Goal: Information Seeking & Learning: Learn about a topic

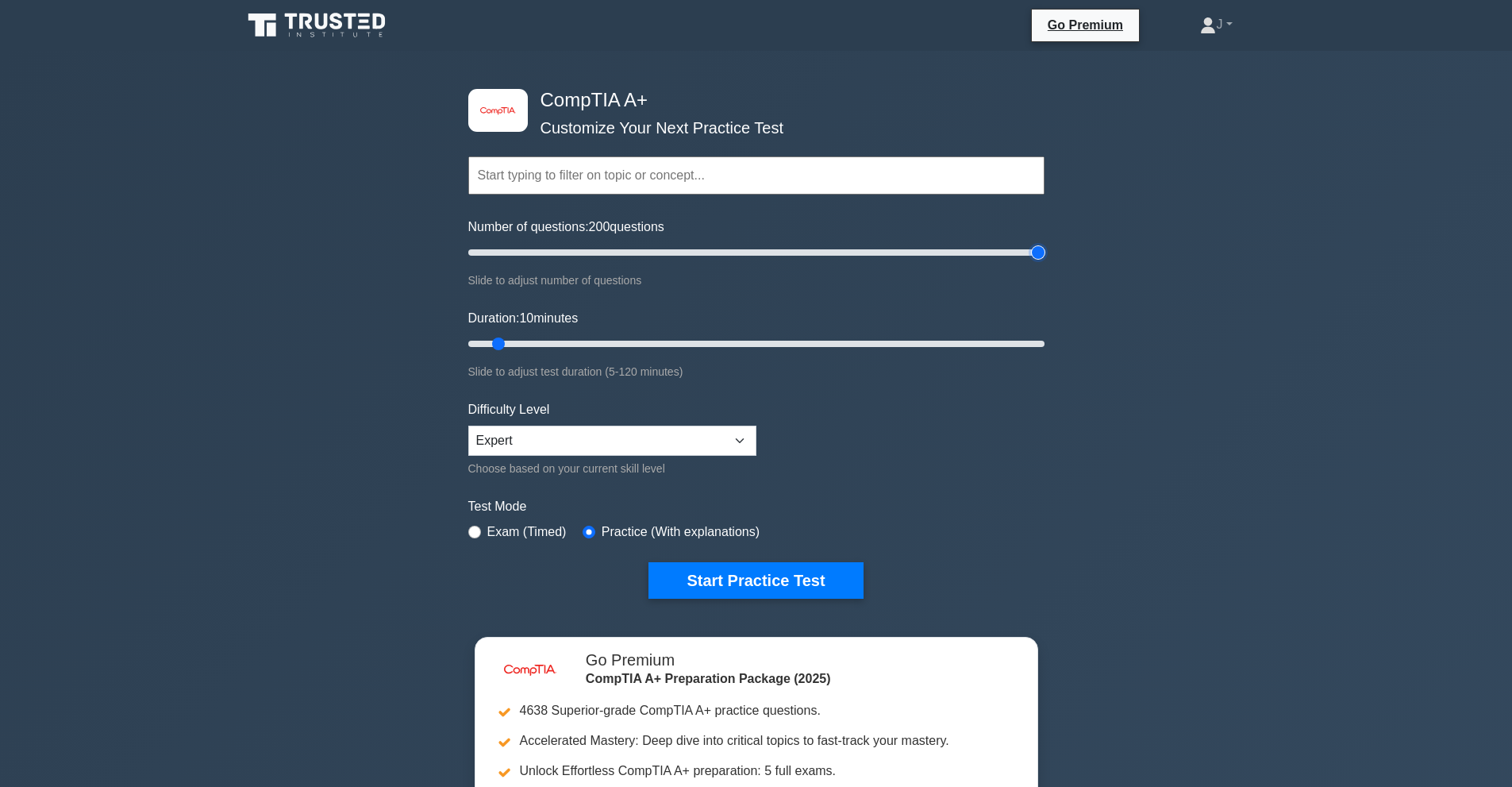
drag, startPoint x: 508, startPoint y: 255, endPoint x: 1111, endPoint y: 353, distance: 610.9
type input "200"
click at [1045, 262] on input "Number of questions: 200 questions" at bounding box center [756, 252] width 576 height 19
drag, startPoint x: 851, startPoint y: 353, endPoint x: 1175, endPoint y: 393, distance: 326.5
type input "120"
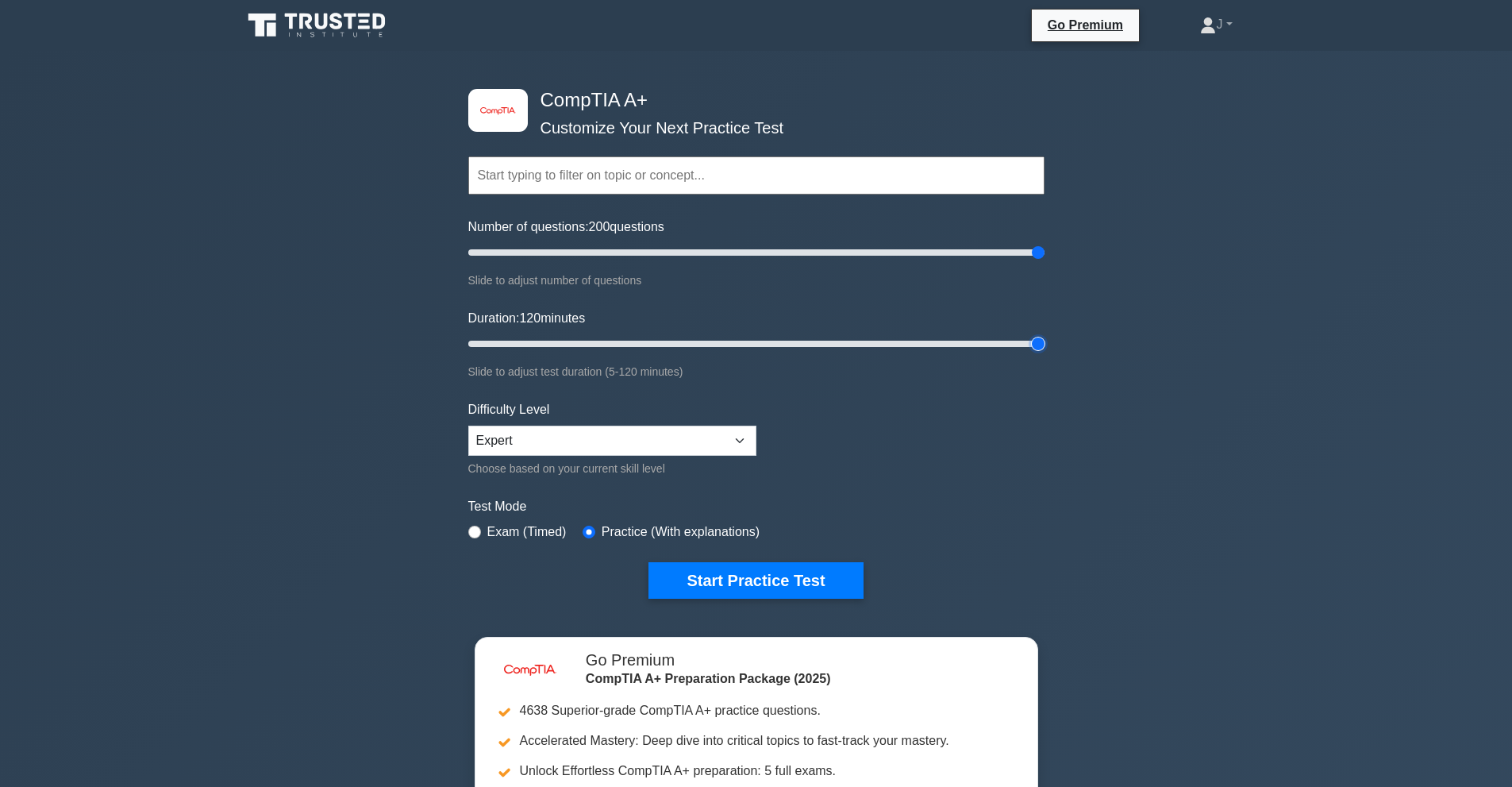
click at [1045, 354] on input "Duration: 120 minutes" at bounding box center [756, 343] width 576 height 19
drag, startPoint x: 1042, startPoint y: 253, endPoint x: 751, endPoint y: 367, distance: 312.5
type input "100"
click at [751, 262] on input "Number of questions: 100 questions" at bounding box center [756, 252] width 576 height 19
click at [805, 590] on button "Start Practice Test" at bounding box center [755, 580] width 214 height 37
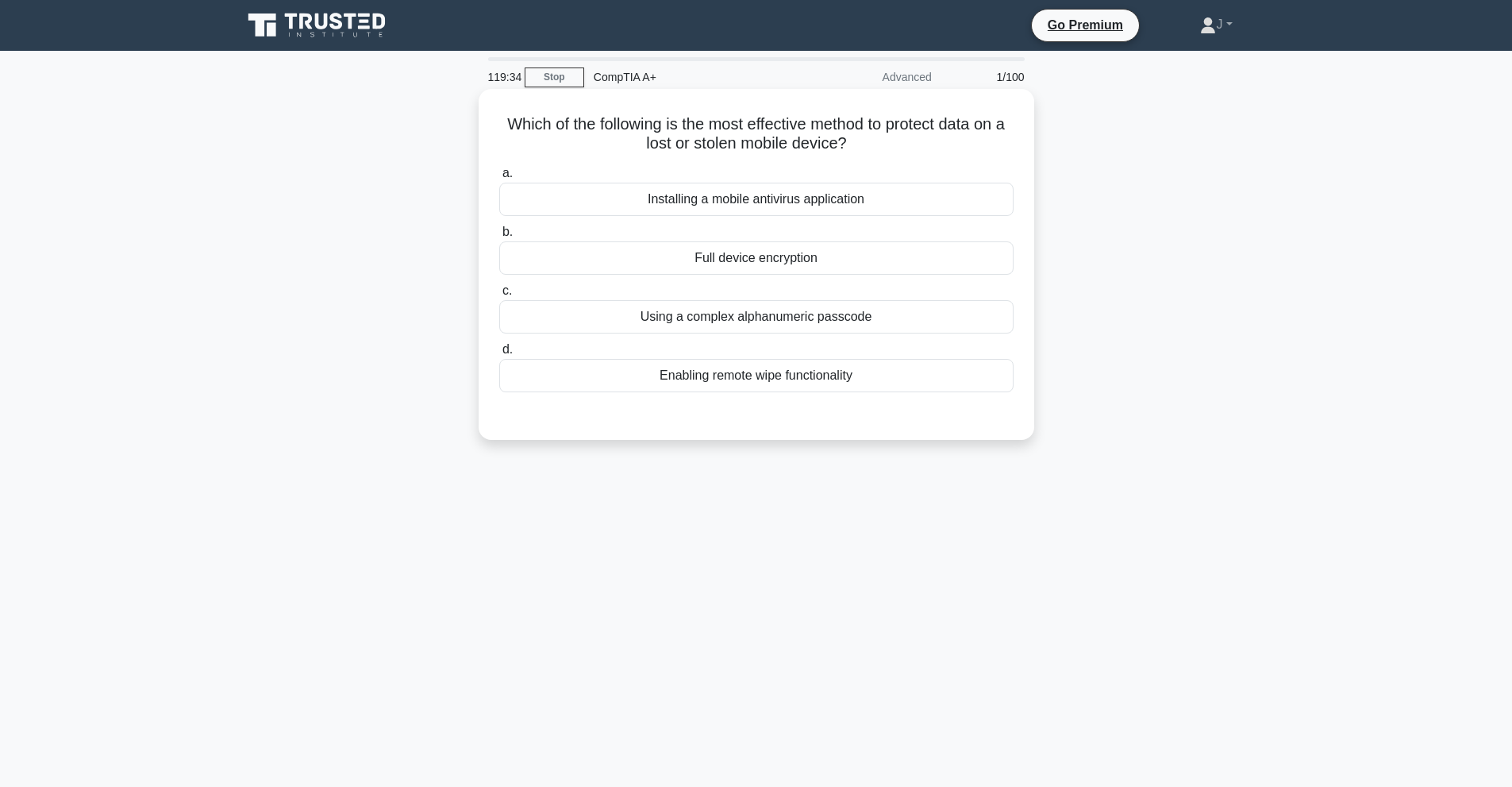
click at [826, 379] on div "Enabling remote wipe functionality" at bounding box center [756, 376] width 515 height 33
click at [499, 355] on input "d. Enabling remote wipe functionality" at bounding box center [499, 350] width 0 height 11
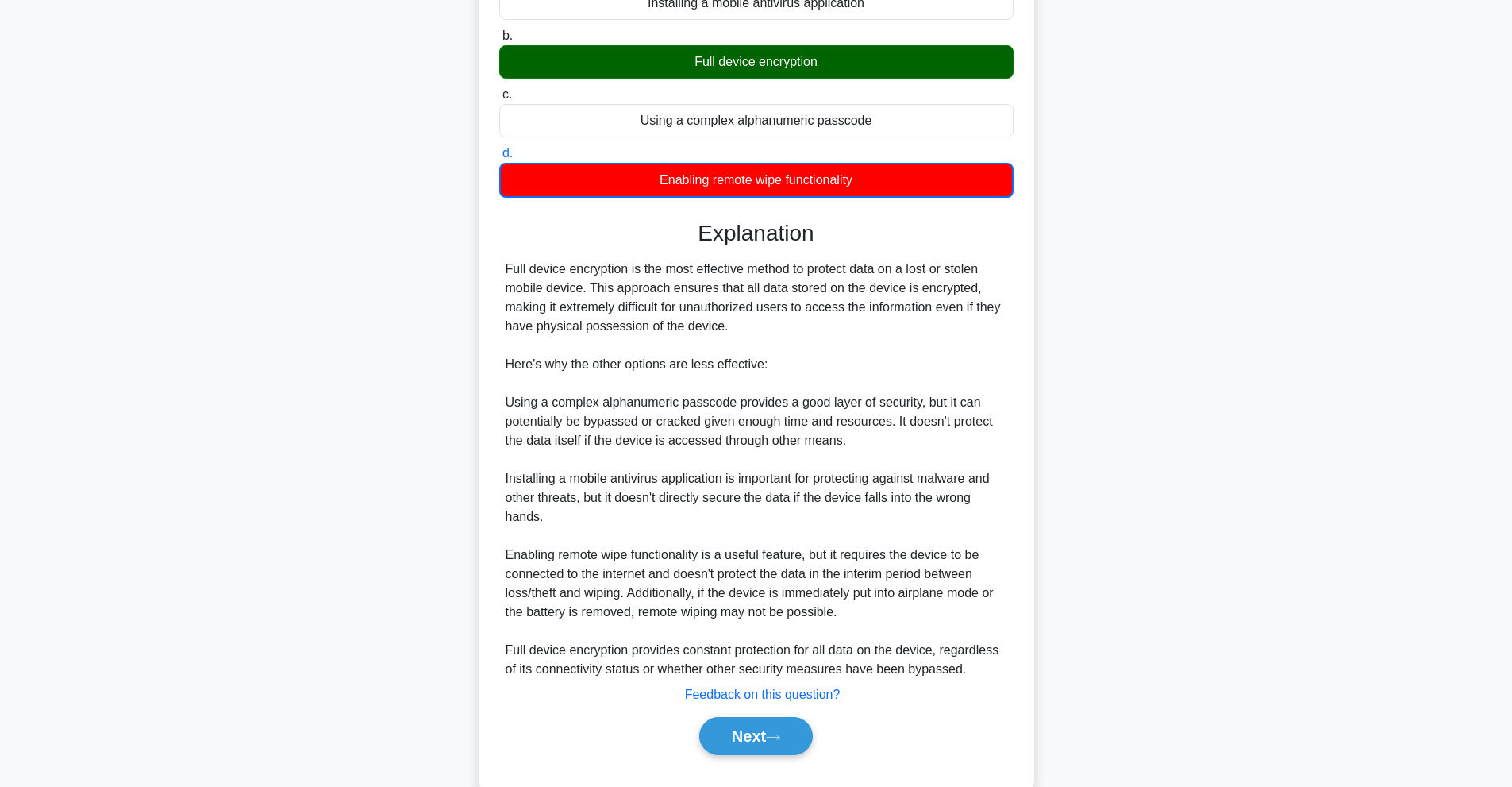
scroll to position [233, 0]
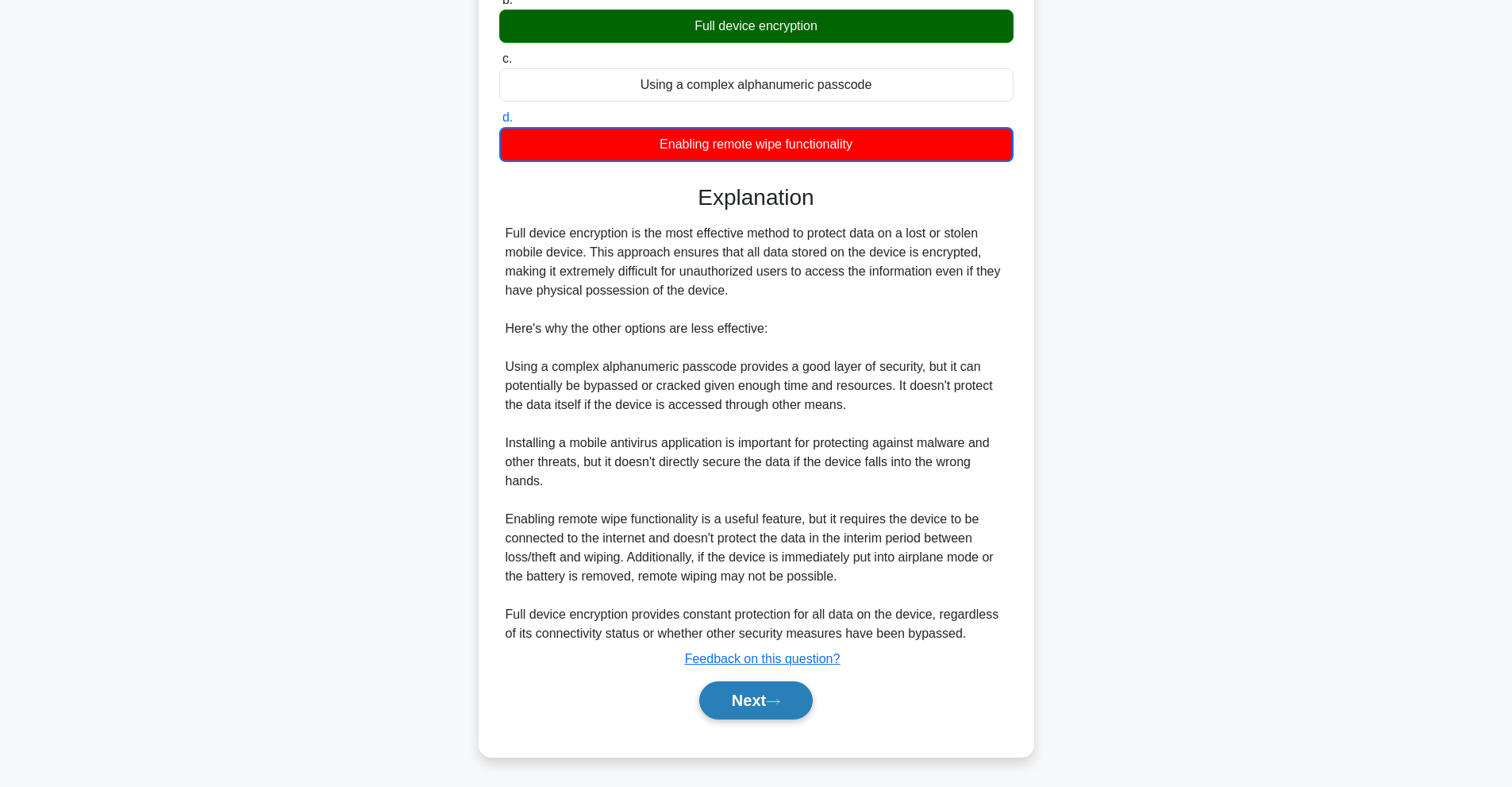
click at [791, 701] on button "Next" at bounding box center [756, 700] width 113 height 38
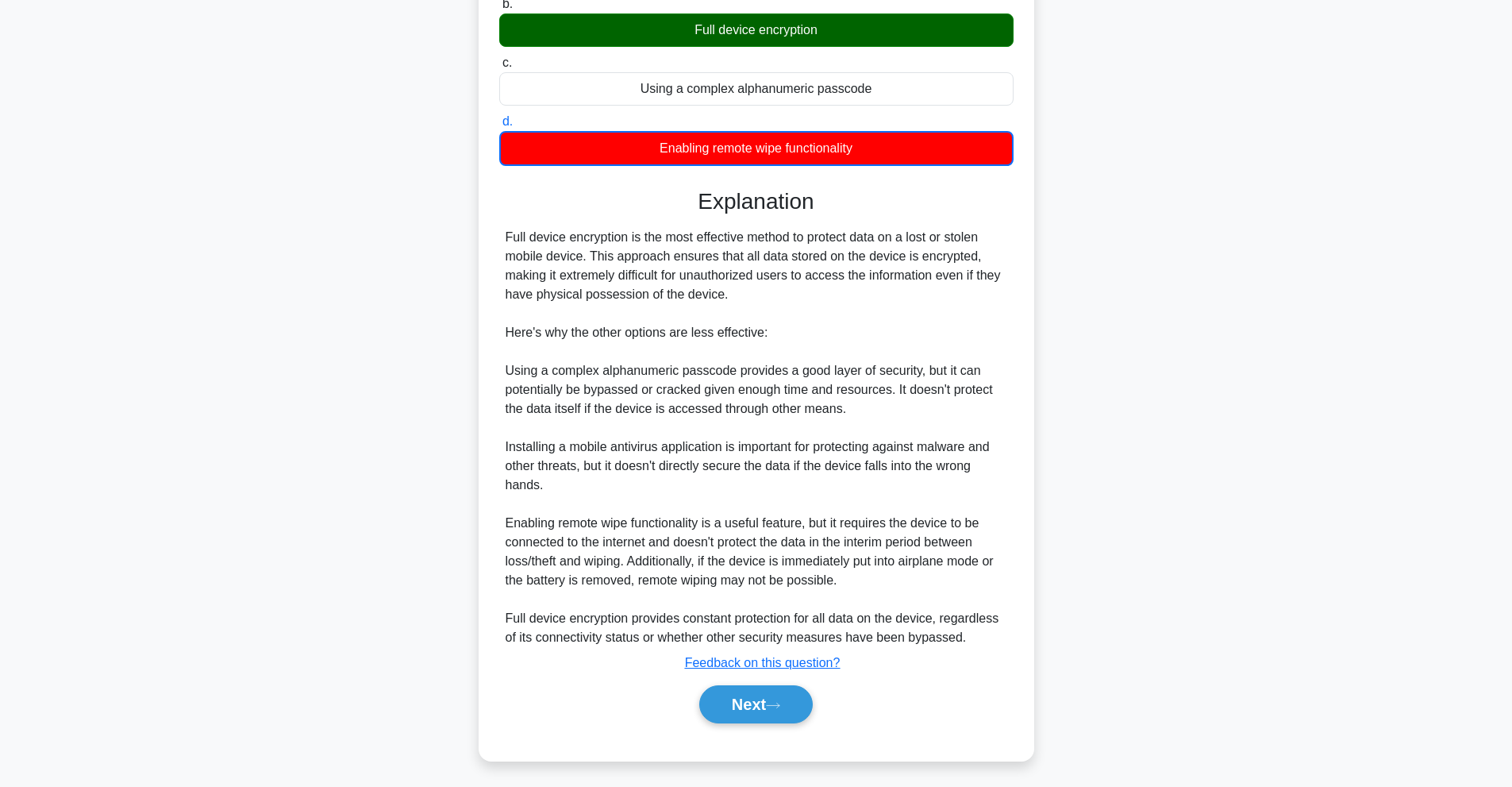
scroll to position [71, 0]
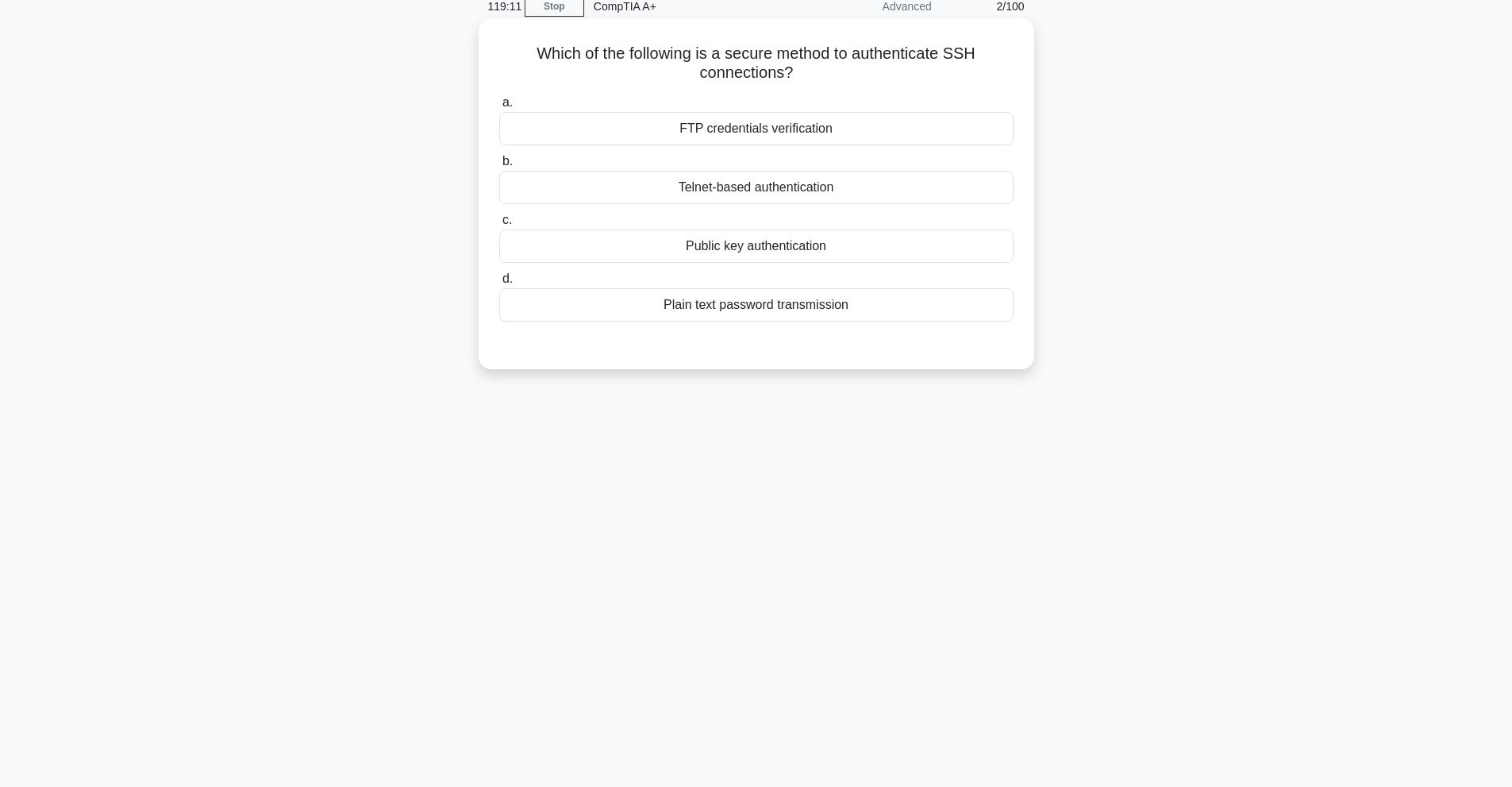
click at [900, 244] on div "Public key authentication" at bounding box center [756, 246] width 515 height 33
click at [499, 226] on input "c. Public key authentication" at bounding box center [499, 220] width 0 height 11
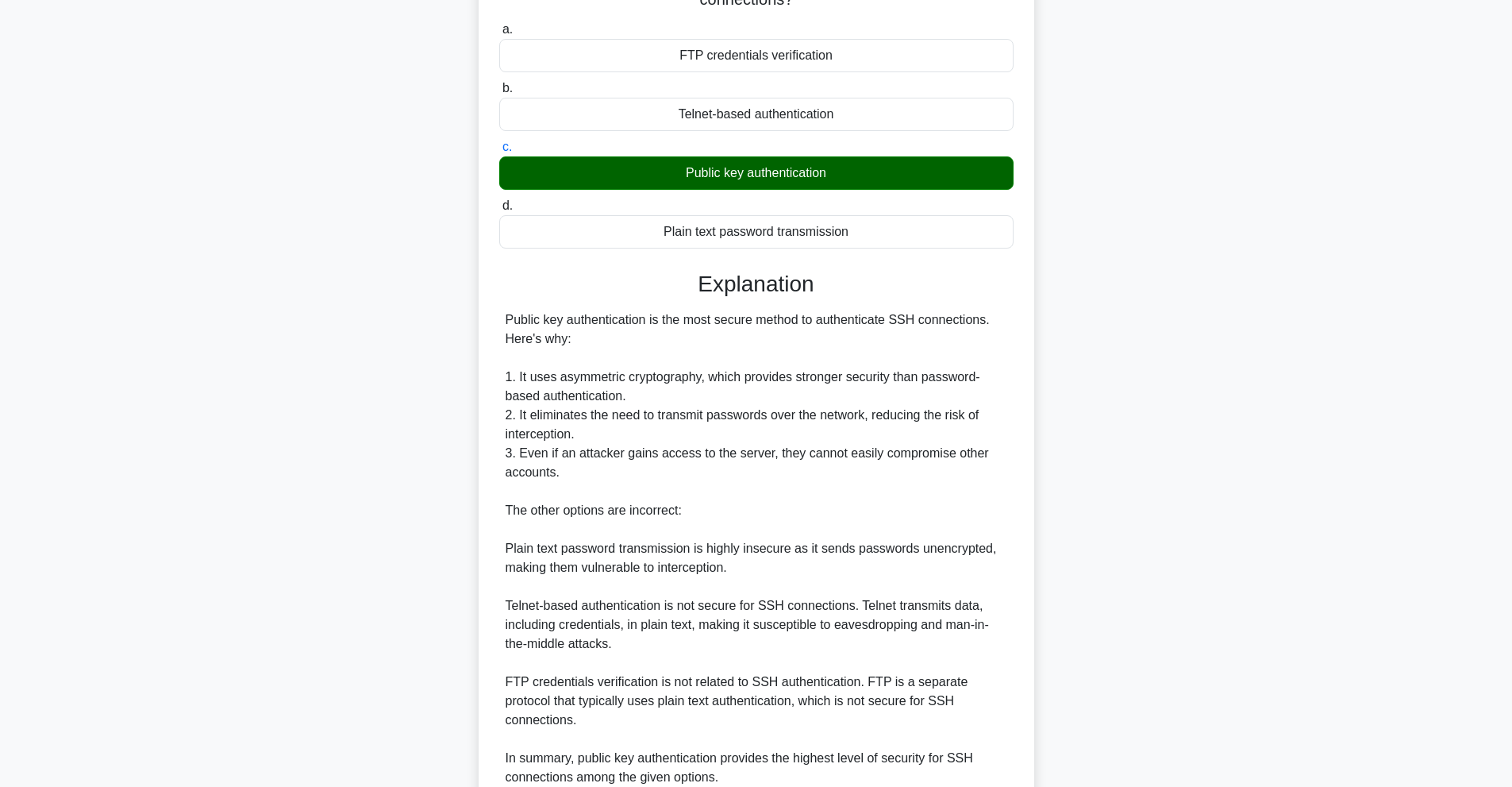
scroll to position [269, 0]
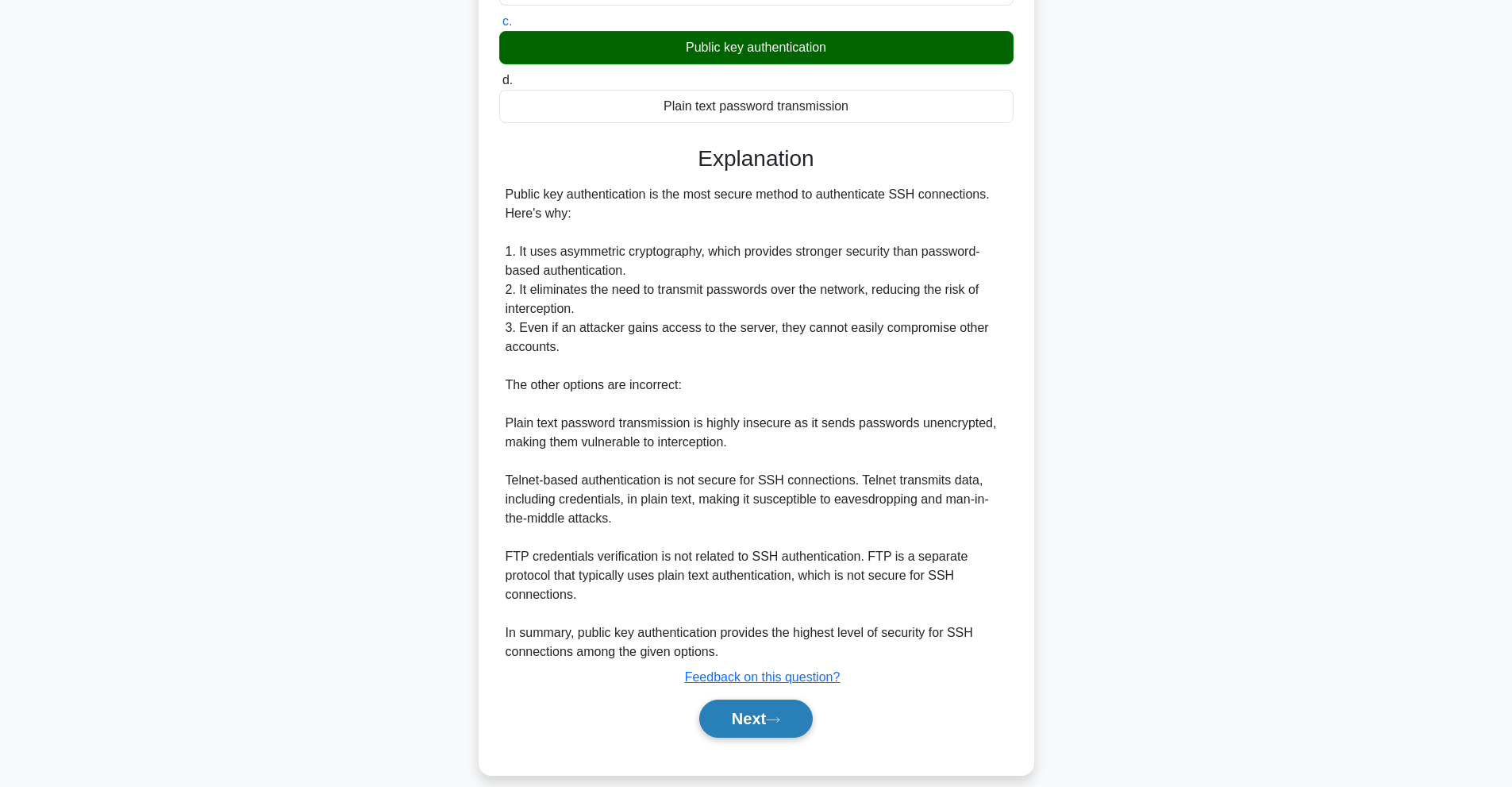
click at [788, 712] on button "Next" at bounding box center [756, 719] width 113 height 38
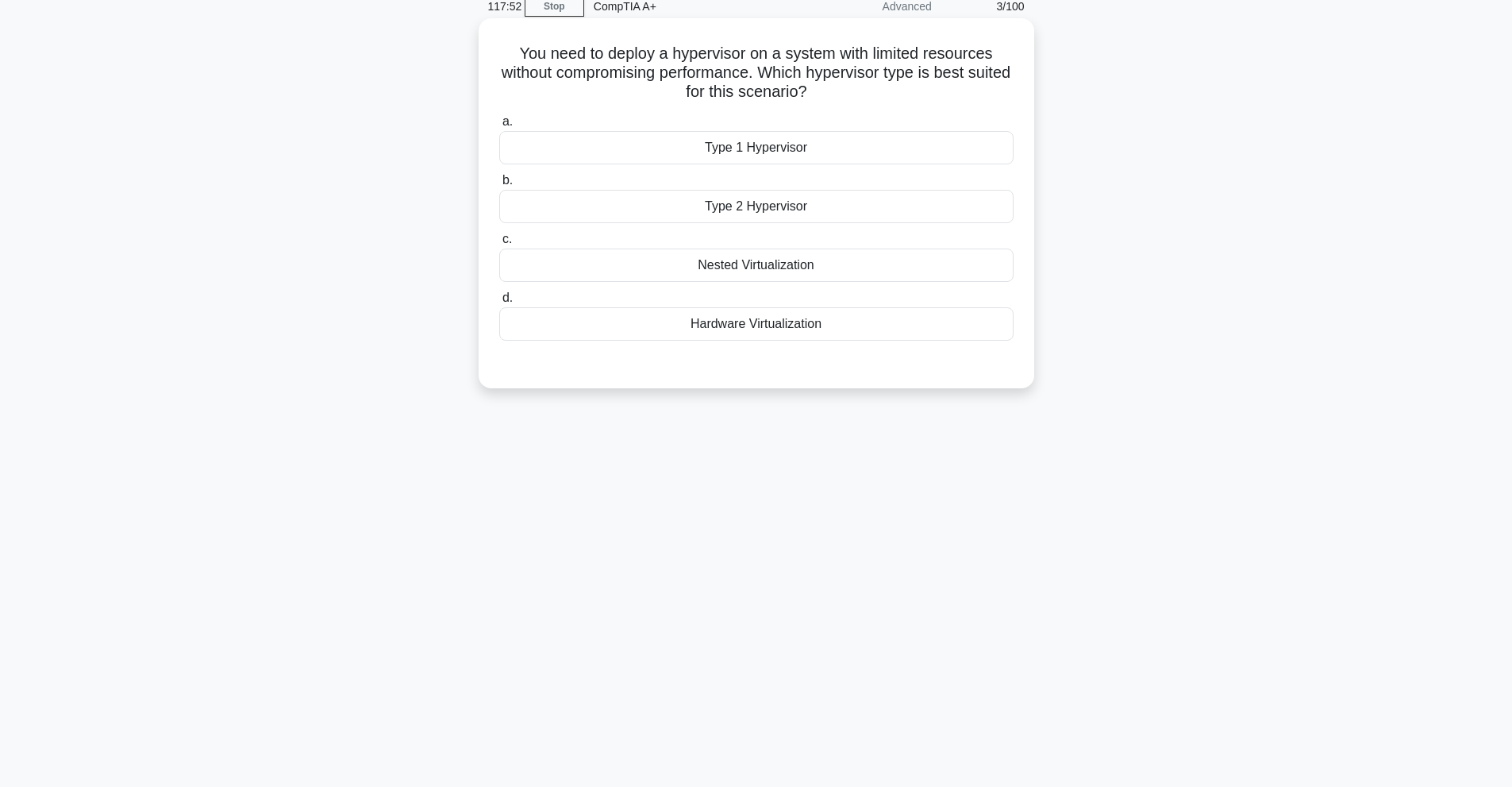
click at [991, 143] on div "Type 1 Hypervisor" at bounding box center [756, 147] width 515 height 33
click at [499, 127] on input "a. Type 1 Hypervisor" at bounding box center [499, 121] width 0 height 11
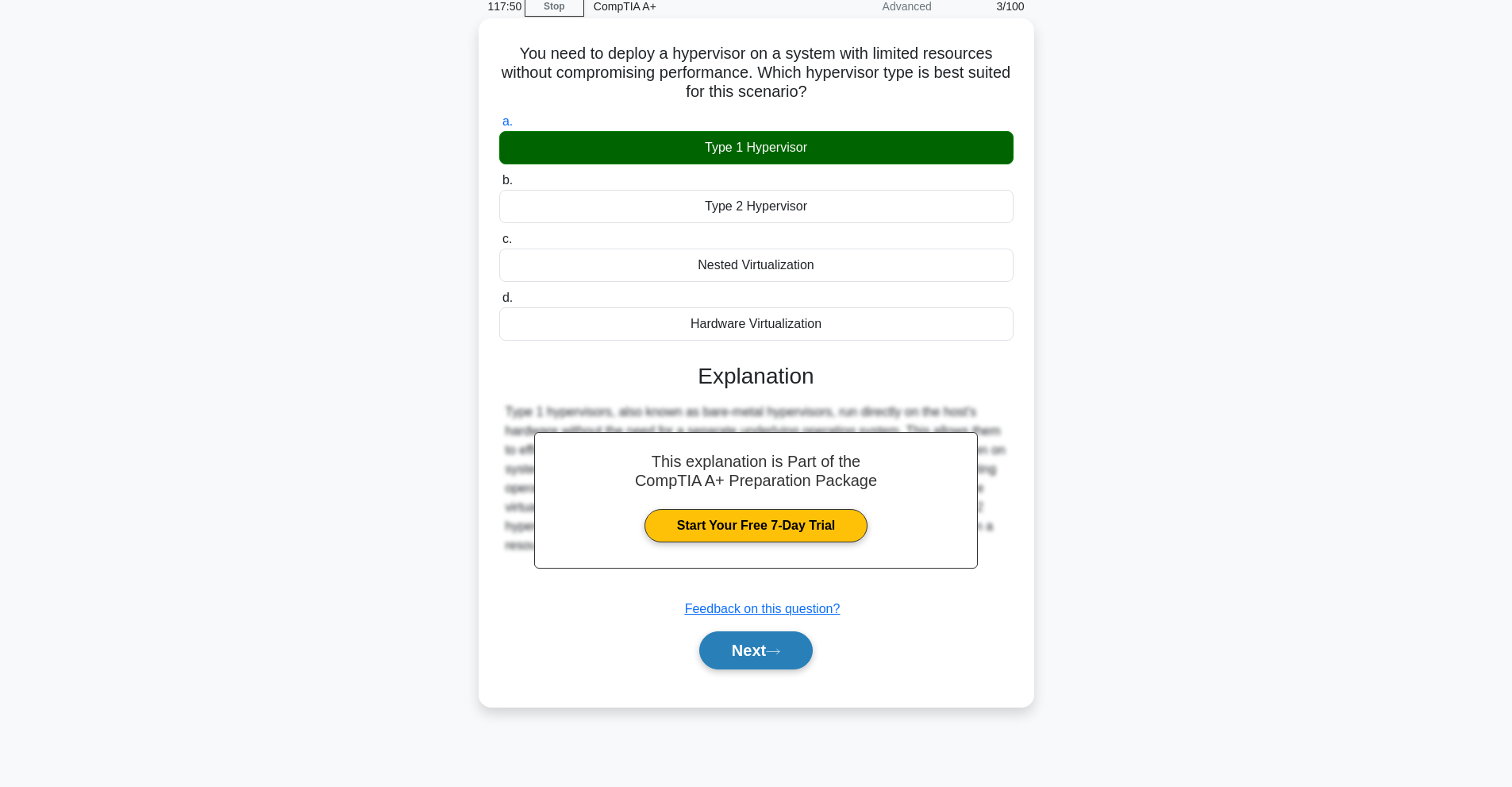
click at [764, 644] on button "Next" at bounding box center [756, 650] width 113 height 38
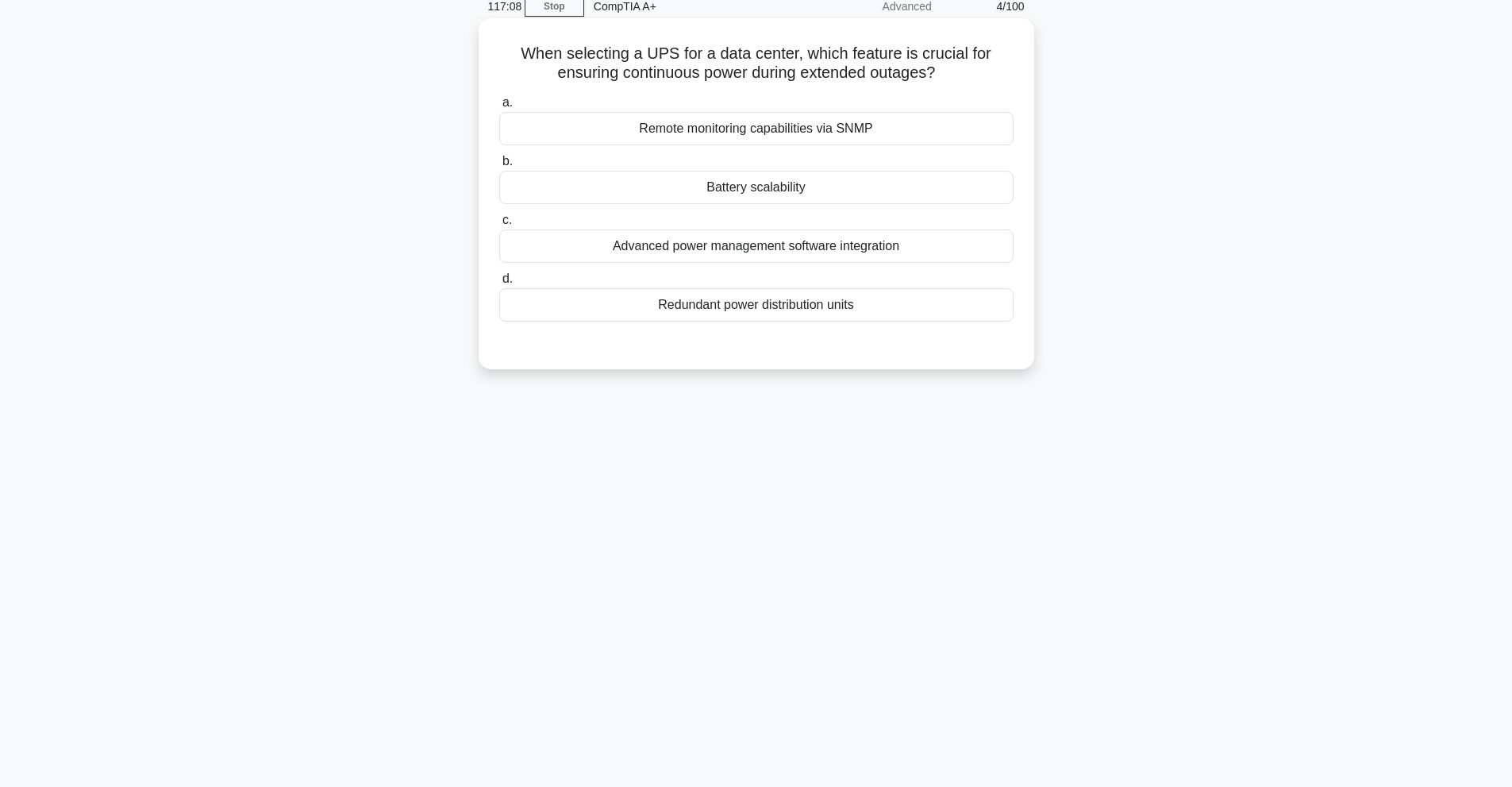
click at [666, 206] on div "a. Remote monitoring capabilities via SNMP b. Battery scalability c. d." at bounding box center [756, 207] width 533 height 235
click at [665, 196] on div "Battery scalability" at bounding box center [756, 187] width 515 height 33
click at [499, 167] on input "b. Battery scalability" at bounding box center [499, 161] width 0 height 11
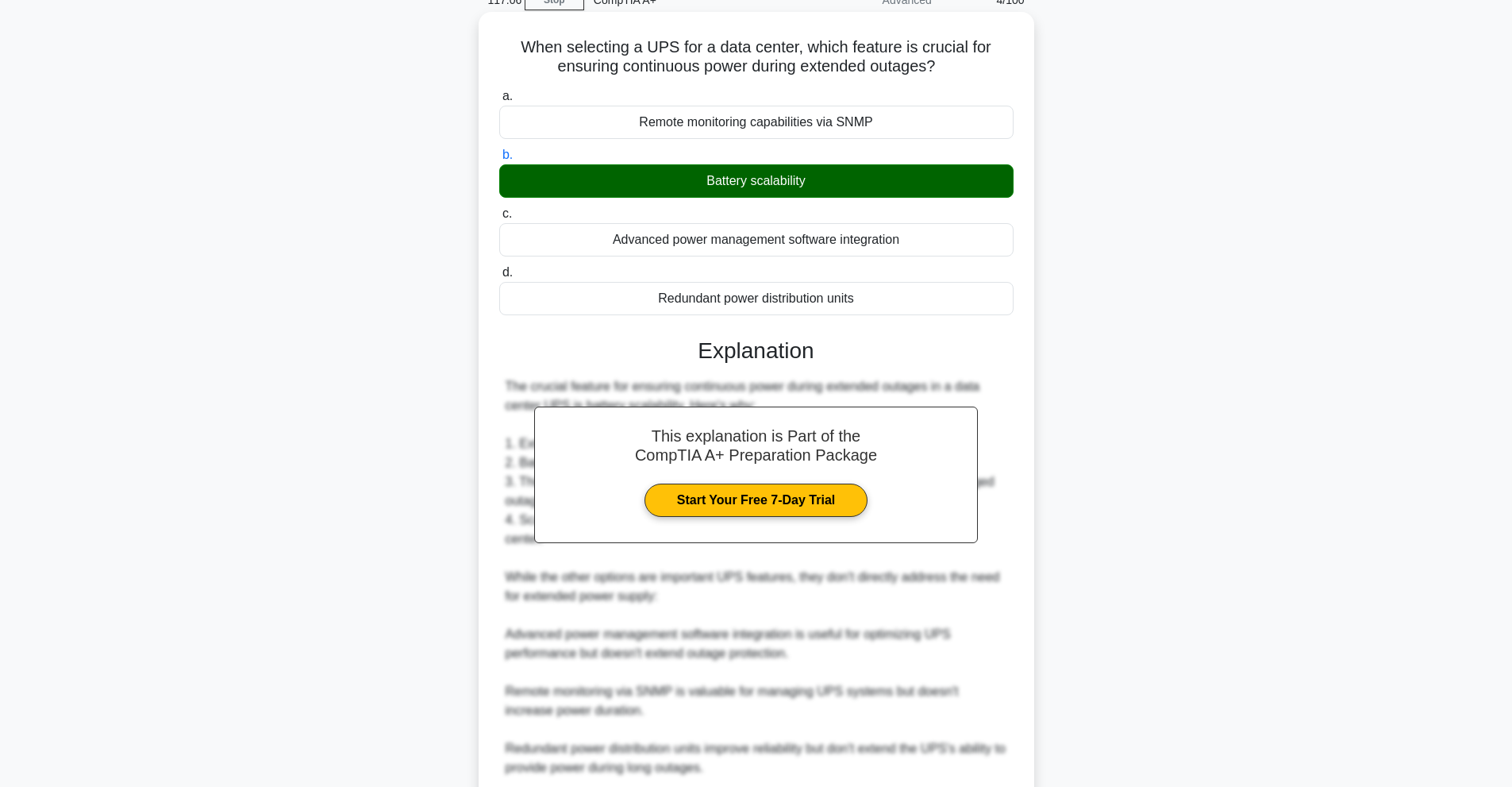
scroll to position [269, 0]
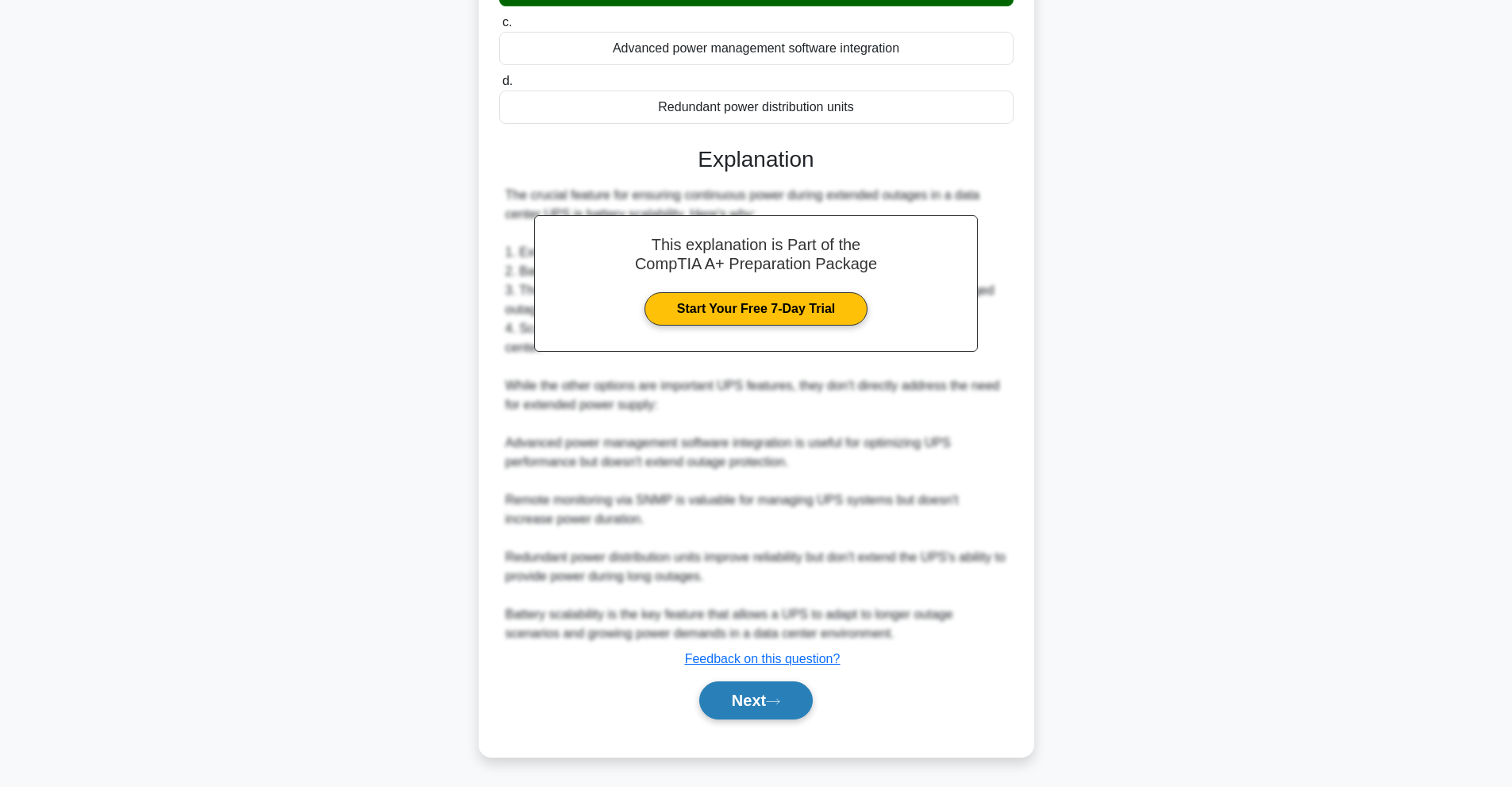
click at [807, 697] on button "Next" at bounding box center [756, 700] width 113 height 38
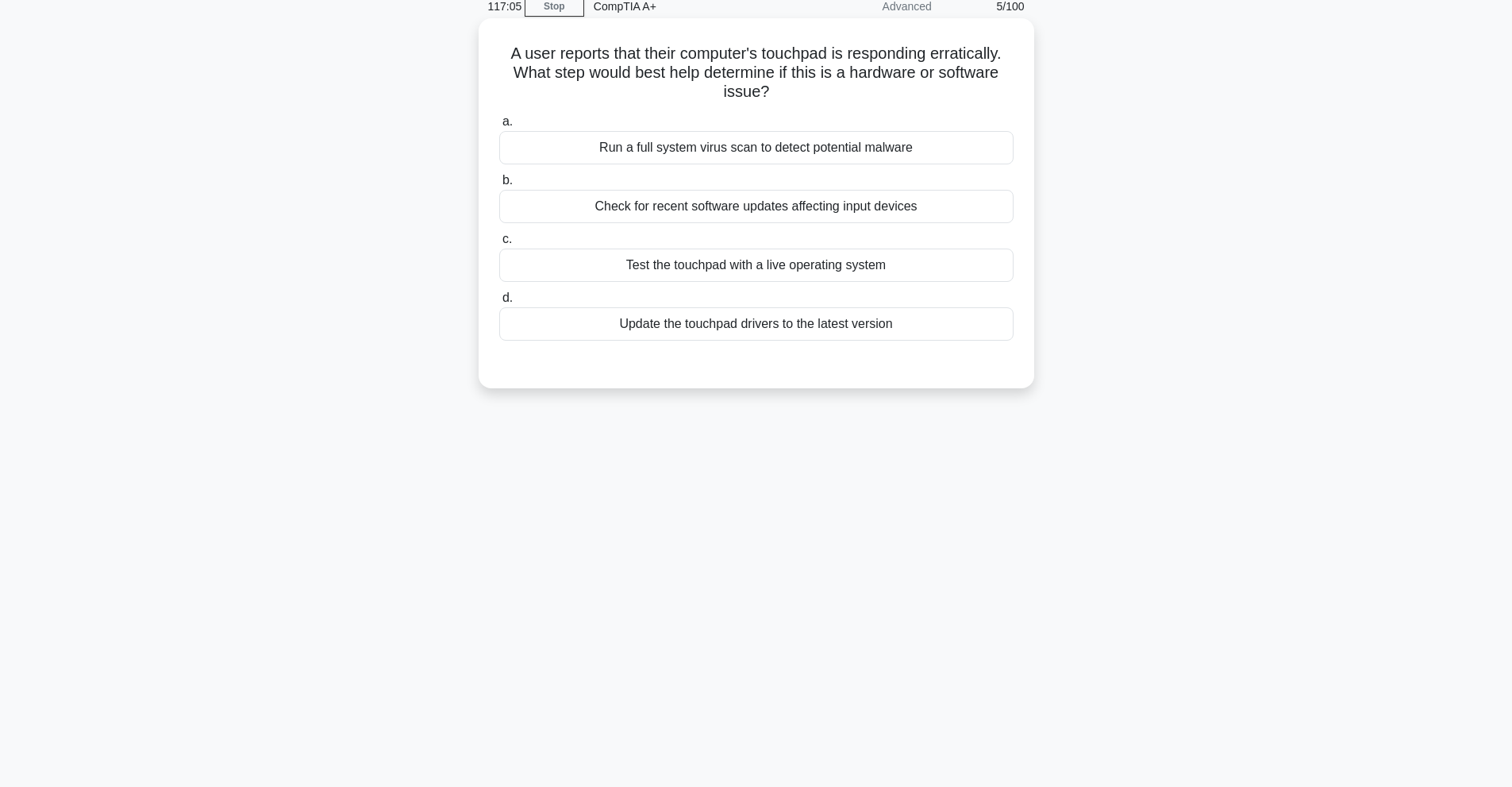
scroll to position [71, 0]
click at [796, 151] on div "Run a full system virus scan to detect potential malware" at bounding box center [756, 147] width 515 height 33
click at [499, 127] on input "a. Run a full system virus scan to detect potential malware" at bounding box center [499, 121] width 0 height 11
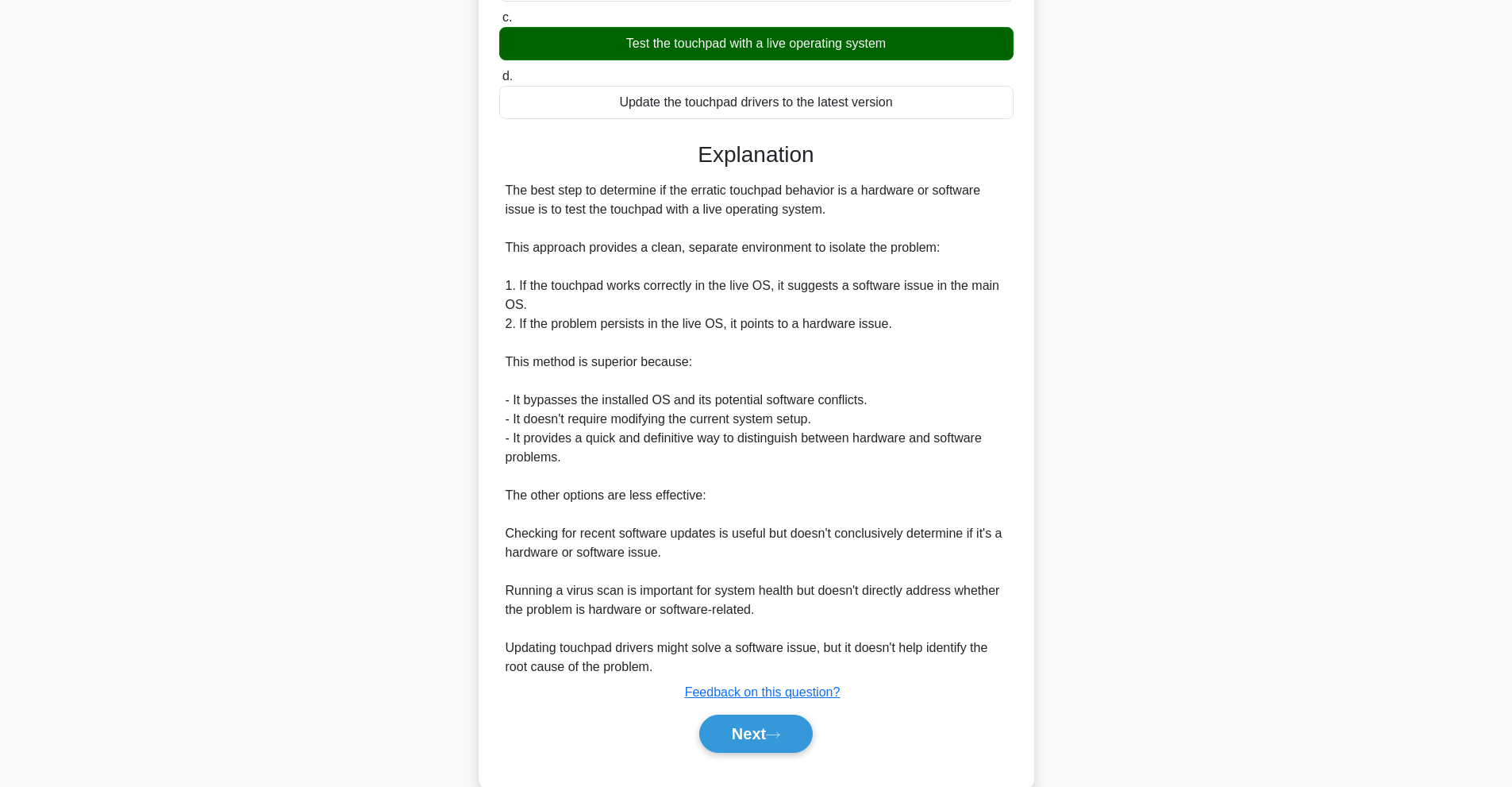
scroll to position [328, 0]
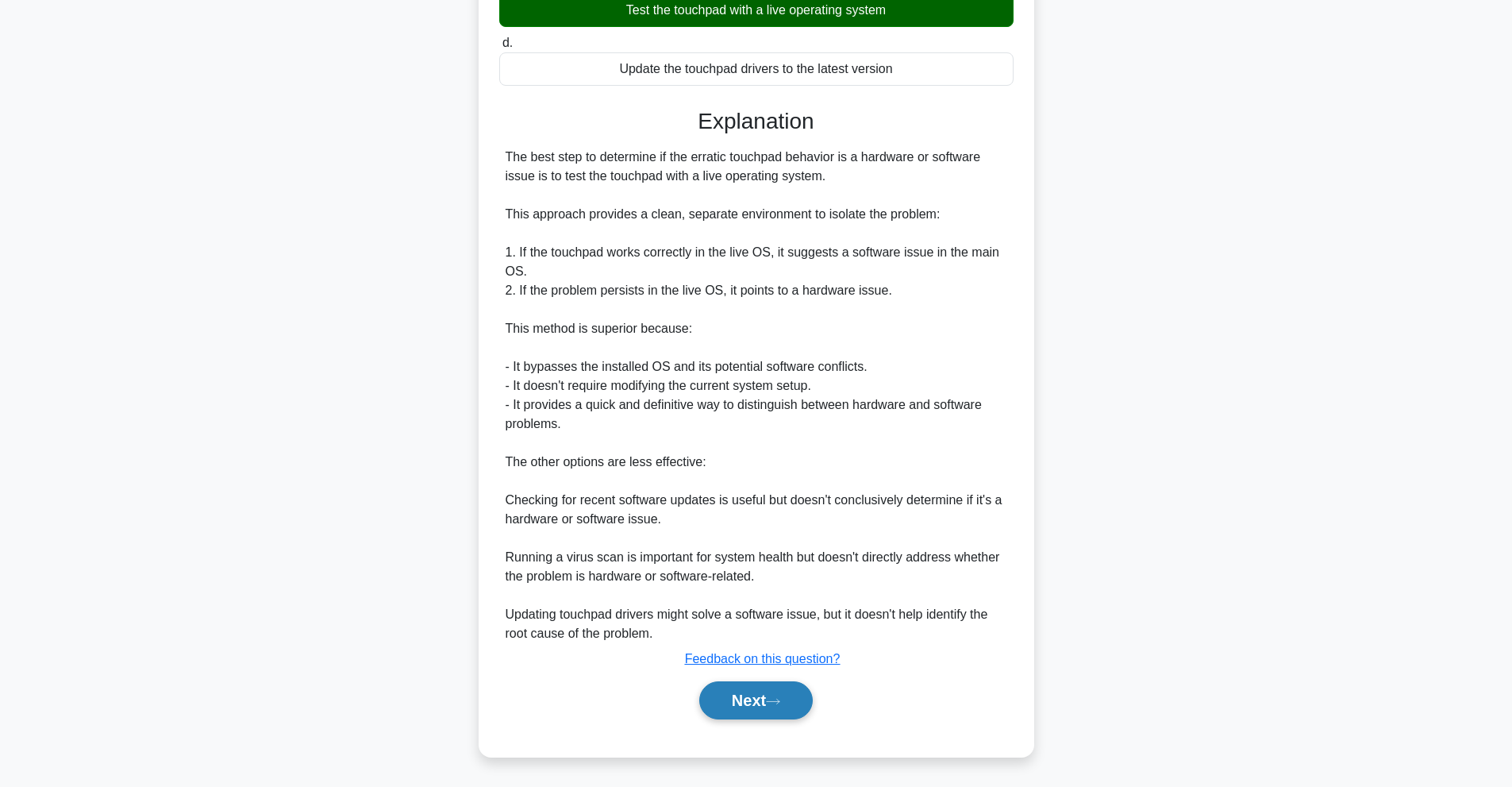
click at [769, 696] on button "Next" at bounding box center [756, 700] width 113 height 38
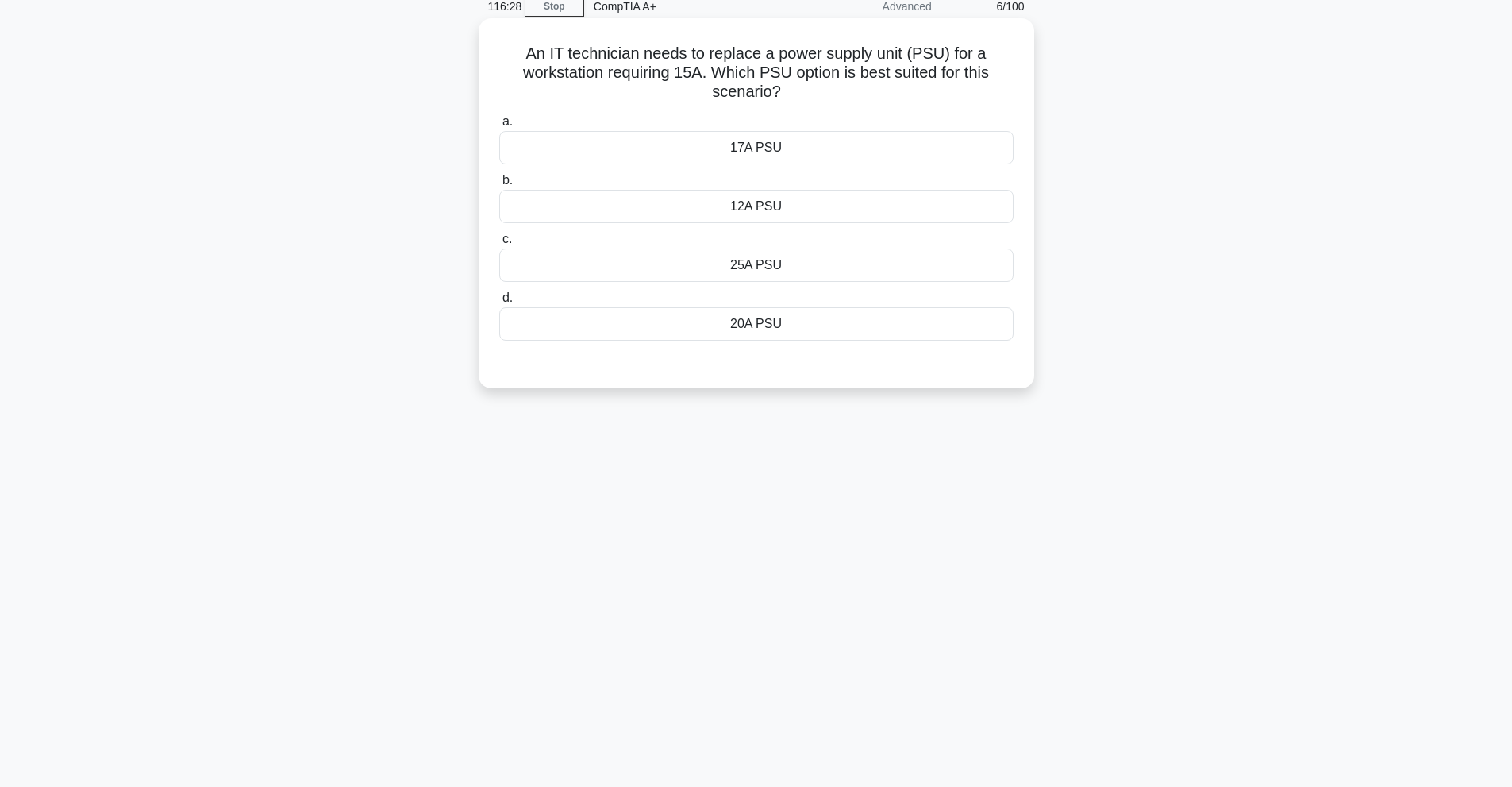
scroll to position [71, 0]
click at [869, 155] on div "17A PSU" at bounding box center [756, 147] width 515 height 33
click at [499, 127] on input "a. 17A PSU" at bounding box center [499, 121] width 0 height 11
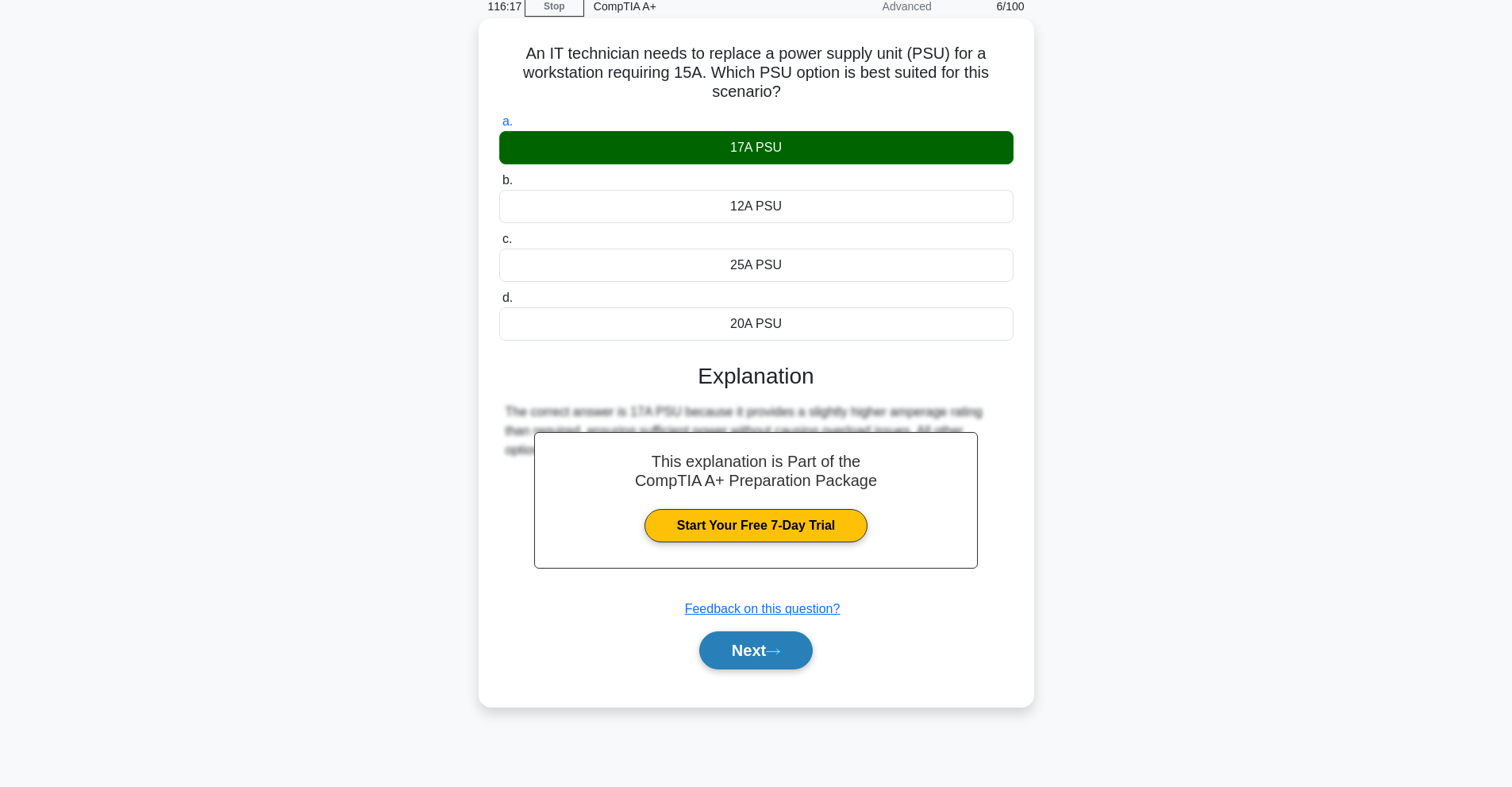
click at [795, 652] on button "Next" at bounding box center [756, 650] width 113 height 38
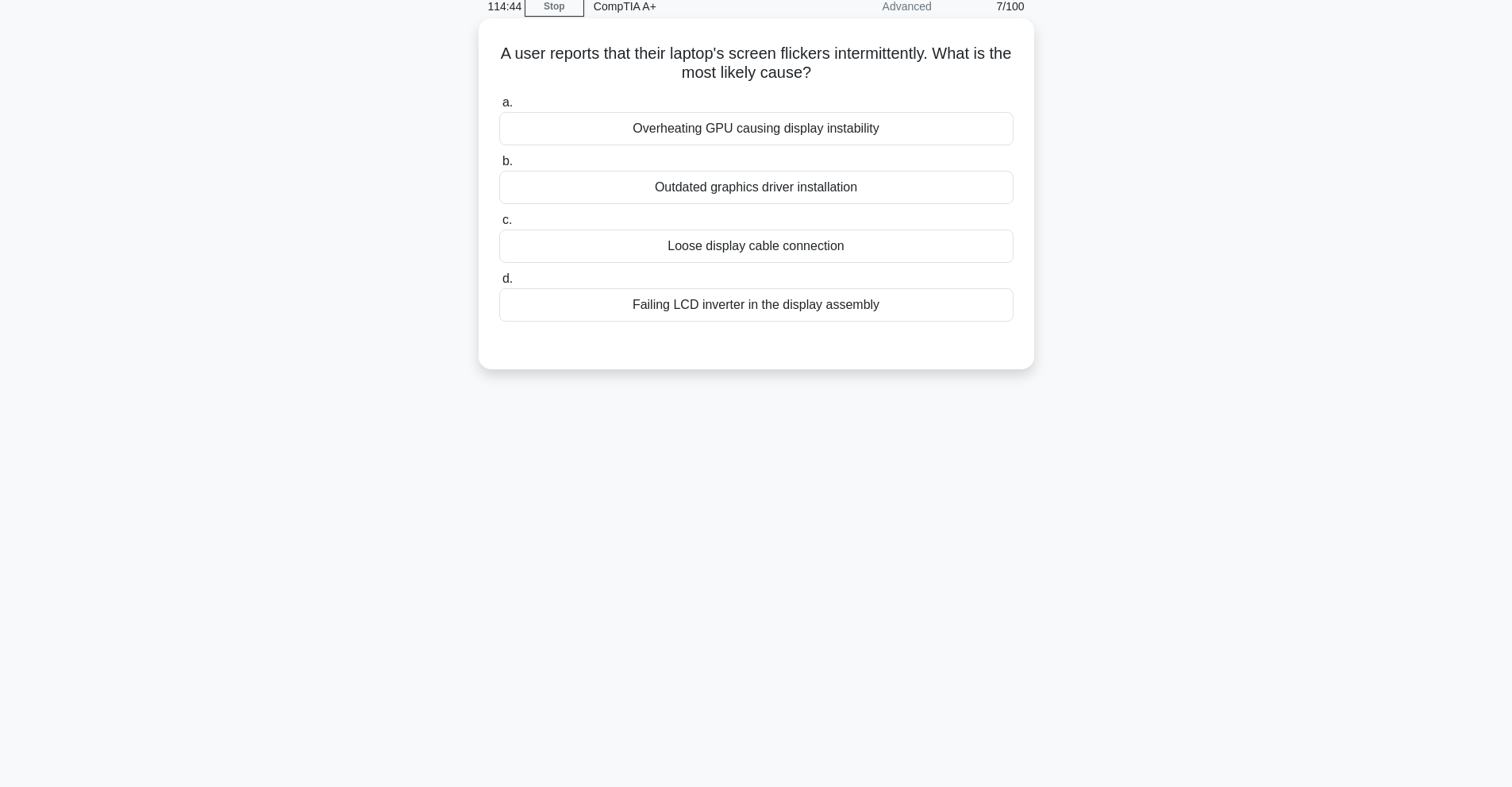
click at [971, 184] on div "Outdated graphics driver installation" at bounding box center [756, 187] width 515 height 33
click at [499, 167] on input "b. Outdated graphics driver installation" at bounding box center [499, 161] width 0 height 11
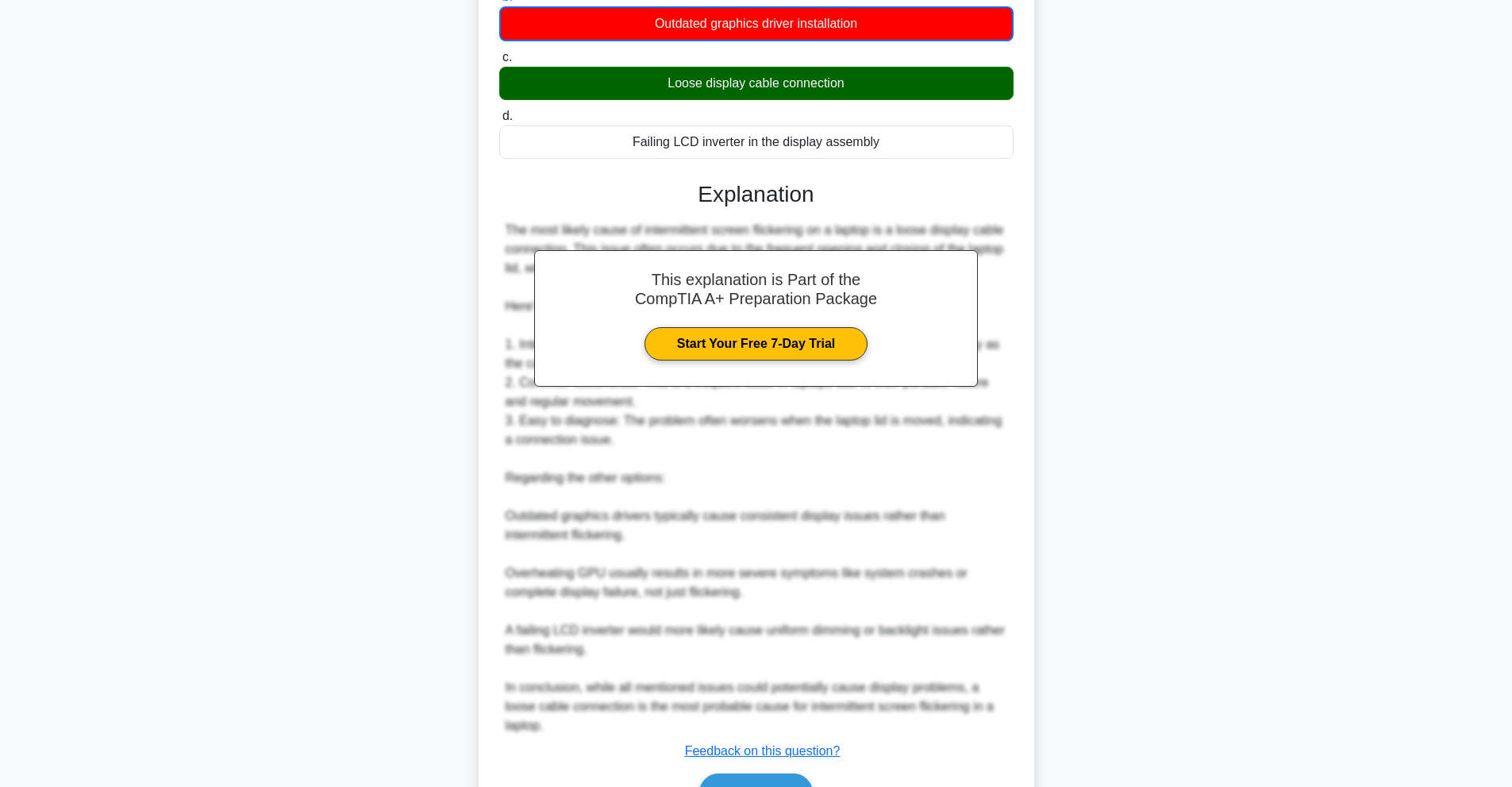
scroll to position [328, 0]
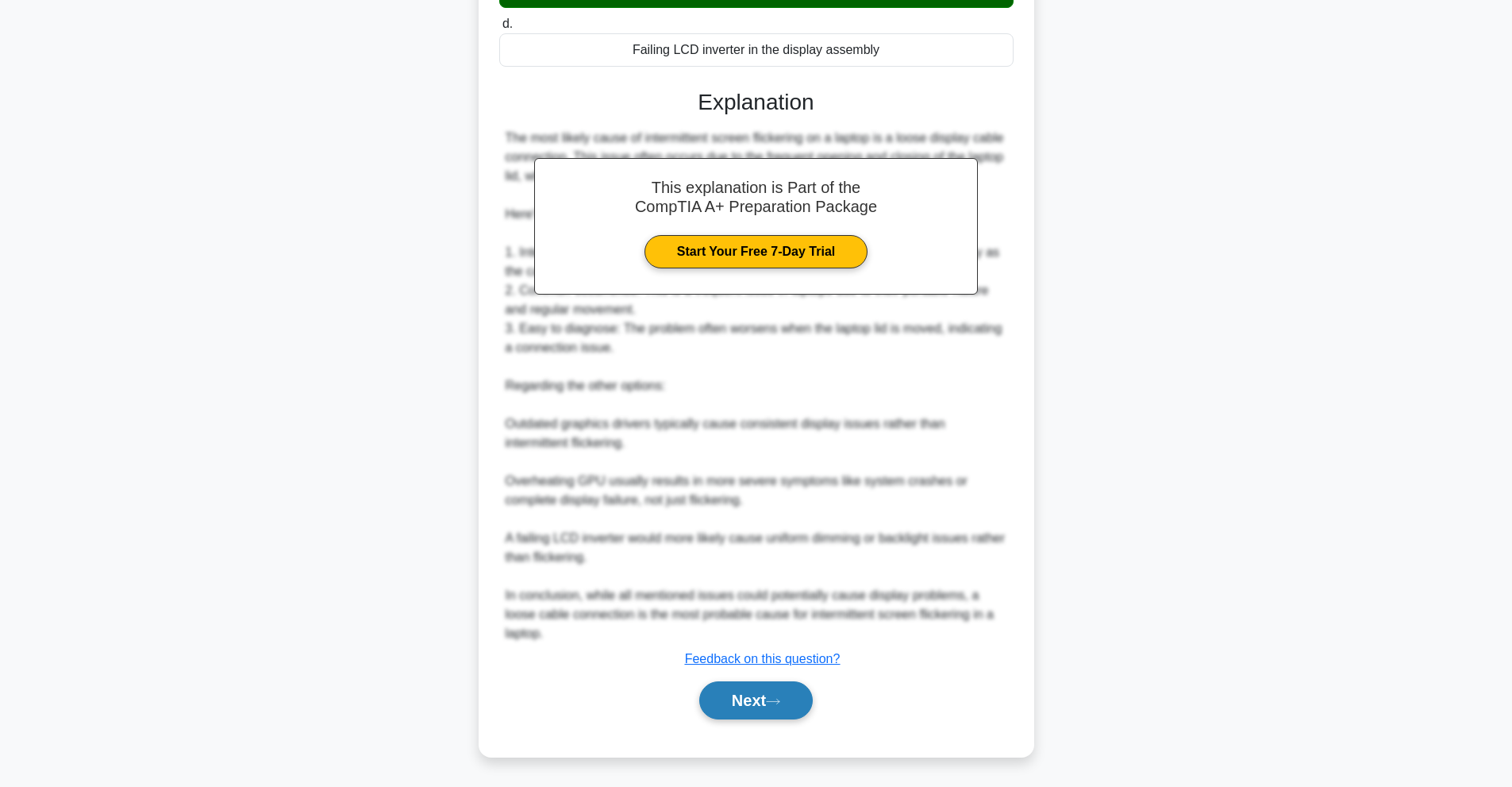
click at [755, 711] on button "Next" at bounding box center [756, 700] width 113 height 38
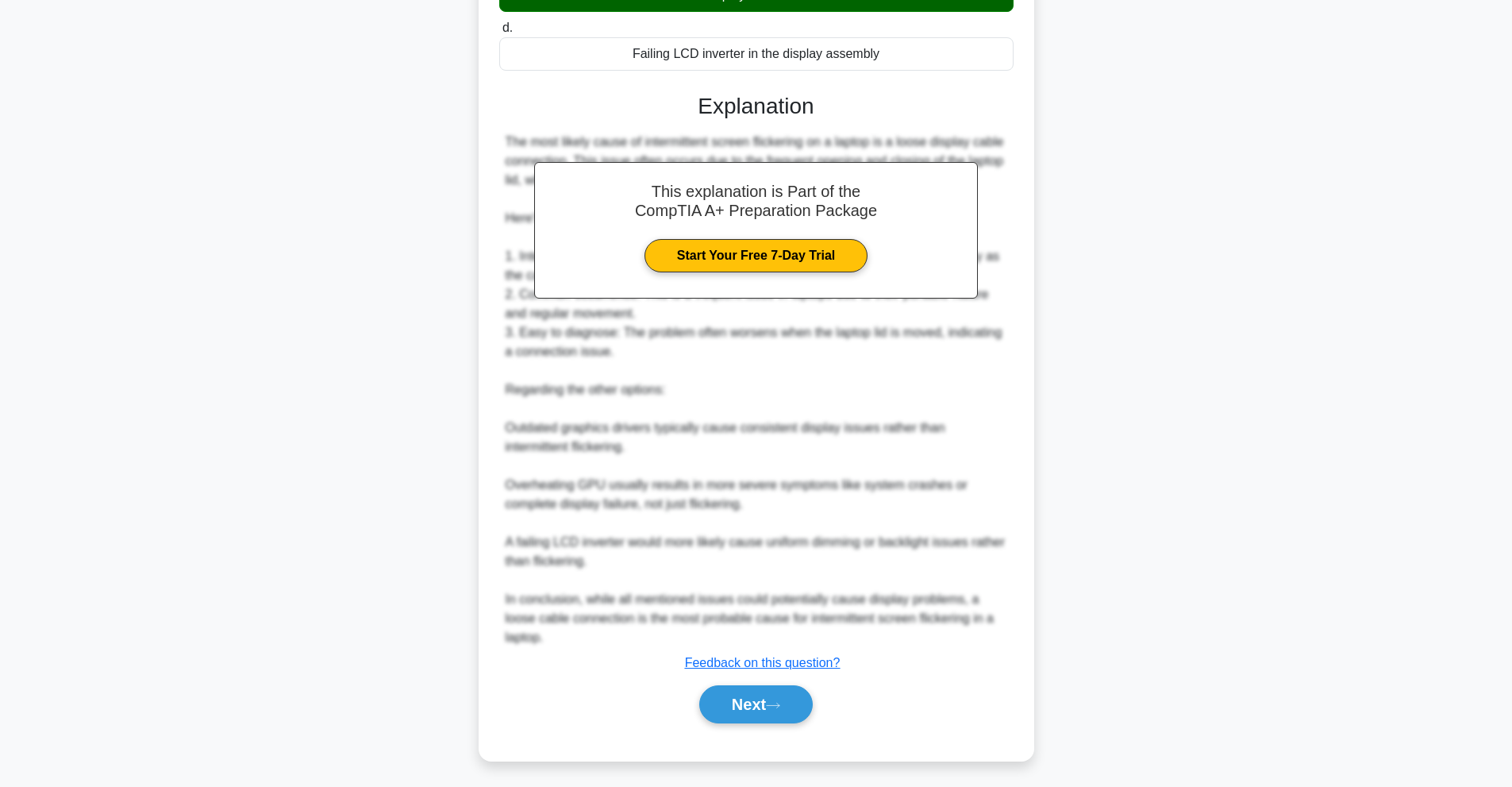
scroll to position [71, 0]
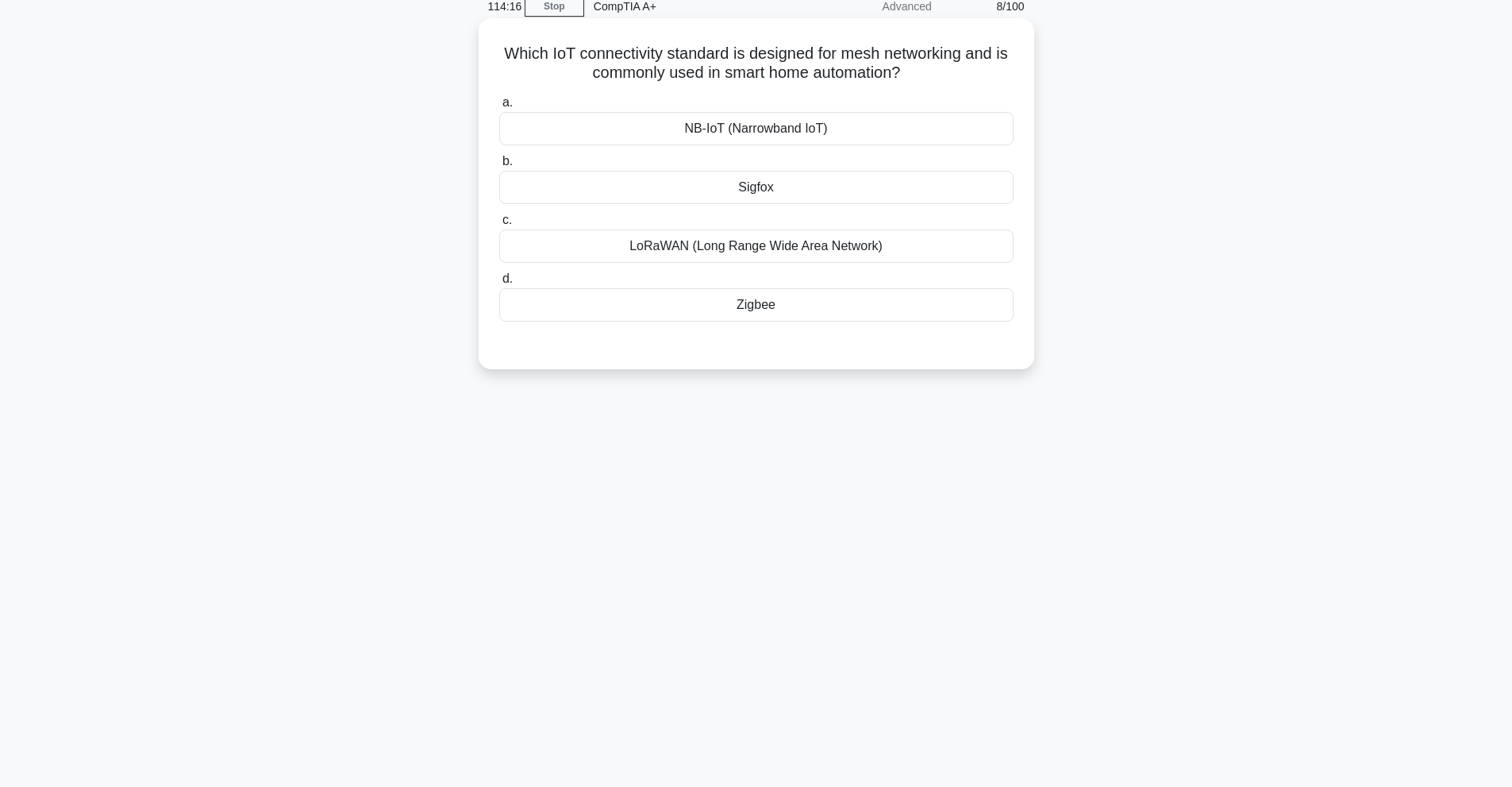
click at [862, 130] on div "NB-IoT (Narrowband IoT)" at bounding box center [756, 128] width 515 height 33
click at [499, 108] on input "a. NB-IoT (Narrowband IoT)" at bounding box center [499, 103] width 0 height 11
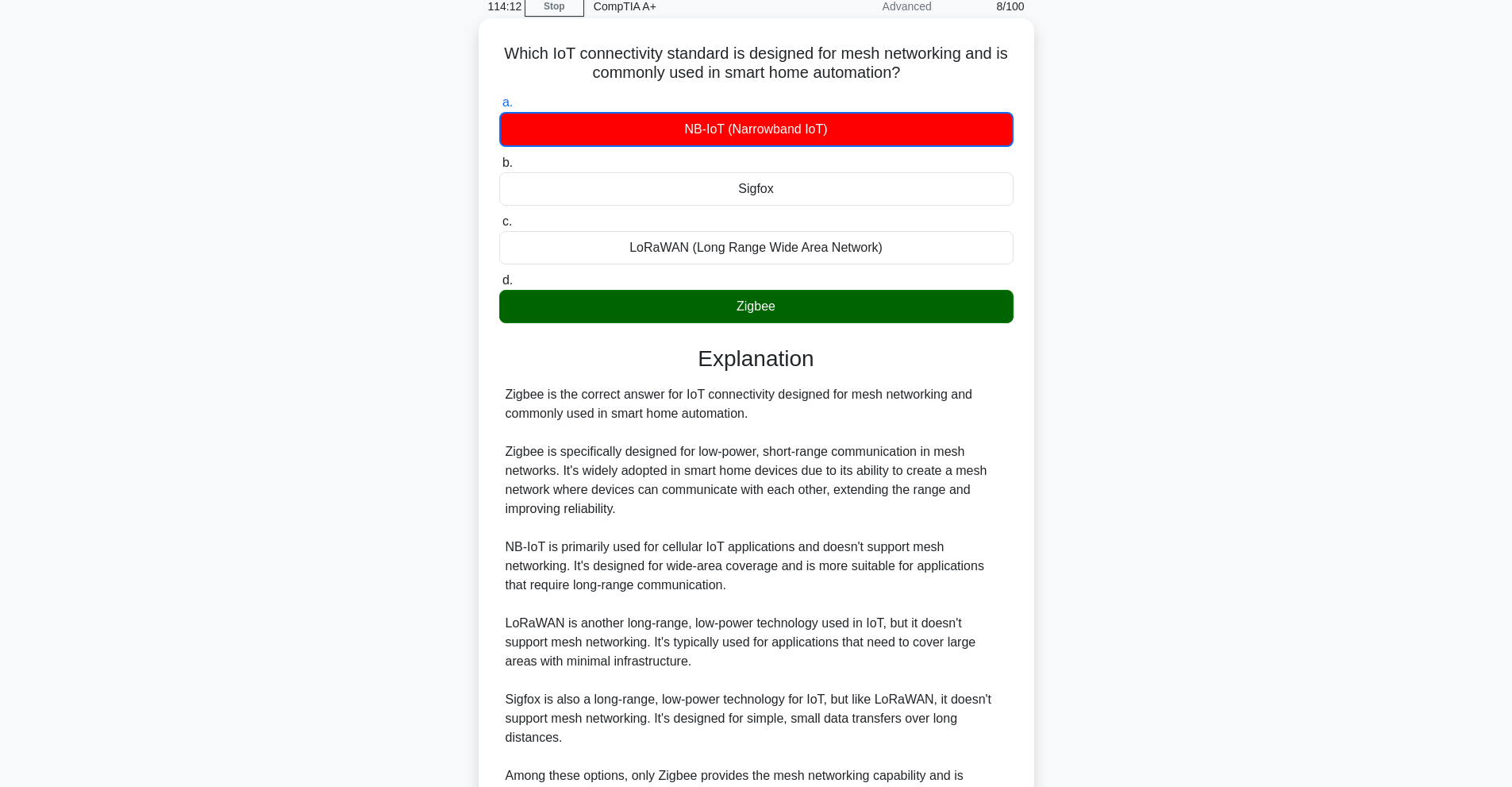
scroll to position [252, 0]
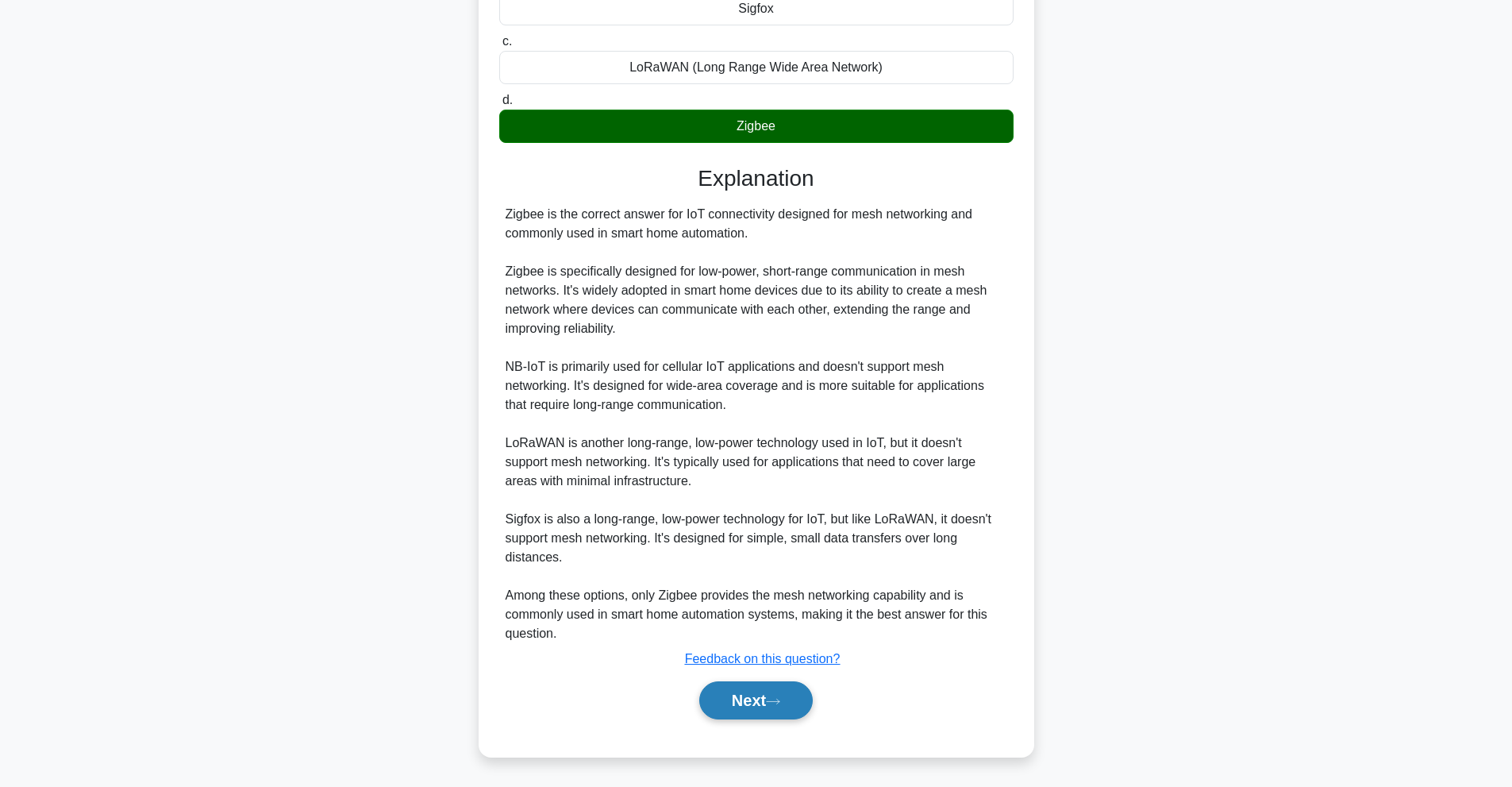
click at [801, 698] on button "Next" at bounding box center [756, 700] width 113 height 38
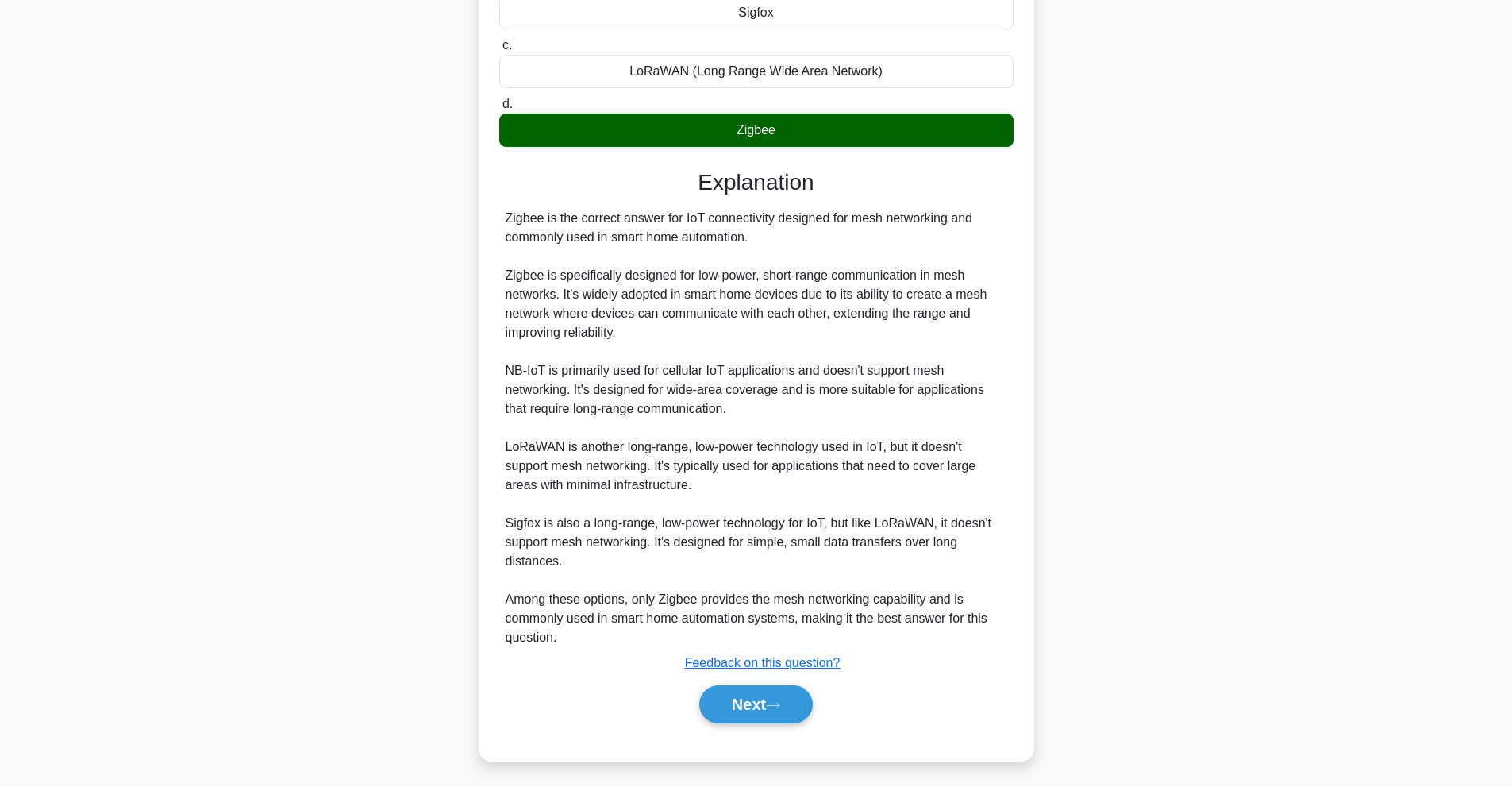
scroll to position [71, 0]
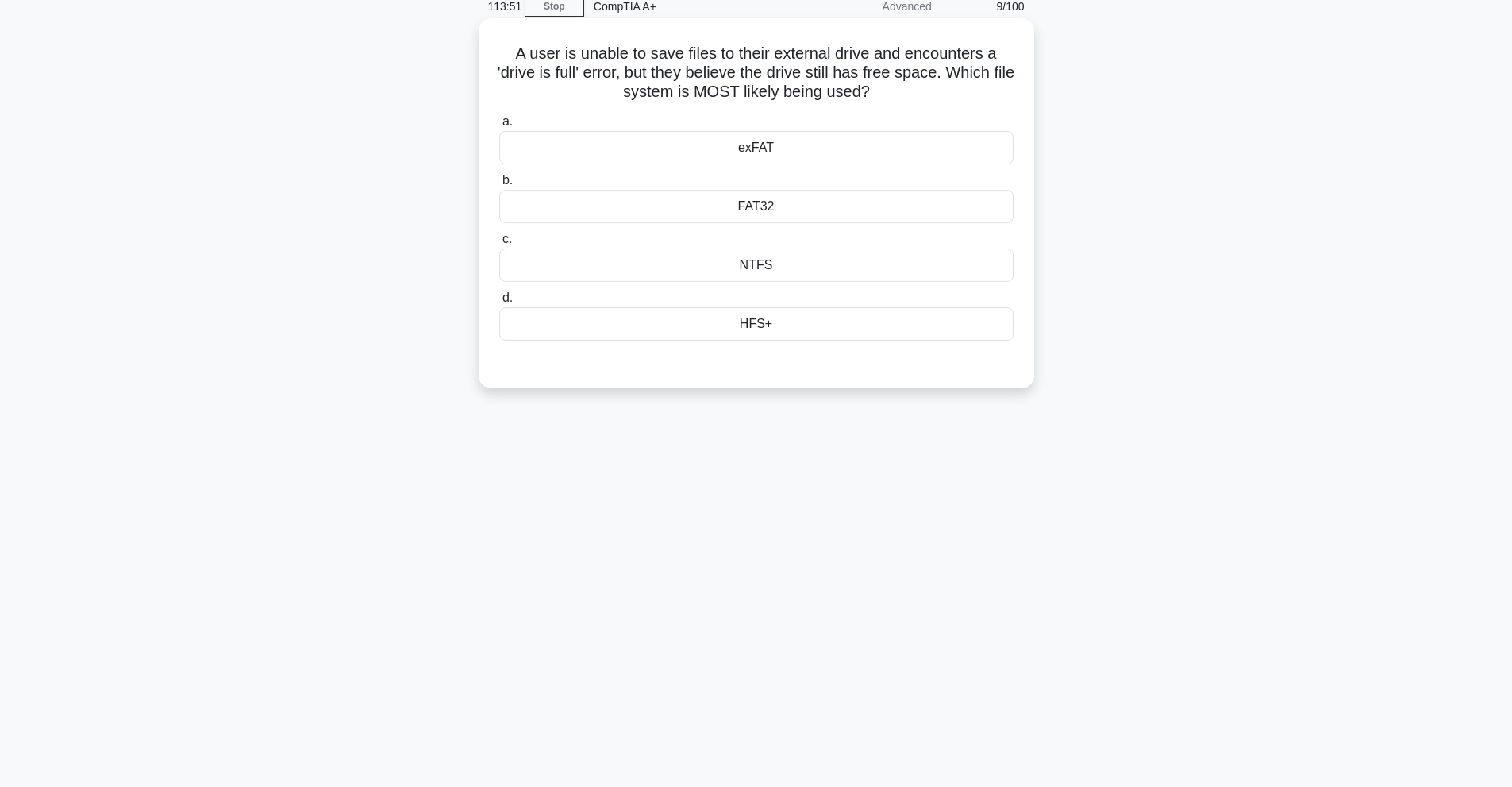
click at [799, 269] on div "NTFS" at bounding box center [756, 265] width 515 height 33
click at [499, 244] on input "c. NTFS" at bounding box center [499, 240] width 0 height 11
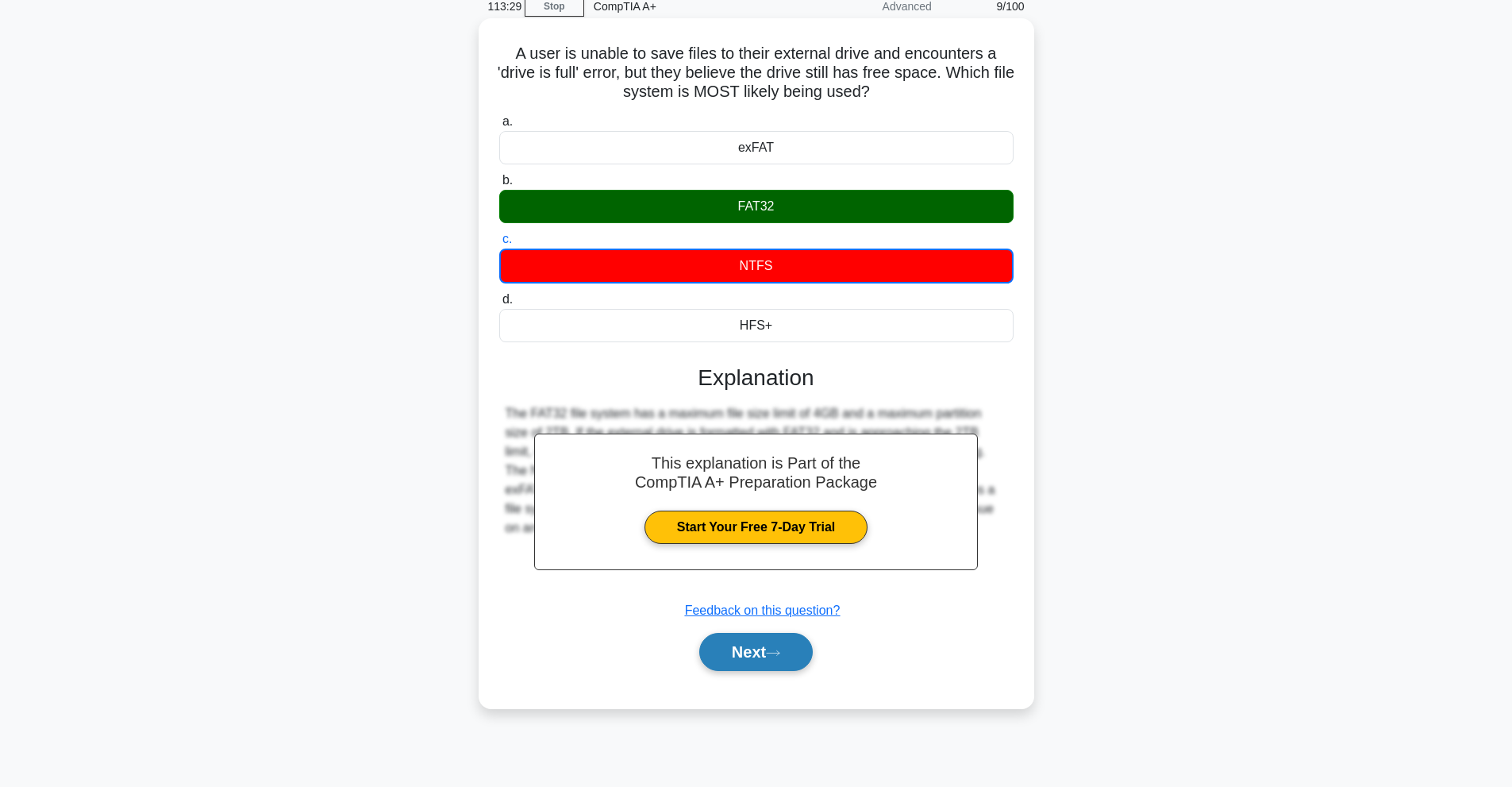
click at [772, 652] on icon at bounding box center [774, 653] width 15 height 9
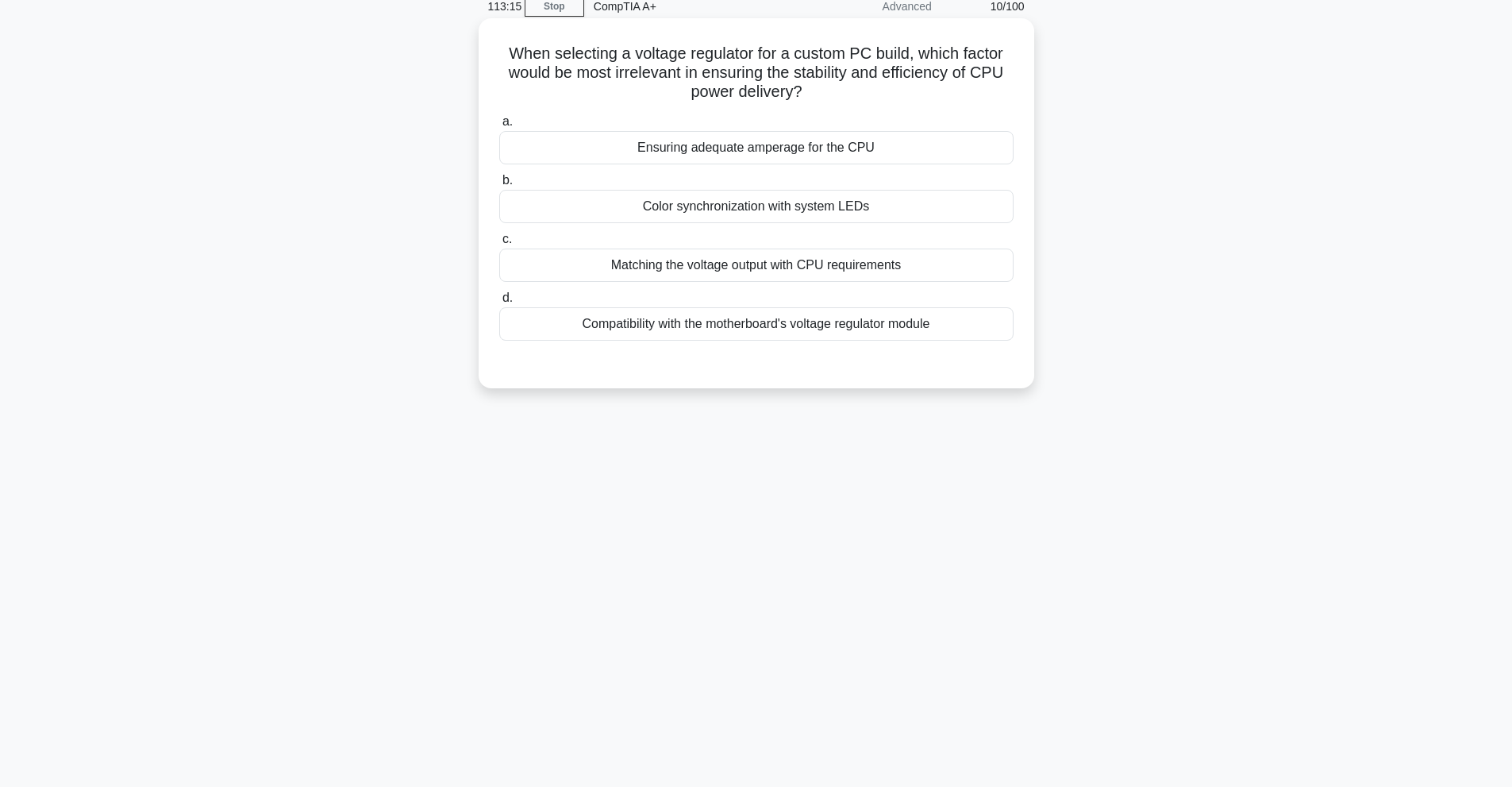
click at [803, 213] on div "Color synchronization with system LEDs" at bounding box center [756, 206] width 515 height 33
click at [499, 186] on input "b. Color synchronization with system LEDs" at bounding box center [499, 180] width 0 height 11
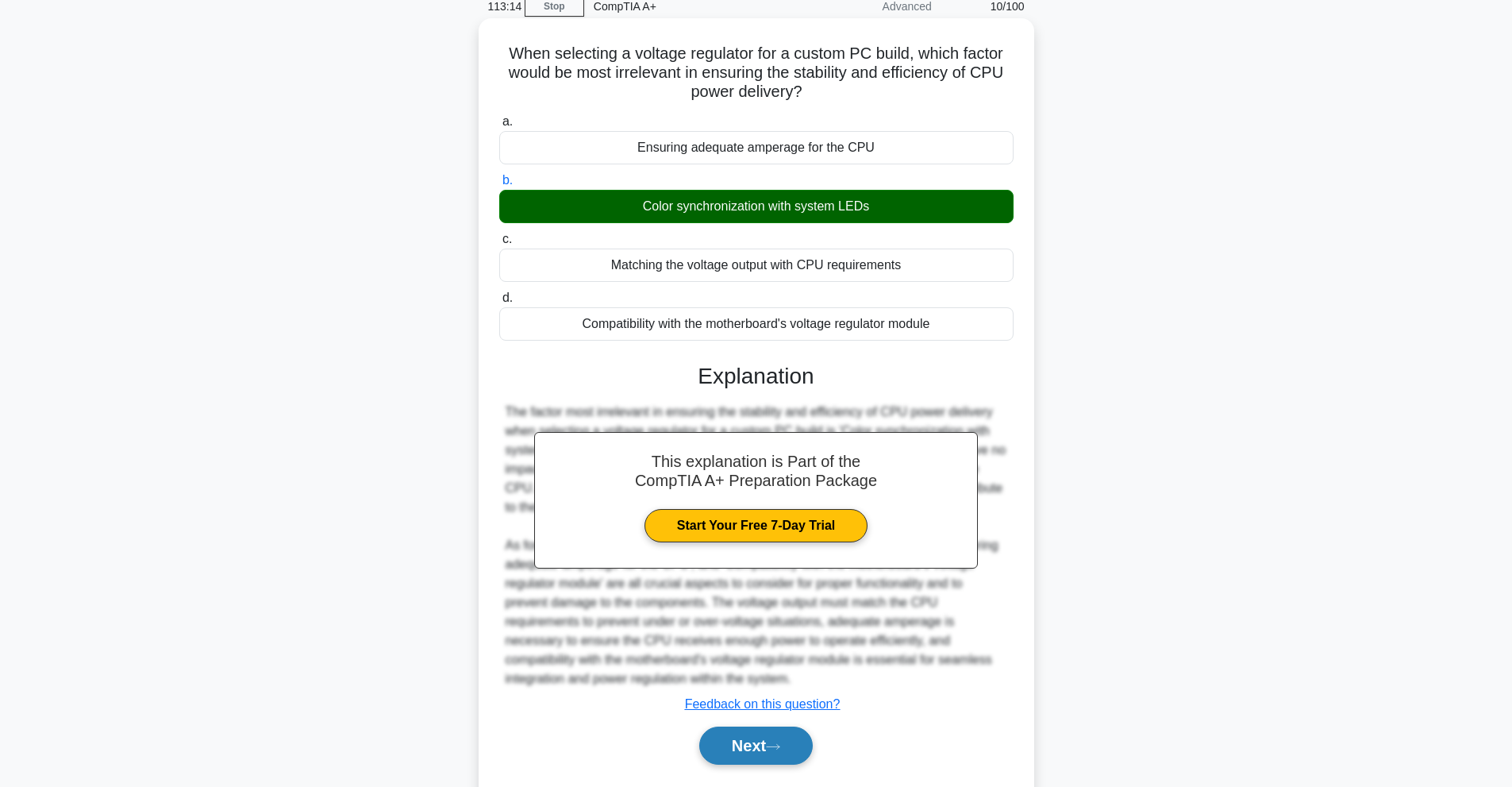
click at [792, 732] on button "Next" at bounding box center [756, 745] width 113 height 38
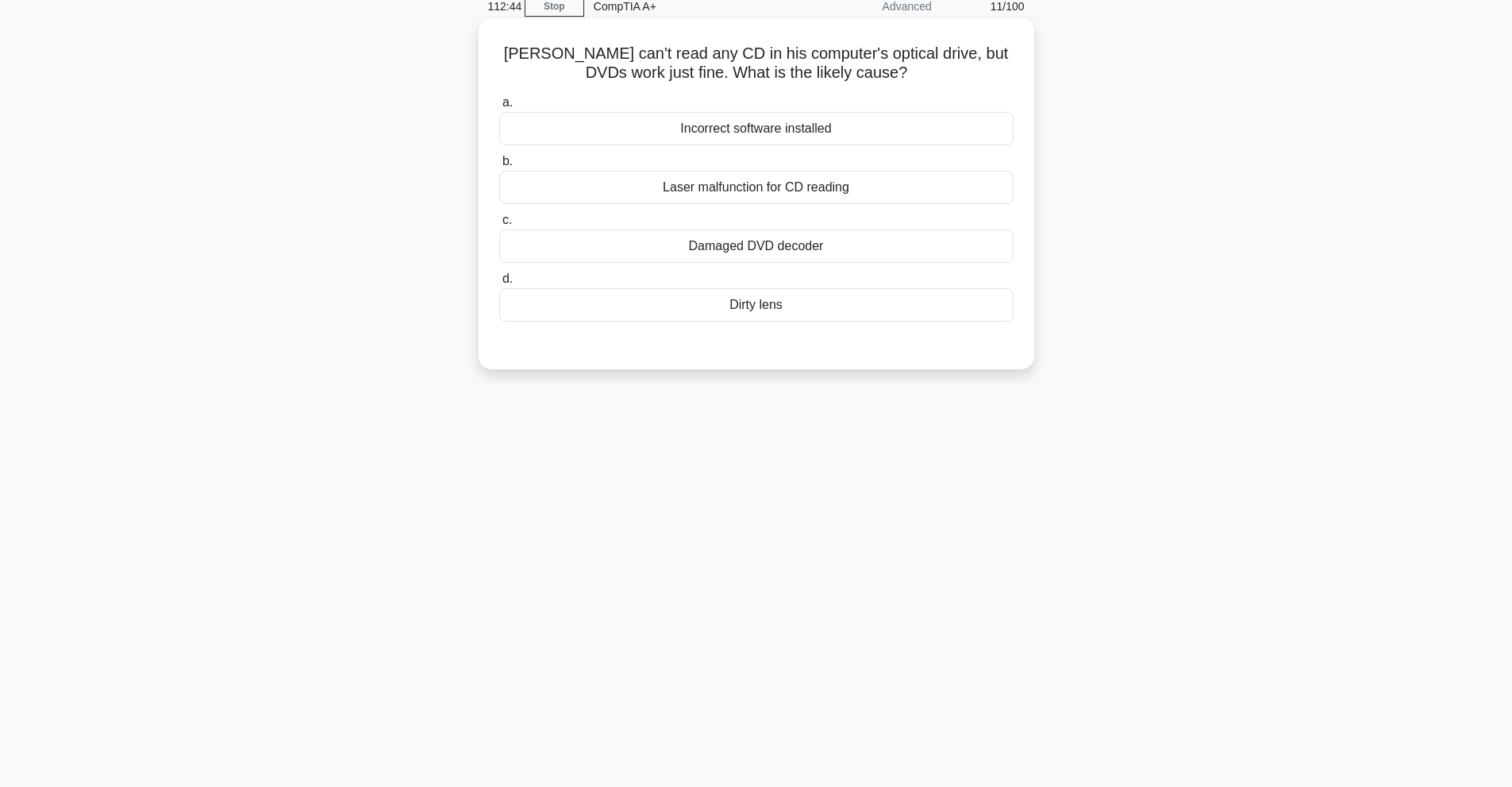
click at [742, 190] on div "Laser malfunction for CD reading" at bounding box center [756, 187] width 515 height 33
click at [499, 167] on input "b. Laser malfunction for CD reading" at bounding box center [499, 161] width 0 height 11
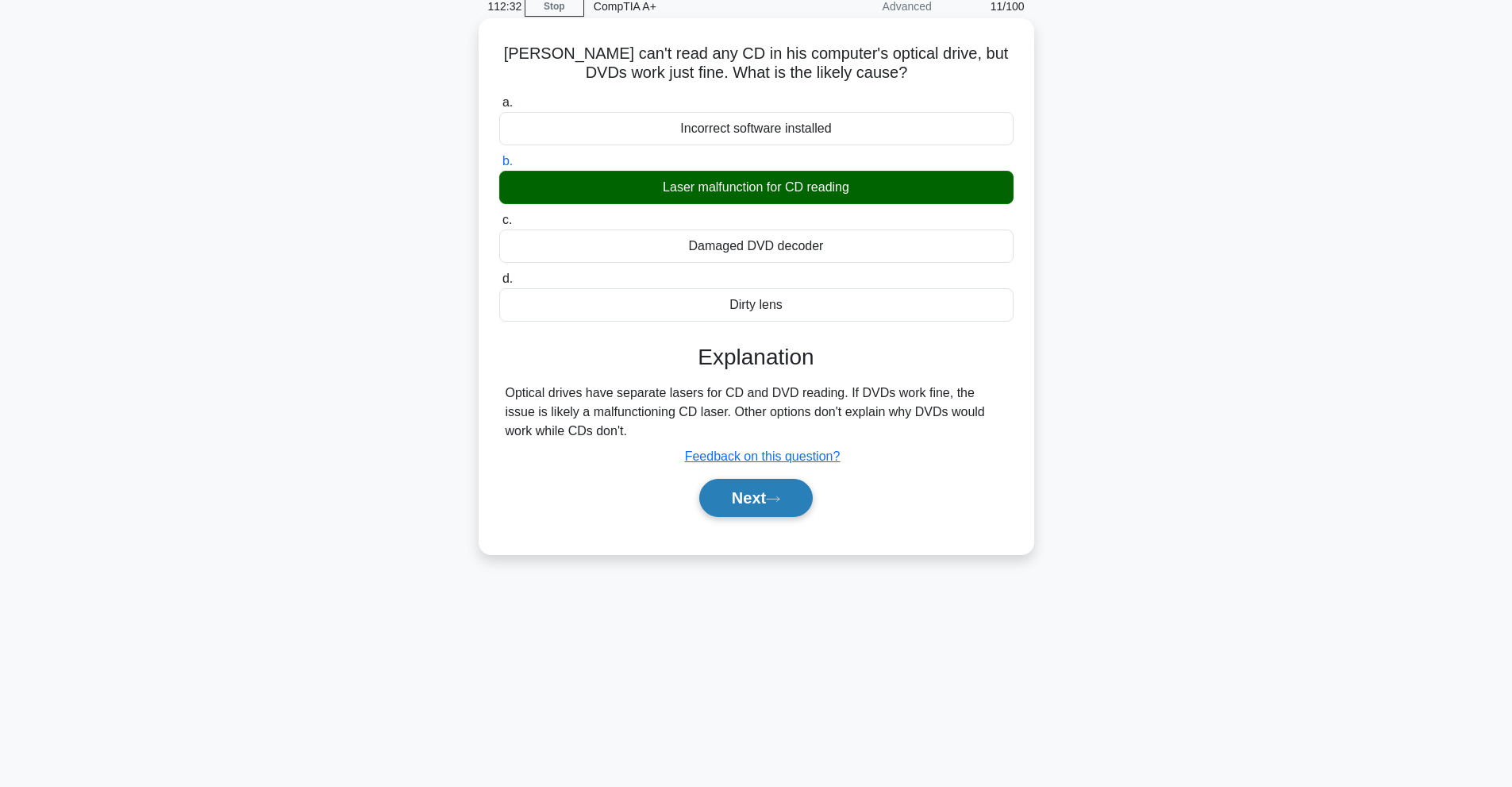
click at [791, 500] on button "Next" at bounding box center [756, 498] width 113 height 38
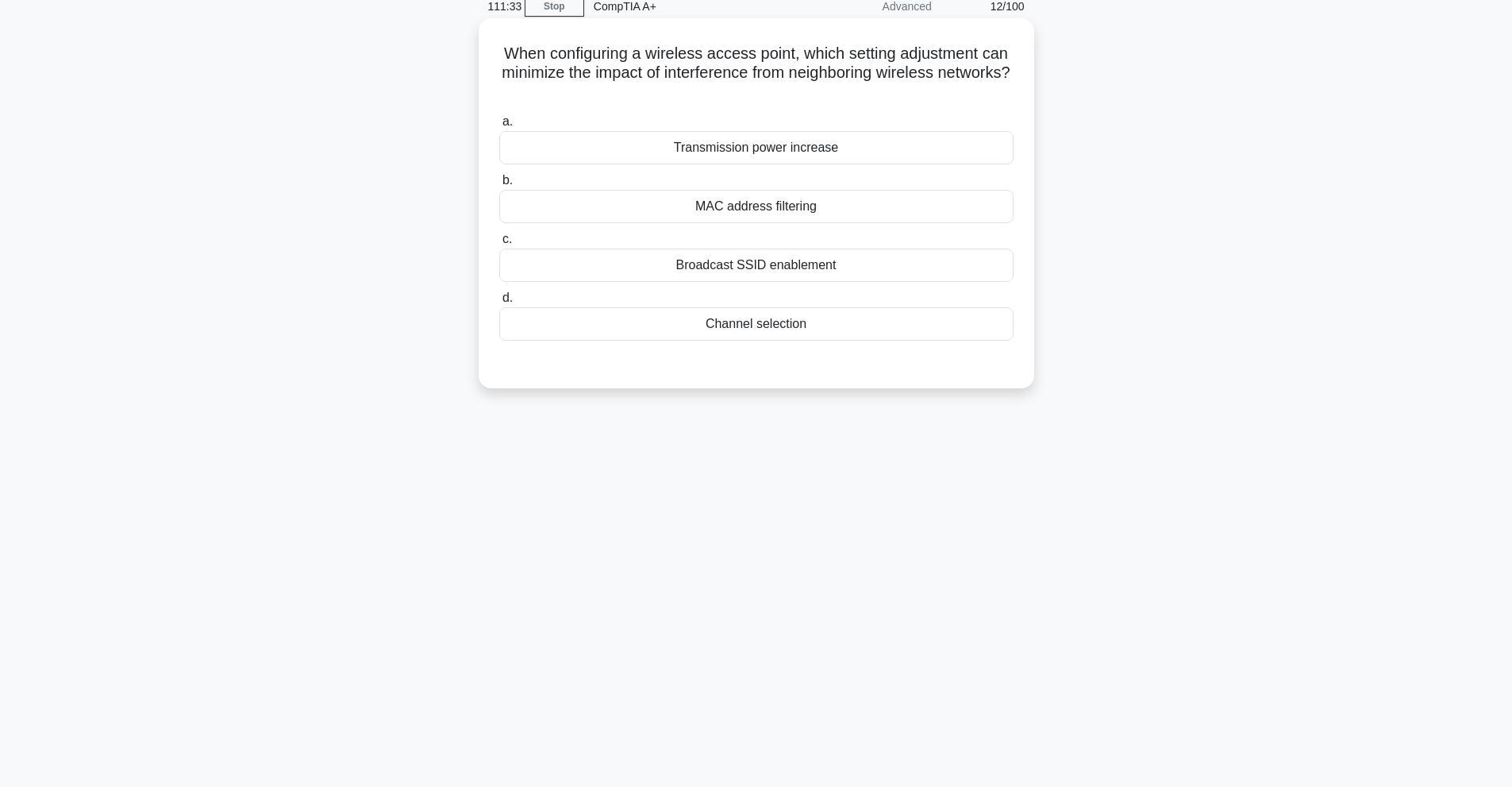
click at [868, 202] on div "MAC address filtering" at bounding box center [756, 206] width 515 height 33
click at [499, 186] on input "b. MAC address filtering" at bounding box center [499, 180] width 0 height 11
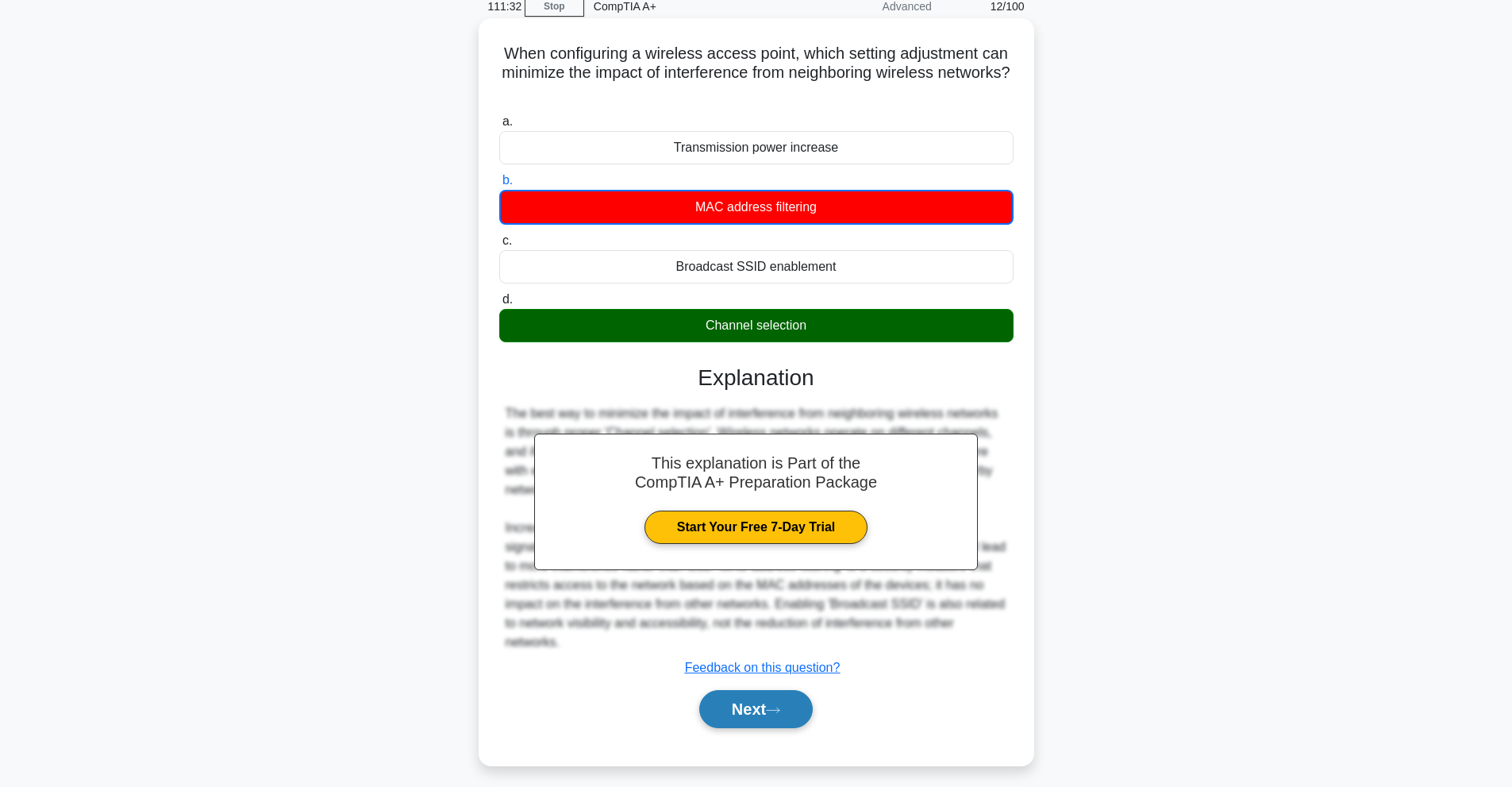
click at [742, 705] on button "Next" at bounding box center [756, 709] width 113 height 38
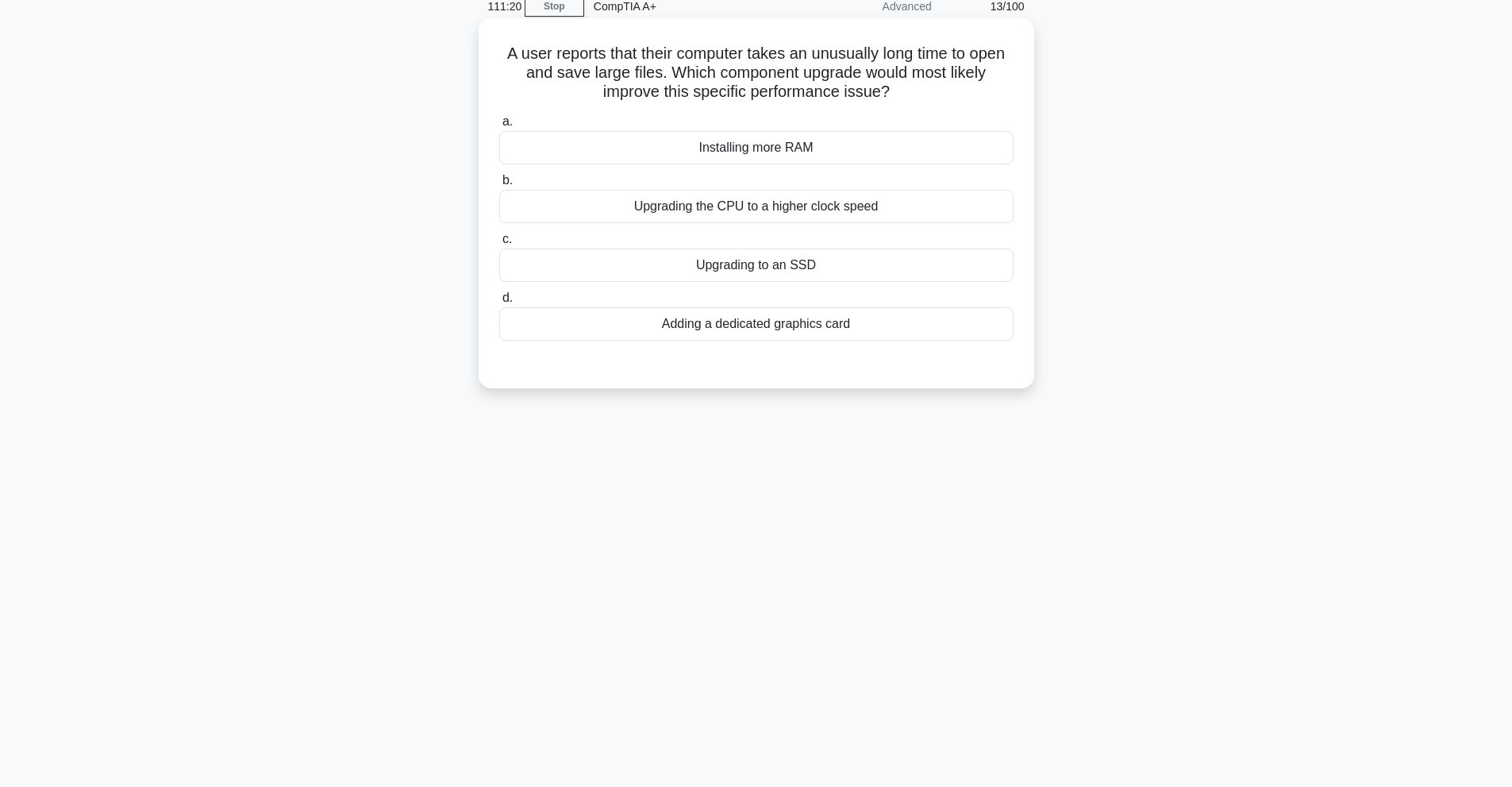
click at [815, 253] on div "Upgrading to an SSD" at bounding box center [756, 265] width 515 height 33
click at [499, 244] on input "c. Upgrading to an SSD" at bounding box center [499, 240] width 0 height 11
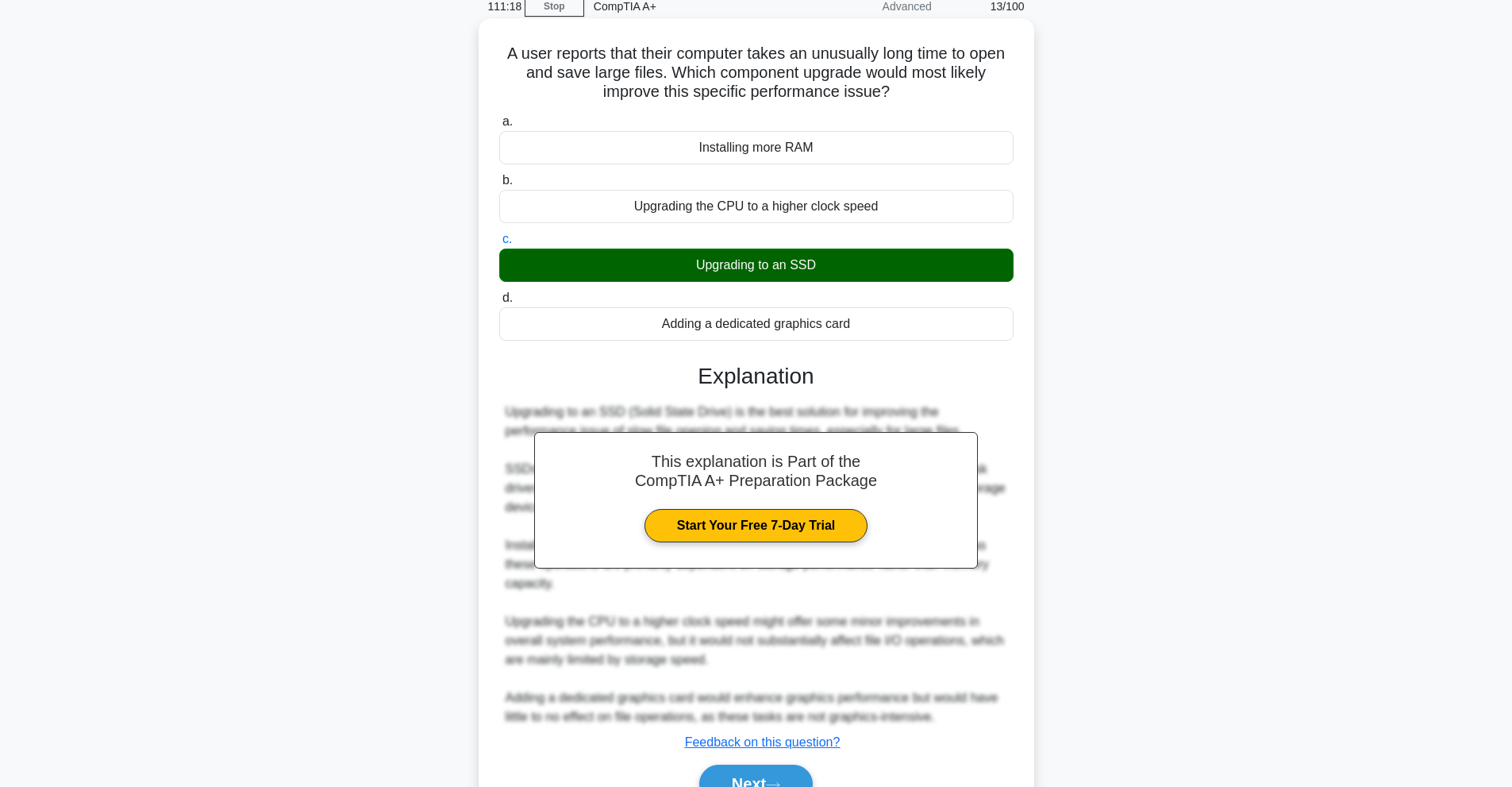
scroll to position [155, 0]
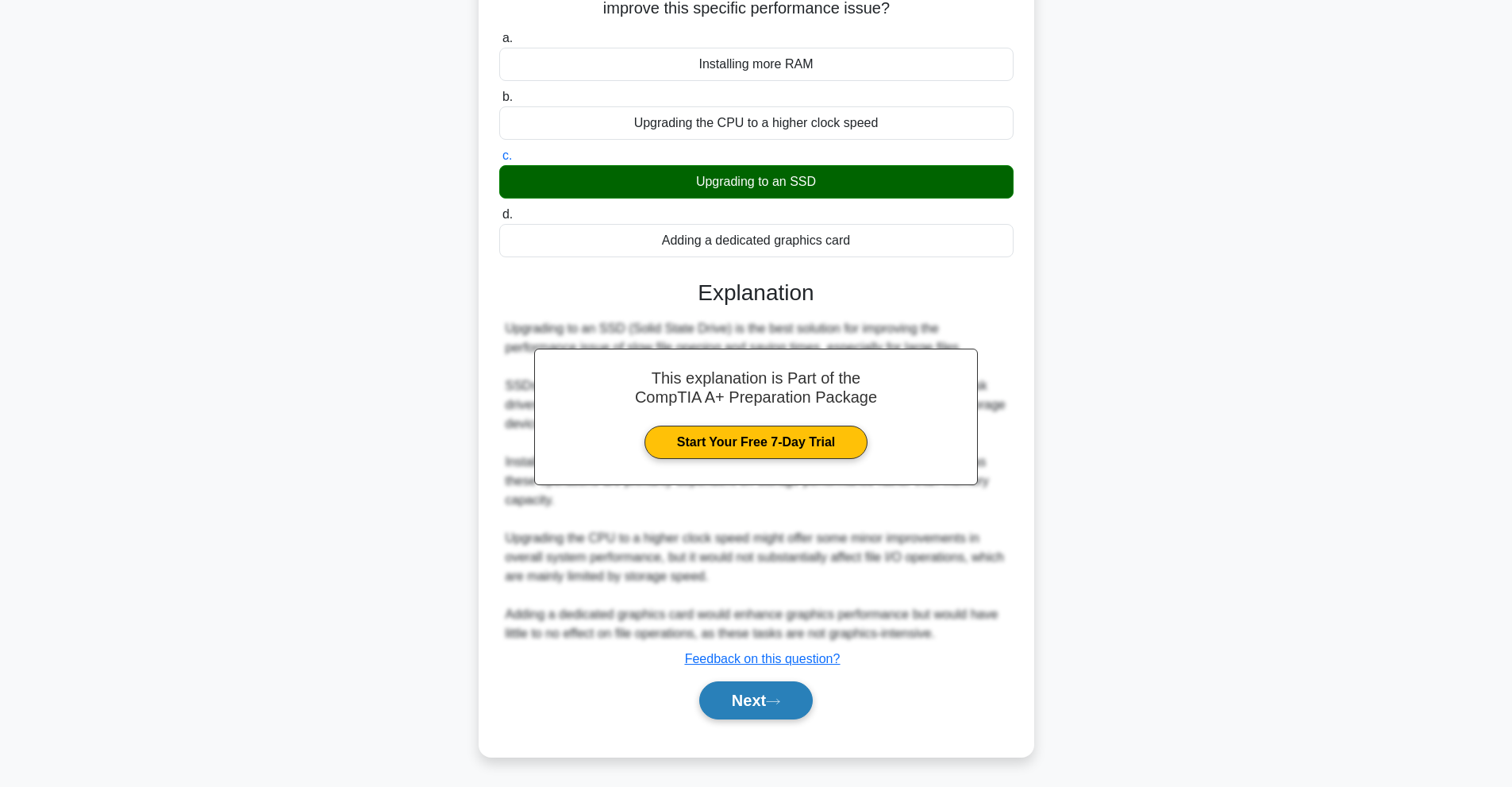
click at [812, 708] on button "Next" at bounding box center [756, 700] width 113 height 38
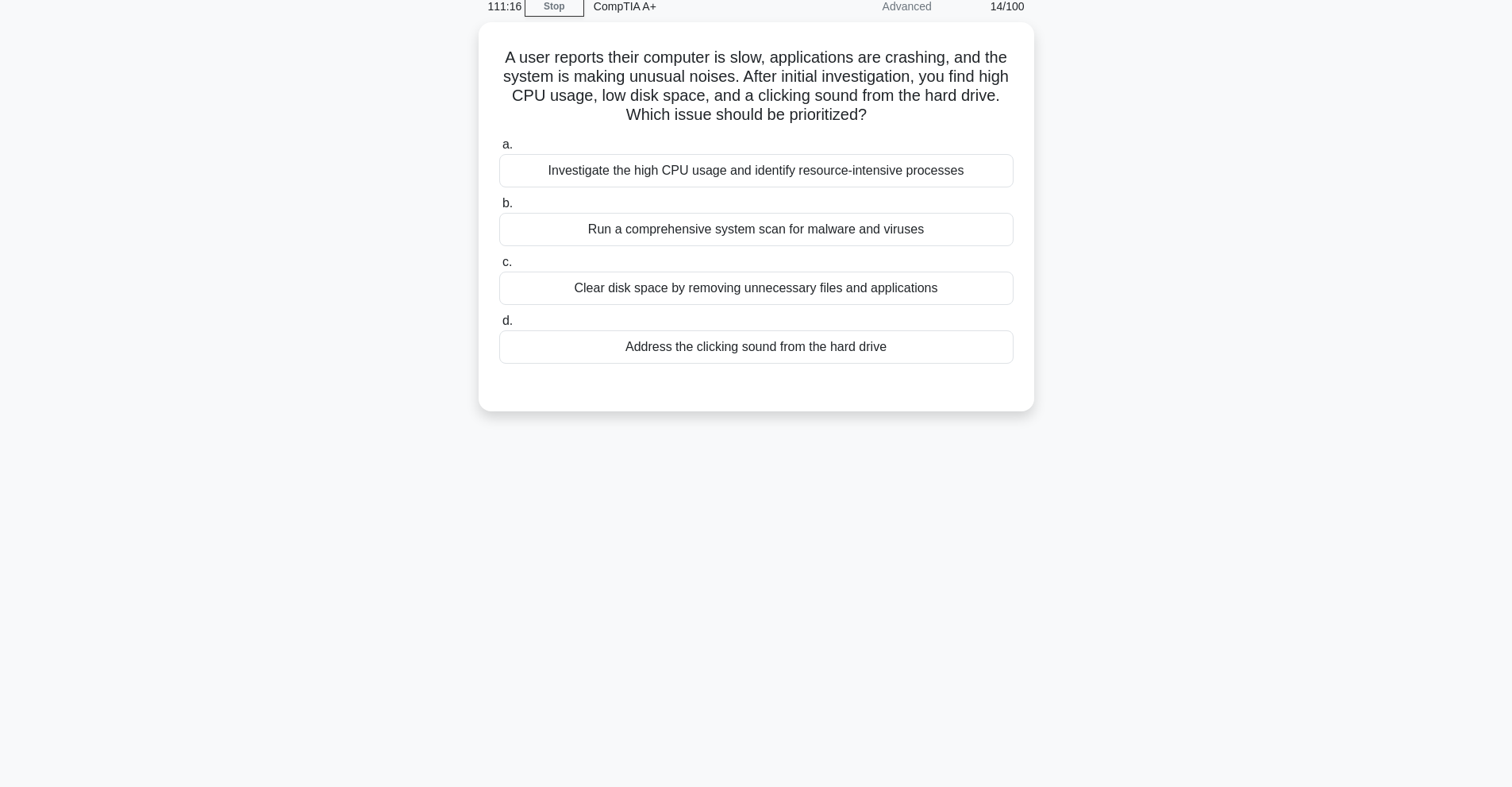
scroll to position [71, 0]
click at [716, 226] on div "Run a comprehensive system scan for malware and viruses" at bounding box center [756, 225] width 515 height 33
click at [499, 204] on input "b. Run a comprehensive system scan for malware and viruses" at bounding box center [499, 200] width 0 height 11
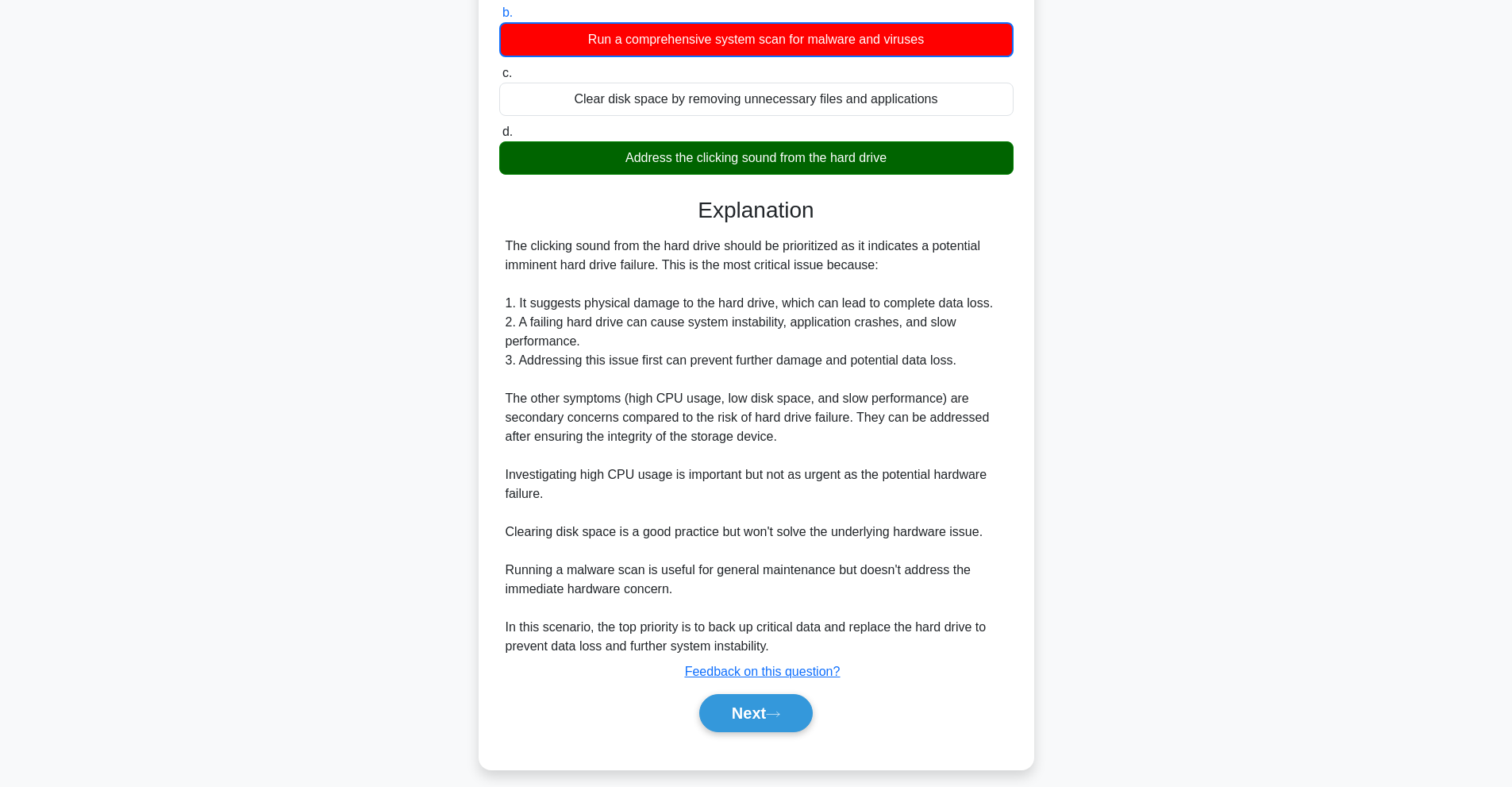
scroll to position [270, 0]
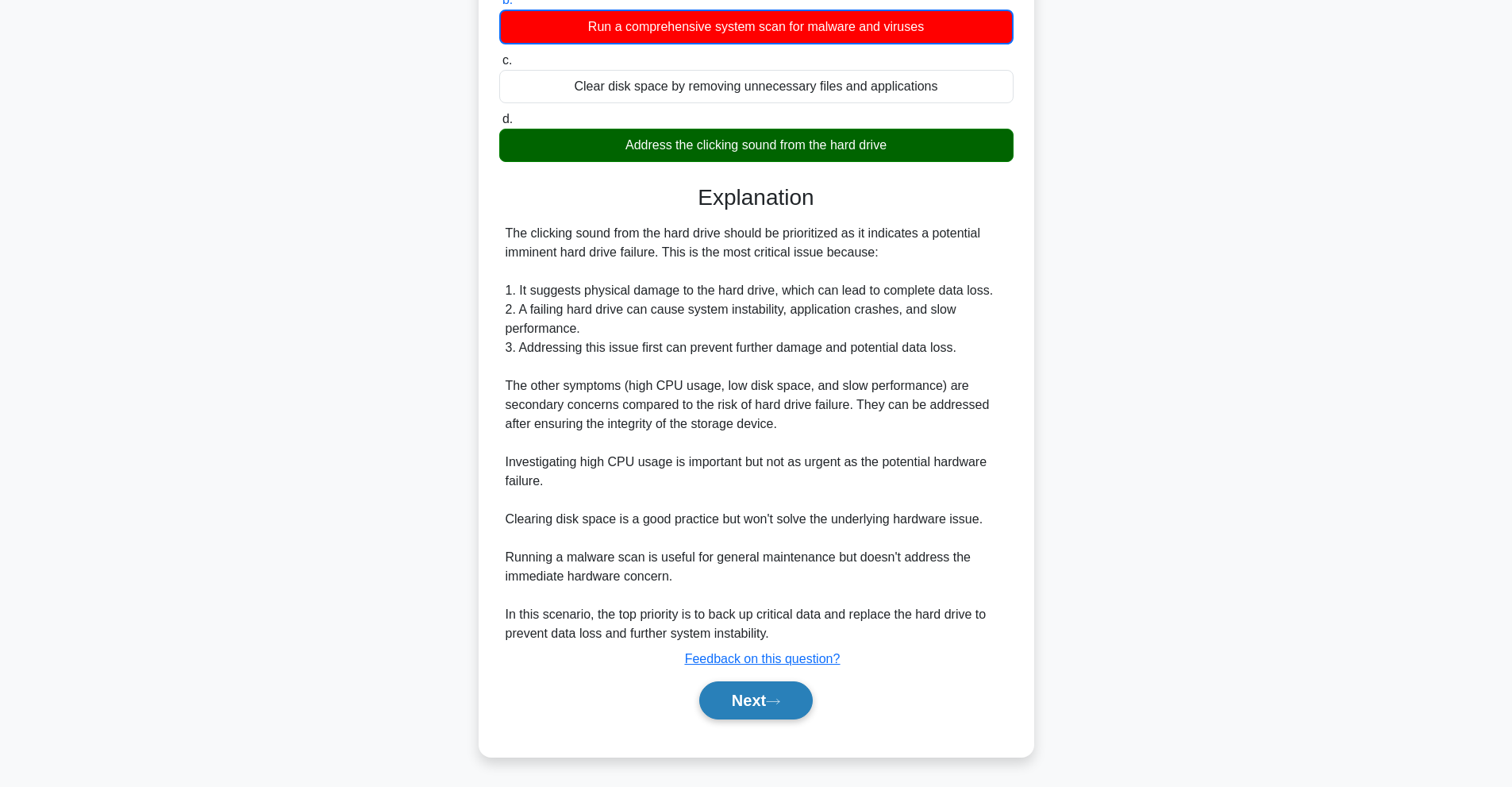
click at [728, 719] on button "Next" at bounding box center [756, 700] width 113 height 38
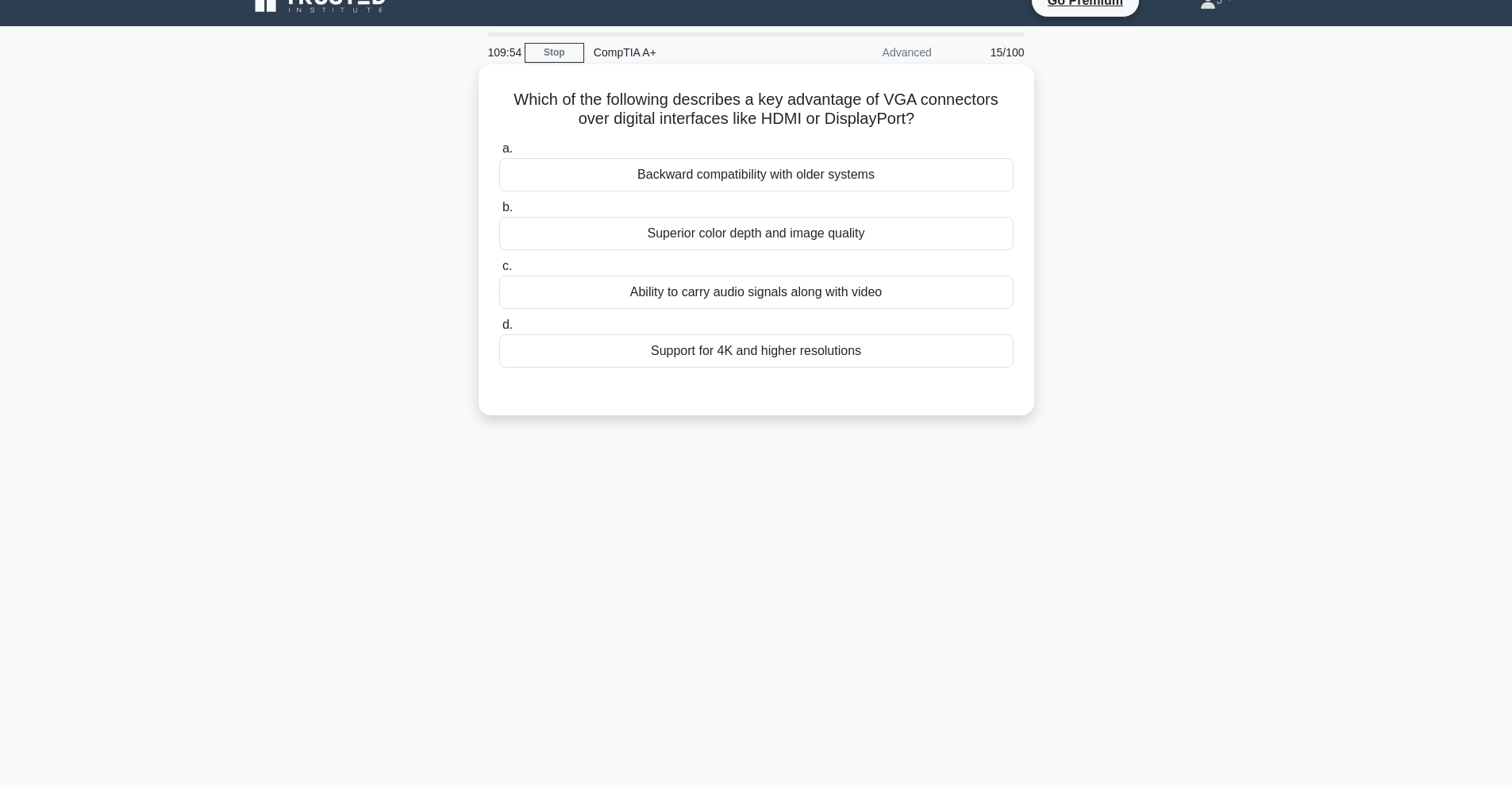
scroll to position [0, 0]
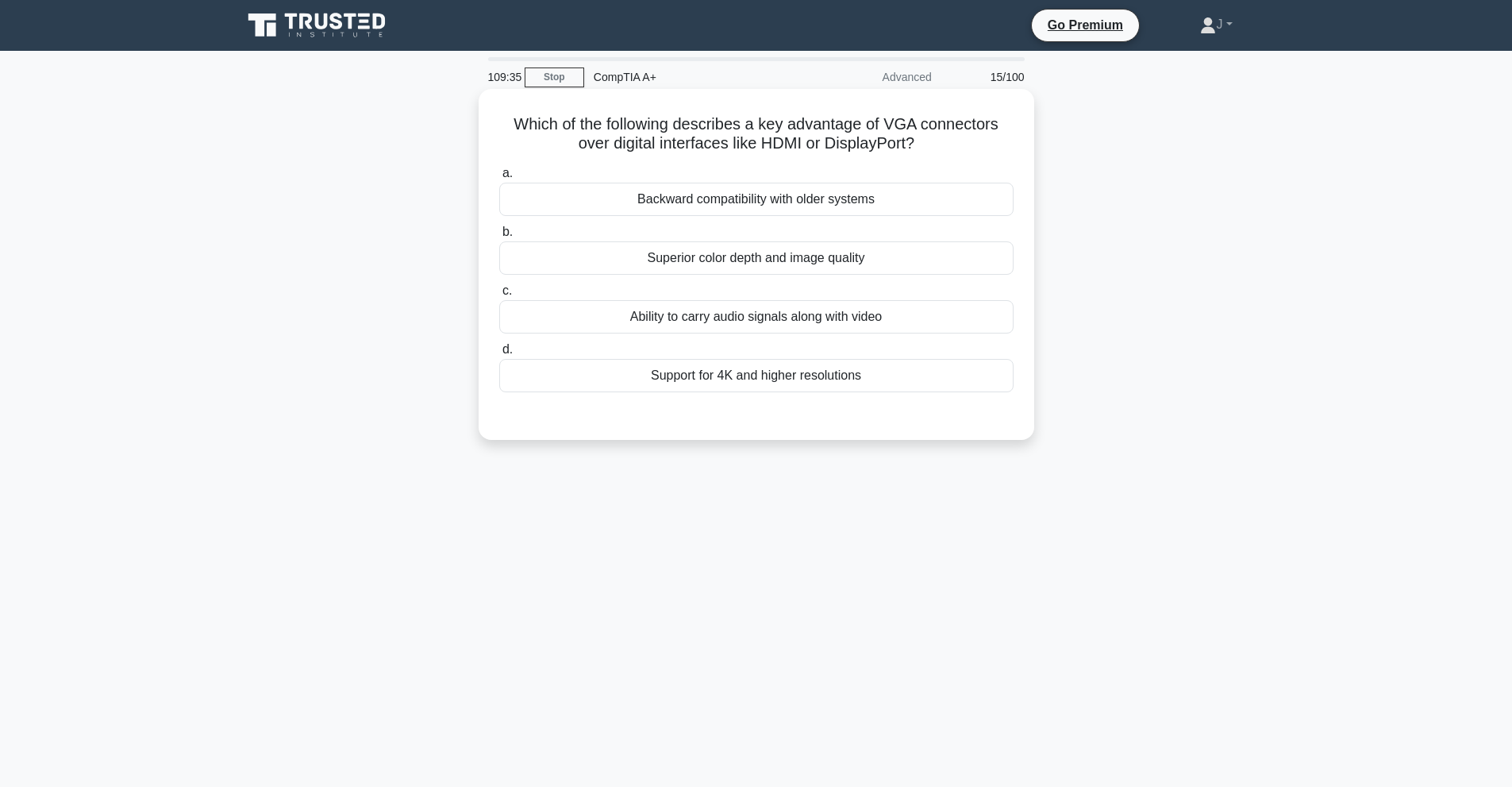
click at [934, 200] on div "Backward compatibility with older systems" at bounding box center [756, 199] width 515 height 33
click at [499, 178] on input "a. Backward compatibility with older systems" at bounding box center [499, 174] width 0 height 11
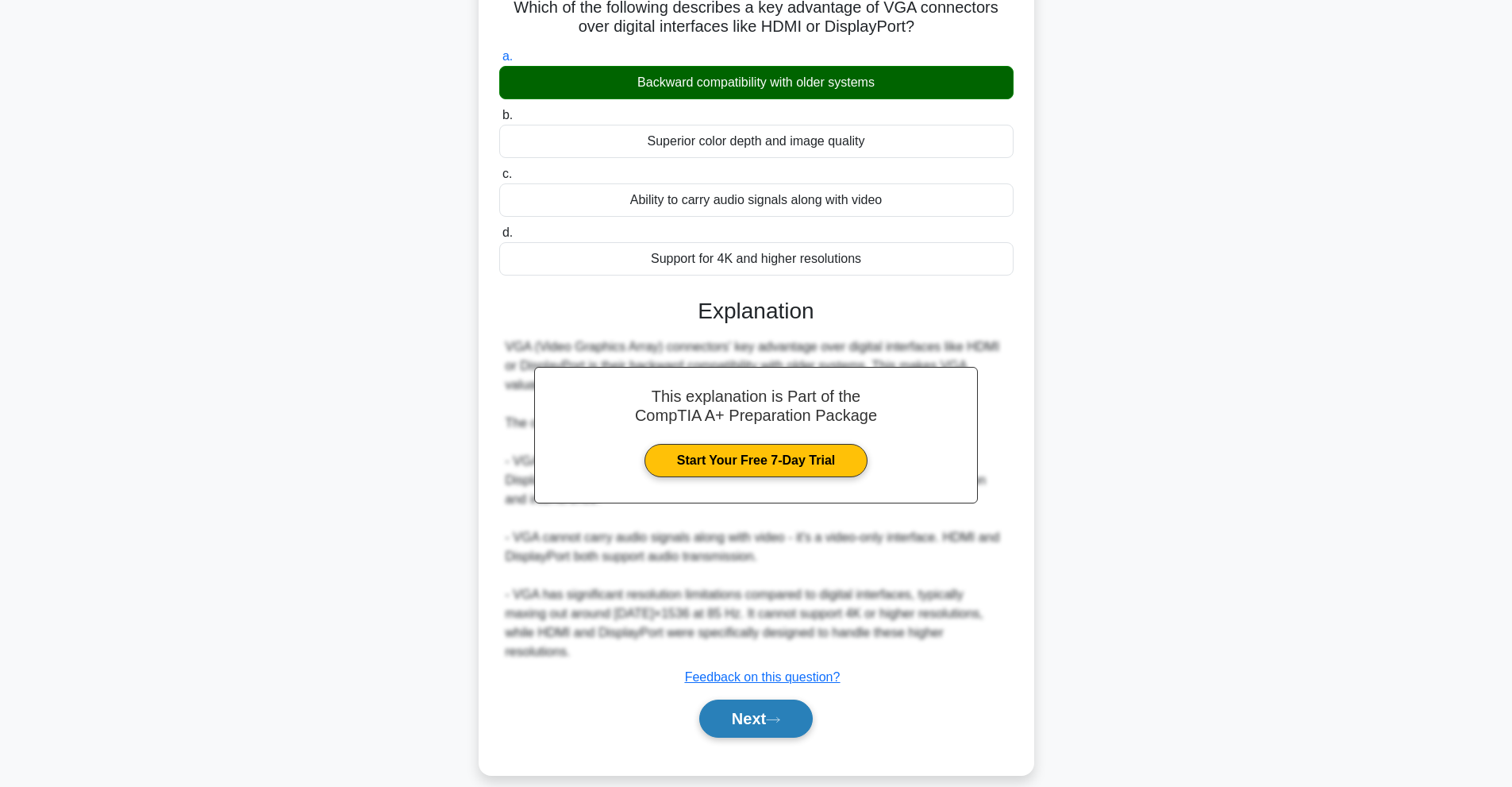
click at [800, 700] on button "Next" at bounding box center [756, 719] width 113 height 38
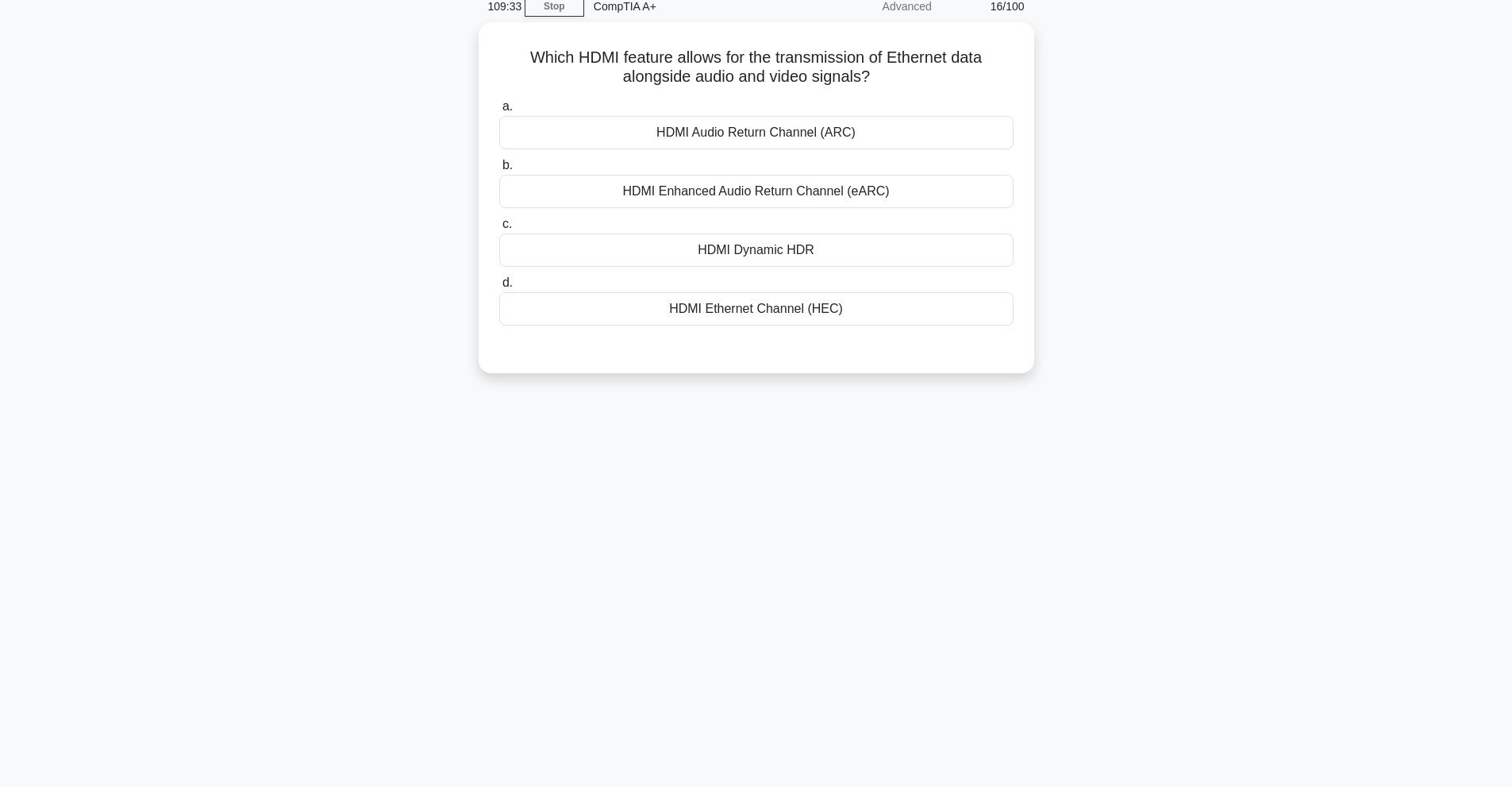
scroll to position [71, 0]
click at [785, 248] on div "HDMI Dynamic HDR" at bounding box center [756, 246] width 515 height 33
click at [499, 226] on input "c. HDMI Dynamic HDR" at bounding box center [499, 220] width 0 height 11
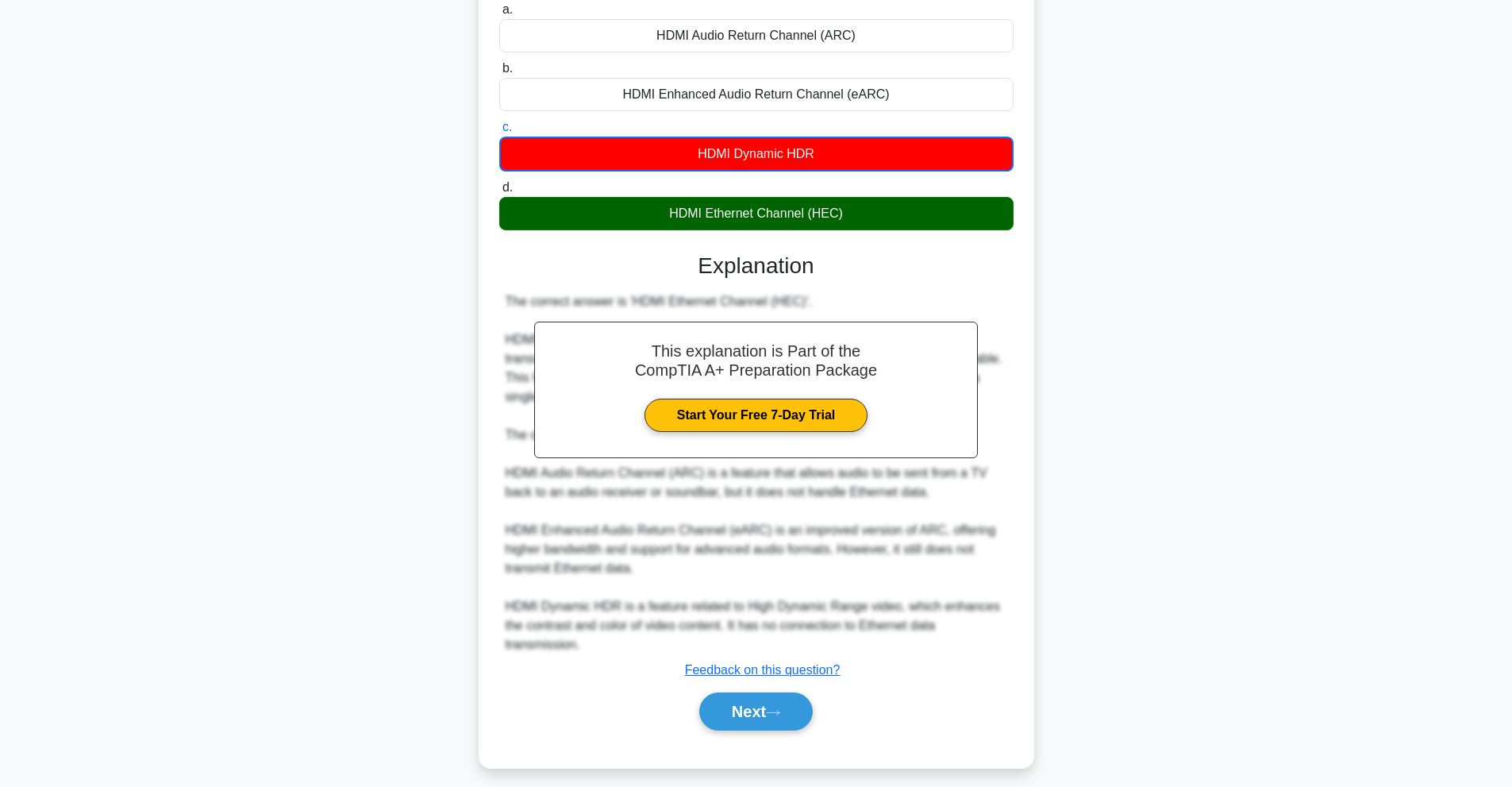
scroll to position [175, 0]
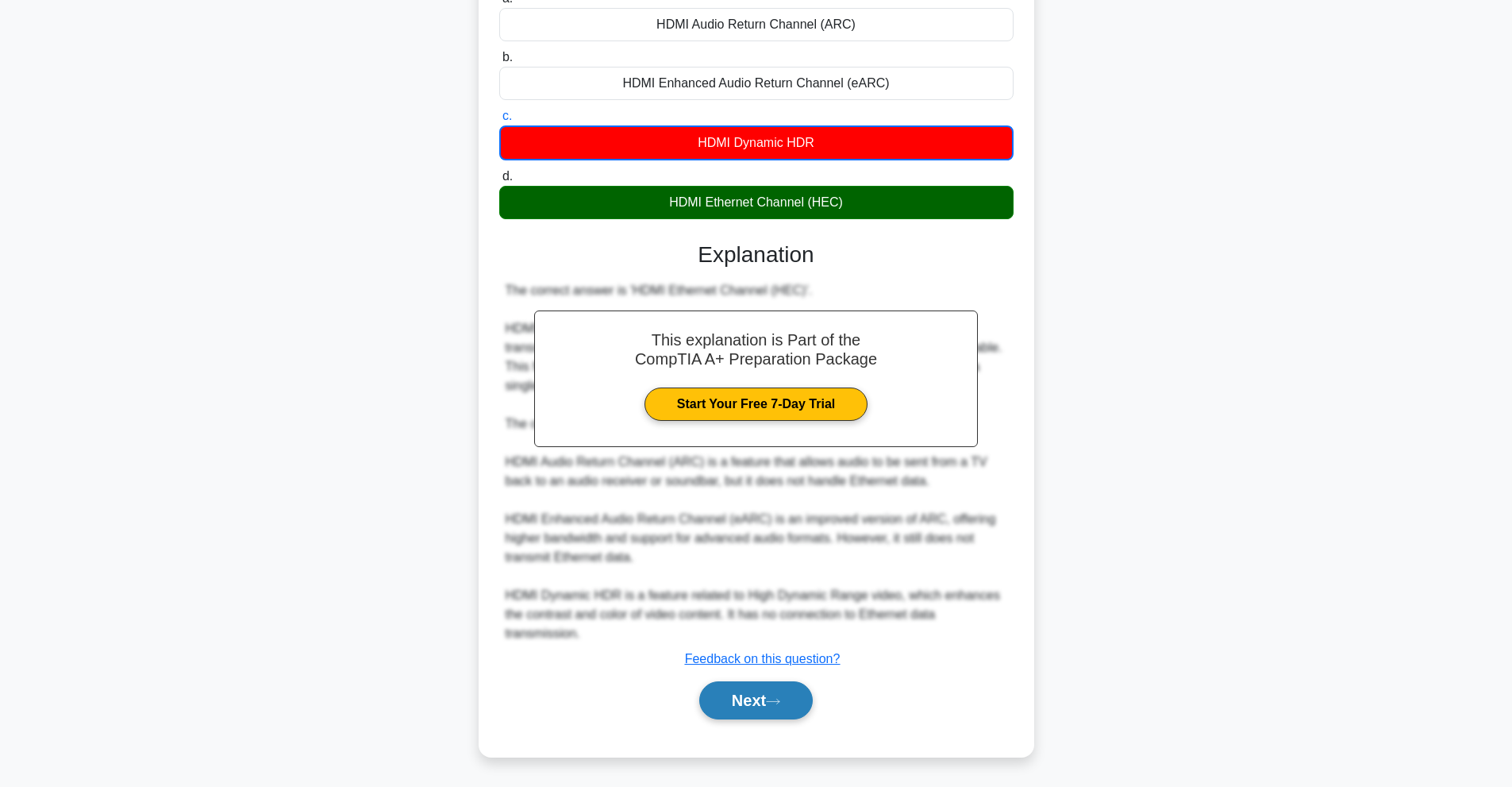
click at [786, 697] on button "Next" at bounding box center [756, 700] width 113 height 38
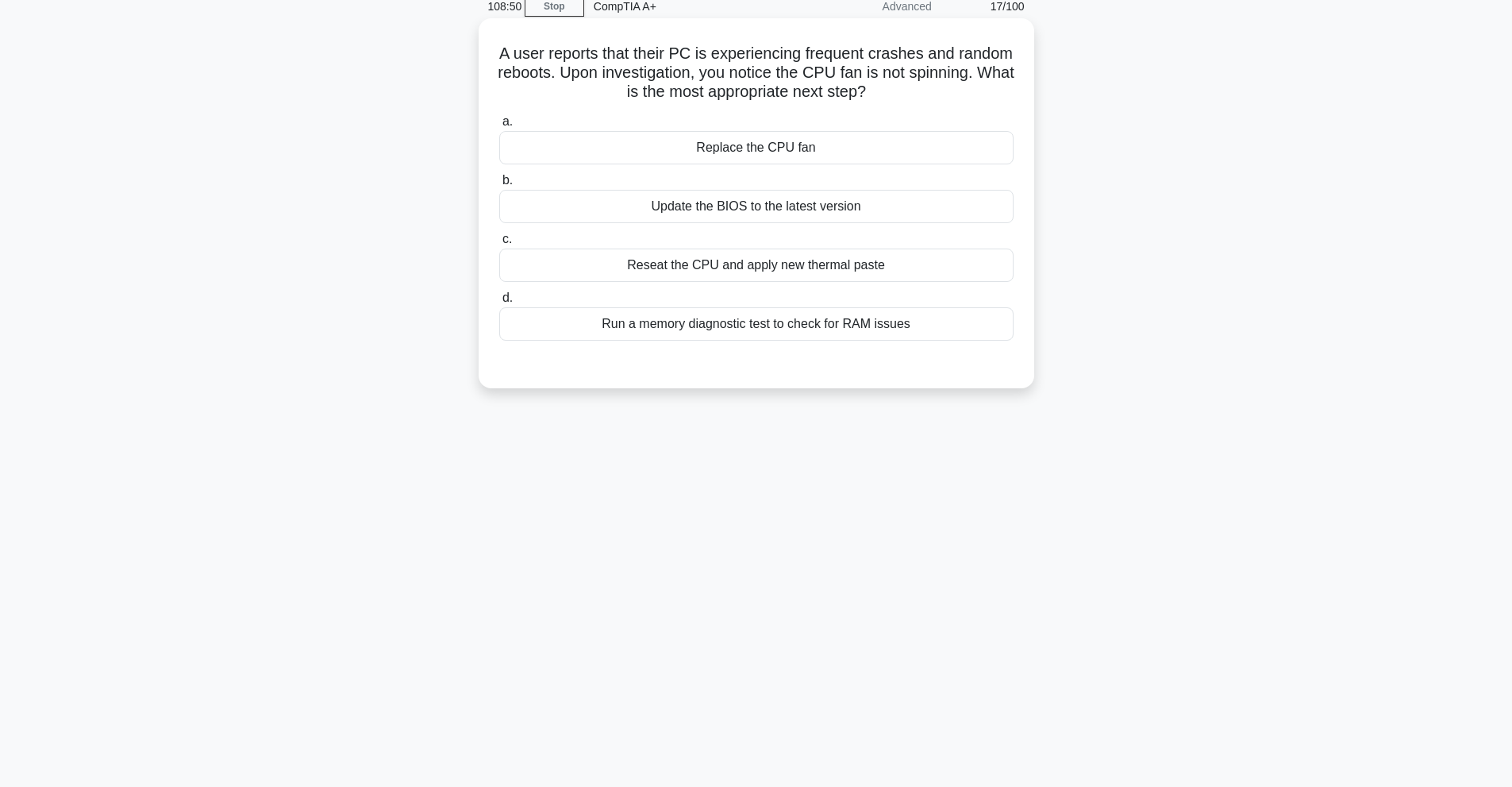
click at [899, 265] on div "Reseat the CPU and apply new thermal paste" at bounding box center [756, 265] width 515 height 33
click at [499, 244] on input "c. Reseat the CPU and apply new thermal paste" at bounding box center [499, 240] width 0 height 11
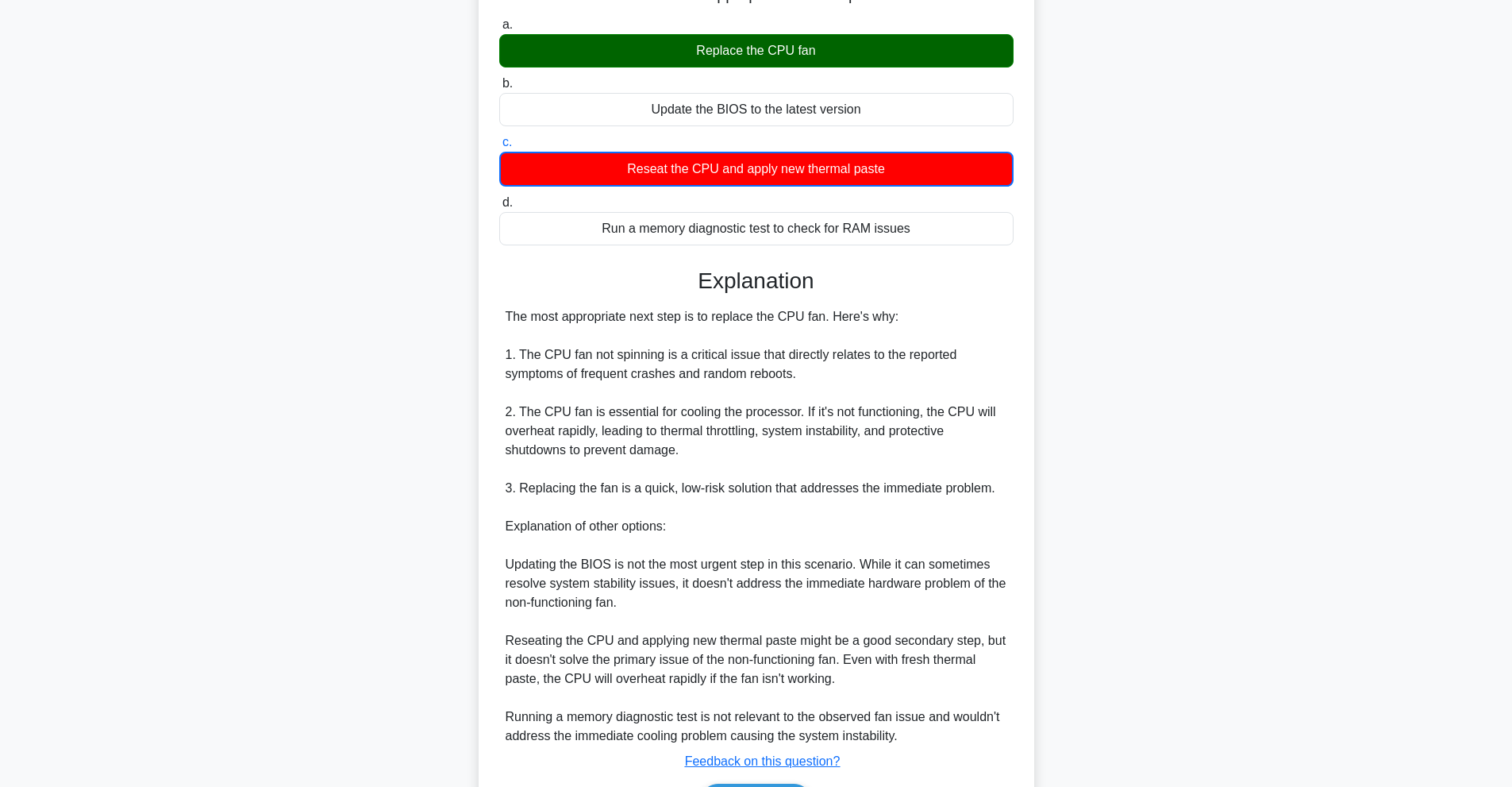
scroll to position [270, 0]
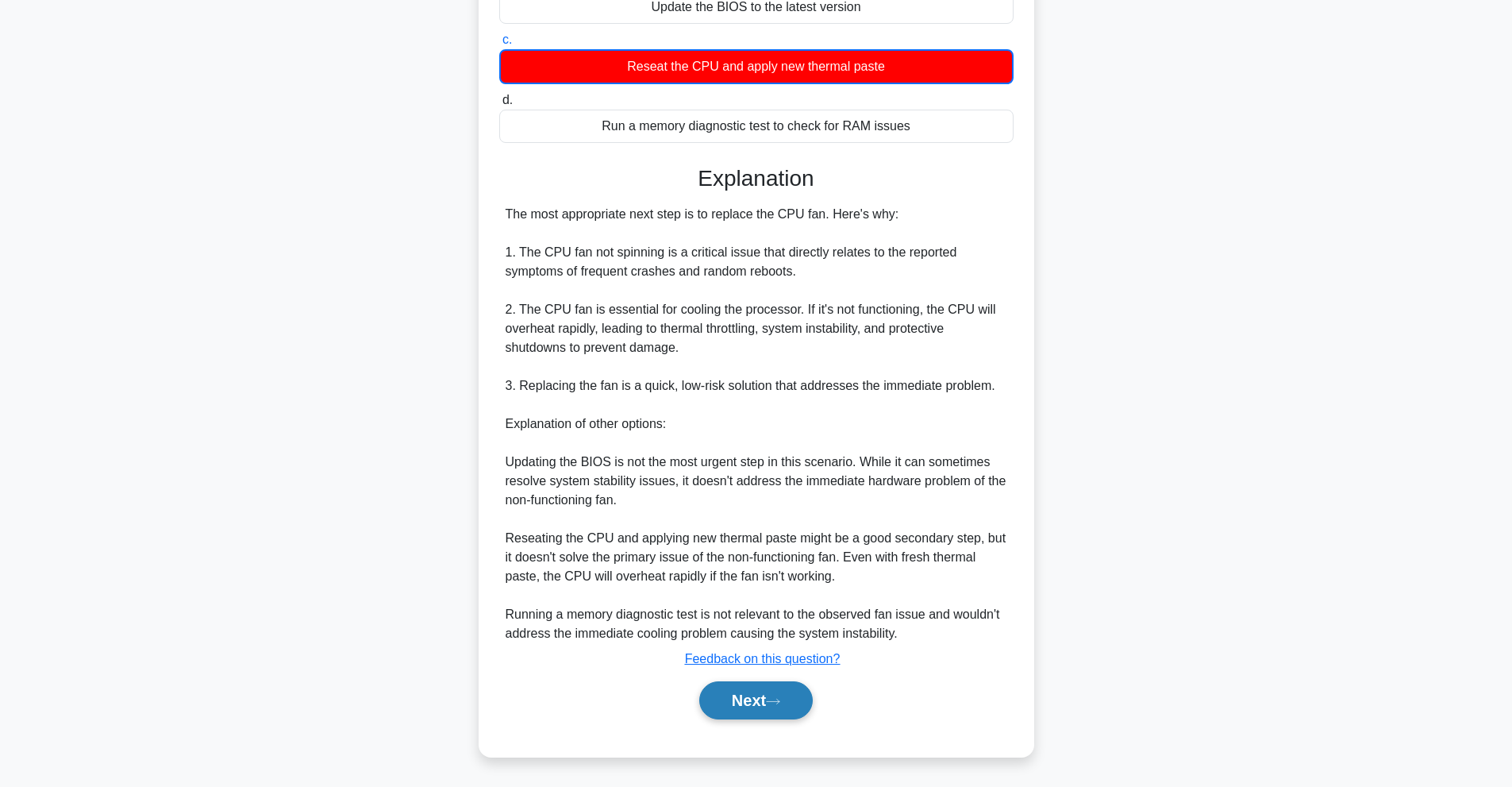
click at [731, 708] on button "Next" at bounding box center [756, 700] width 113 height 38
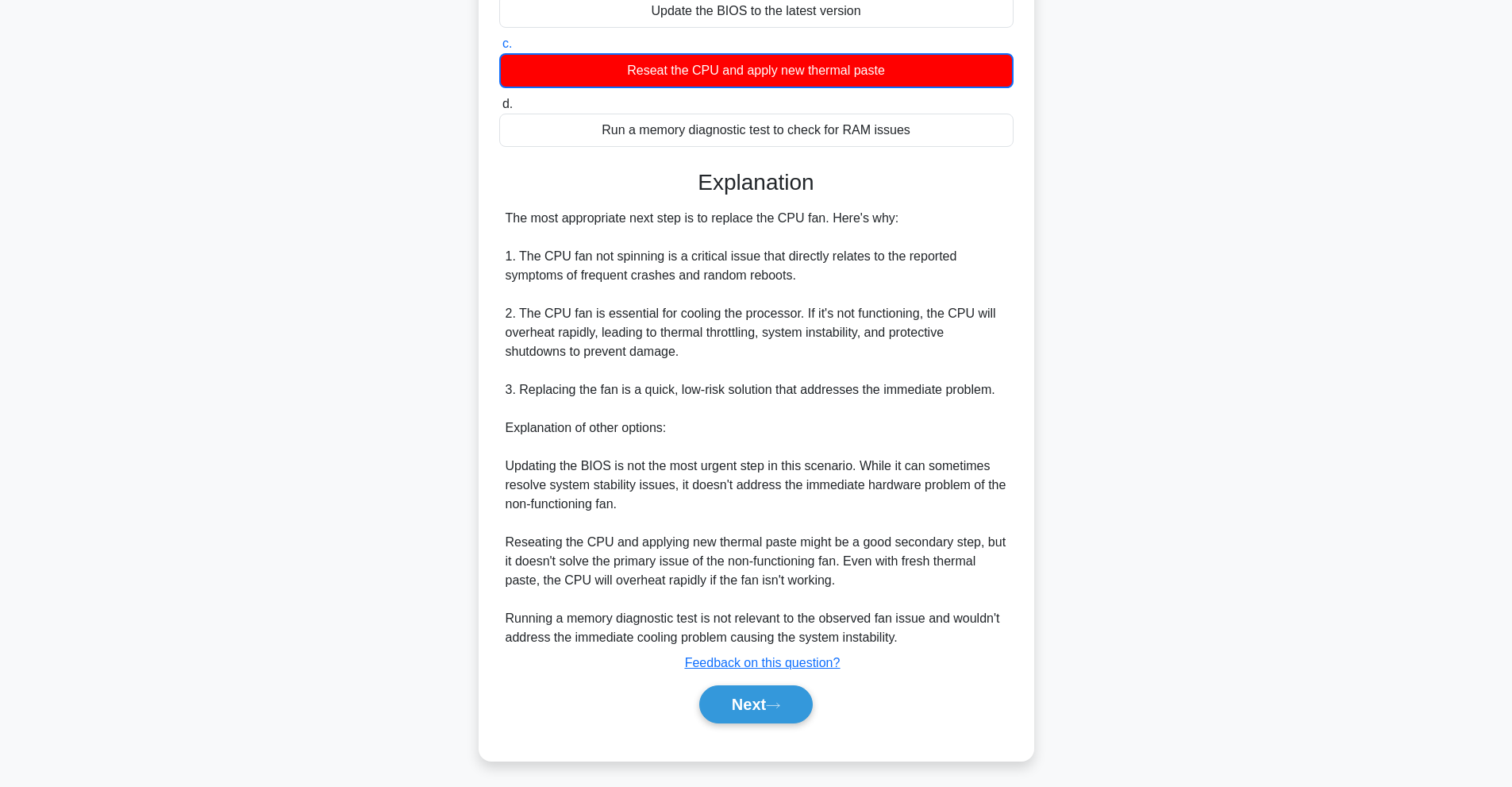
scroll to position [71, 0]
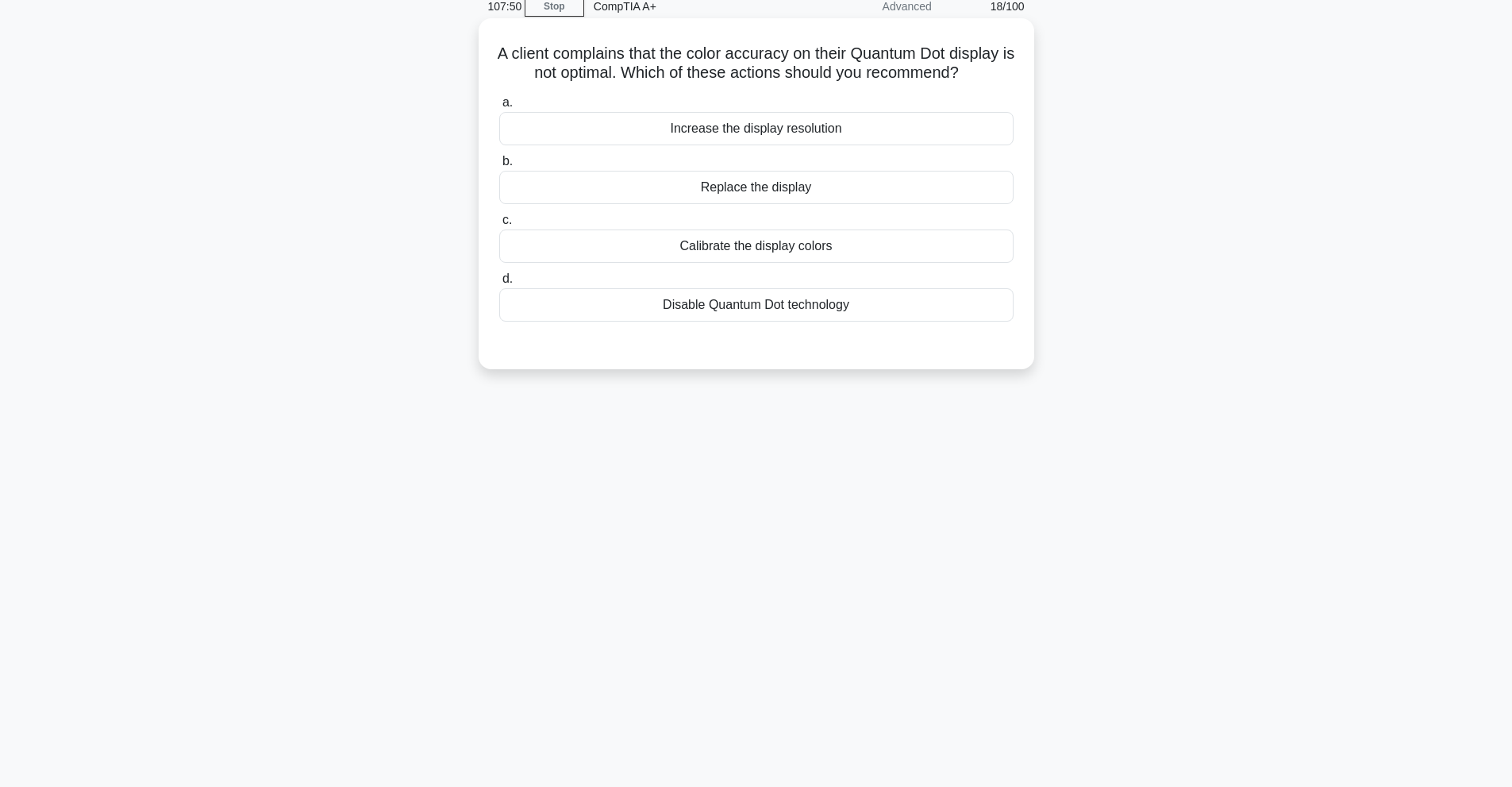
click at [881, 137] on div "Increase the display resolution" at bounding box center [756, 128] width 515 height 33
click at [499, 108] on input "a. Increase the display resolution" at bounding box center [499, 103] width 0 height 11
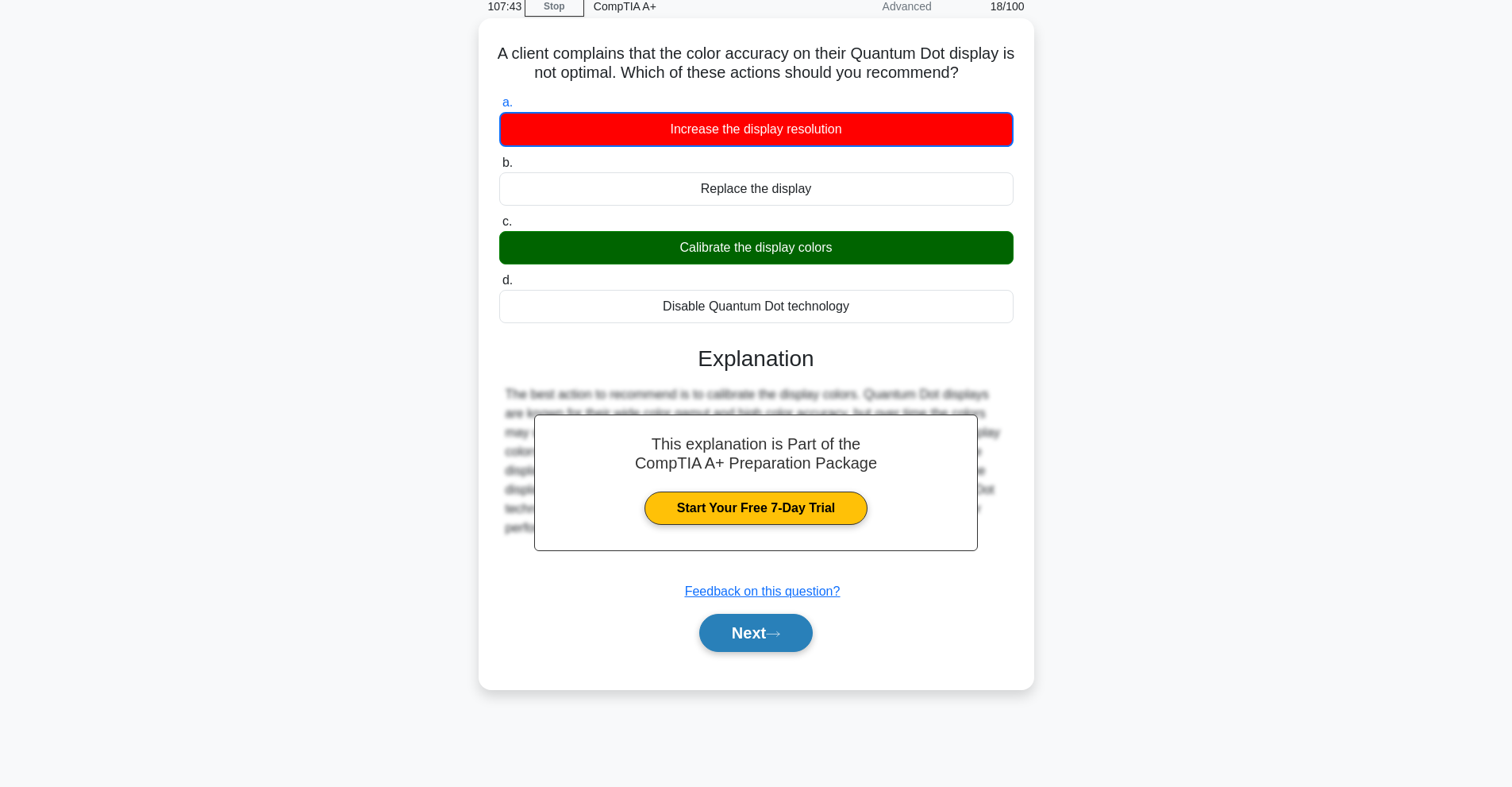
click at [773, 639] on icon at bounding box center [774, 634] width 15 height 9
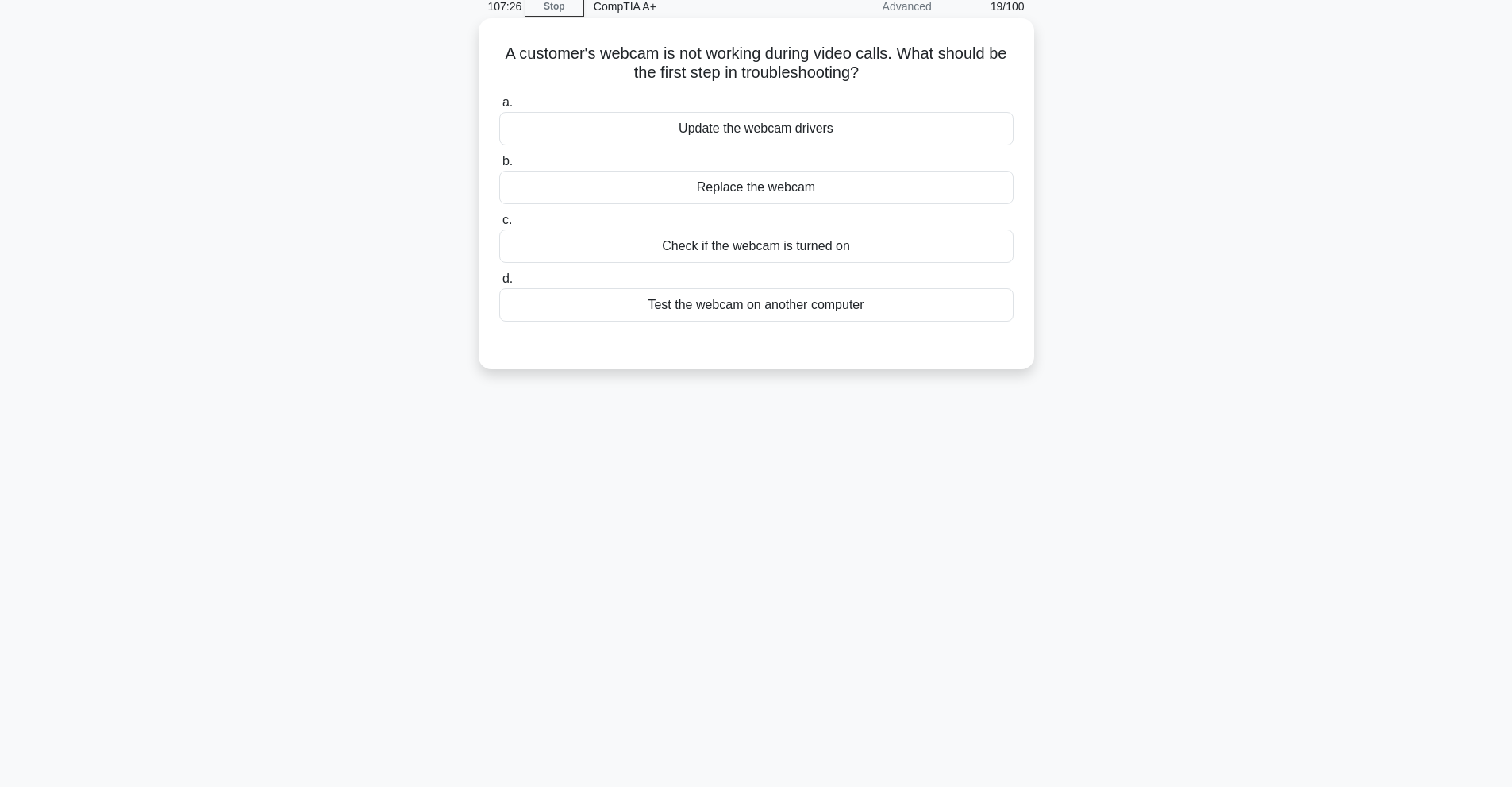
click at [800, 259] on div "Check if the webcam is turned on" at bounding box center [756, 246] width 515 height 33
click at [499, 226] on input "c. Check if the webcam is turned on" at bounding box center [499, 220] width 0 height 11
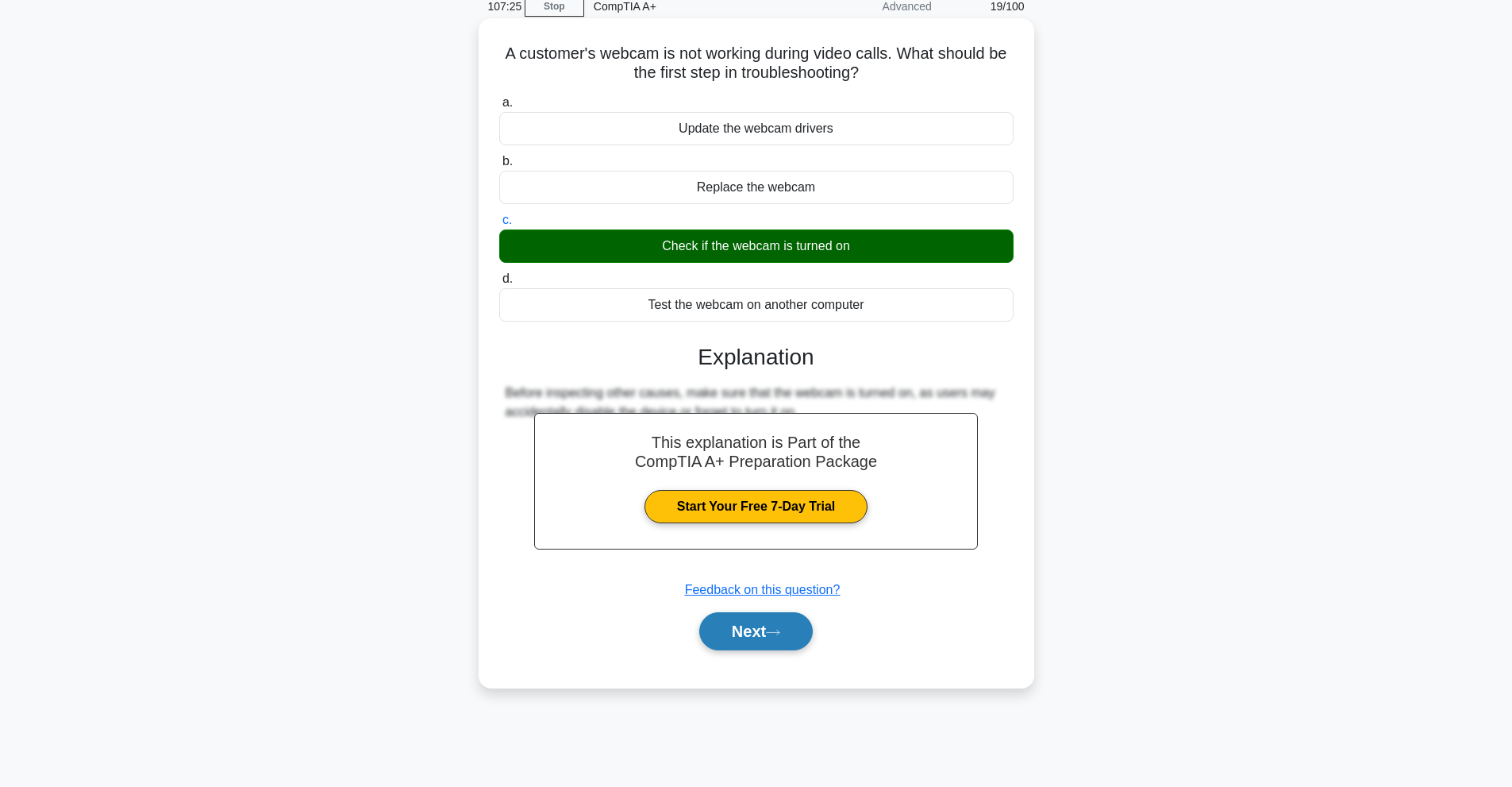
click at [773, 631] on button "Next" at bounding box center [756, 631] width 113 height 38
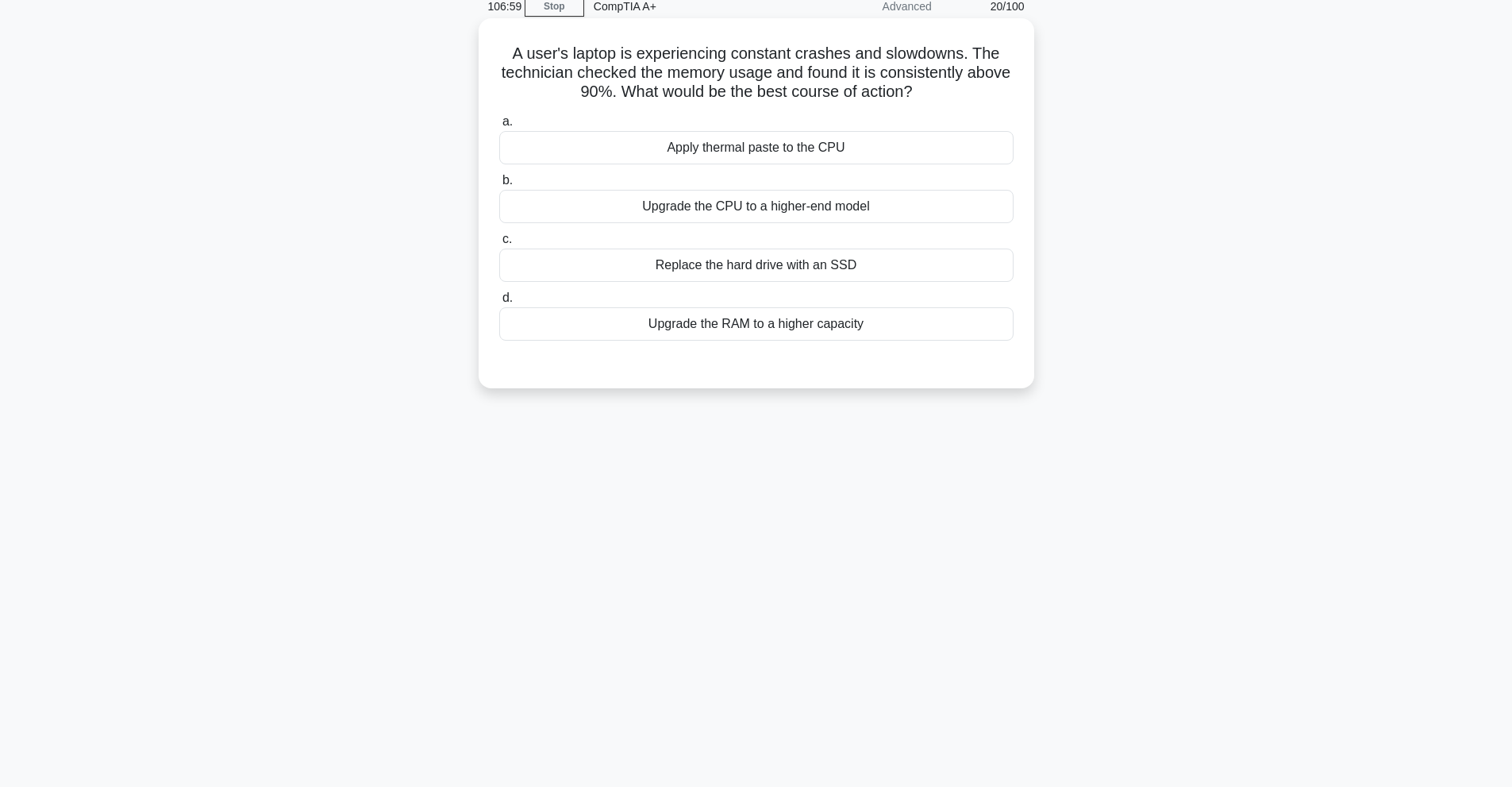
click at [796, 329] on div "Upgrade the RAM to a higher capacity" at bounding box center [756, 323] width 515 height 33
click at [499, 303] on input "d. Upgrade the RAM to a higher capacity" at bounding box center [499, 298] width 0 height 11
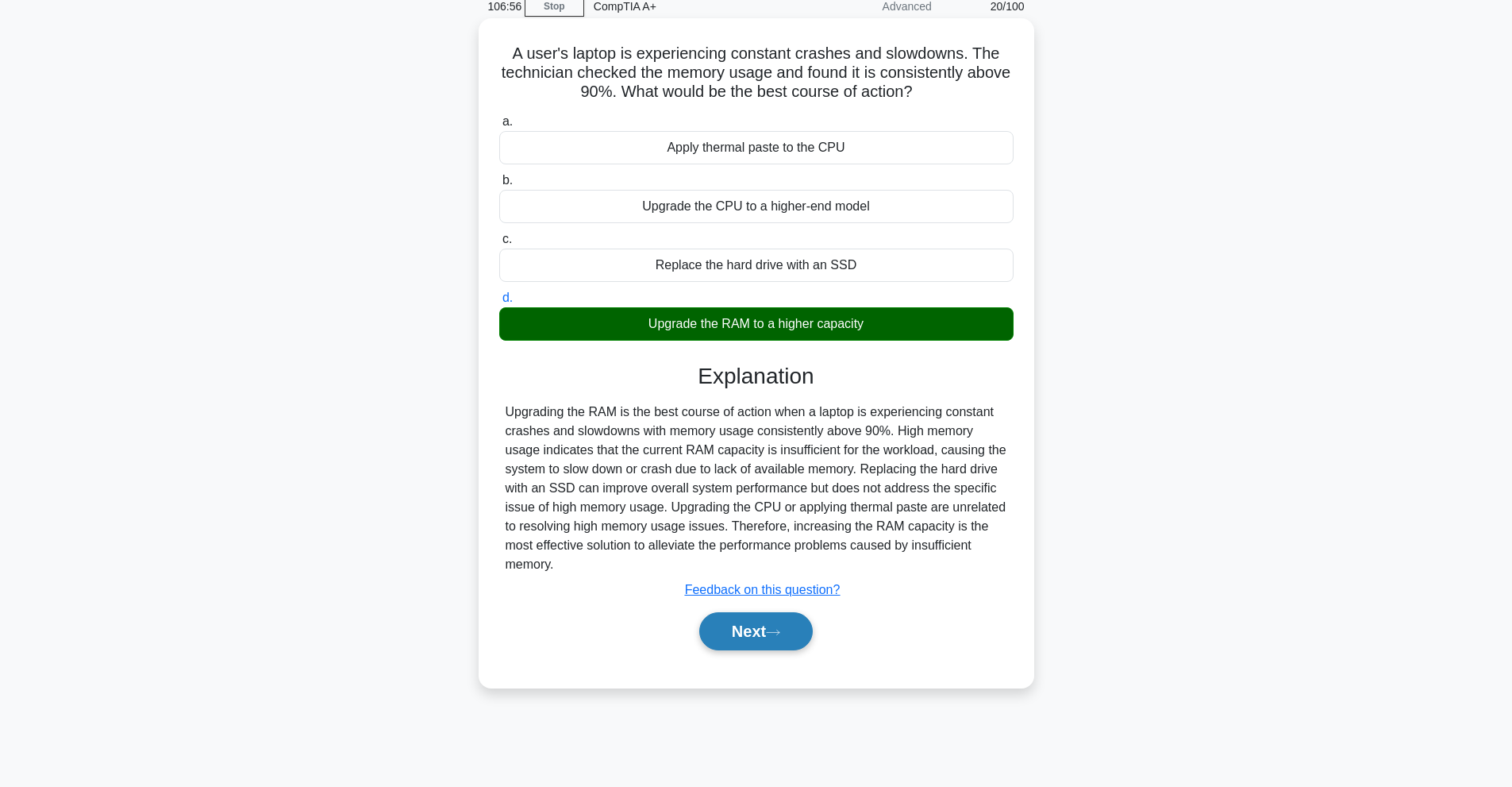
click at [773, 635] on icon at bounding box center [774, 632] width 15 height 9
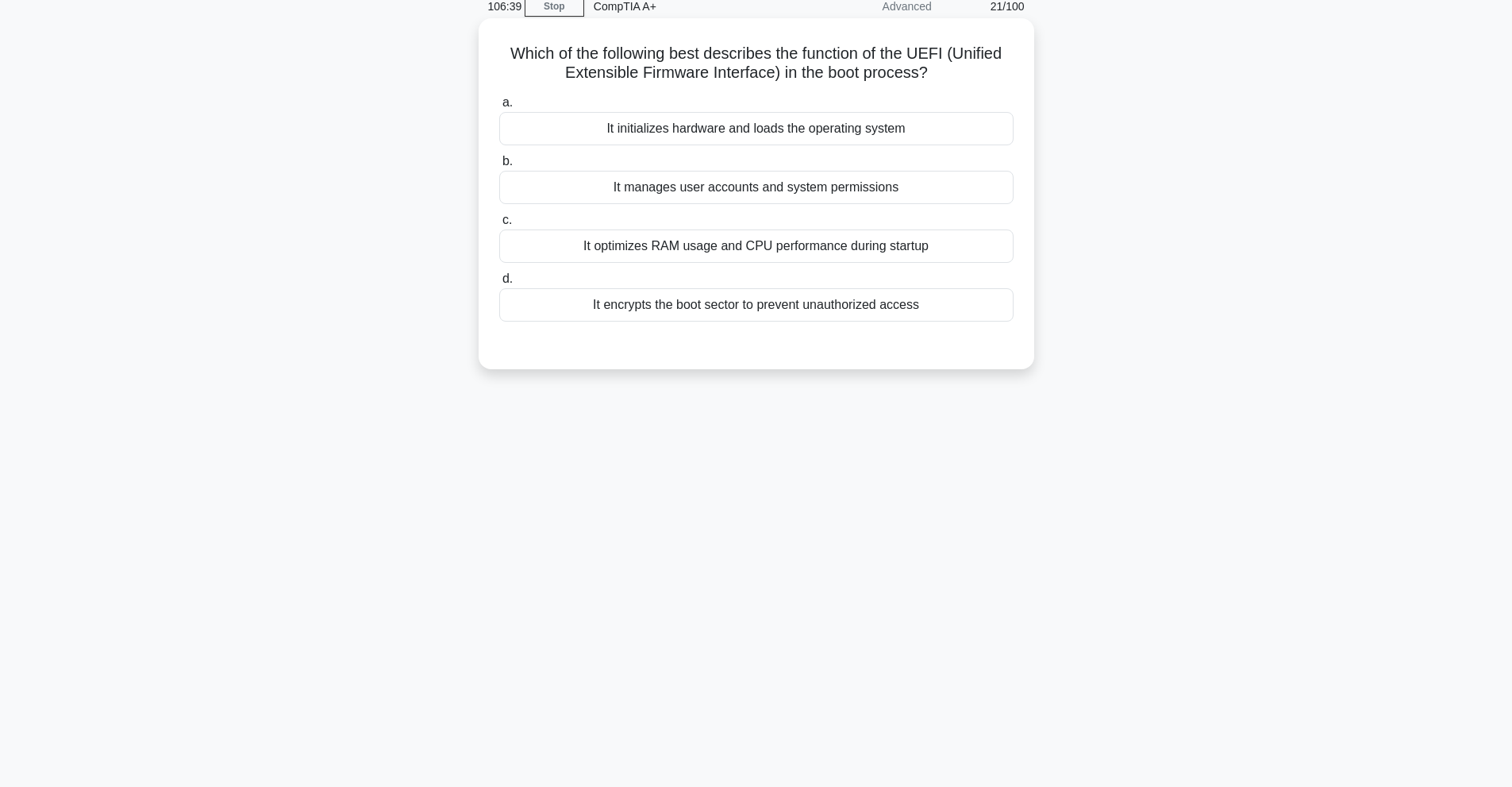
click at [804, 317] on div "It encrypts the boot sector to prevent unauthorized access" at bounding box center [756, 305] width 515 height 33
click at [499, 284] on input "d. It encrypts the boot sector to prevent unauthorized access" at bounding box center [499, 279] width 0 height 11
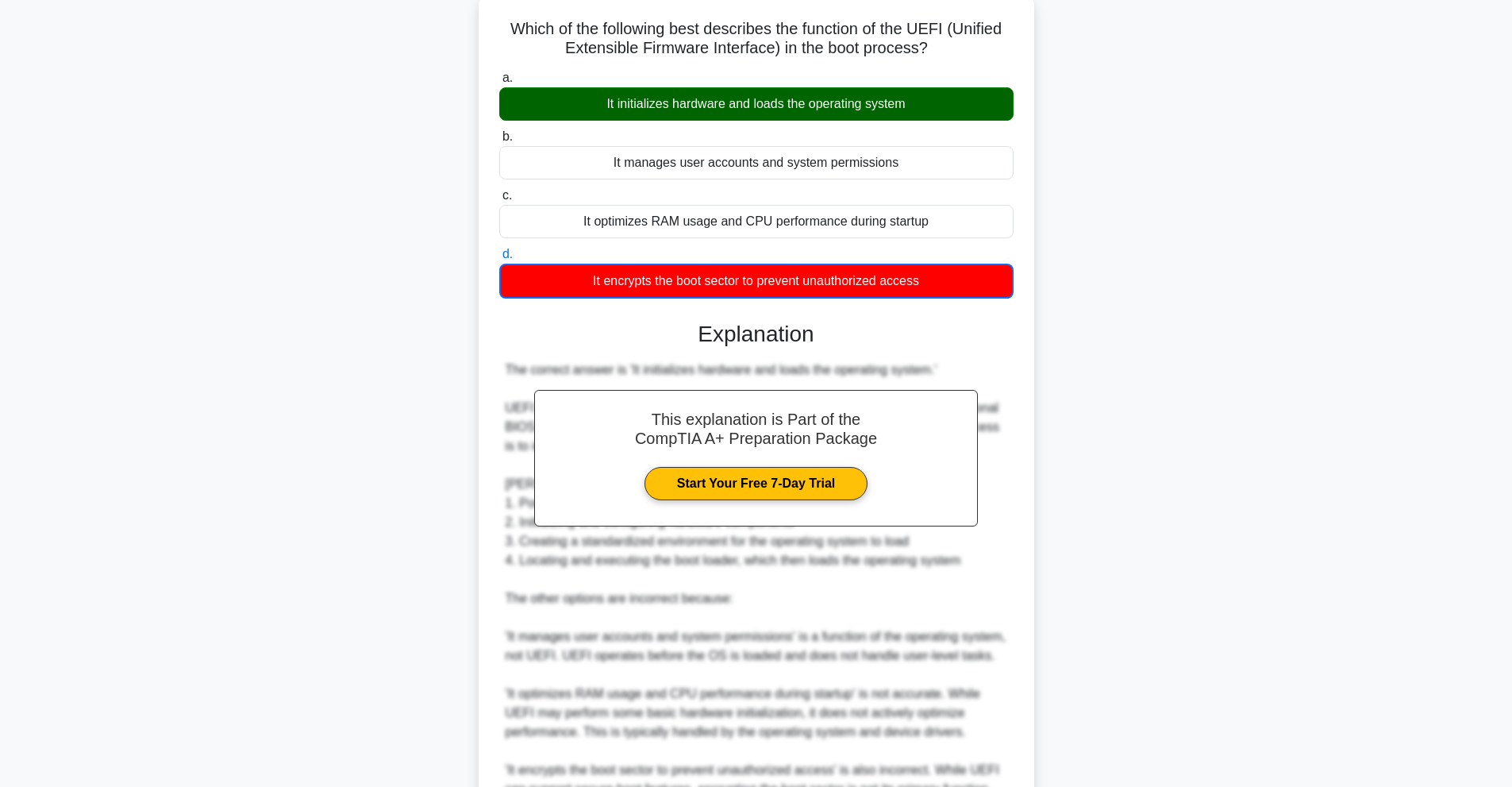
scroll to position [270, 0]
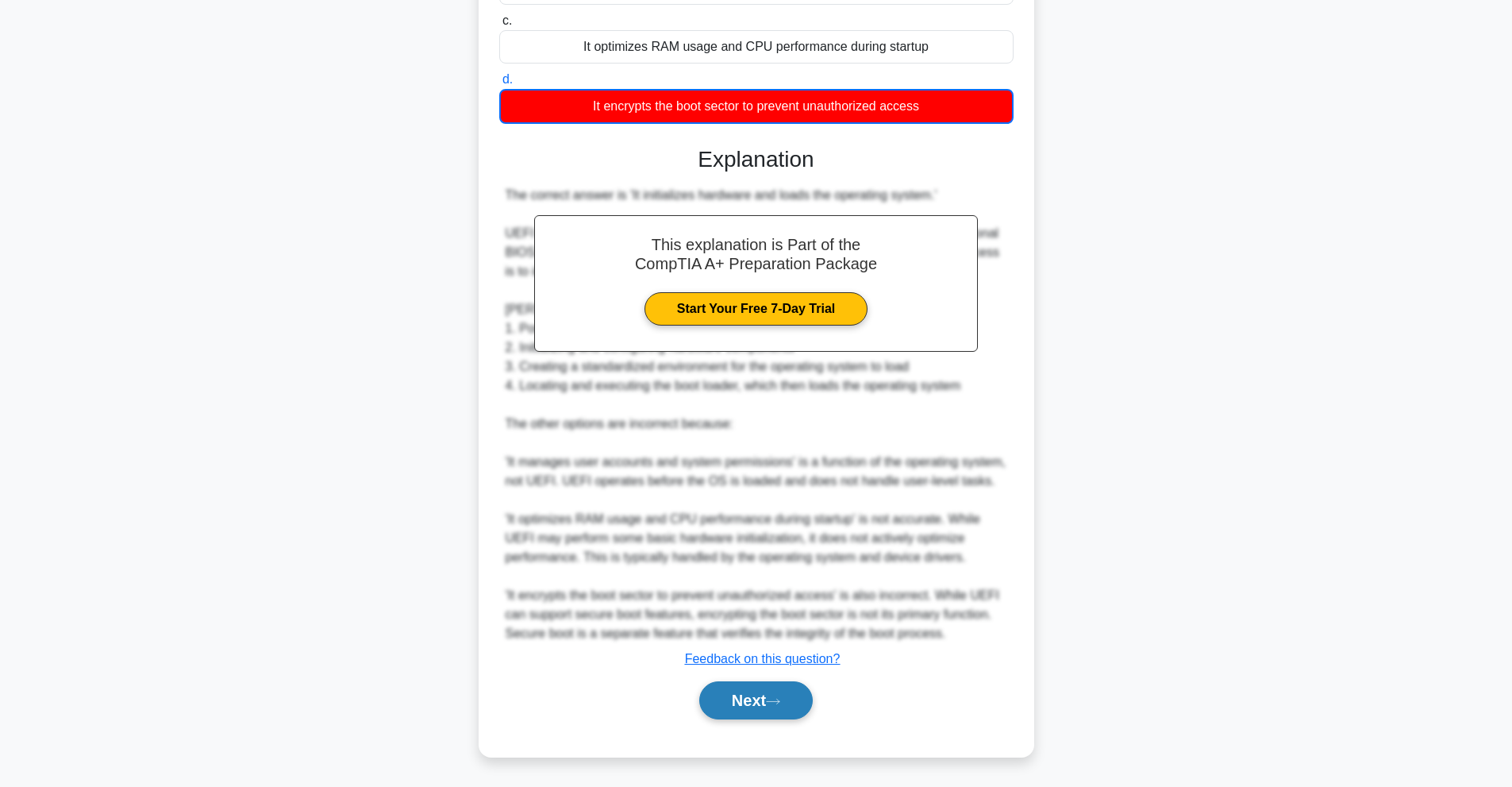
click at [787, 694] on button "Next" at bounding box center [756, 700] width 113 height 38
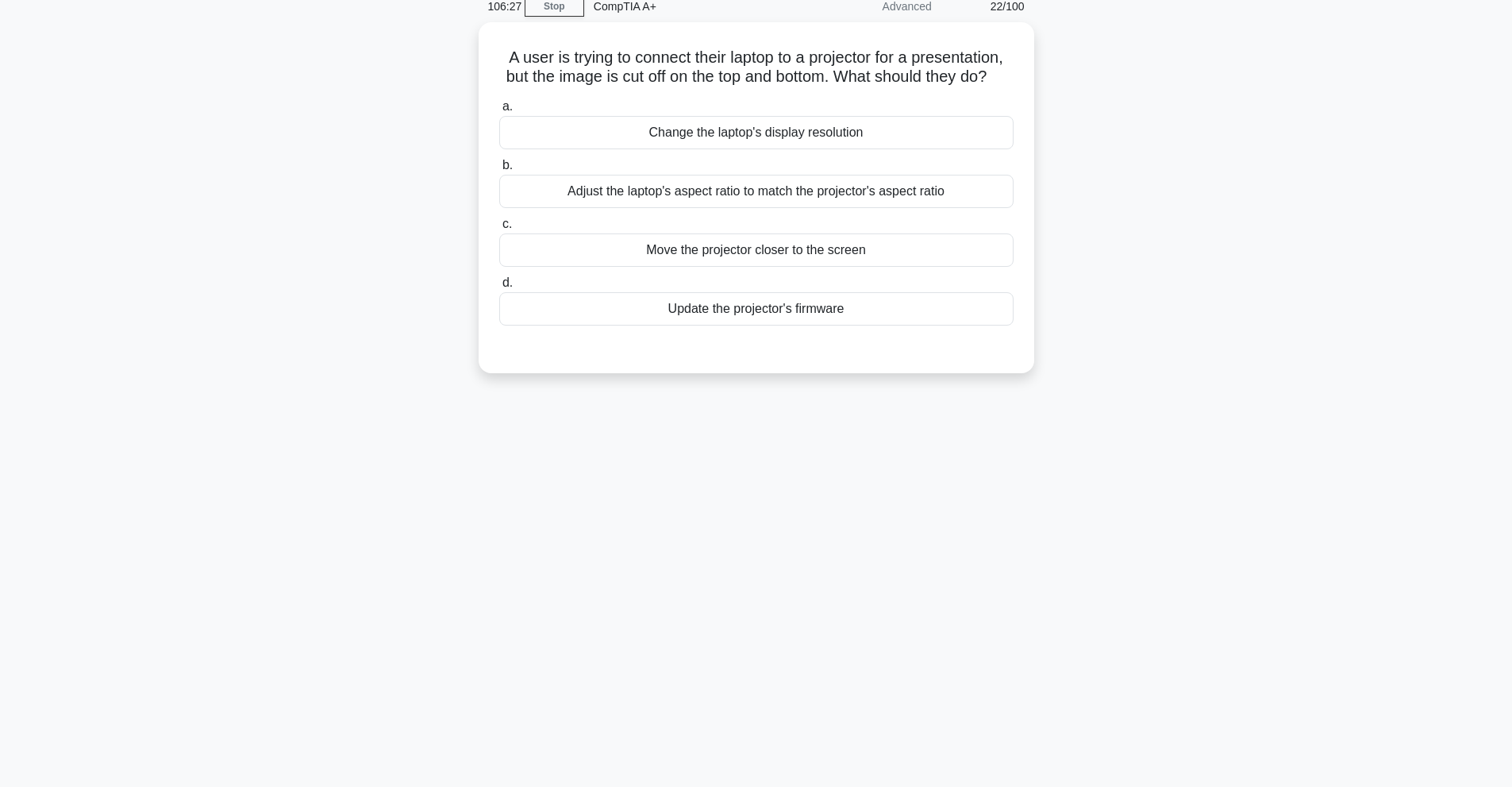
scroll to position [71, 0]
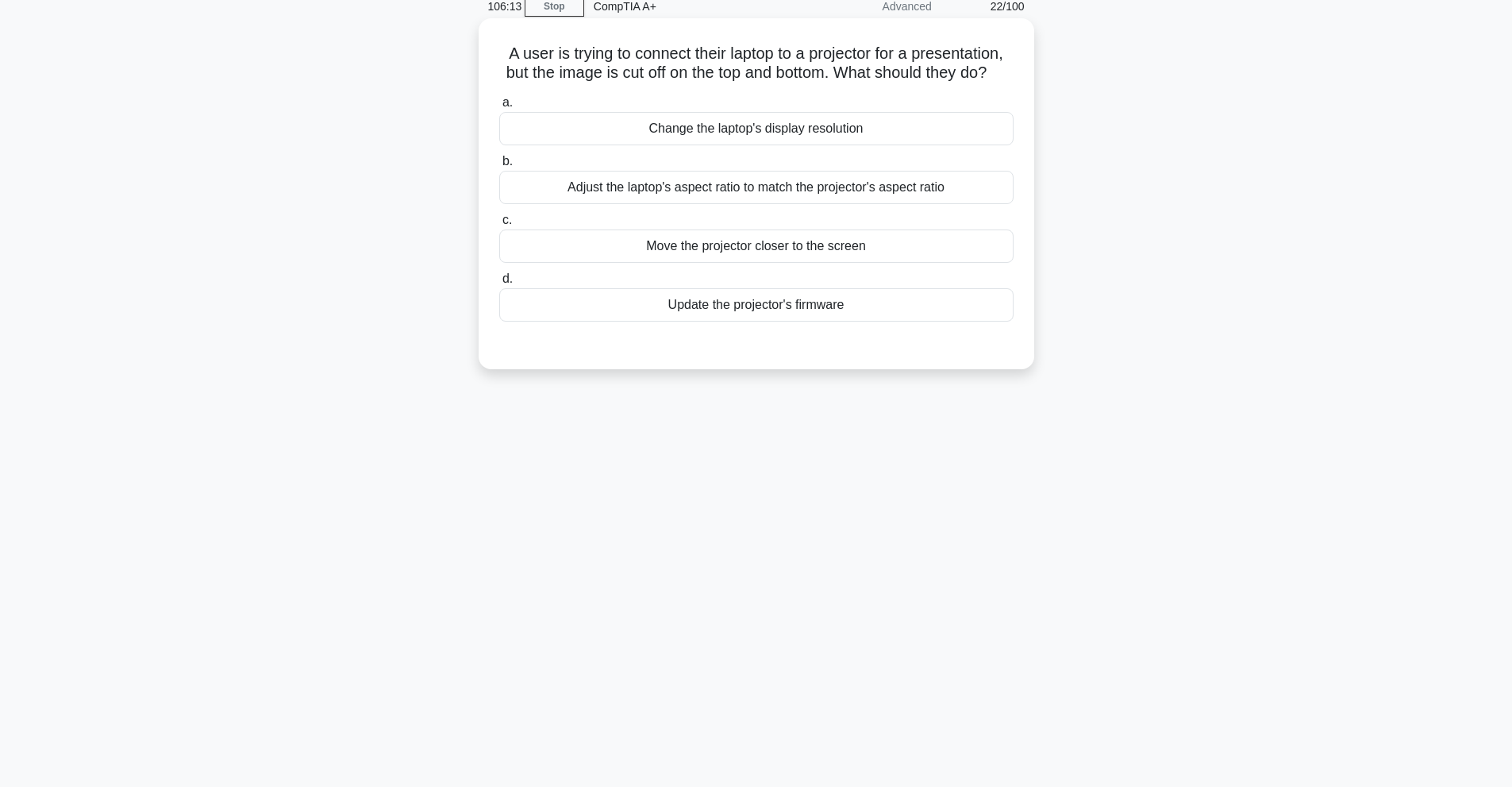
click at [887, 204] on div "Adjust the laptop's aspect ratio to match the projector's aspect ratio" at bounding box center [756, 187] width 515 height 33
click at [499, 167] on input "b. Adjust the laptop's aspect ratio to match the projector's aspect ratio" at bounding box center [499, 161] width 0 height 11
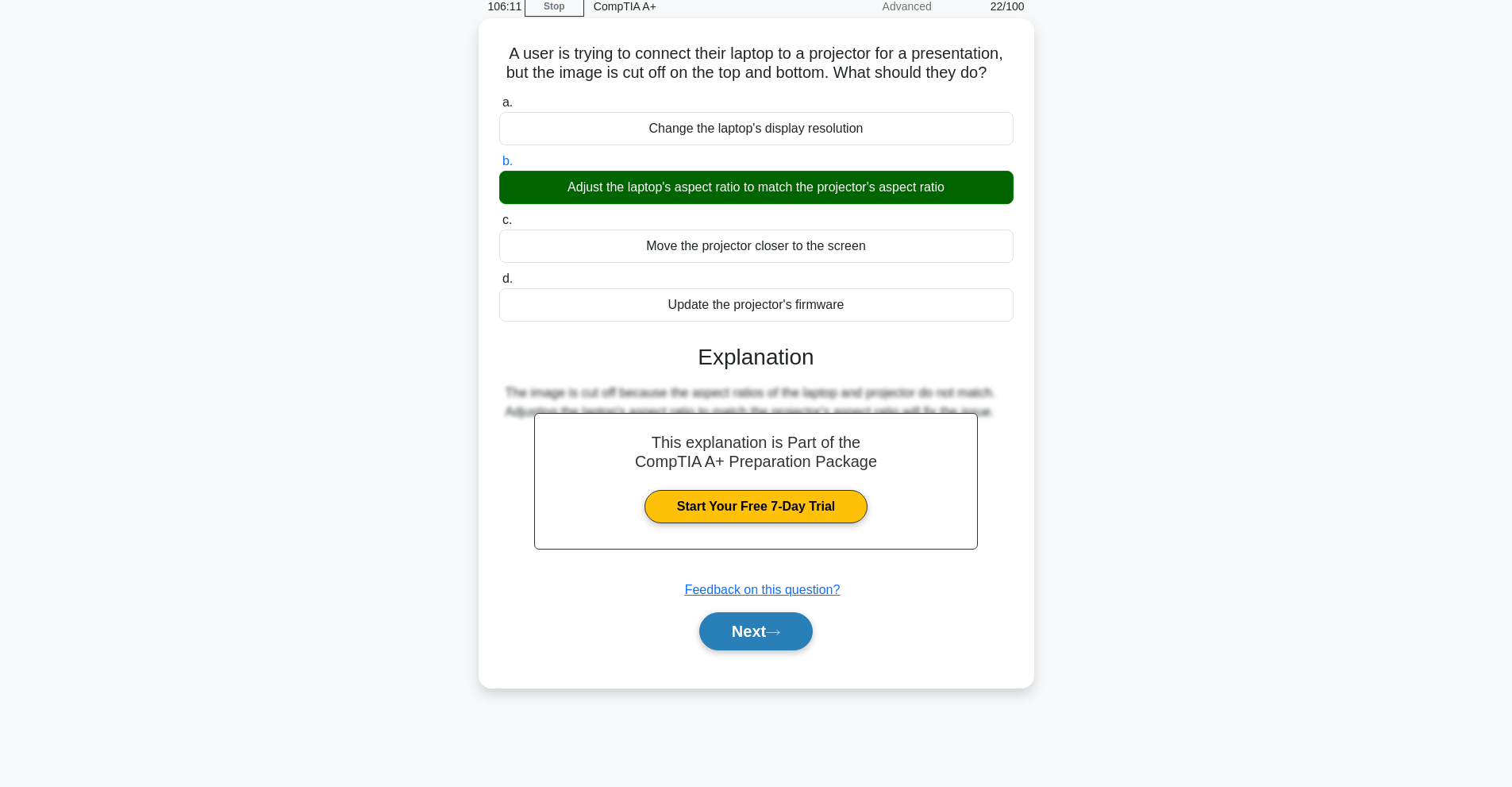
click at [779, 645] on button "Next" at bounding box center [756, 631] width 113 height 38
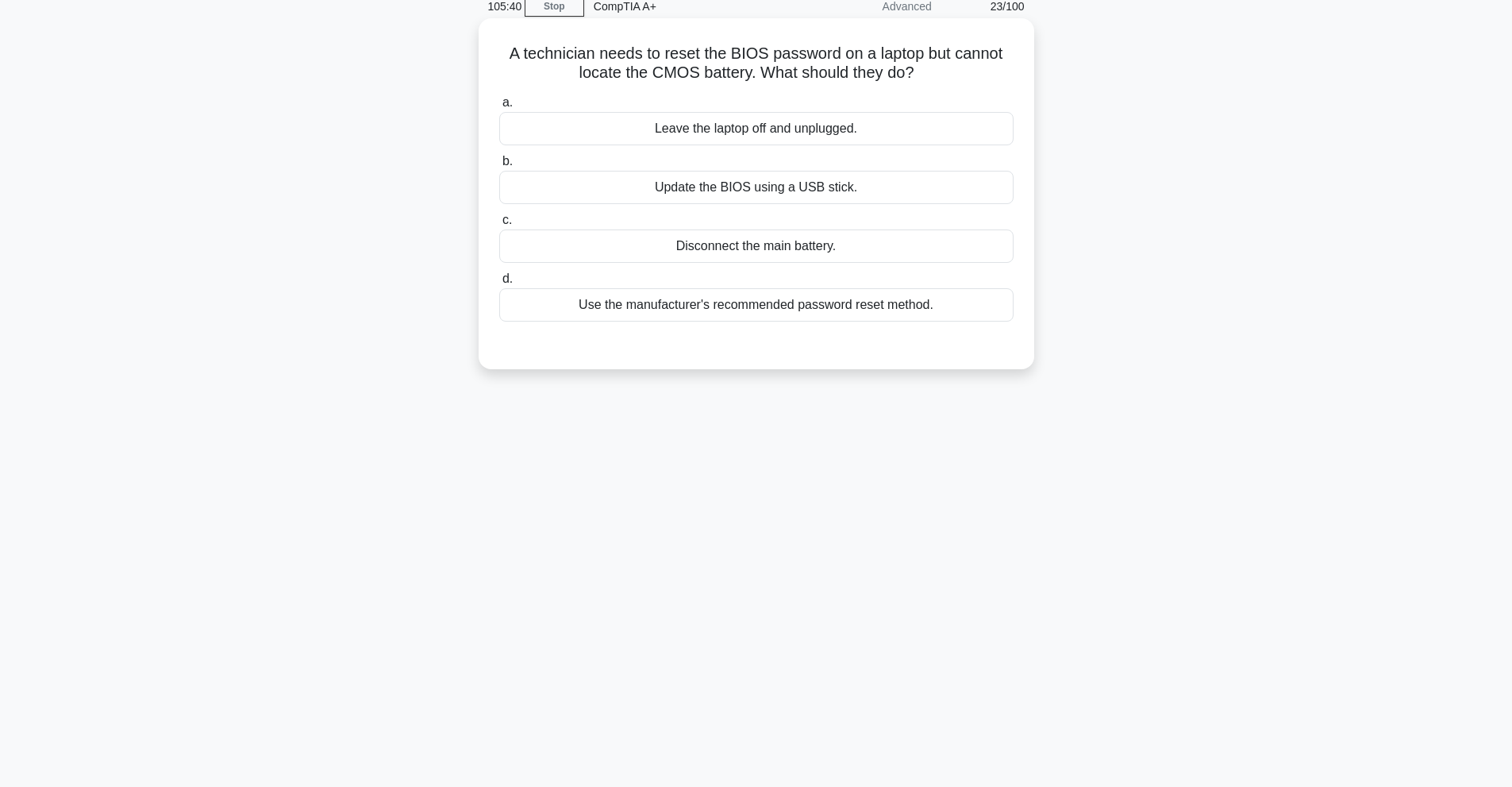
click at [944, 257] on div "Disconnect the main battery." at bounding box center [756, 246] width 515 height 33
click at [499, 226] on input "c. Disconnect the main battery." at bounding box center [499, 220] width 0 height 11
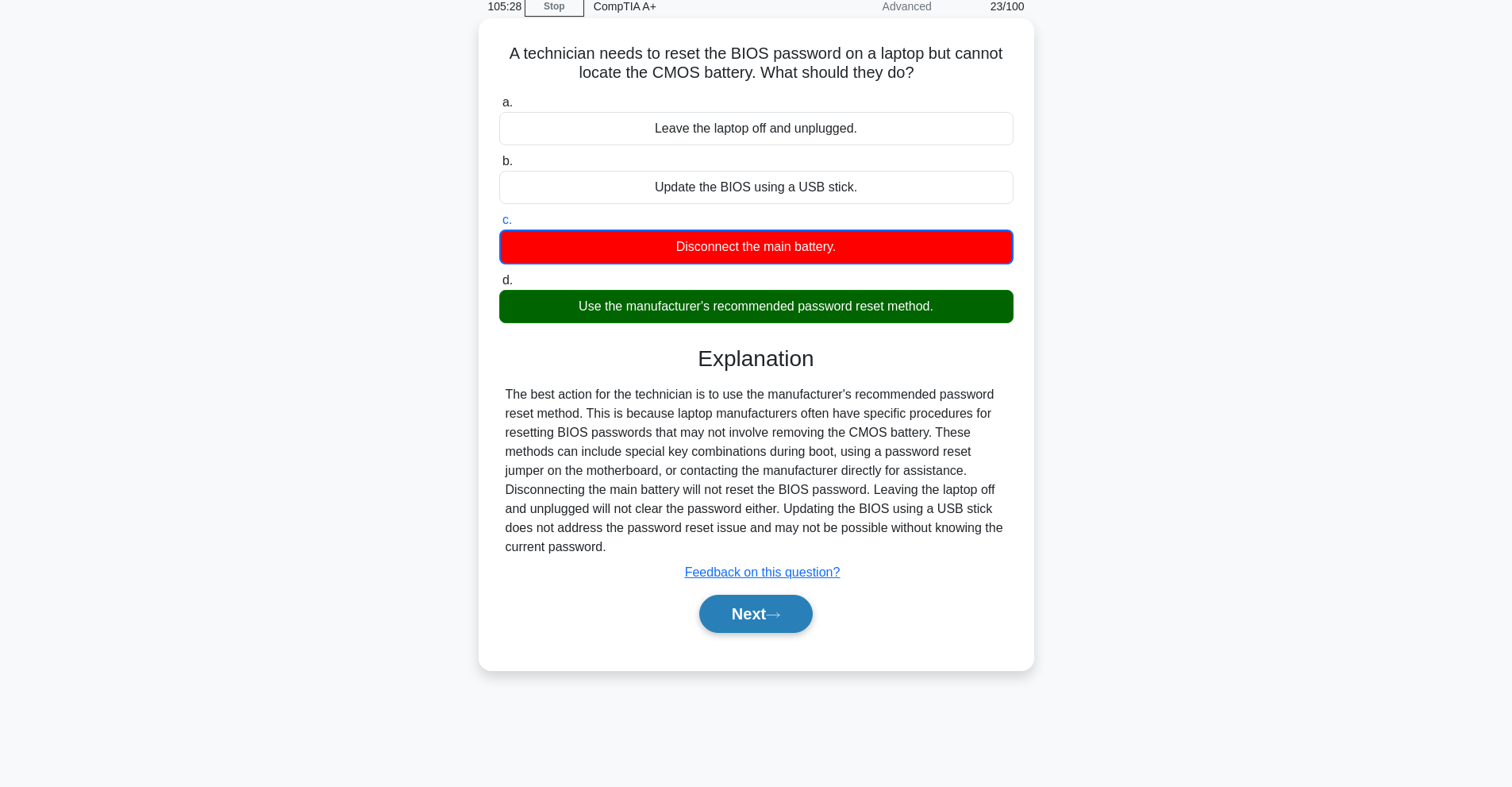
click at [776, 613] on icon at bounding box center [774, 615] width 15 height 9
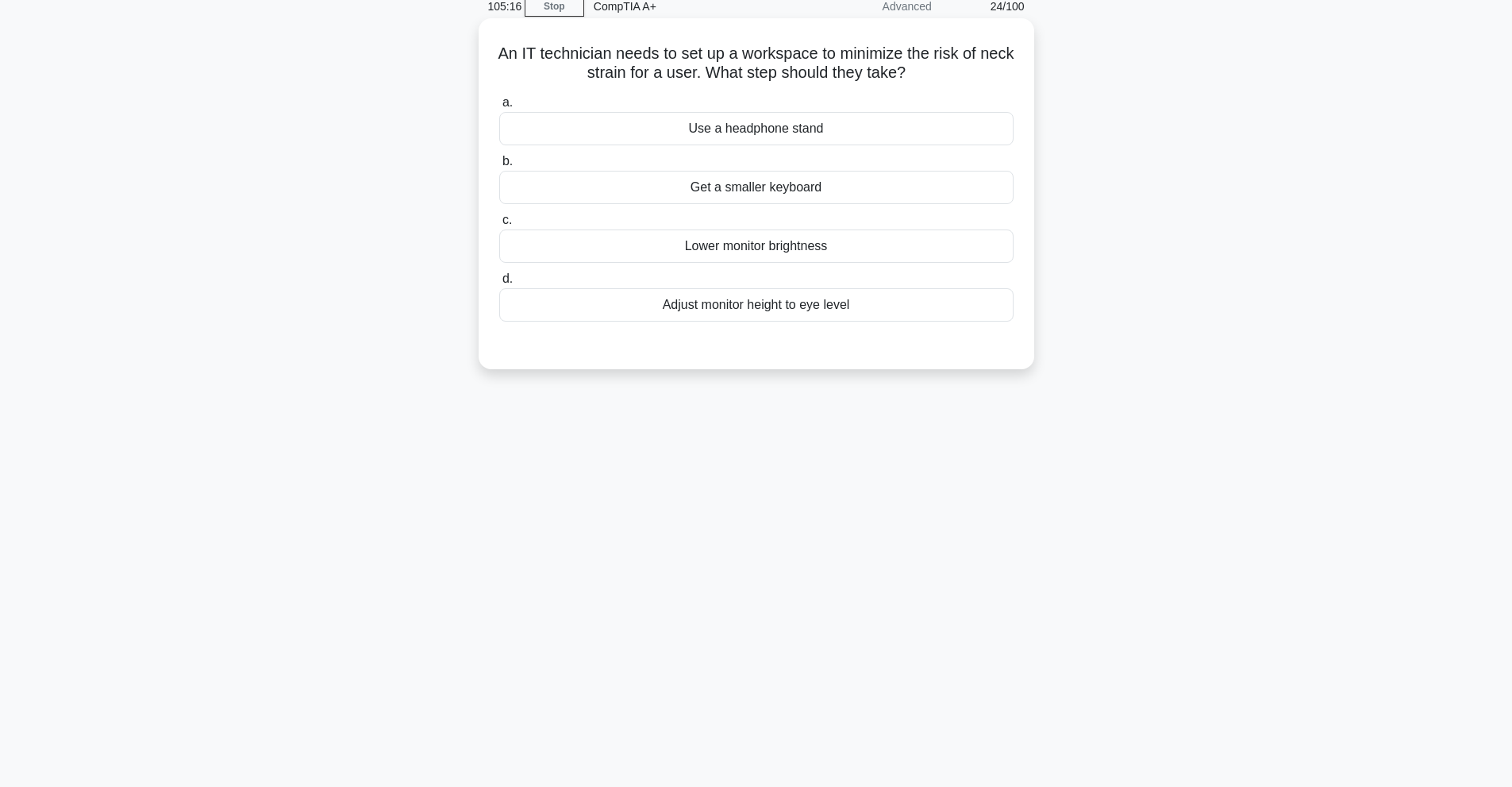
click at [827, 307] on div "Adjust monitor height to eye level" at bounding box center [756, 305] width 515 height 33
click at [499, 284] on input "d. Adjust monitor height to eye level" at bounding box center [499, 279] width 0 height 11
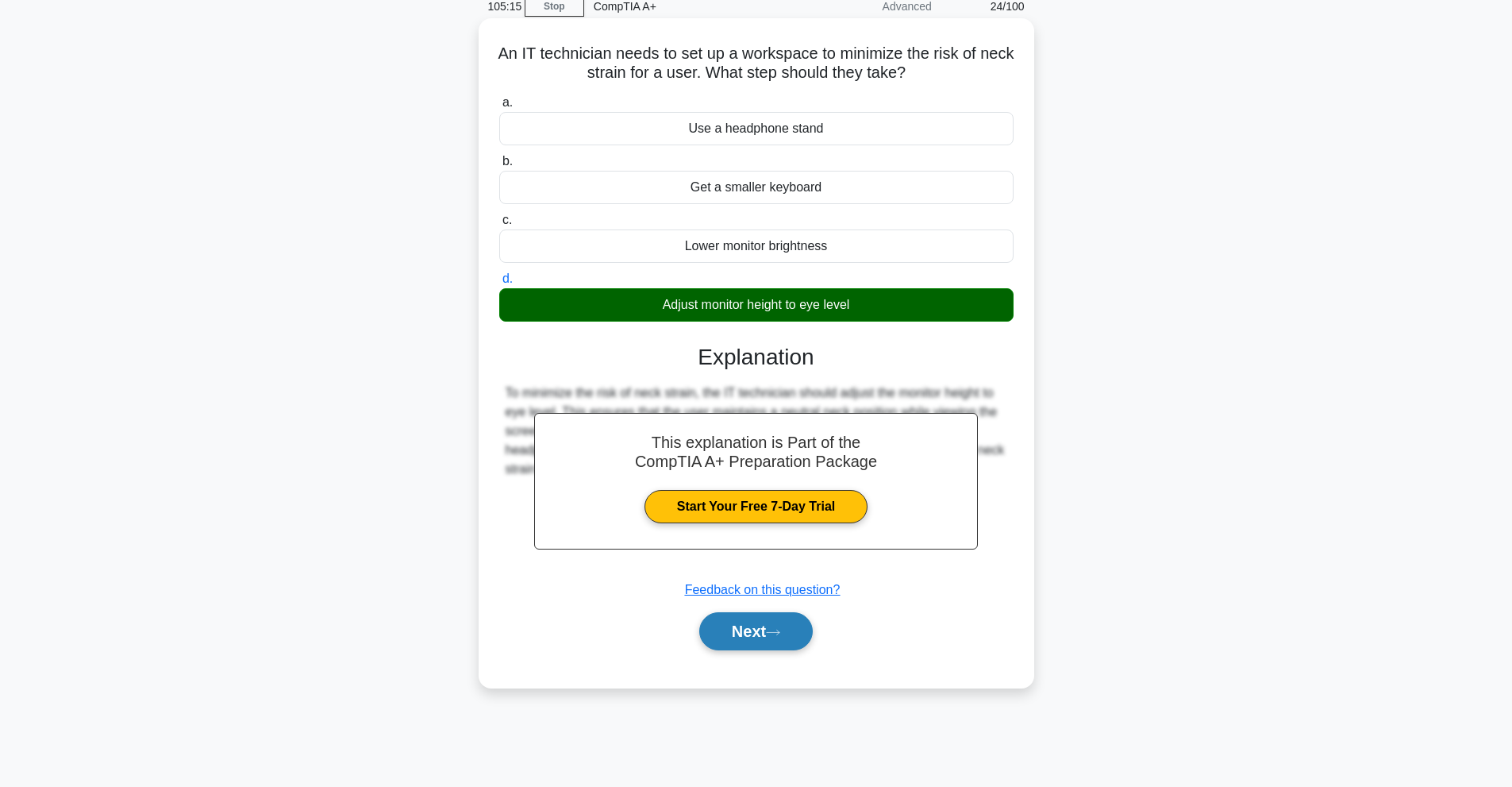
click at [785, 639] on button "Next" at bounding box center [756, 631] width 113 height 38
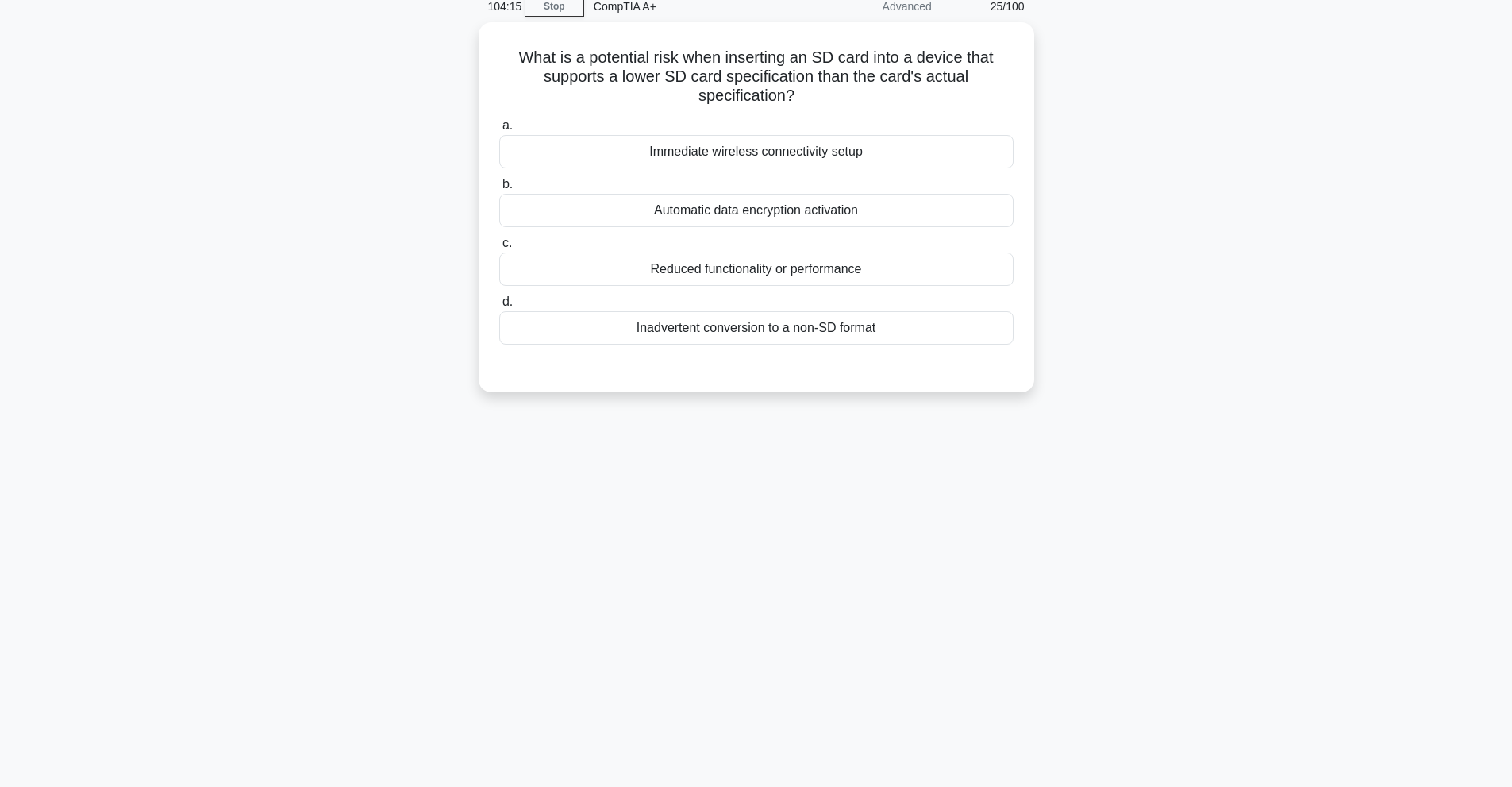
drag, startPoint x: 784, startPoint y: 274, endPoint x: 1058, endPoint y: 312, distance: 276.6
click at [1058, 312] on div "What is a potential risk when inserting an SD card into a device that supports …" at bounding box center [756, 217] width 1048 height 389
click at [1056, 311] on div "What is a potential risk when inserting an SD card into a device that supports …" at bounding box center [756, 217] width 1048 height 389
click at [696, 275] on div "Reduced functionality or performance" at bounding box center [756, 265] width 515 height 33
click at [499, 244] on input "c. Reduced functionality or performance" at bounding box center [499, 240] width 0 height 11
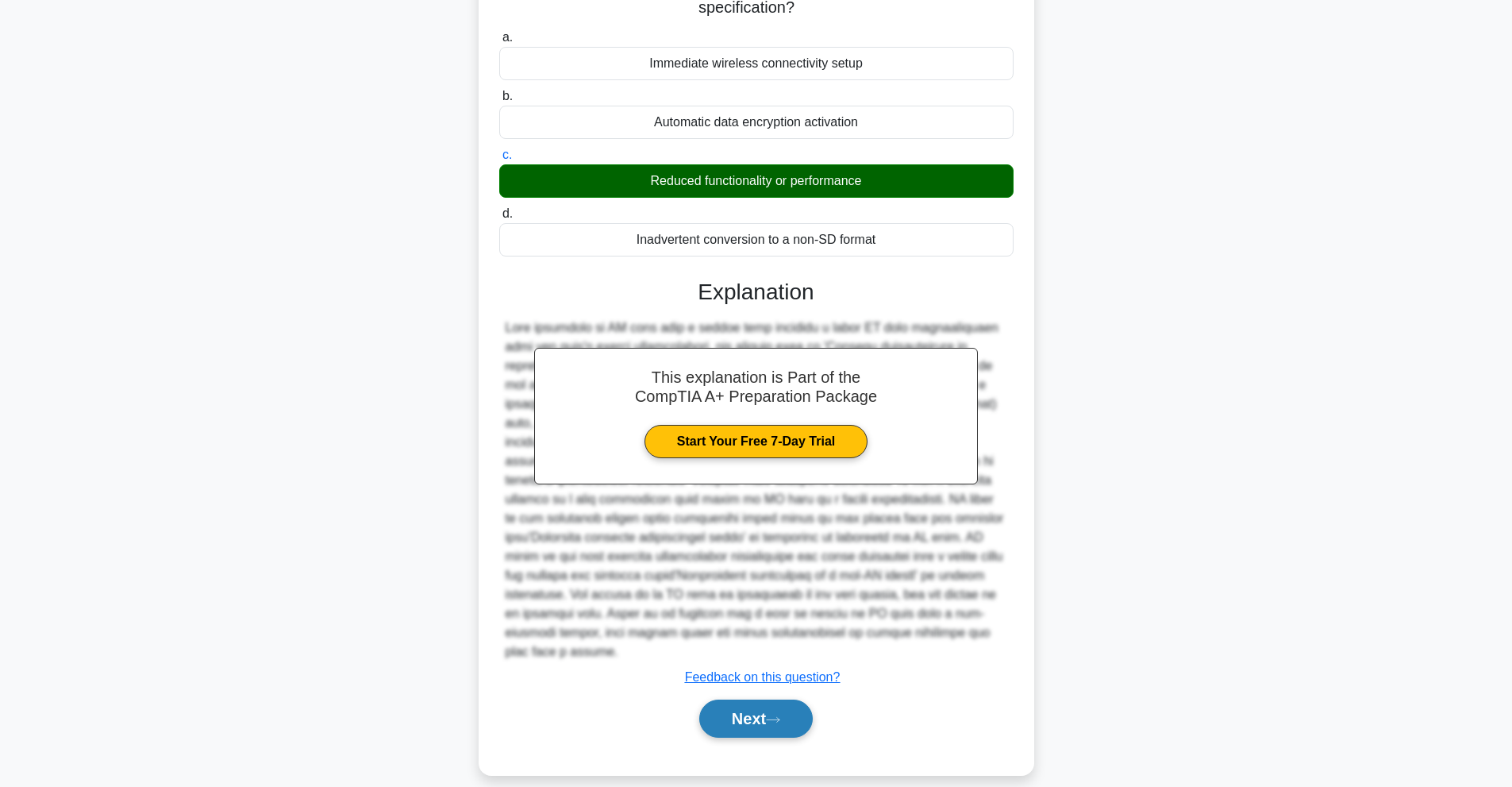
click at [760, 706] on button "Next" at bounding box center [756, 719] width 113 height 38
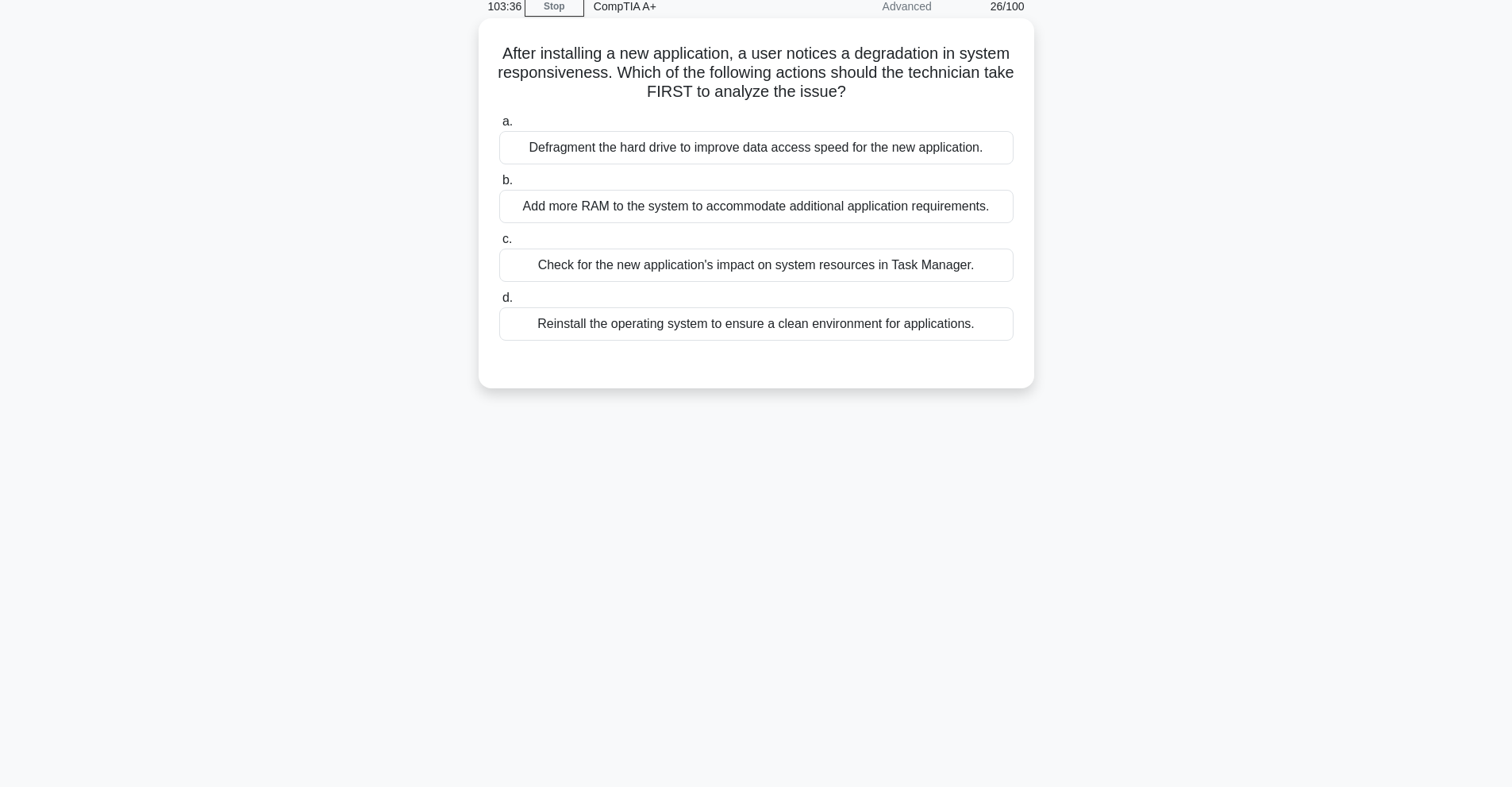
click at [722, 257] on div "Check for the new application's impact on system resources in Task Manager." at bounding box center [756, 265] width 515 height 33
click at [499, 244] on input "c. Check for the new application's impact on system resources in Task Manager." at bounding box center [499, 240] width 0 height 11
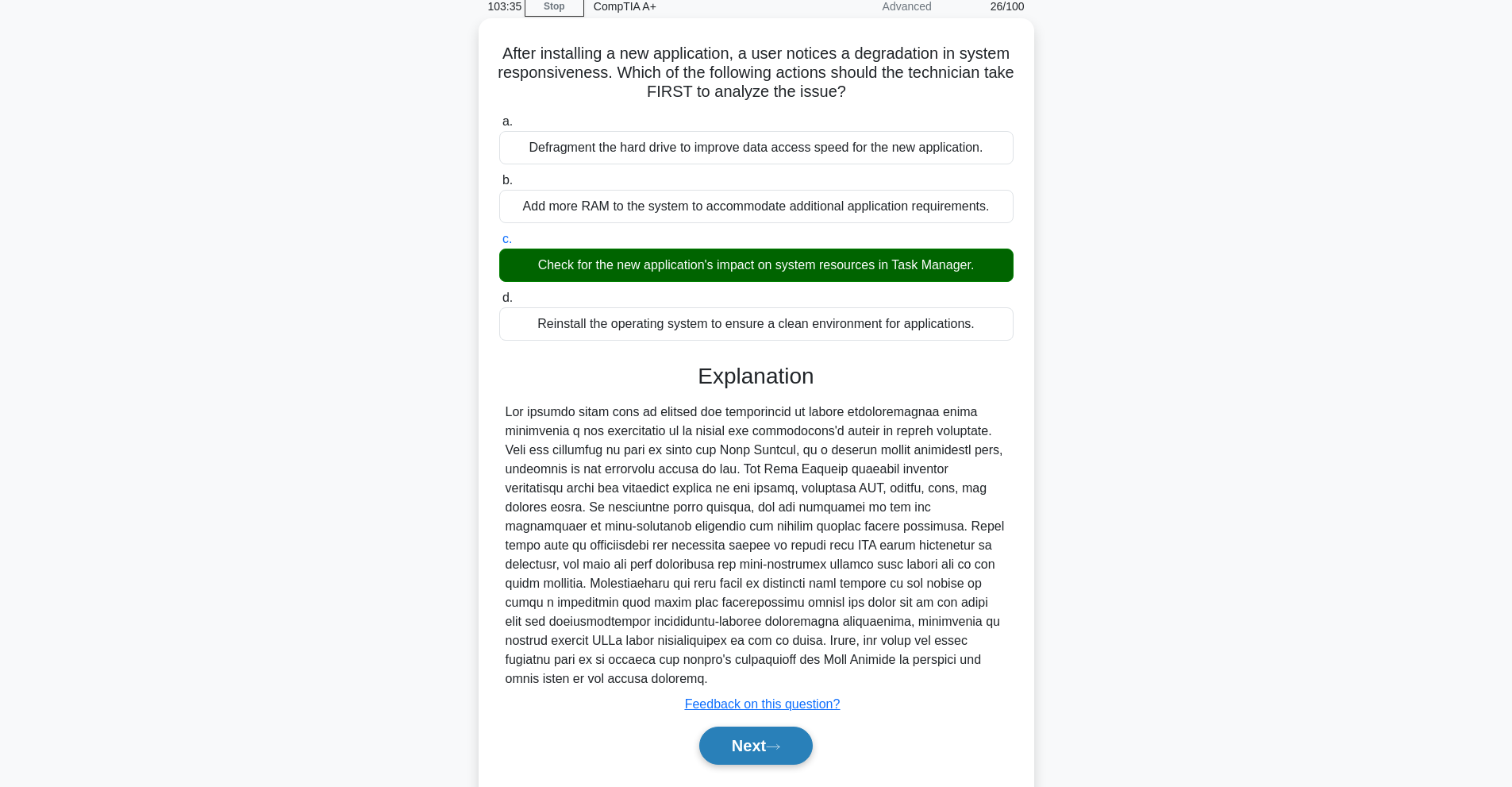
click at [791, 737] on button "Next" at bounding box center [756, 745] width 113 height 38
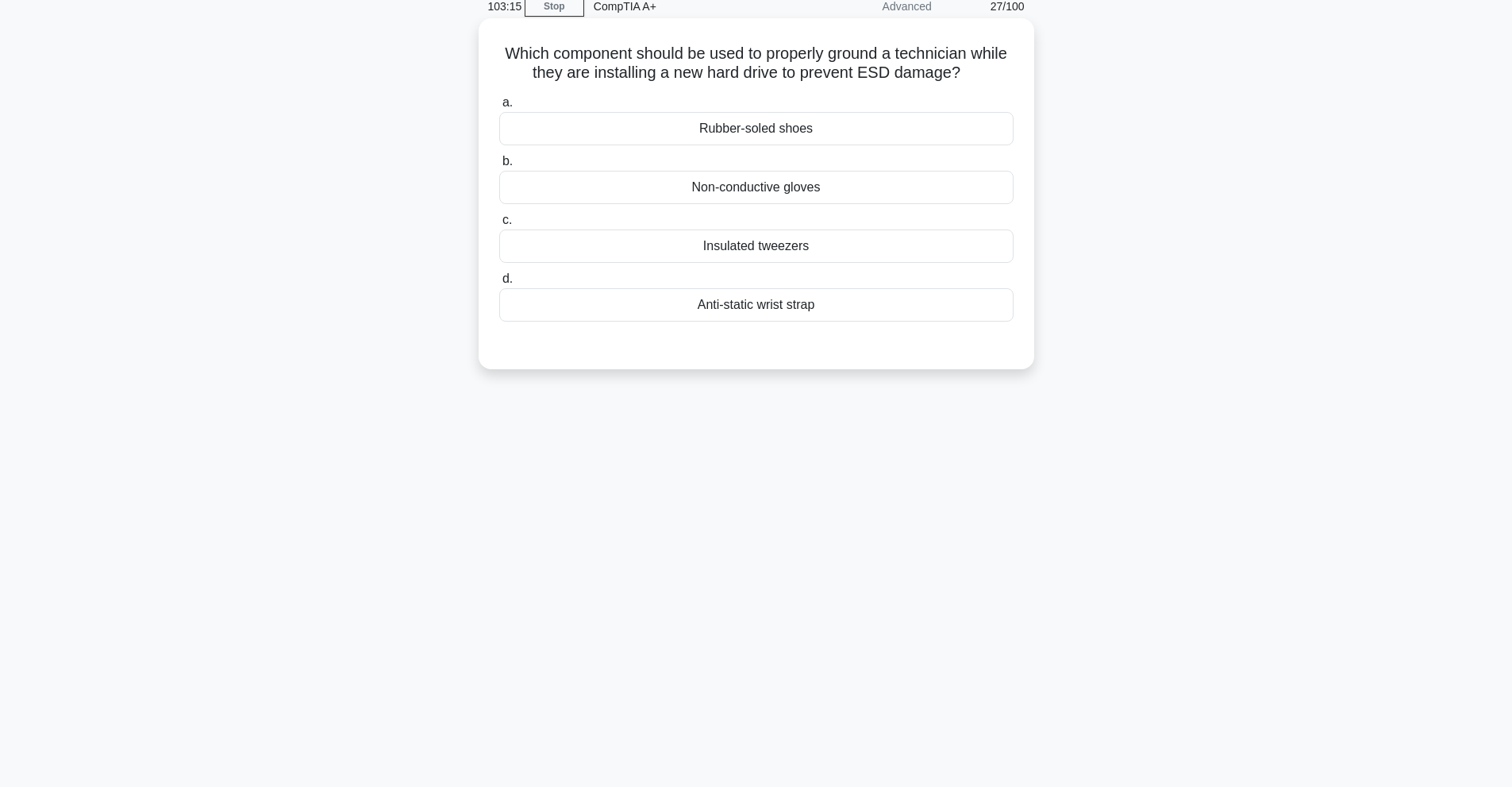
click at [803, 129] on div "Rubber-soled shoes" at bounding box center [756, 128] width 515 height 33
click at [499, 108] on input "a. Rubber-soled shoes" at bounding box center [499, 103] width 0 height 11
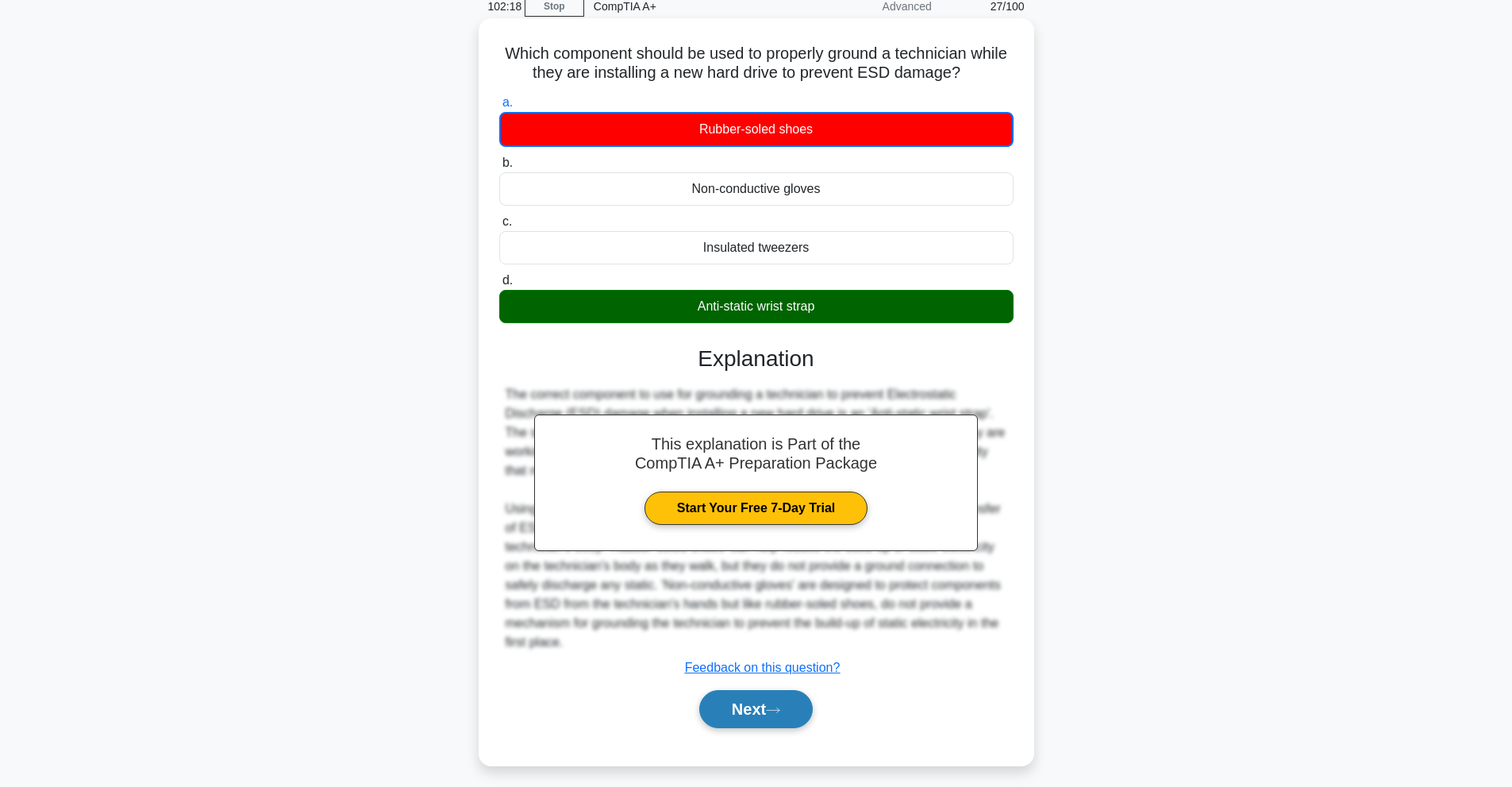
click at [799, 706] on button "Next" at bounding box center [756, 709] width 113 height 38
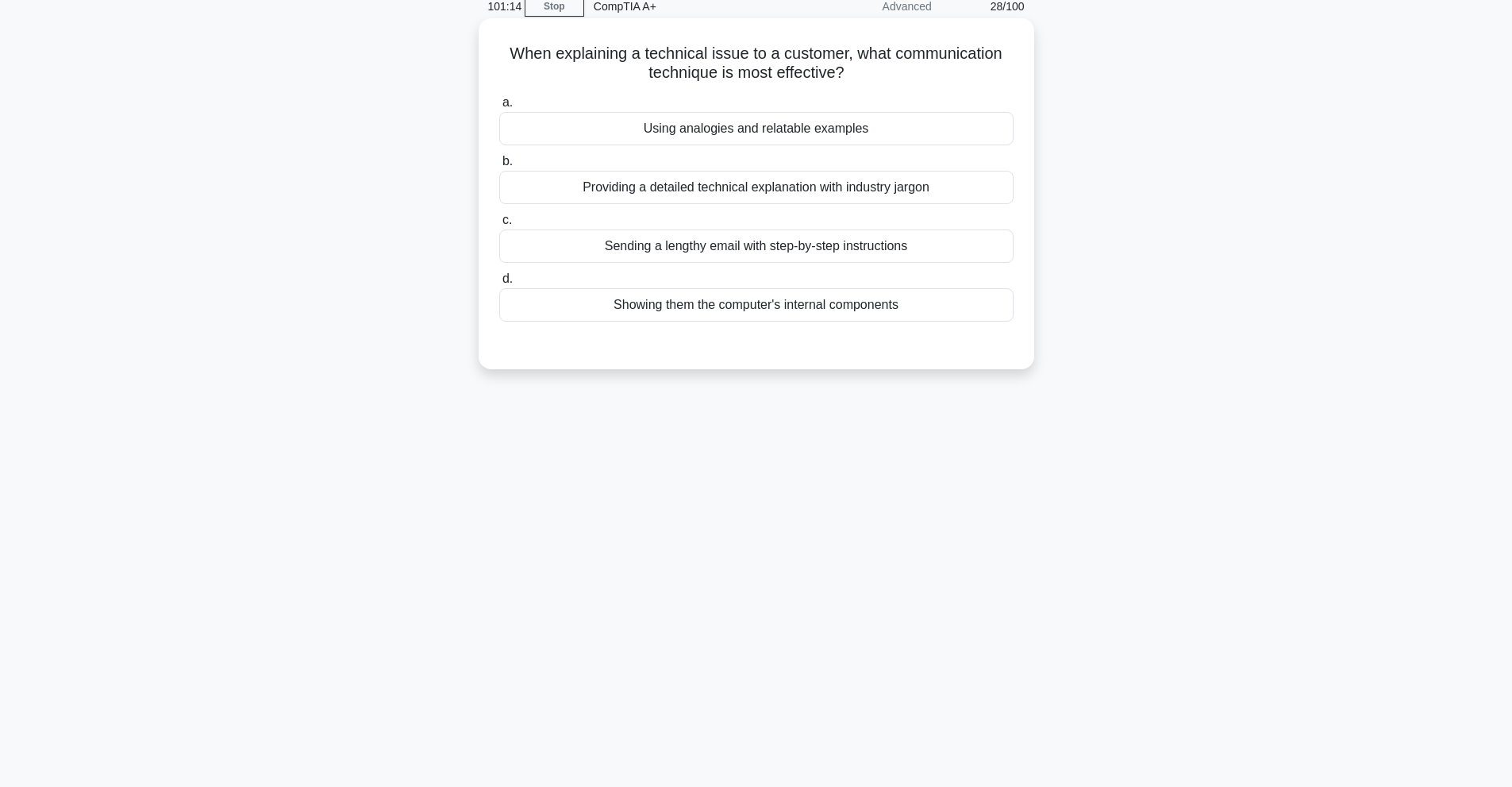
click at [902, 113] on div "Using analogies and relatable examples" at bounding box center [756, 128] width 515 height 33
click at [499, 108] on input "a. Using analogies and relatable examples" at bounding box center [499, 103] width 0 height 11
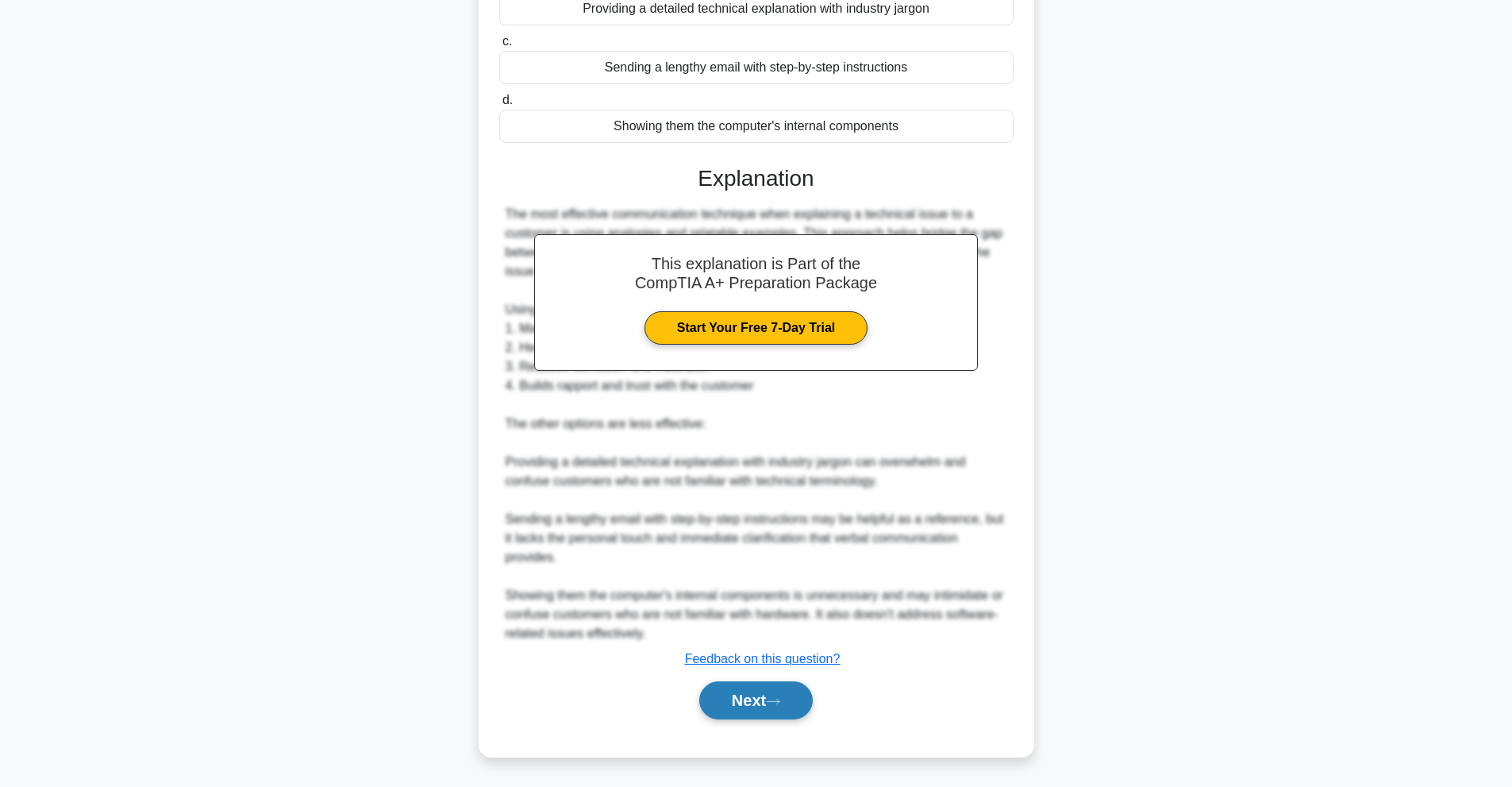
click at [803, 694] on button "Next" at bounding box center [756, 700] width 113 height 38
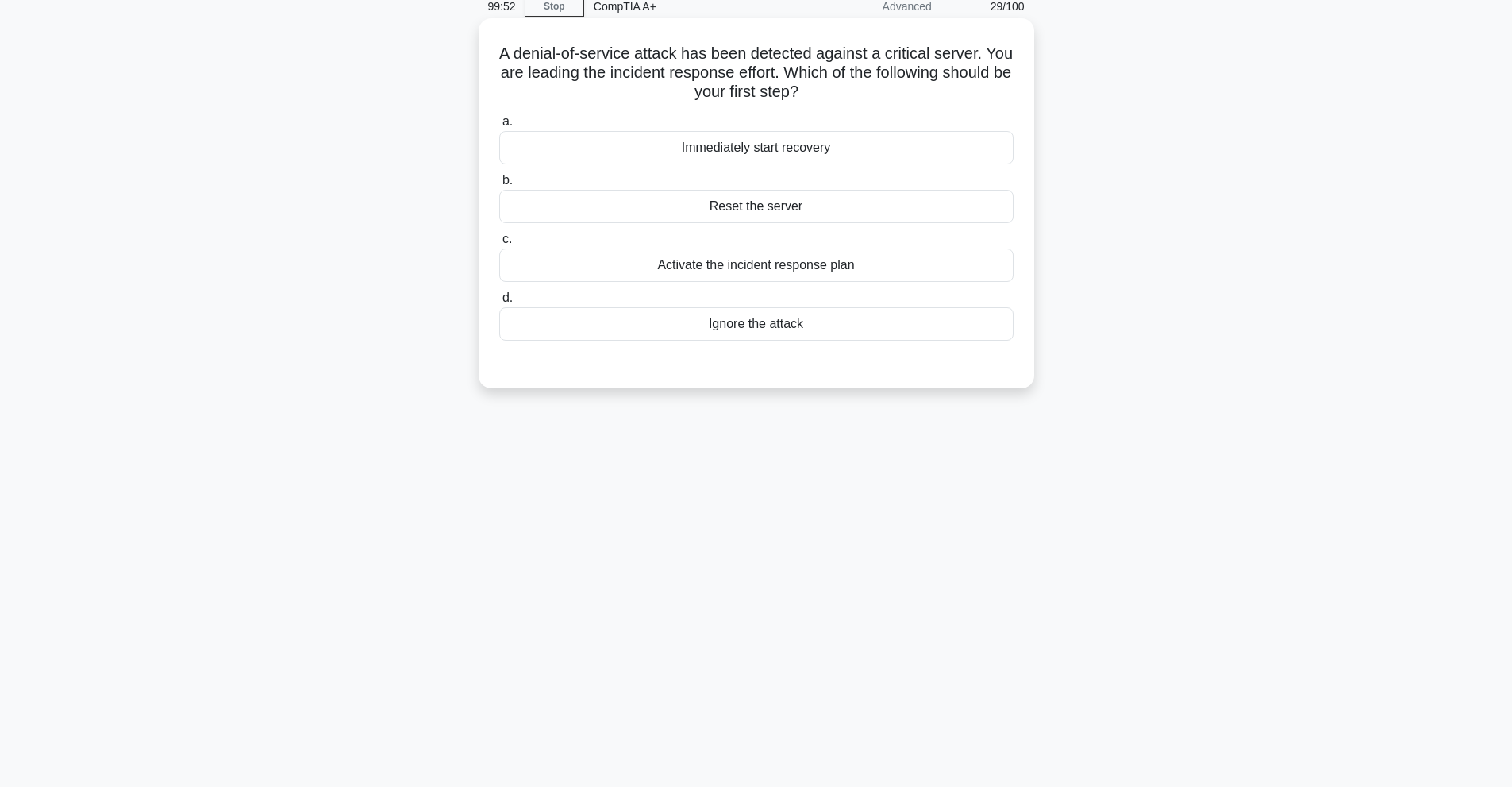
click at [780, 139] on div "Immediately start recovery" at bounding box center [756, 147] width 515 height 33
click at [499, 127] on input "a. Immediately start recovery" at bounding box center [499, 121] width 0 height 11
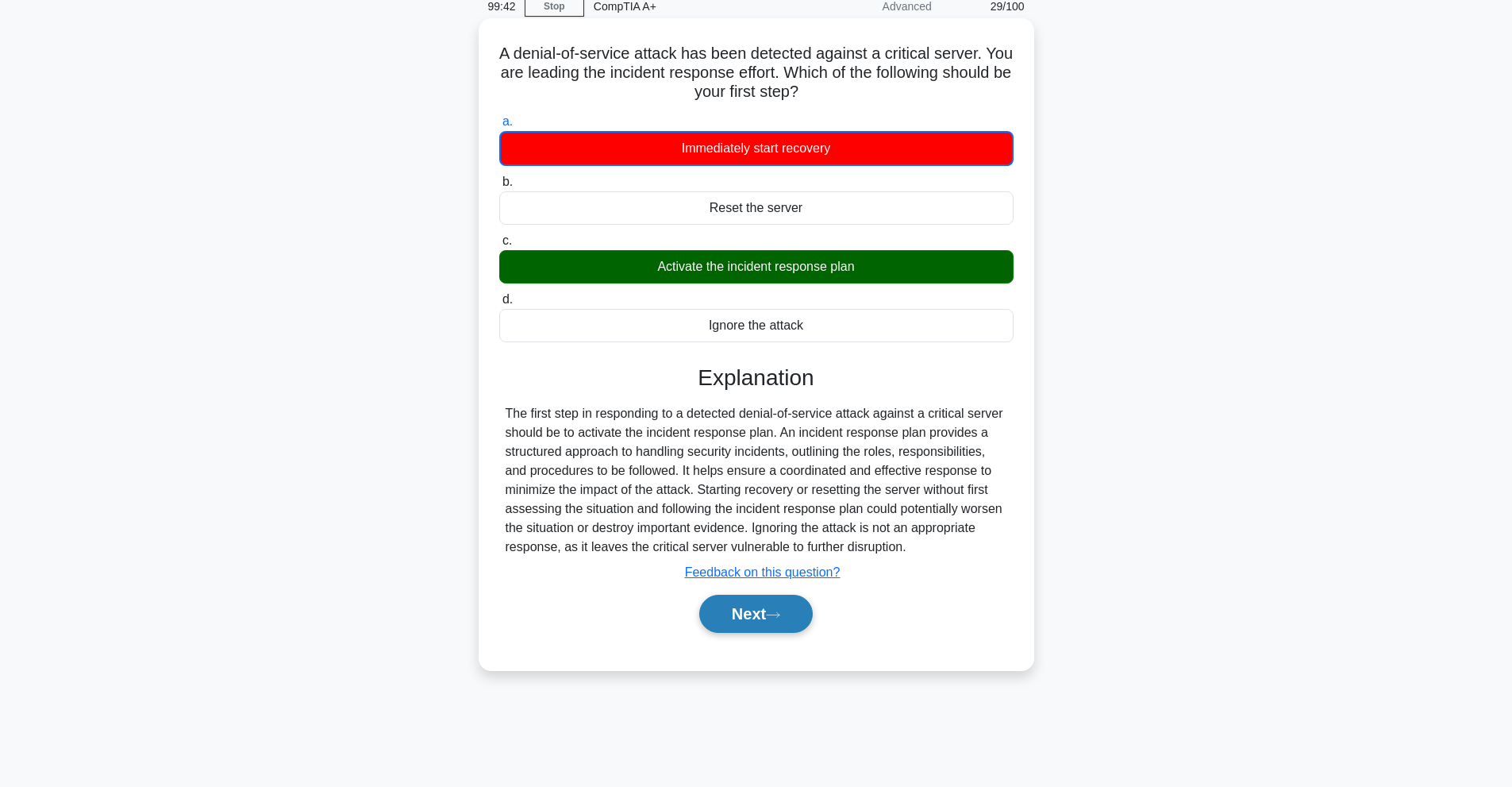
click at [753, 613] on button "Next" at bounding box center [756, 613] width 113 height 38
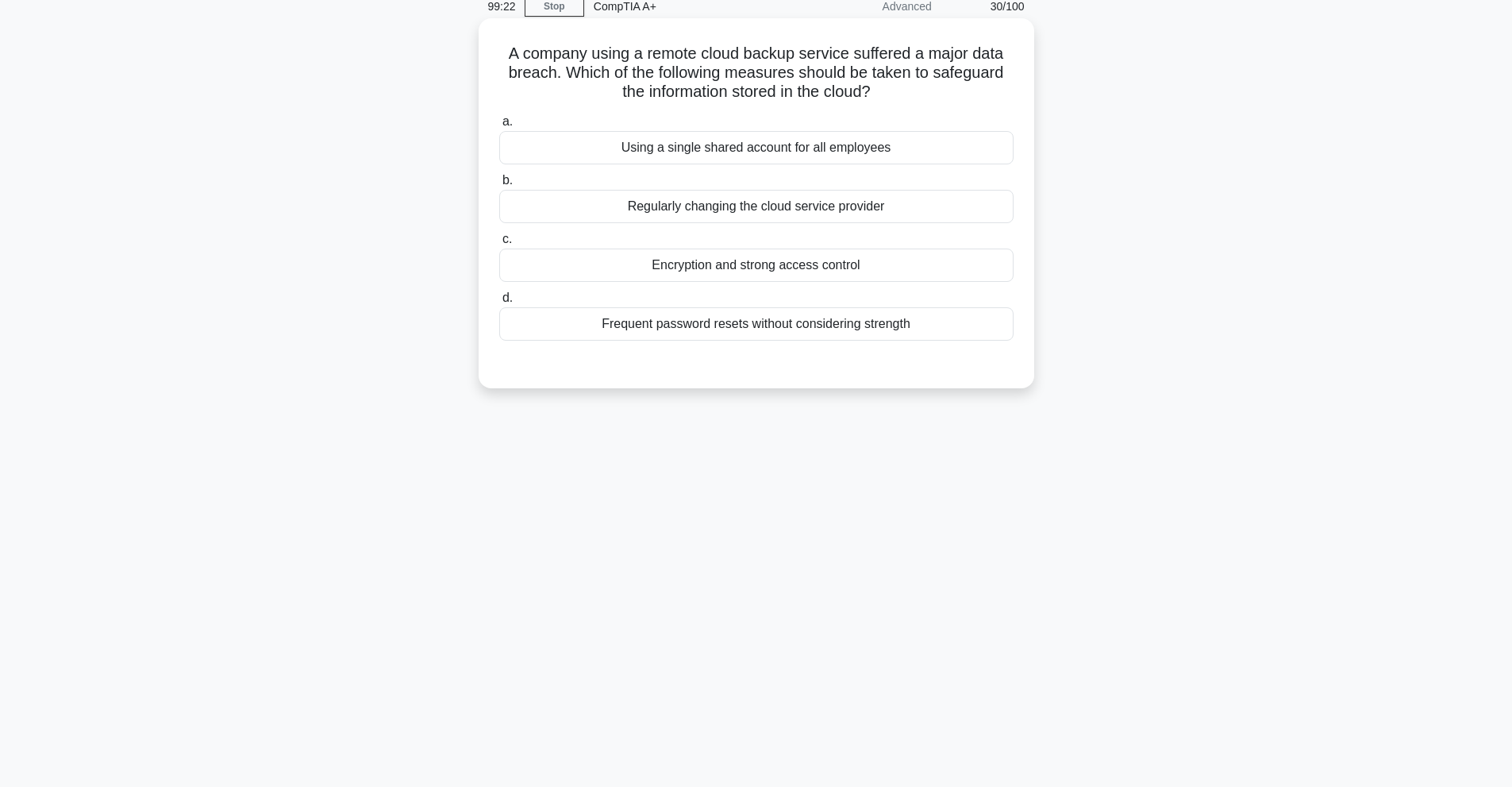
click at [793, 280] on div "Encryption and strong access control" at bounding box center [756, 265] width 515 height 33
click at [499, 244] on input "c. Encryption and strong access control" at bounding box center [499, 240] width 0 height 11
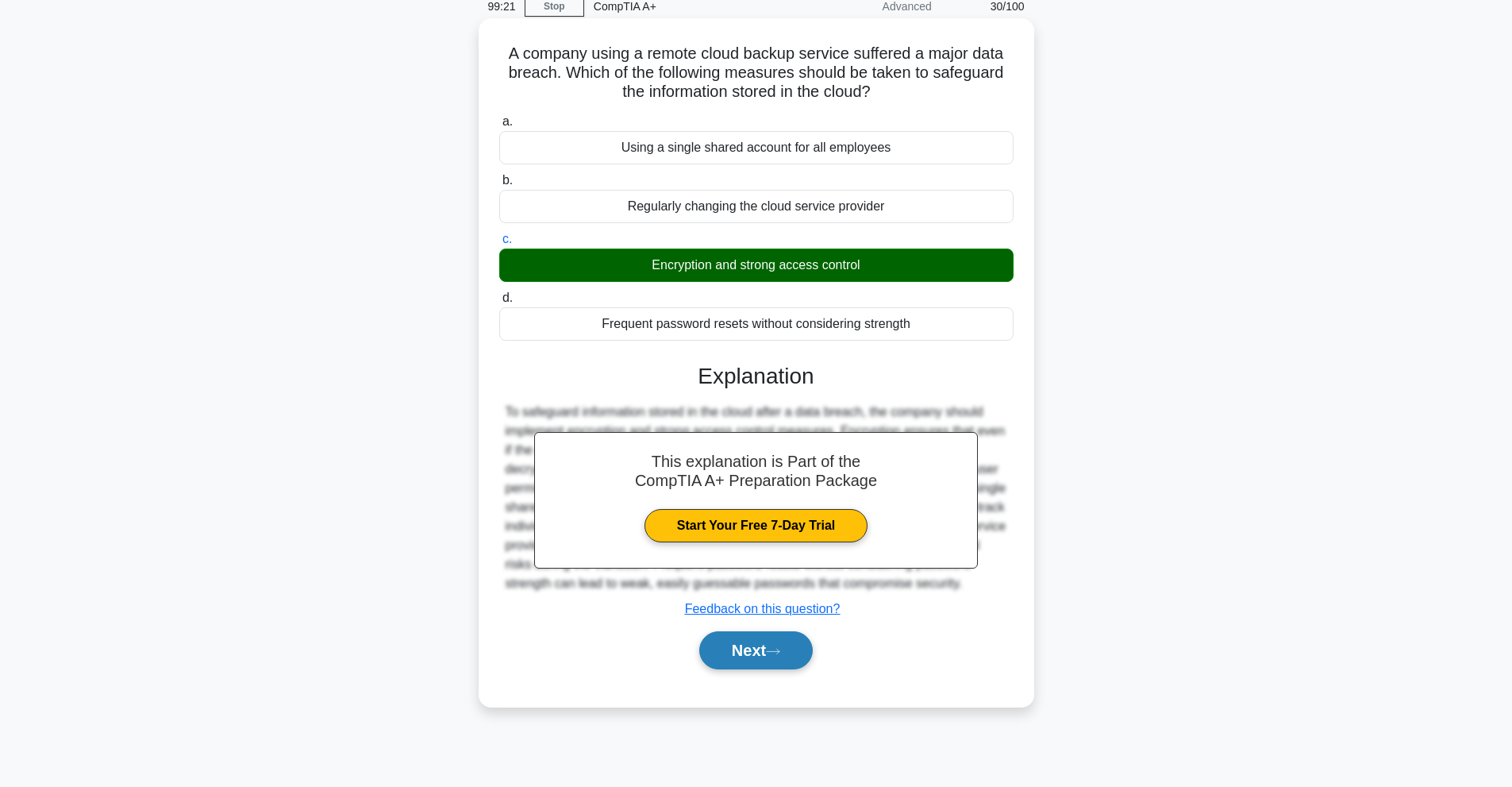
click at [799, 661] on button "Next" at bounding box center [756, 650] width 113 height 38
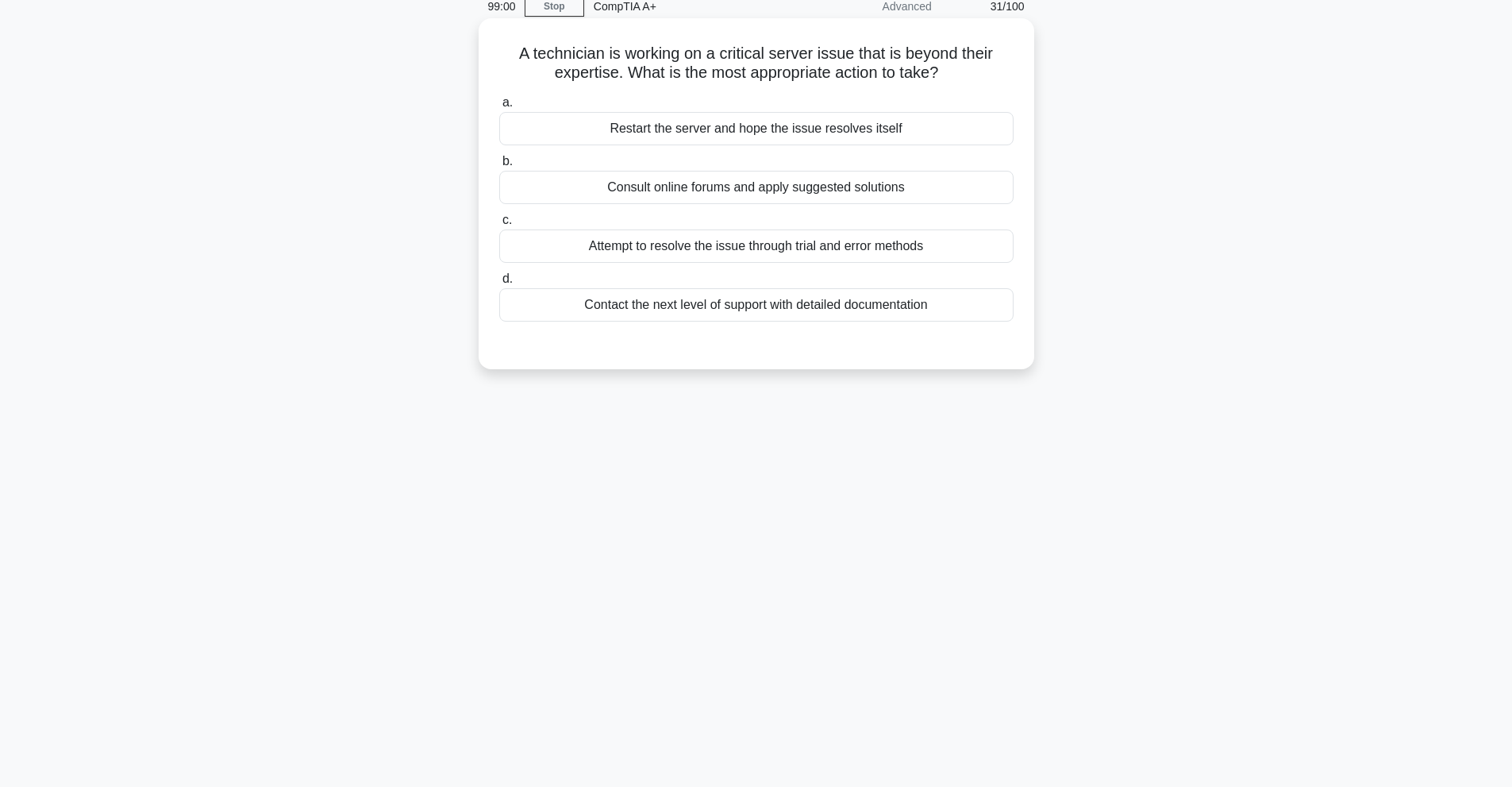
click at [718, 312] on div "Contact the next level of support with detailed documentation" at bounding box center [756, 305] width 515 height 33
click at [499, 284] on input "d. Contact the next level of support with detailed documentation" at bounding box center [499, 279] width 0 height 11
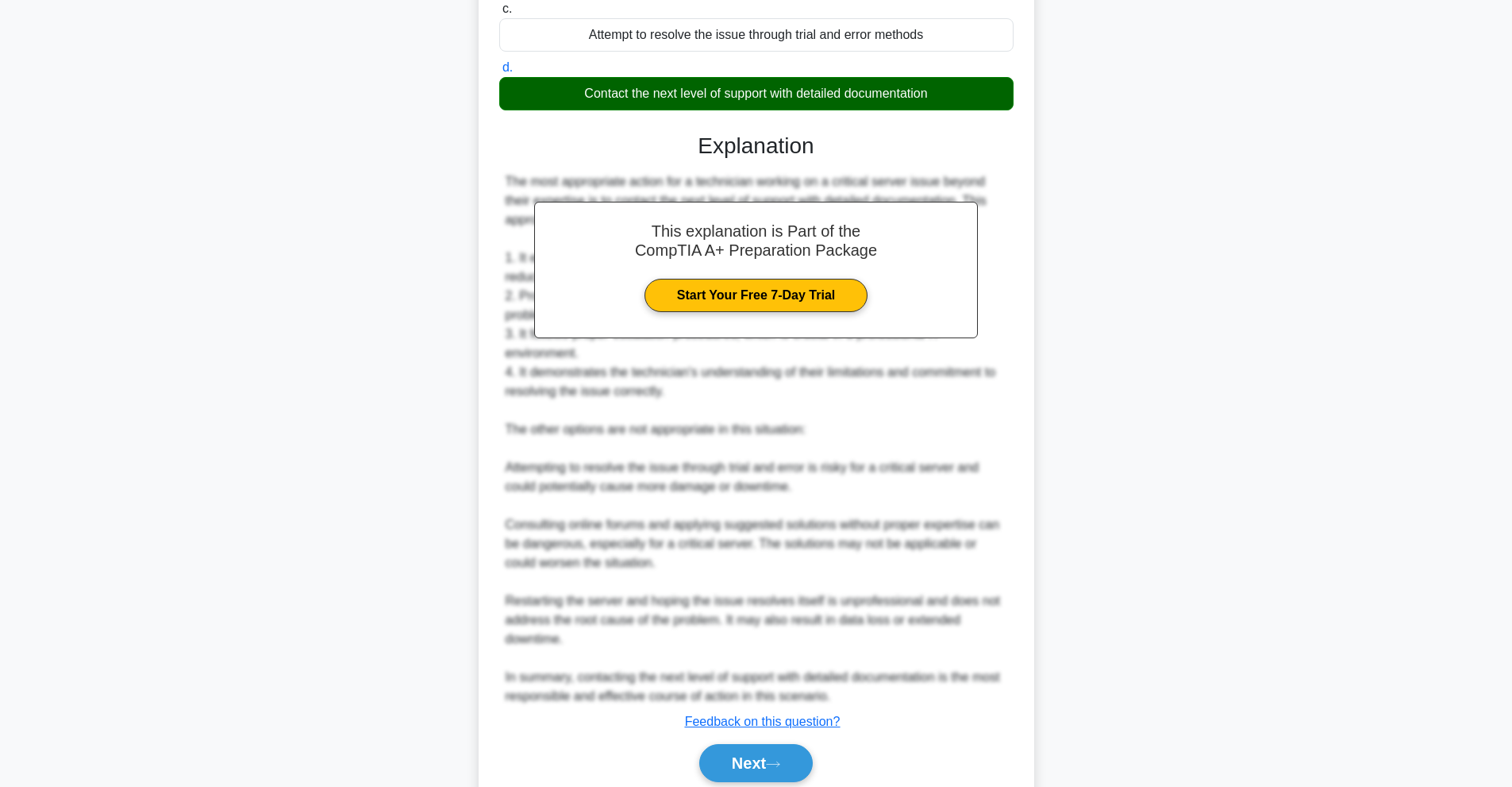
scroll to position [345, 0]
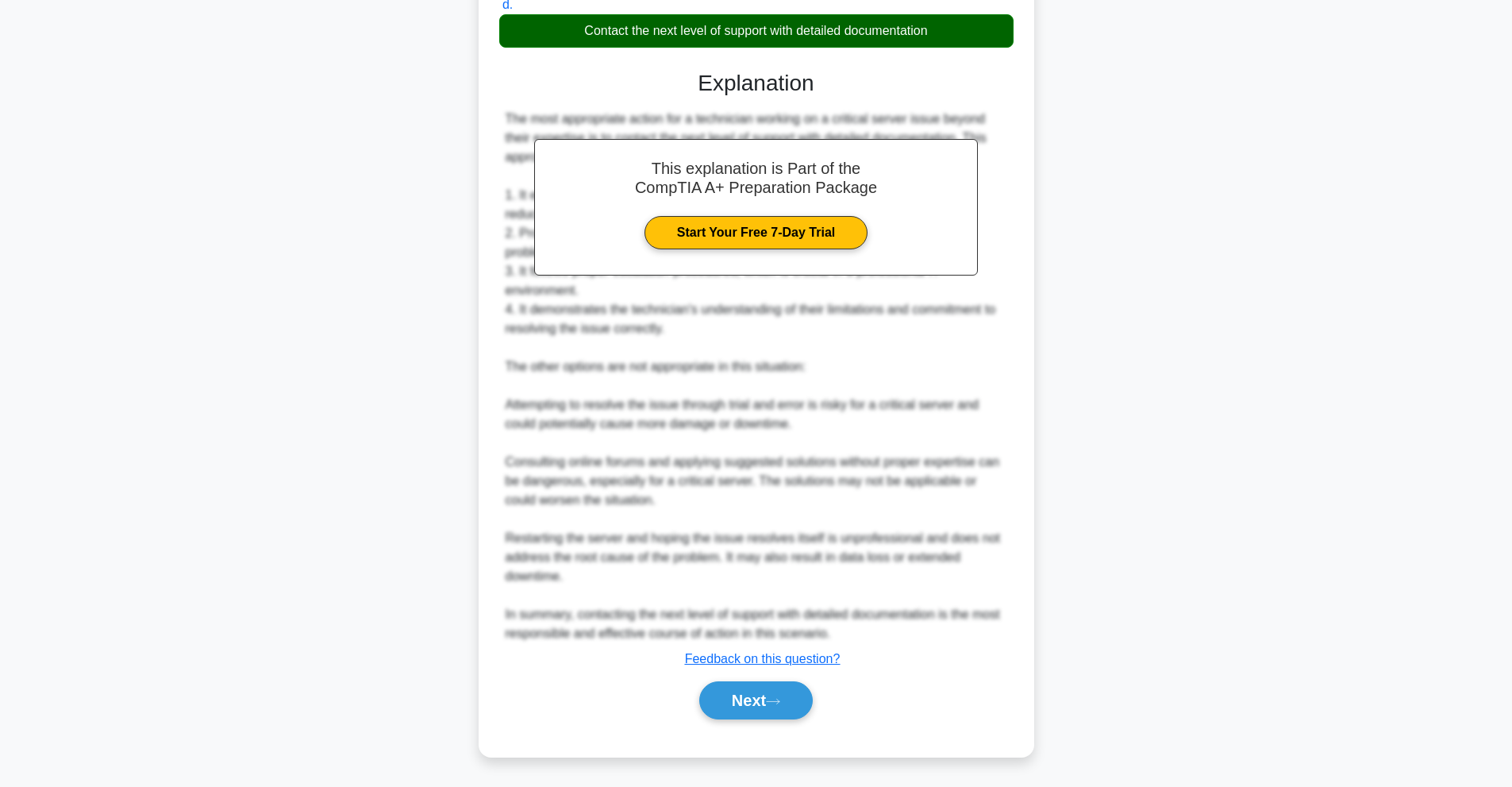
drag, startPoint x: 779, startPoint y: 684, endPoint x: 803, endPoint y: 679, distance: 24.5
click at [783, 684] on button "Next" at bounding box center [756, 700] width 113 height 38
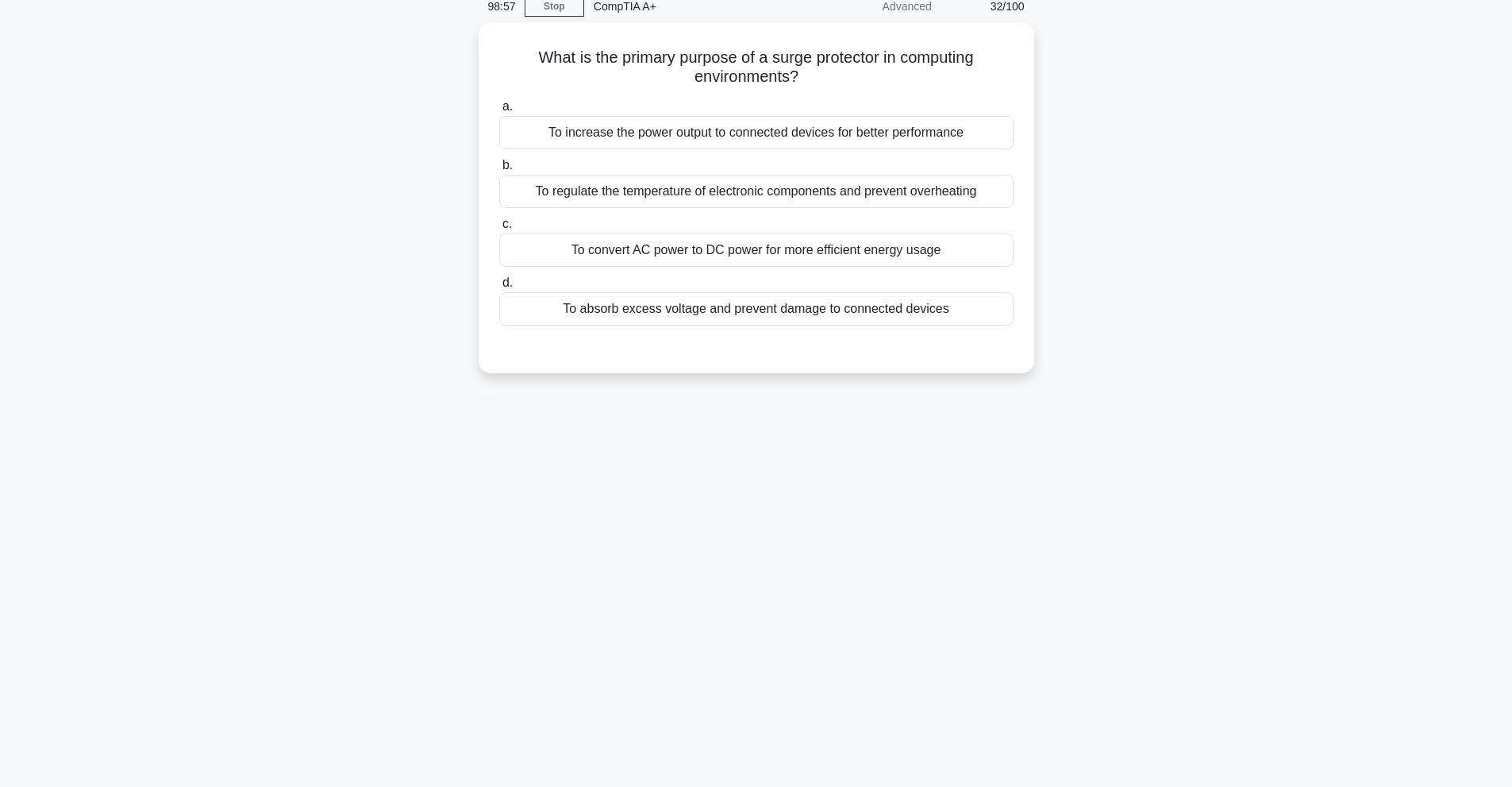
scroll to position [71, 0]
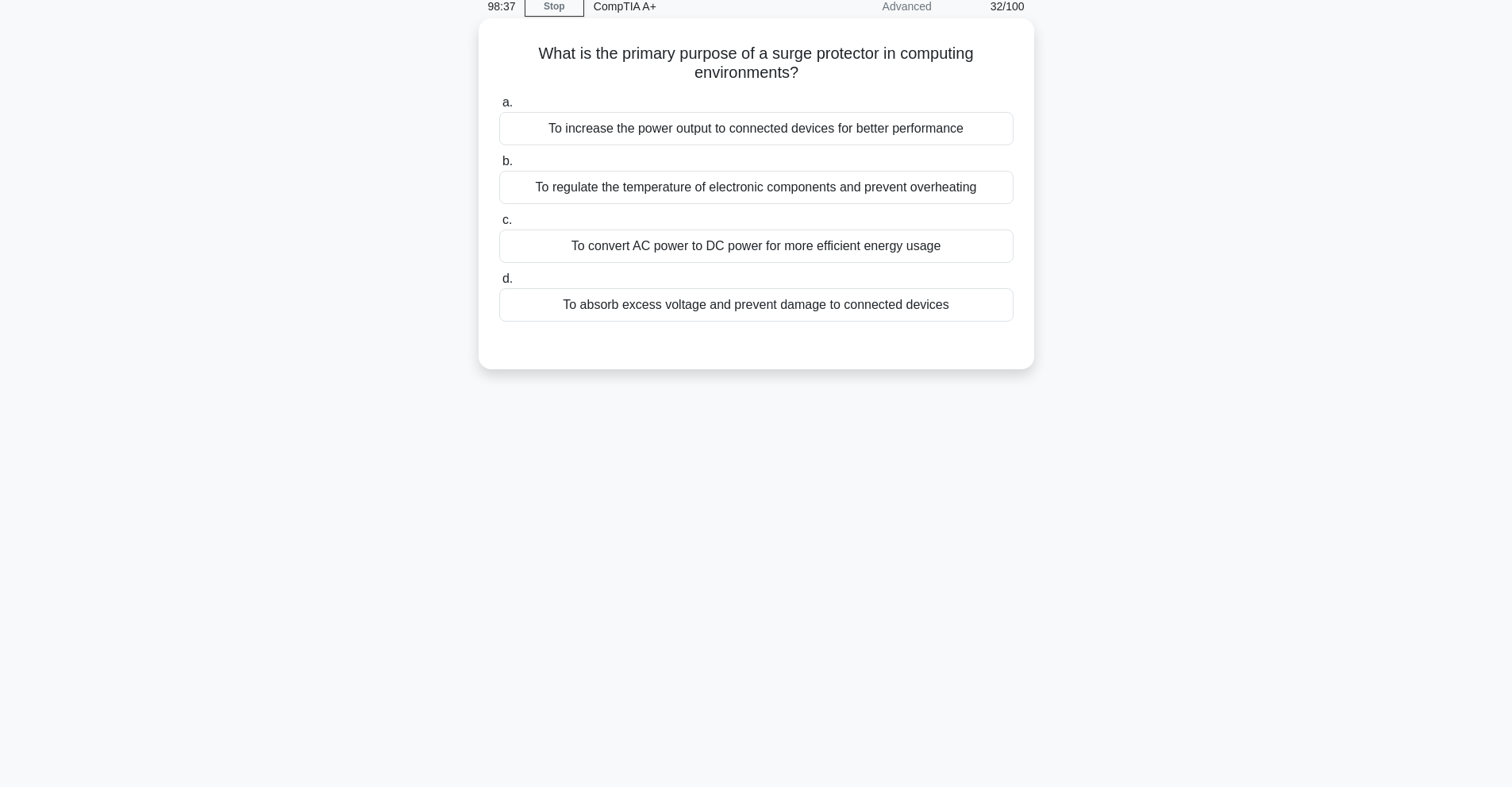
click at [761, 309] on div "To absorb excess voltage and prevent damage to connected devices" at bounding box center [756, 305] width 515 height 33
click at [499, 284] on input "d. To absorb excess voltage and prevent damage to connected devices" at bounding box center [499, 279] width 0 height 11
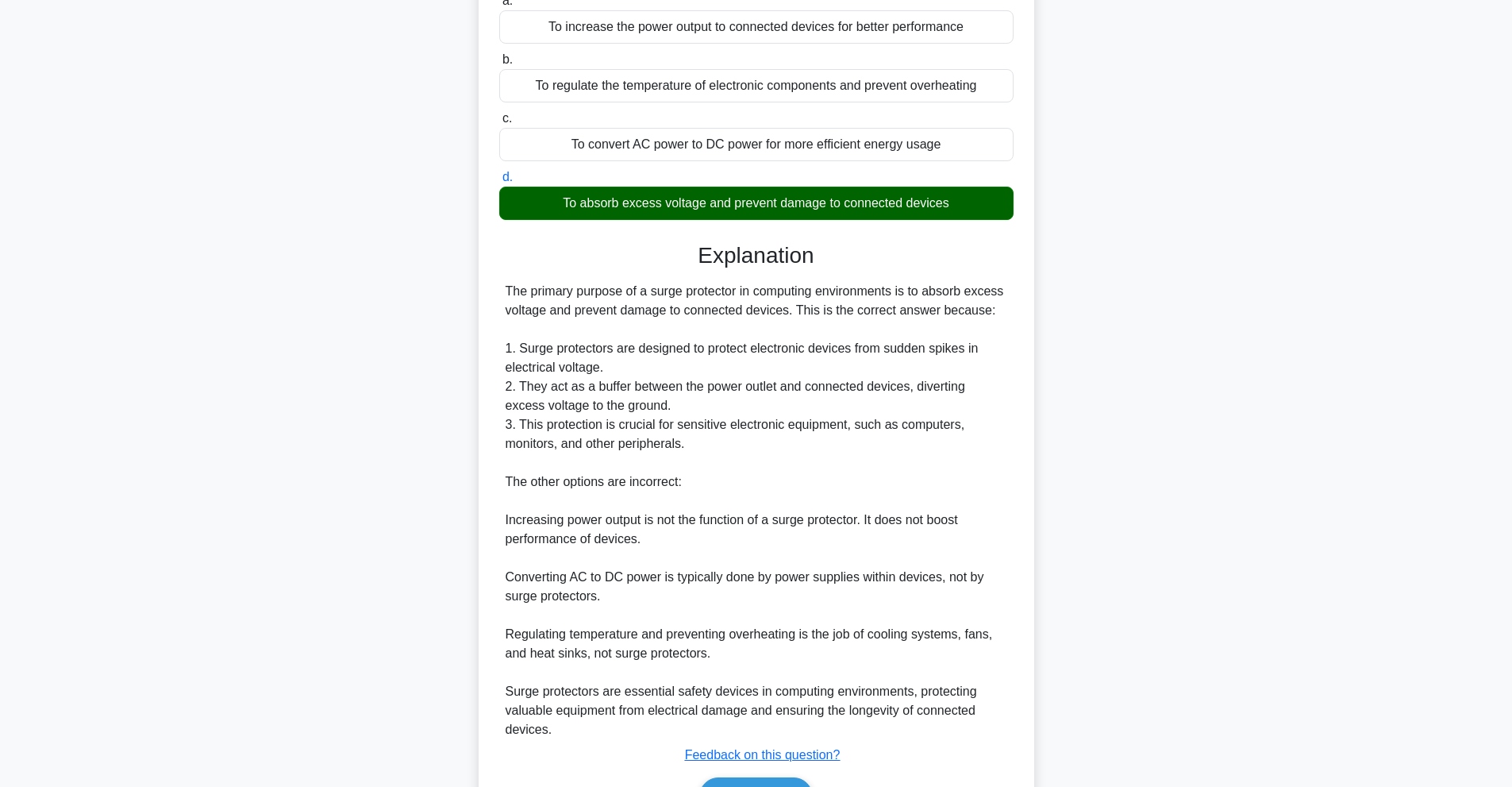
scroll to position [269, 0]
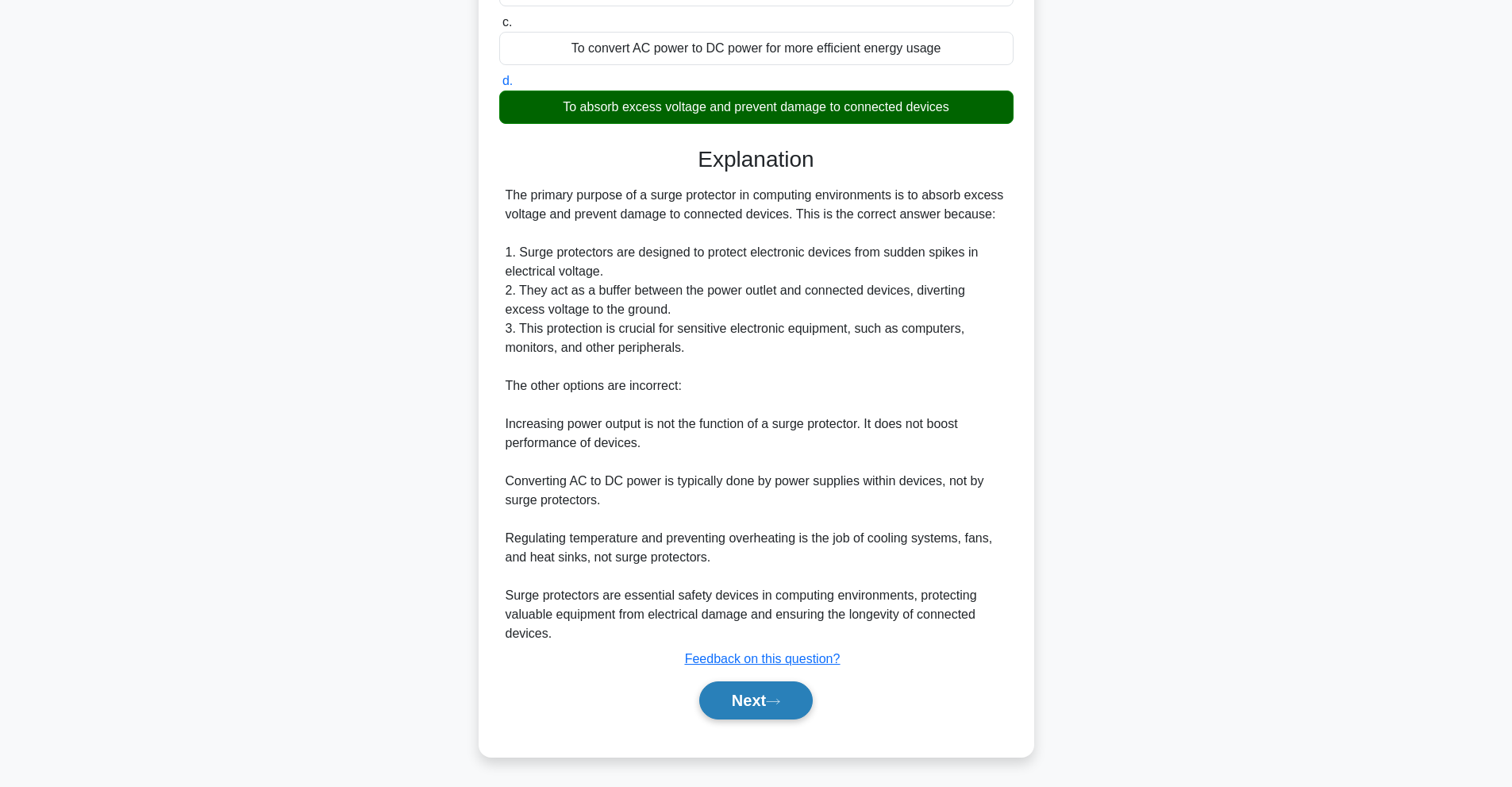
click at [766, 704] on button "Next" at bounding box center [756, 700] width 113 height 38
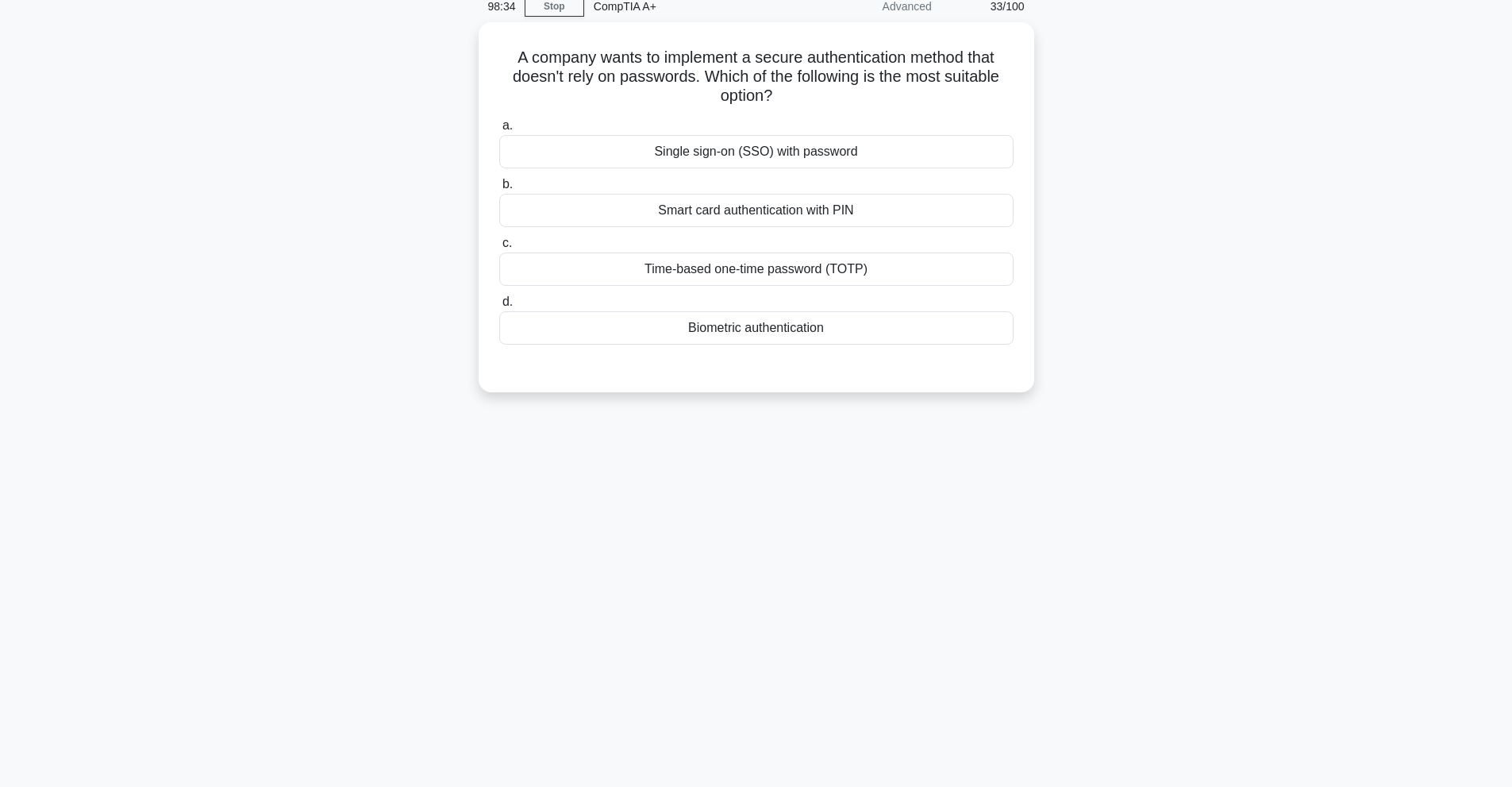
scroll to position [71, 0]
click at [736, 336] on div "Biometric authentication" at bounding box center [756, 323] width 515 height 33
click at [499, 303] on input "d. Biometric authentication" at bounding box center [499, 298] width 0 height 11
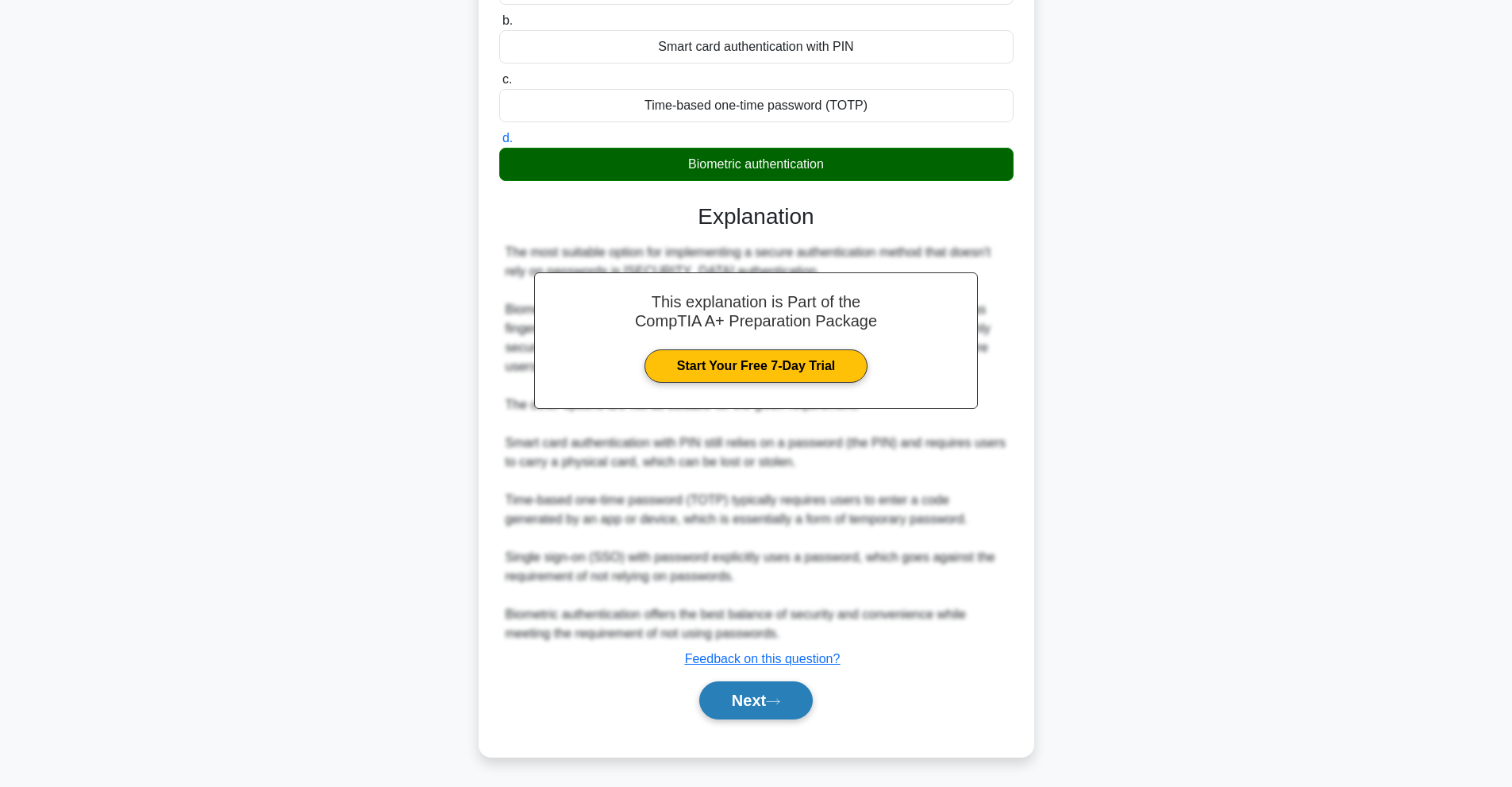
click at [804, 684] on button "Next" at bounding box center [756, 700] width 113 height 38
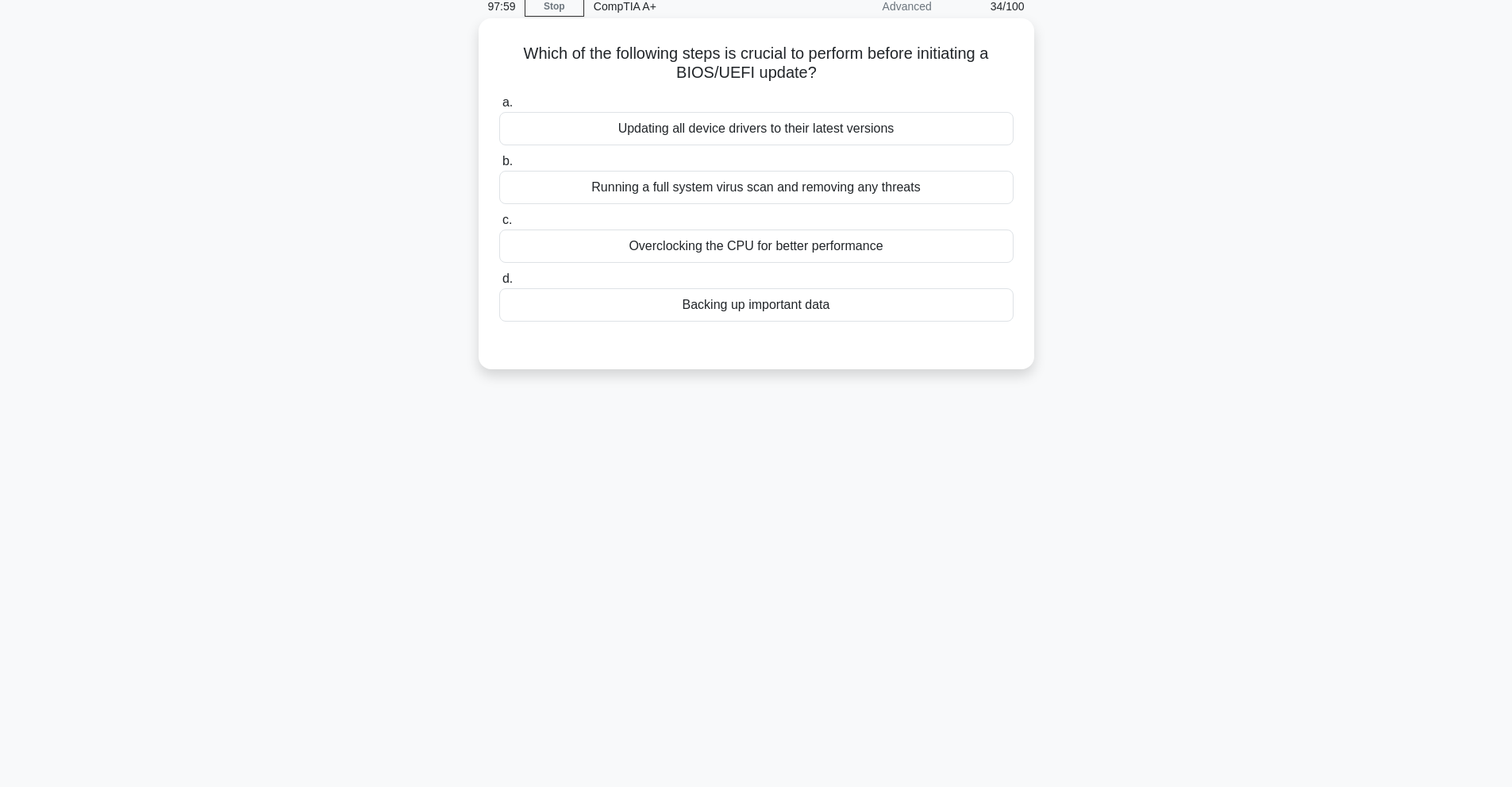
click at [947, 306] on div "Backing up important data" at bounding box center [756, 305] width 515 height 33
click at [499, 284] on input "d. Backing up important data" at bounding box center [499, 279] width 0 height 11
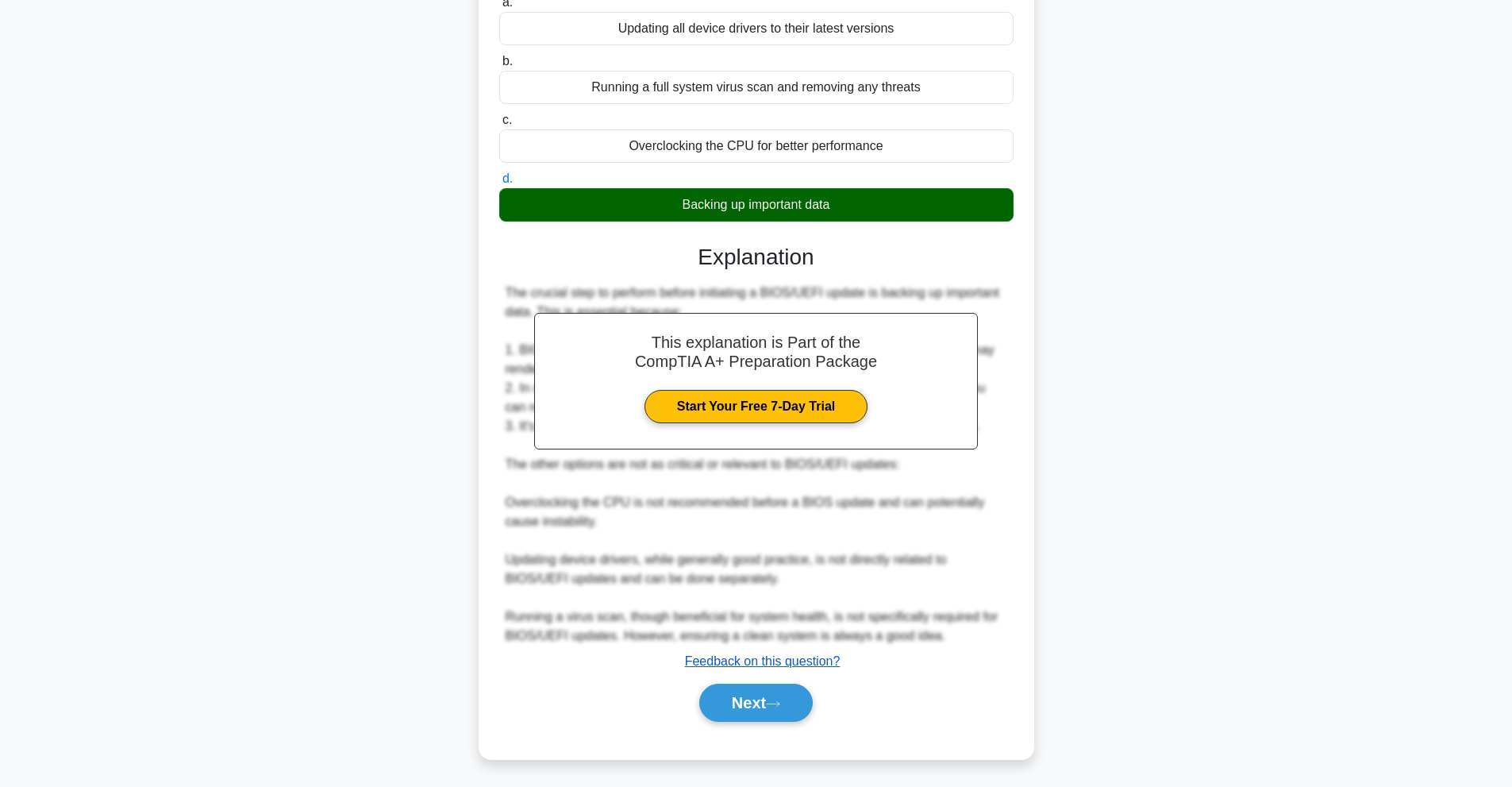
scroll to position [174, 0]
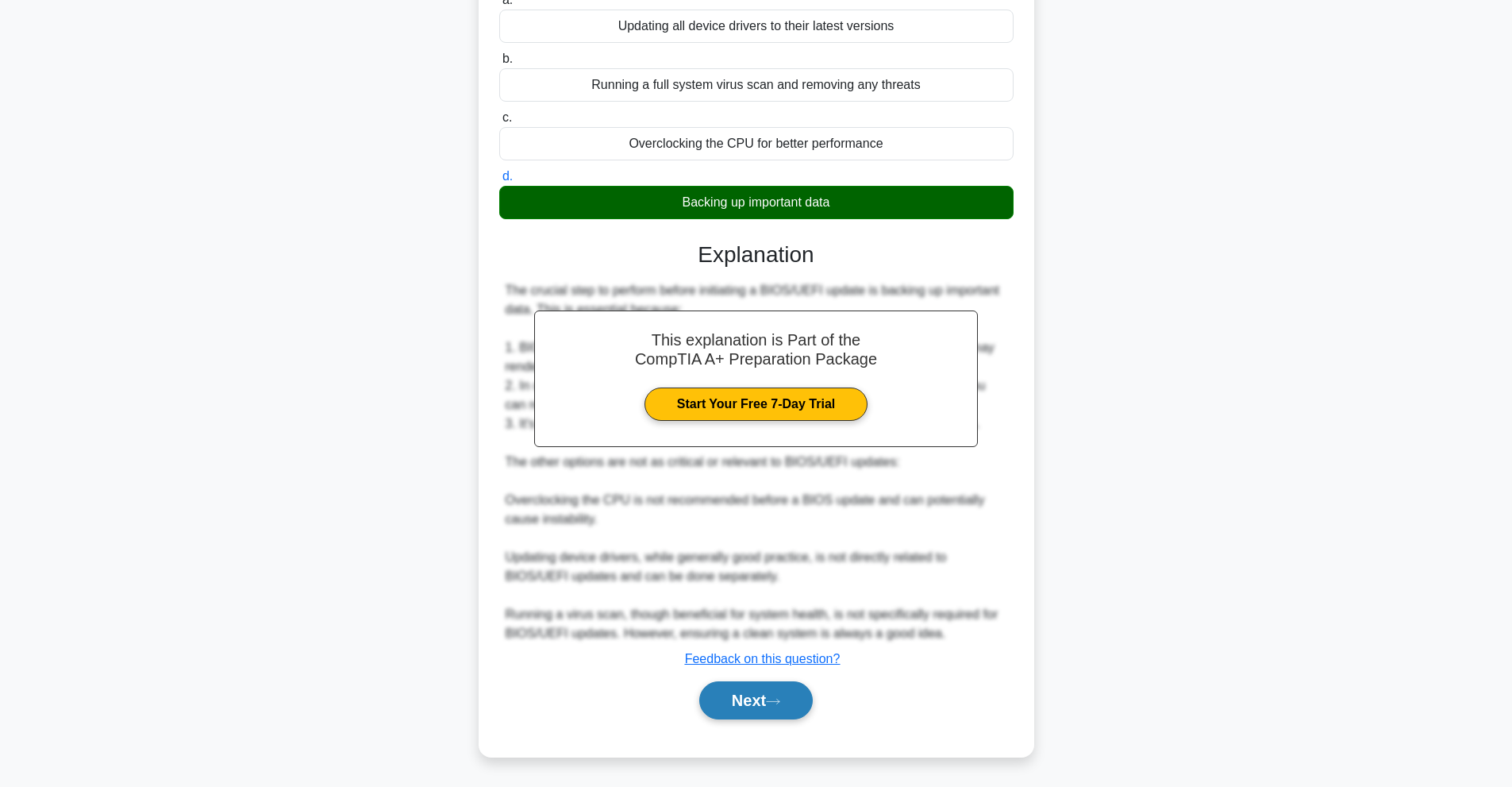
click at [794, 690] on button "Next" at bounding box center [756, 700] width 113 height 38
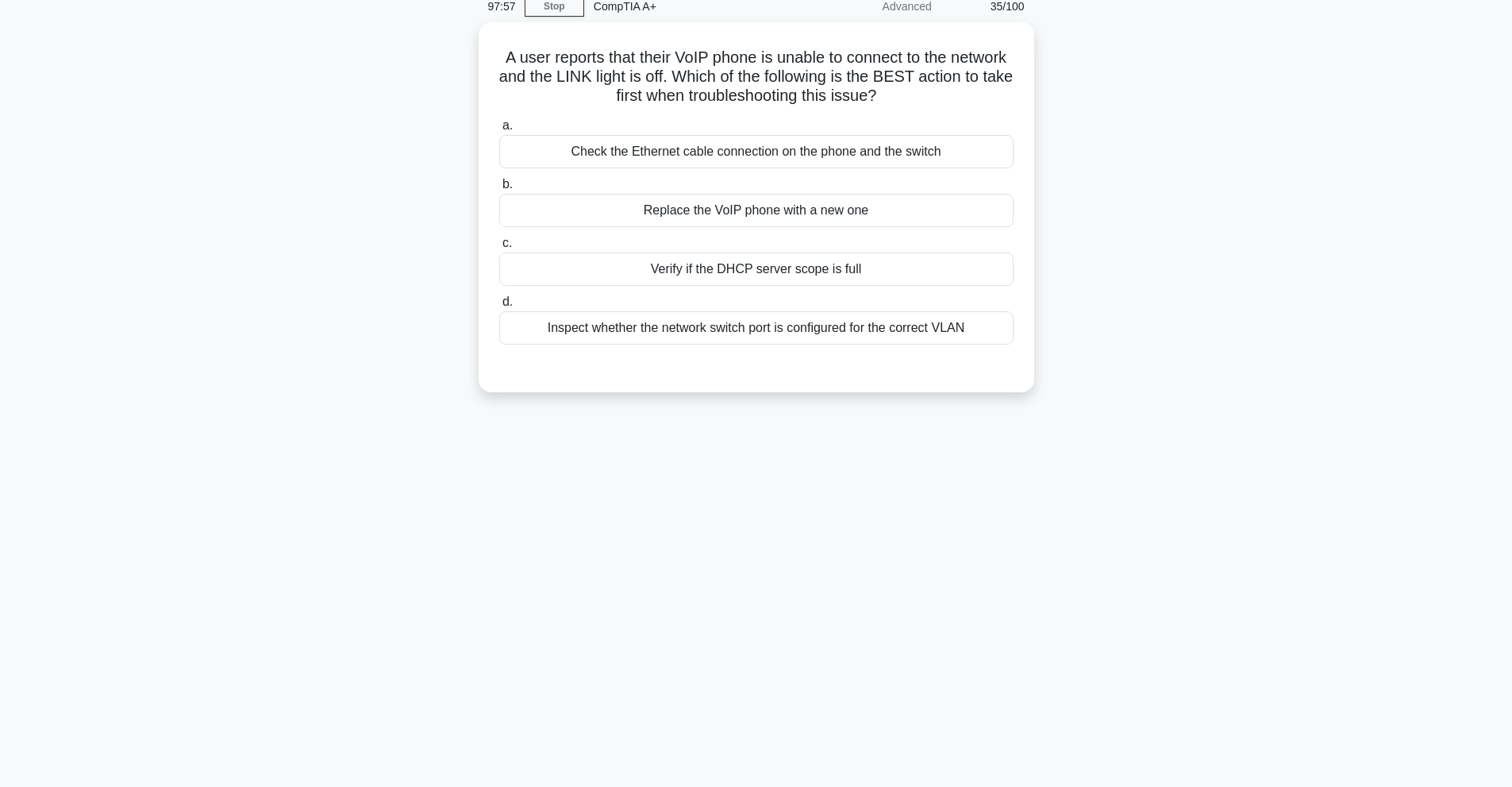
scroll to position [71, 0]
click at [937, 331] on div "Inspect whether the network switch port is configured for the correct VLAN" at bounding box center [756, 323] width 515 height 33
click at [499, 303] on input "d. Inspect whether the network switch port is configured for the correct VLAN" at bounding box center [499, 298] width 0 height 11
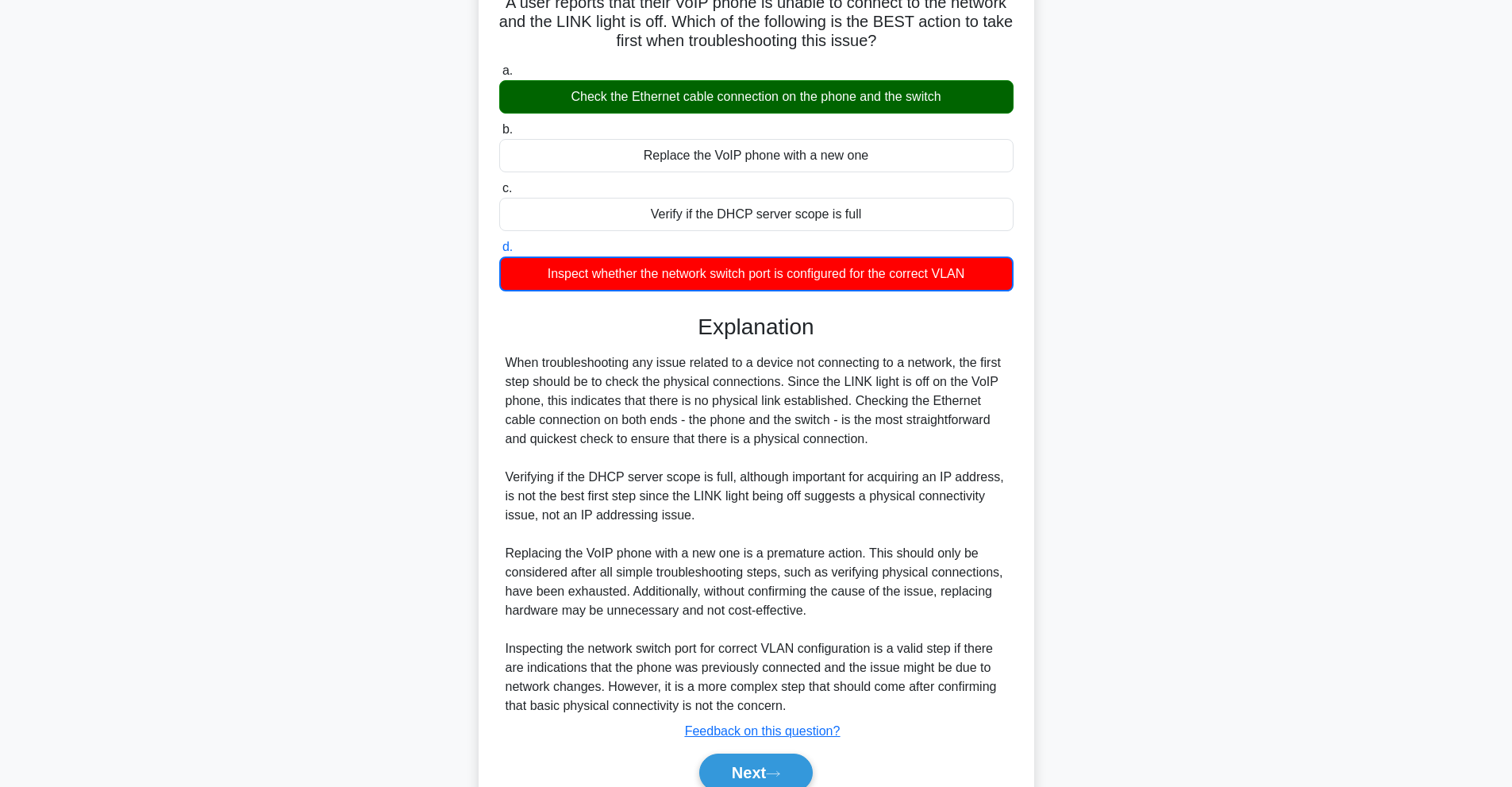
scroll to position [195, 0]
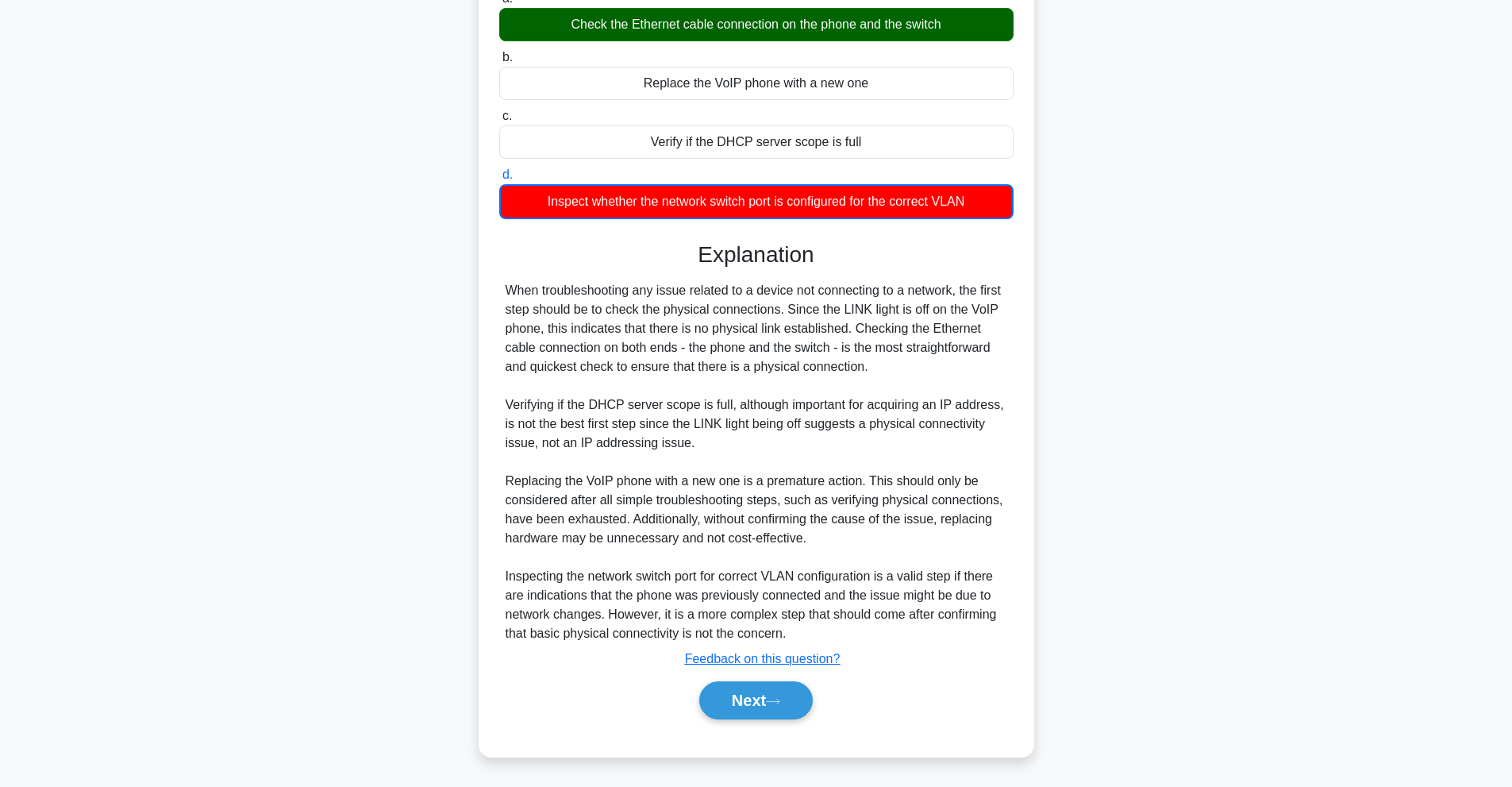
click at [791, 679] on div "Next" at bounding box center [756, 701] width 515 height 51
click at [750, 708] on button "Next" at bounding box center [756, 700] width 113 height 38
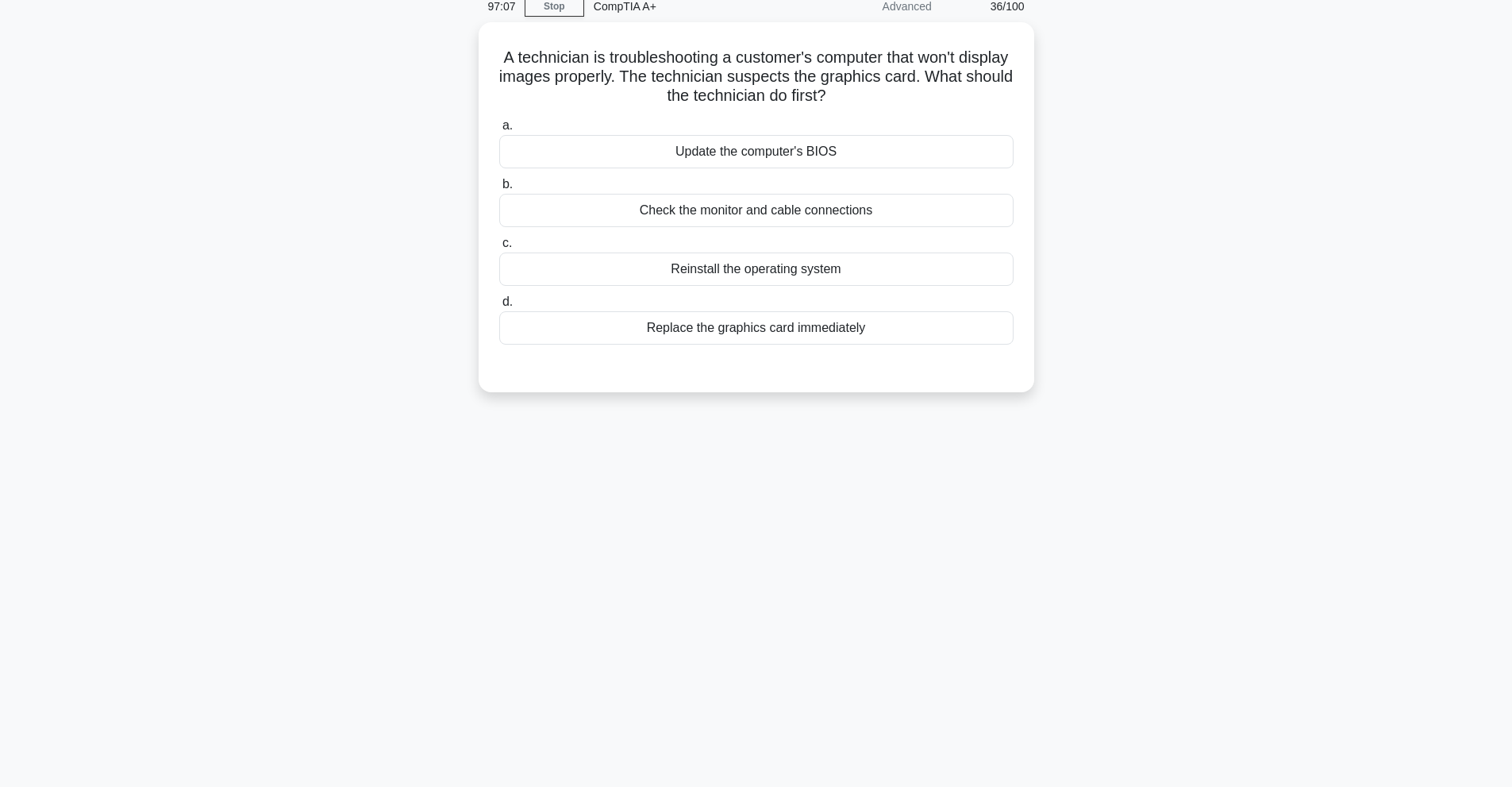
scroll to position [71, 0]
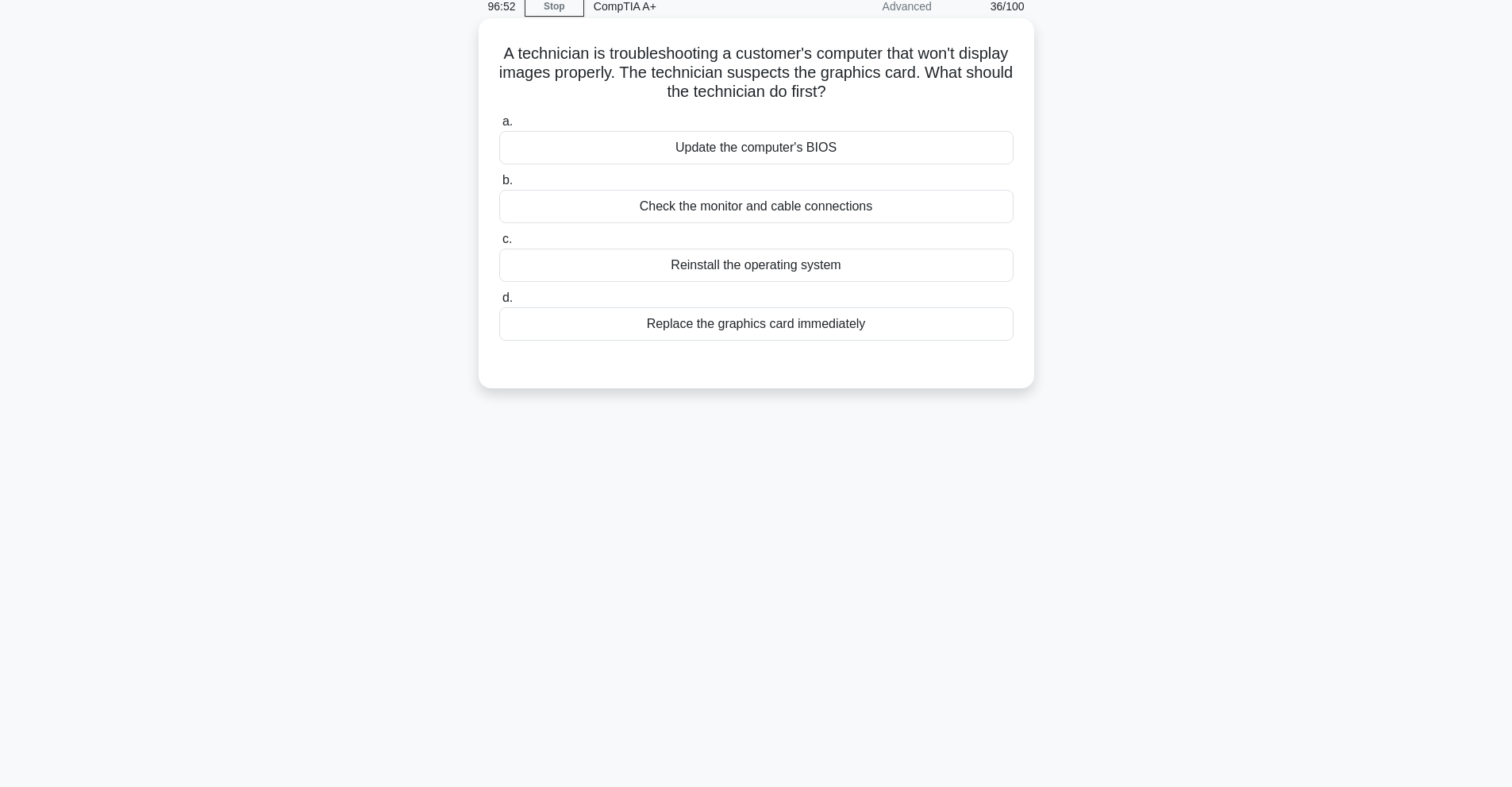
click at [923, 197] on div "Check the monitor and cable connections" at bounding box center [756, 206] width 515 height 33
click at [499, 186] on input "b. Check the monitor and cable connections" at bounding box center [499, 180] width 0 height 11
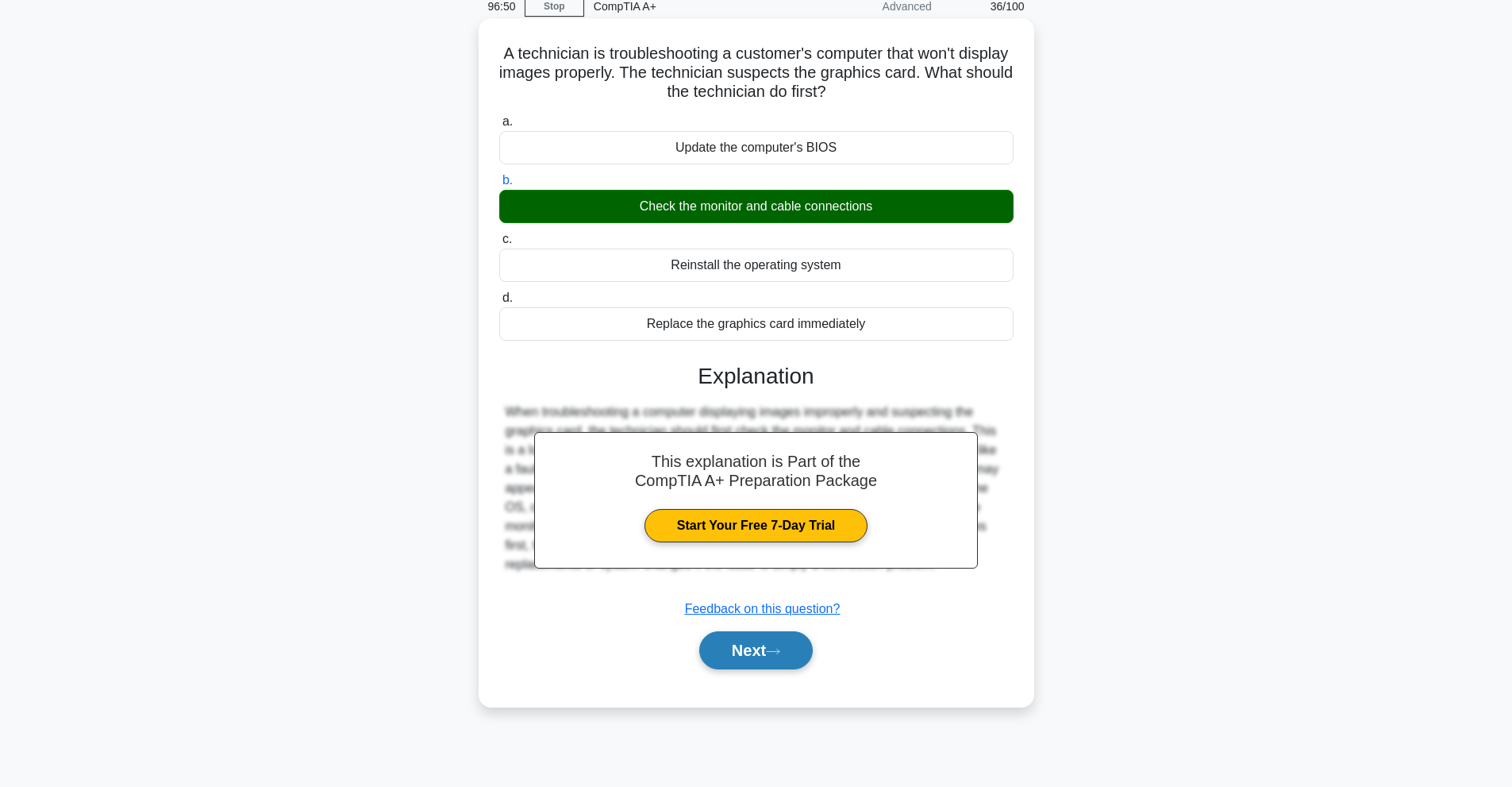
drag, startPoint x: 747, startPoint y: 661, endPoint x: 743, endPoint y: 640, distance: 21.4
click at [747, 661] on button "Next" at bounding box center [756, 650] width 113 height 38
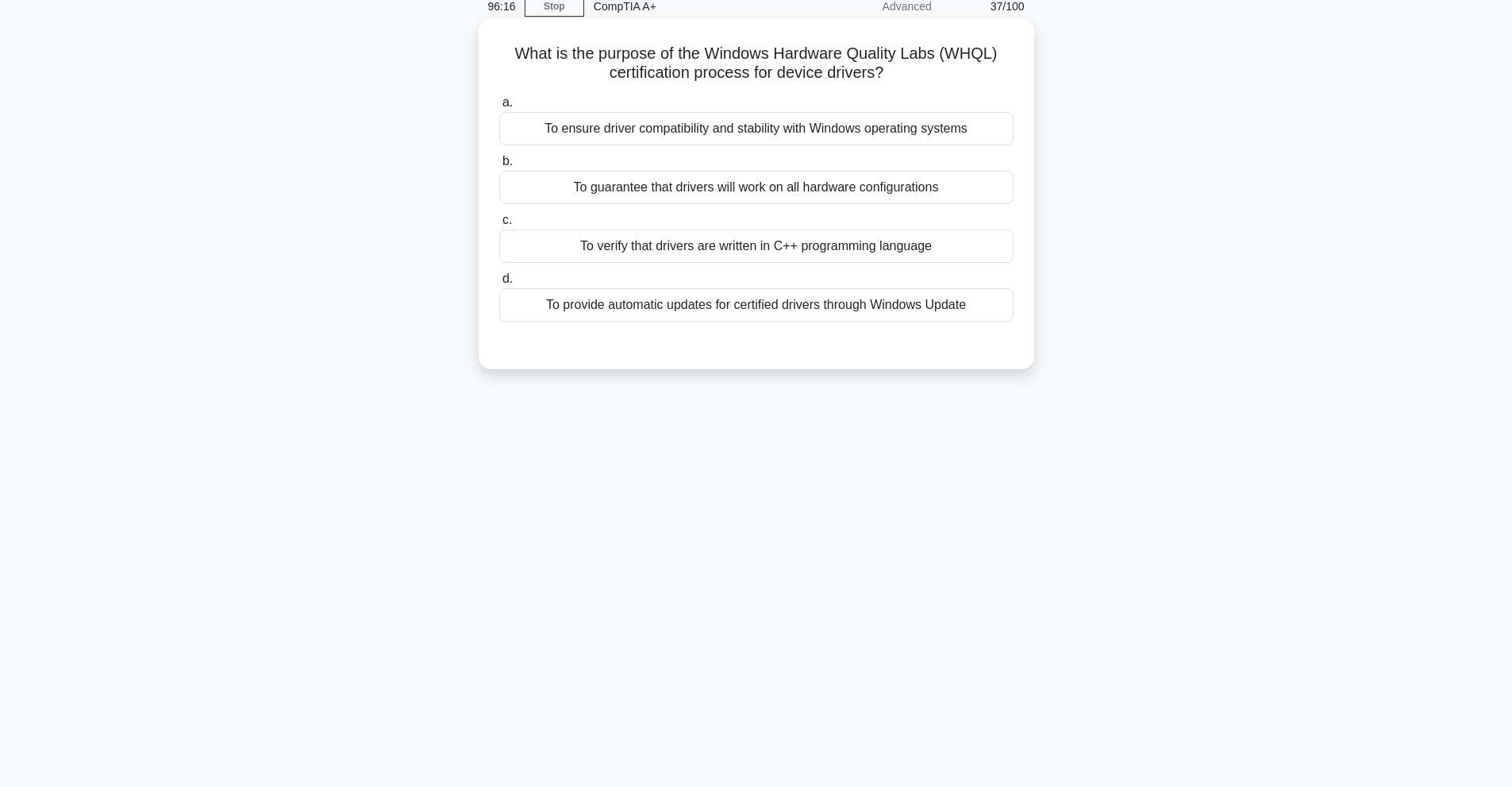
click at [958, 133] on div "To ensure driver compatibility and stability with Windows operating systems" at bounding box center [756, 128] width 515 height 33
click at [499, 108] on input "a. To ensure driver compatibility and stability with Windows operating systems" at bounding box center [499, 103] width 0 height 11
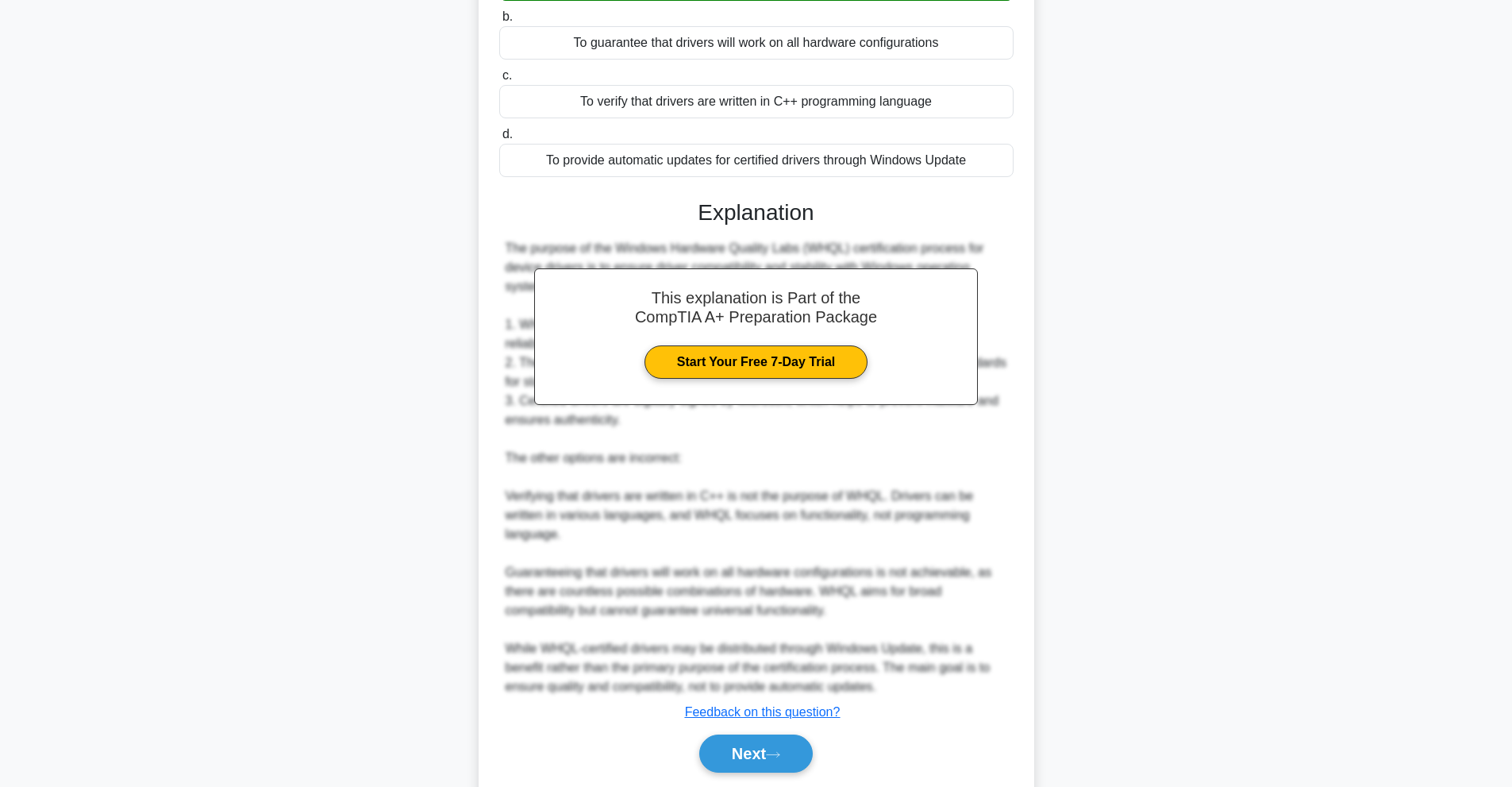
scroll to position [269, 0]
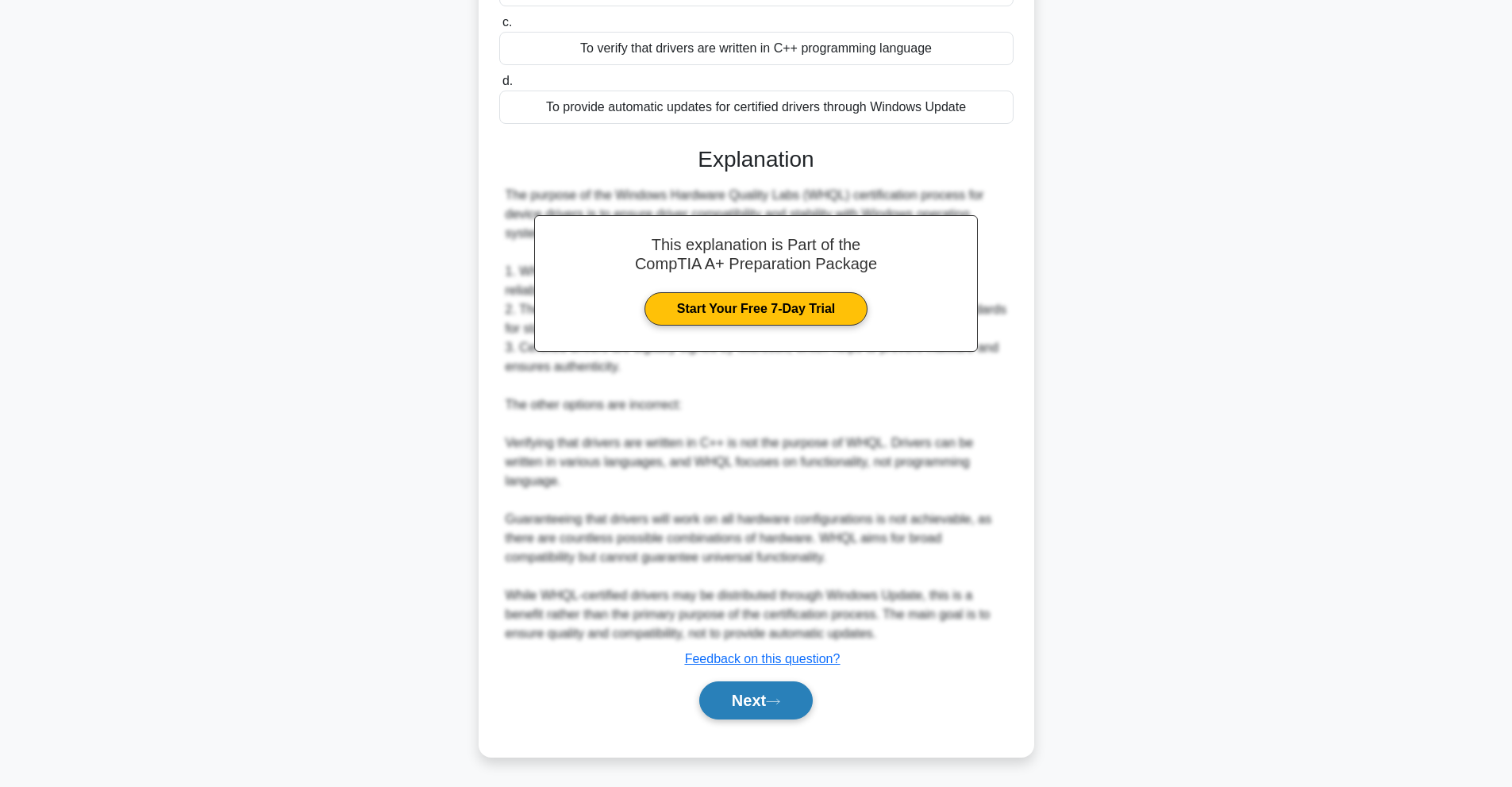
click at [756, 709] on button "Next" at bounding box center [756, 700] width 113 height 38
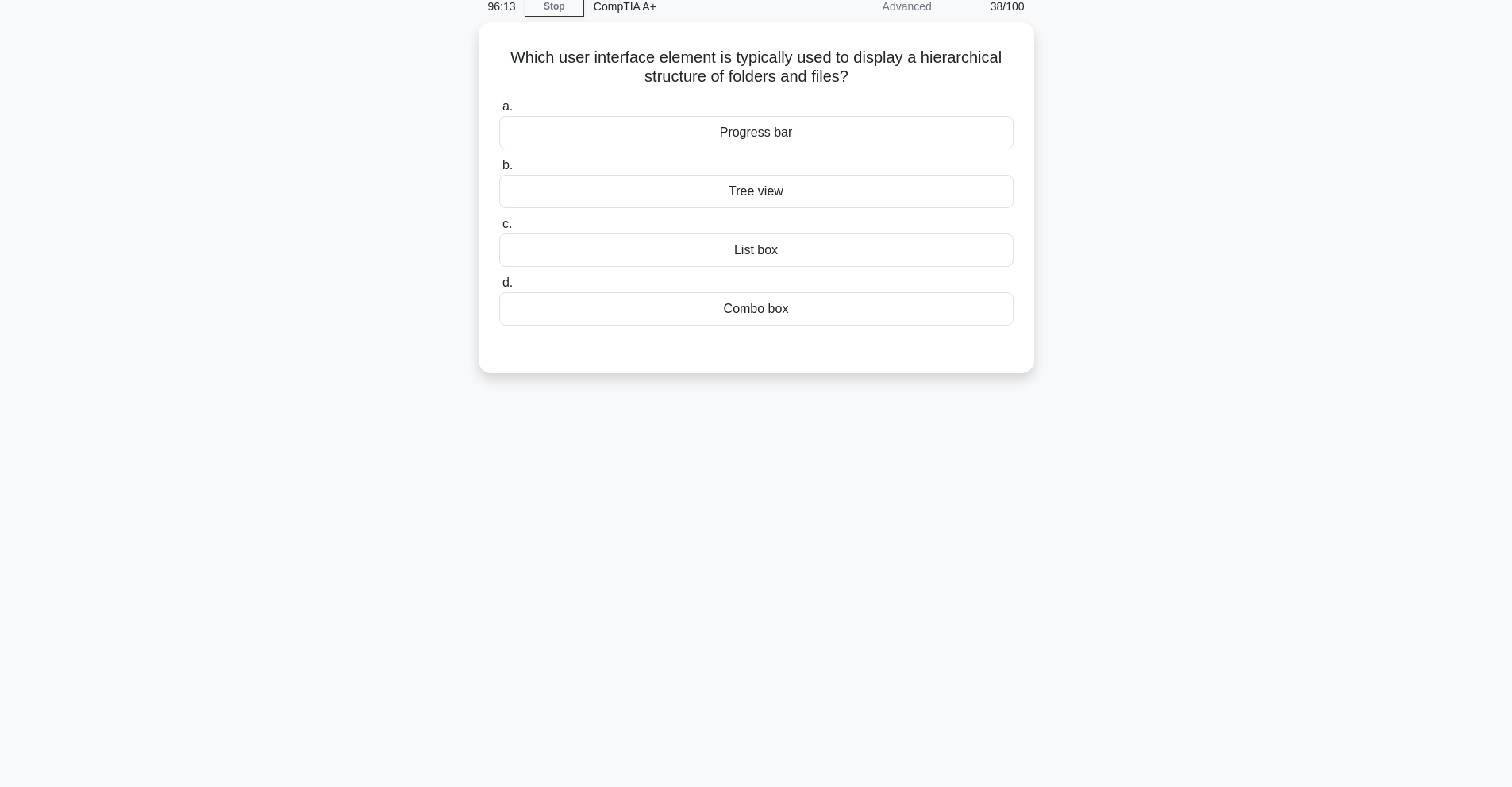
scroll to position [71, 0]
click at [844, 252] on div "List box" at bounding box center [756, 246] width 515 height 33
click at [499, 226] on input "c. List box" at bounding box center [499, 220] width 0 height 11
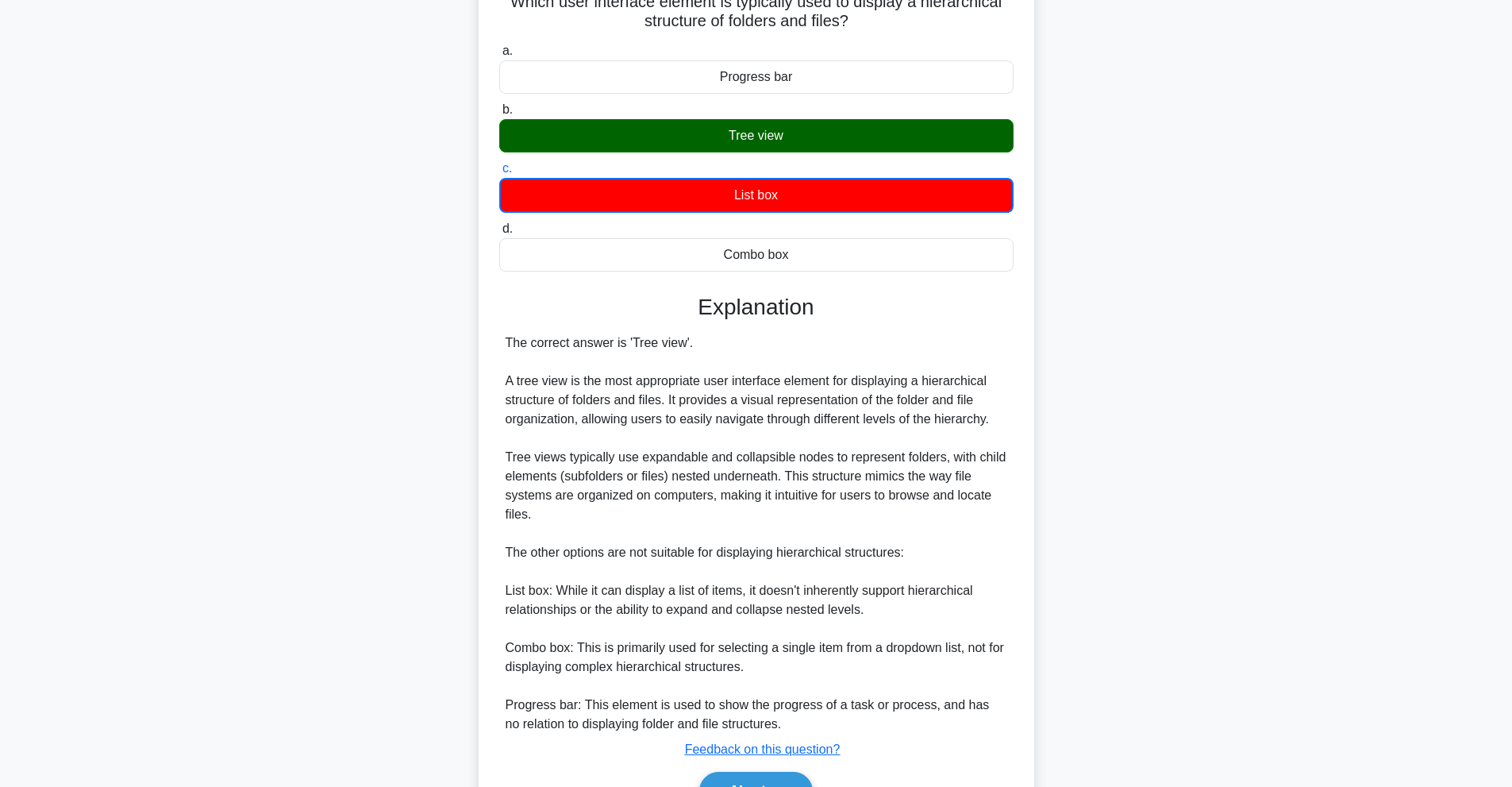
scroll to position [150, 0]
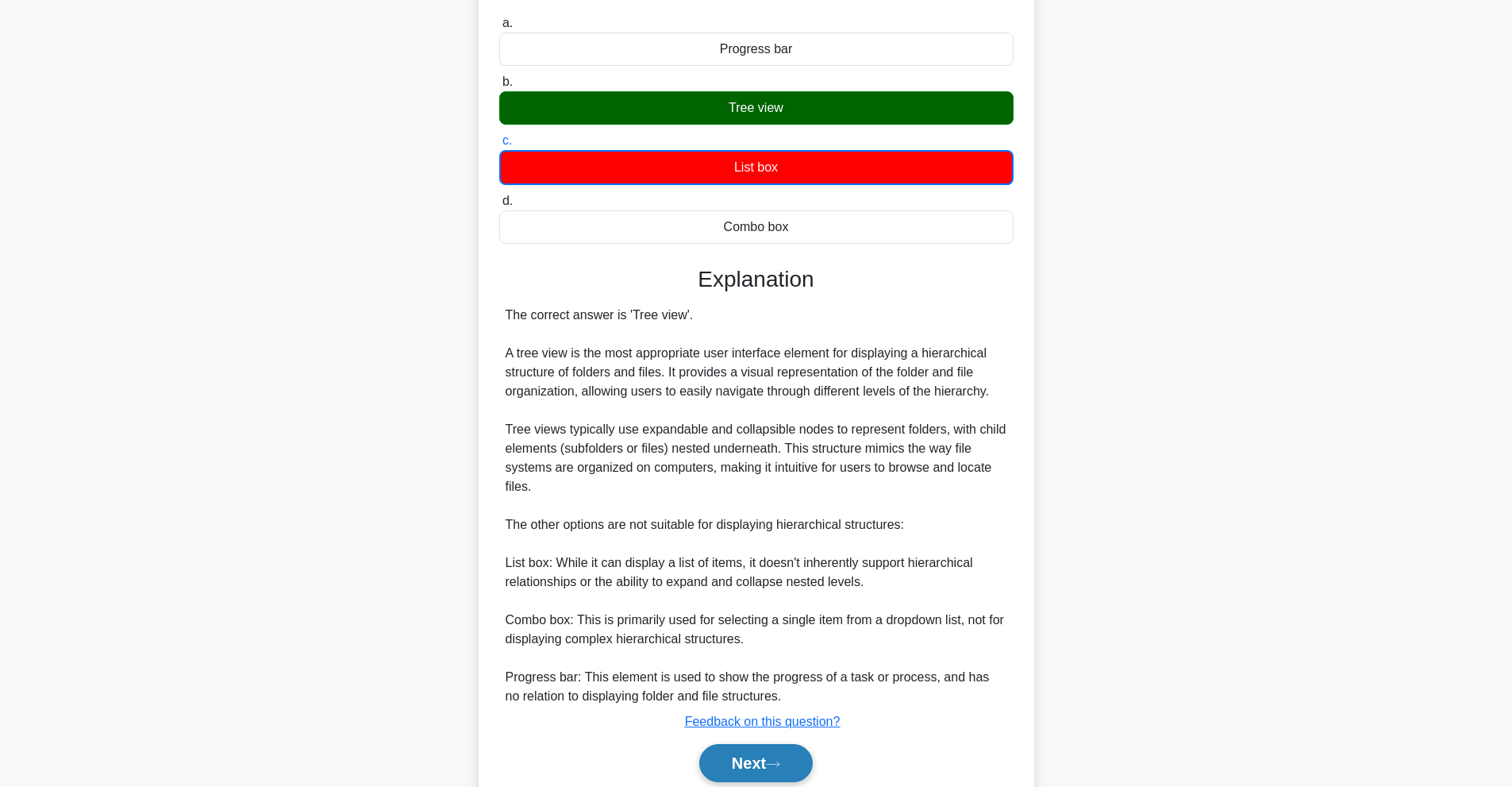
click at [802, 758] on button "Next" at bounding box center [756, 763] width 113 height 38
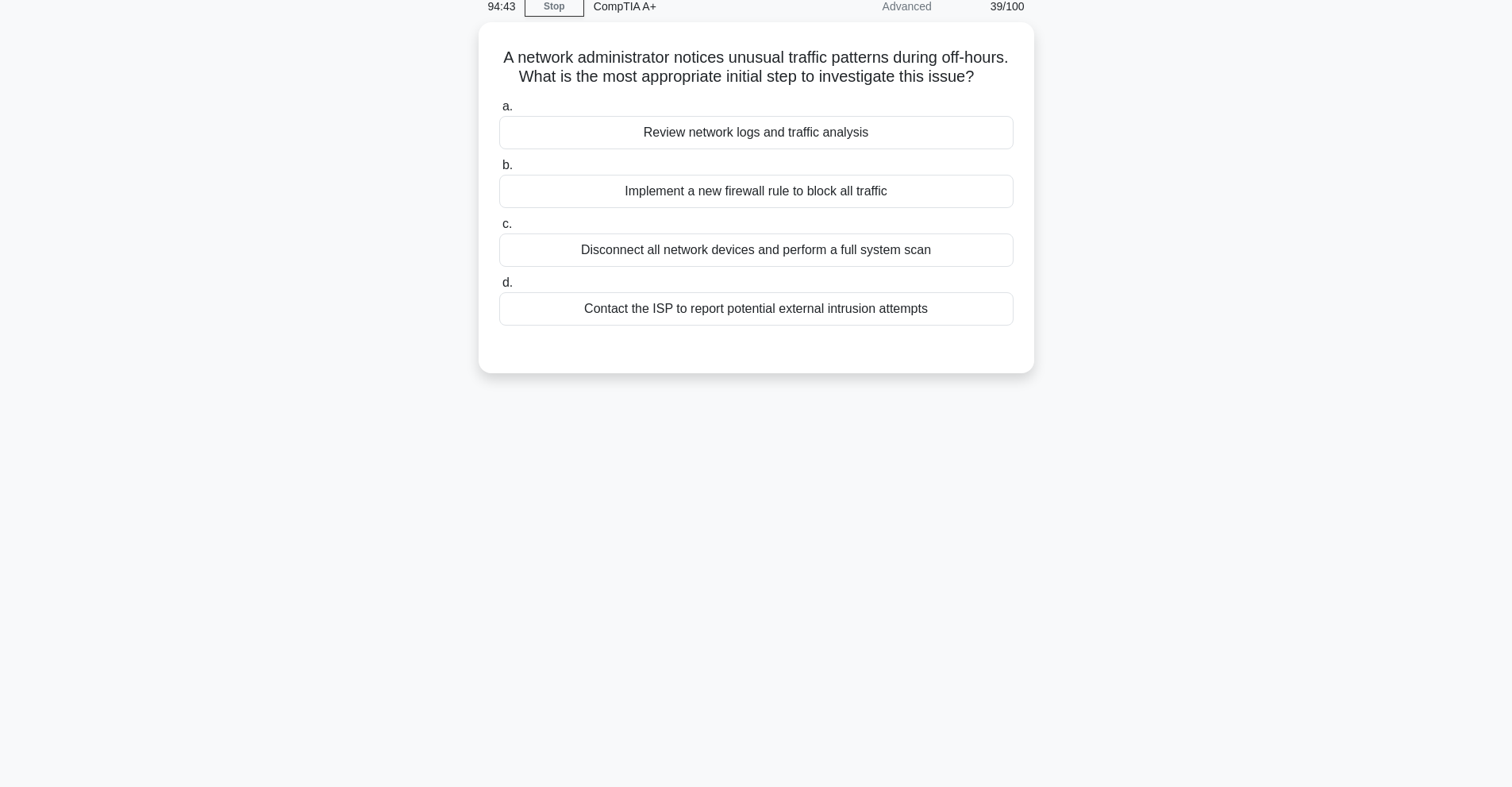
scroll to position [71, 0]
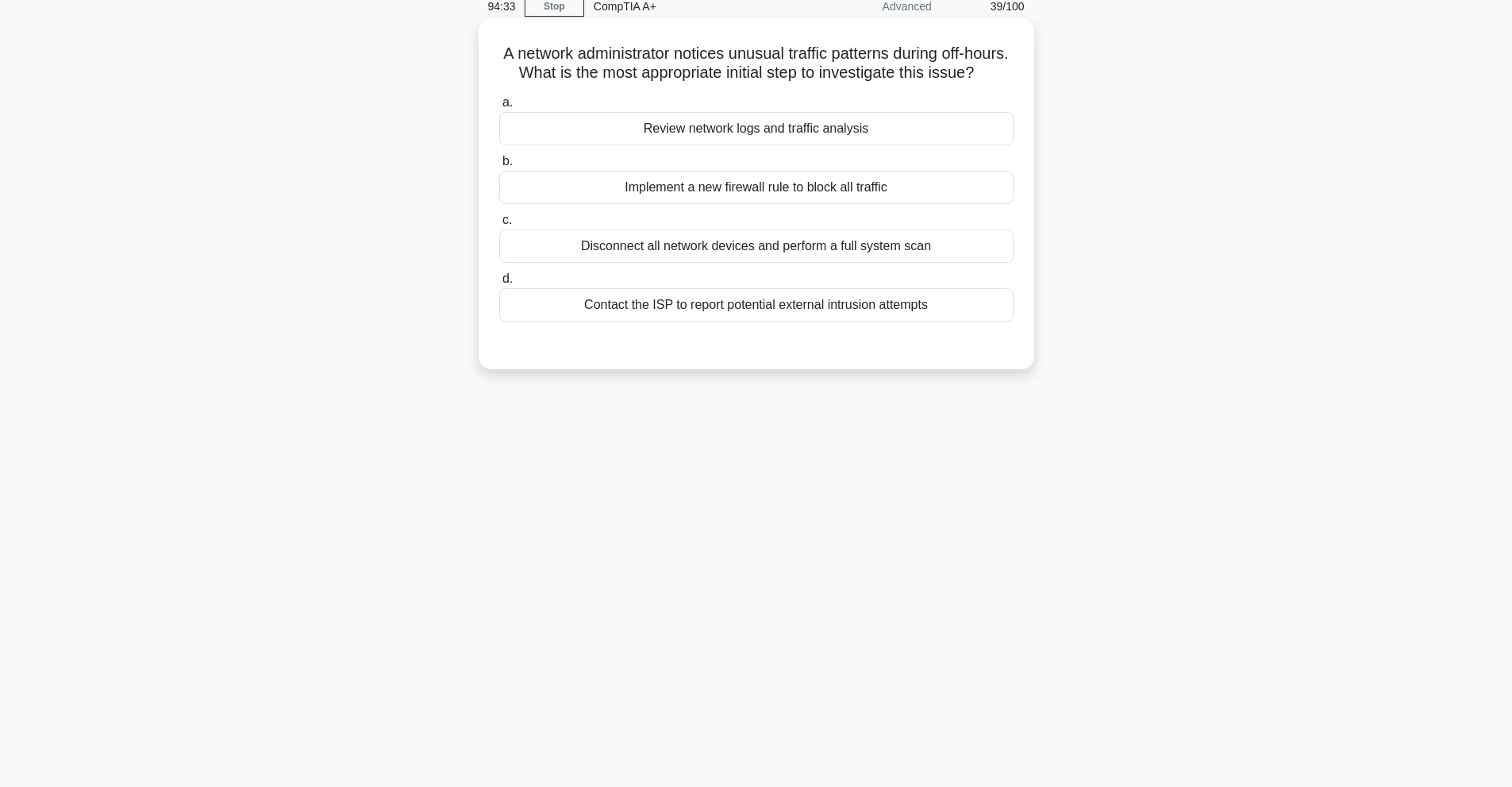
click at [769, 141] on div "Review network logs and traffic analysis" at bounding box center [756, 128] width 515 height 33
click at [499, 108] on input "a. Review network logs and traffic analysis" at bounding box center [499, 103] width 0 height 11
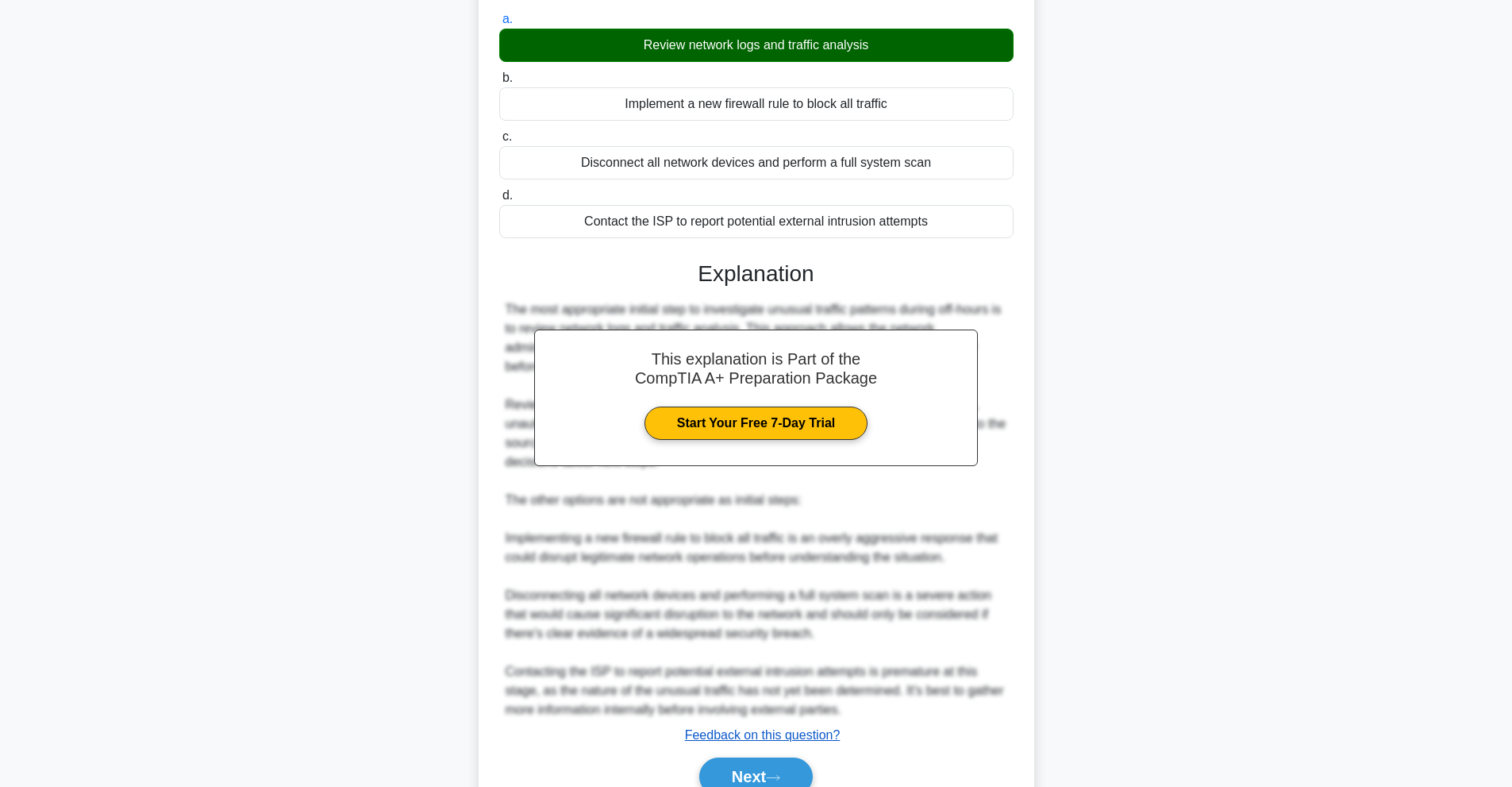
scroll to position [250, 0]
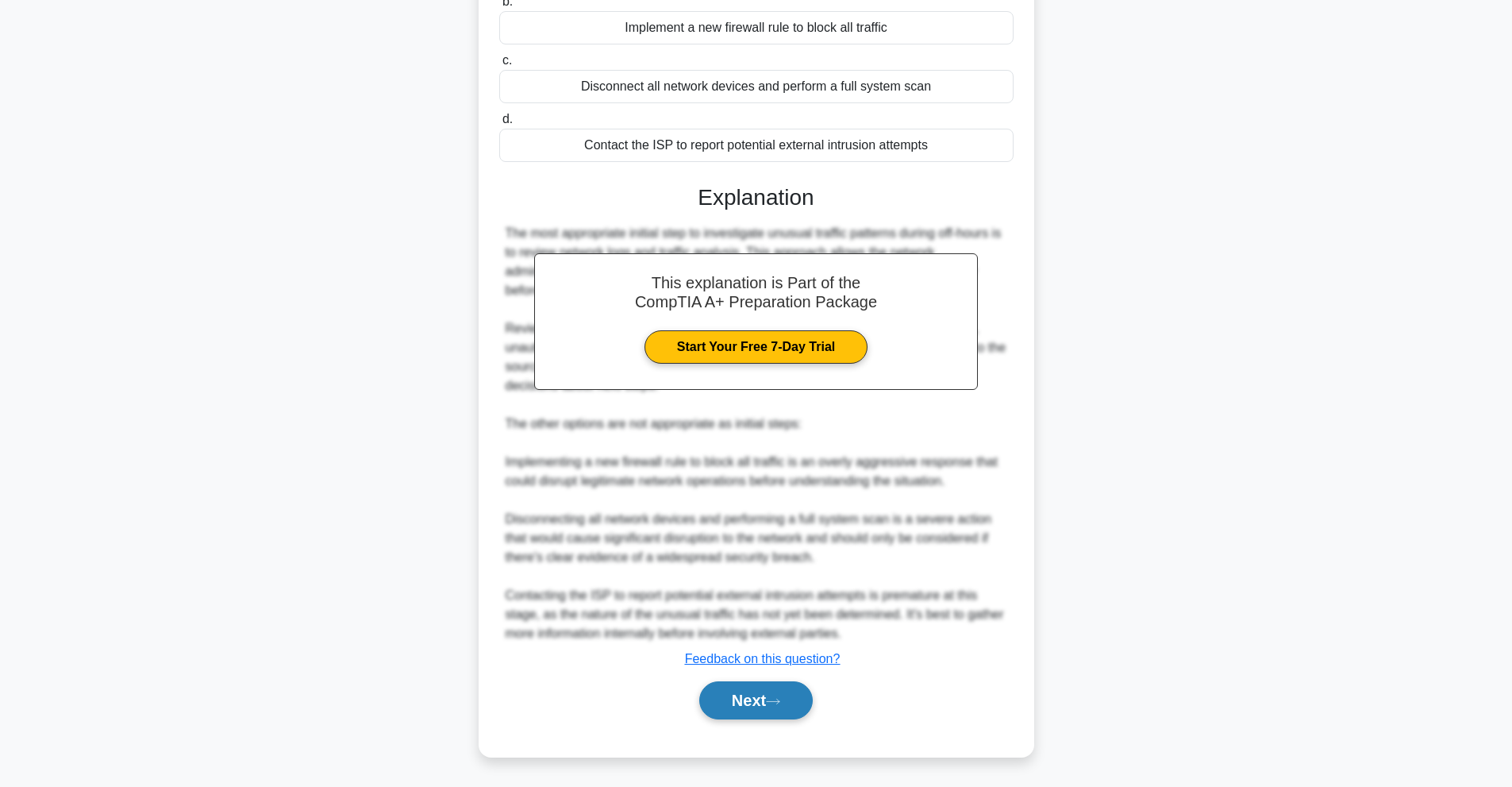
click at [752, 714] on button "Next" at bounding box center [756, 700] width 113 height 38
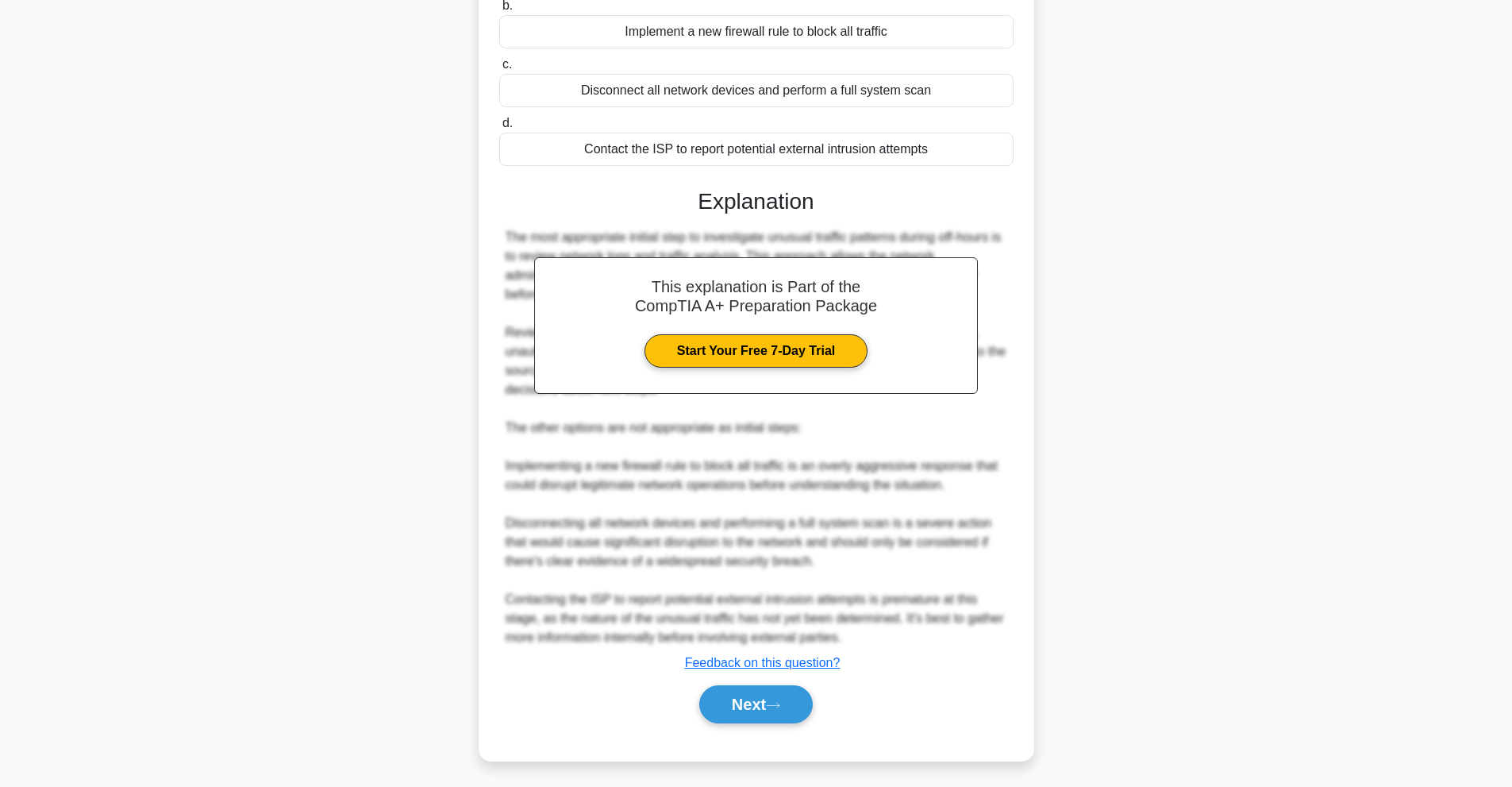
scroll to position [71, 0]
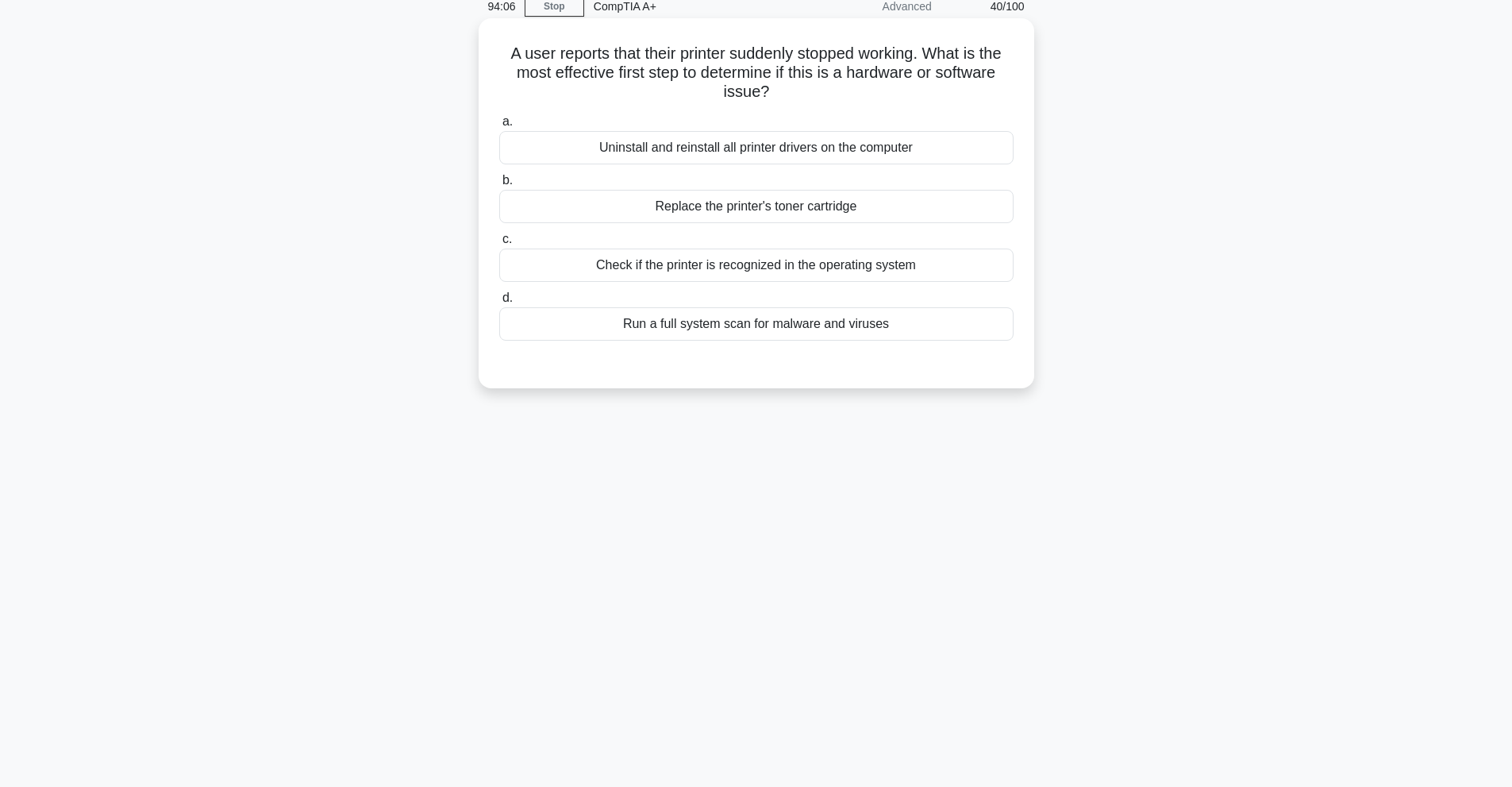
click at [955, 261] on div "Check if the printer is recognized in the operating system" at bounding box center [756, 265] width 515 height 33
click at [499, 244] on input "c. Check if the printer is recognized in the operating system" at bounding box center [499, 240] width 0 height 11
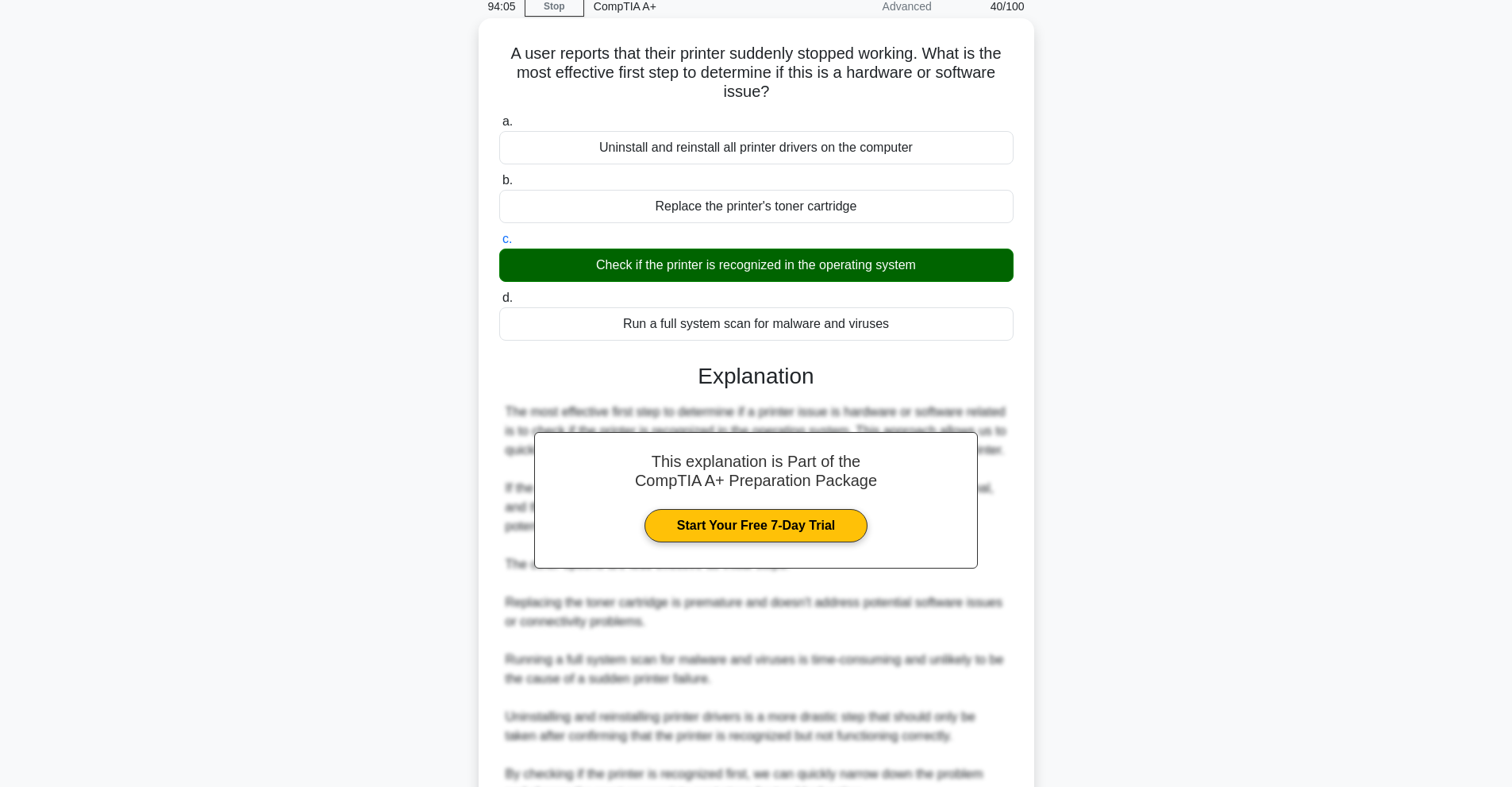
scroll to position [231, 0]
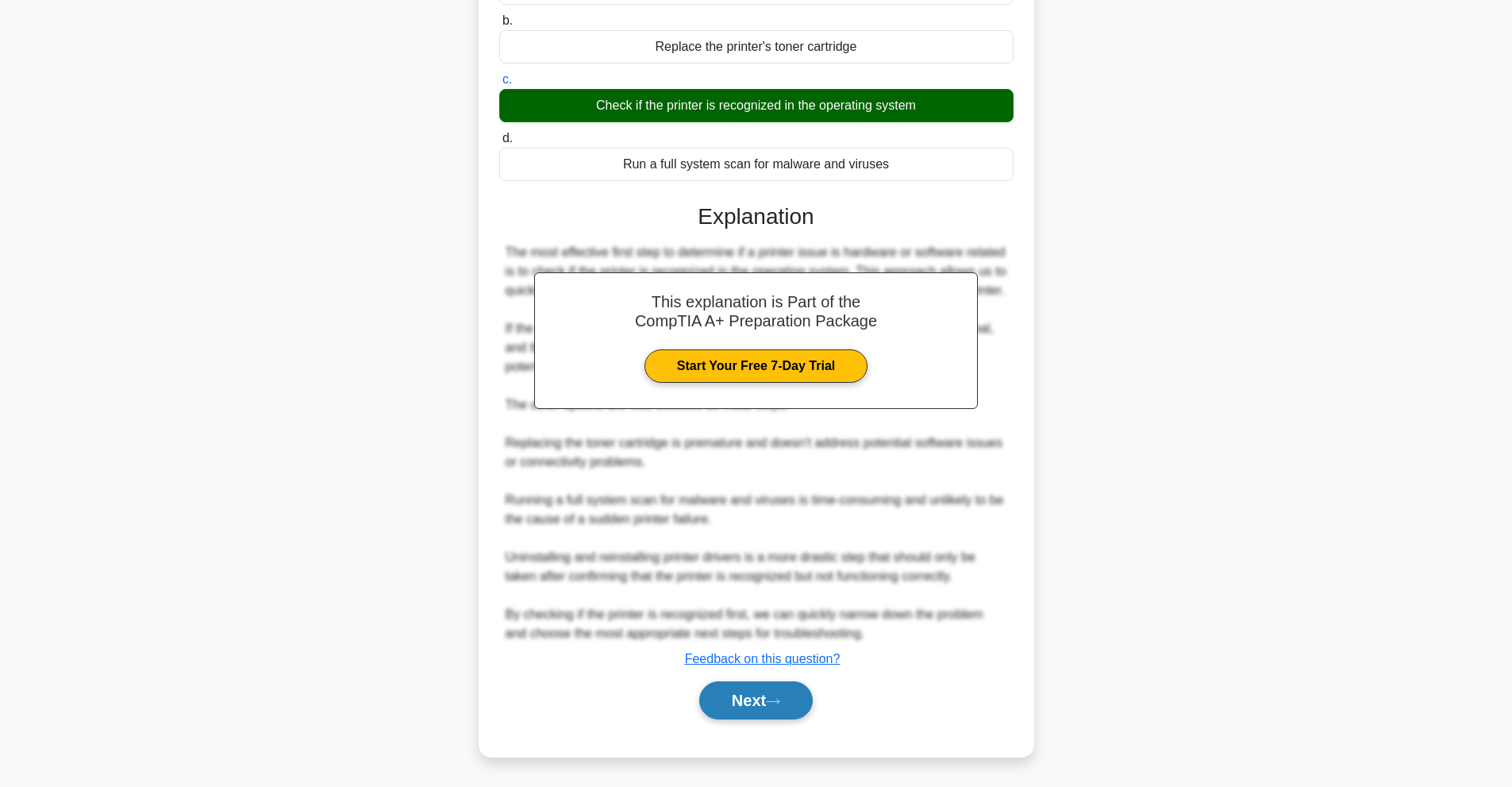
click at [765, 711] on button "Next" at bounding box center [756, 700] width 113 height 38
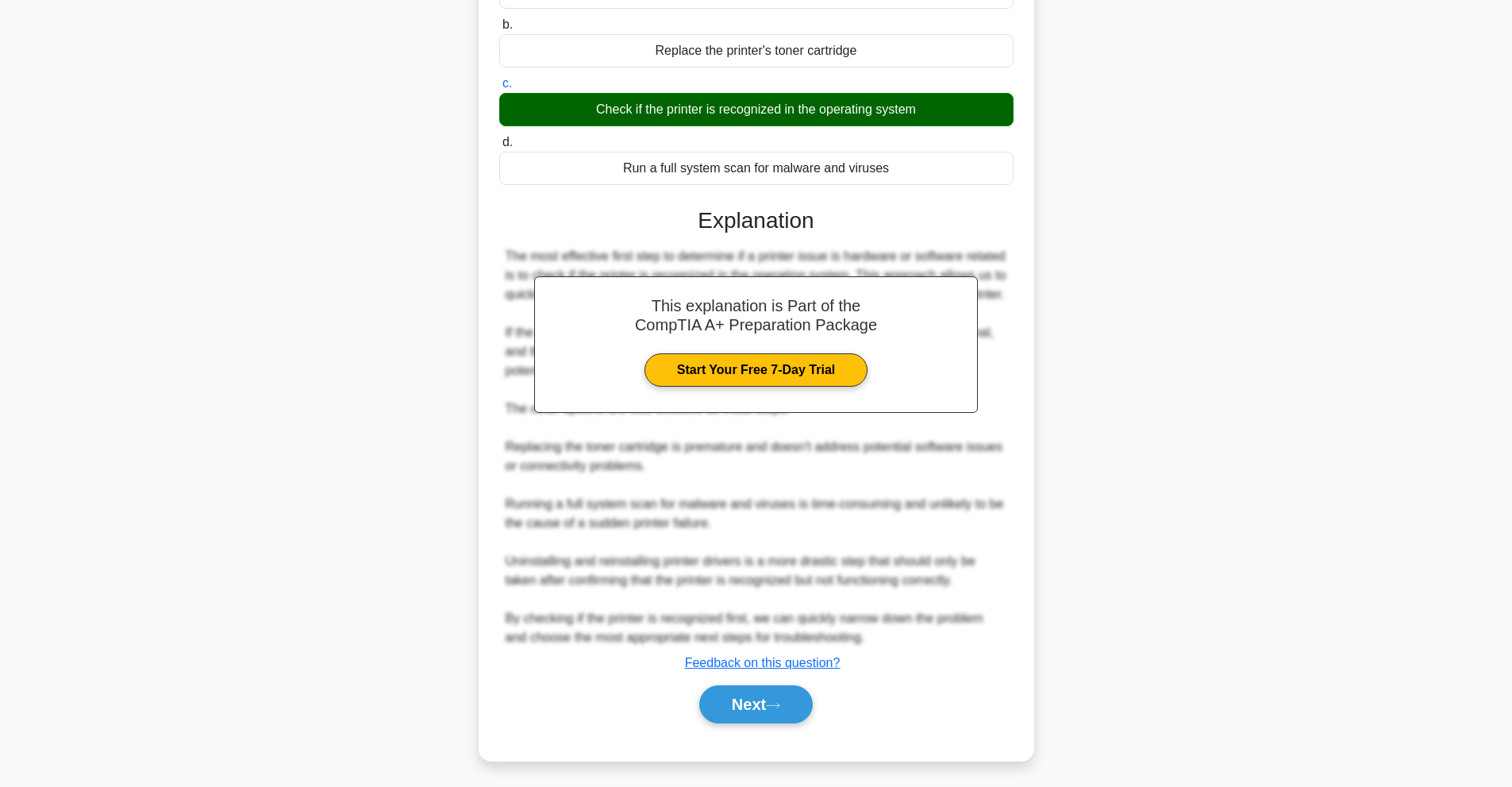
scroll to position [71, 0]
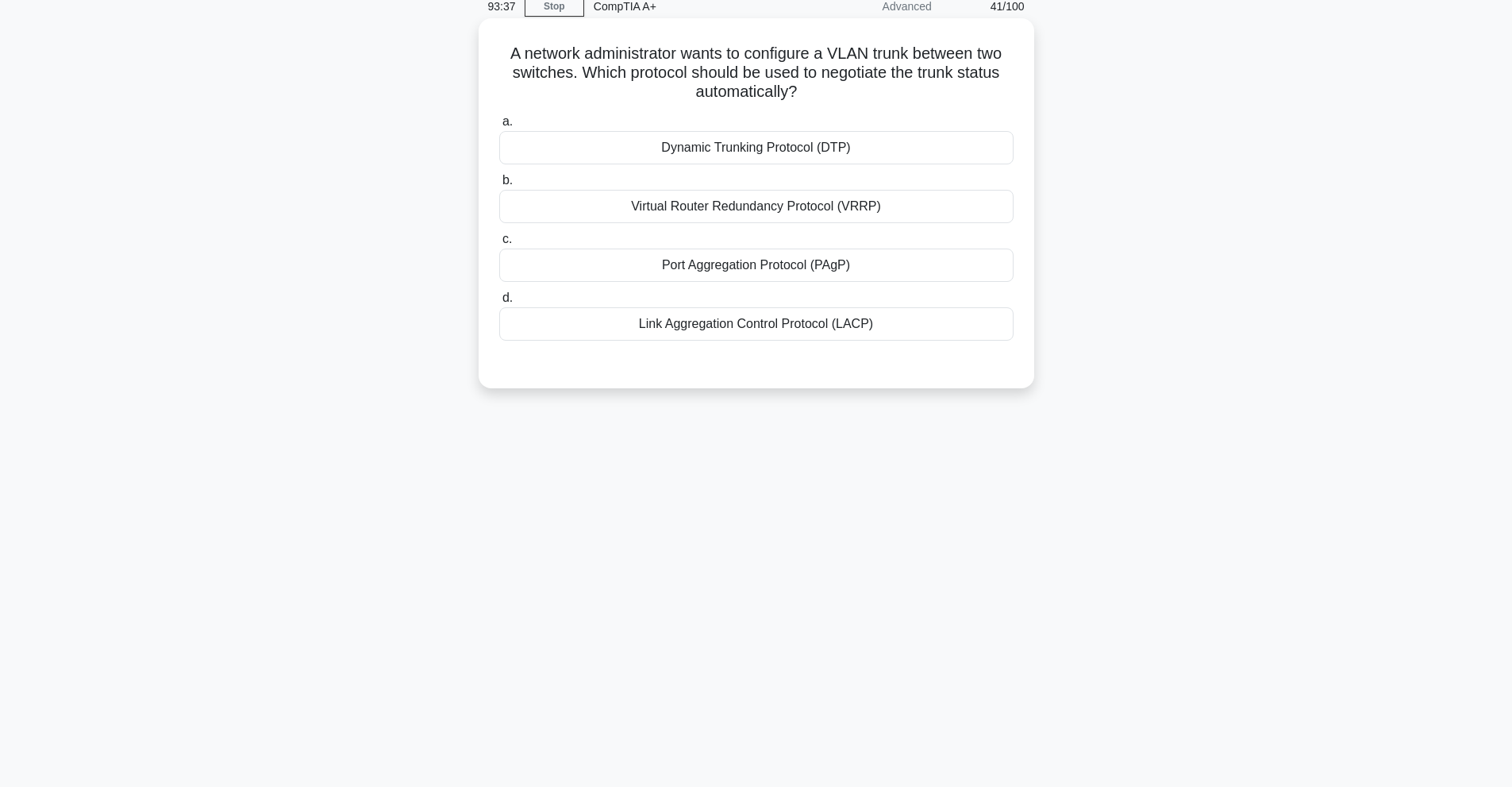
click at [988, 216] on div "Virtual Router Redundancy Protocol (VRRP)" at bounding box center [756, 206] width 515 height 33
click at [499, 186] on input "b. Virtual Router Redundancy Protocol (VRRP)" at bounding box center [499, 180] width 0 height 11
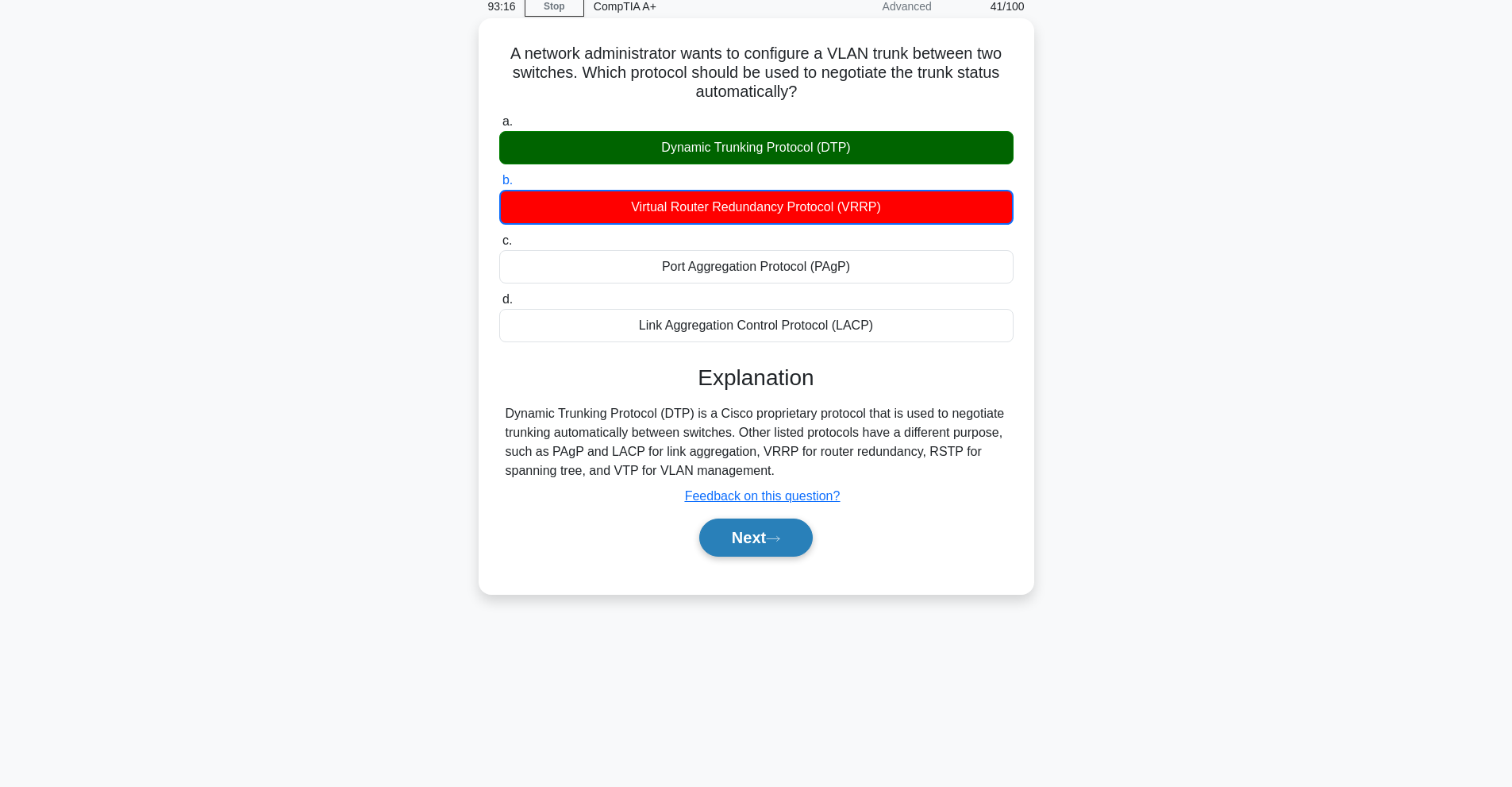
click at [752, 530] on button "Next" at bounding box center [756, 538] width 113 height 38
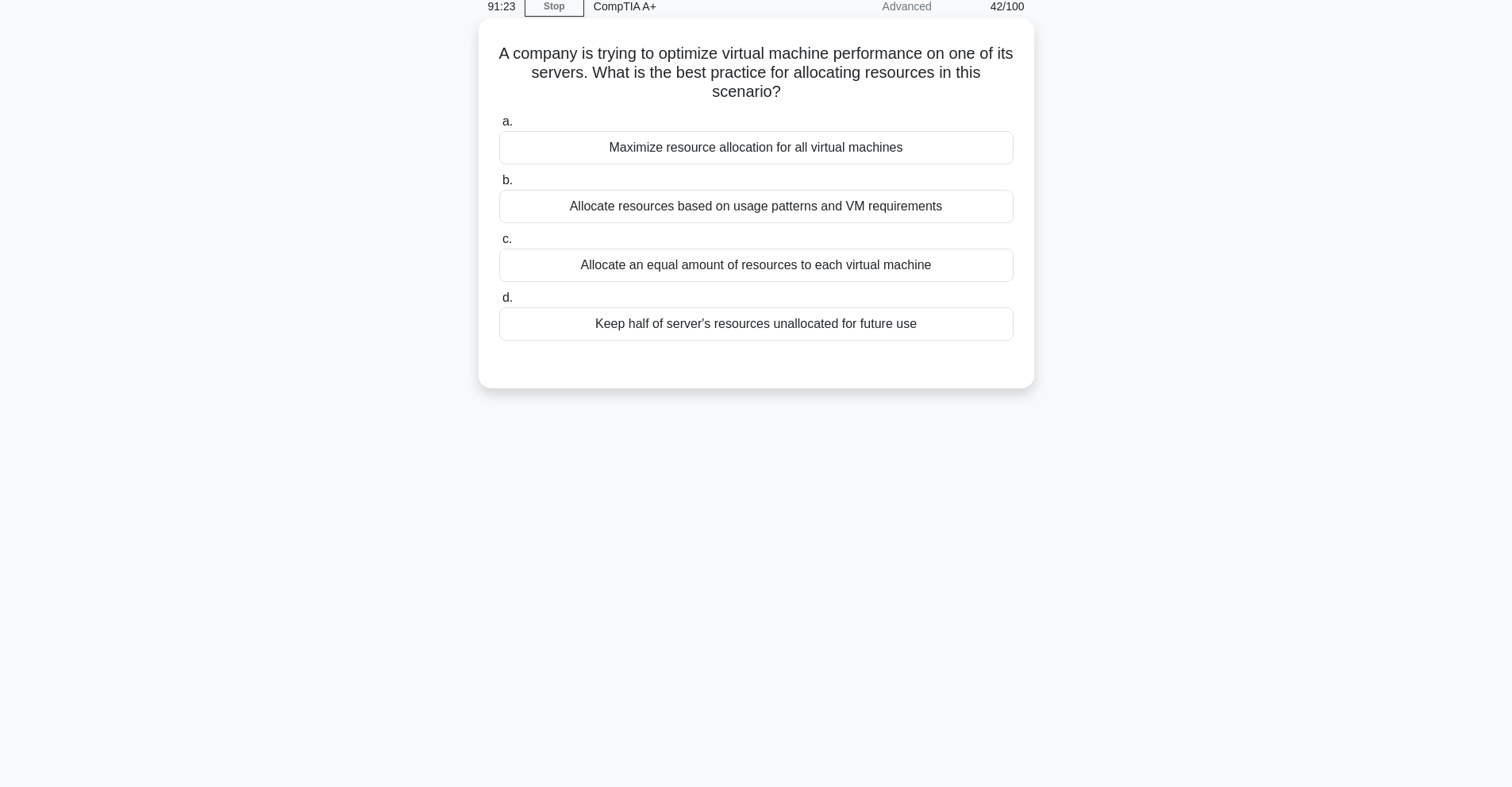
click at [715, 201] on div "Allocate resources based on usage patterns and VM requirements" at bounding box center [756, 206] width 515 height 33
click at [499, 186] on input "b. Allocate resources based on usage patterns and VM requirements" at bounding box center [499, 180] width 0 height 11
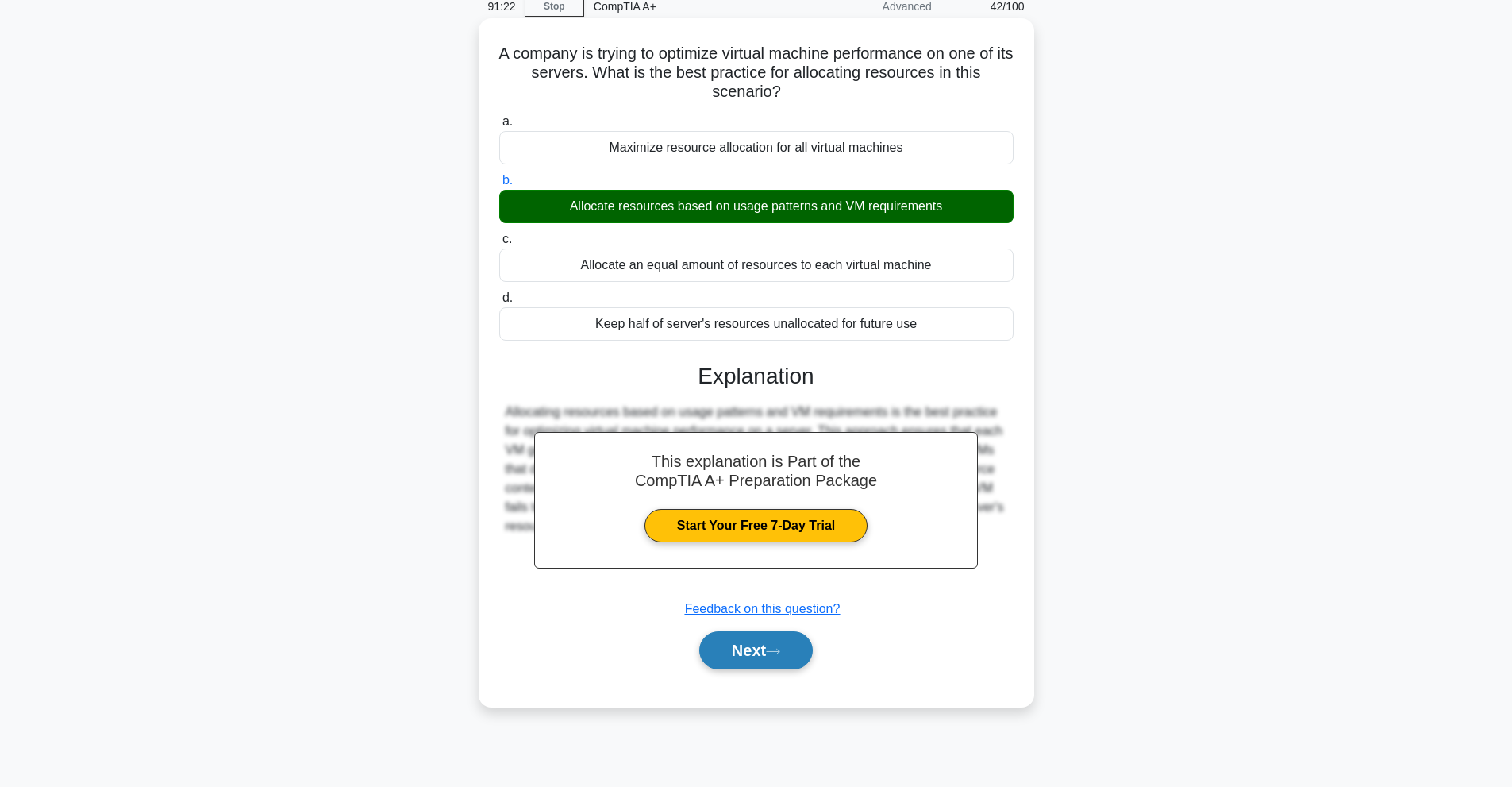
click at [774, 670] on button "Next" at bounding box center [756, 650] width 113 height 38
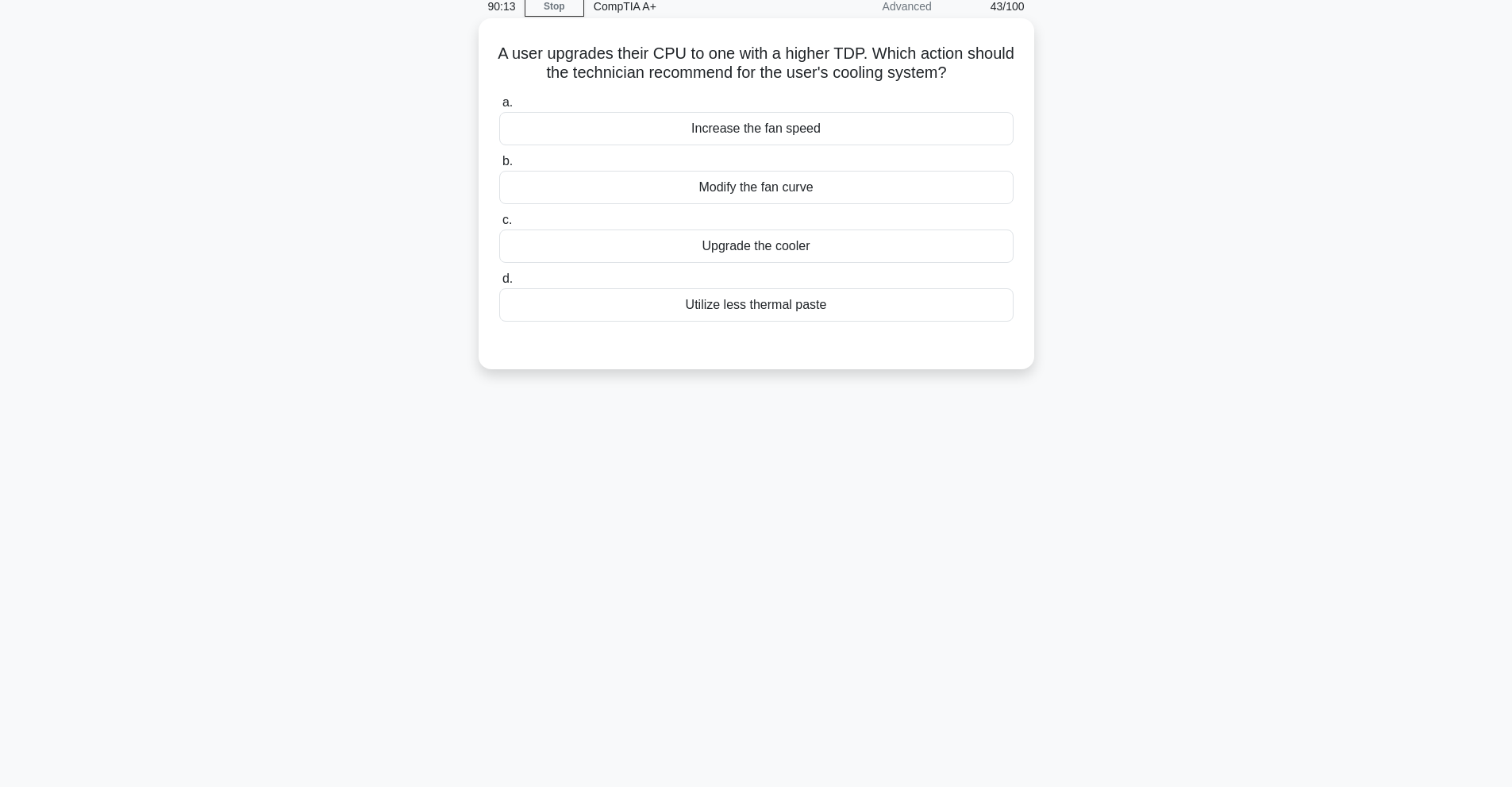
click at [787, 141] on div "Increase the fan speed" at bounding box center [756, 128] width 515 height 33
click at [499, 108] on input "a. Increase the fan speed" at bounding box center [499, 103] width 0 height 11
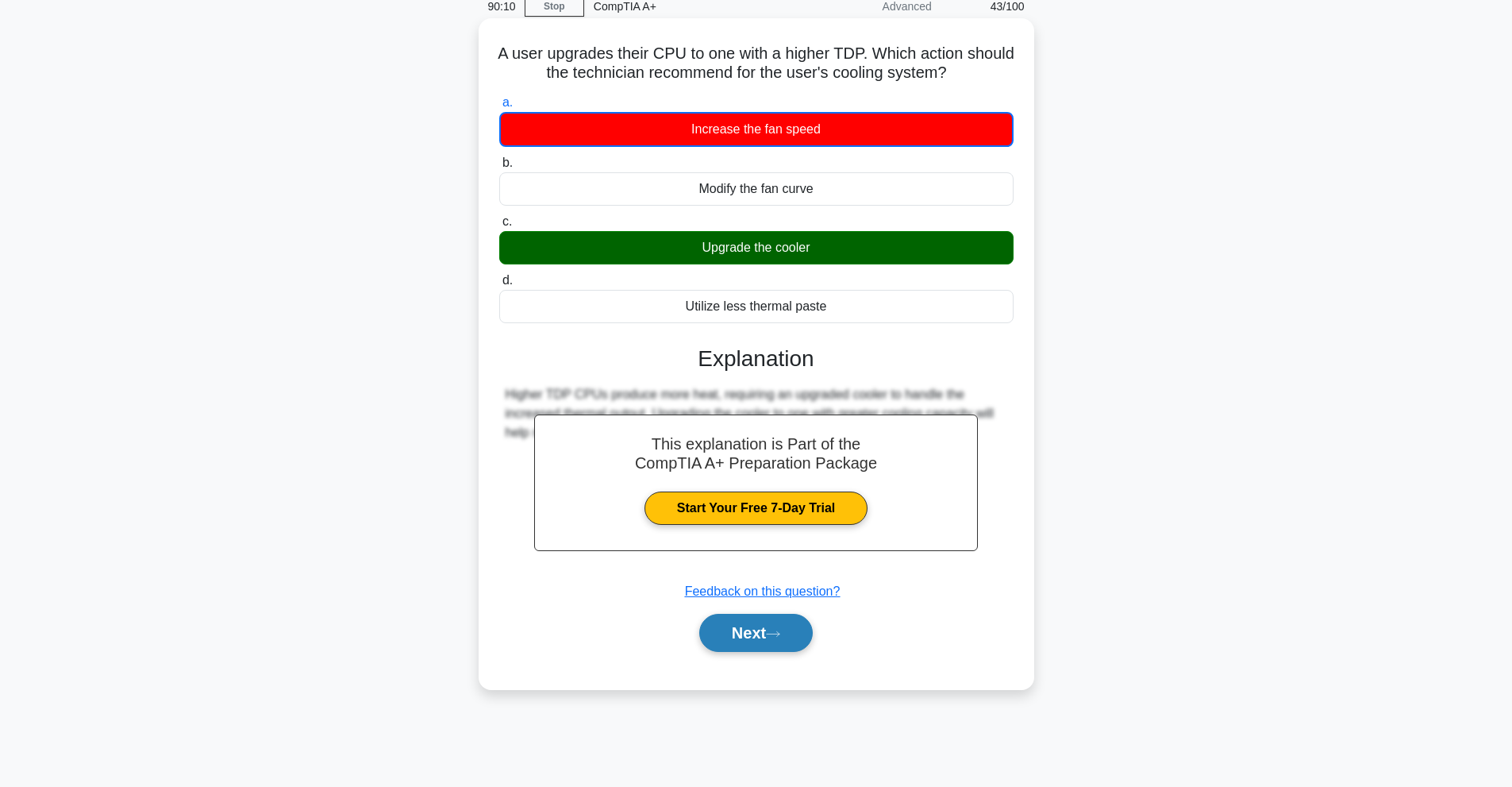
drag, startPoint x: 772, startPoint y: 620, endPoint x: 757, endPoint y: 620, distance: 15.0
click at [772, 620] on button "Next" at bounding box center [756, 633] width 113 height 38
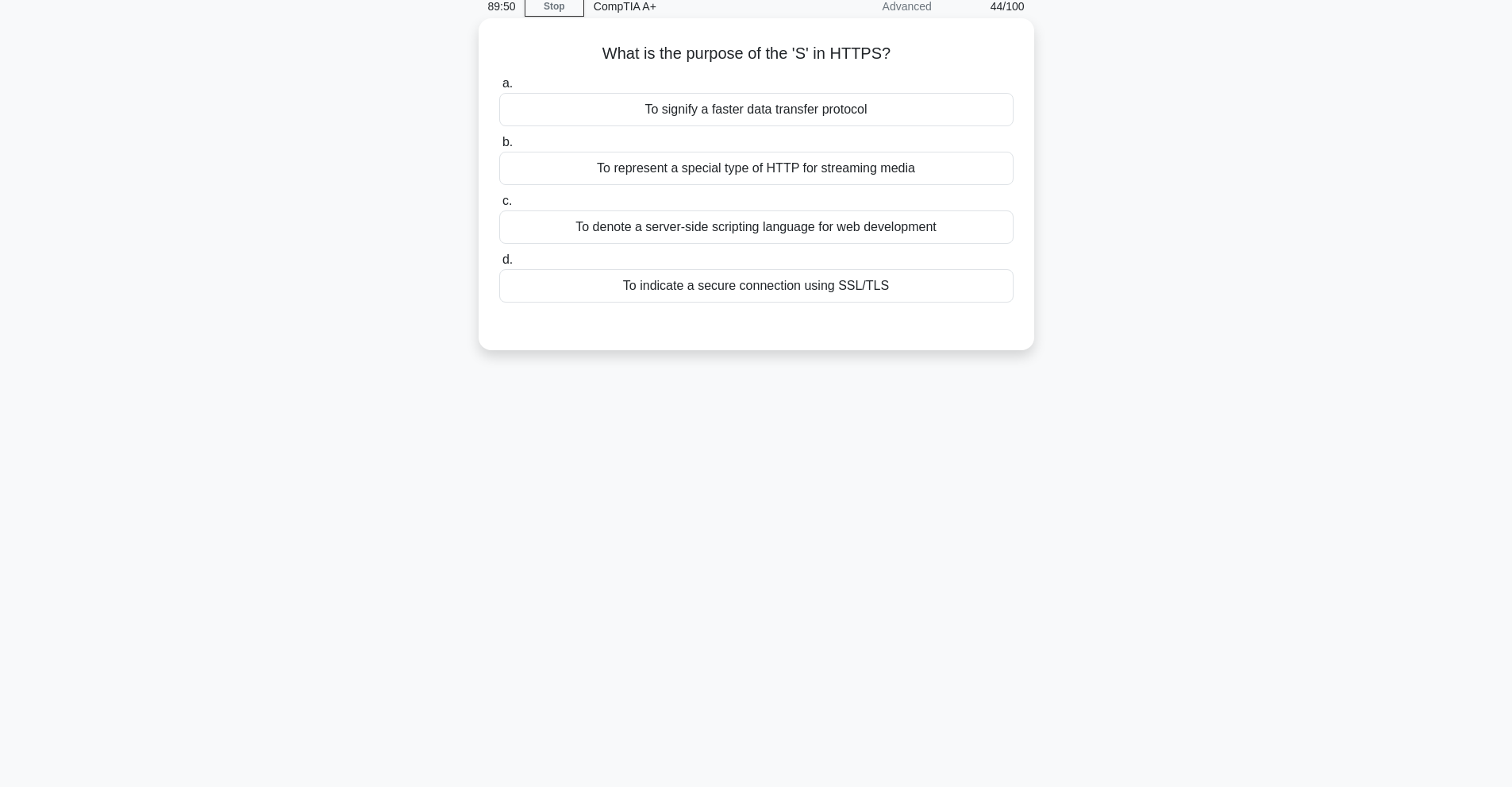
click at [750, 286] on div "To indicate a secure connection using SSL/TLS" at bounding box center [756, 285] width 515 height 33
click at [499, 266] on input "d. To indicate a secure connection using SSL/TLS" at bounding box center [499, 260] width 0 height 11
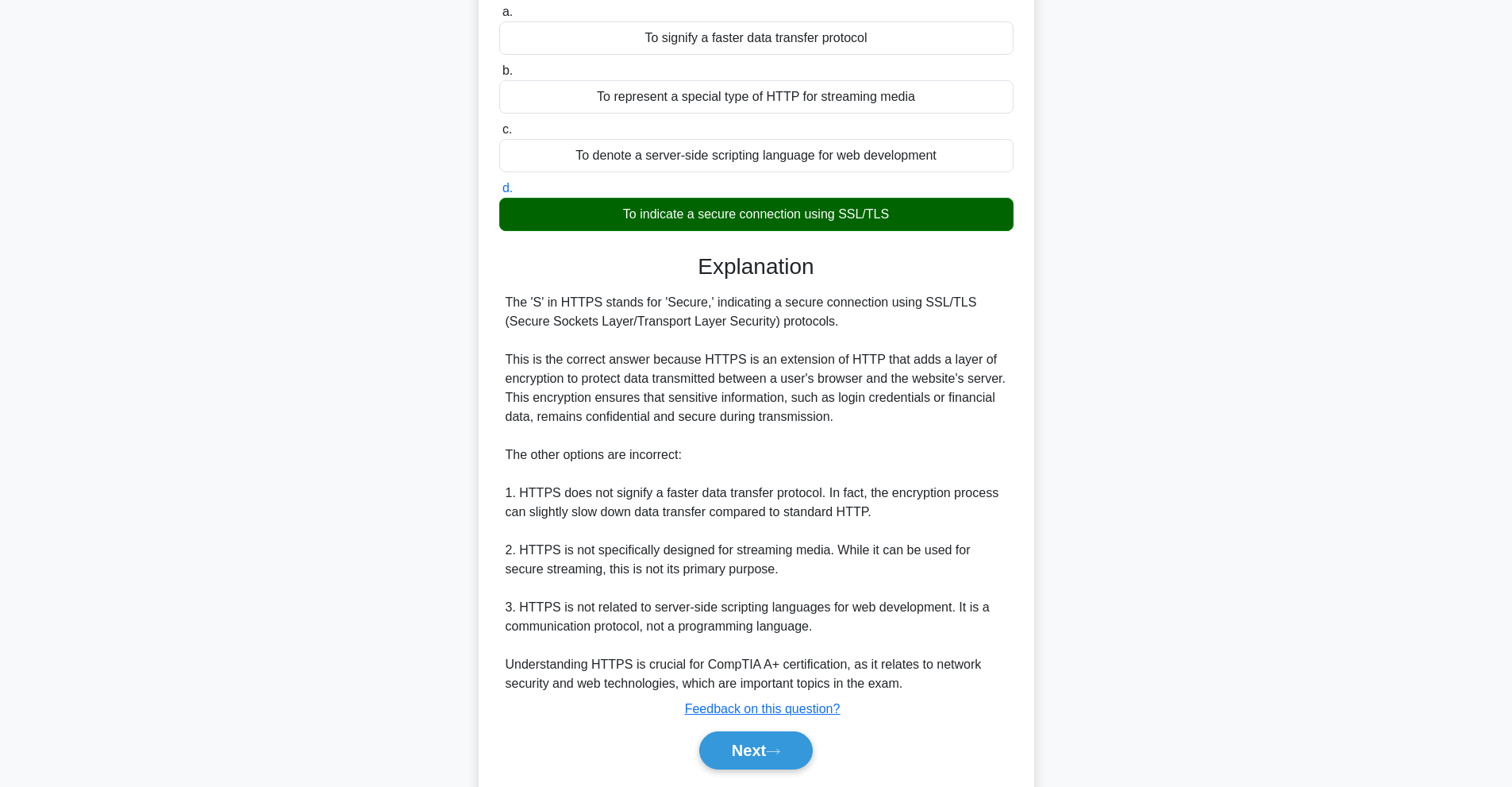
scroll to position [193, 0]
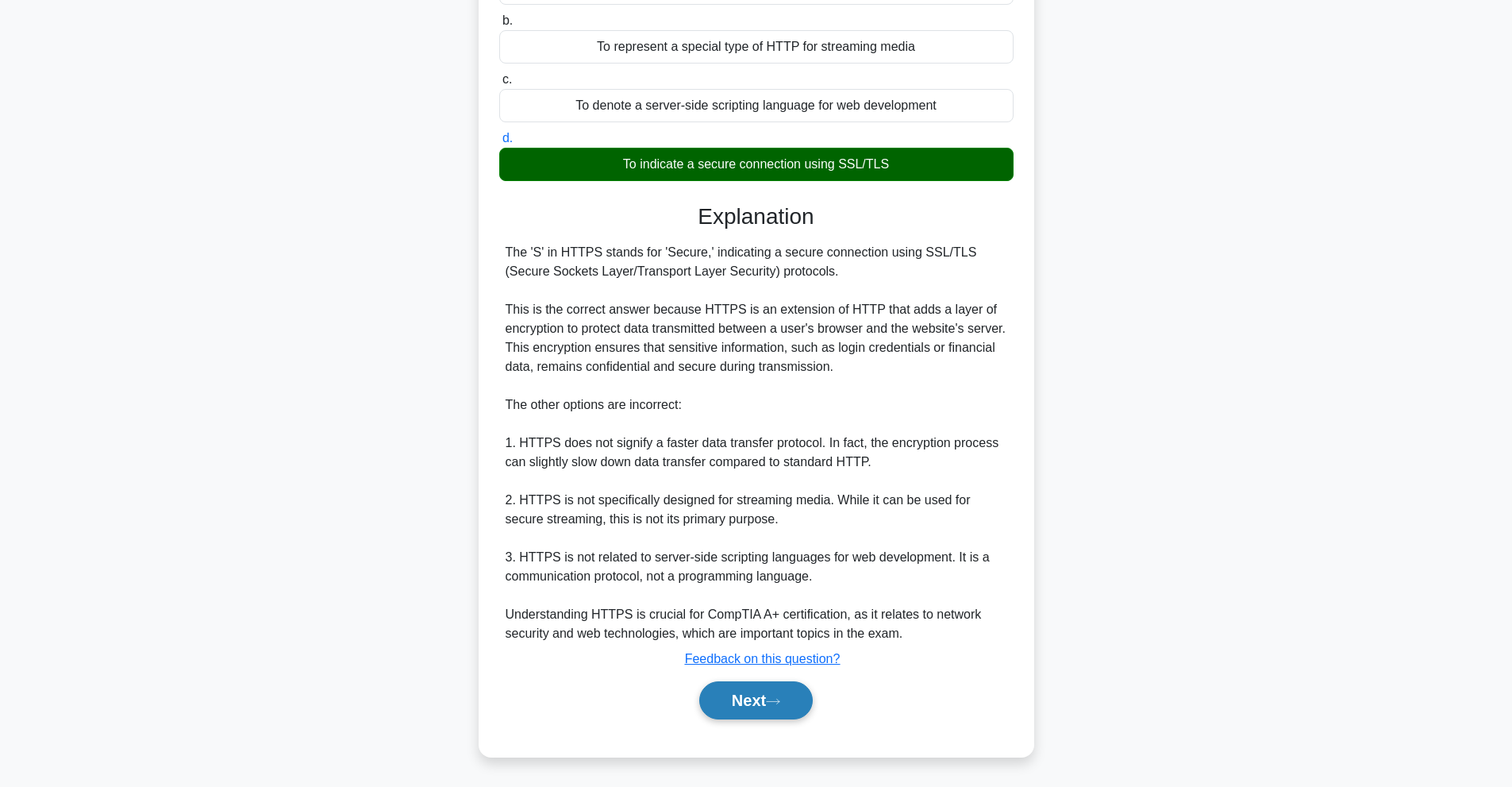
click at [808, 701] on button "Next" at bounding box center [756, 700] width 113 height 38
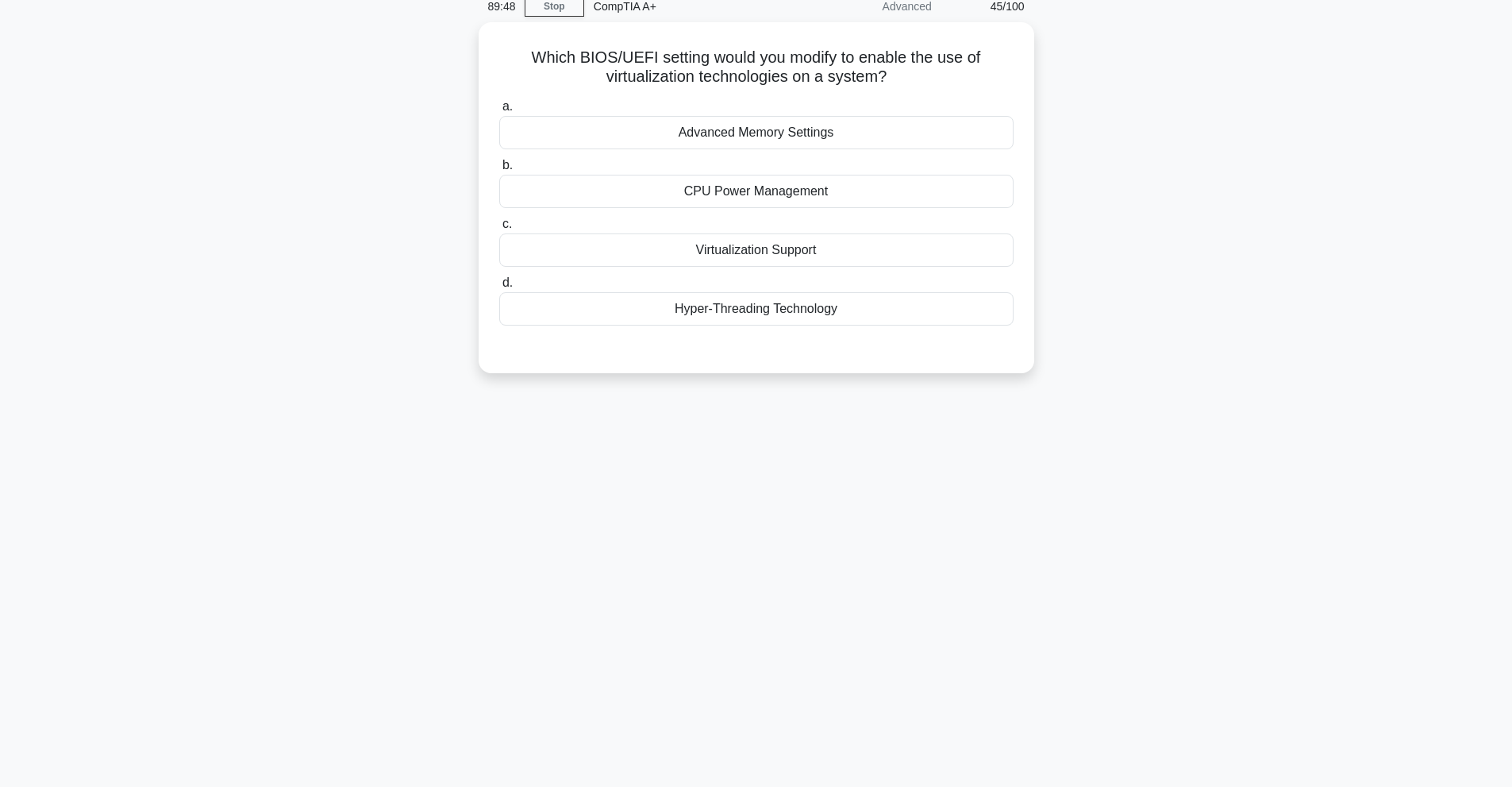
scroll to position [71, 0]
click at [859, 299] on div "Hyper-Threading Technology" at bounding box center [756, 305] width 515 height 33
click at [499, 284] on input "d. Hyper-Threading Technology" at bounding box center [499, 279] width 0 height 11
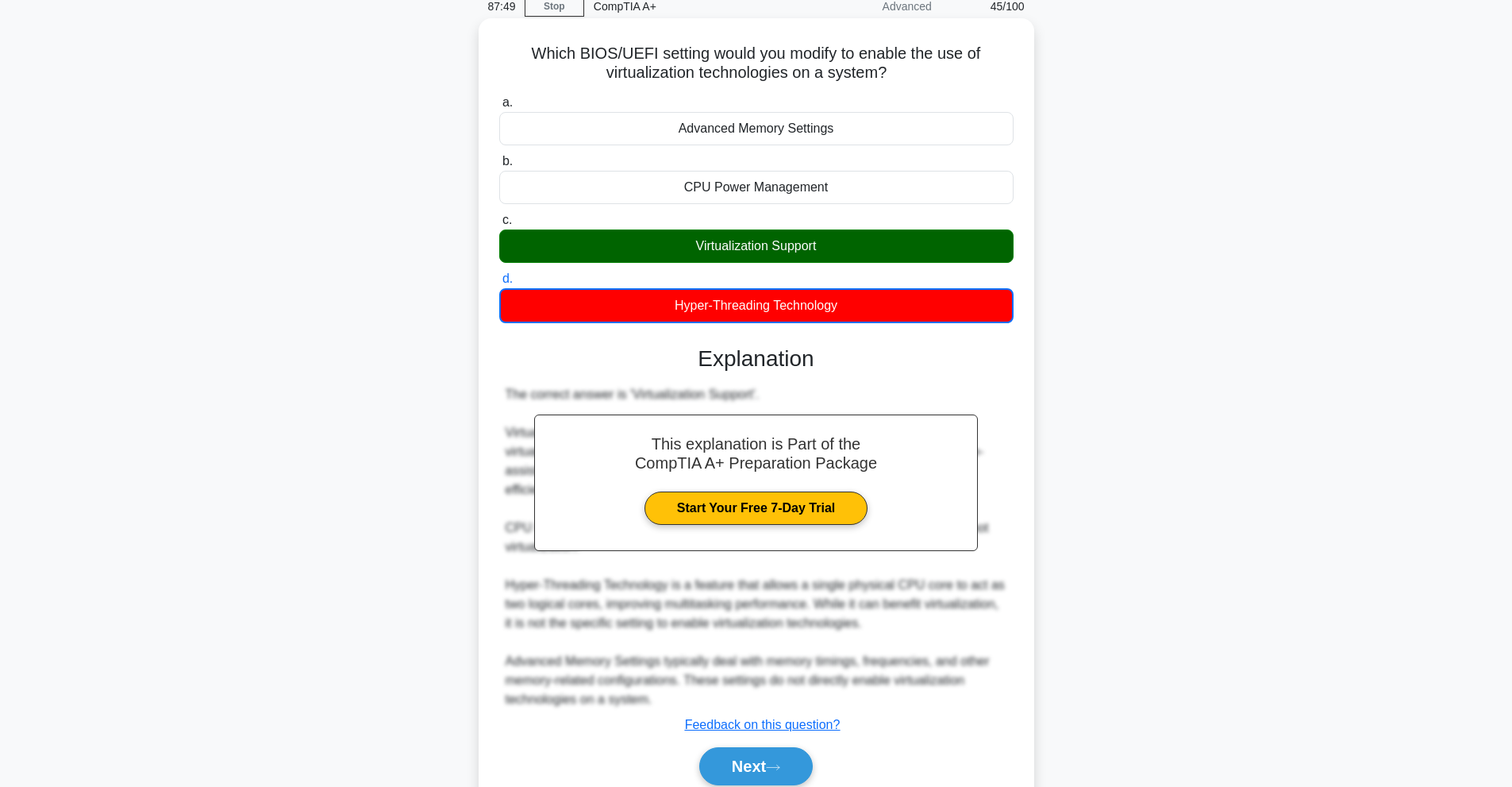
click at [791, 741] on div "Next" at bounding box center [756, 766] width 515 height 51
click at [792, 747] on button "Next" at bounding box center [756, 766] width 113 height 38
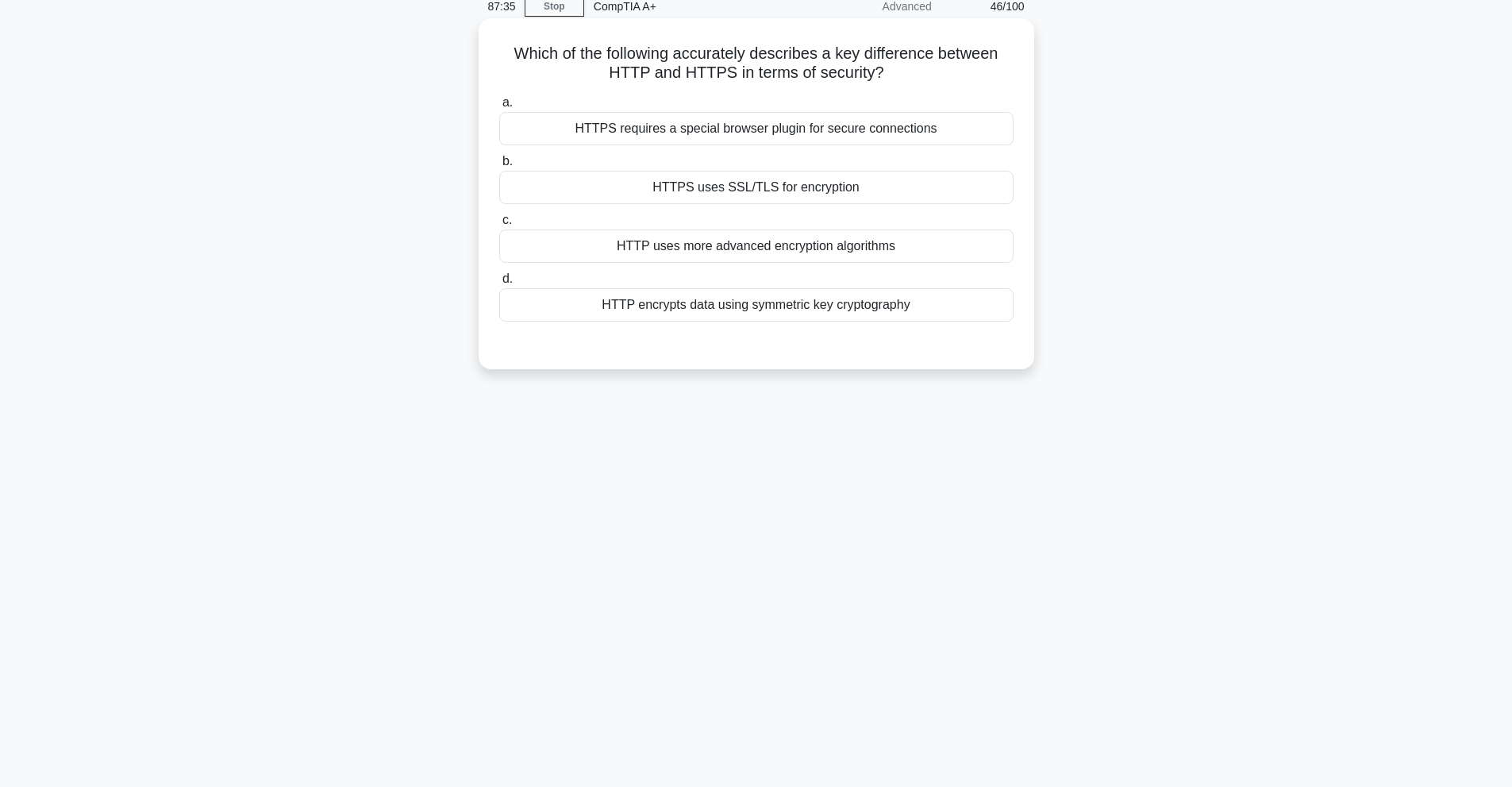
click at [752, 178] on div "HTTPS uses SSL/TLS for encryption" at bounding box center [756, 187] width 515 height 33
click at [499, 167] on input "b. HTTPS uses SSL/TLS for encryption" at bounding box center [499, 161] width 0 height 11
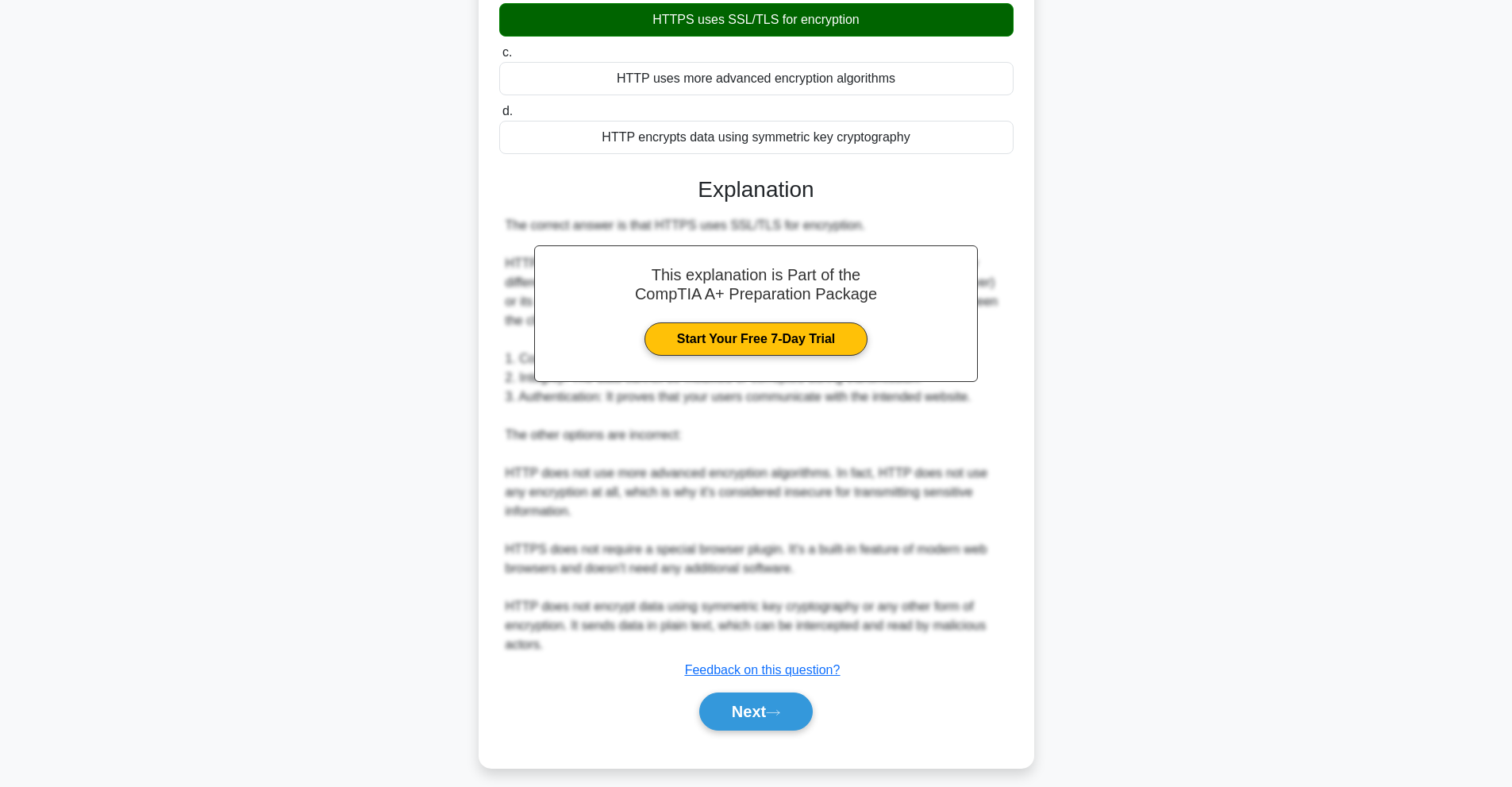
scroll to position [250, 0]
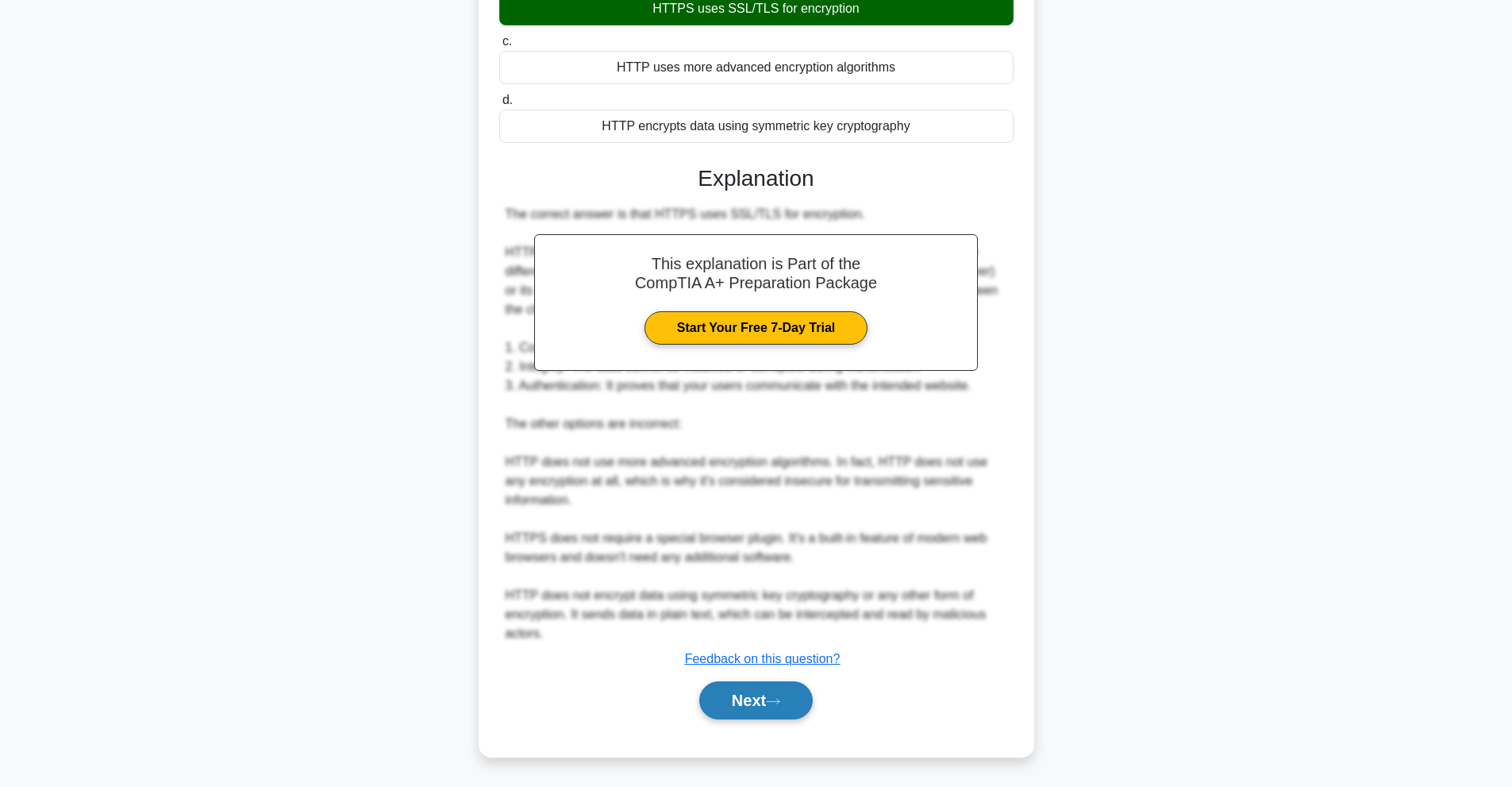
click at [778, 716] on button "Next" at bounding box center [756, 700] width 113 height 38
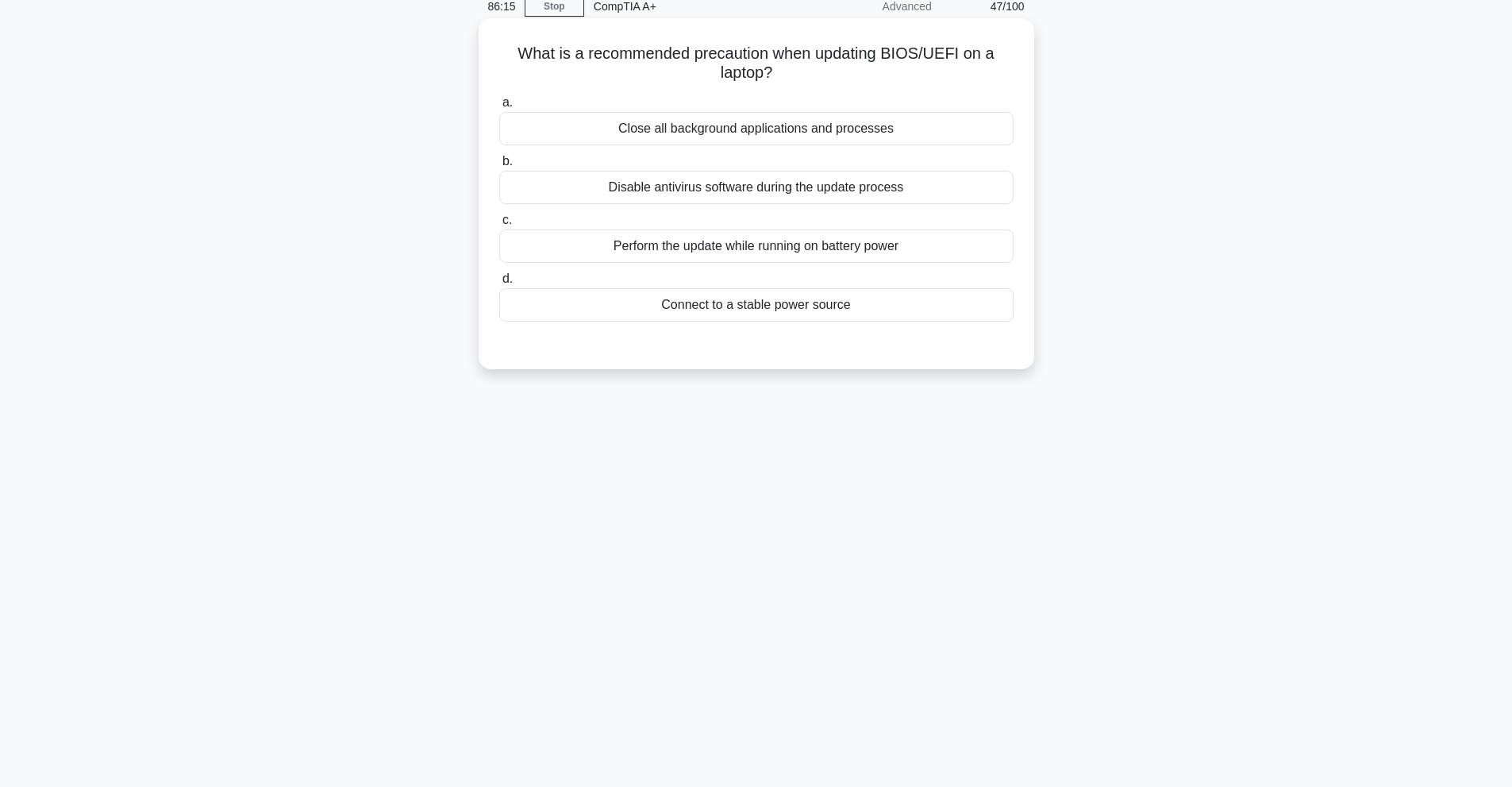
click at [628, 180] on div "Disable antivirus software during the update process" at bounding box center [756, 187] width 515 height 33
click at [499, 167] on input "b. Disable antivirus software during the update process" at bounding box center [499, 161] width 0 height 11
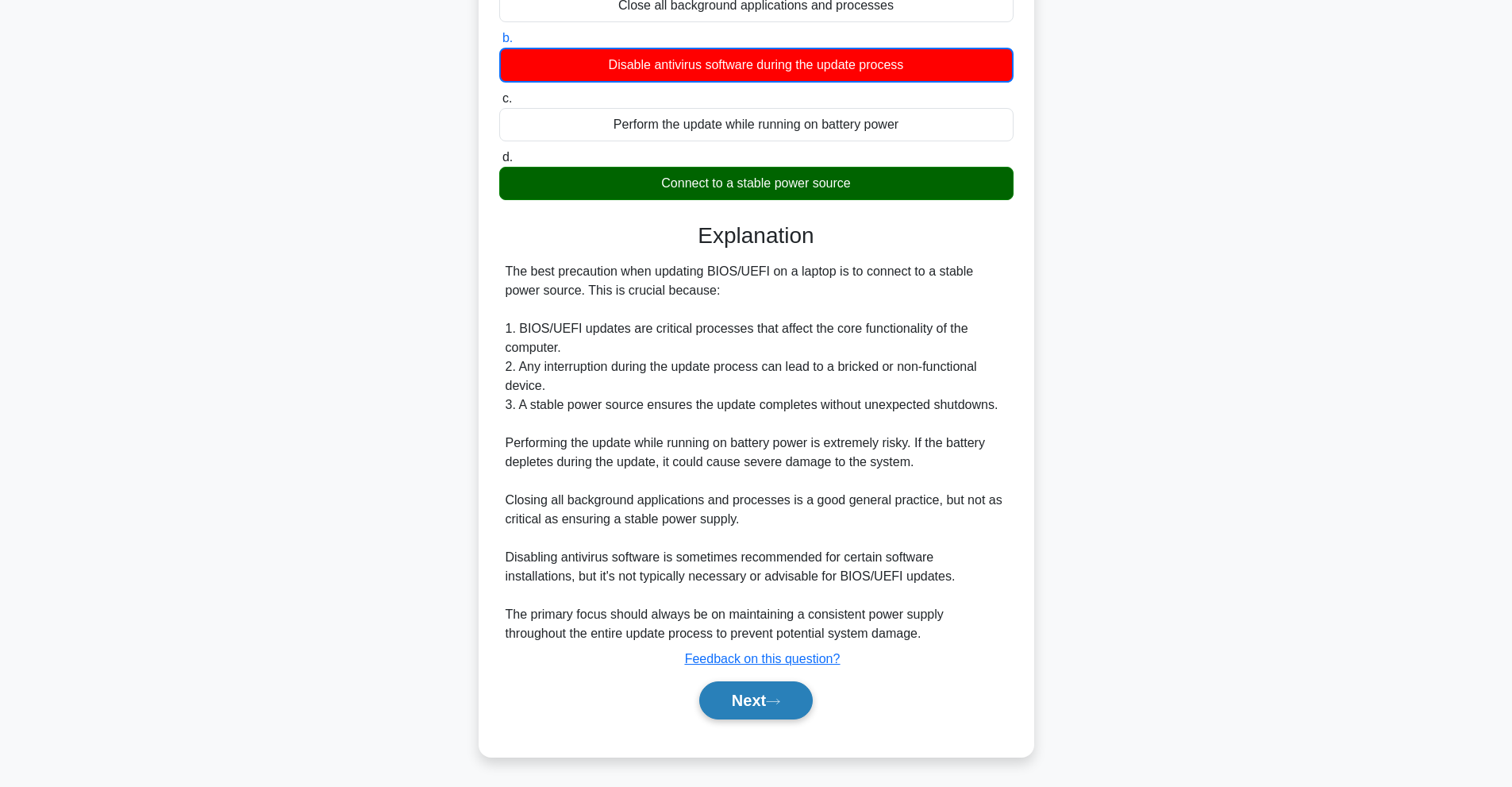
click at [795, 719] on button "Next" at bounding box center [756, 700] width 113 height 38
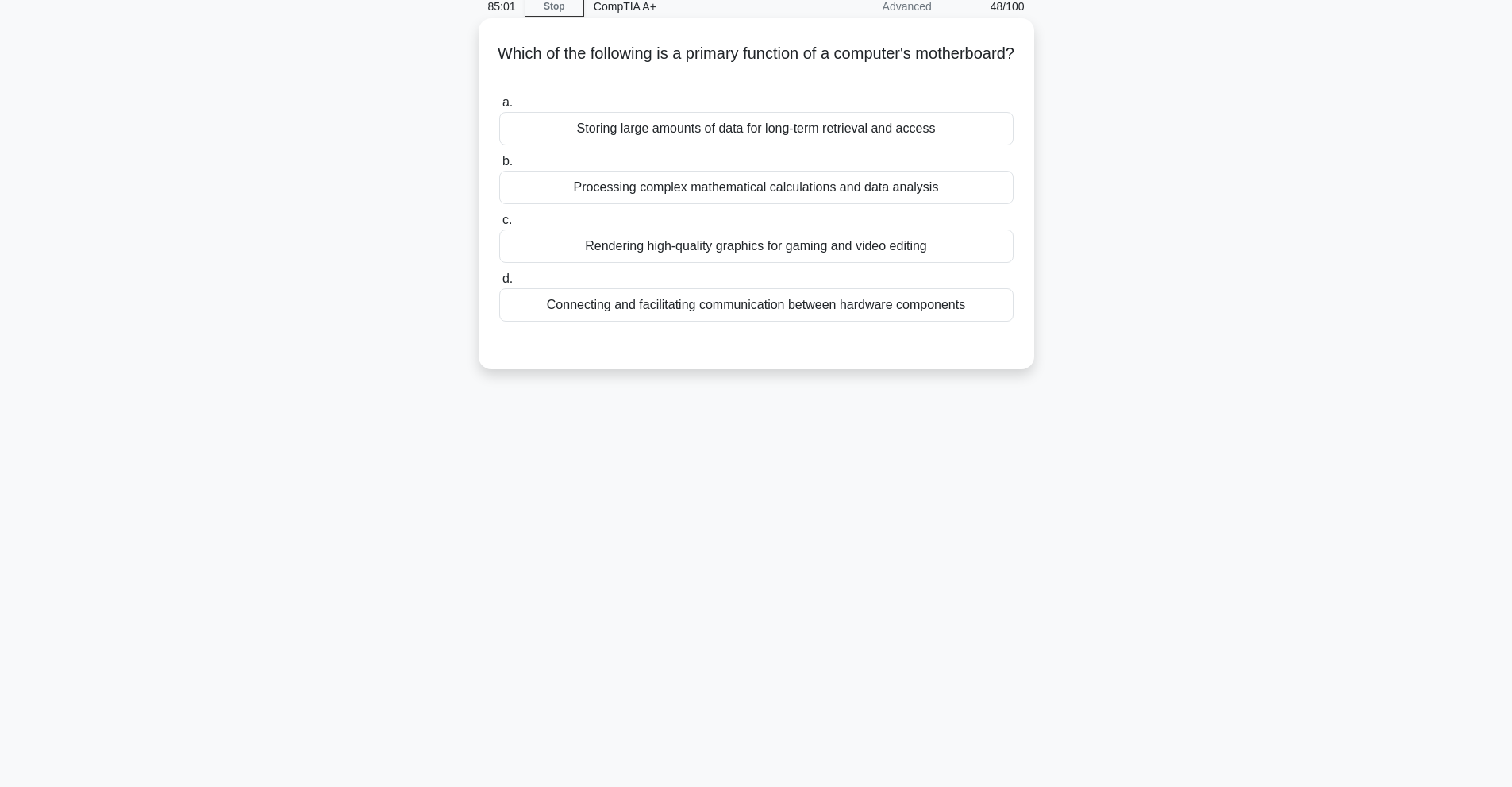
click at [756, 308] on div "Connecting and facilitating communication between hardware components" at bounding box center [756, 305] width 515 height 33
click at [499, 284] on input "d. Connecting and facilitating communication between hardware components" at bounding box center [499, 279] width 0 height 11
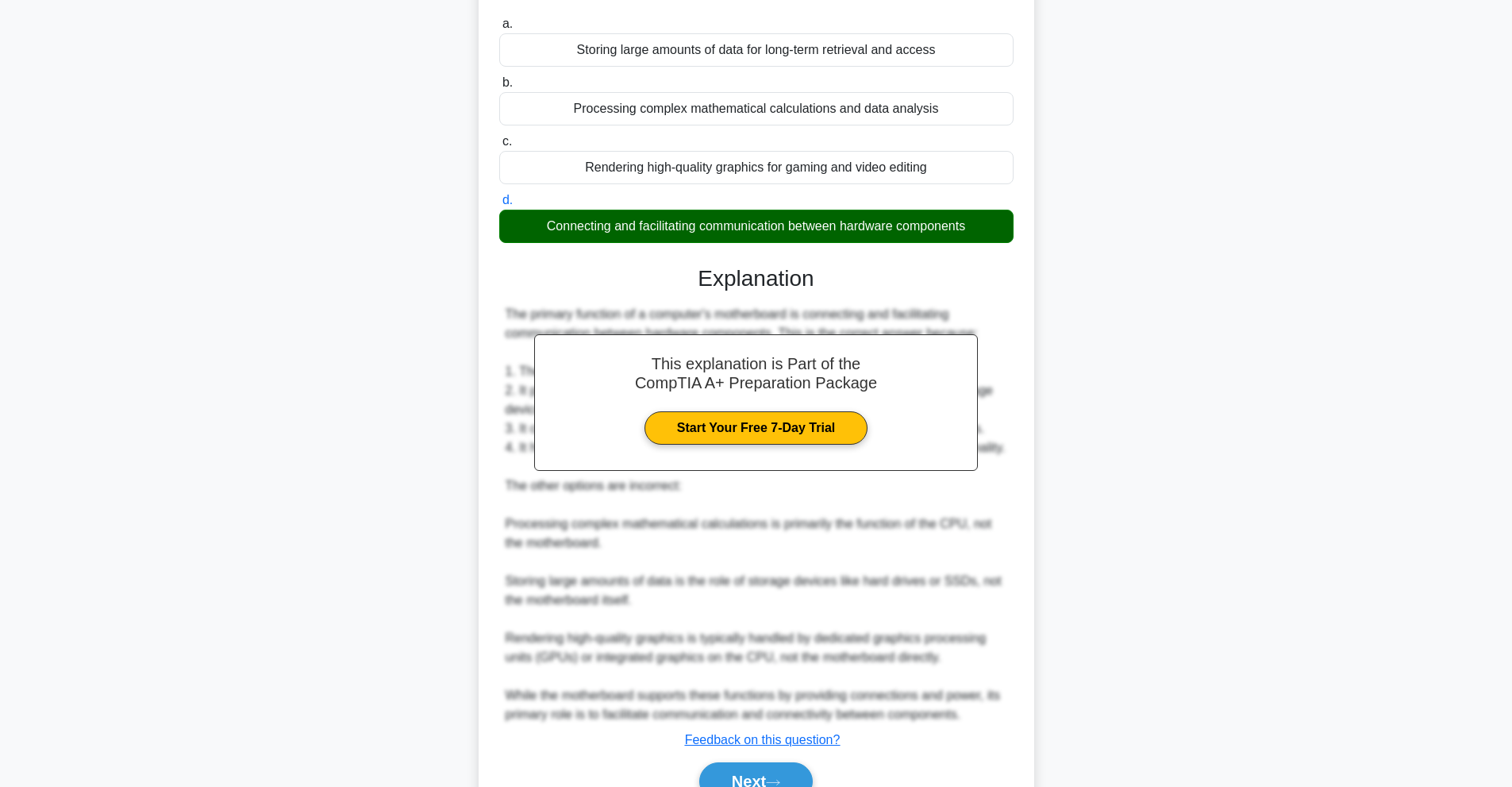
scroll to position [231, 0]
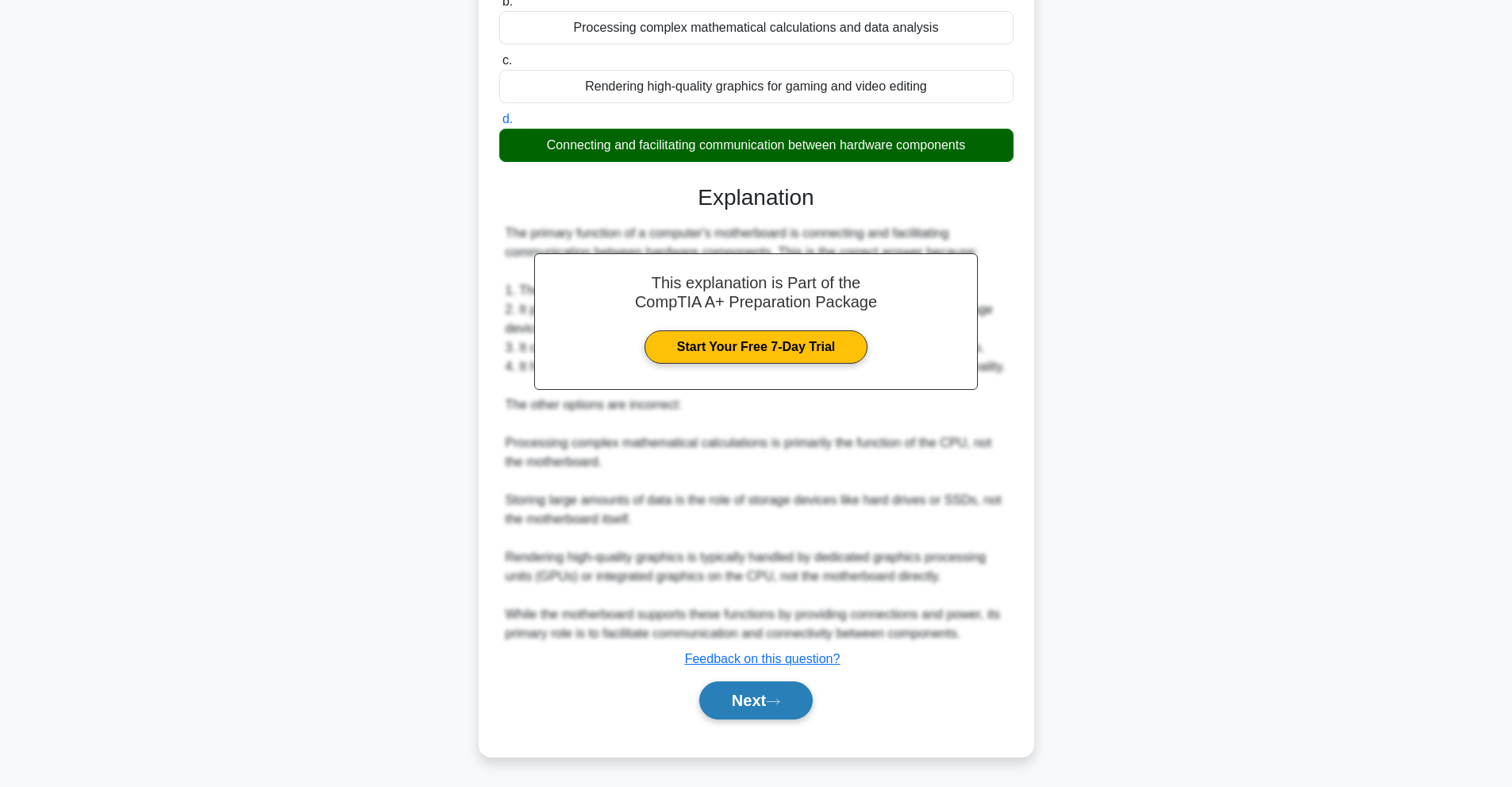
click at [804, 697] on button "Next" at bounding box center [756, 700] width 113 height 38
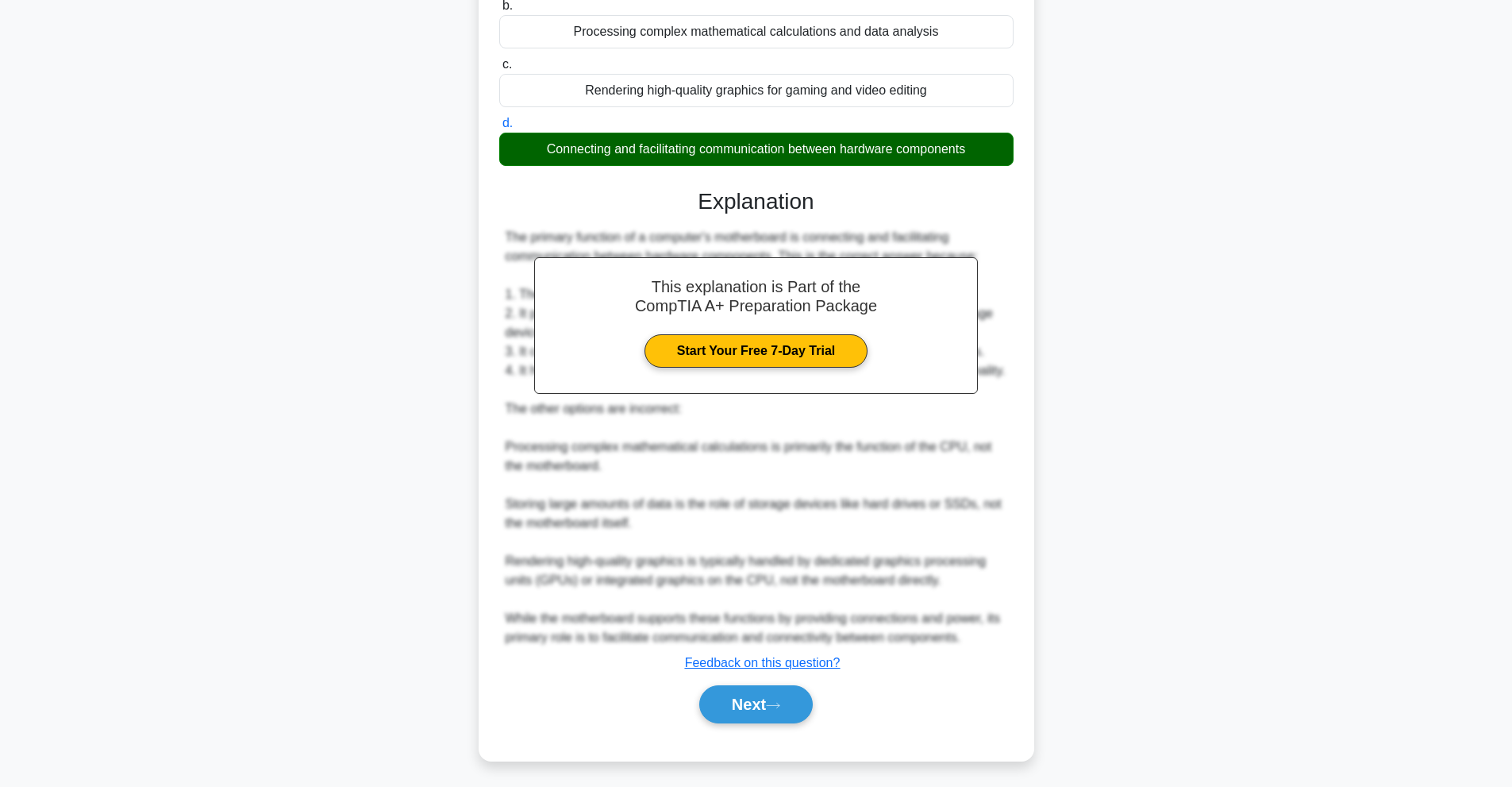
scroll to position [71, 0]
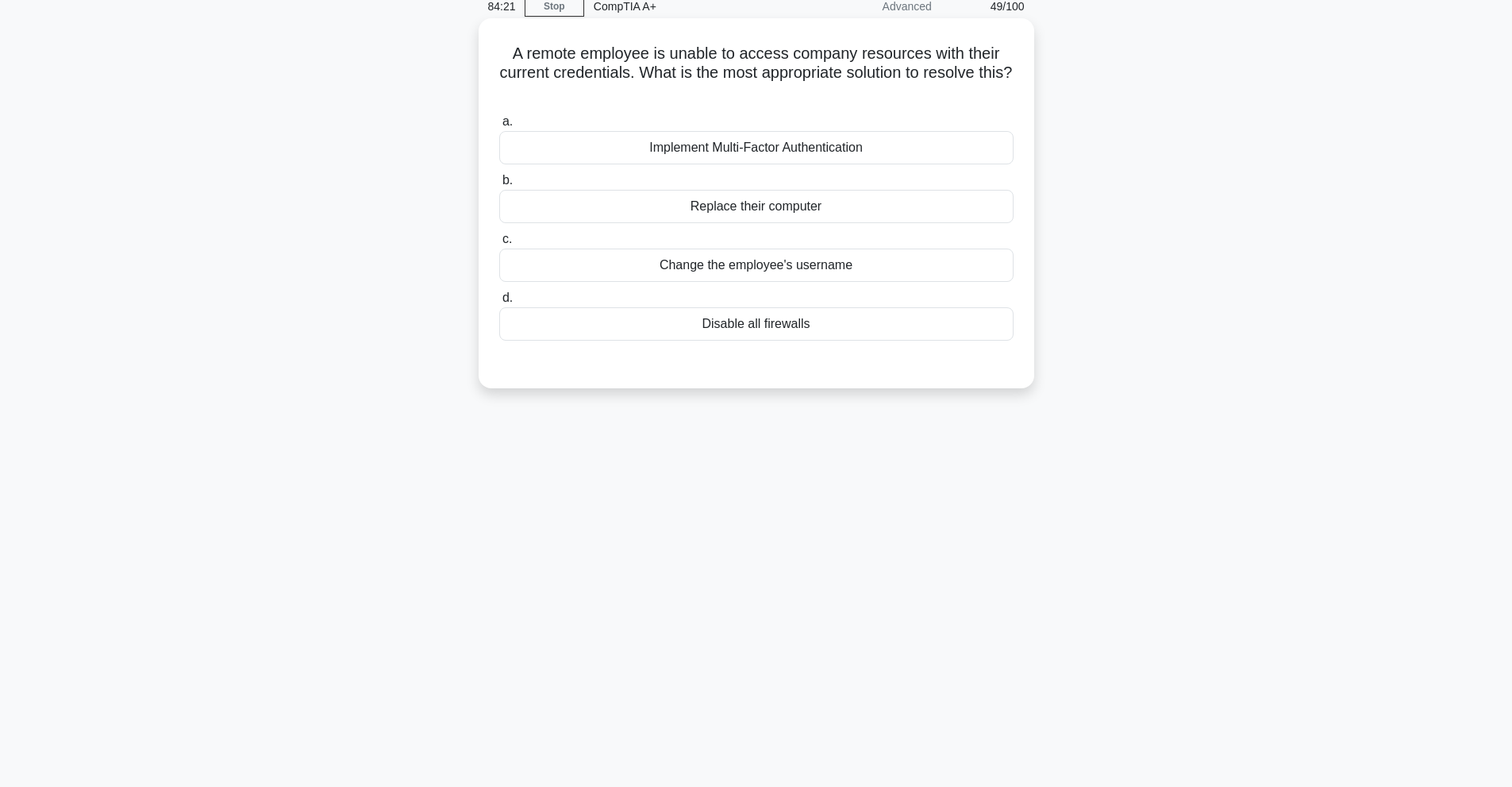
click at [912, 157] on div "Implement Multi-Factor Authentication" at bounding box center [756, 147] width 515 height 33
click at [499, 127] on input "a. Implement Multi-Factor Authentication" at bounding box center [499, 121] width 0 height 11
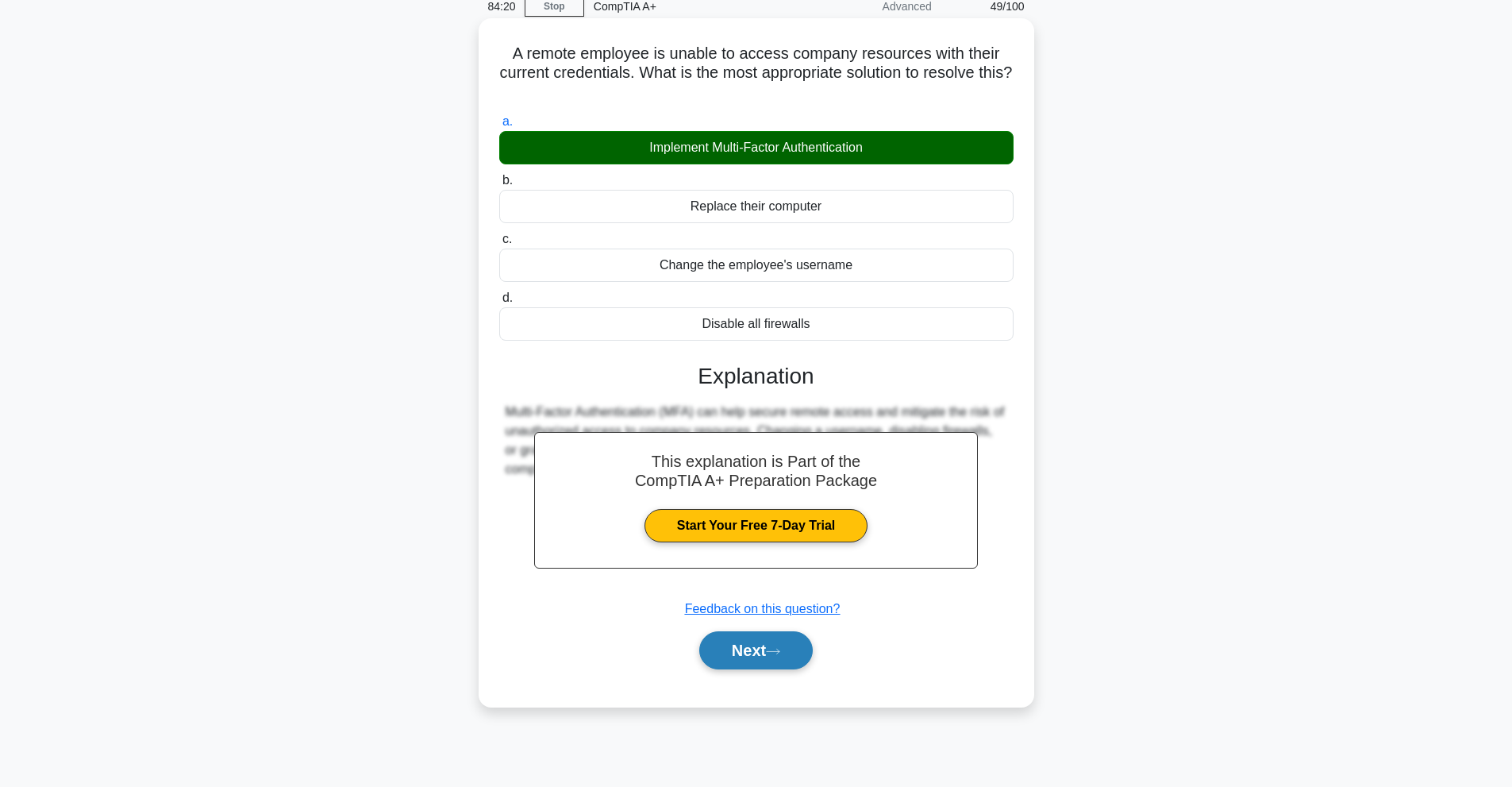
click at [777, 666] on button "Next" at bounding box center [756, 650] width 113 height 38
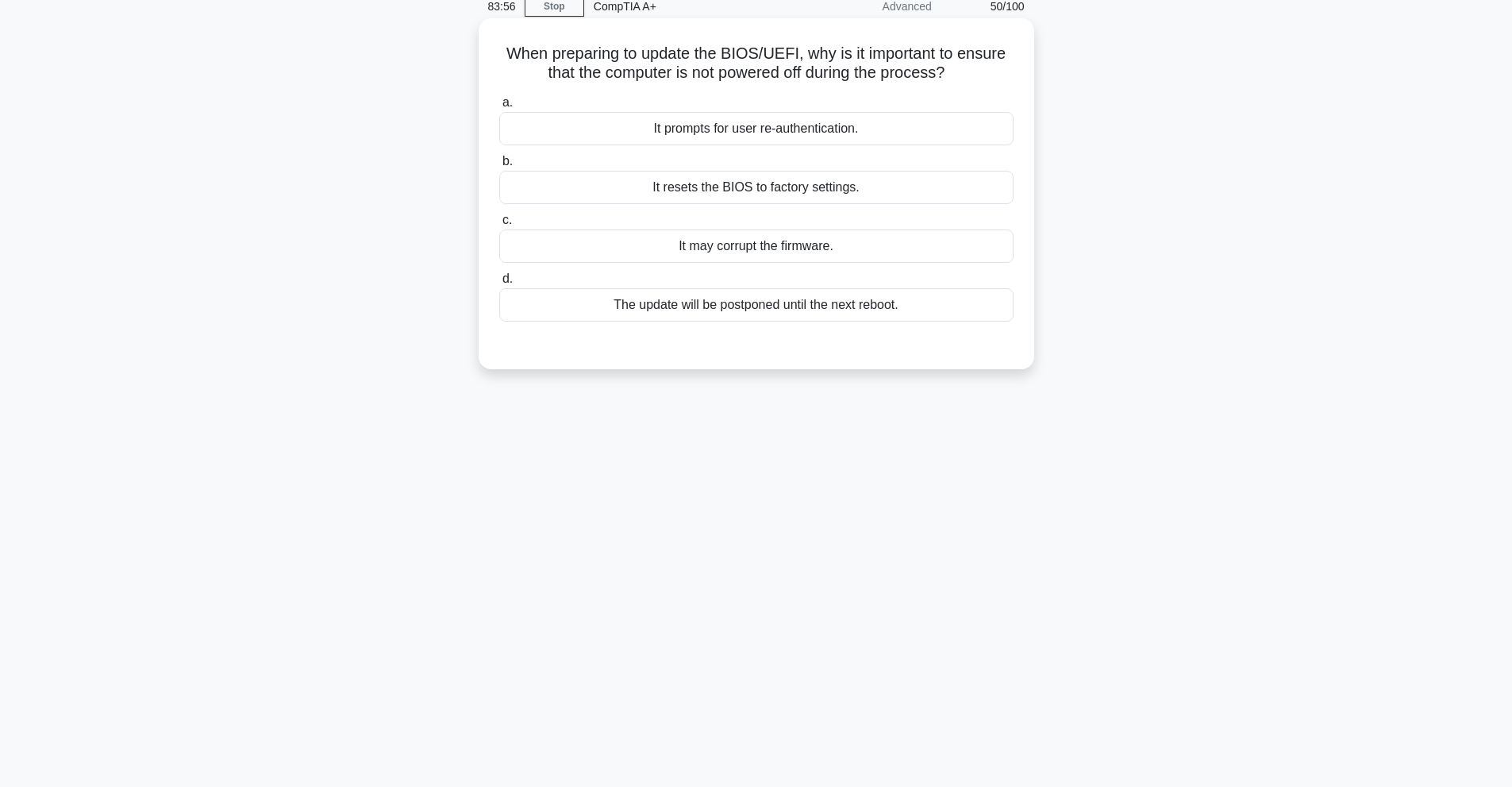
click at [874, 306] on div "The update will be postponed until the next reboot." at bounding box center [756, 305] width 515 height 33
click at [499, 284] on input "d. The update will be postponed until the next reboot." at bounding box center [499, 279] width 0 height 11
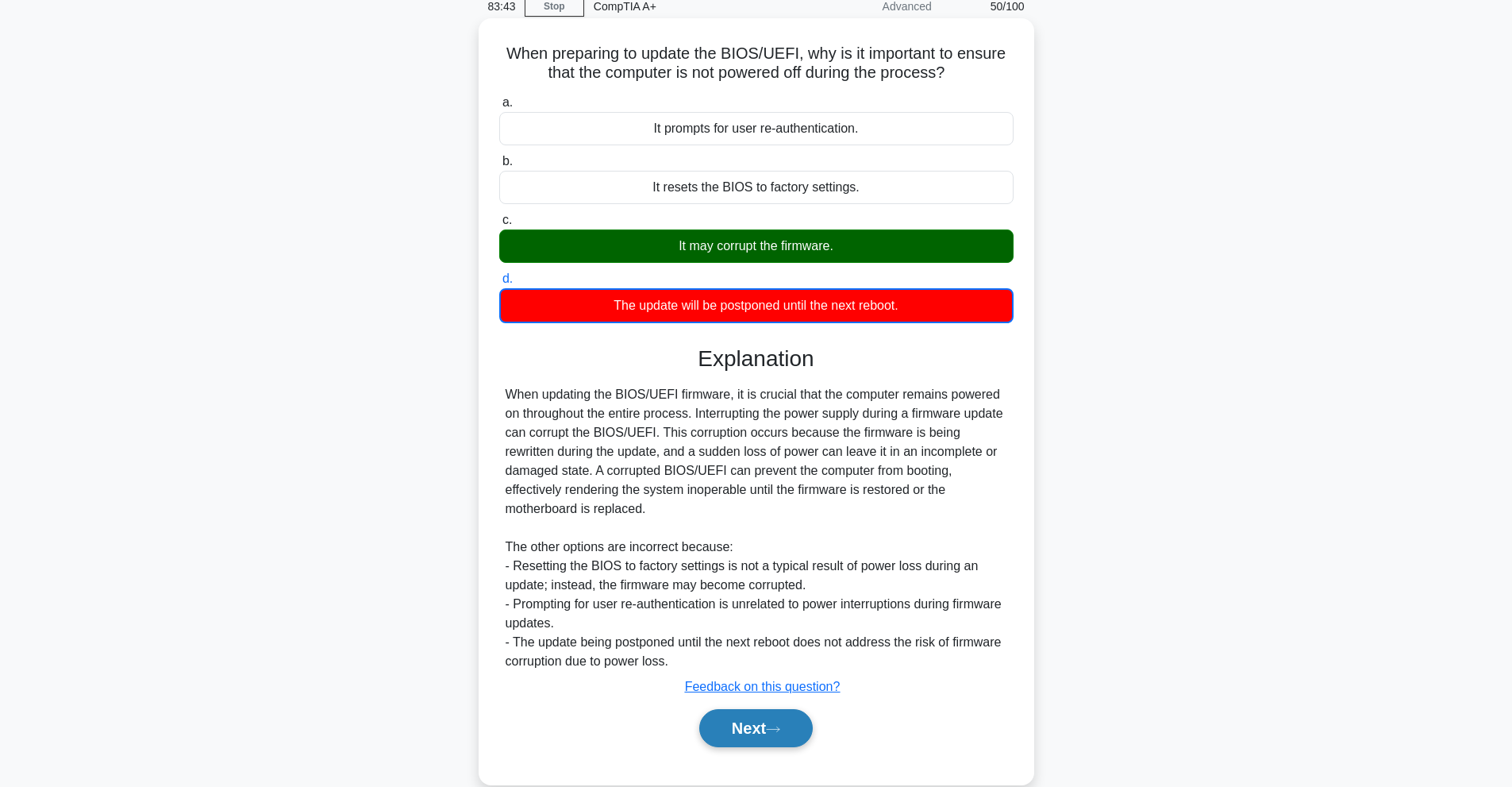
click at [782, 739] on button "Next" at bounding box center [756, 728] width 113 height 38
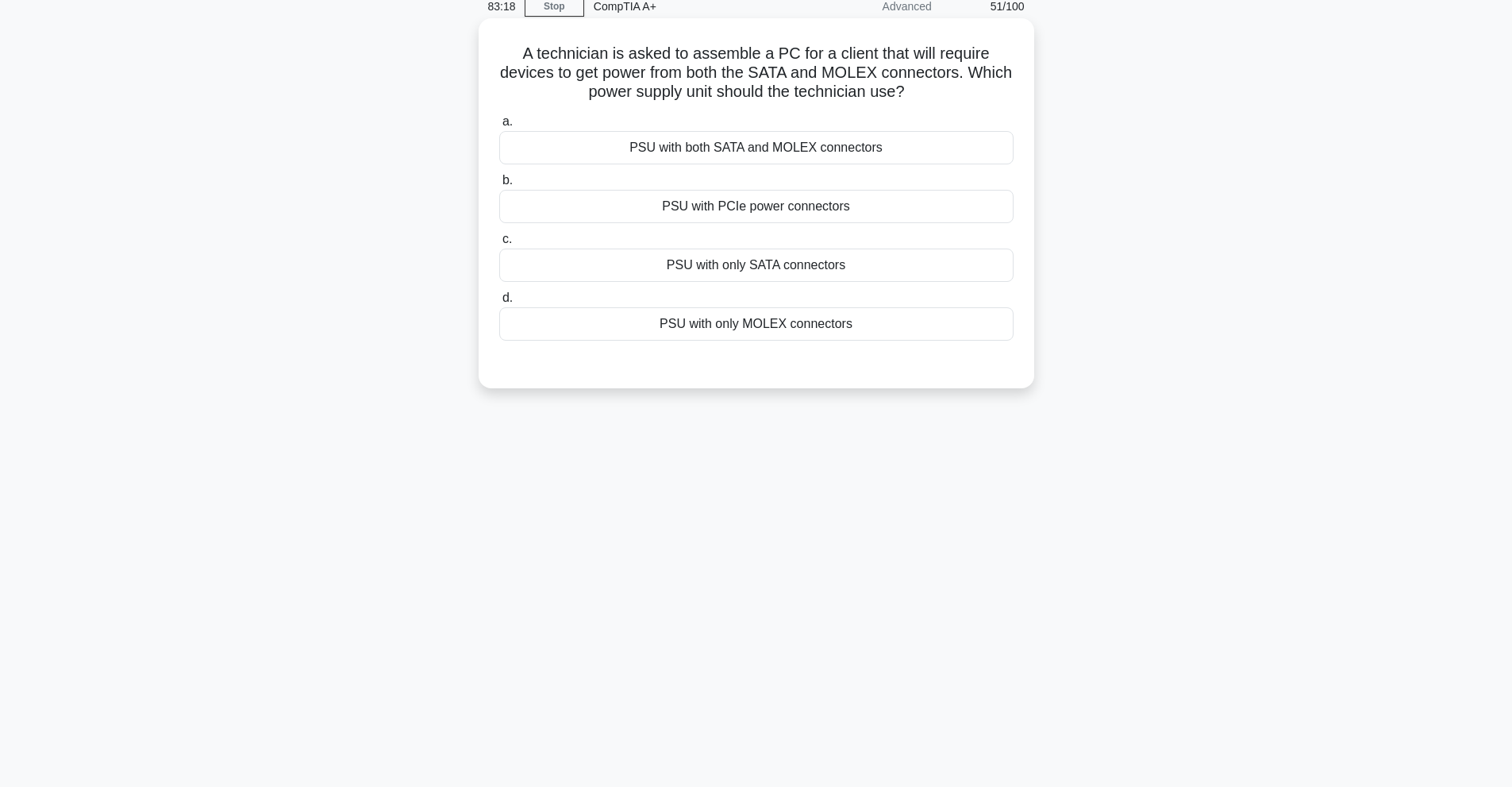
drag, startPoint x: 874, startPoint y: 144, endPoint x: 867, endPoint y: 150, distance: 9.2
click at [874, 145] on div "PSU with both SATA and MOLEX connectors" at bounding box center [756, 147] width 515 height 33
click at [499, 127] on input "a. PSU with both SATA and MOLEX connectors" at bounding box center [499, 121] width 0 height 11
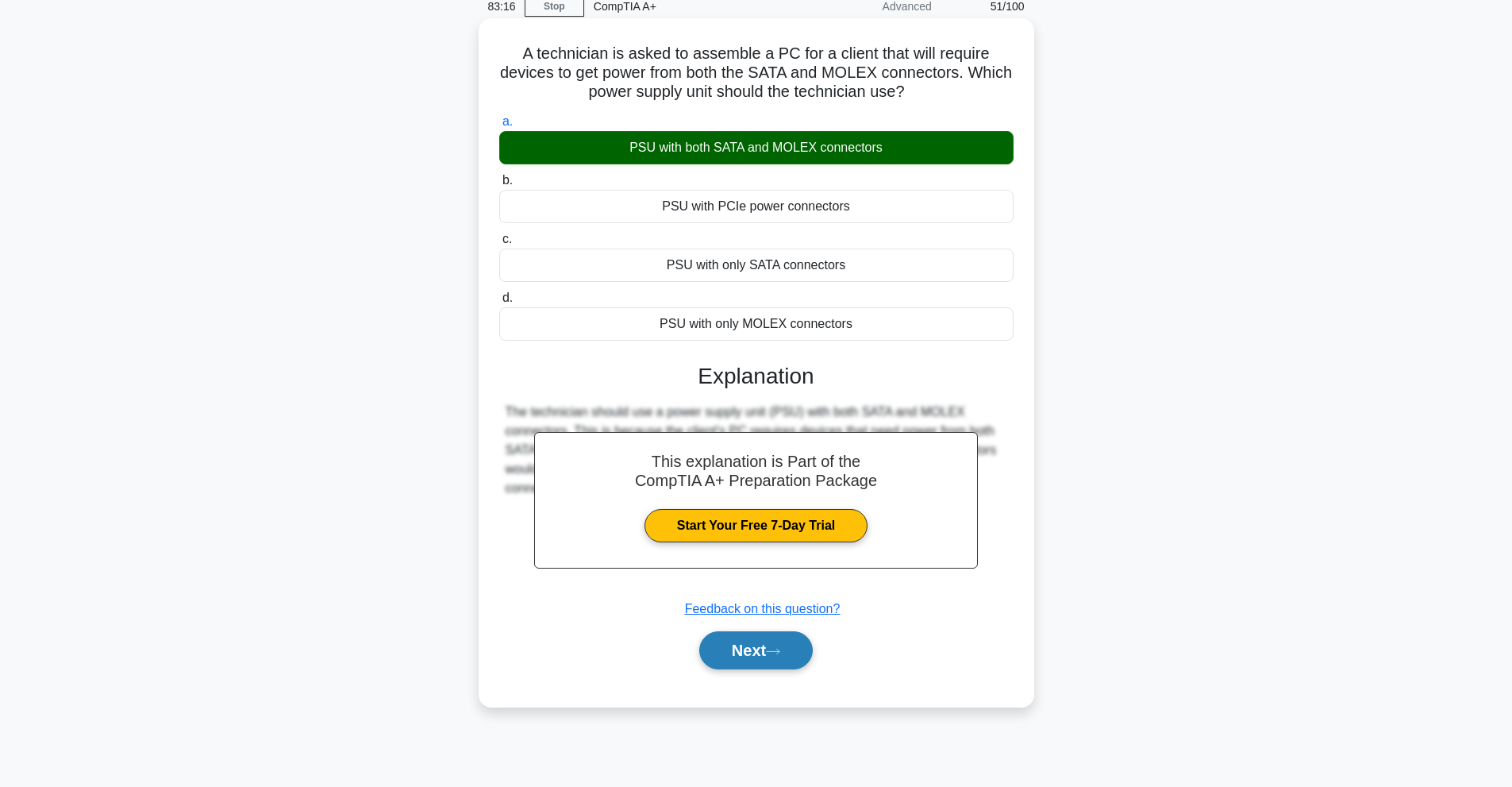
click at [773, 651] on icon at bounding box center [774, 651] width 15 height 9
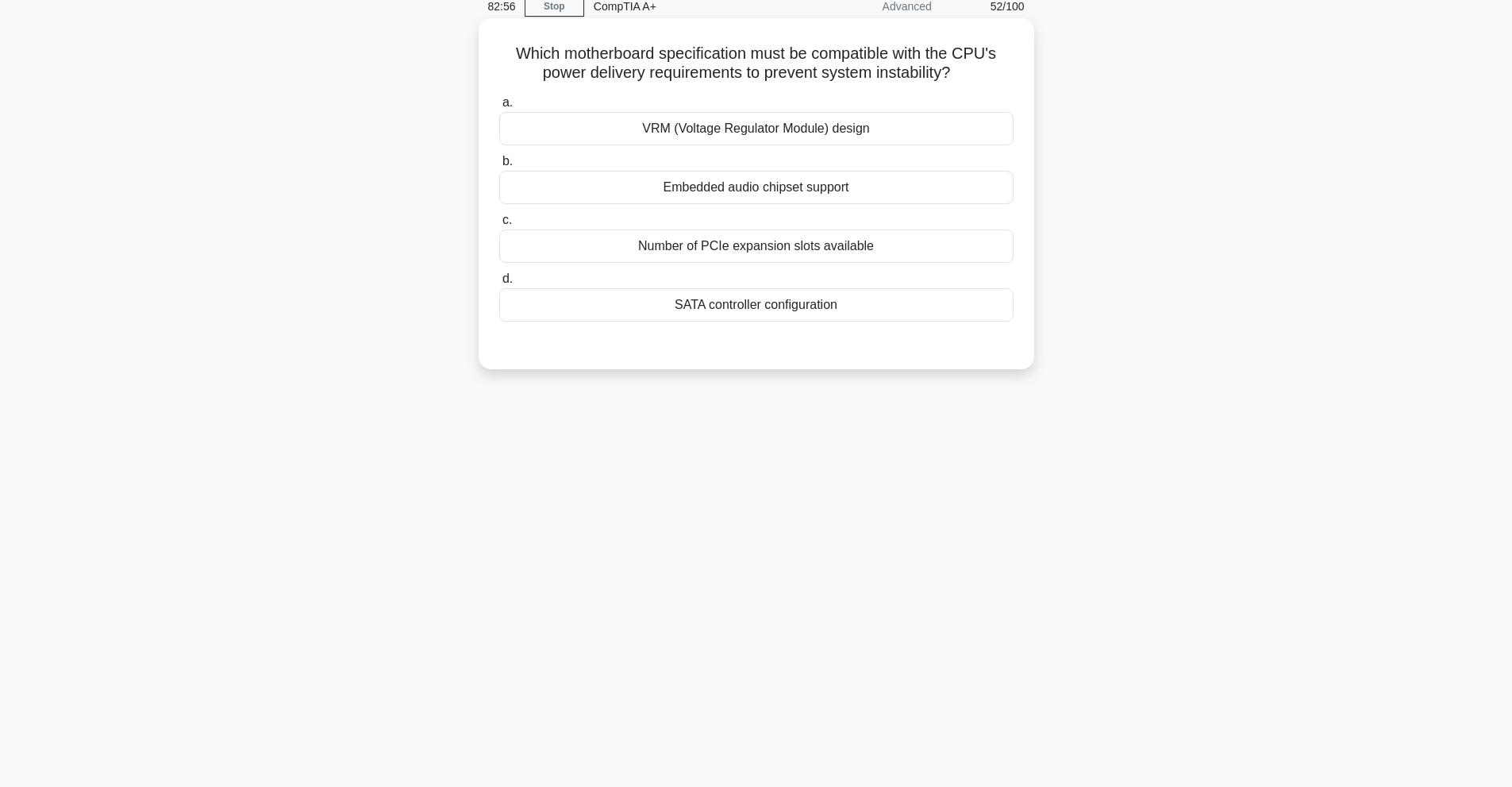
click at [803, 117] on div "VRM (Voltage Regulator Module) design" at bounding box center [756, 128] width 515 height 33
click at [499, 108] on input "a. VRM (Voltage Regulator Module) design" at bounding box center [499, 103] width 0 height 11
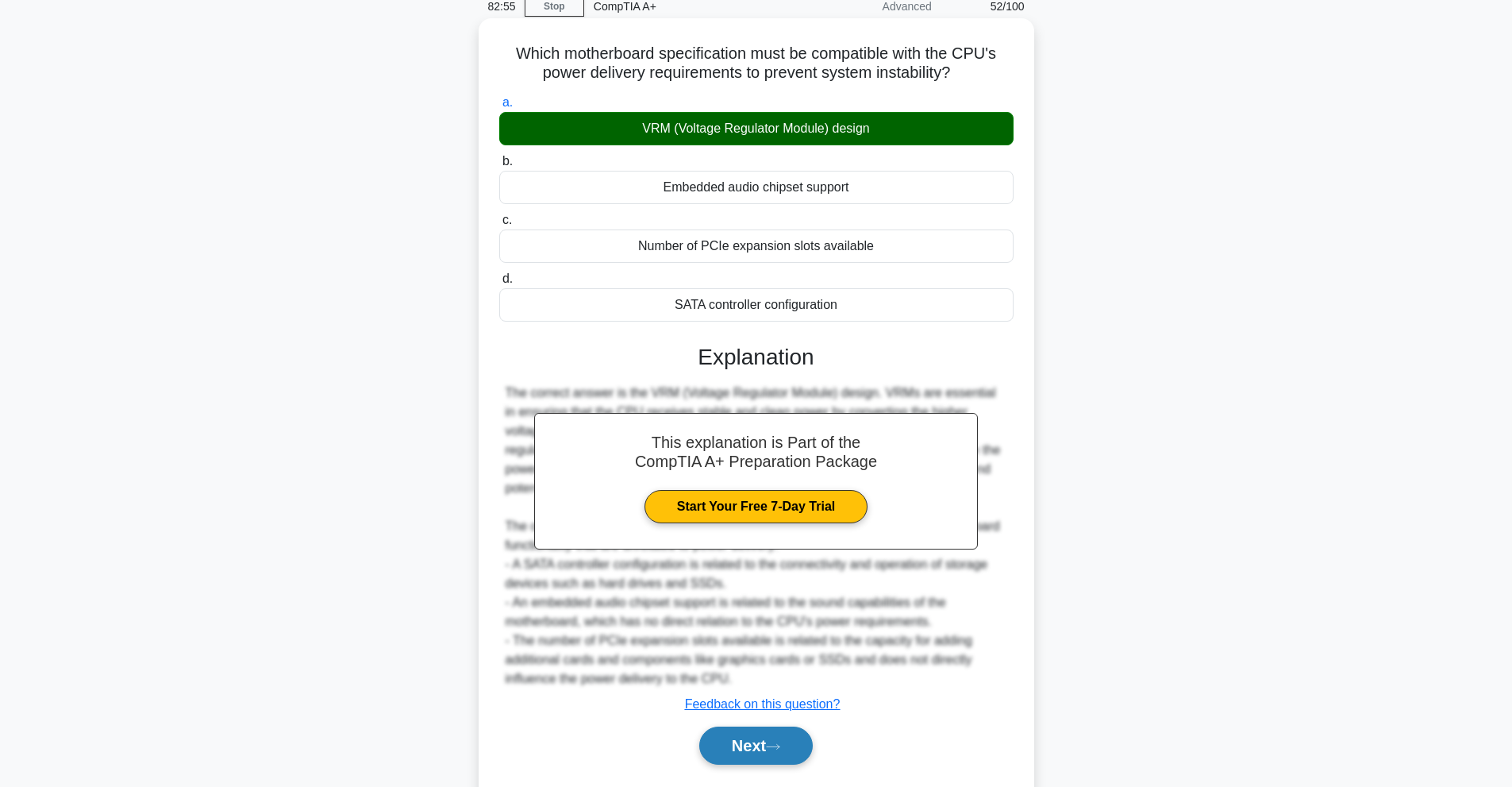
click at [753, 740] on button "Next" at bounding box center [756, 745] width 113 height 38
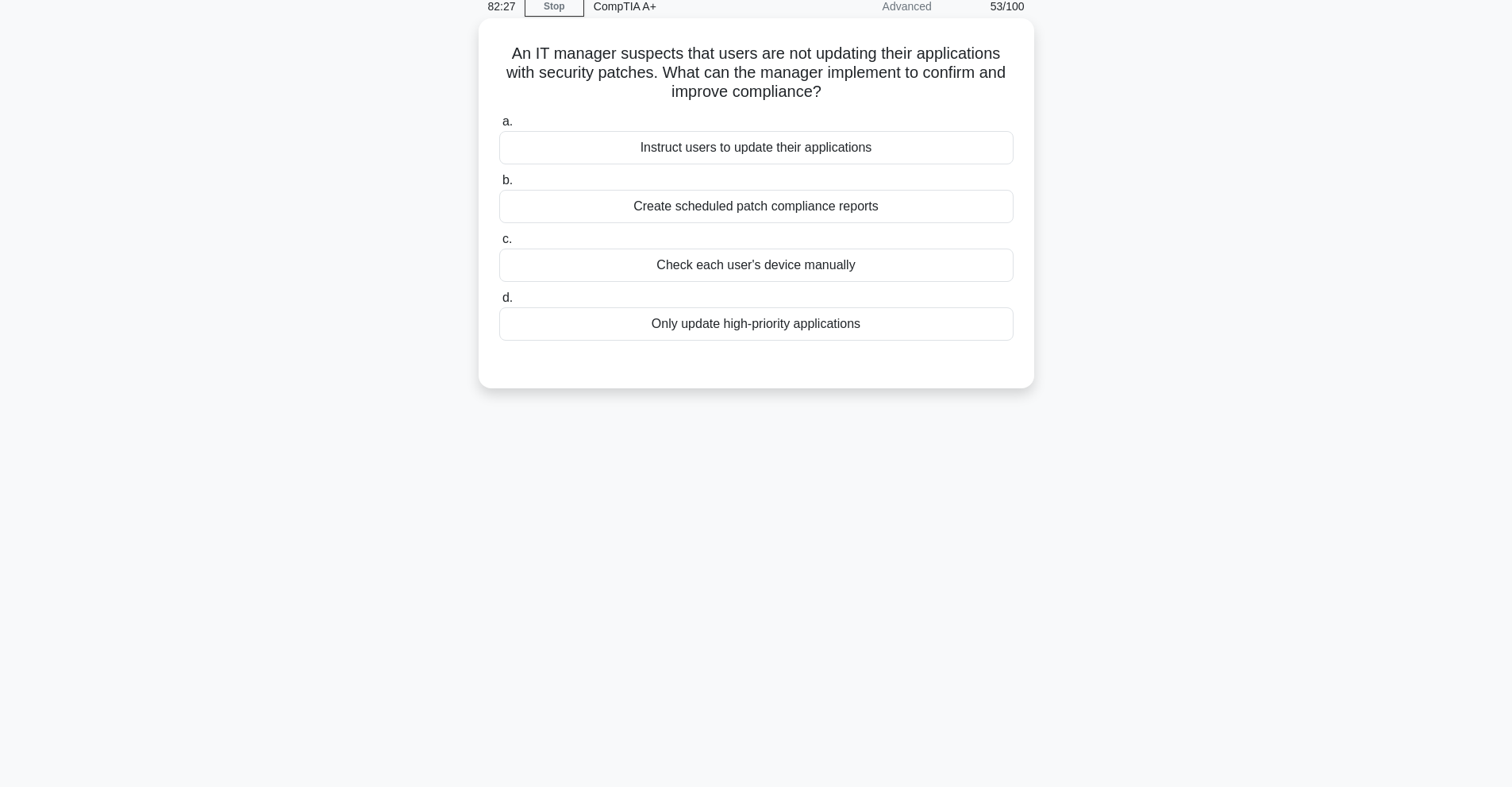
click at [916, 208] on div "Create scheduled patch compliance reports" at bounding box center [756, 206] width 515 height 33
click at [499, 186] on input "b. Create scheduled patch compliance reports" at bounding box center [499, 180] width 0 height 11
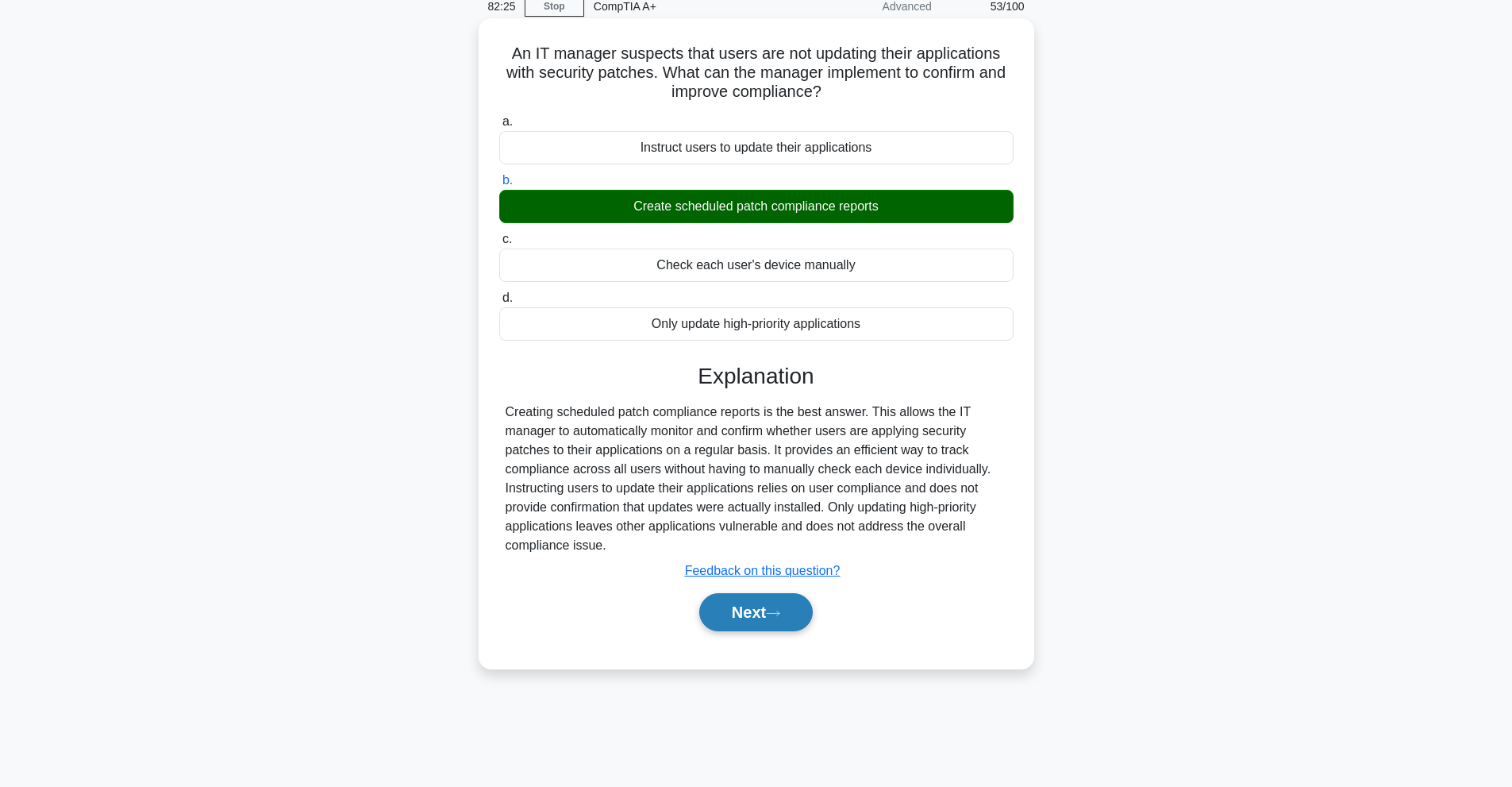
click at [797, 625] on button "Next" at bounding box center [756, 612] width 113 height 38
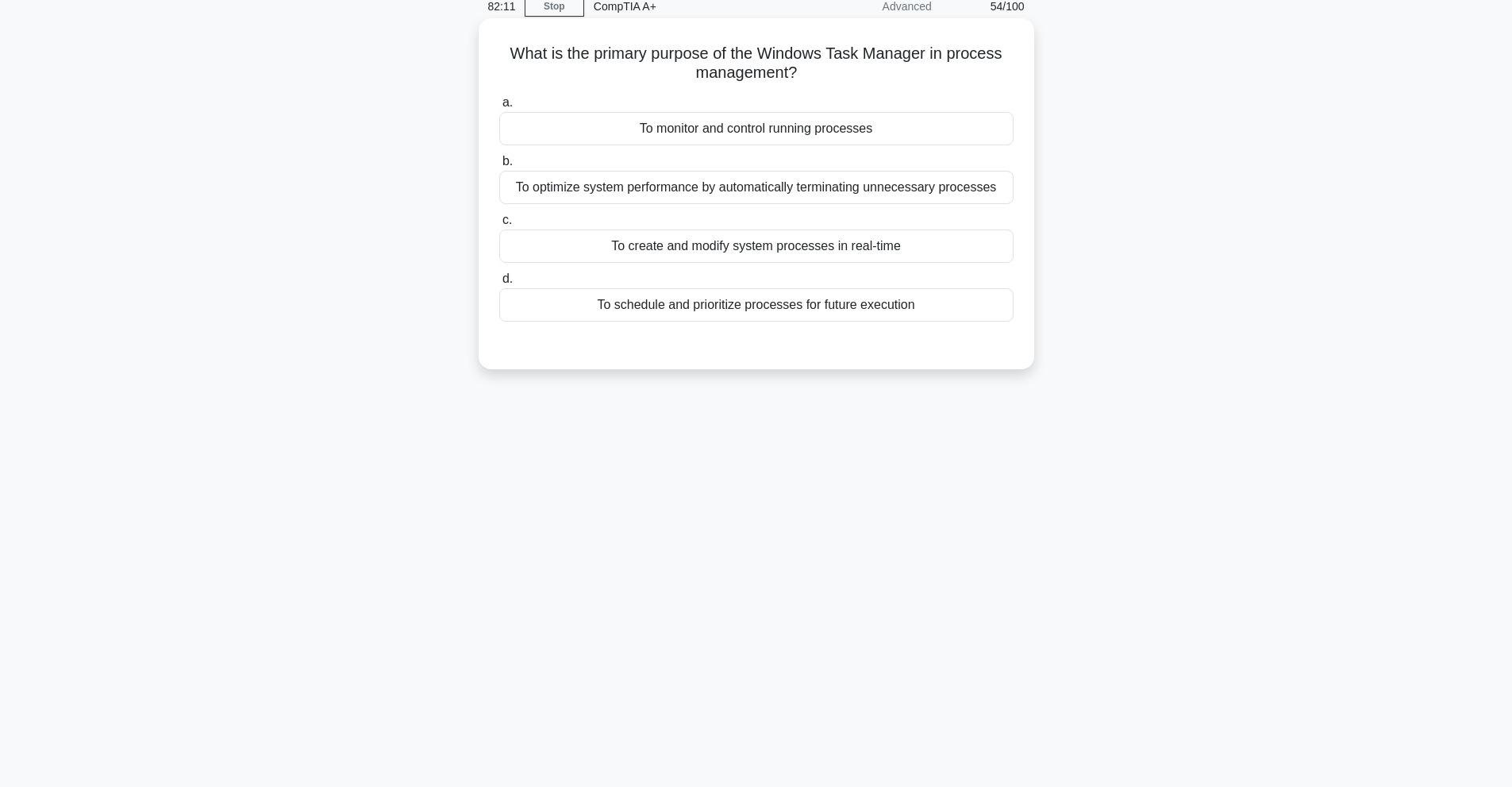
click at [686, 135] on div "To monitor and control running processes" at bounding box center [756, 128] width 515 height 33
click at [499, 108] on input "a. To monitor and control running processes" at bounding box center [499, 103] width 0 height 11
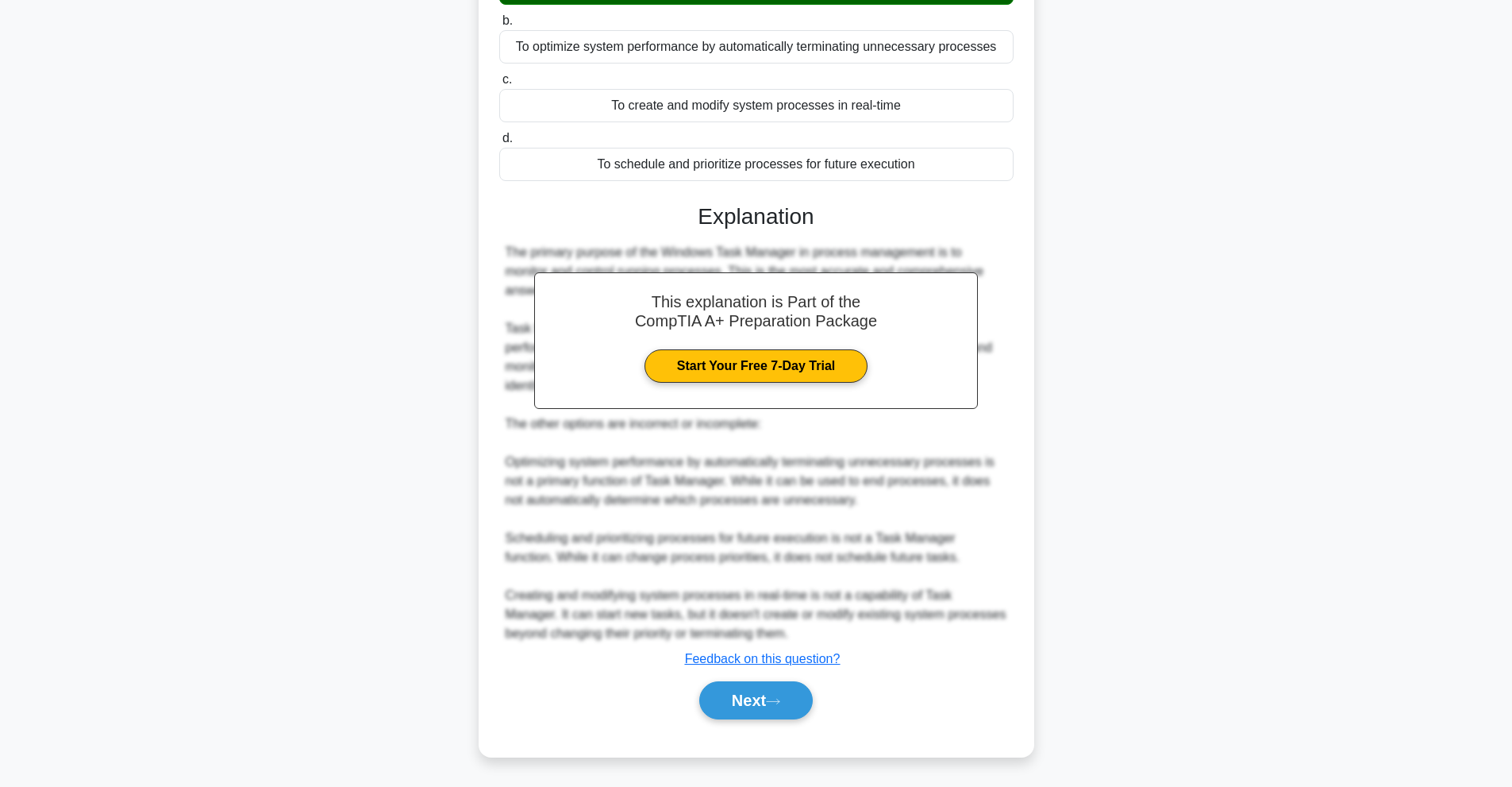
drag, startPoint x: 787, startPoint y: 704, endPoint x: 801, endPoint y: 617, distance: 88.1
click at [780, 704] on icon at bounding box center [774, 701] width 15 height 9
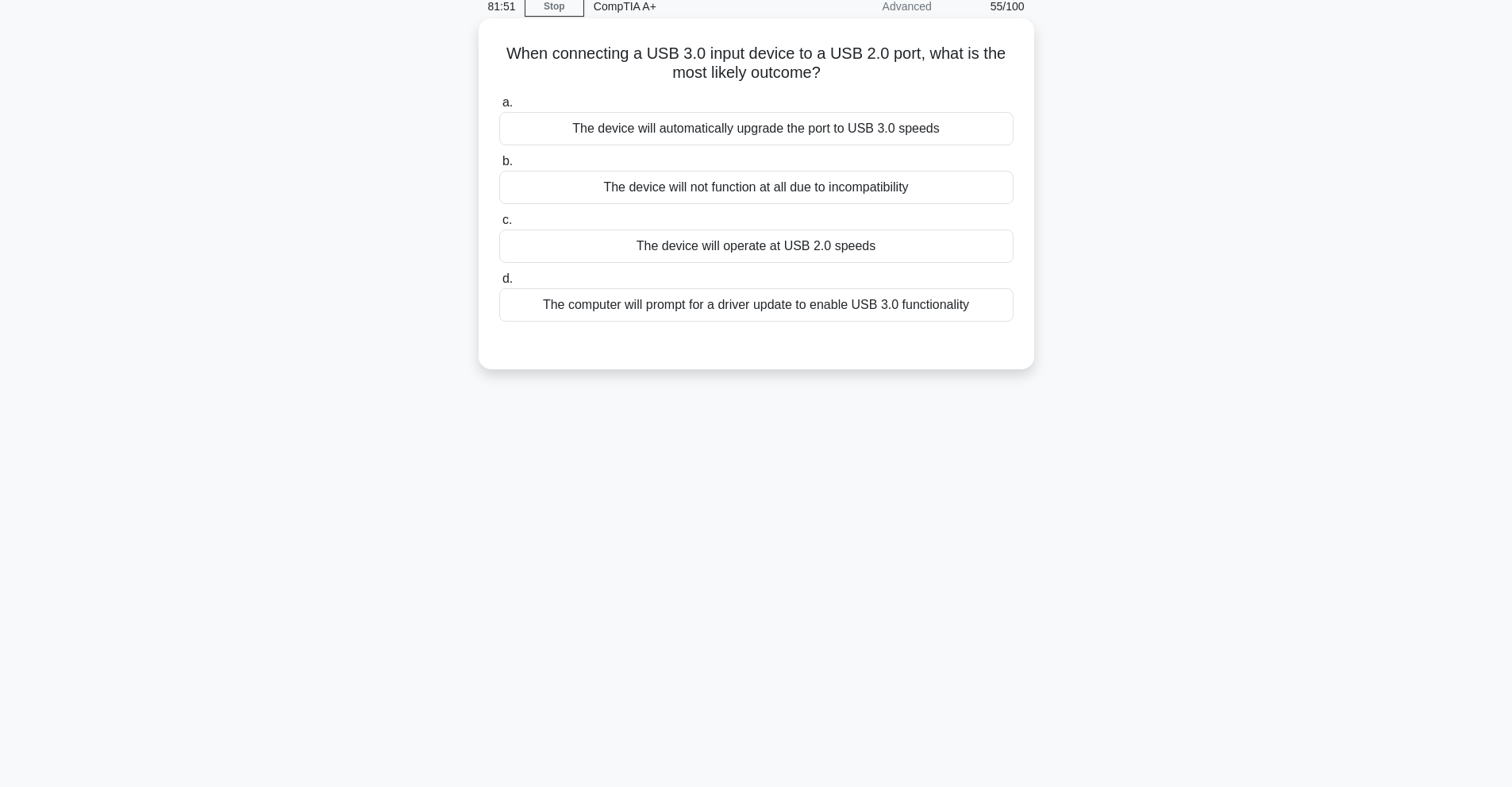
click at [795, 250] on div "The device will operate at USB 2.0 speeds" at bounding box center [756, 246] width 515 height 33
click at [499, 226] on input "c. The device will operate at USB 2.0 speeds" at bounding box center [499, 220] width 0 height 11
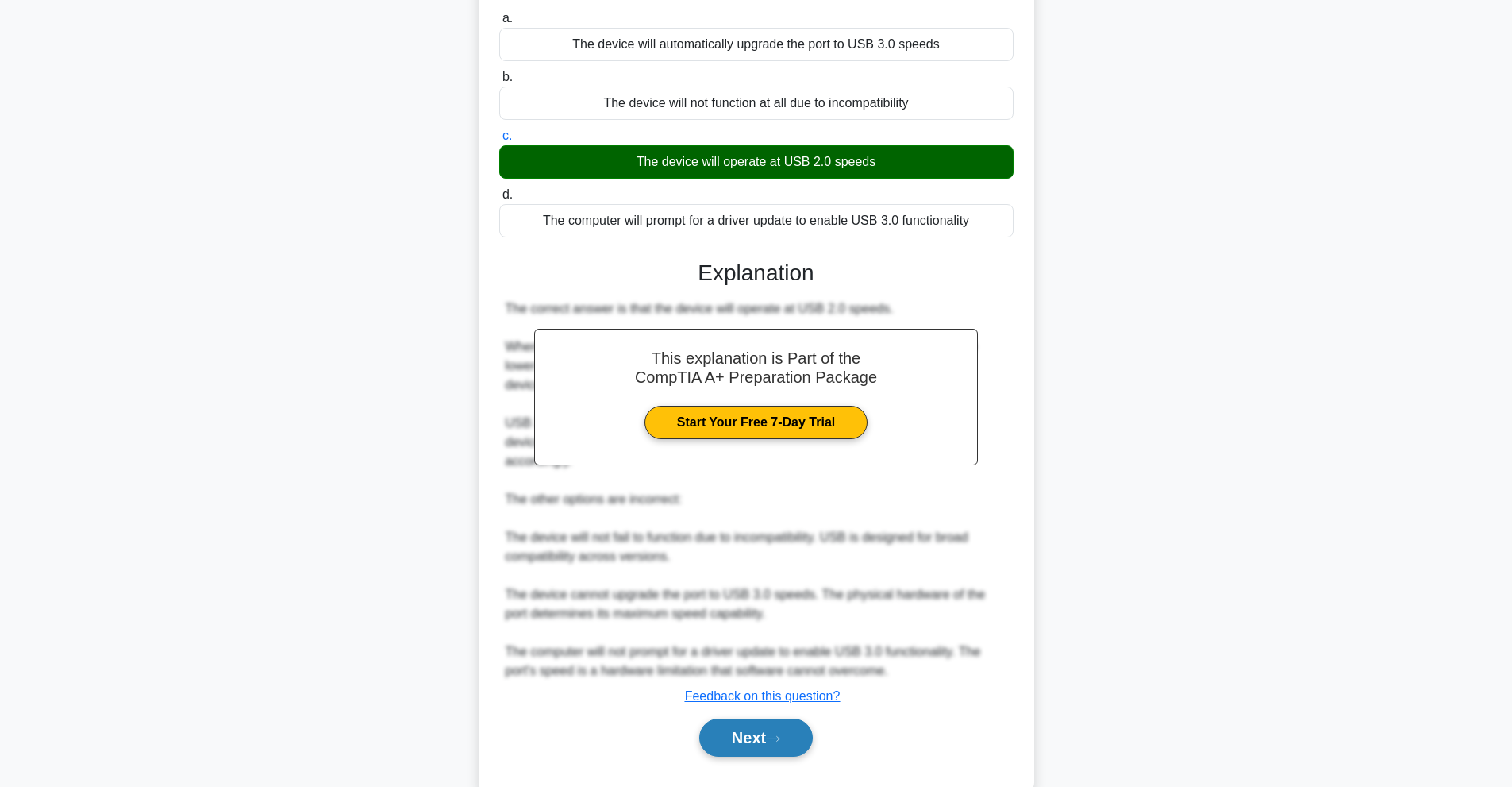
click at [756, 719] on button "Next" at bounding box center [756, 737] width 113 height 38
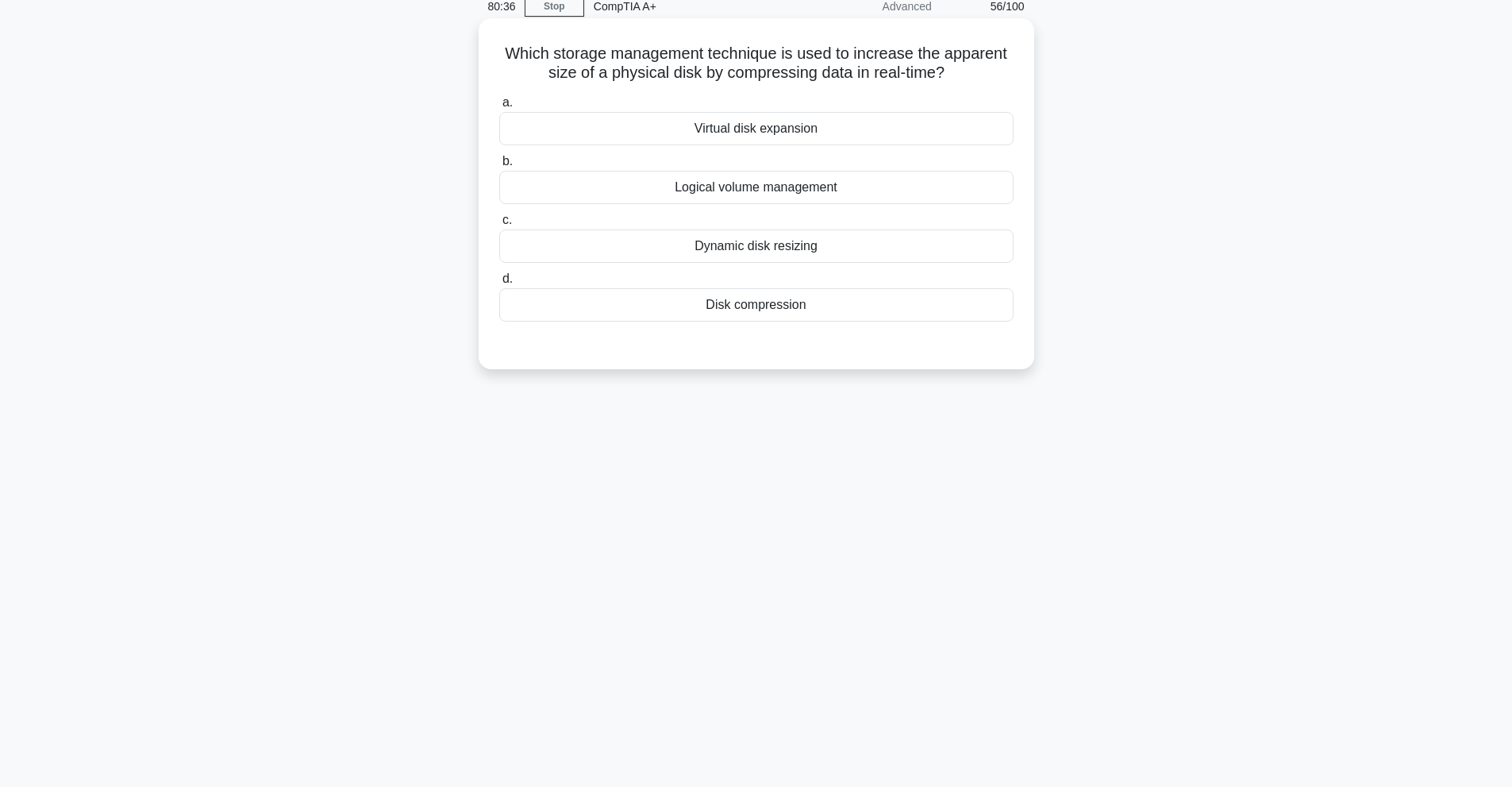
click at [857, 322] on div "Disk compression" at bounding box center [756, 305] width 515 height 33
click at [499, 284] on input "d. Disk compression" at bounding box center [499, 279] width 0 height 11
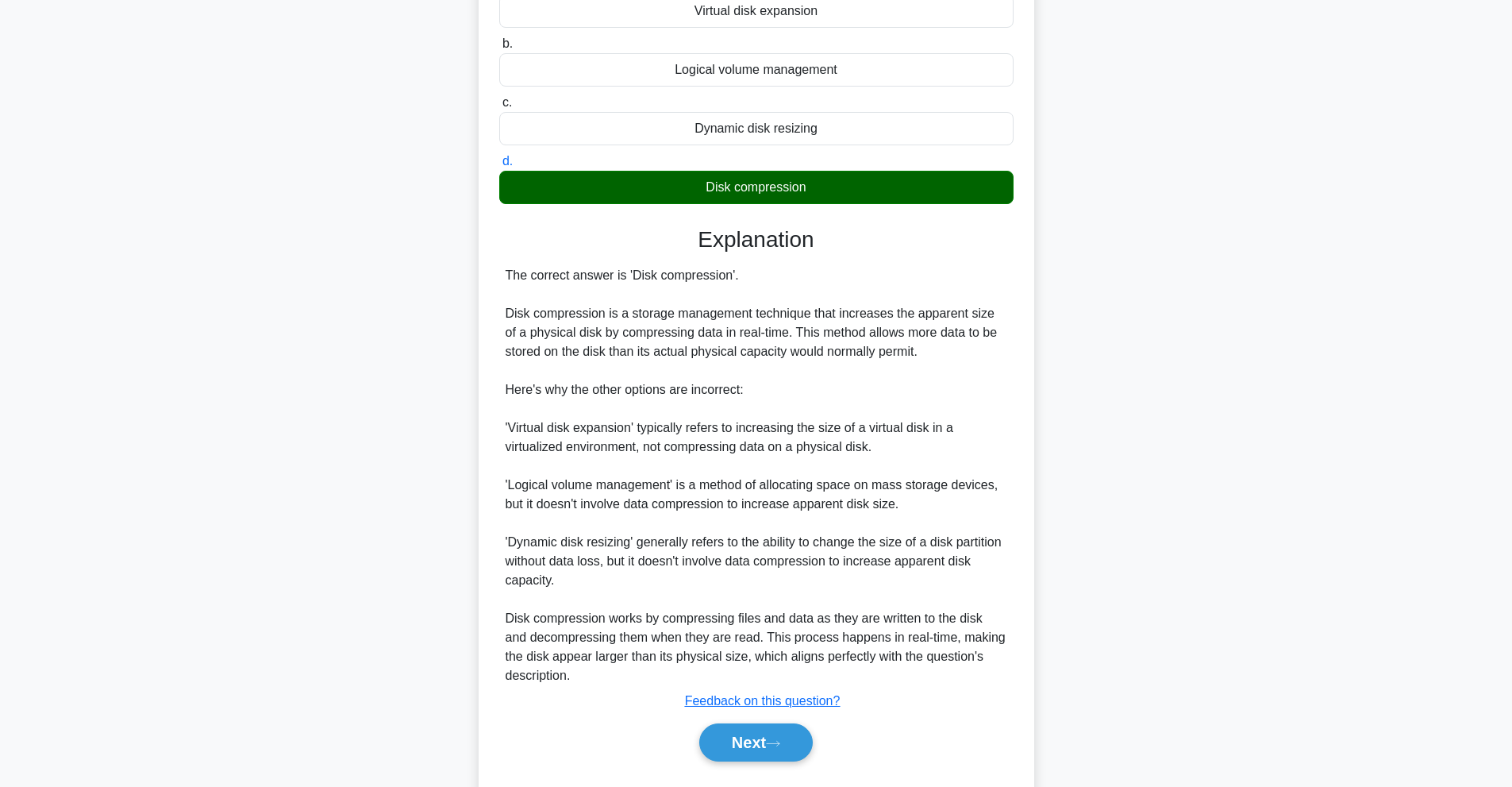
scroll to position [231, 0]
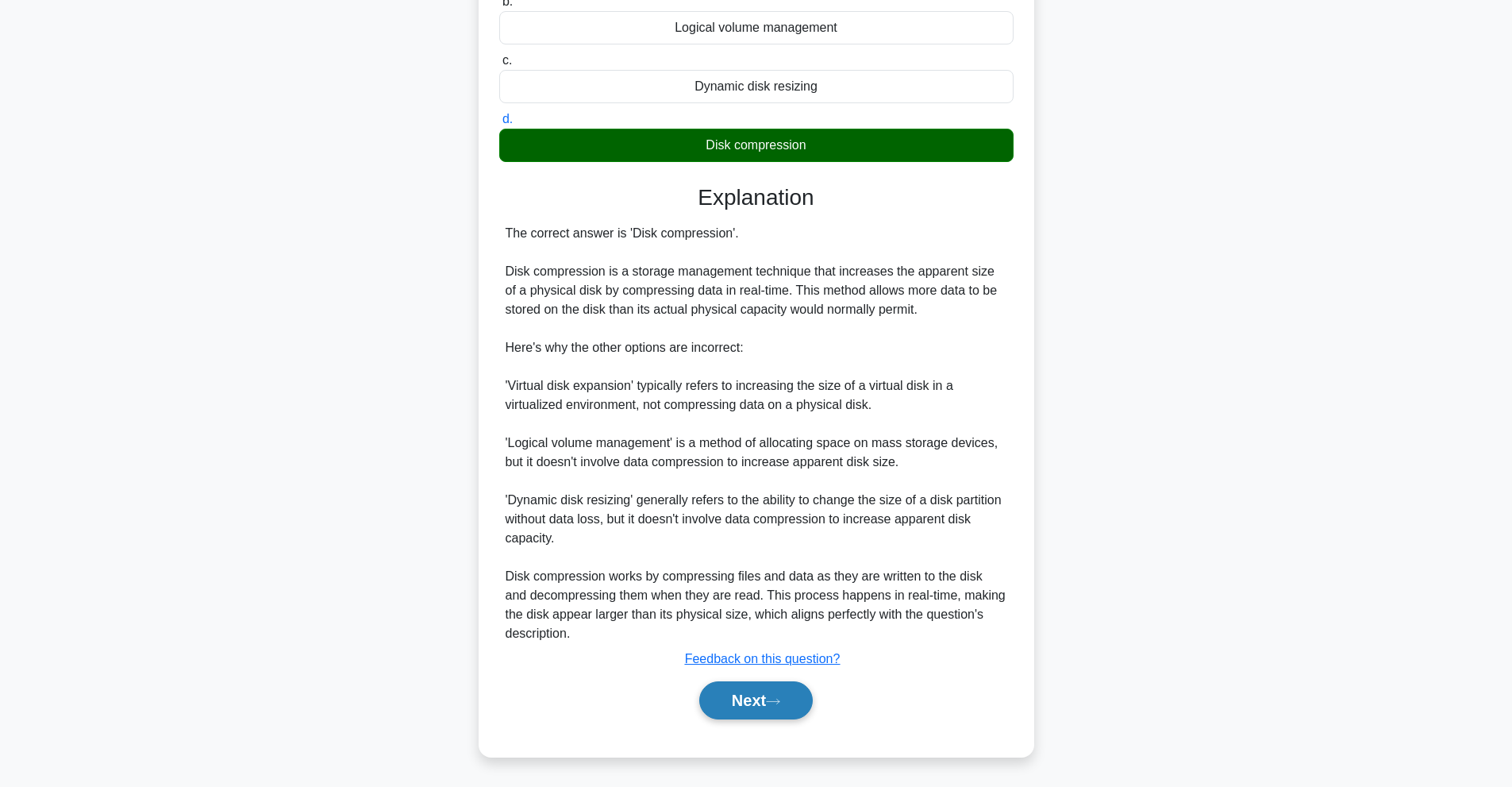
click at [743, 709] on button "Next" at bounding box center [756, 700] width 113 height 38
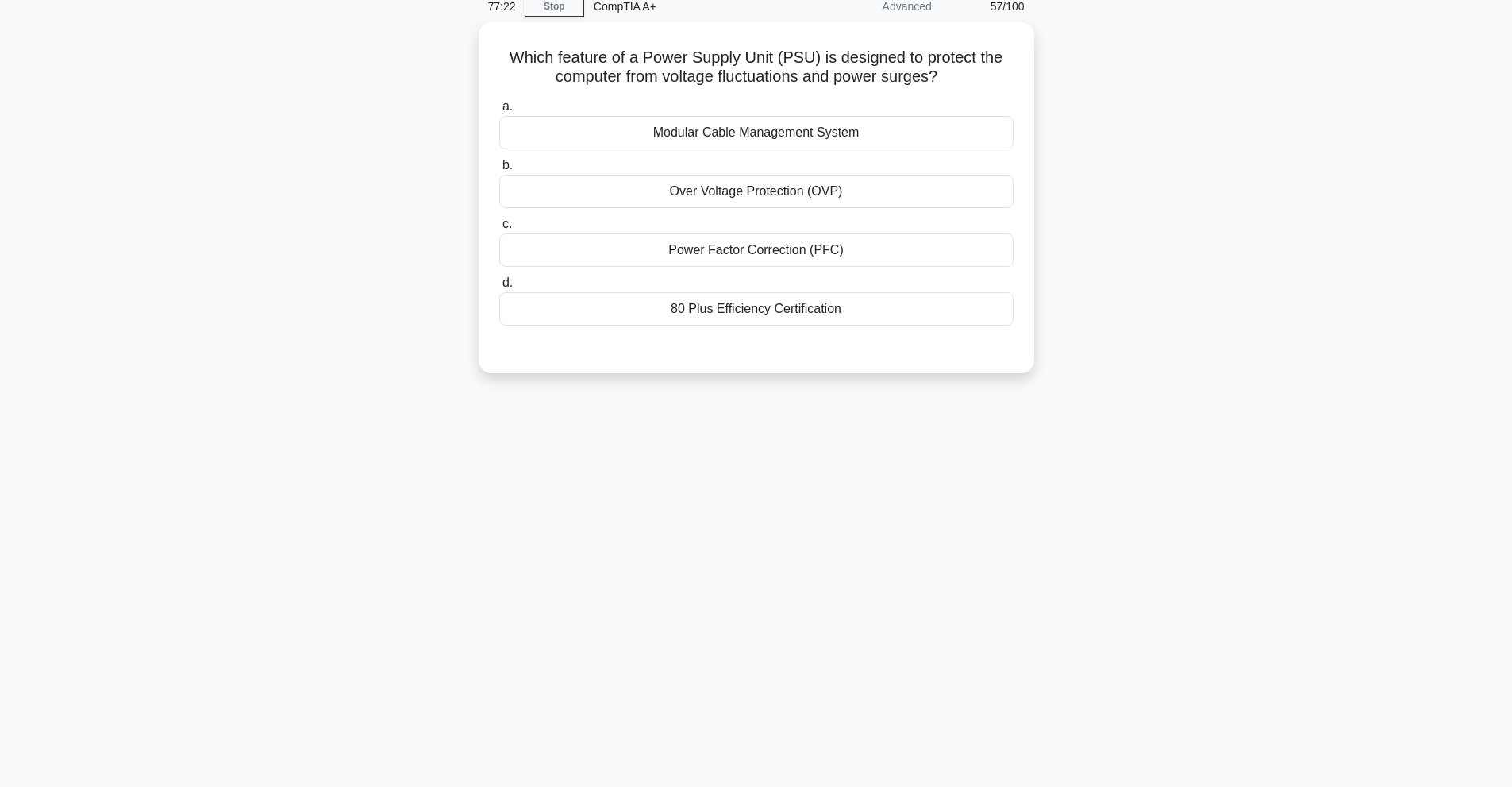
scroll to position [71, 0]
drag, startPoint x: 684, startPoint y: 206, endPoint x: 685, endPoint y: 193, distance: 13.0
click at [684, 201] on div "a. Modular Cable Management System b. Over Voltage Protection (OVP) c. d." at bounding box center [756, 207] width 533 height 235
click at [685, 187] on div "Over Voltage Protection (OVP)" at bounding box center [756, 187] width 515 height 33
click at [499, 167] on input "b. Over Voltage Protection (OVP)" at bounding box center [499, 161] width 0 height 11
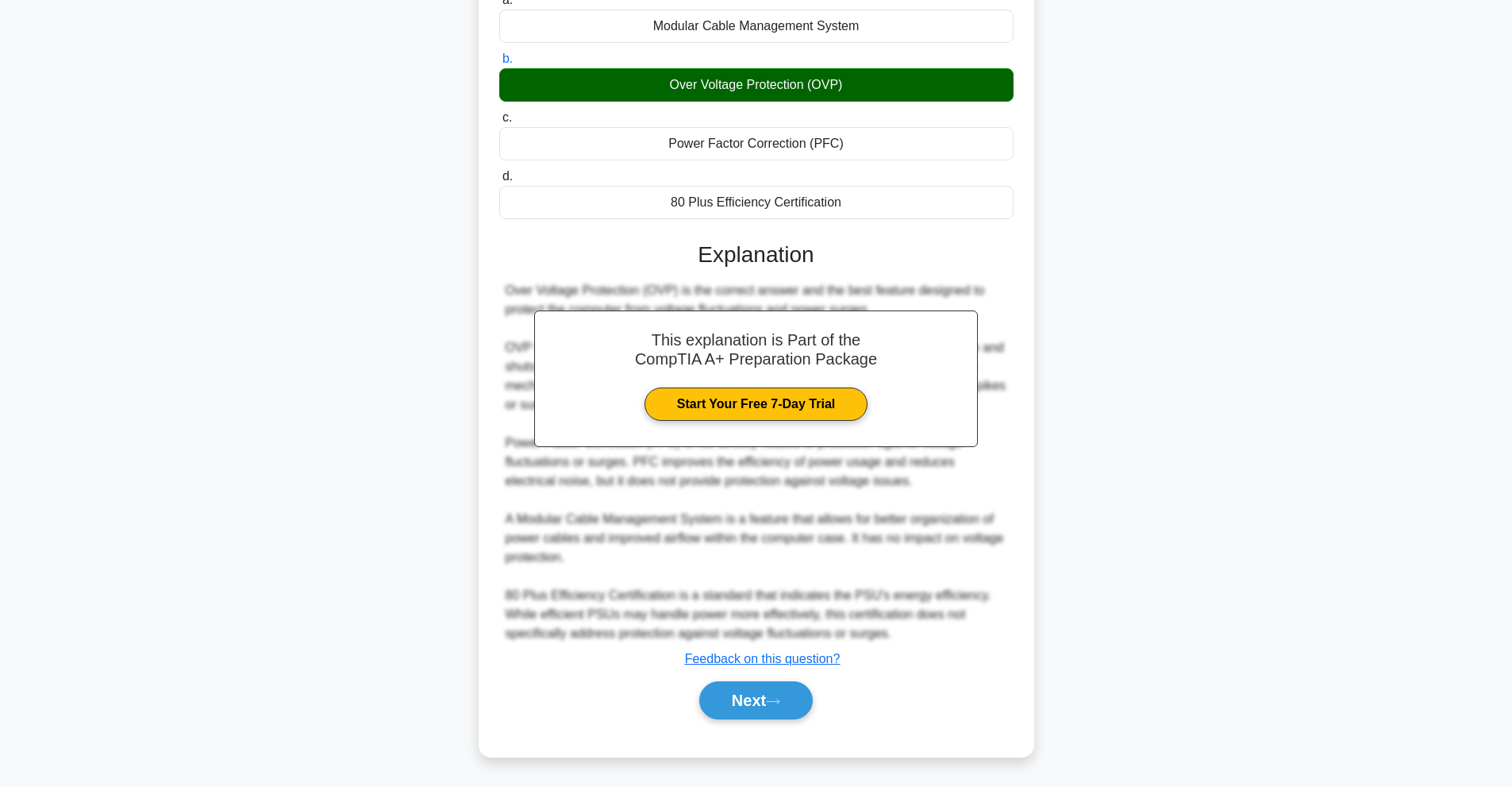
scroll to position [174, 0]
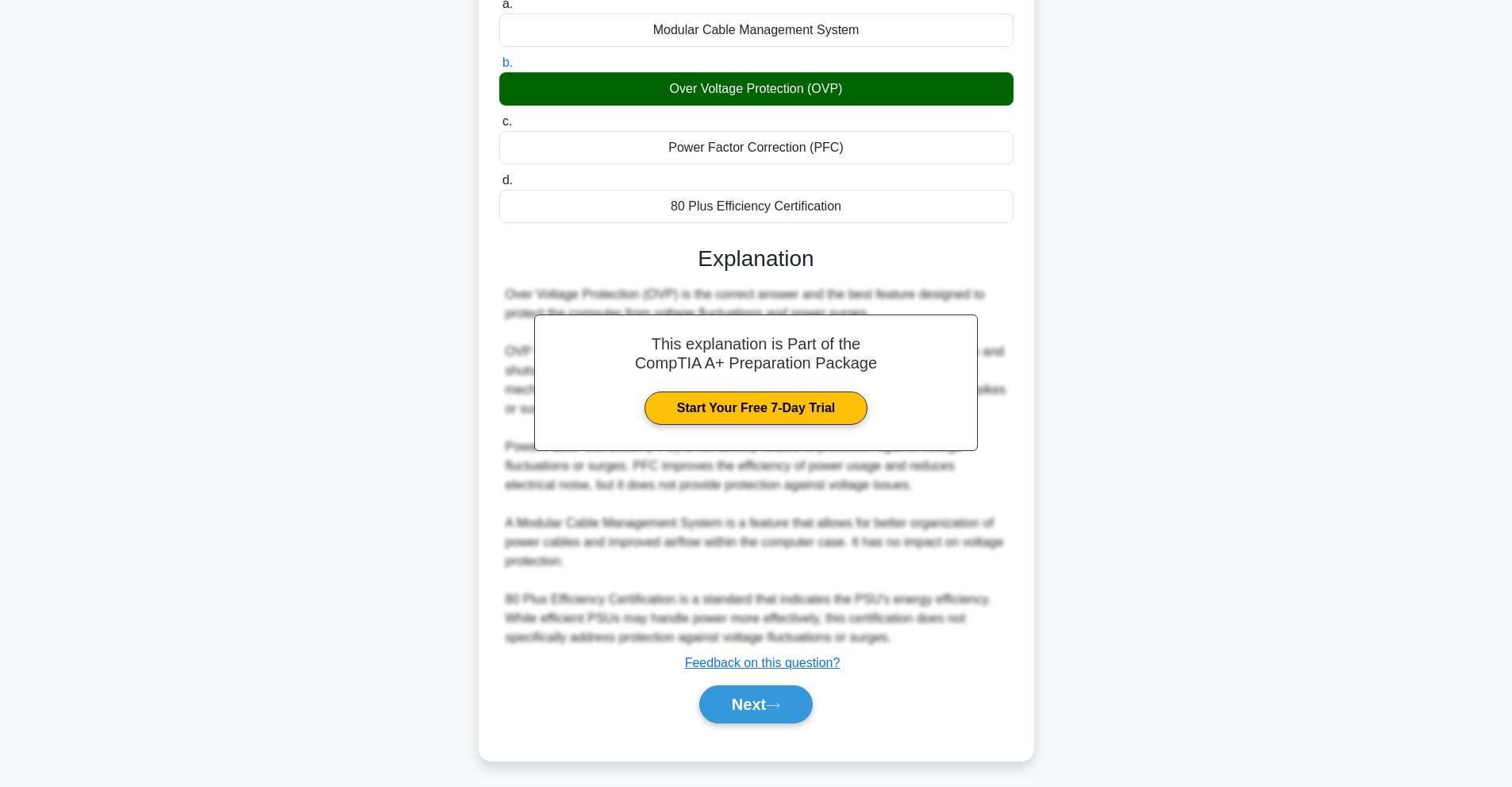
drag, startPoint x: 754, startPoint y: 716, endPoint x: 779, endPoint y: 759, distance: 49.7
click at [779, 759] on div "Which feature of a Power Supply Unit (PSU) is designed to protect the computer …" at bounding box center [756, 350] width 1048 height 860
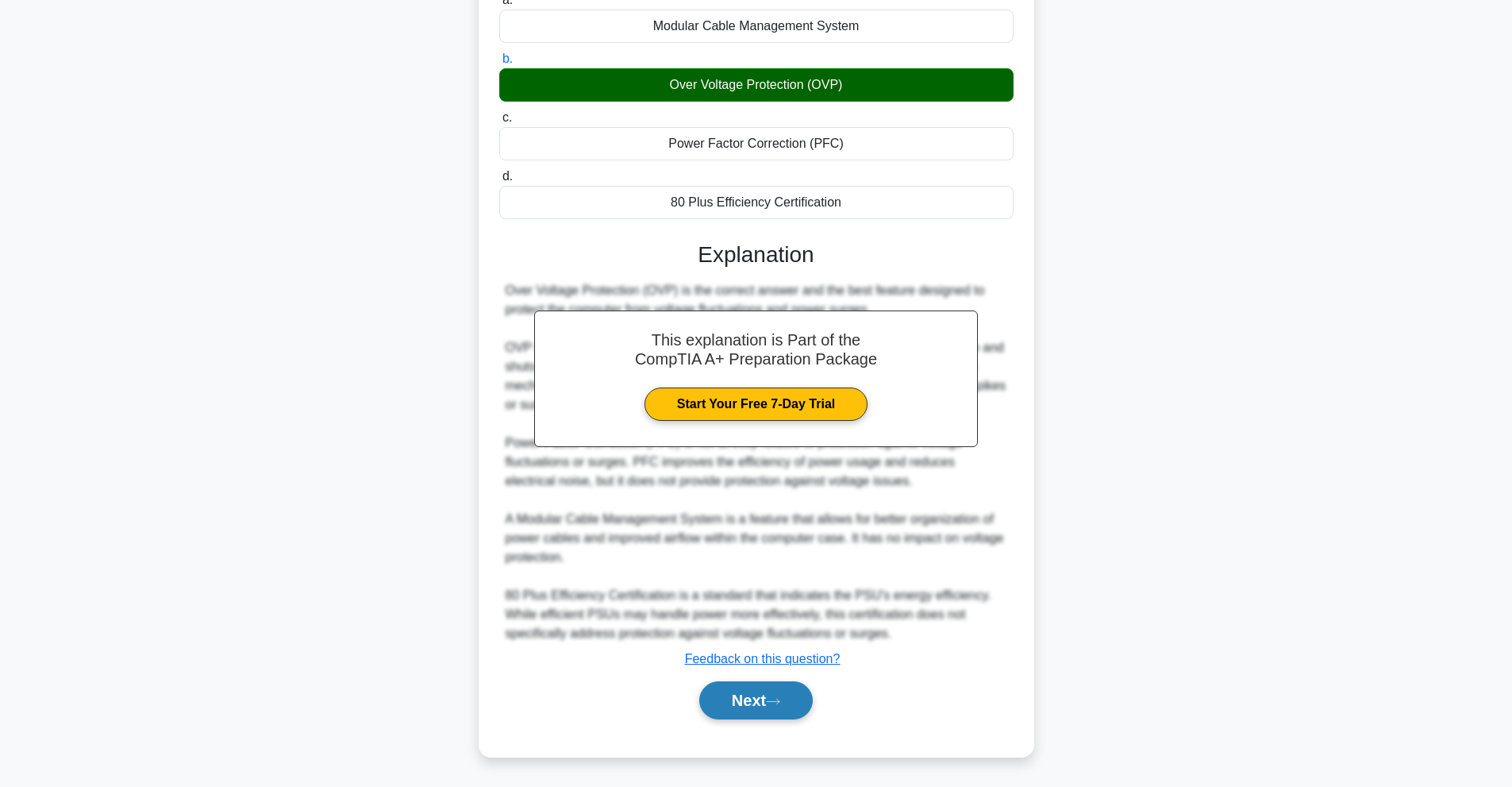
click at [725, 690] on button "Next" at bounding box center [756, 700] width 113 height 38
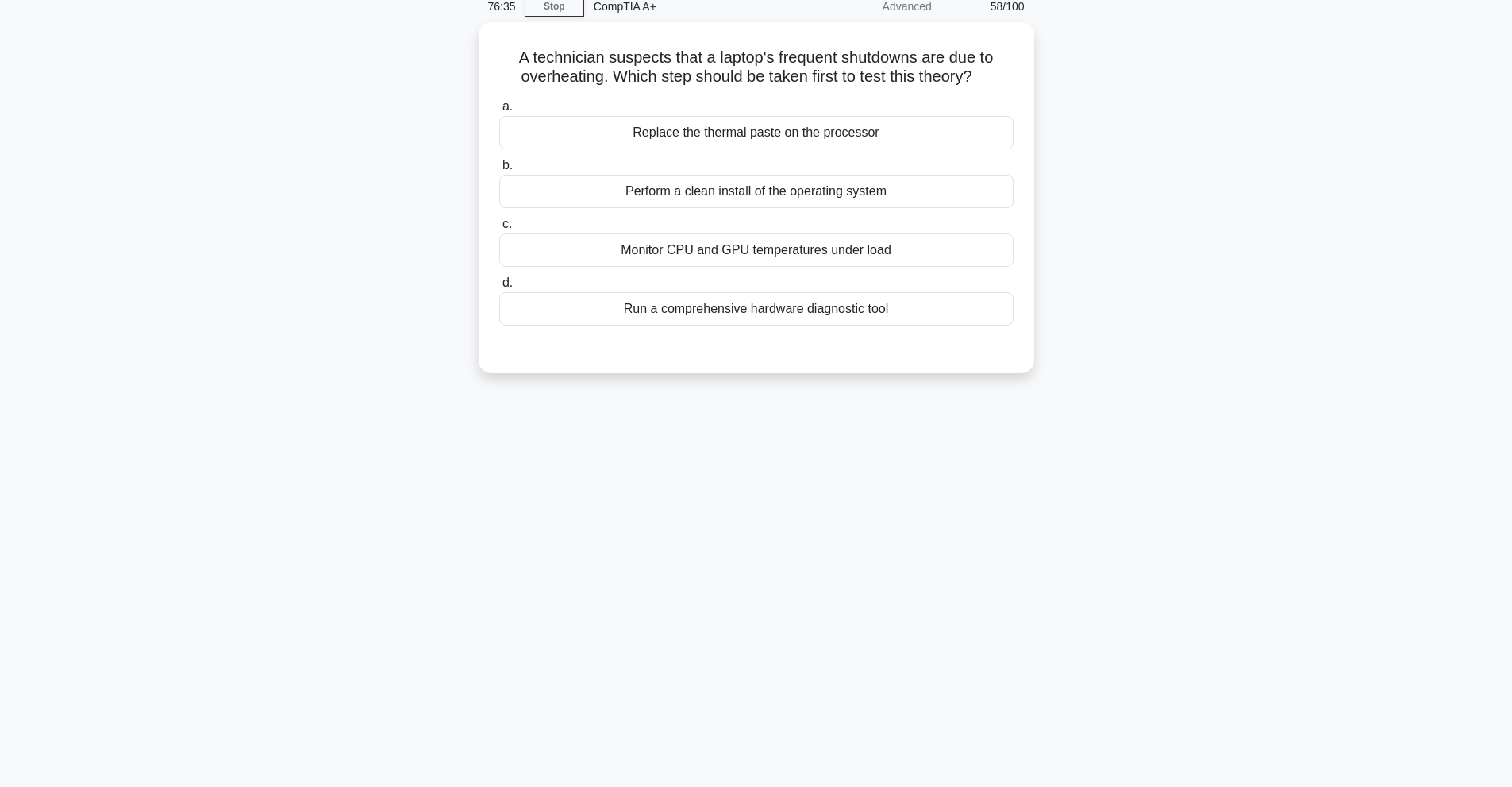
scroll to position [71, 0]
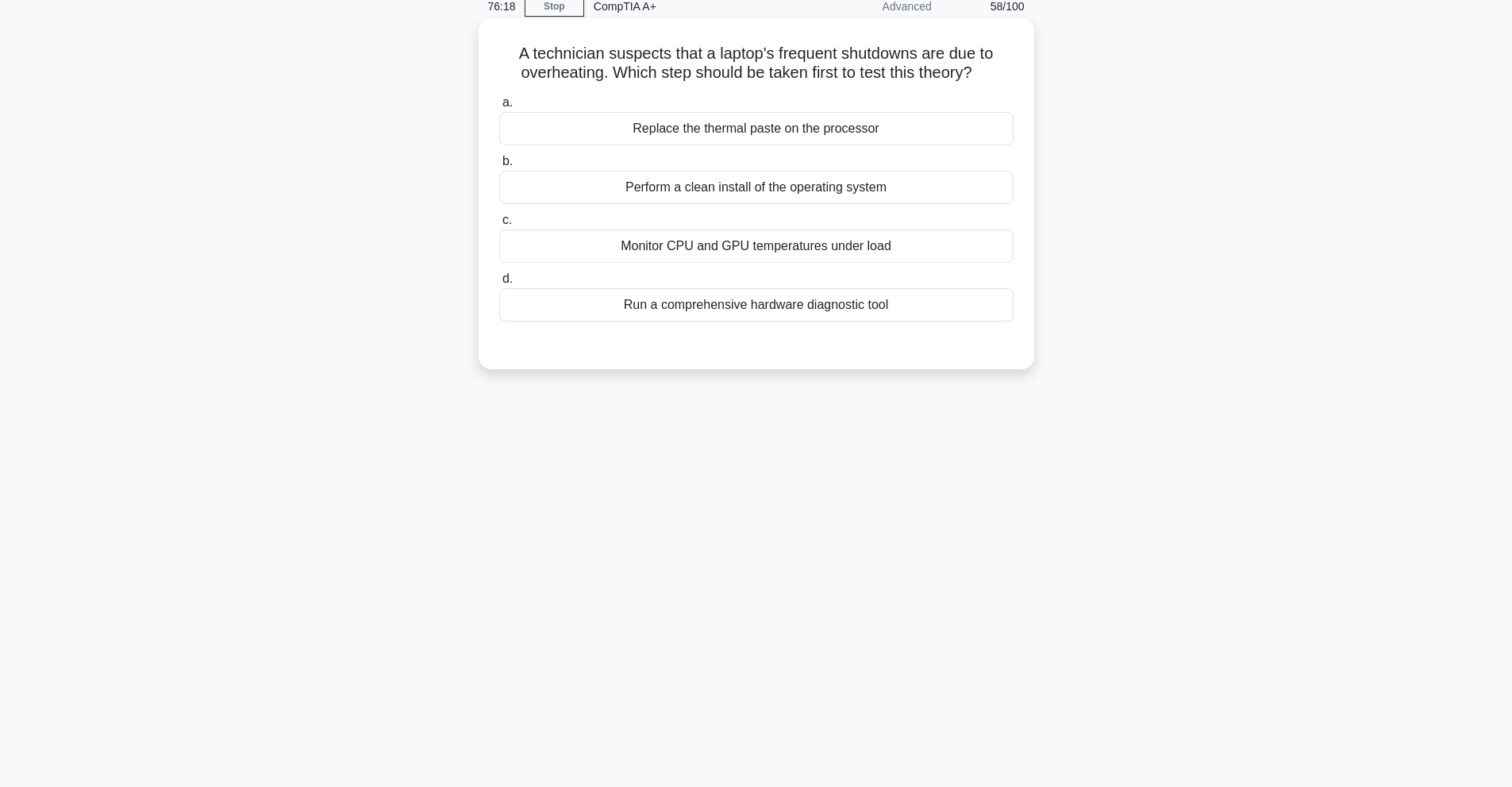
click at [668, 235] on div "Monitor CPU and GPU temperatures under load" at bounding box center [756, 246] width 515 height 33
click at [499, 226] on input "c. Monitor CPU and GPU temperatures under load" at bounding box center [499, 220] width 0 height 11
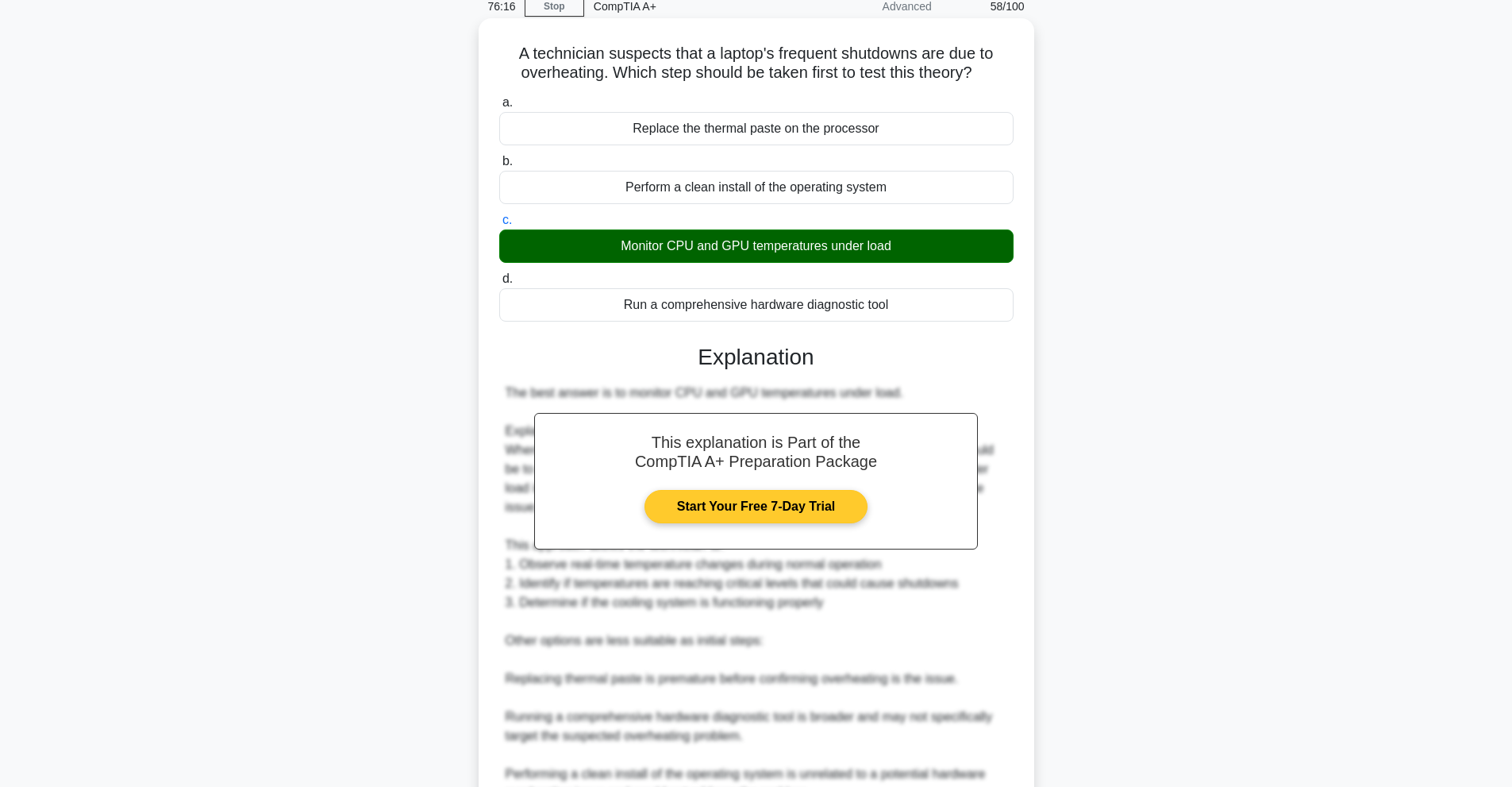
scroll to position [231, 0]
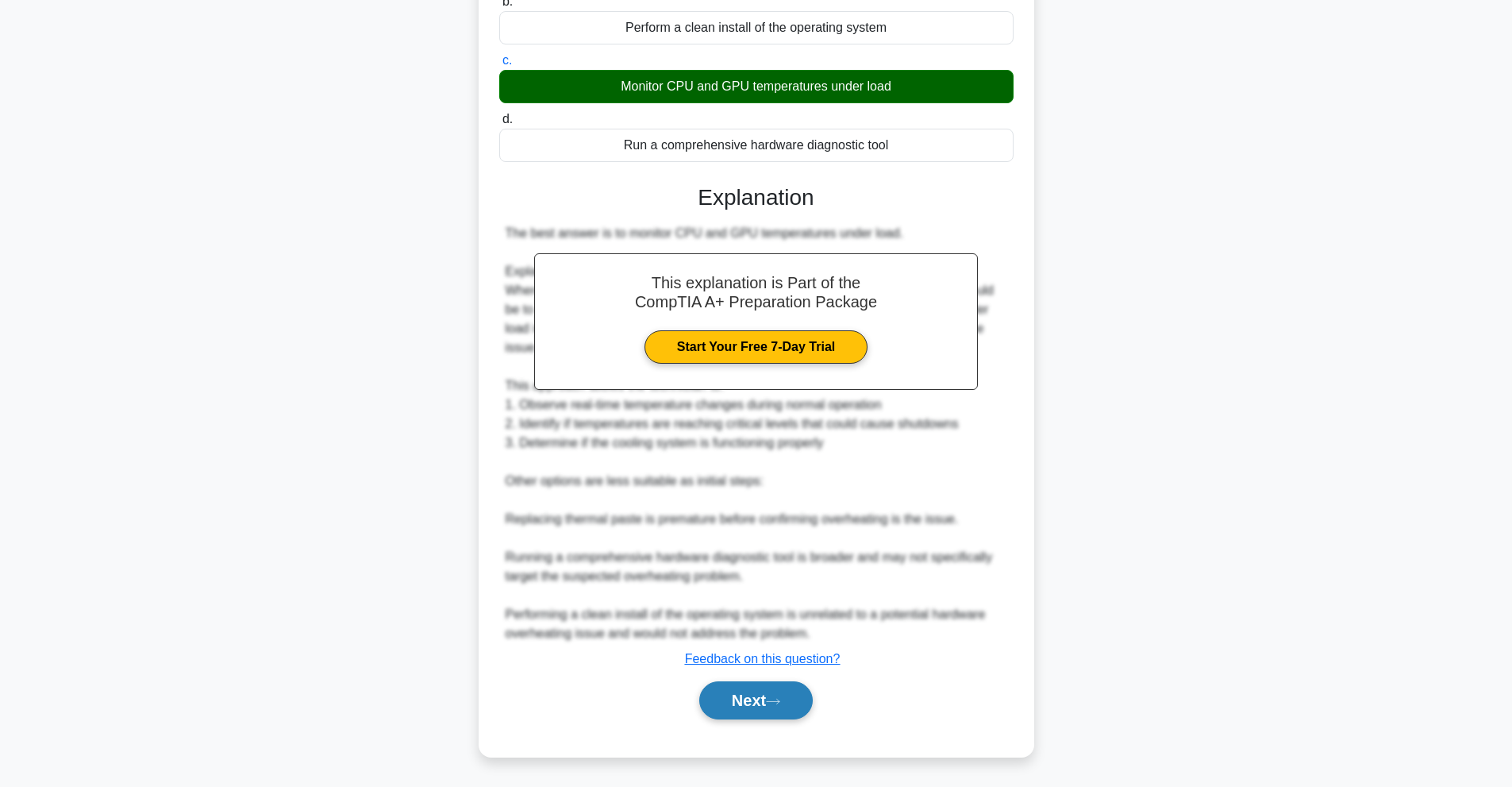
click at [788, 707] on button "Next" at bounding box center [756, 700] width 113 height 38
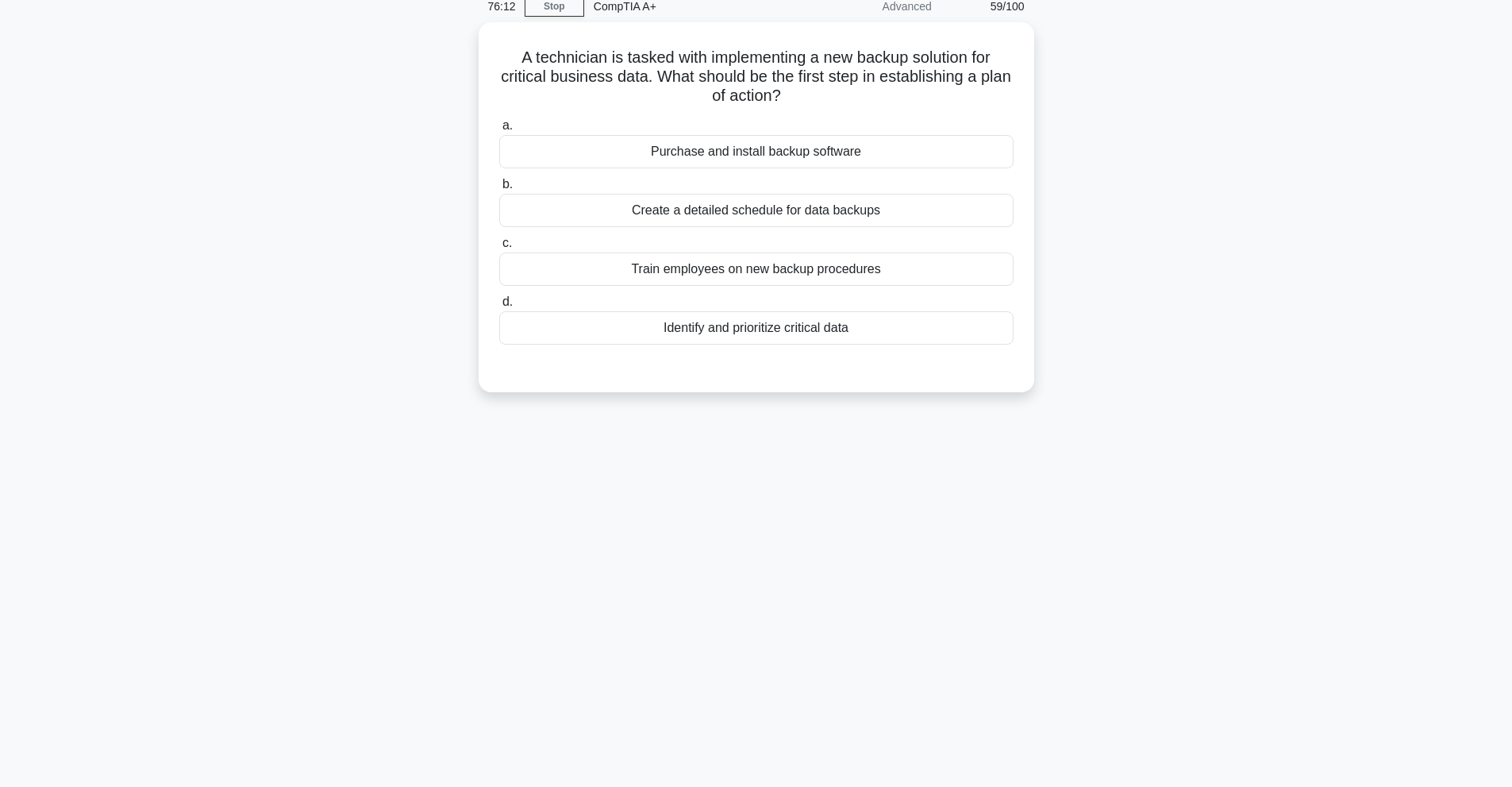
scroll to position [71, 0]
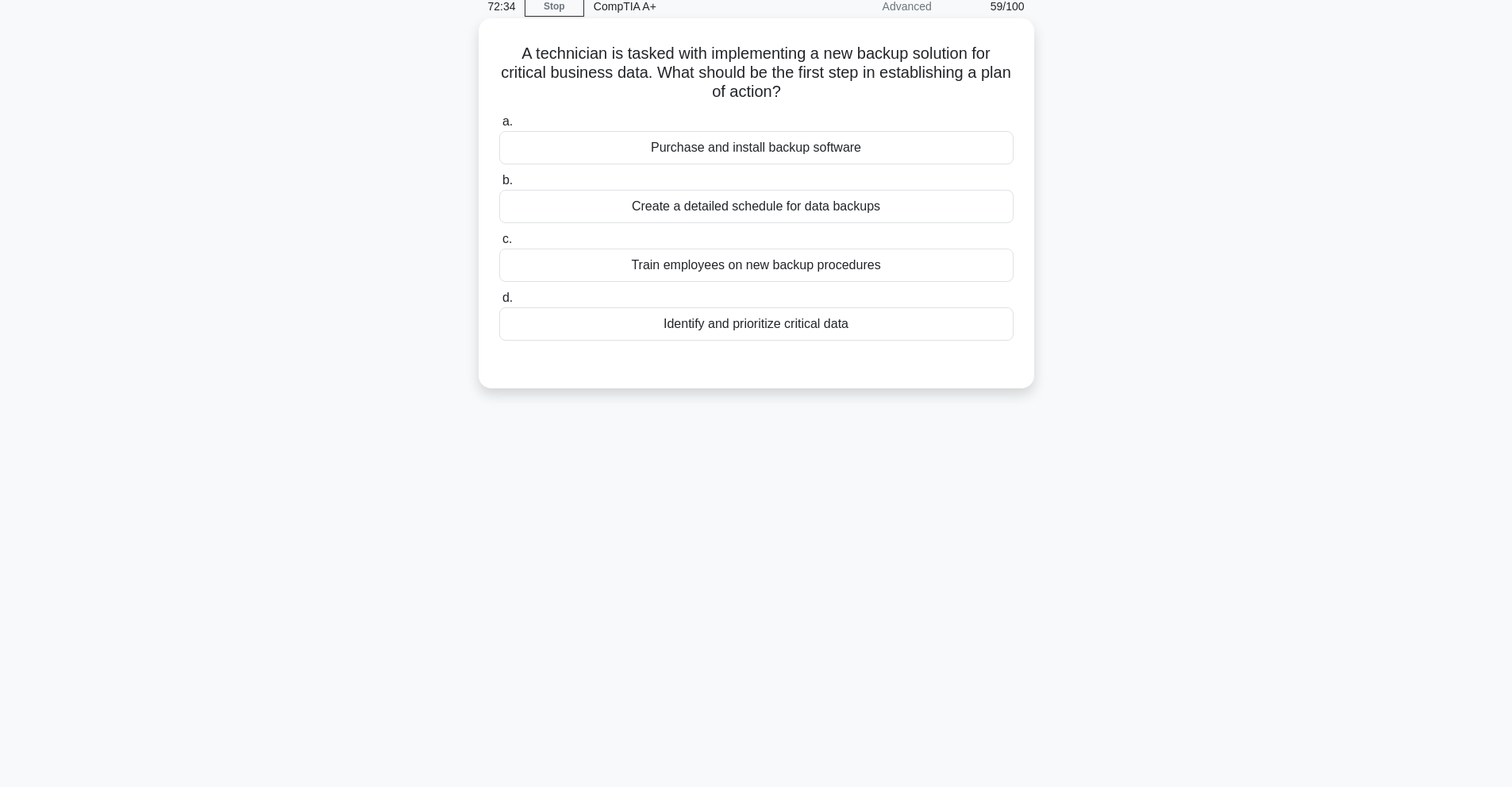
click at [730, 161] on div "Purchase and install backup software" at bounding box center [756, 147] width 515 height 33
click at [499, 127] on input "a. Purchase and install backup software" at bounding box center [499, 121] width 0 height 11
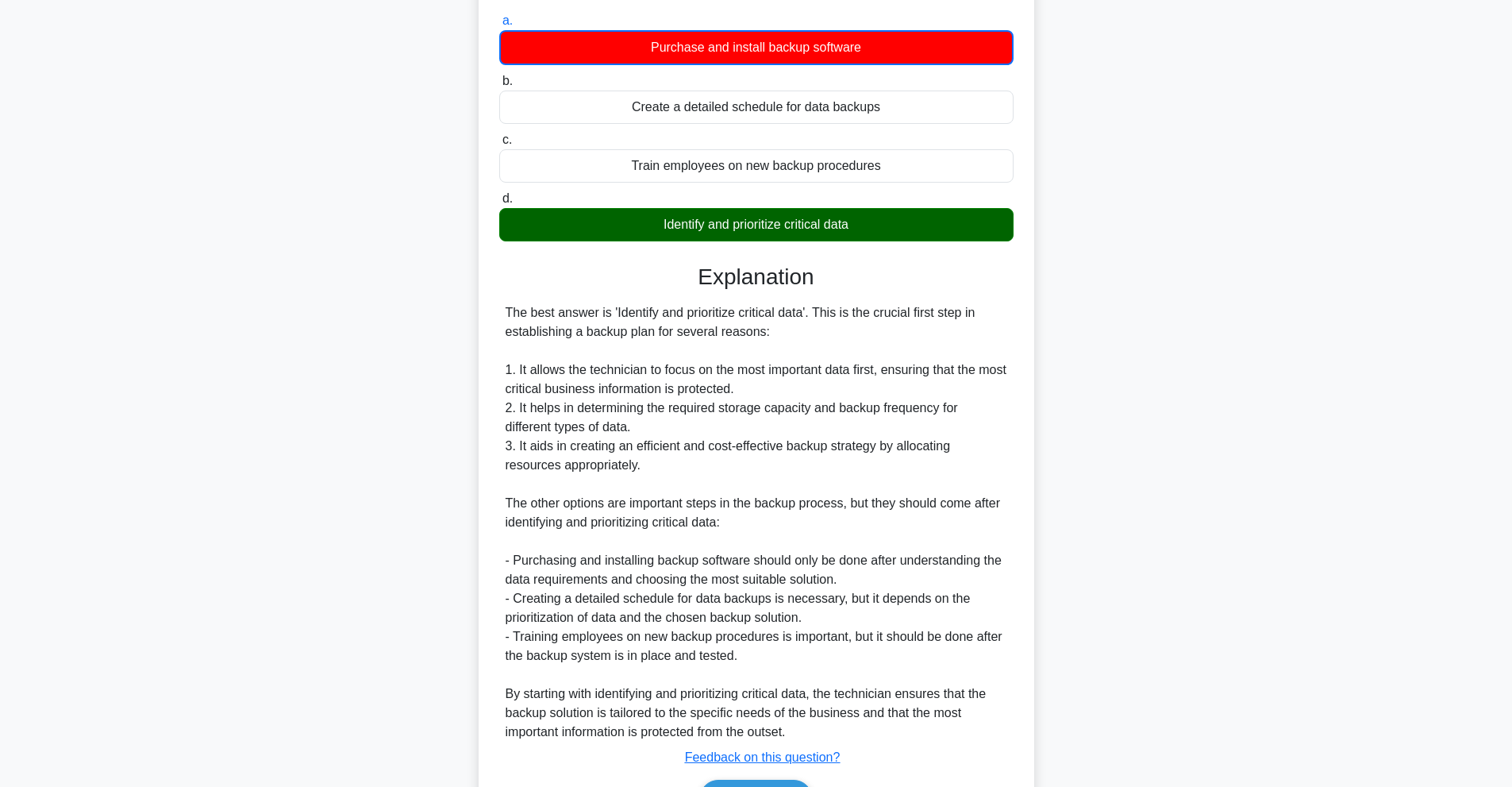
scroll to position [270, 0]
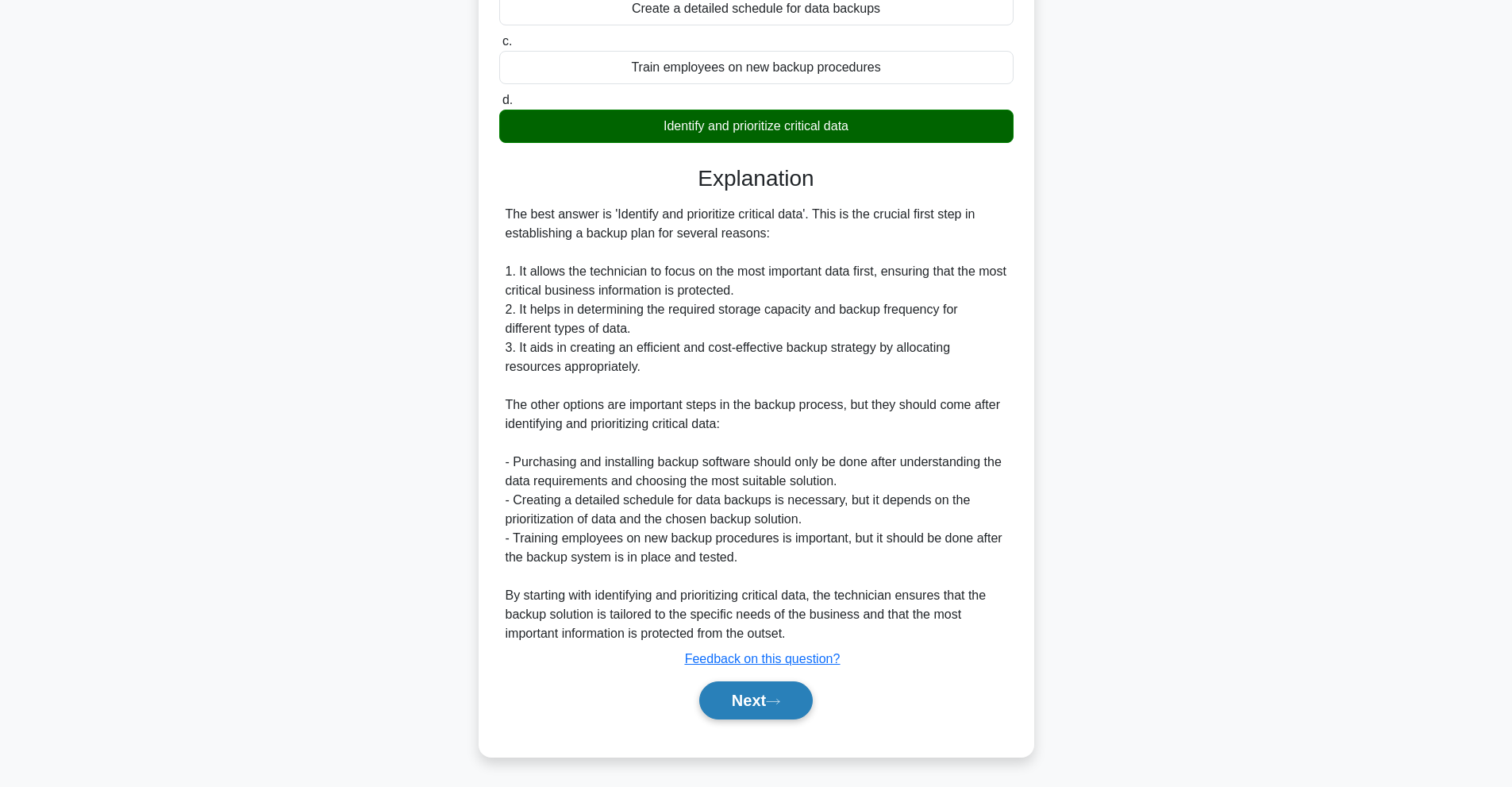
click at [747, 707] on button "Next" at bounding box center [756, 700] width 113 height 38
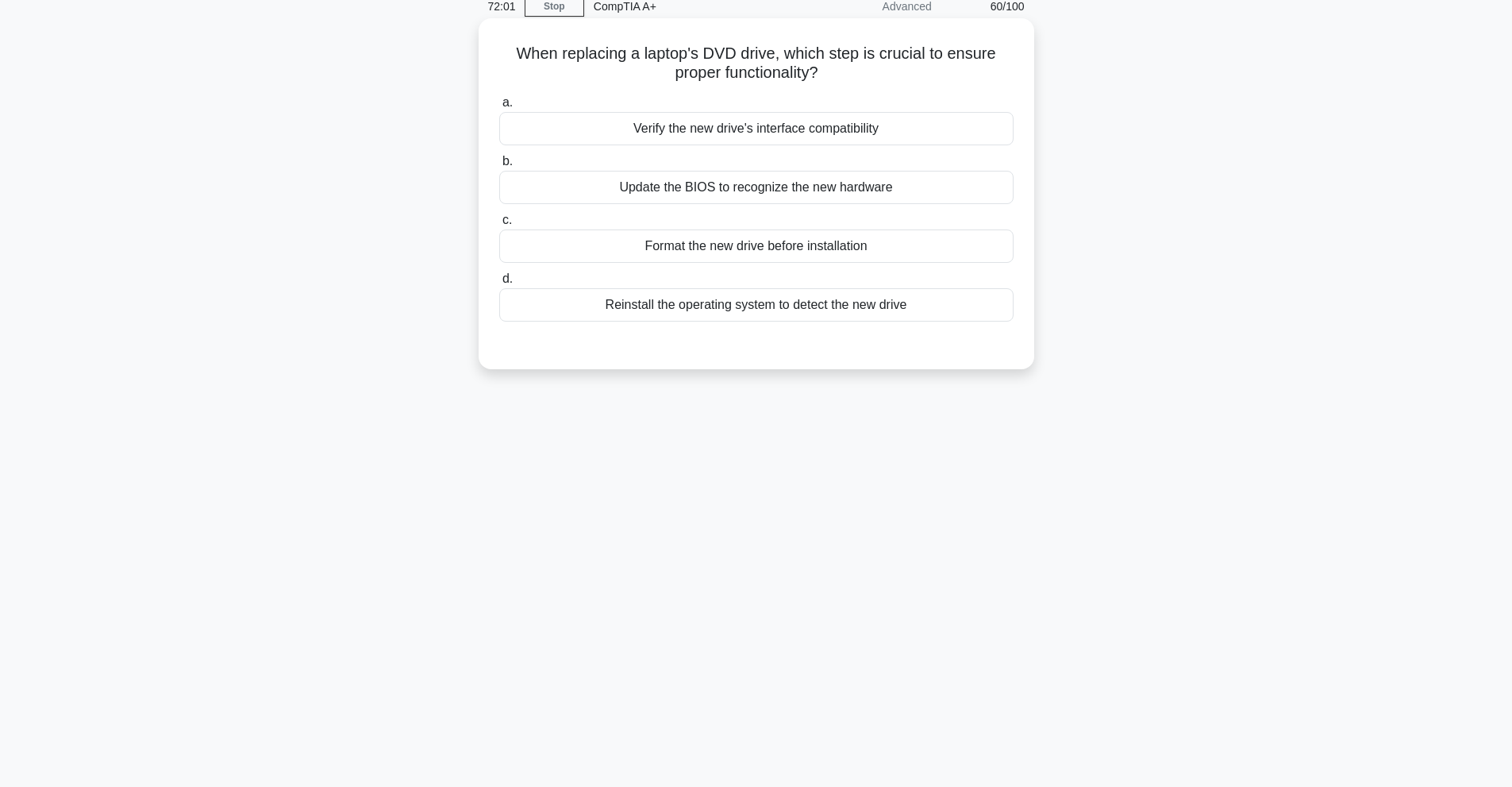
click at [834, 125] on div "Verify the new drive's interface compatibility" at bounding box center [756, 128] width 515 height 33
click at [499, 108] on input "a. Verify the new drive's interface compatibility" at bounding box center [499, 103] width 0 height 11
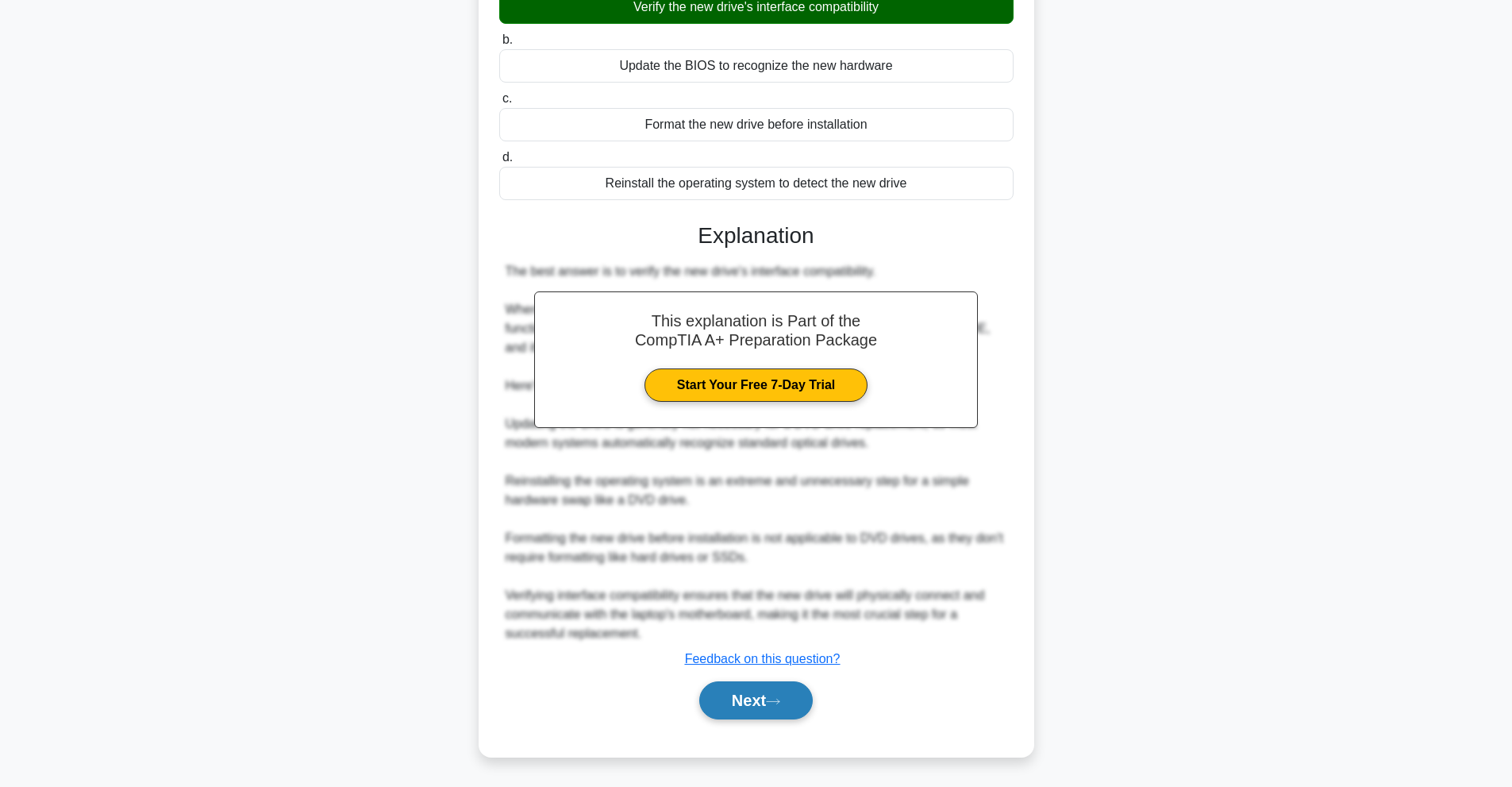
click at [796, 701] on button "Next" at bounding box center [756, 700] width 113 height 38
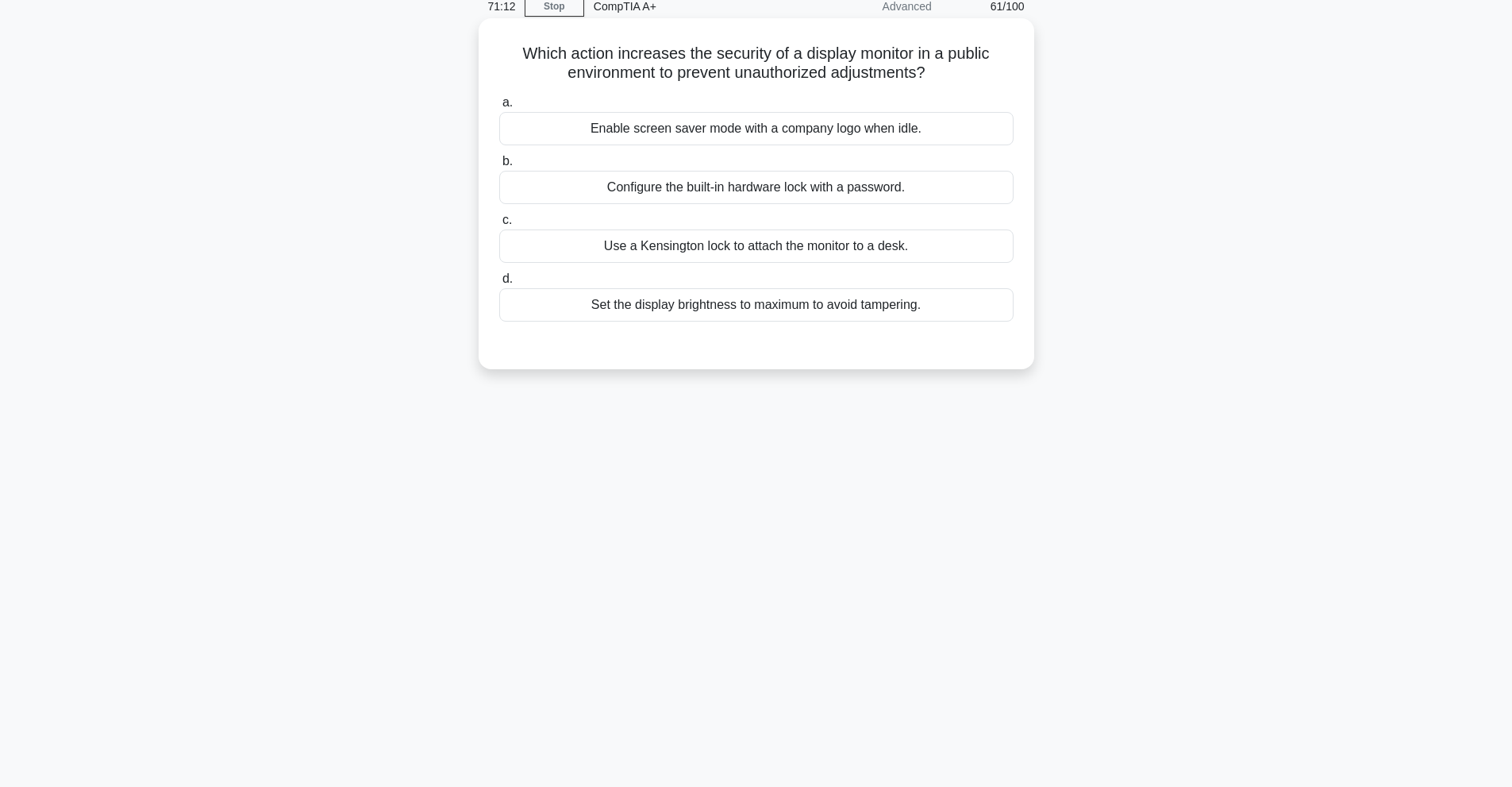
click at [795, 245] on div "Use a Kensington lock to attach the monitor to a desk." at bounding box center [756, 246] width 515 height 33
click at [499, 226] on input "c. Use a Kensington lock to attach the monitor to a desk." at bounding box center [499, 220] width 0 height 11
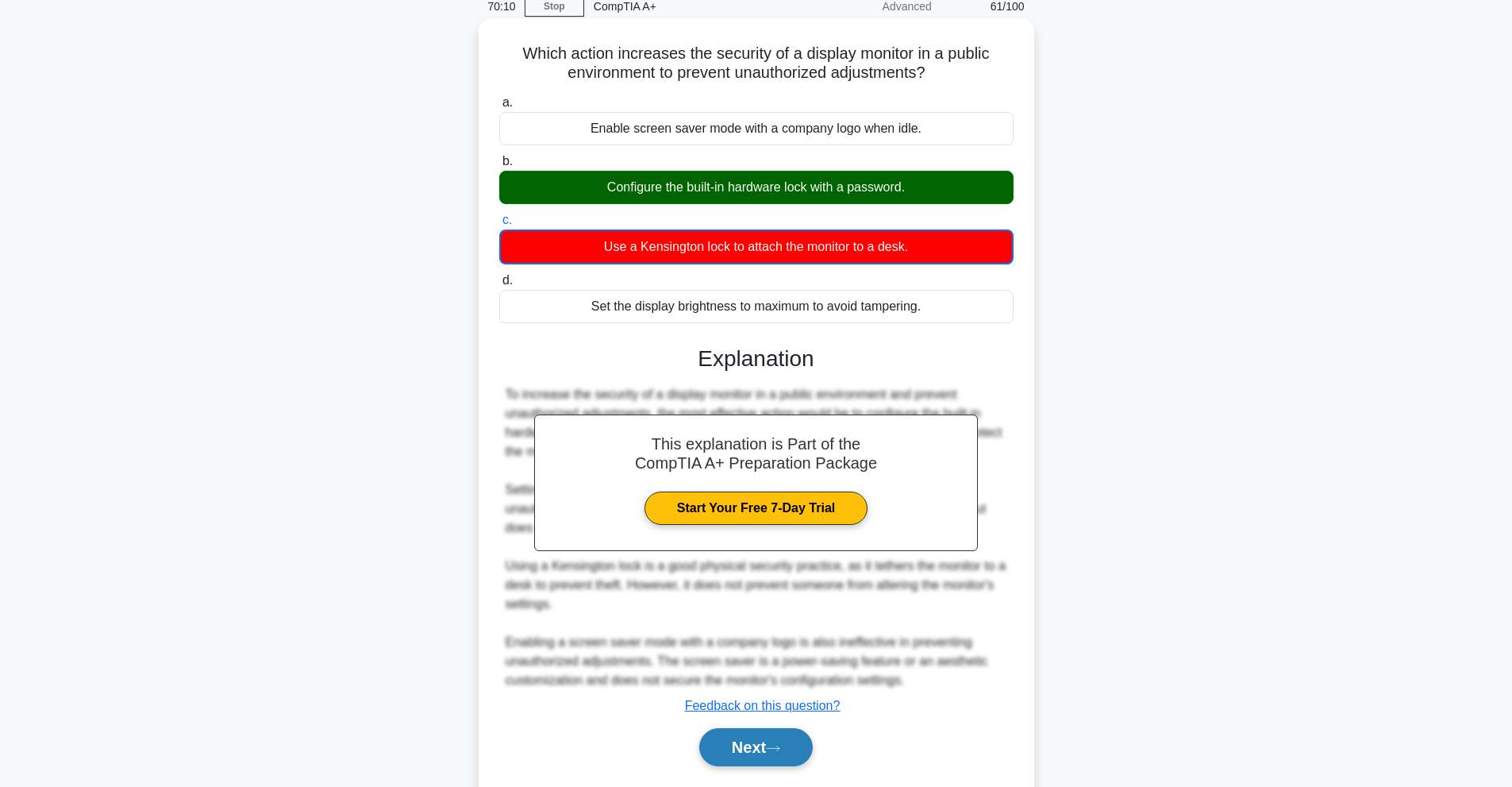
click at [731, 753] on button "Next" at bounding box center [756, 747] width 113 height 38
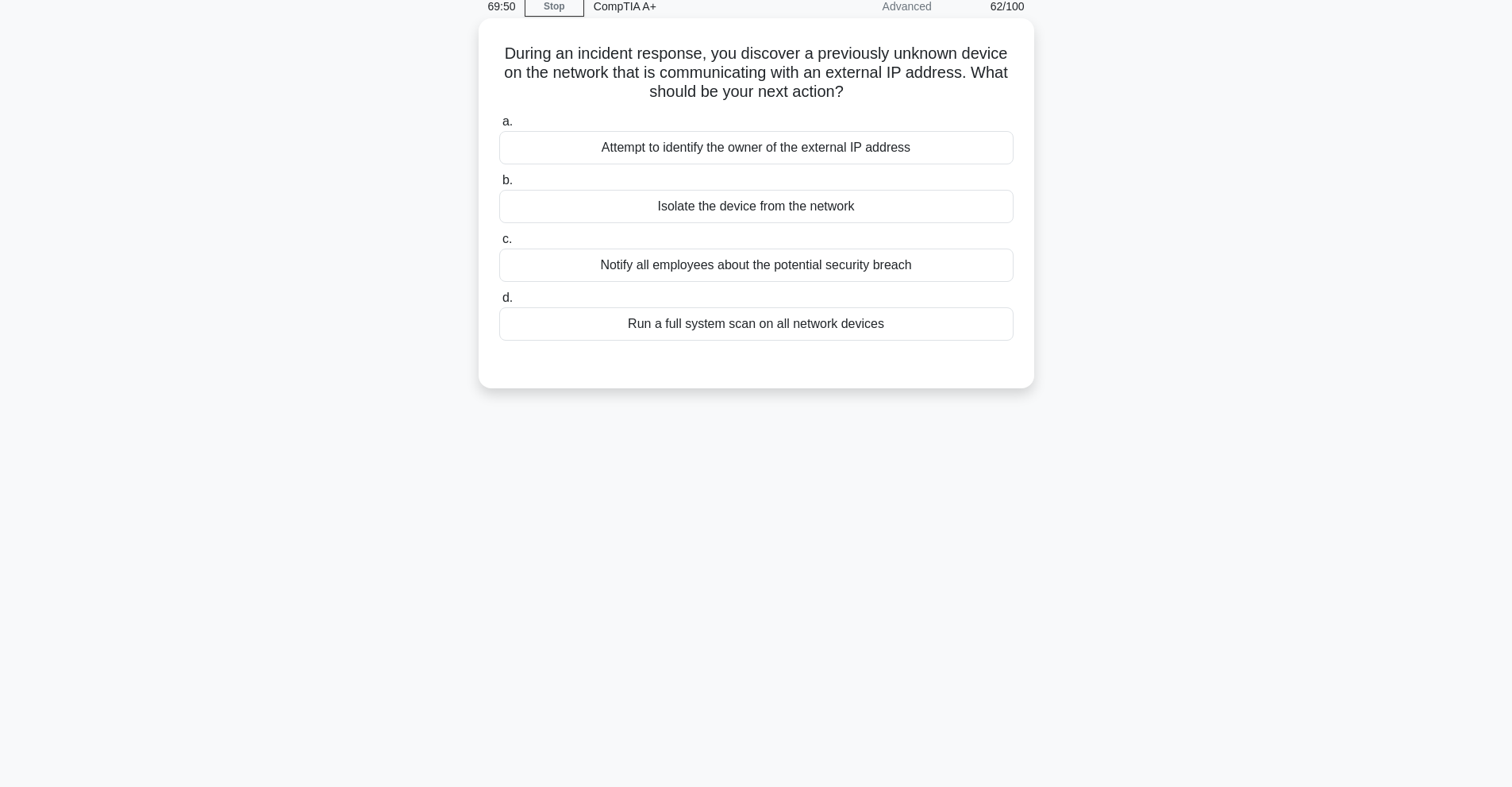
click at [817, 225] on div "a. Attempt to identify the owner of the external IP address b. Isolate the devi…" at bounding box center [756, 226] width 533 height 235
click at [817, 219] on div "Isolate the device from the network" at bounding box center [756, 206] width 515 height 33
click at [499, 186] on input "b. Isolate the device from the network" at bounding box center [499, 180] width 0 height 11
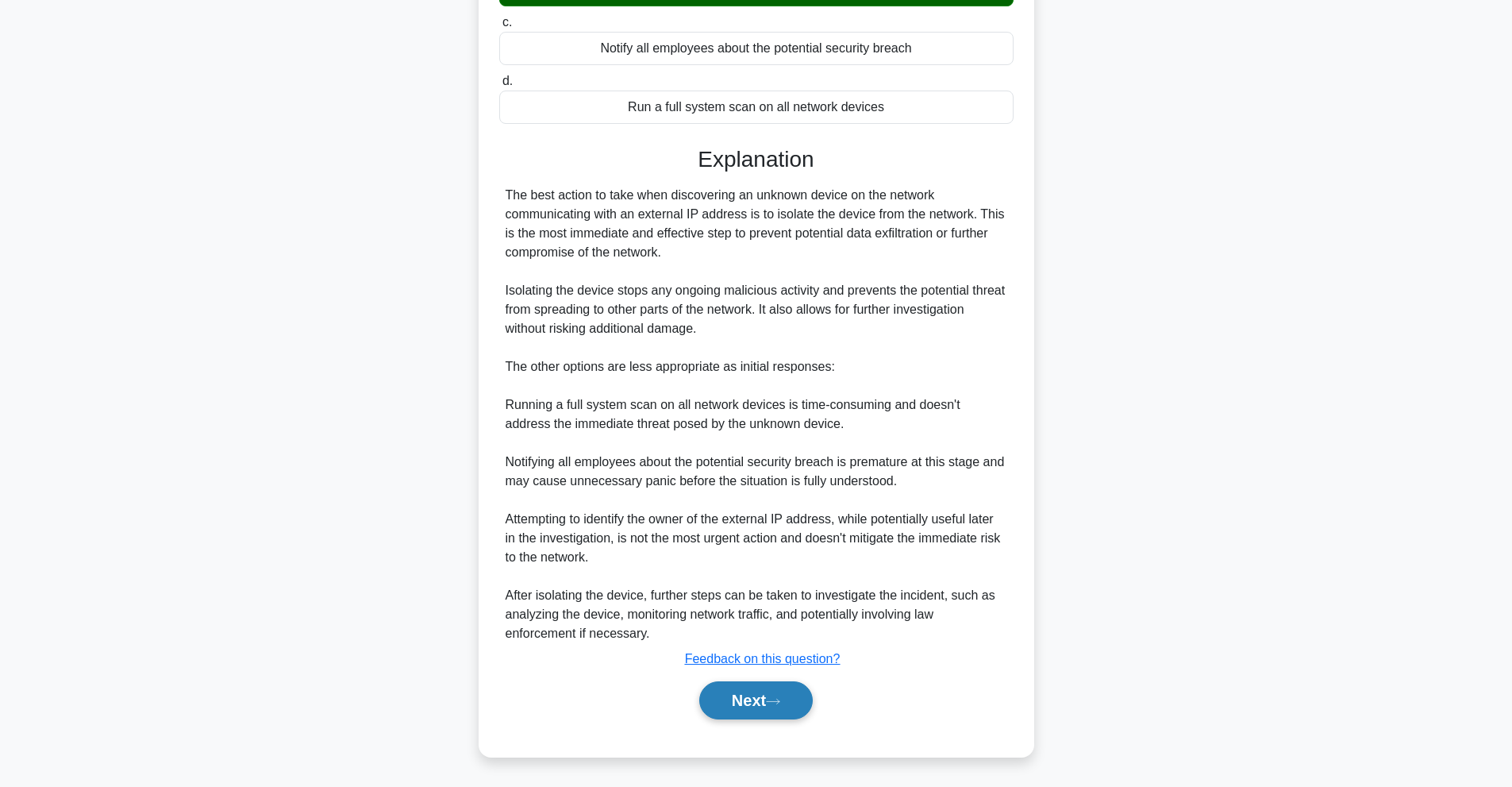
click at [761, 703] on button "Next" at bounding box center [756, 700] width 113 height 38
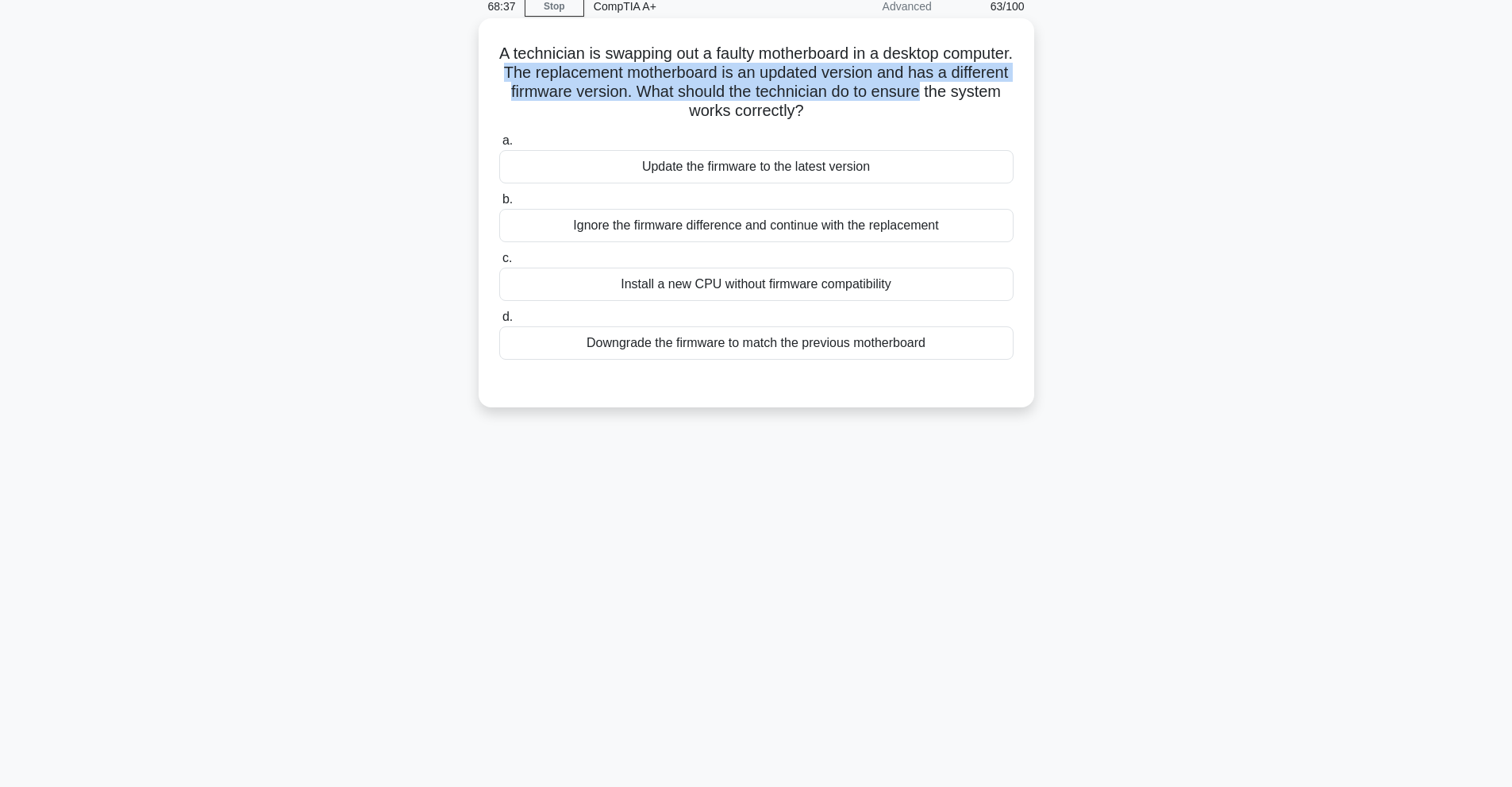
drag, startPoint x: 576, startPoint y: 71, endPoint x: 1022, endPoint y: 92, distance: 446.5
click at [1022, 92] on div "A technician is swapping out a faulty motherboard in a desktop computer. The re…" at bounding box center [756, 213] width 543 height 376
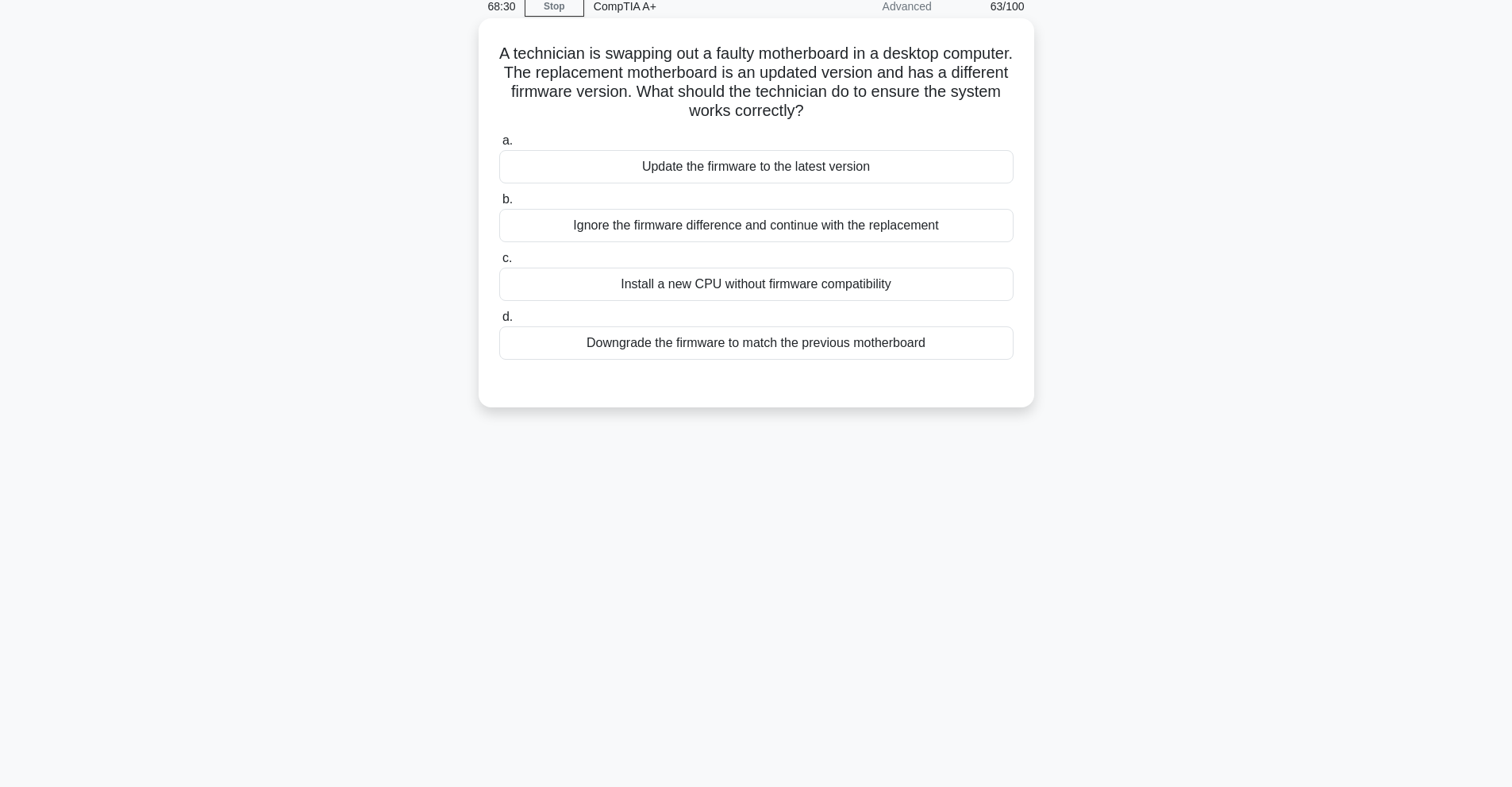
click at [729, 134] on label "a. Update the firmware to the latest version" at bounding box center [756, 157] width 515 height 52
click at [499, 136] on input "a. Update the firmware to the latest version" at bounding box center [499, 141] width 0 height 11
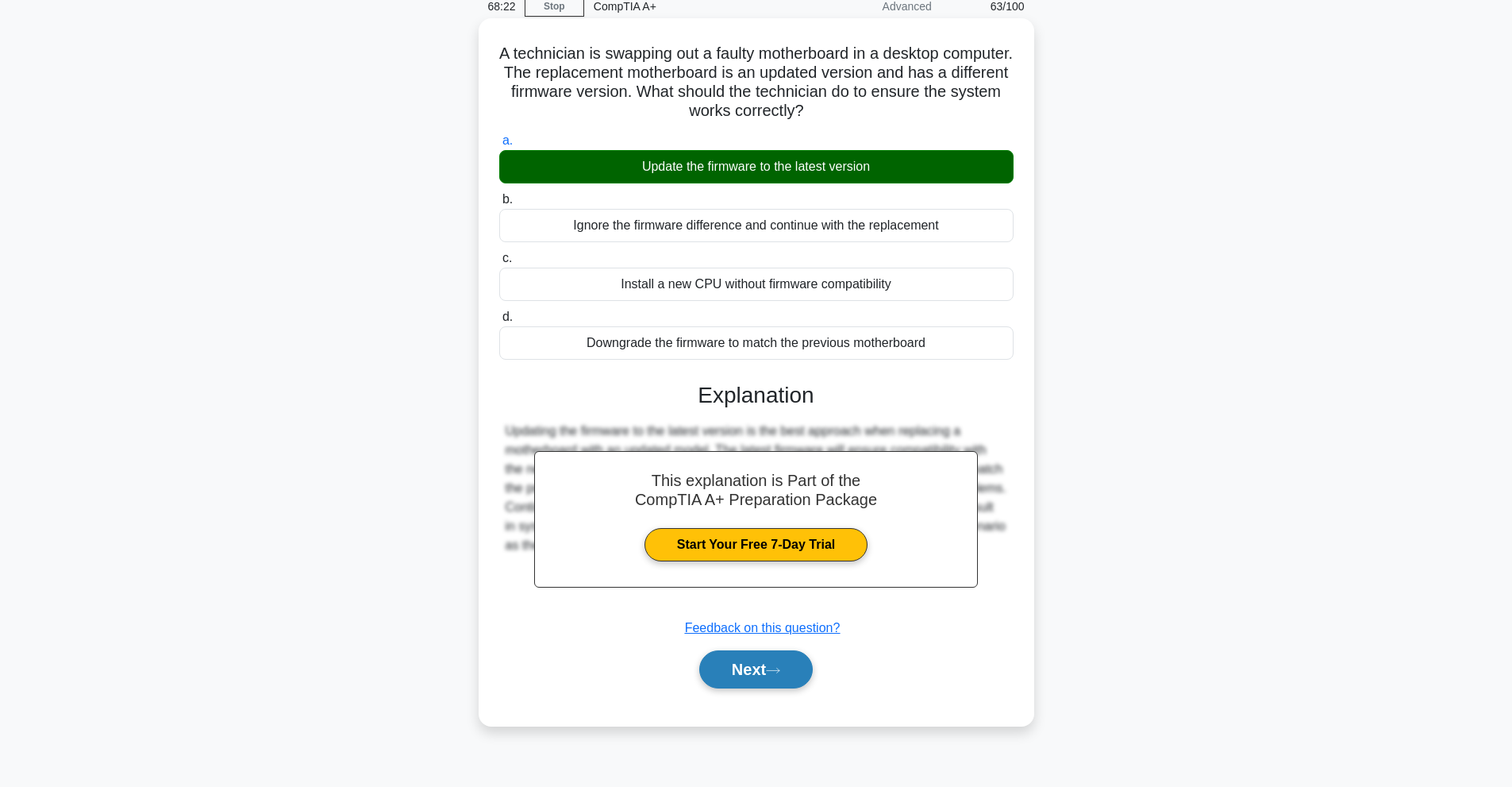
click at [760, 675] on button "Next" at bounding box center [756, 669] width 113 height 38
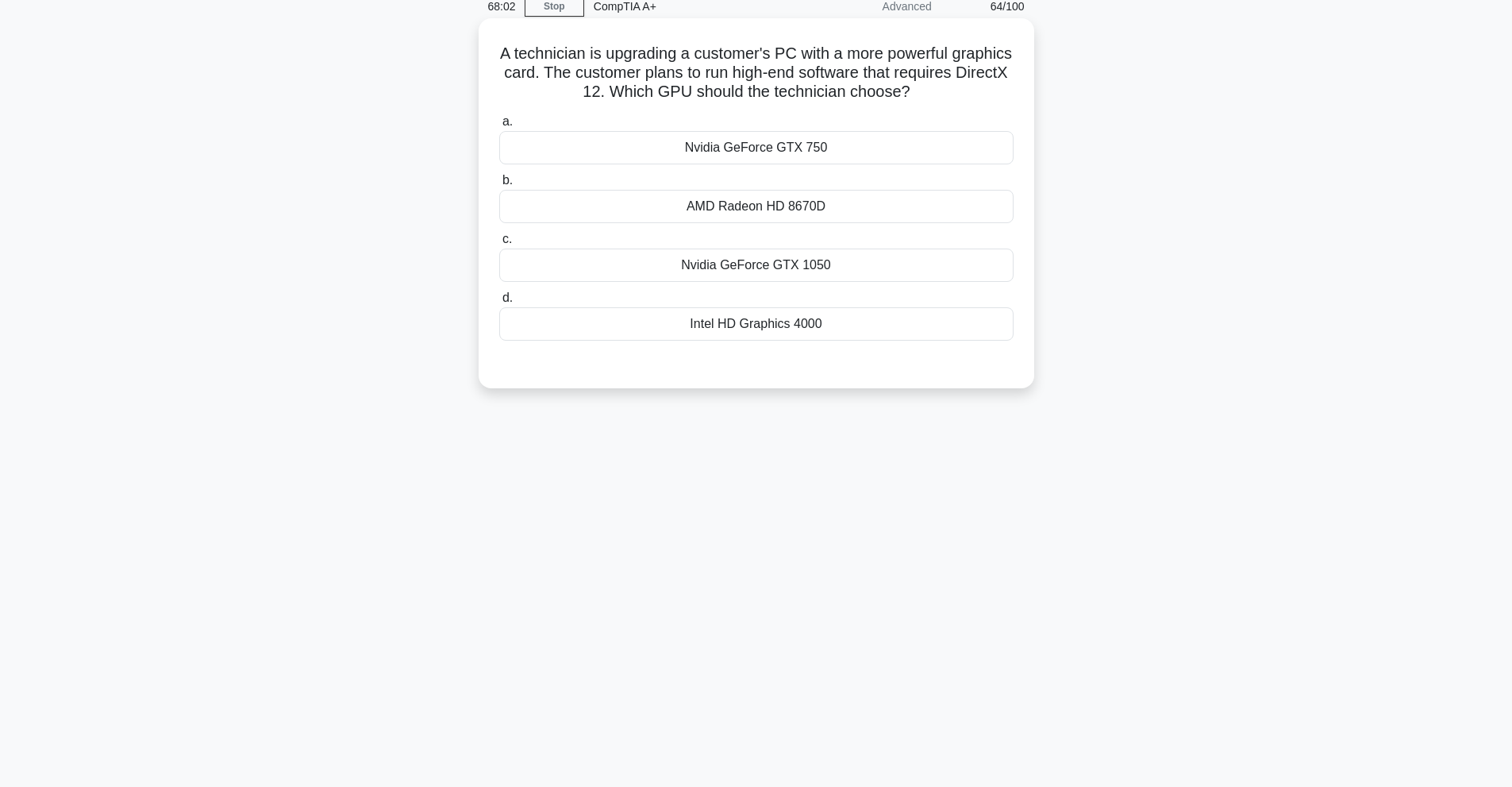
click at [858, 266] on div "Nvidia GeForce GTX 1050" at bounding box center [756, 265] width 515 height 33
click at [499, 244] on input "c. Nvidia GeForce GTX 1050" at bounding box center [499, 240] width 0 height 11
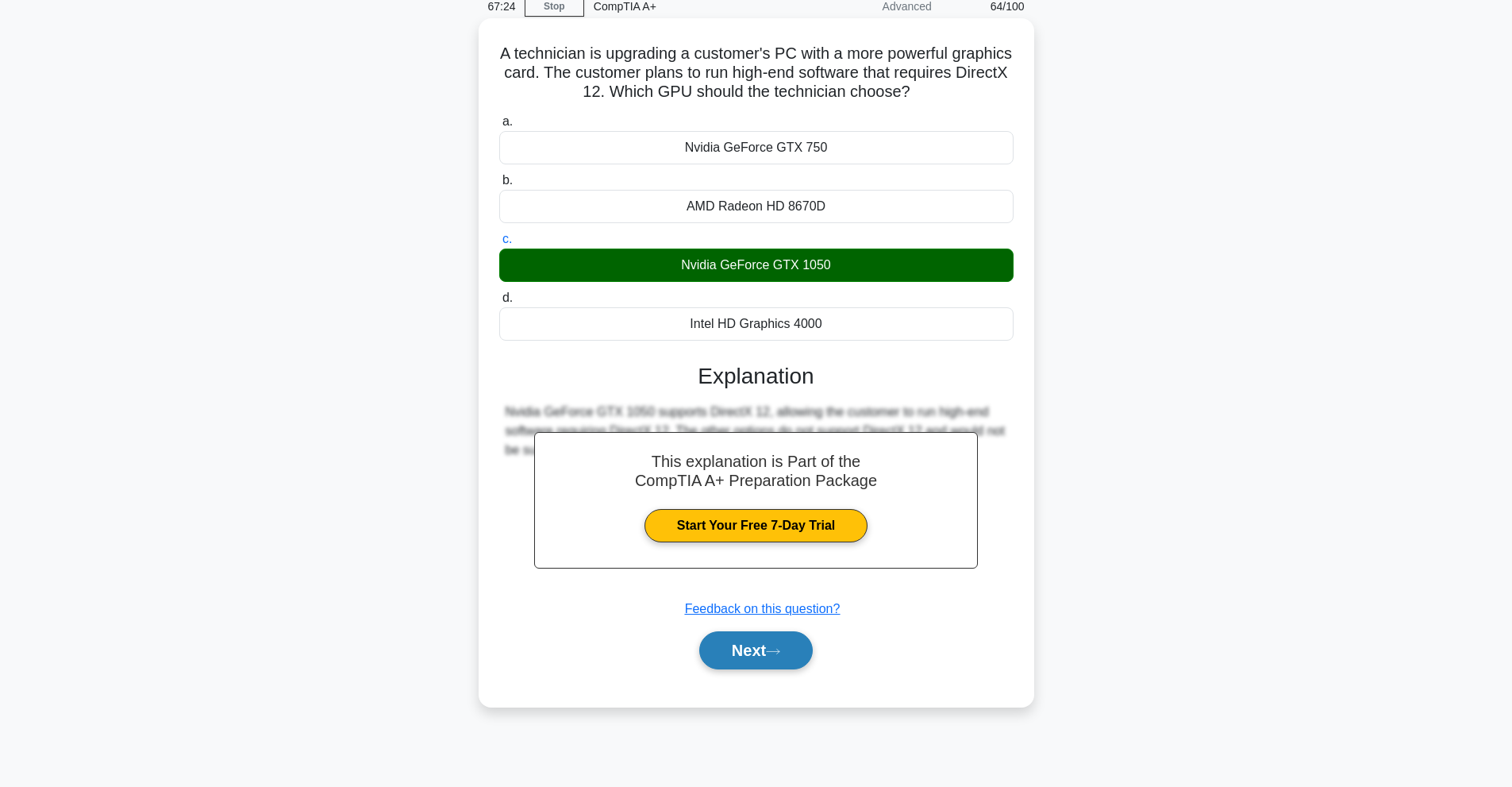
click at [760, 657] on button "Next" at bounding box center [756, 650] width 113 height 38
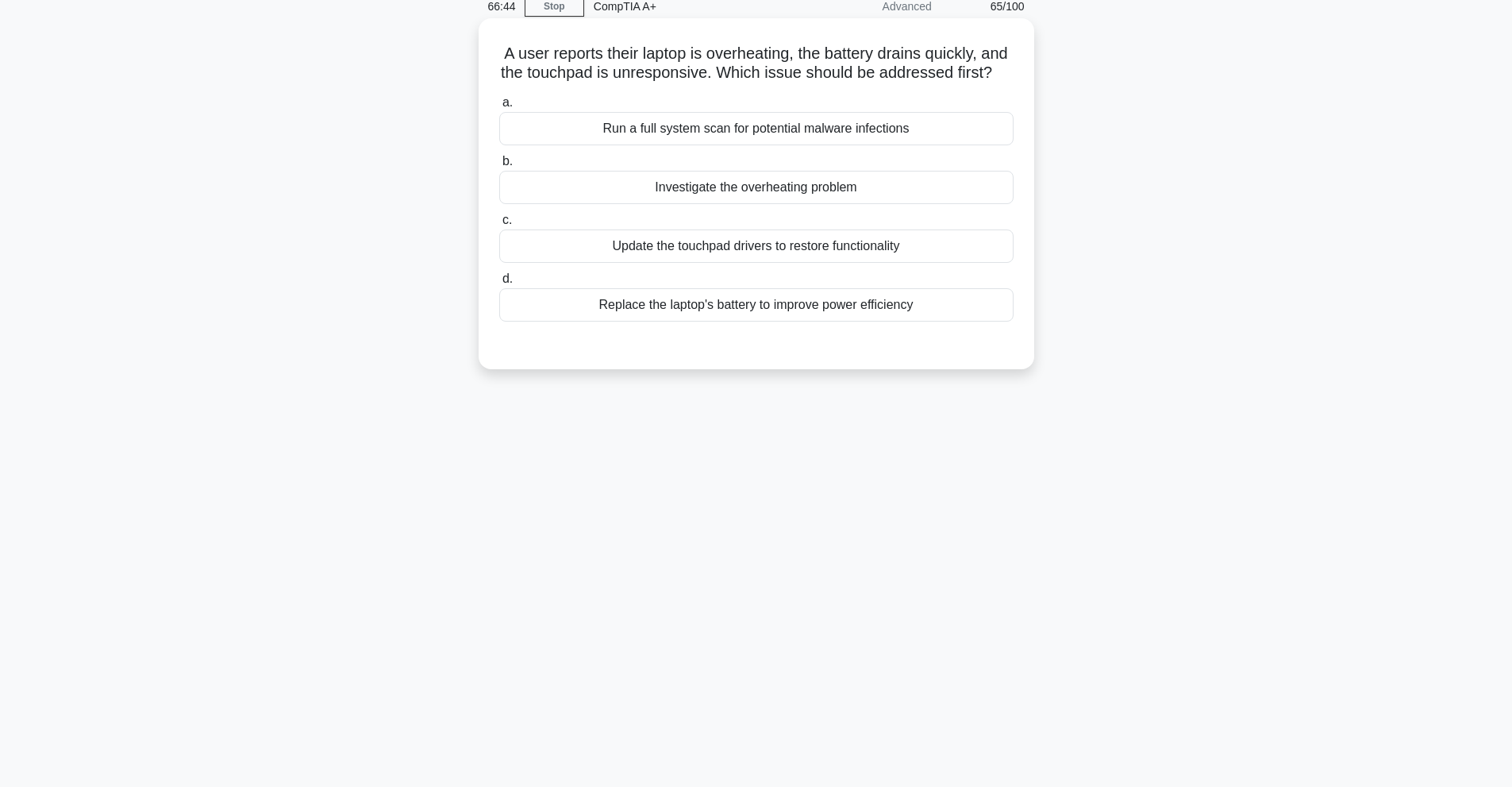
click at [887, 319] on div "Replace the laptop's battery to improve power efficiency" at bounding box center [756, 305] width 515 height 33
click at [499, 284] on input "d. Replace the laptop's battery to improve power efficiency" at bounding box center [499, 279] width 0 height 11
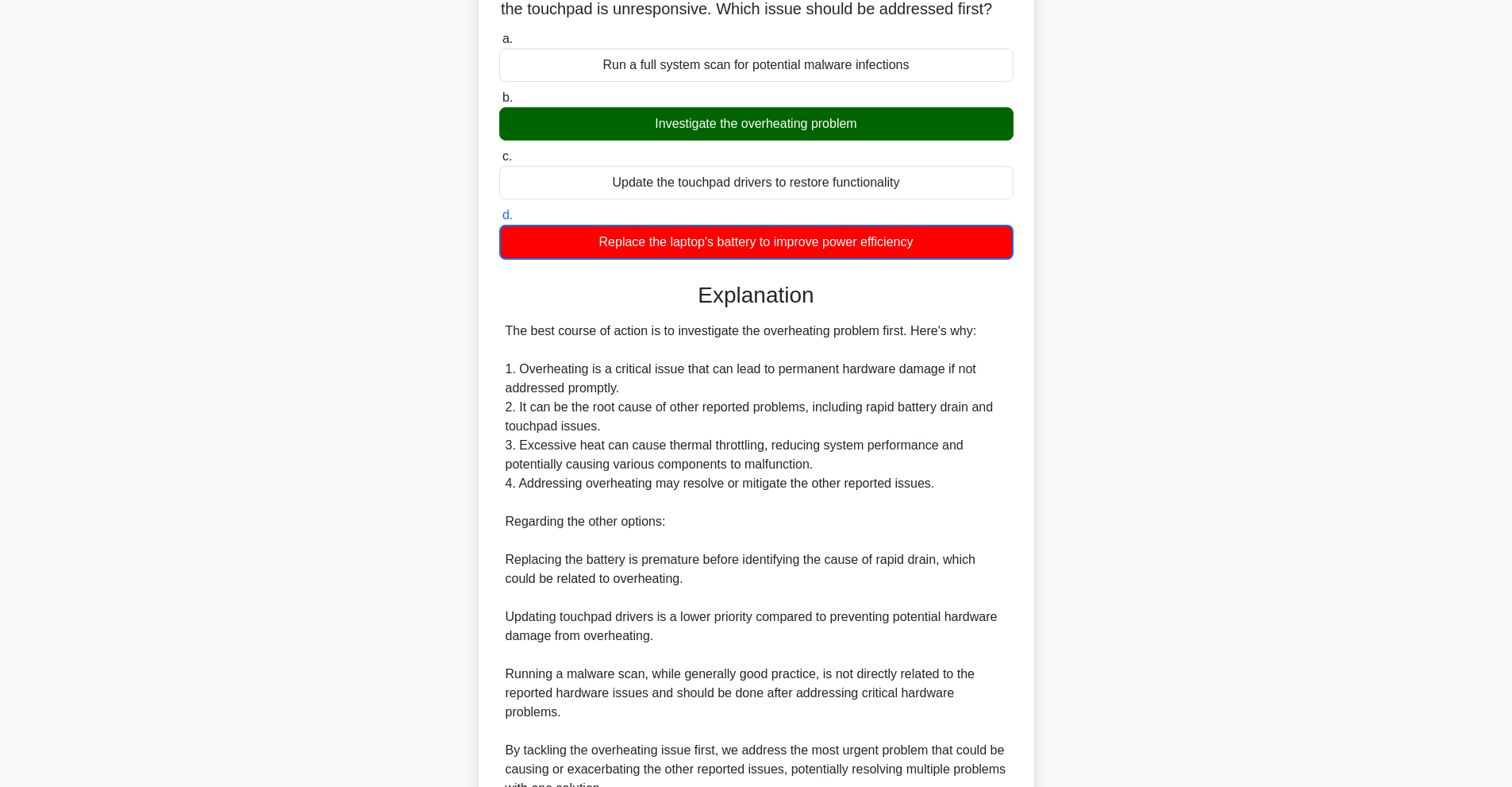
scroll to position [309, 0]
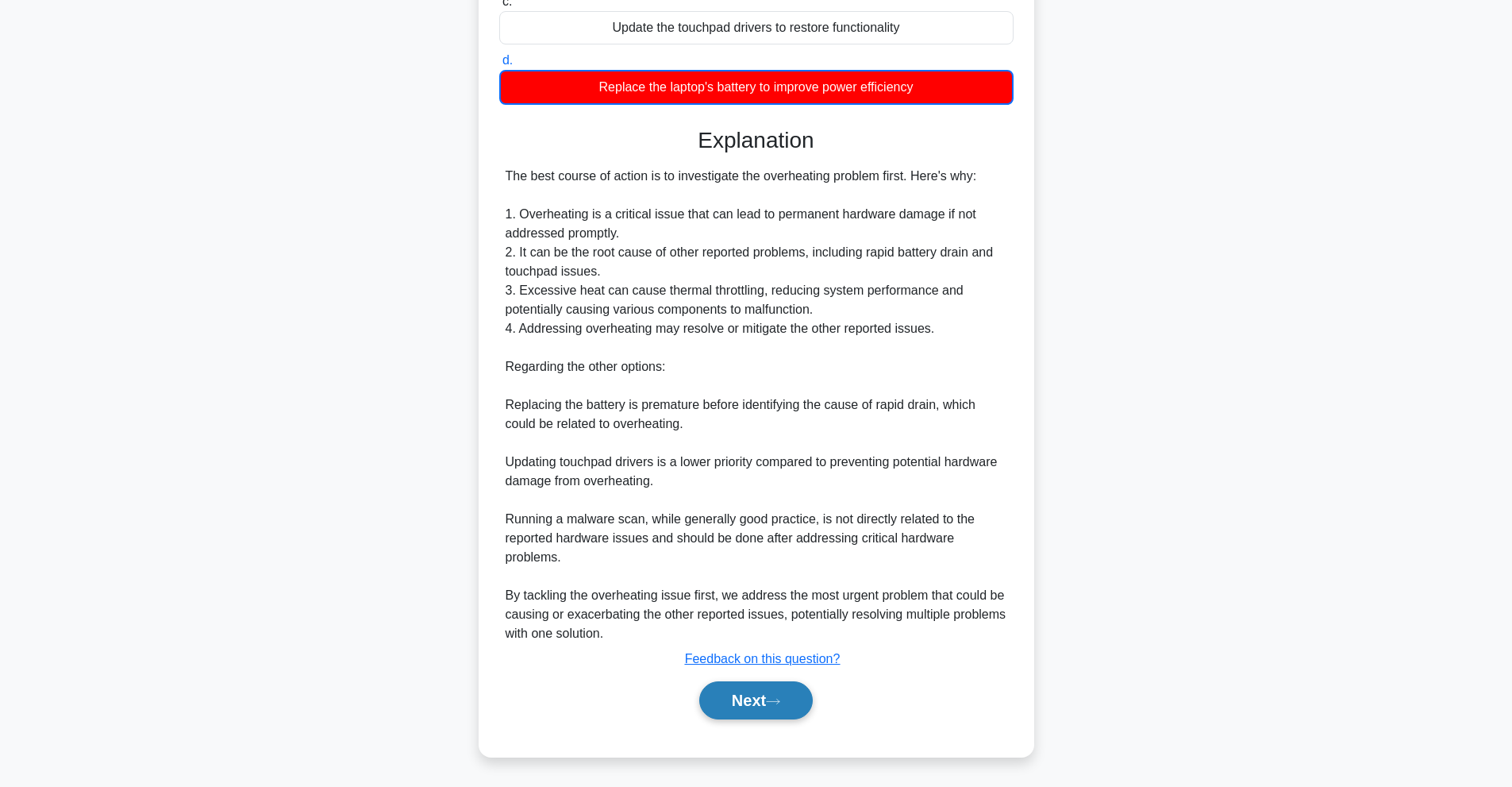
click at [807, 684] on button "Next" at bounding box center [756, 700] width 113 height 38
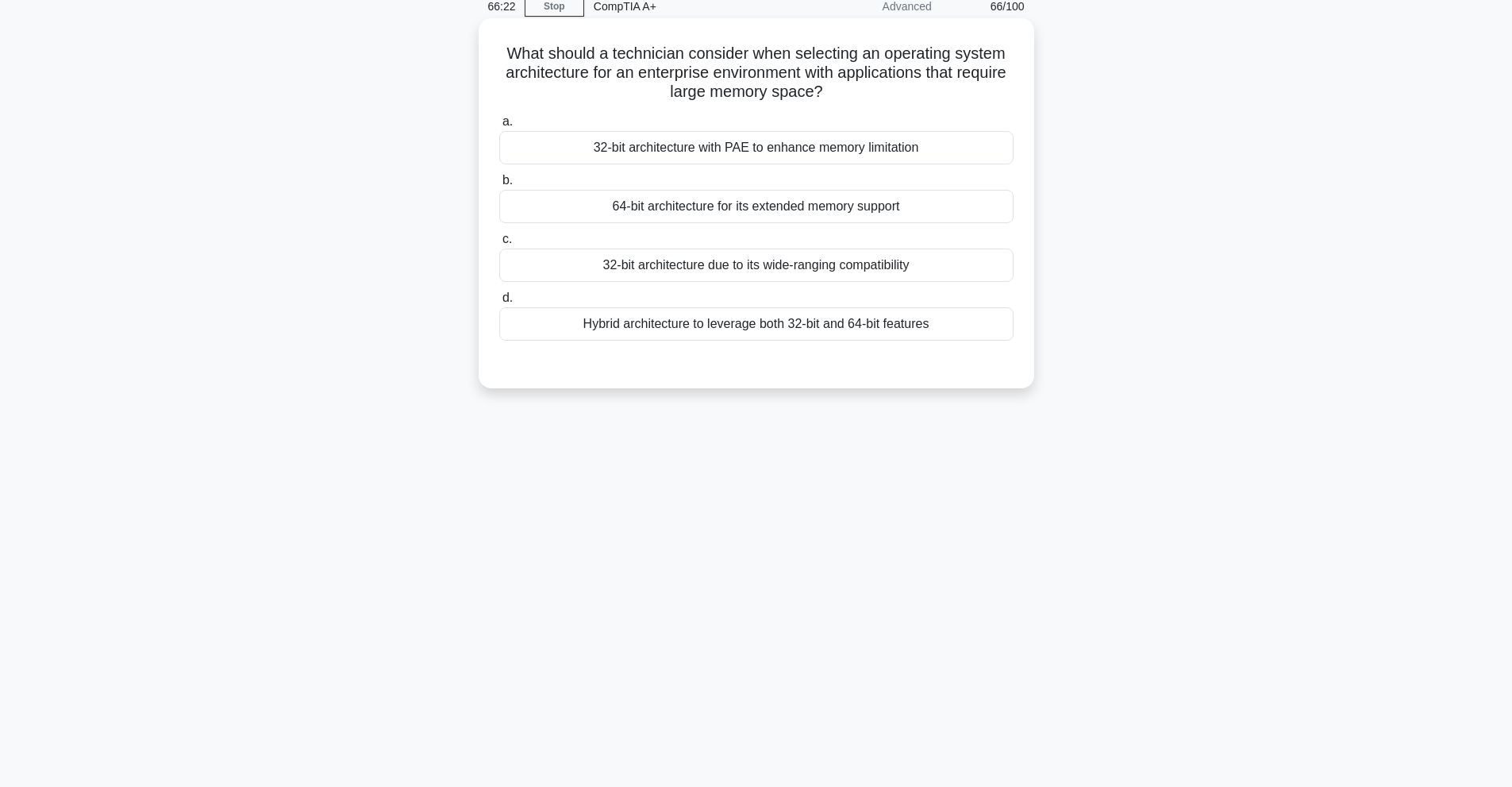
click at [632, 257] on div "32-bit architecture due to its wide-ranging compatibility" at bounding box center [756, 265] width 515 height 33
click at [499, 244] on input "c. 32-bit architecture due to its wide-ranging compatibility" at bounding box center [499, 240] width 0 height 11
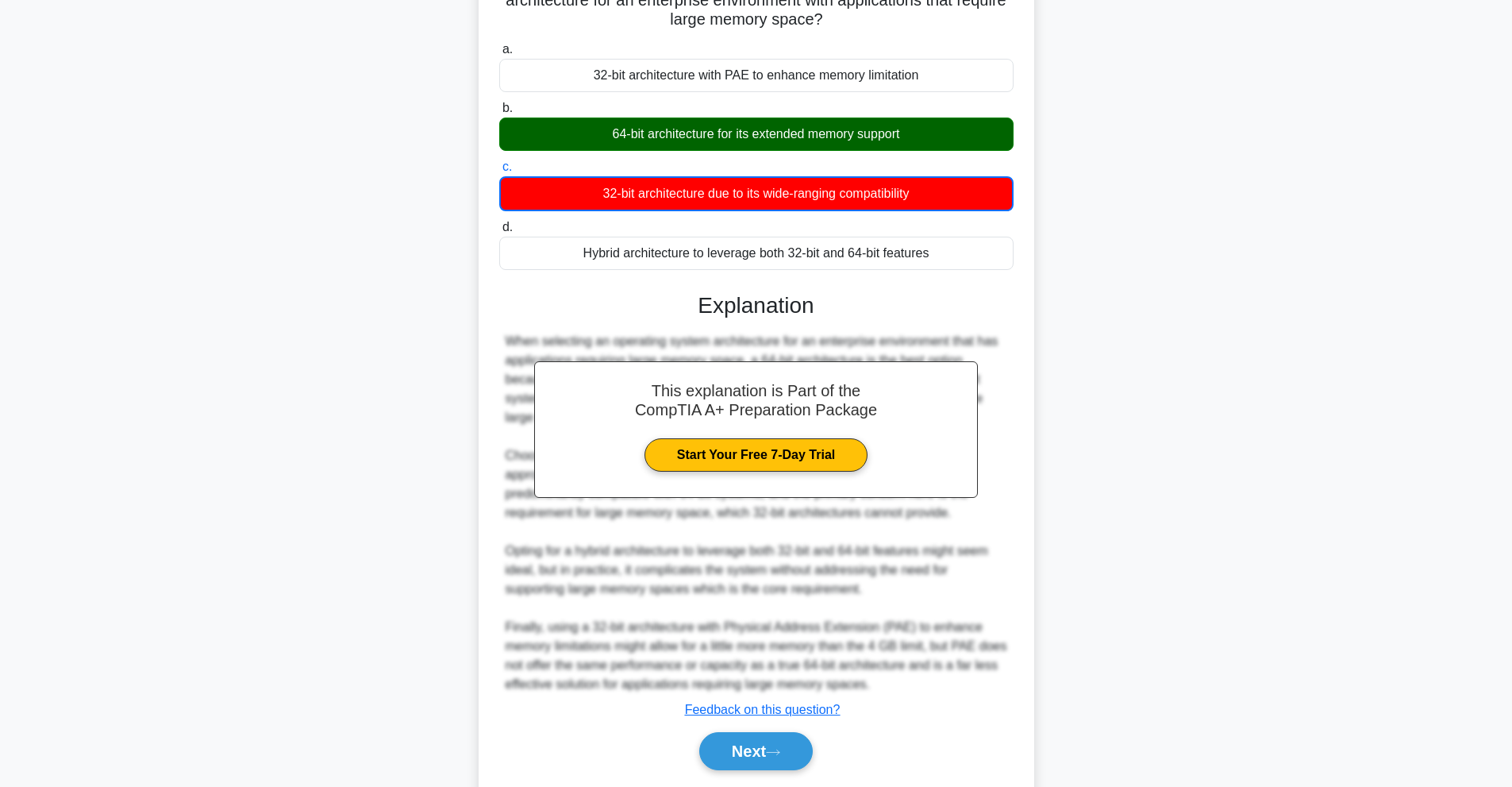
scroll to position [195, 0]
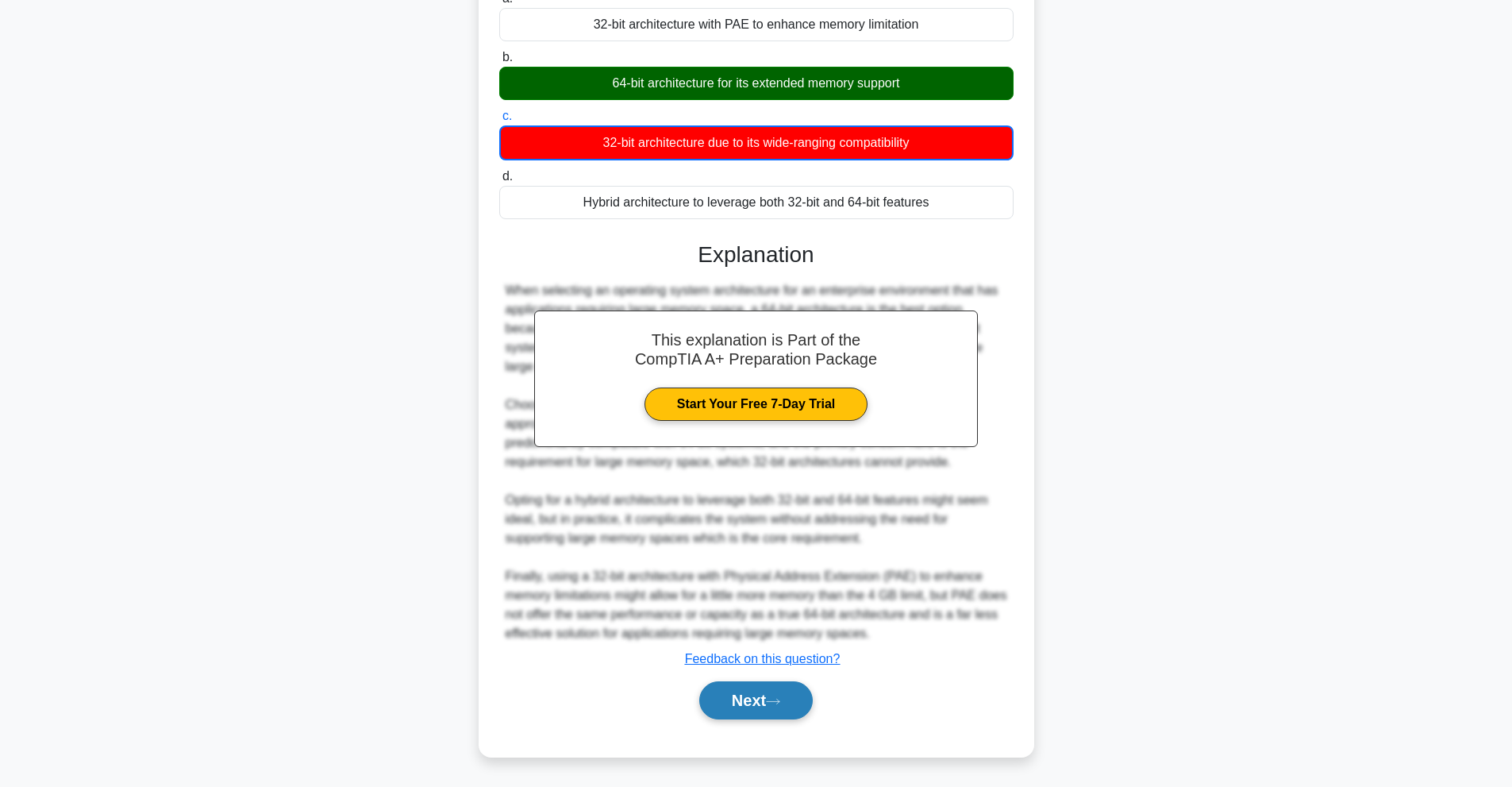
click at [730, 694] on button "Next" at bounding box center [756, 700] width 113 height 38
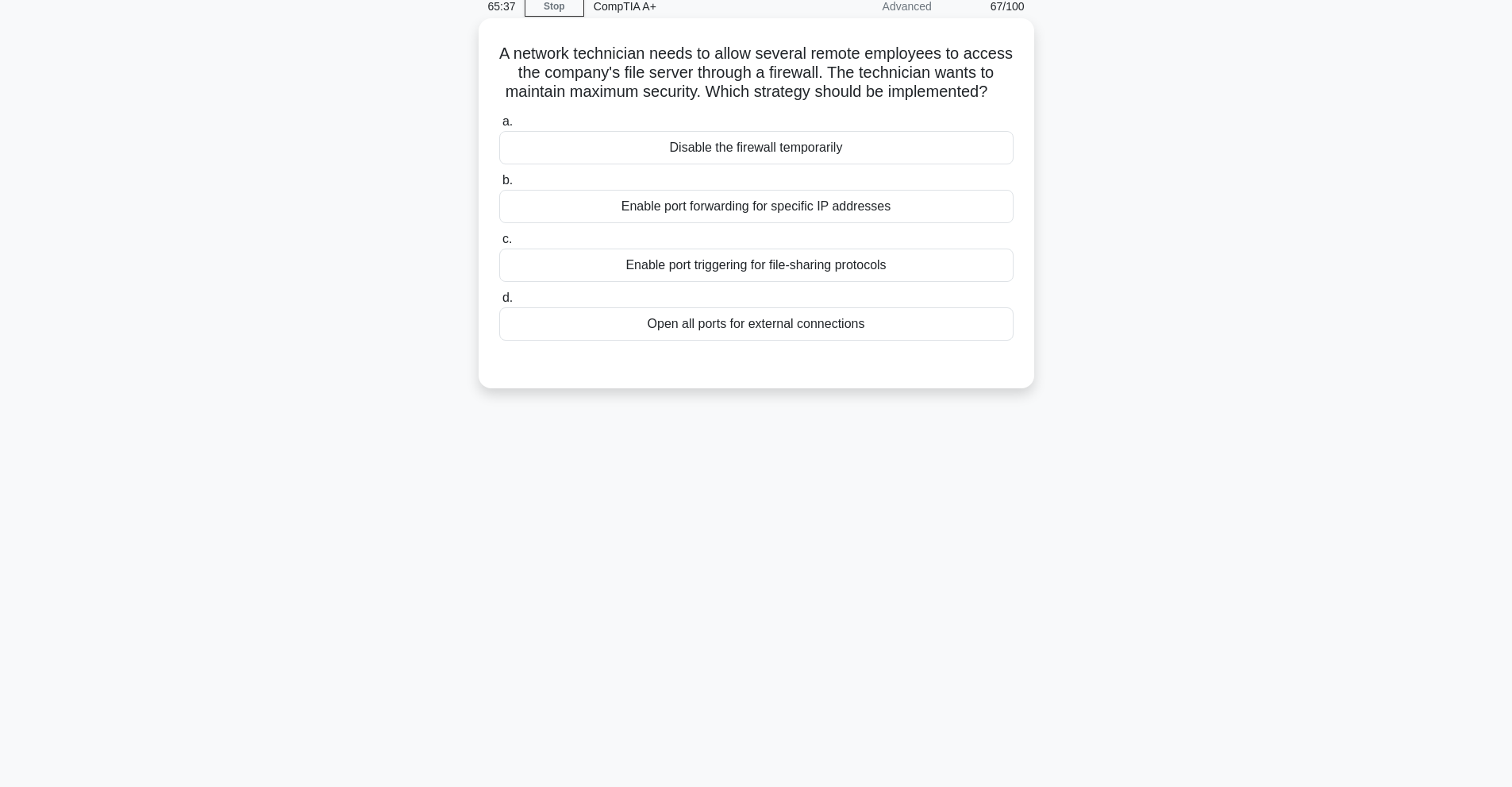
drag, startPoint x: 718, startPoint y: 235, endPoint x: 673, endPoint y: 204, distance: 54.6
click at [695, 213] on div "Enable port forwarding for specific IP addresses" at bounding box center [756, 206] width 515 height 33
click at [651, 223] on div "Enable port forwarding for specific IP addresses" at bounding box center [756, 206] width 515 height 33
click at [499, 186] on input "b. Enable port forwarding for specific IP addresses" at bounding box center [499, 180] width 0 height 11
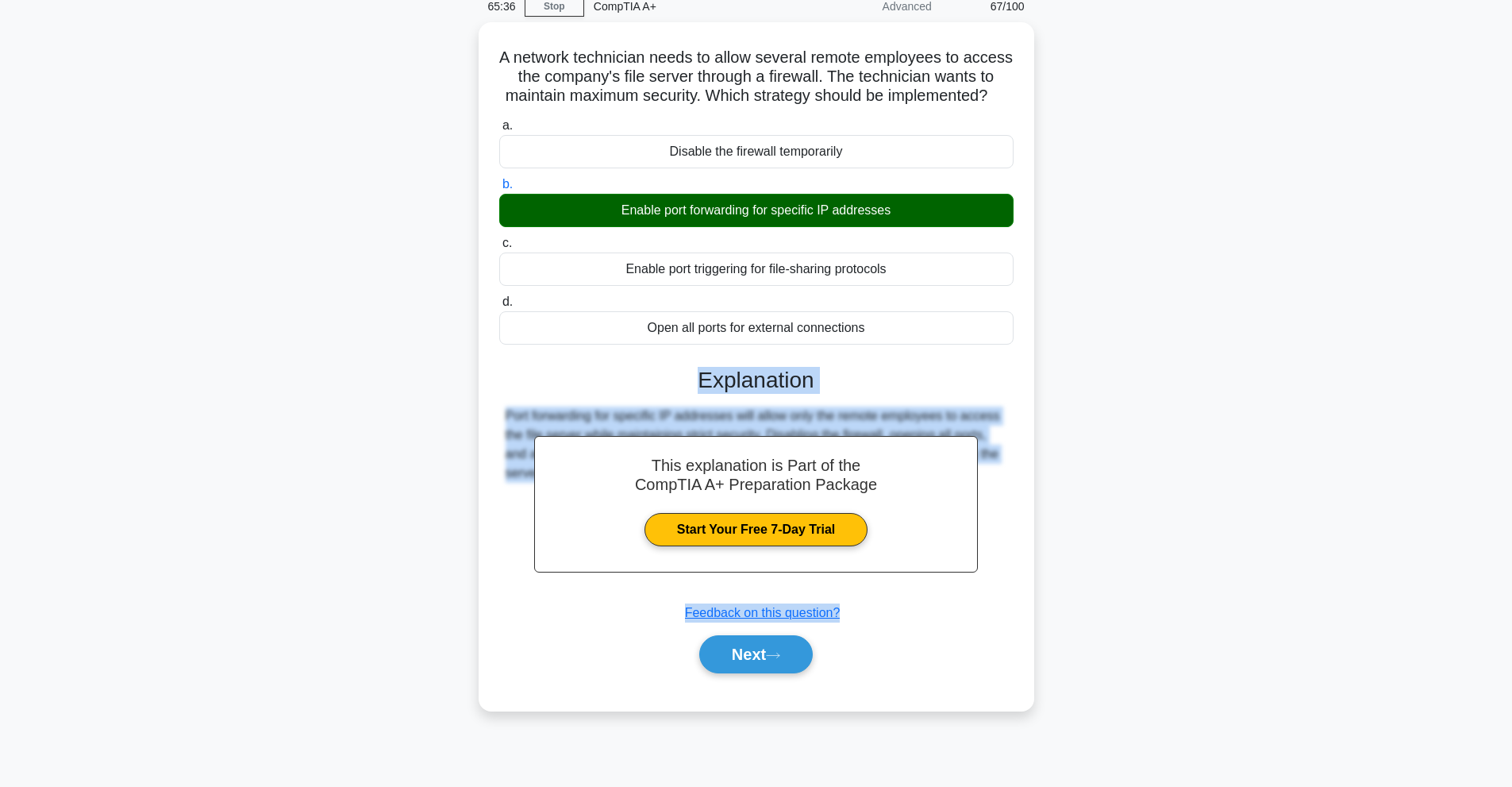
drag, startPoint x: 567, startPoint y: 442, endPoint x: 401, endPoint y: 788, distance: 383.8
click at [401, 786] on html "Go Premium J" at bounding box center [756, 358] width 1512 height 858
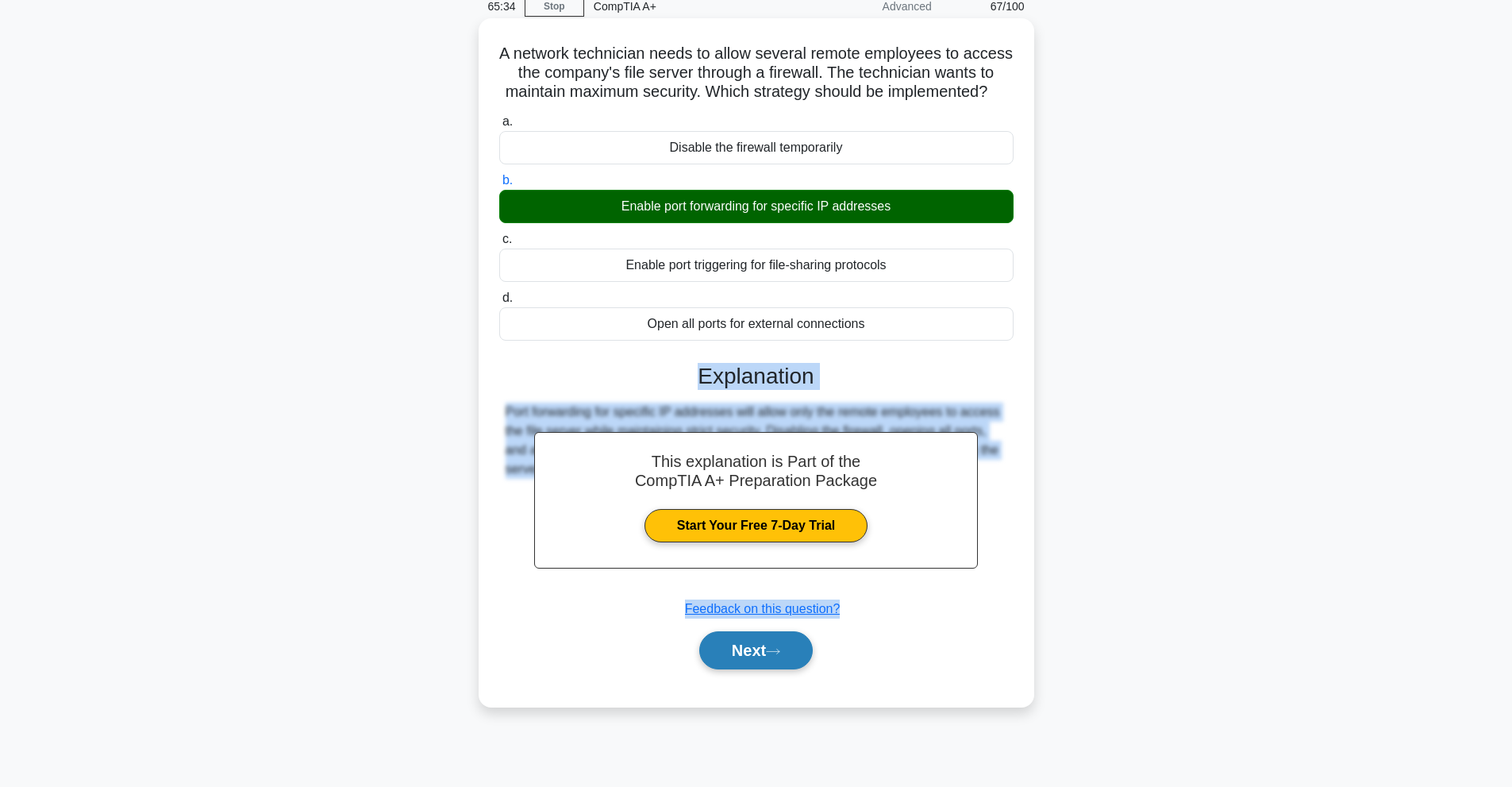
click at [738, 670] on button "Next" at bounding box center [756, 650] width 113 height 38
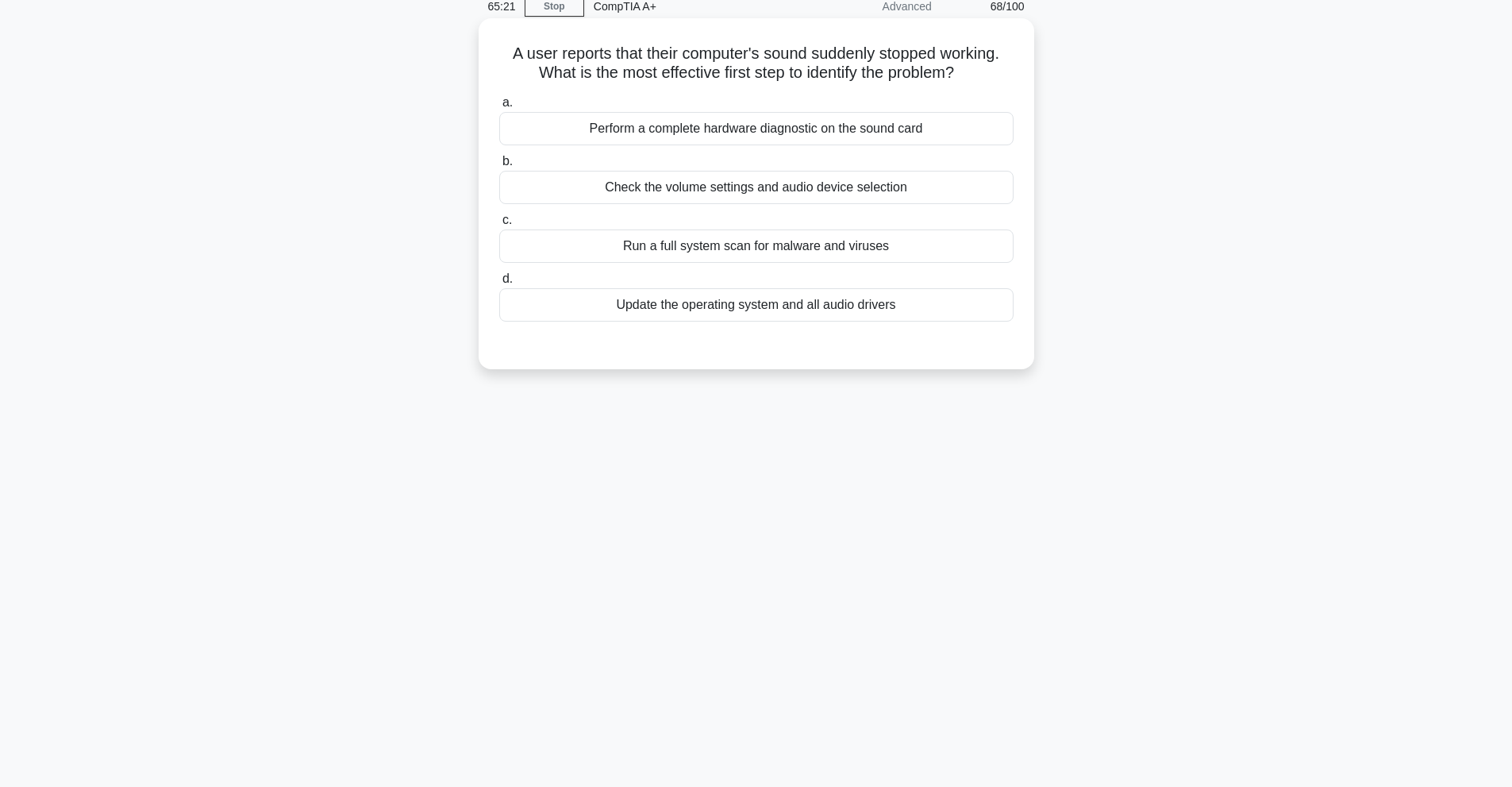
click at [629, 203] on div "Check the volume settings and audio device selection" at bounding box center [756, 187] width 515 height 33
click at [499, 167] on input "b. Check the volume settings and audio device selection" at bounding box center [499, 161] width 0 height 11
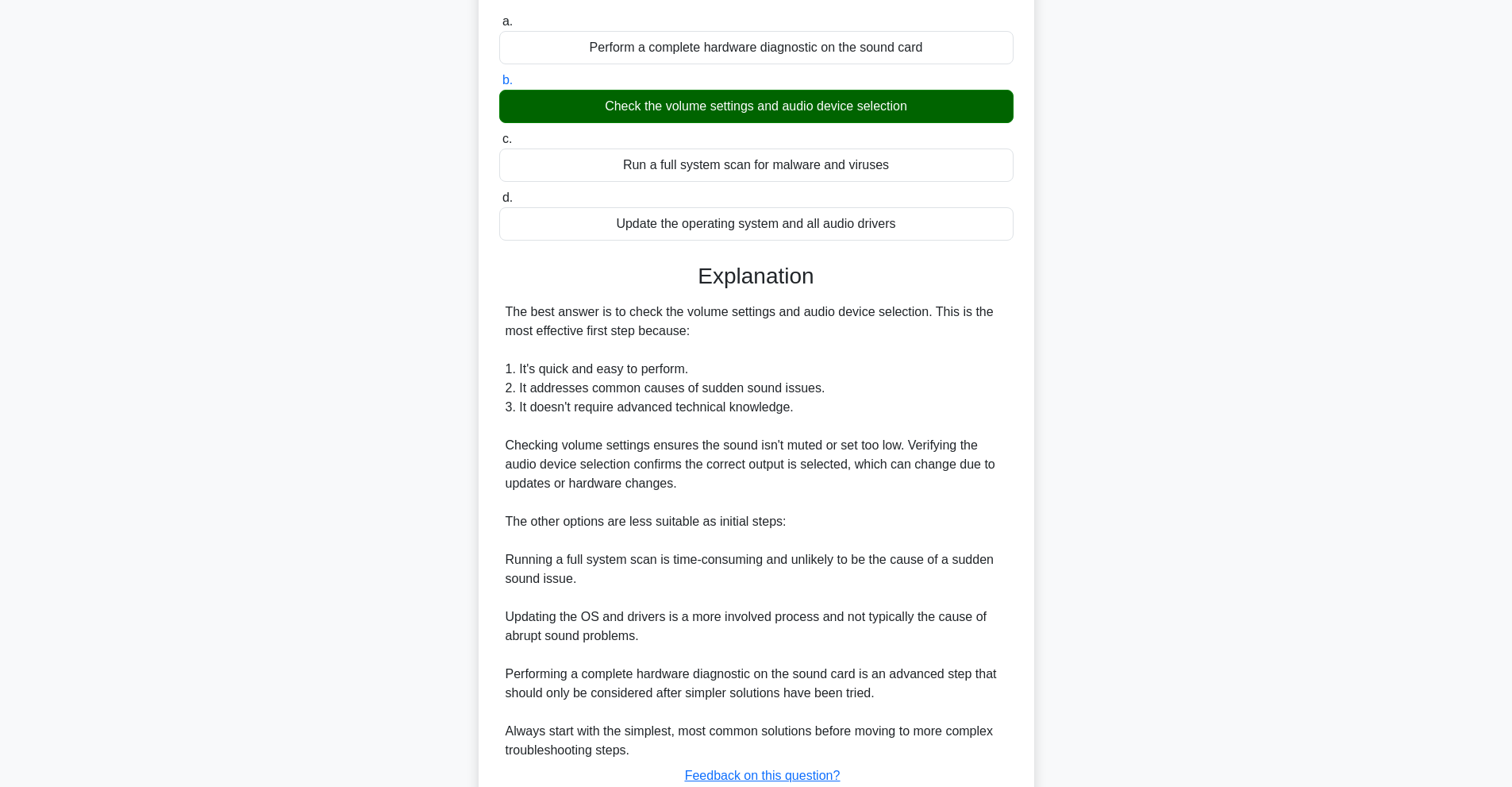
scroll to position [269, 0]
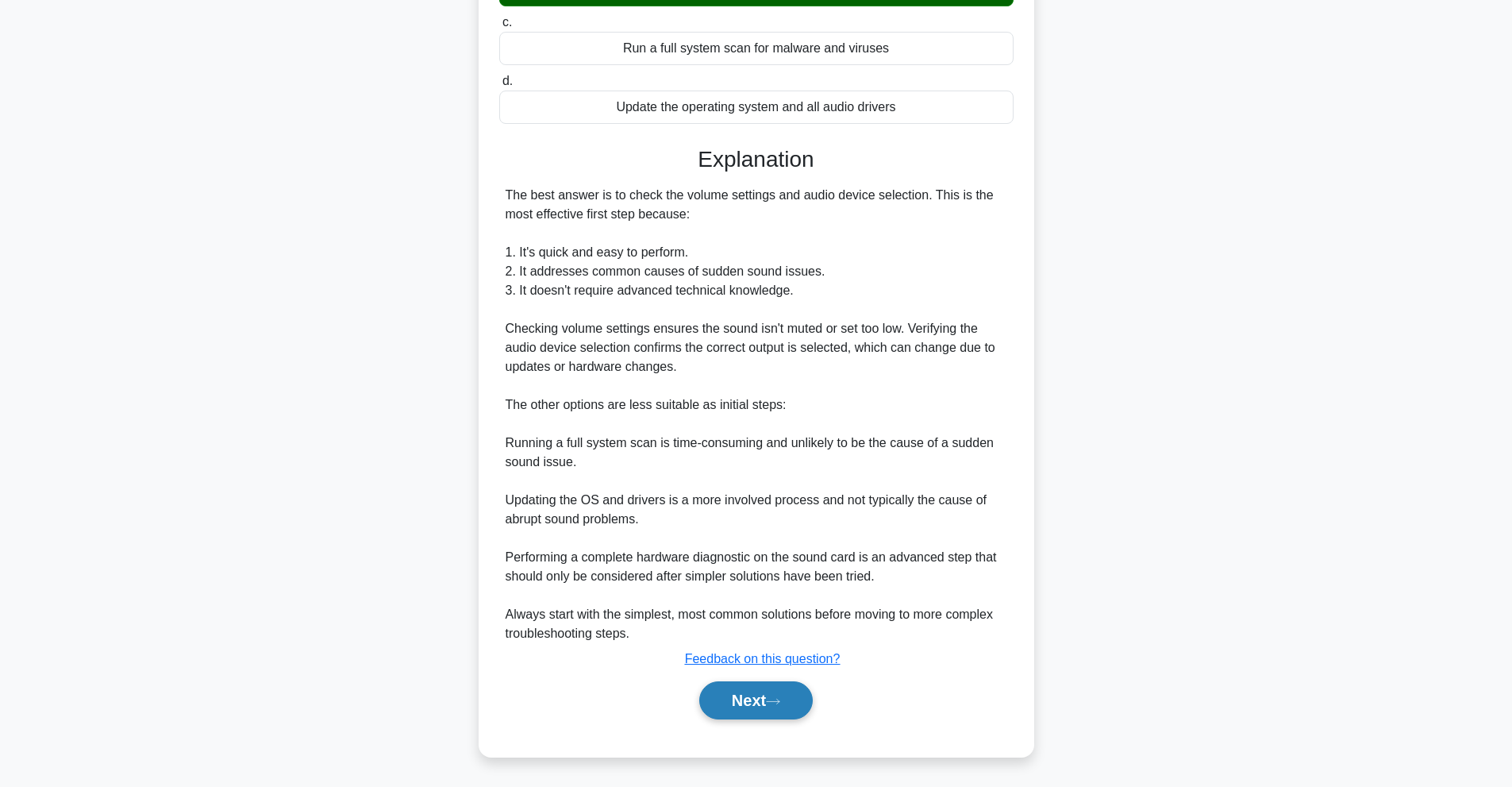
click at [755, 688] on button "Next" at bounding box center [756, 700] width 113 height 38
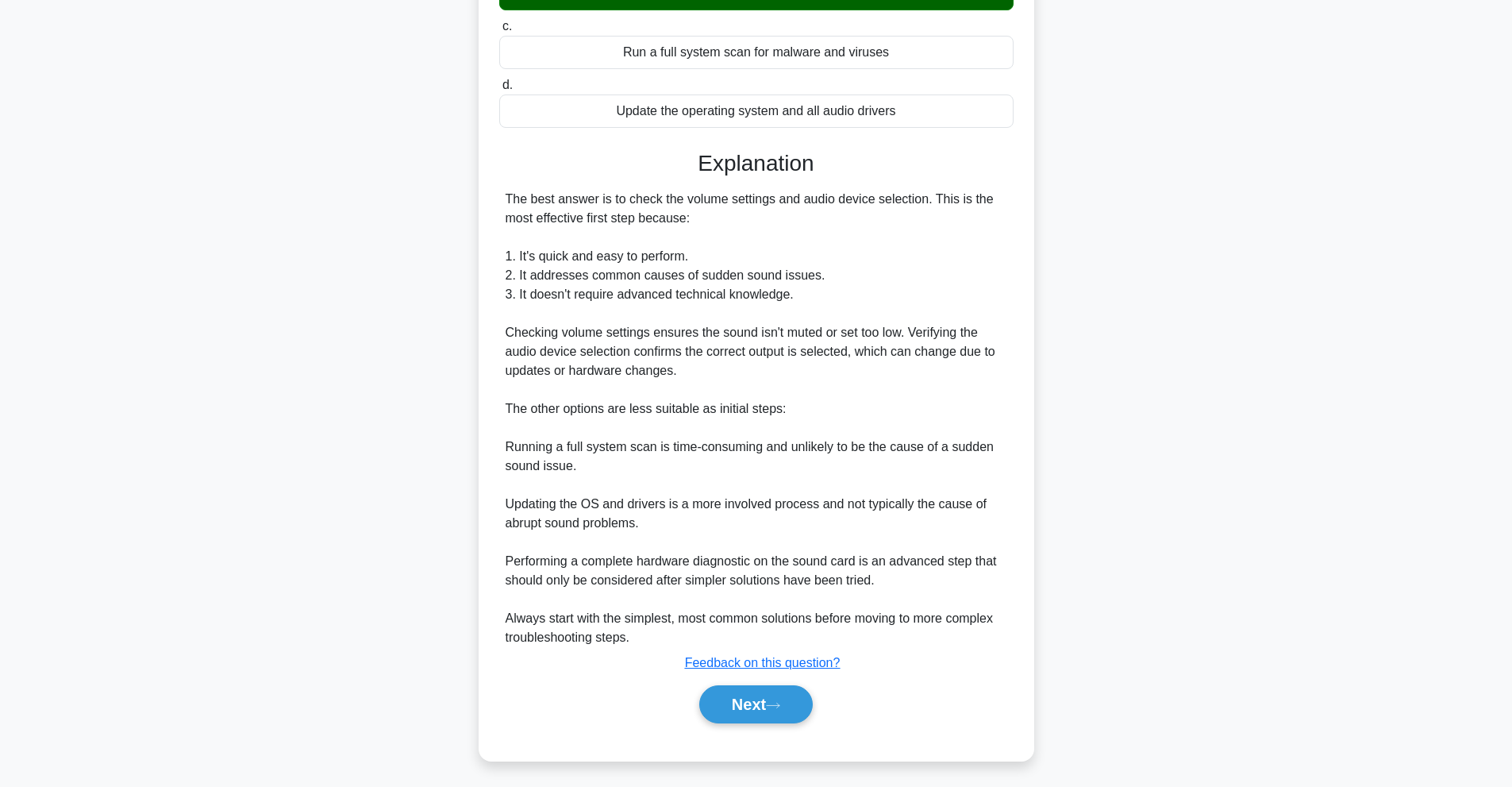
scroll to position [71, 0]
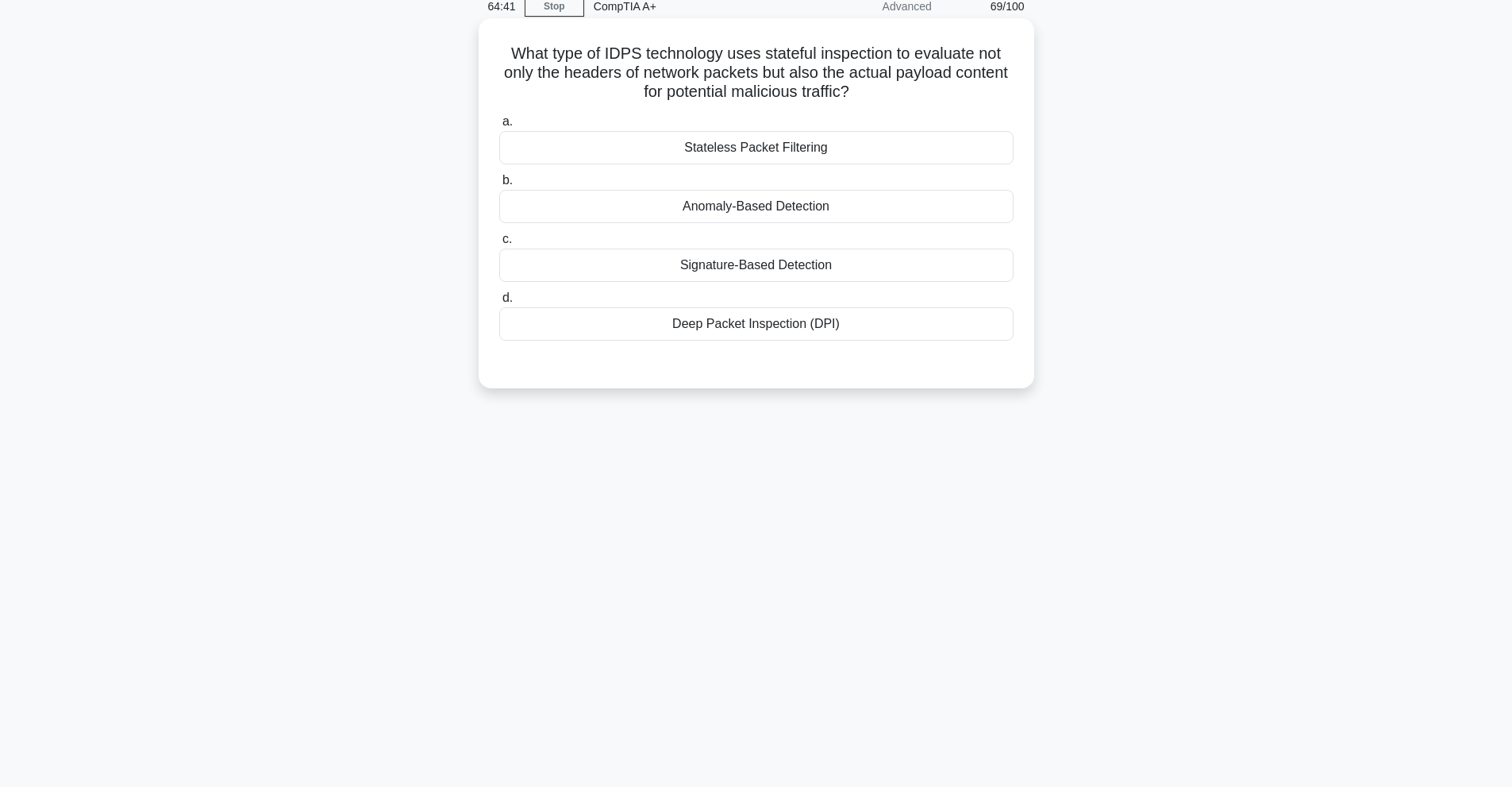
click at [901, 326] on div "Deep Packet Inspection (DPI)" at bounding box center [756, 323] width 515 height 33
click at [499, 303] on input "d. Deep Packet Inspection (DPI)" at bounding box center [499, 298] width 0 height 11
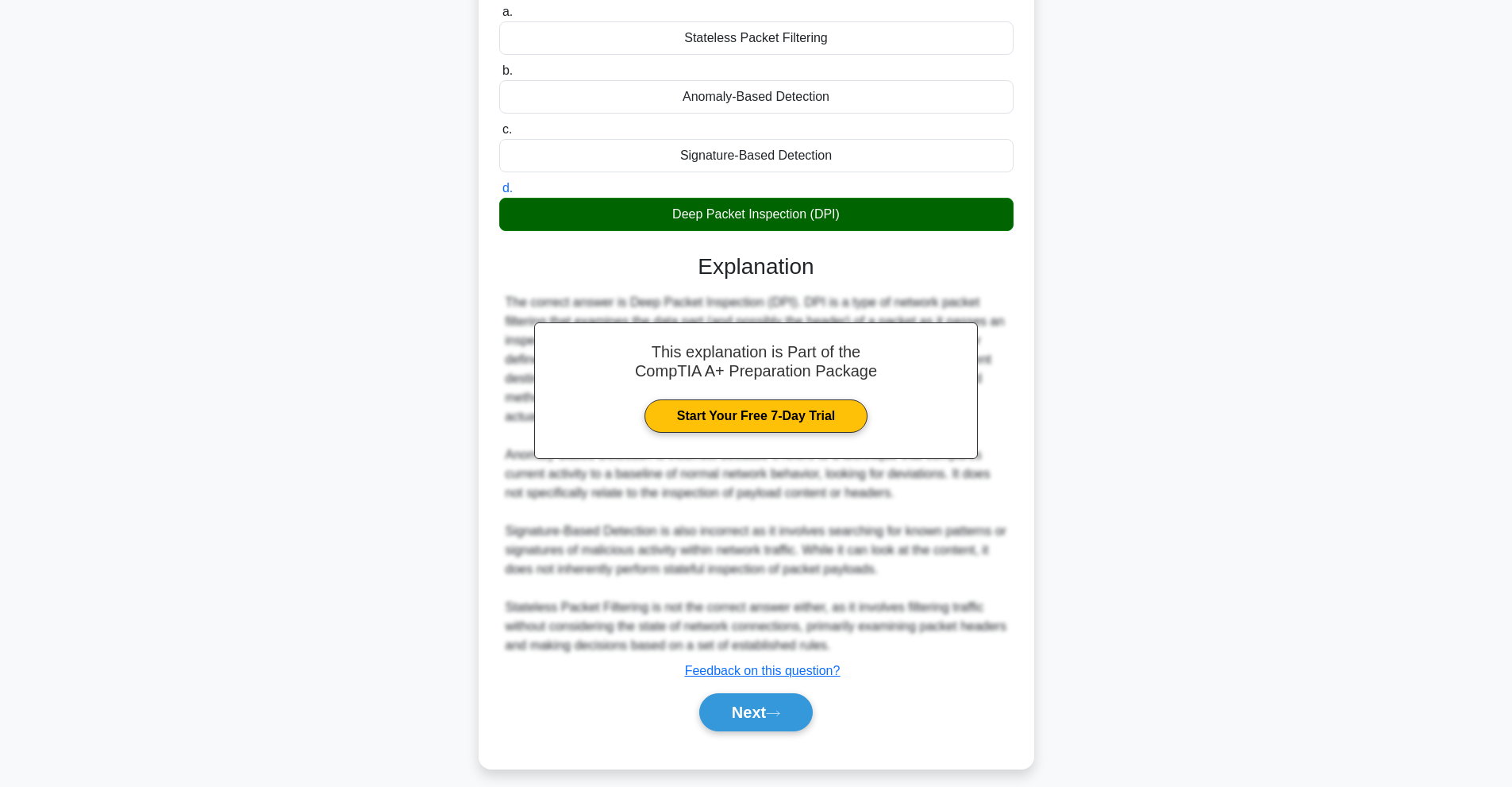
scroll to position [193, 0]
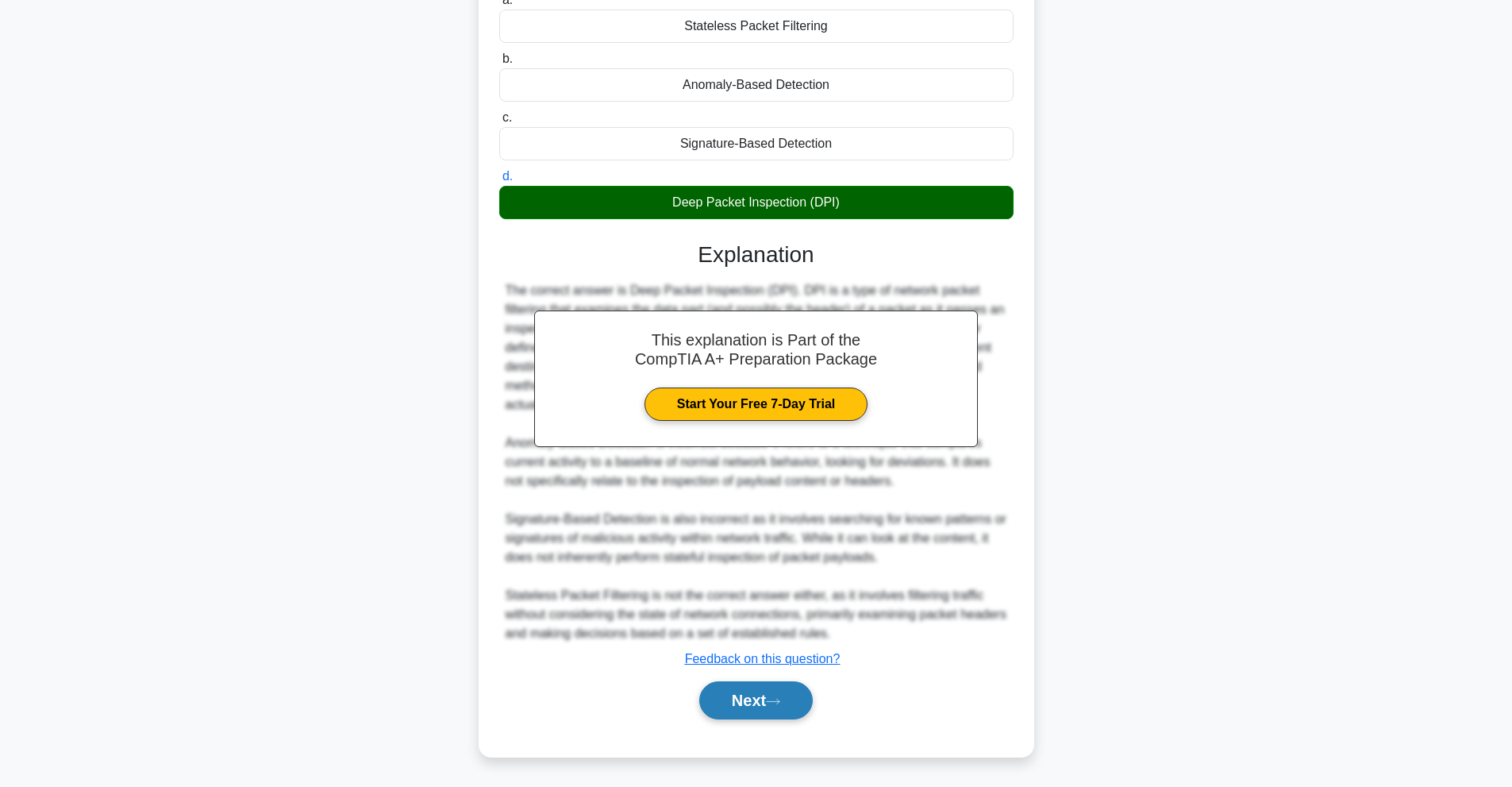
click at [776, 702] on icon at bounding box center [774, 701] width 13 height 5
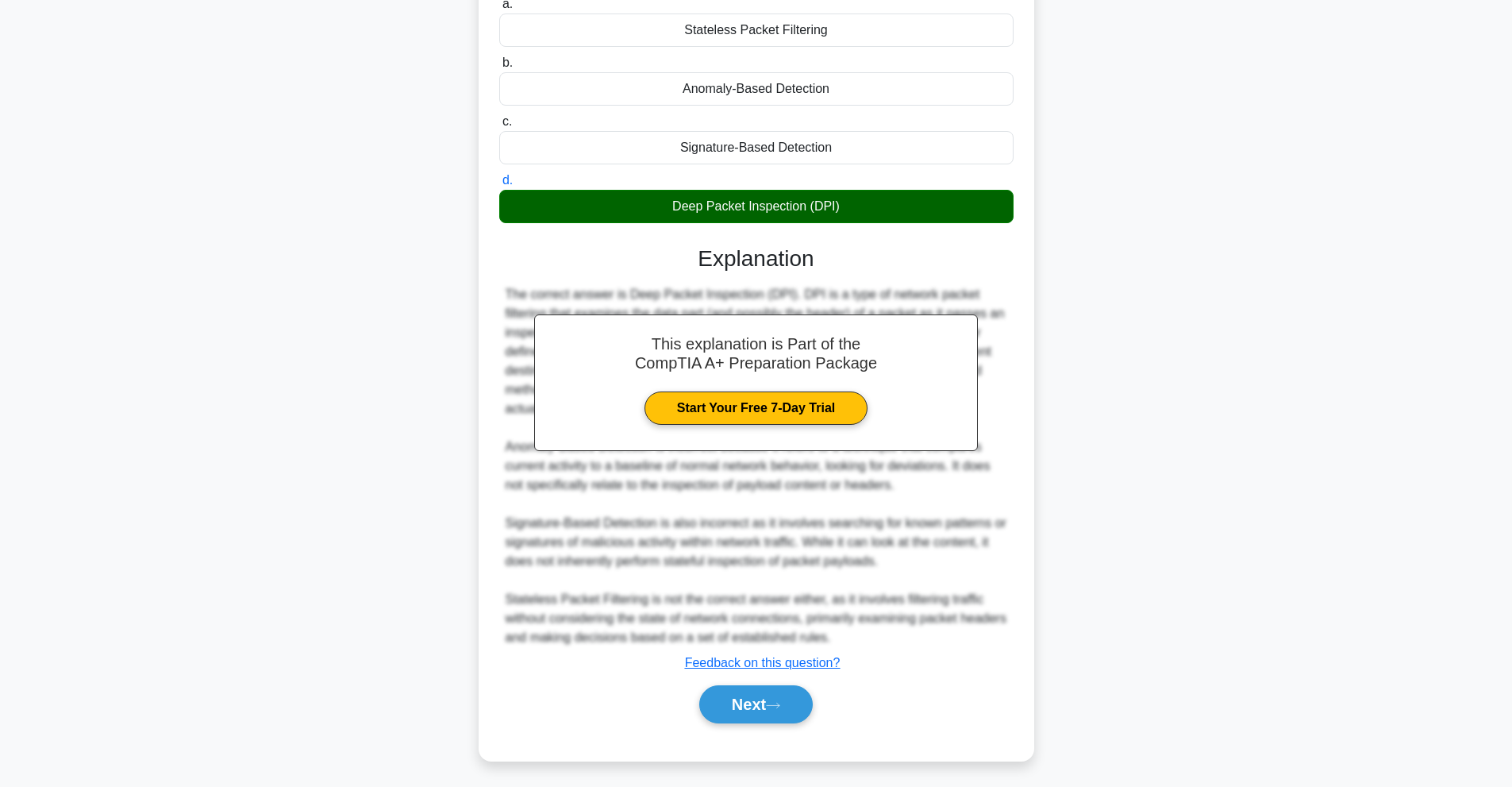
scroll to position [71, 0]
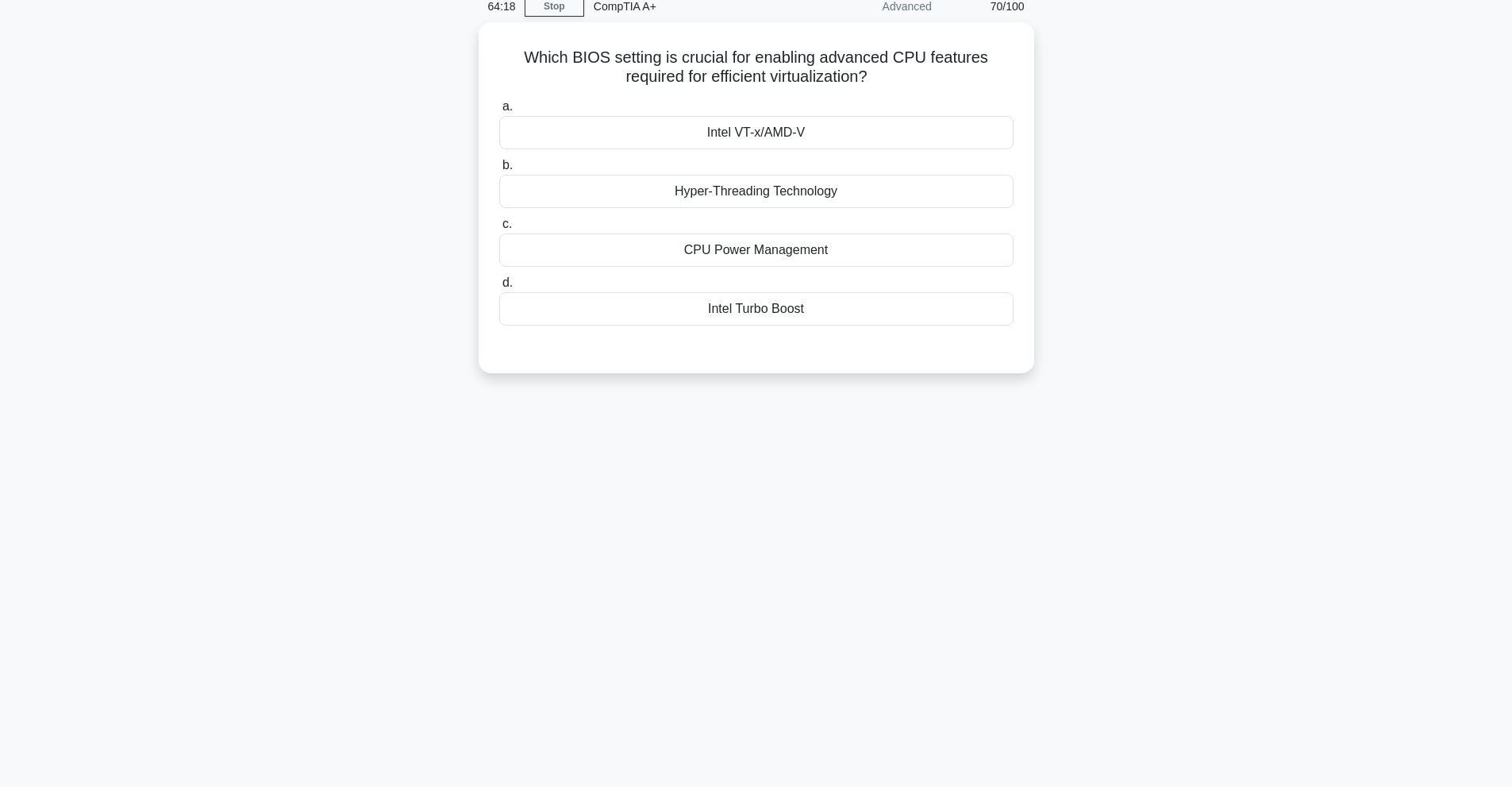
click at [1420, 33] on main "64:18 Stop CompTIA A+ Advanced 70/100 Which BIOS setting is crucial for enablin…" at bounding box center [756, 384] width 1512 height 807
click at [754, 144] on div "Intel VT-x/AMD-V" at bounding box center [756, 128] width 515 height 33
click at [499, 108] on input "a. Intel VT-x/AMD-V" at bounding box center [499, 103] width 0 height 11
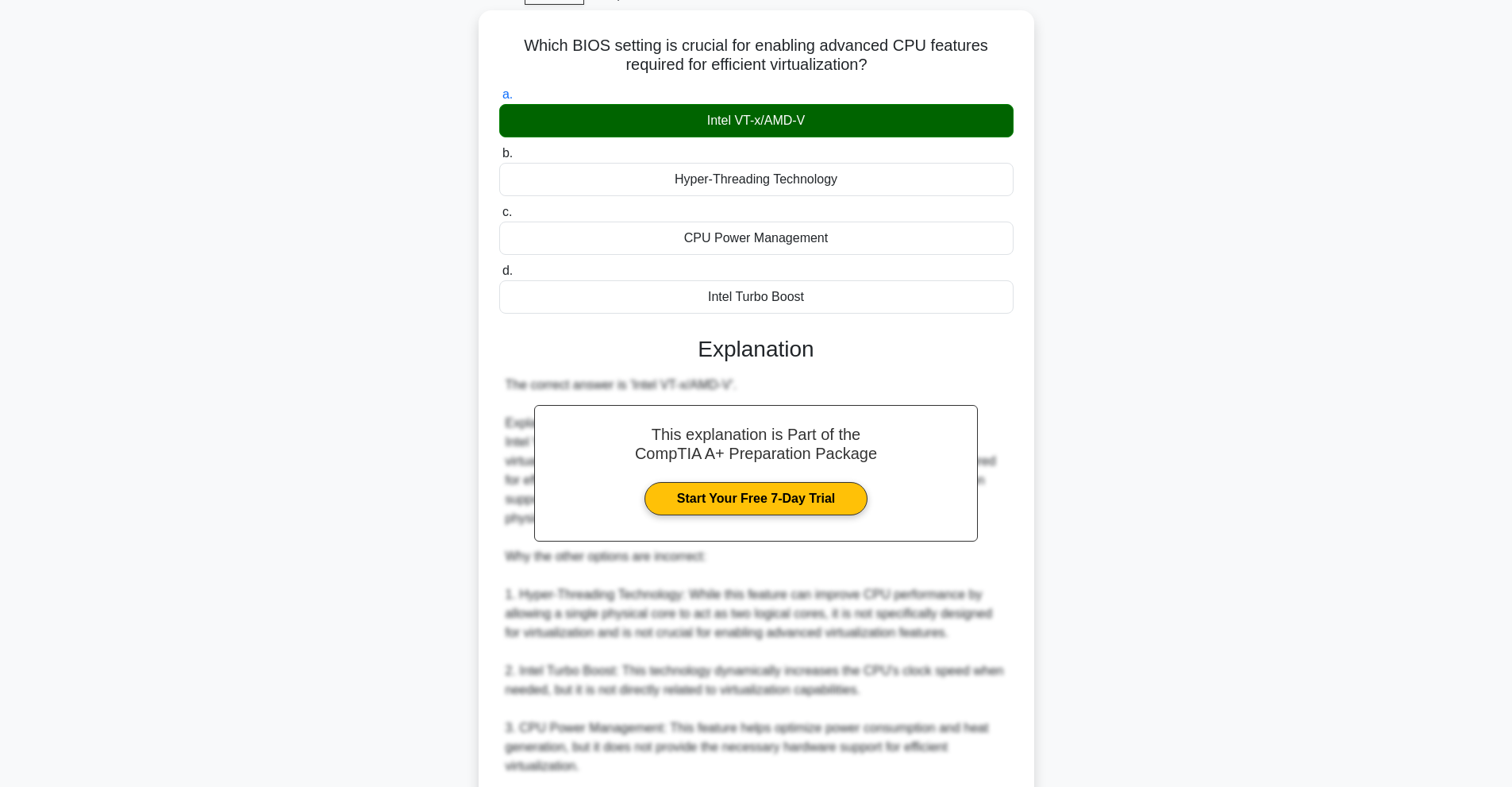
scroll to position [288, 0]
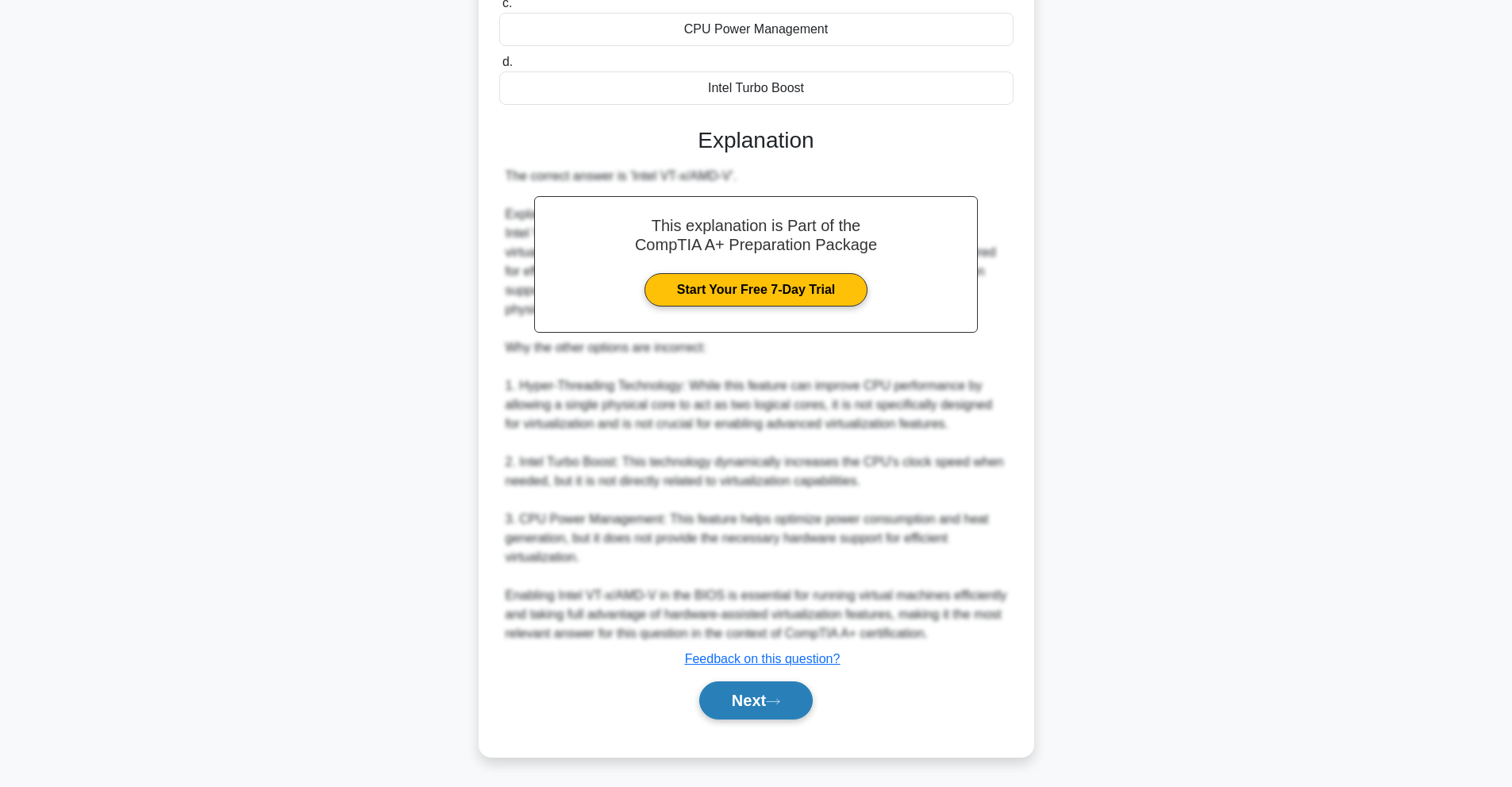
click at [723, 709] on button "Next" at bounding box center [756, 700] width 113 height 38
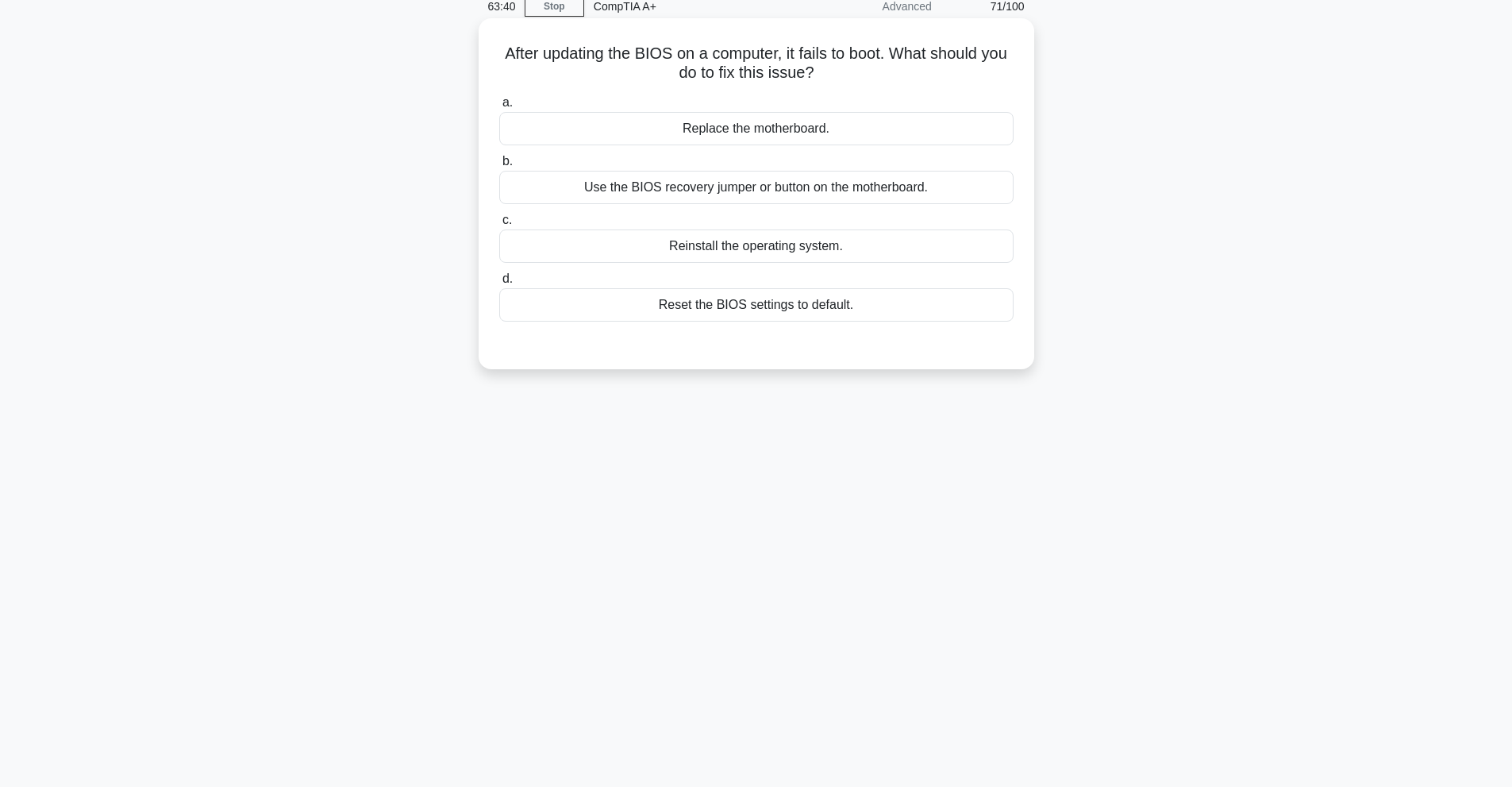
click at [715, 194] on div "Use the BIOS recovery jumper or button on the motherboard." at bounding box center [756, 187] width 515 height 33
click at [499, 167] on input "b. Use the BIOS recovery jumper or button on the motherboard." at bounding box center [499, 161] width 0 height 11
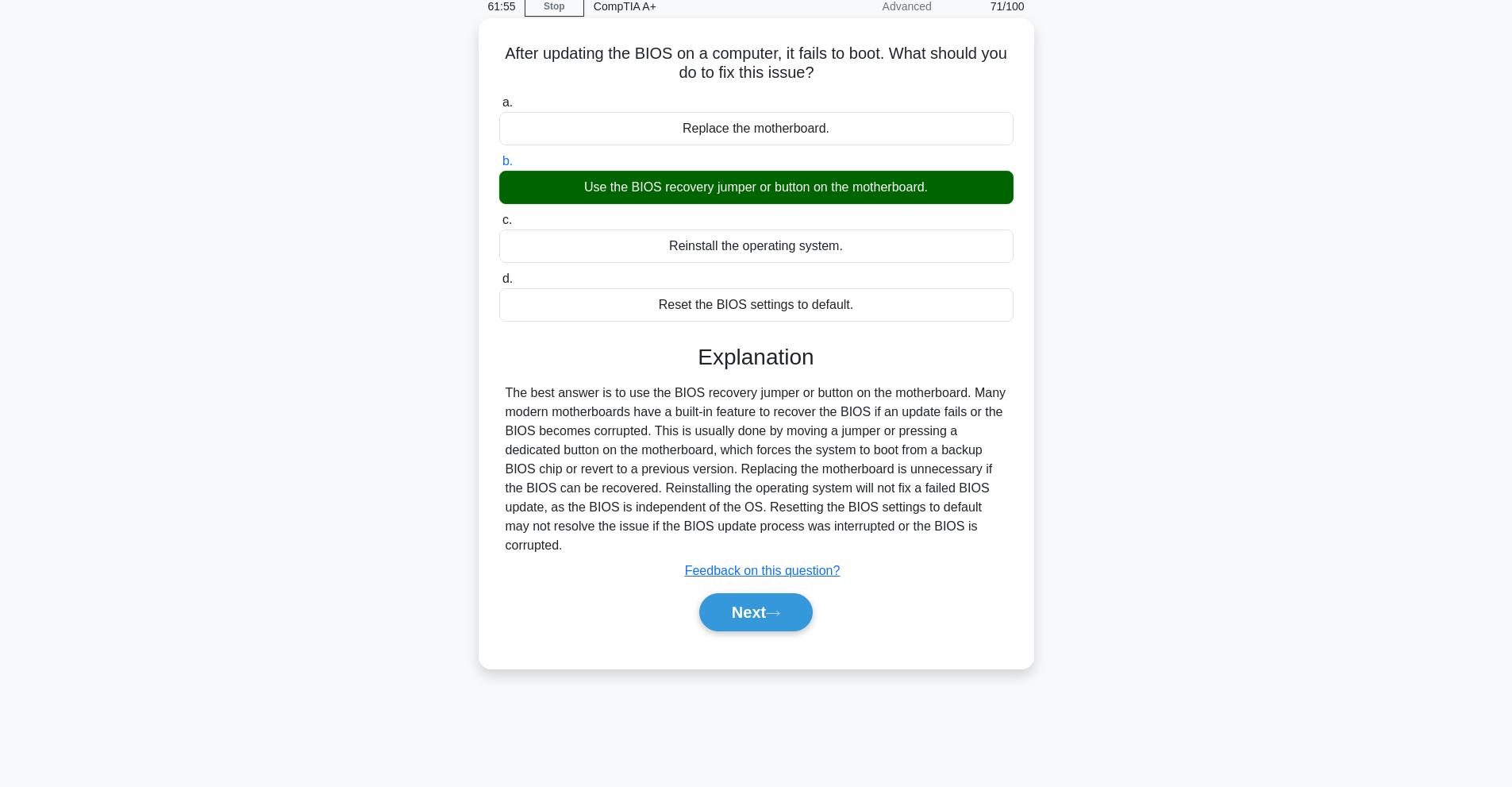
click at [792, 627] on div "a. Replace the motherboard. b. Use the BIOS recovery jumper or button on the mo…" at bounding box center [756, 370] width 518 height 561
click at [804, 597] on button "Next" at bounding box center [756, 612] width 113 height 38
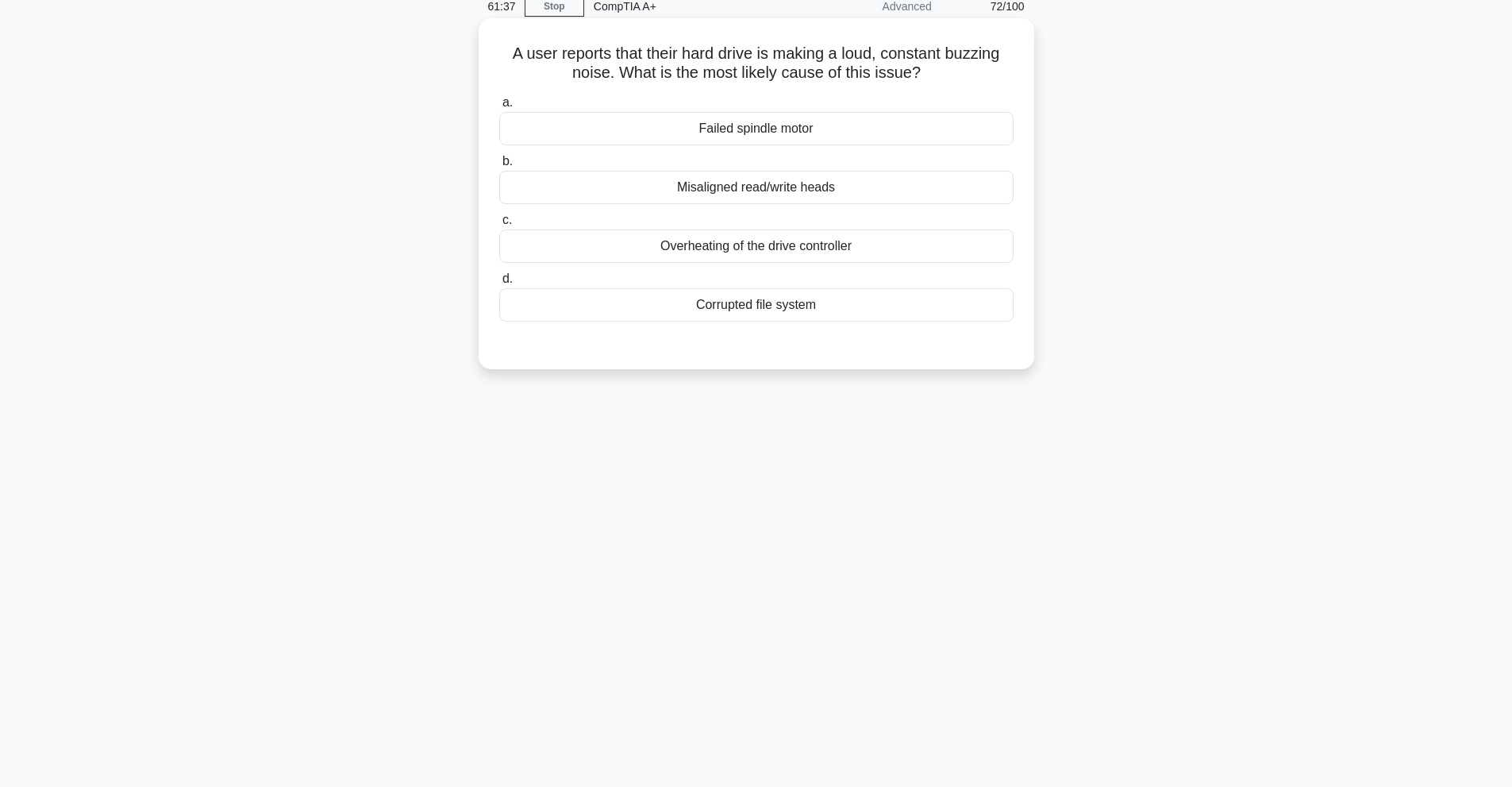
click at [887, 200] on div "Misaligned read/write heads" at bounding box center [756, 187] width 515 height 33
click at [499, 167] on input "b. Misaligned read/write heads" at bounding box center [499, 161] width 0 height 11
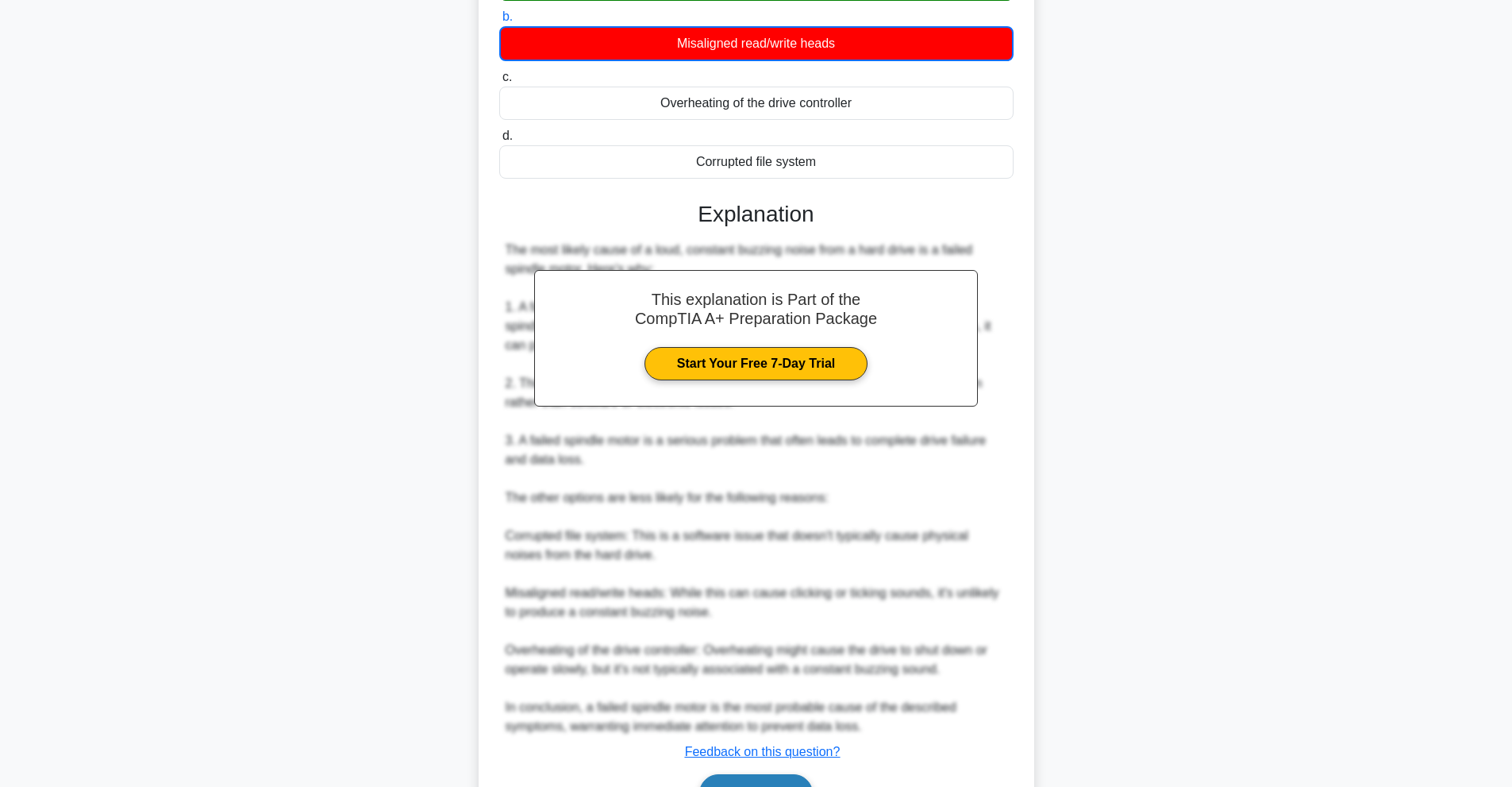
scroll to position [309, 0]
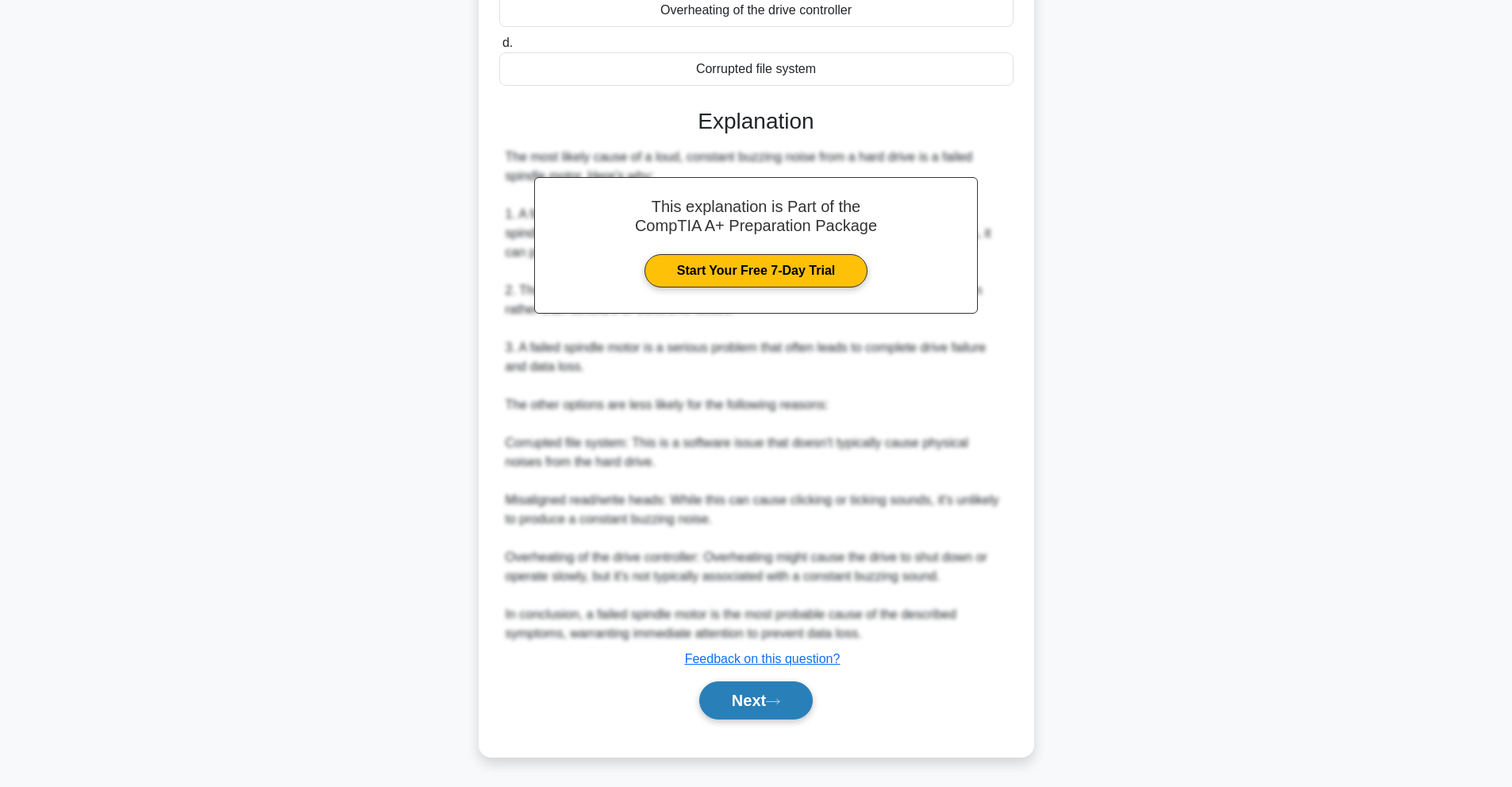
click at [749, 707] on button "Next" at bounding box center [756, 700] width 113 height 38
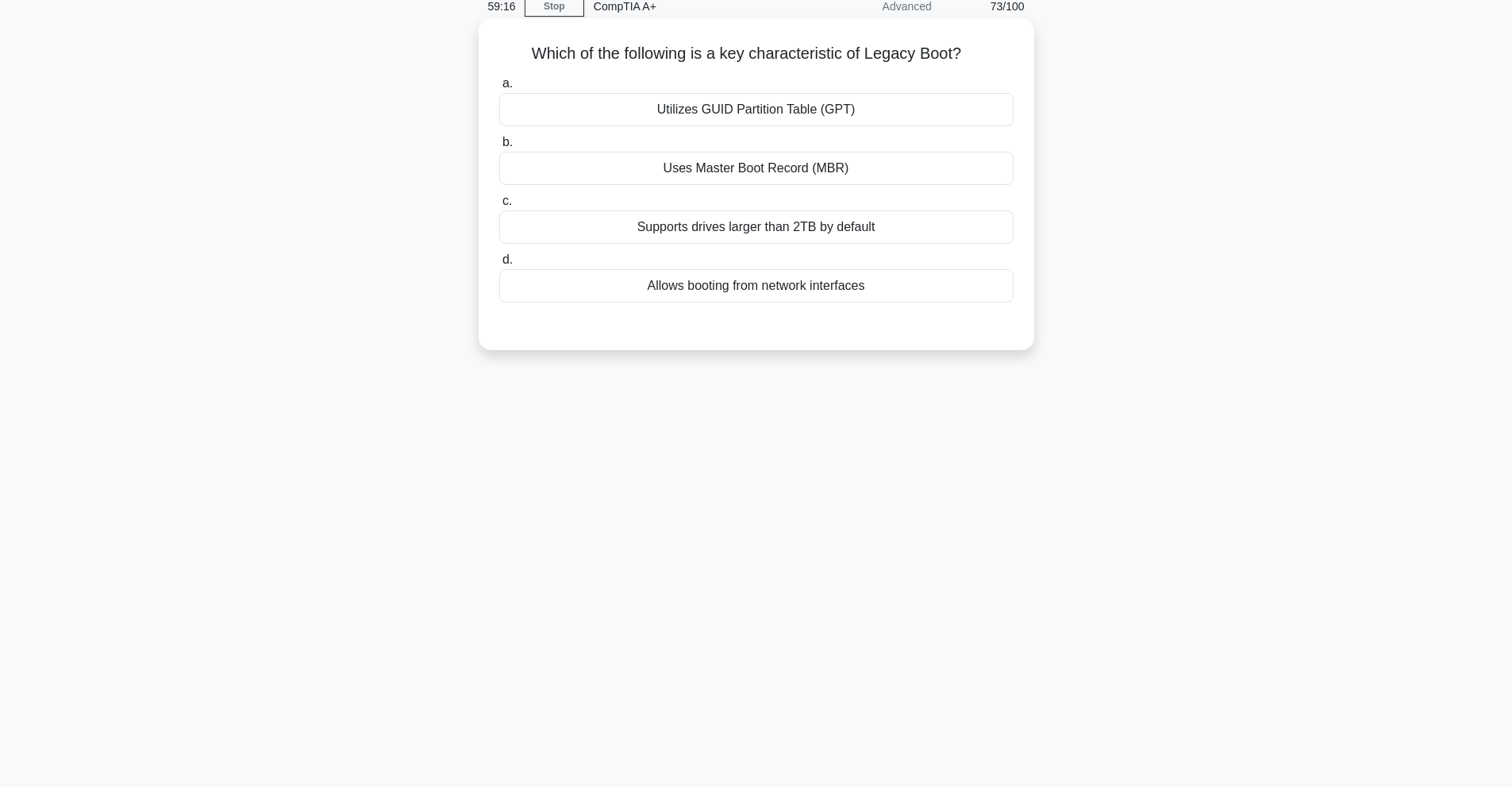
click at [815, 172] on div "Uses Master Boot Record (MBR)" at bounding box center [756, 168] width 515 height 33
click at [499, 147] on input "b. Uses Master Boot Record (MBR)" at bounding box center [499, 143] width 0 height 11
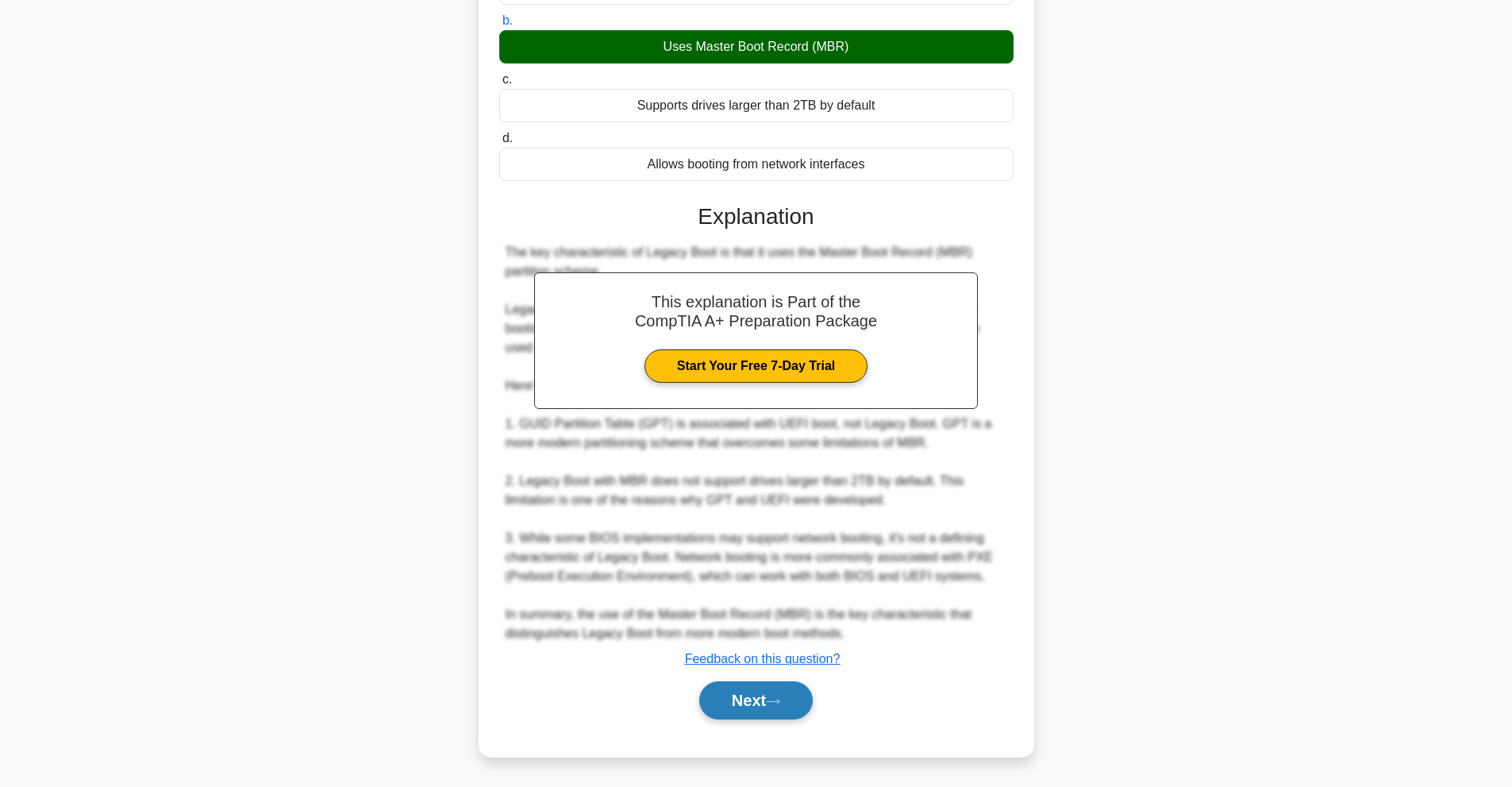
click at [762, 693] on button "Next" at bounding box center [756, 700] width 113 height 38
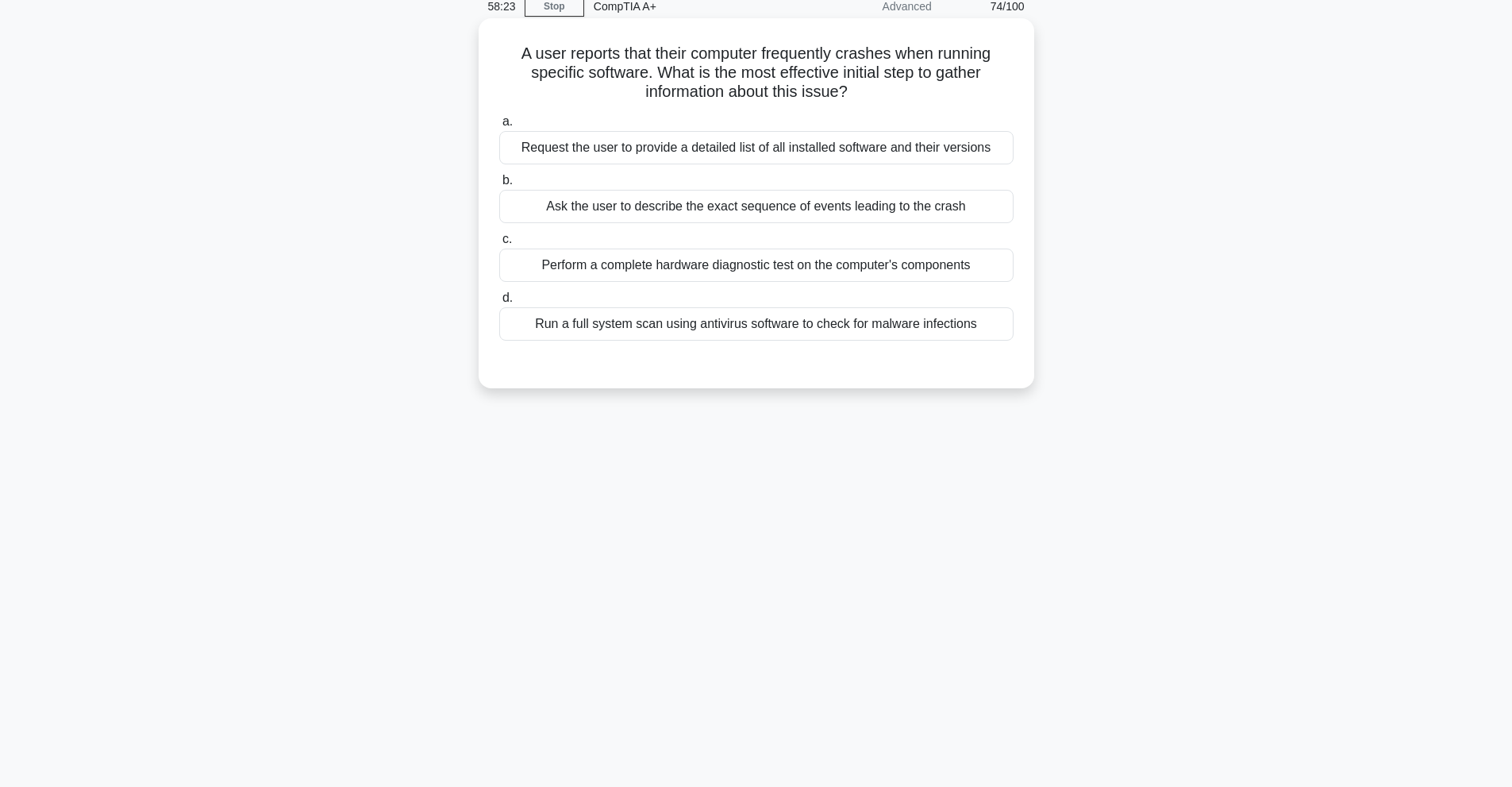
click at [844, 213] on div "Ask the user to describe the exact sequence of events leading to the crash" at bounding box center [756, 206] width 515 height 33
click at [499, 186] on input "b. Ask the user to describe the exact sequence of events leading to the crash" at bounding box center [499, 180] width 0 height 11
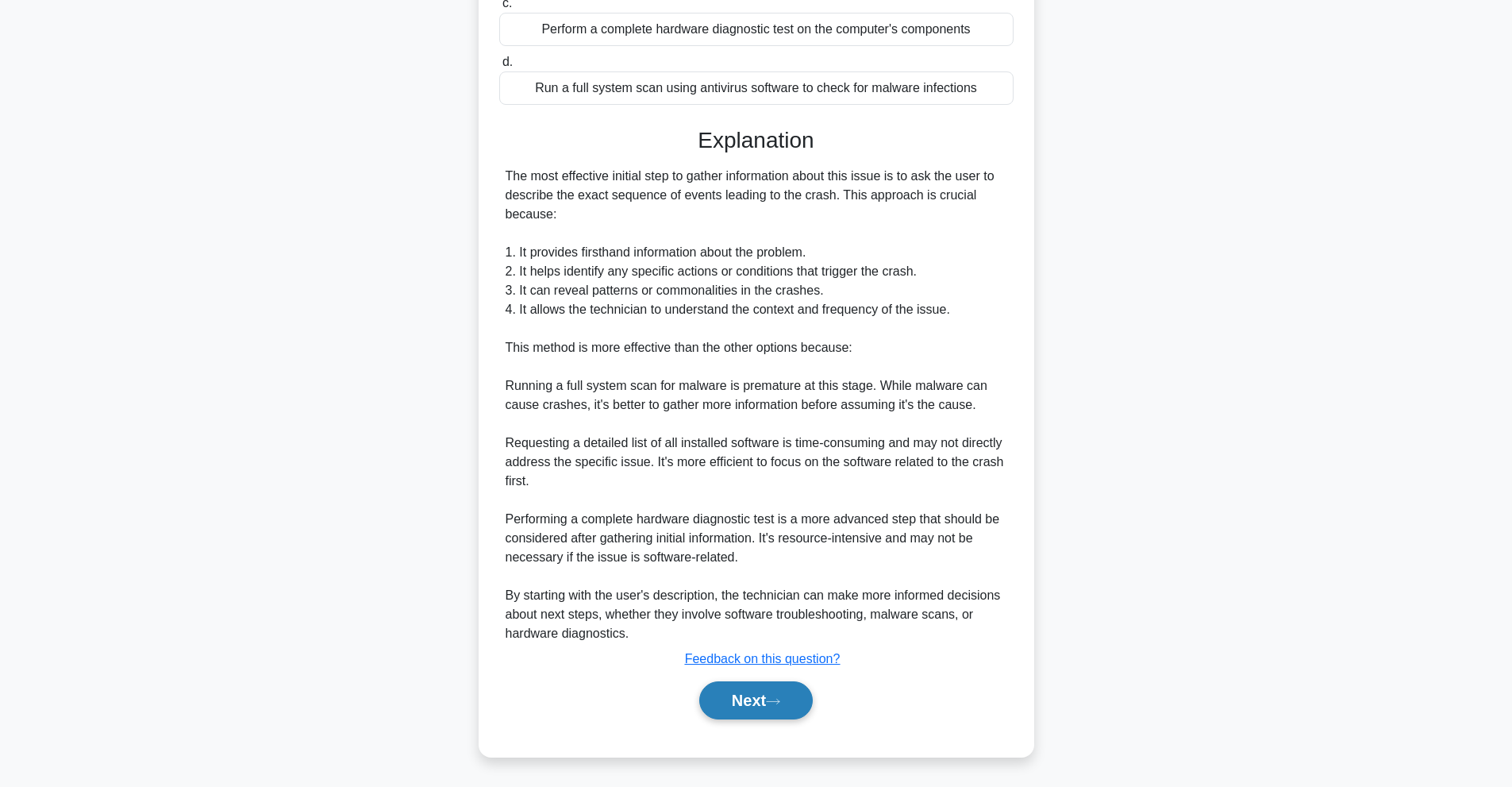
click at [800, 696] on button "Next" at bounding box center [756, 700] width 113 height 38
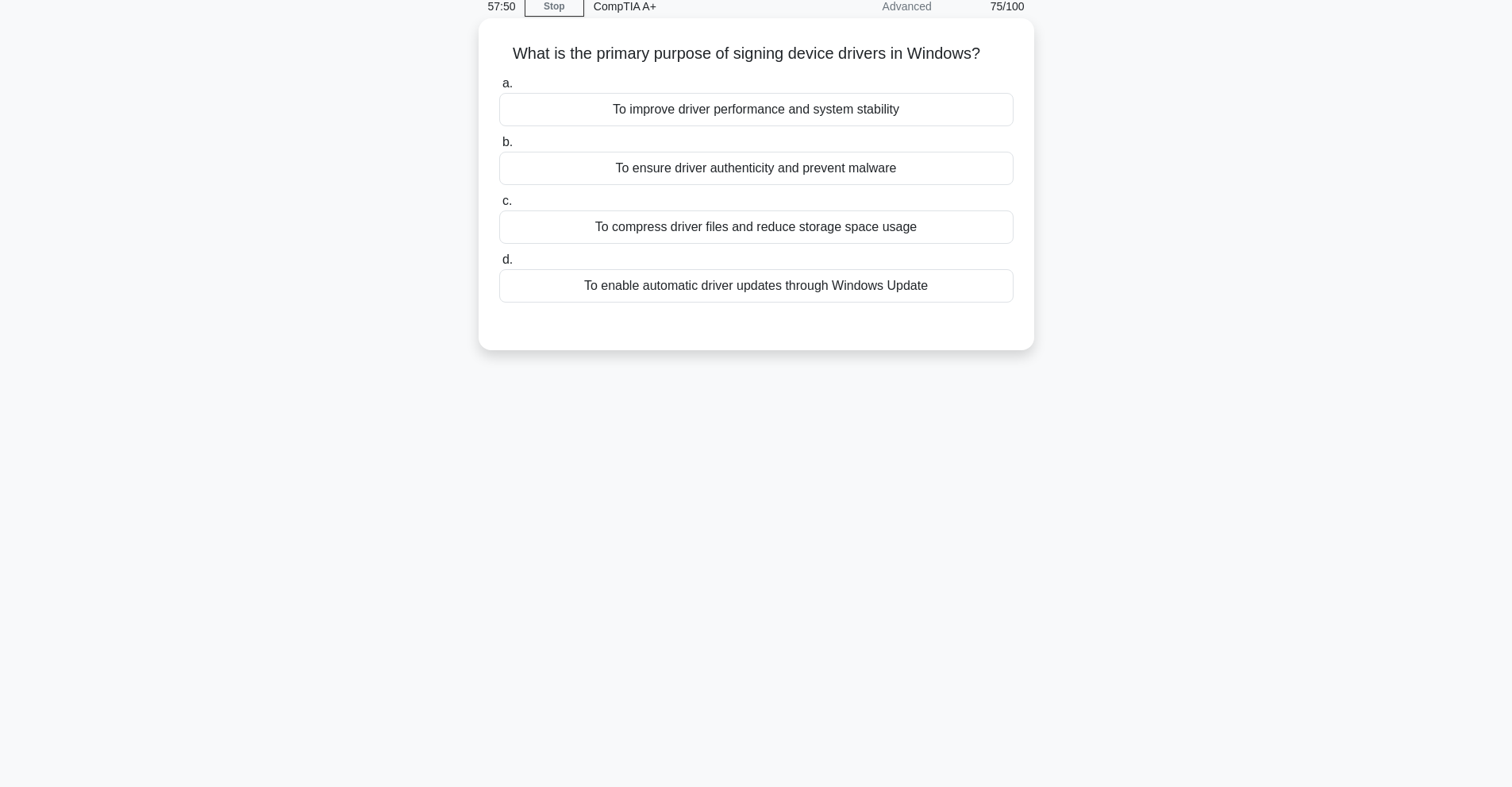
click at [712, 106] on div "To improve driver performance and system stability" at bounding box center [756, 109] width 515 height 33
click at [499, 89] on input "a. To improve driver performance and system stability" at bounding box center [499, 84] width 0 height 11
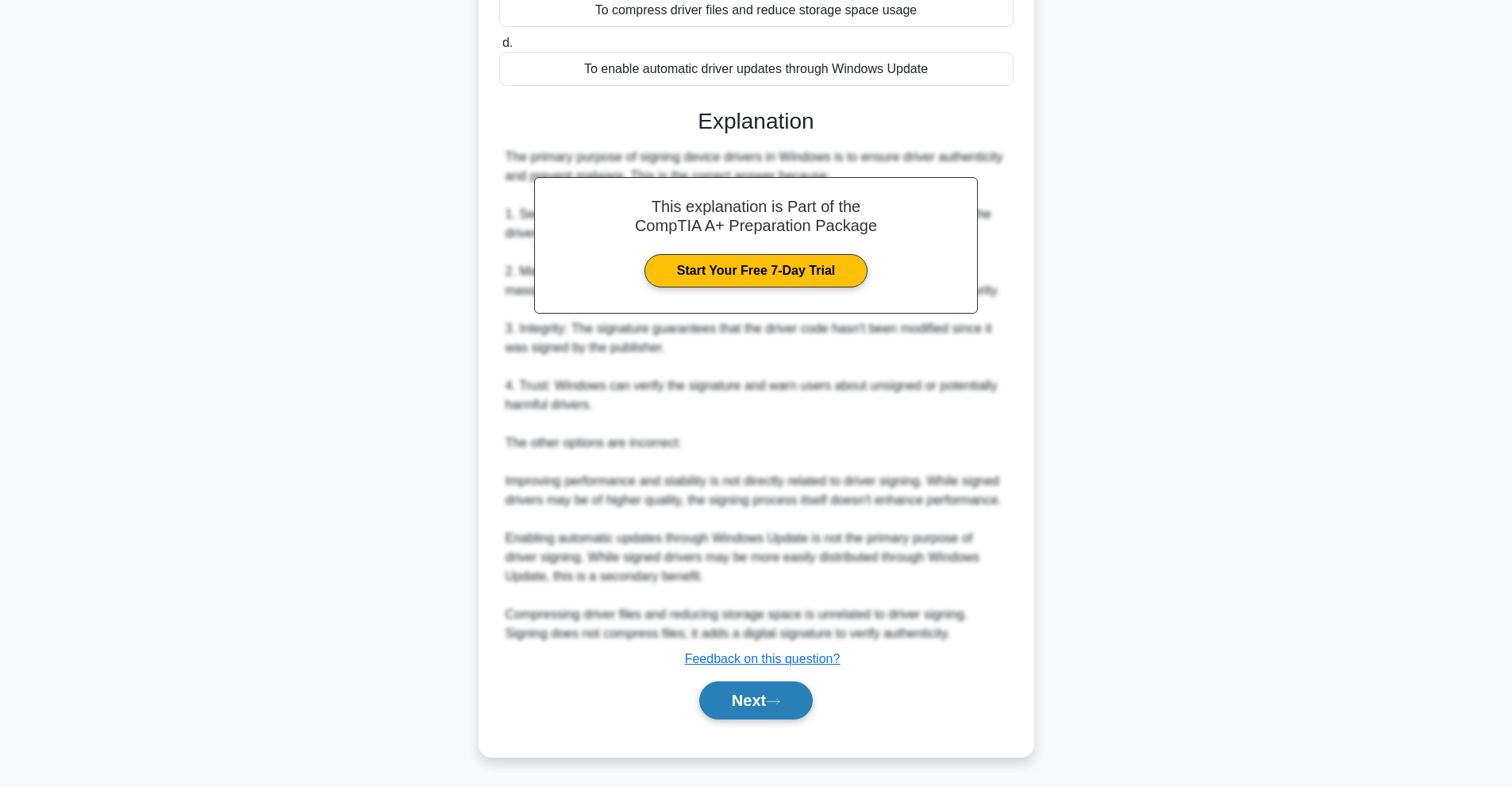
click at [771, 709] on button "Next" at bounding box center [756, 700] width 113 height 38
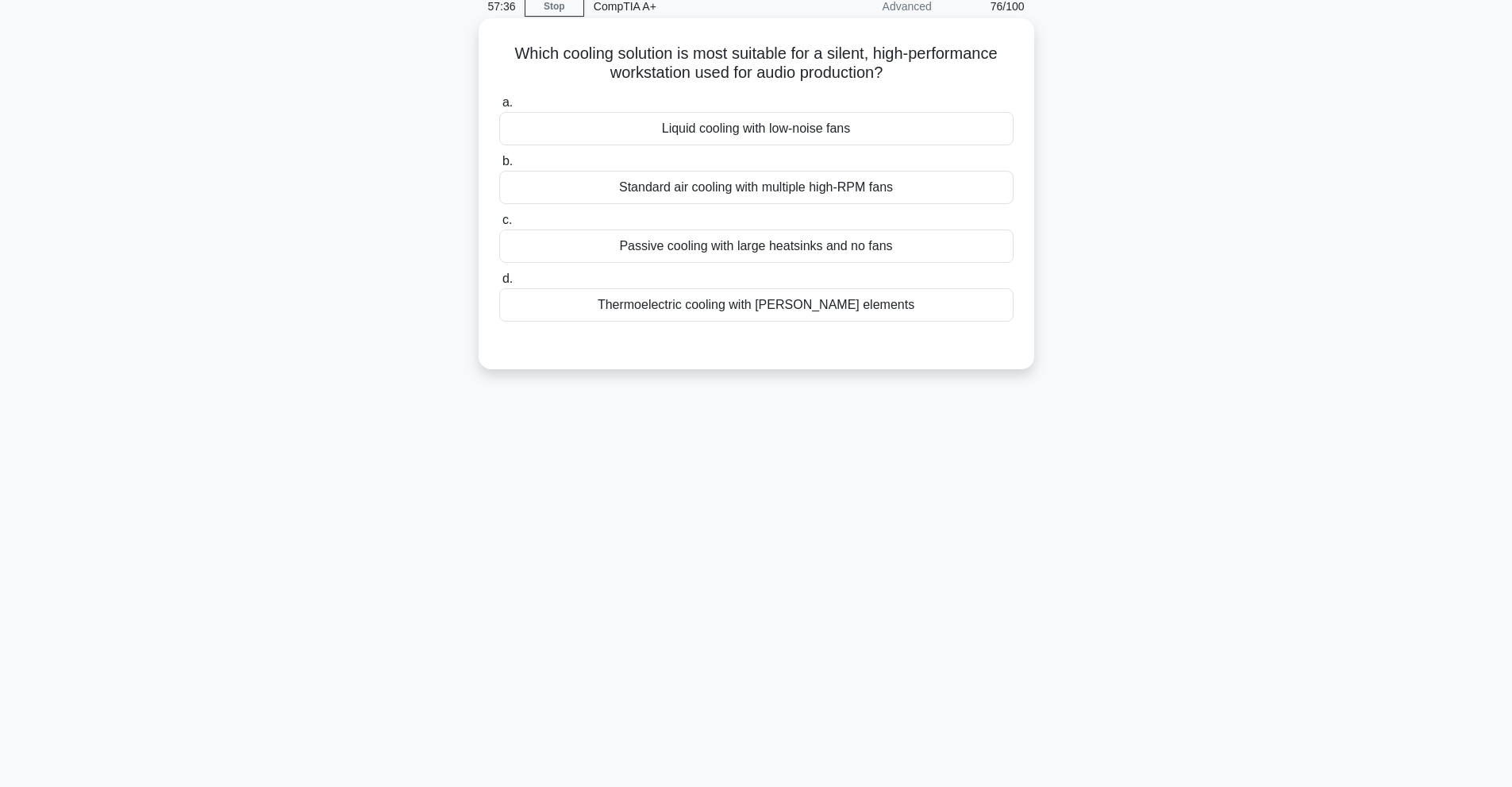
click at [752, 148] on div "a. Liquid cooling with low-noise fans b. Standard air cooling with multiple hig…" at bounding box center [756, 207] width 533 height 235
click at [752, 139] on div "Liquid cooling with low-noise fans" at bounding box center [756, 128] width 515 height 33
click at [499, 108] on input "a. Liquid cooling with low-noise fans" at bounding box center [499, 103] width 0 height 11
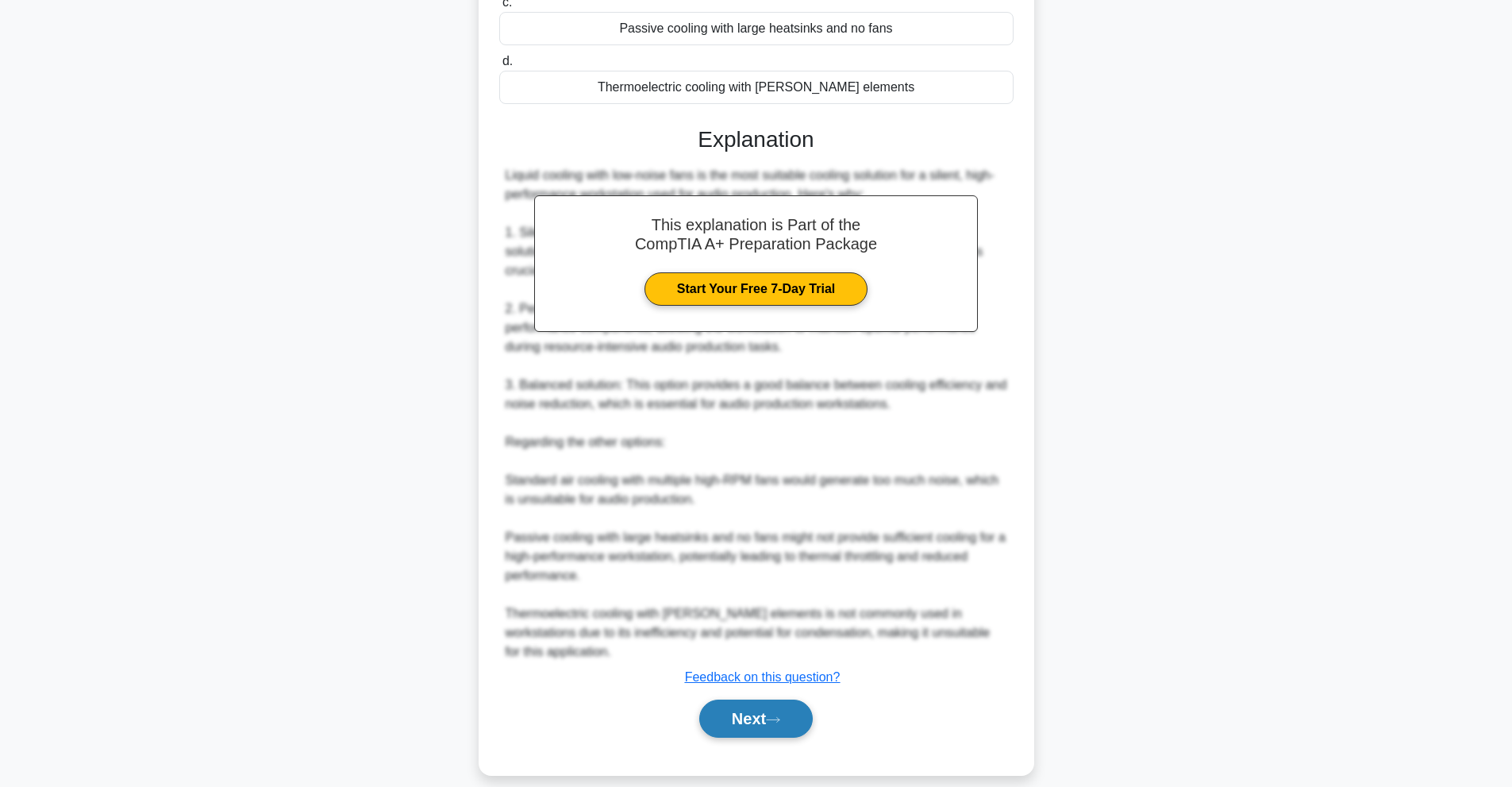
click at [781, 710] on button "Next" at bounding box center [756, 719] width 113 height 38
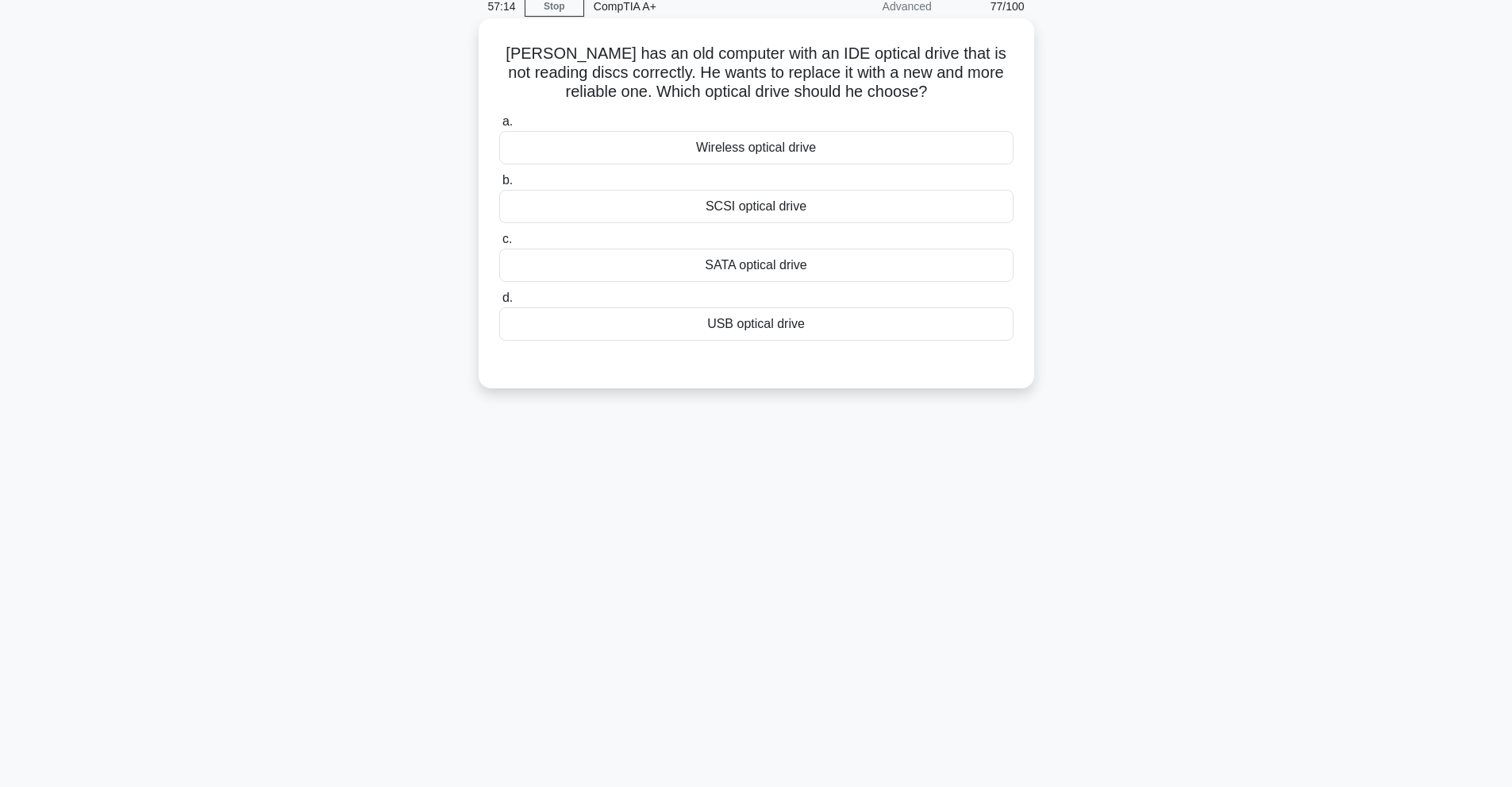
click at [856, 259] on div "SATA optical drive" at bounding box center [756, 265] width 515 height 33
click at [499, 244] on input "c. SATA optical drive" at bounding box center [499, 240] width 0 height 11
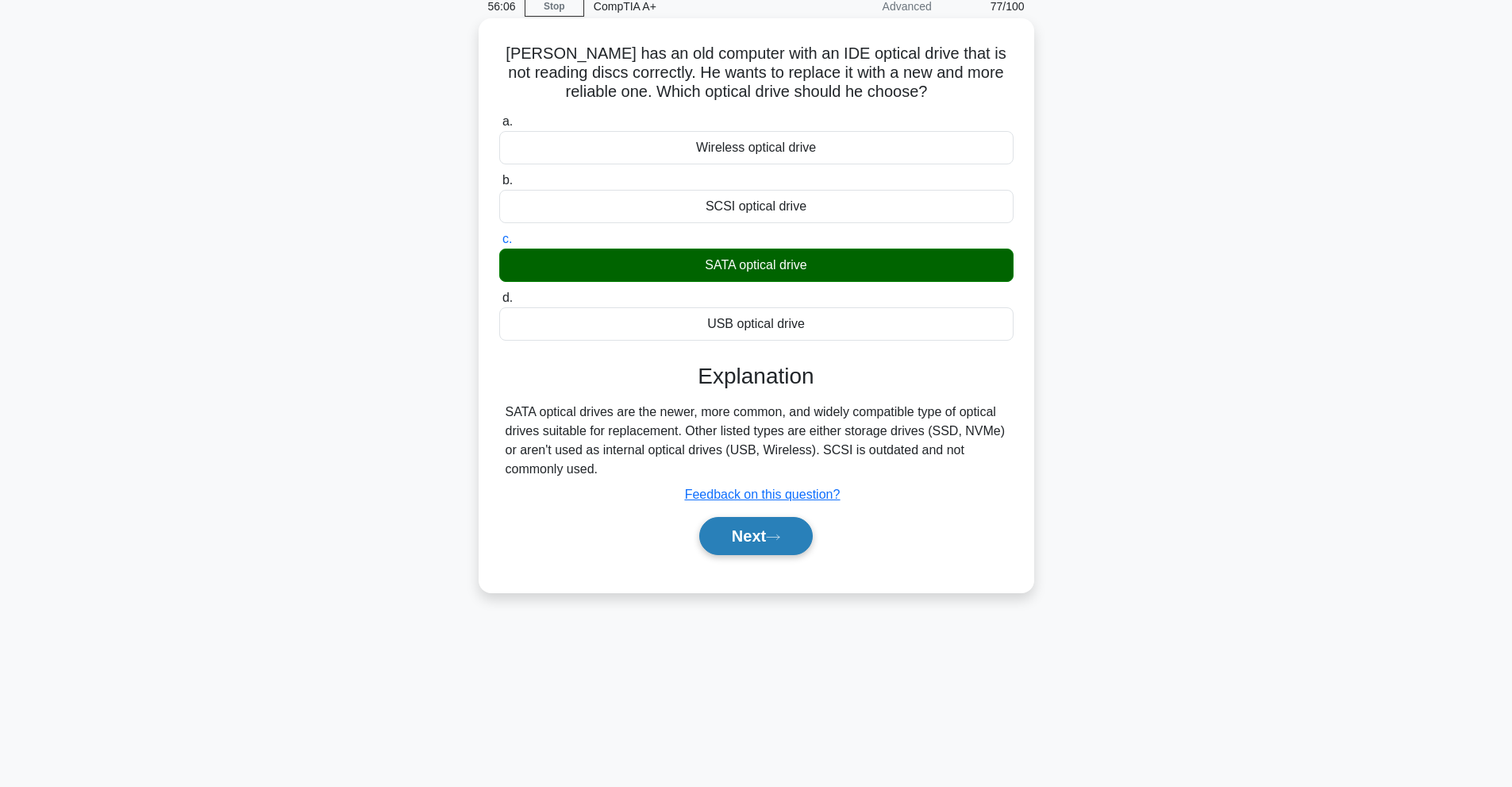
click at [774, 553] on button "Next" at bounding box center [756, 536] width 113 height 38
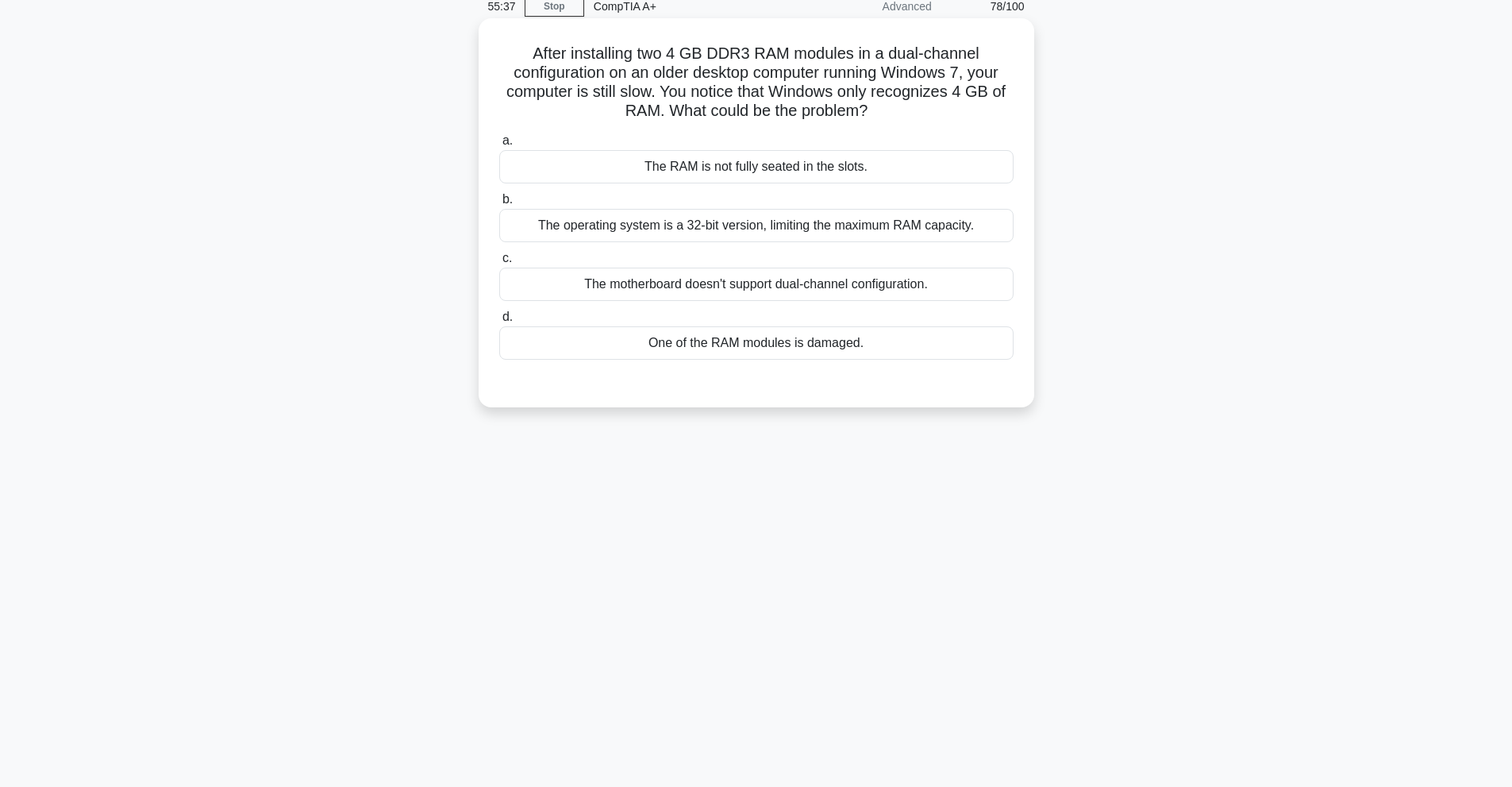
click at [777, 161] on div "The RAM is not fully seated in the slots." at bounding box center [756, 166] width 515 height 33
click at [499, 146] on input "a. The RAM is not fully seated in the slots." at bounding box center [499, 141] width 0 height 11
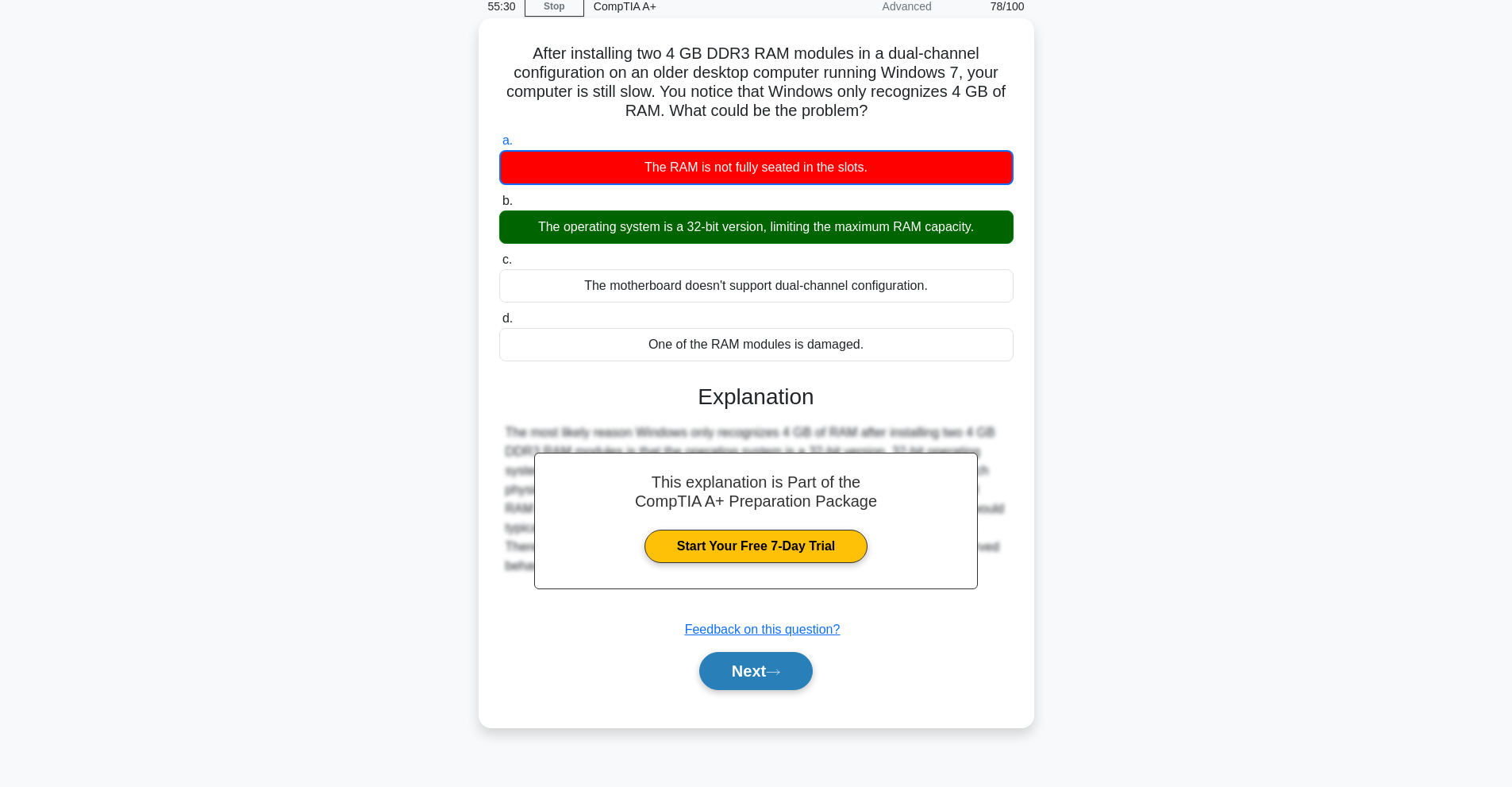
click at [761, 671] on button "Next" at bounding box center [756, 670] width 113 height 38
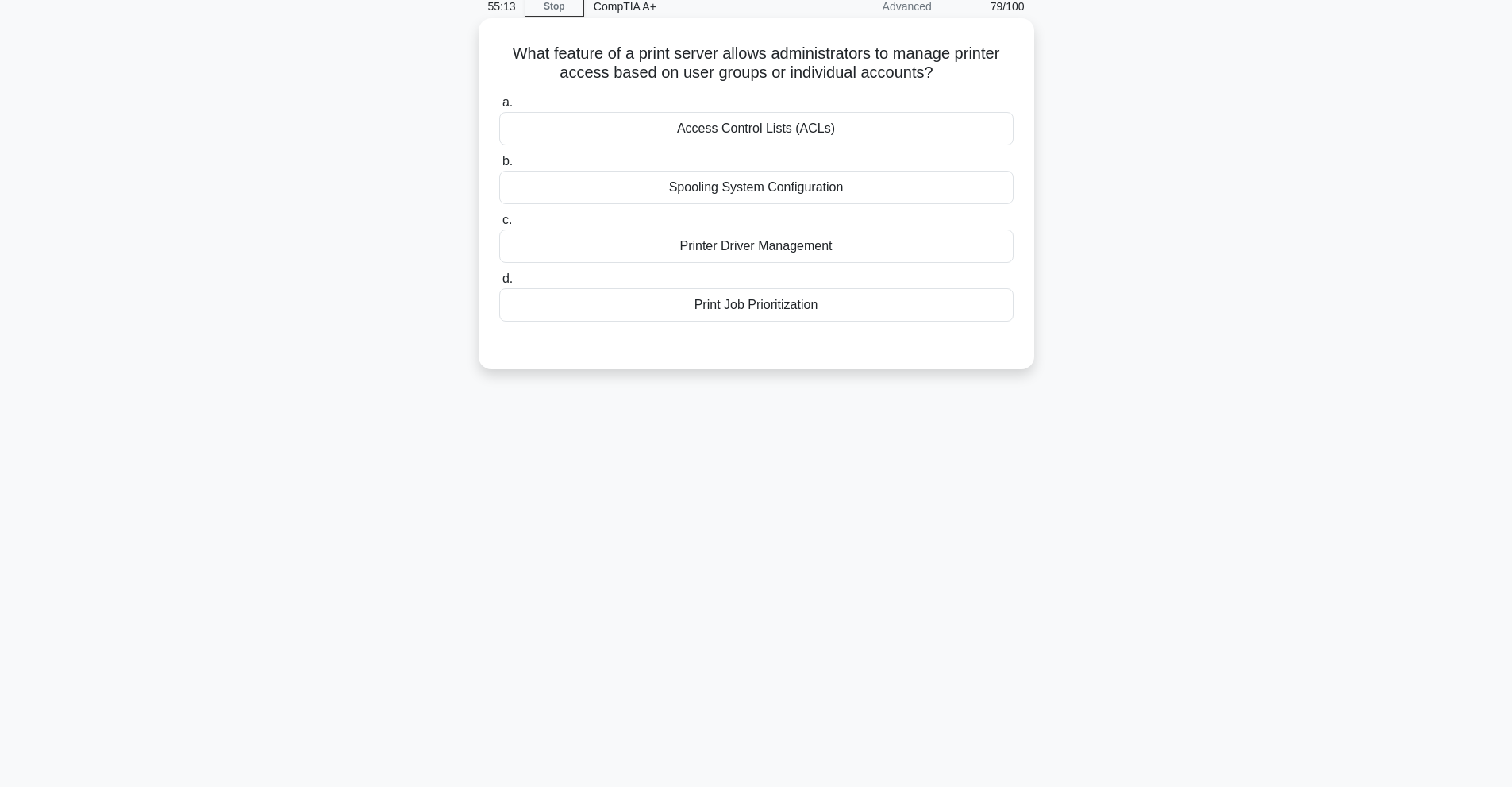
click at [922, 132] on div "Access Control Lists (ACLs)" at bounding box center [756, 128] width 515 height 33
click at [499, 108] on input "a. Access Control Lists (ACLs)" at bounding box center [499, 103] width 0 height 11
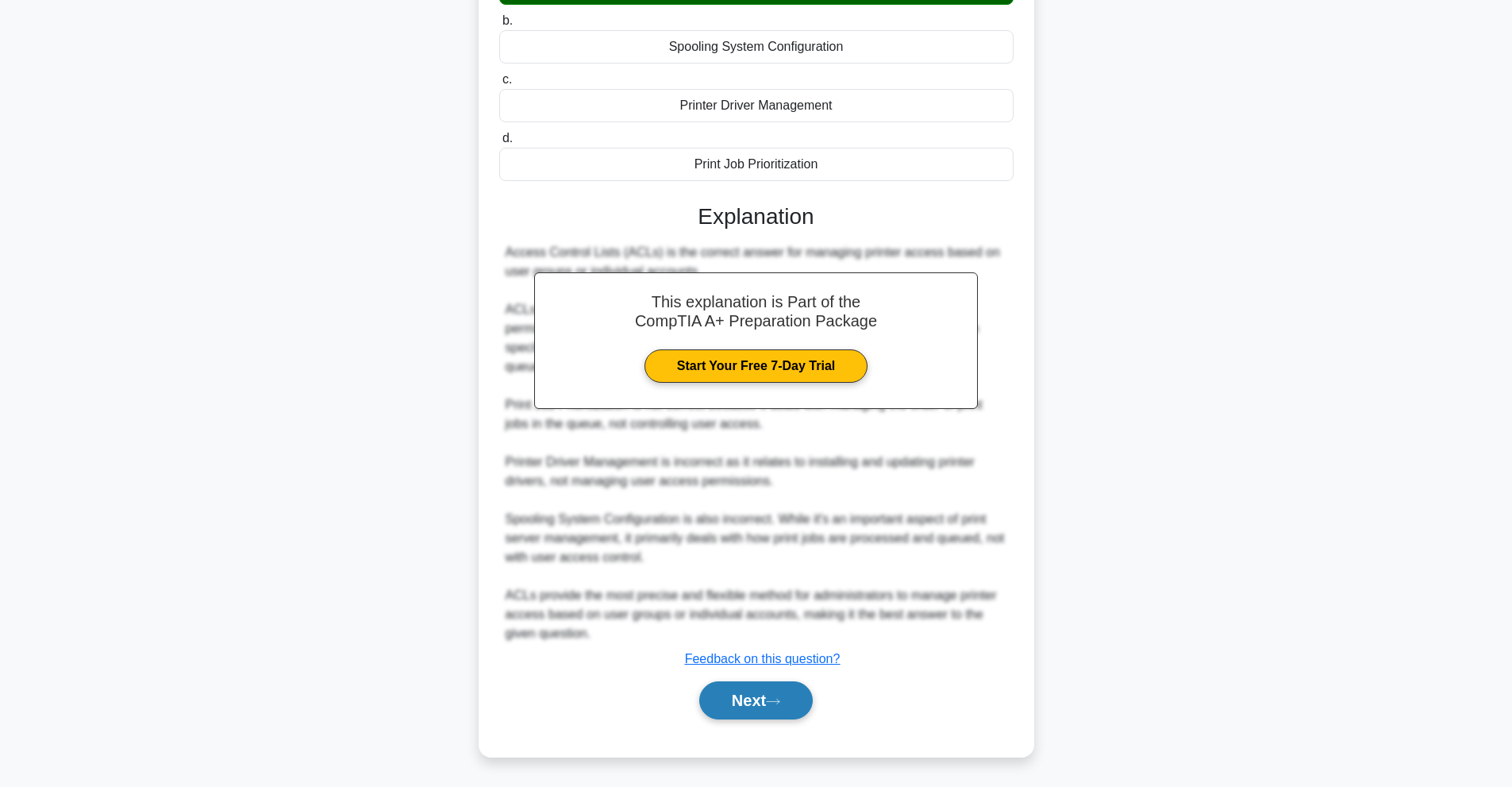
click at [760, 703] on button "Next" at bounding box center [756, 700] width 113 height 38
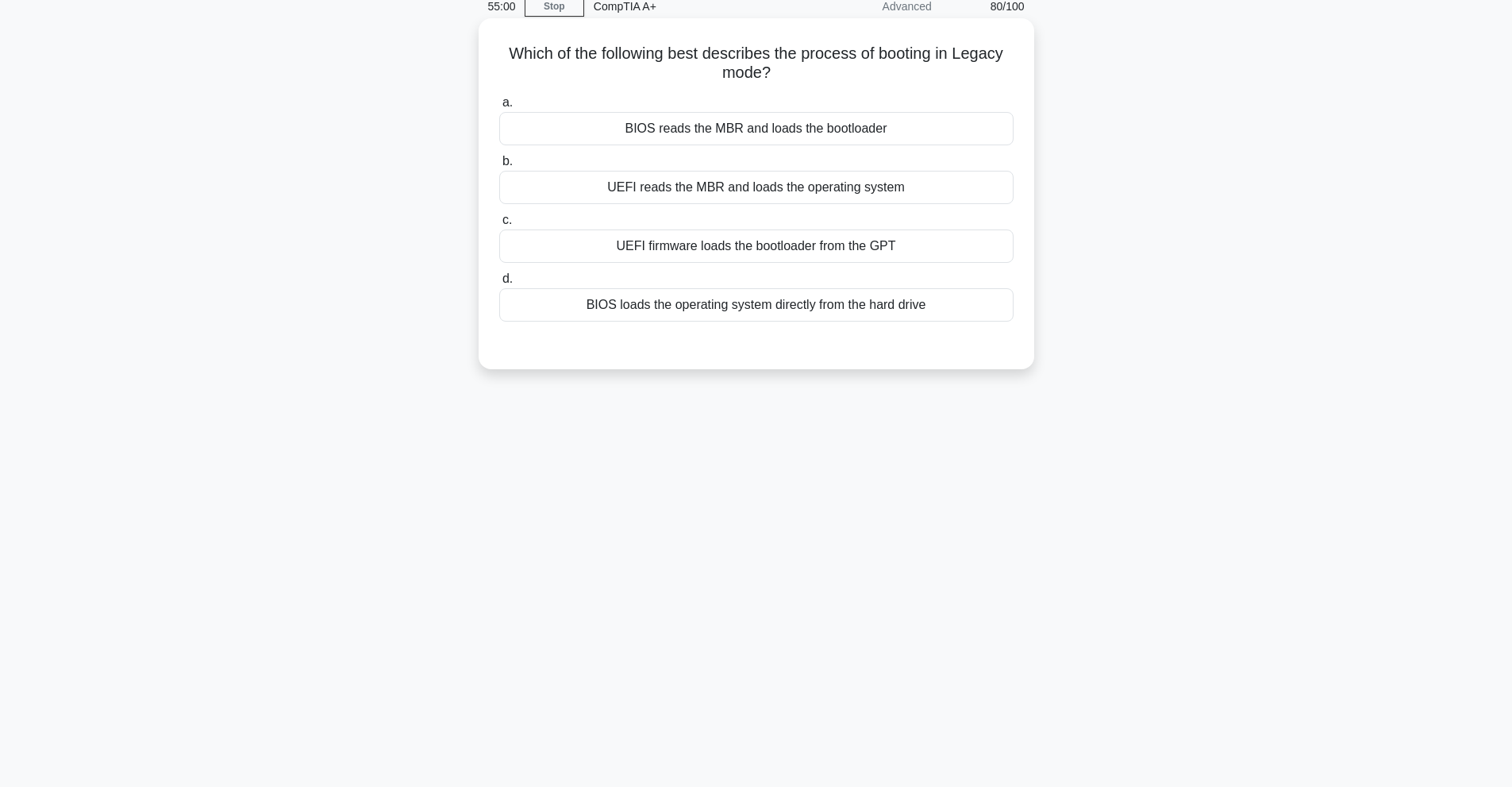
click at [747, 142] on div "BIOS reads the MBR and loads the bootloader" at bounding box center [756, 128] width 515 height 33
click at [499, 108] on input "a. BIOS reads the MBR and loads the bootloader" at bounding box center [499, 103] width 0 height 11
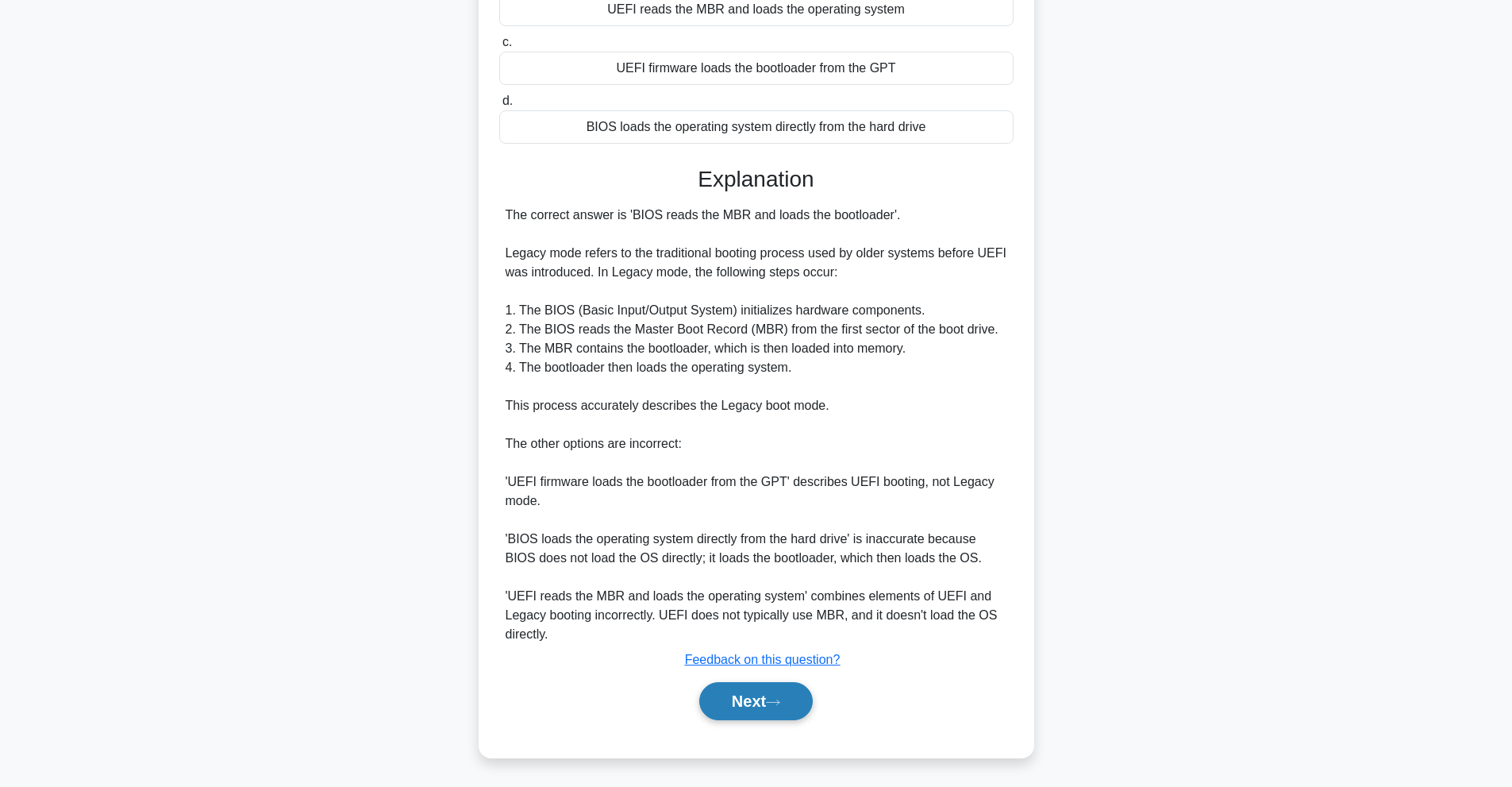
scroll to position [250, 0]
click at [746, 692] on button "Next" at bounding box center [756, 700] width 113 height 38
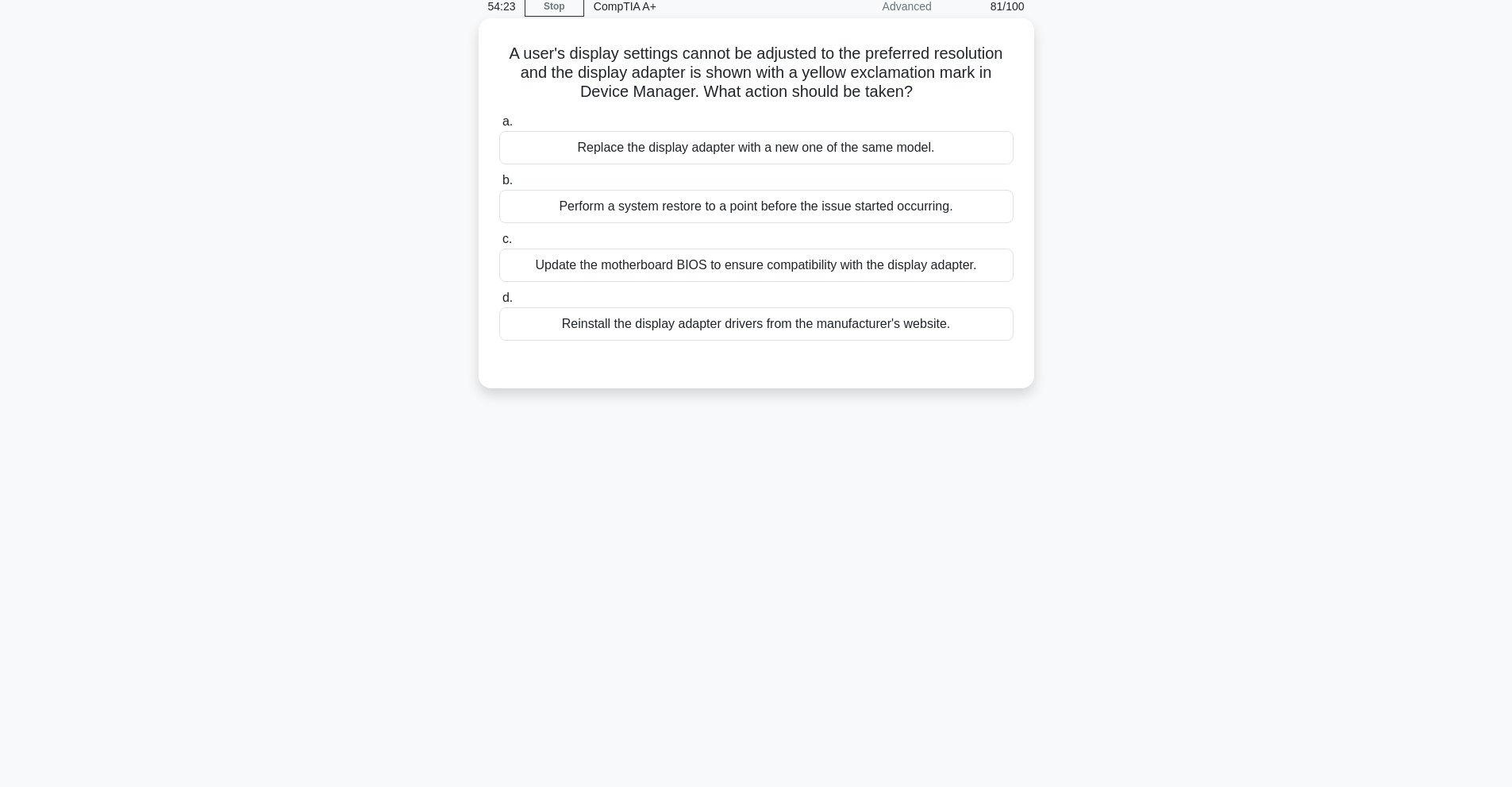
click at [817, 328] on div "Reinstall the display adapter drivers from the manufacturer's website." at bounding box center [756, 323] width 515 height 33
click at [499, 303] on input "d. Reinstall the display adapter drivers from the manufacturer's website." at bounding box center [499, 298] width 0 height 11
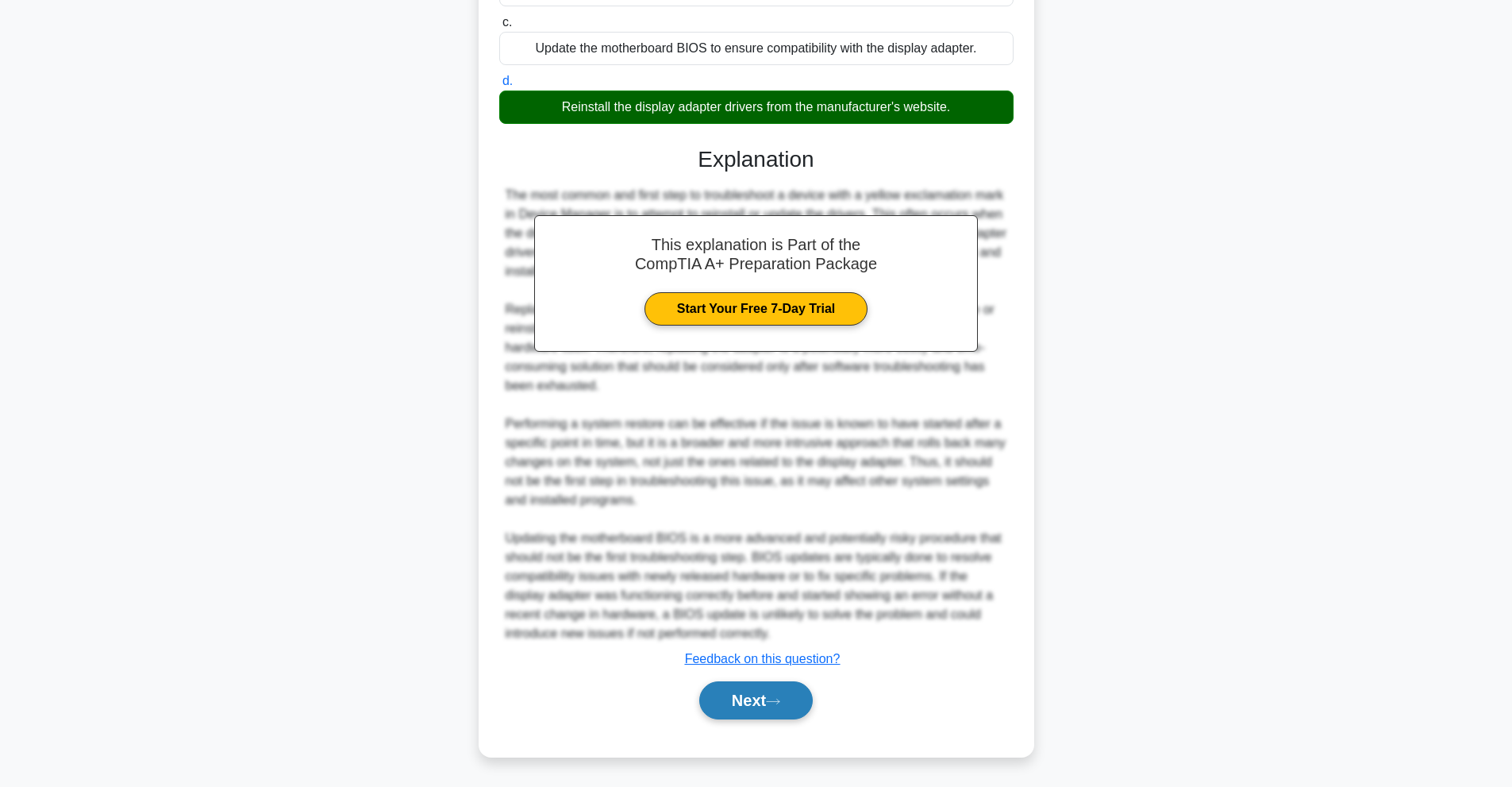
click at [776, 686] on button "Next" at bounding box center [756, 700] width 113 height 38
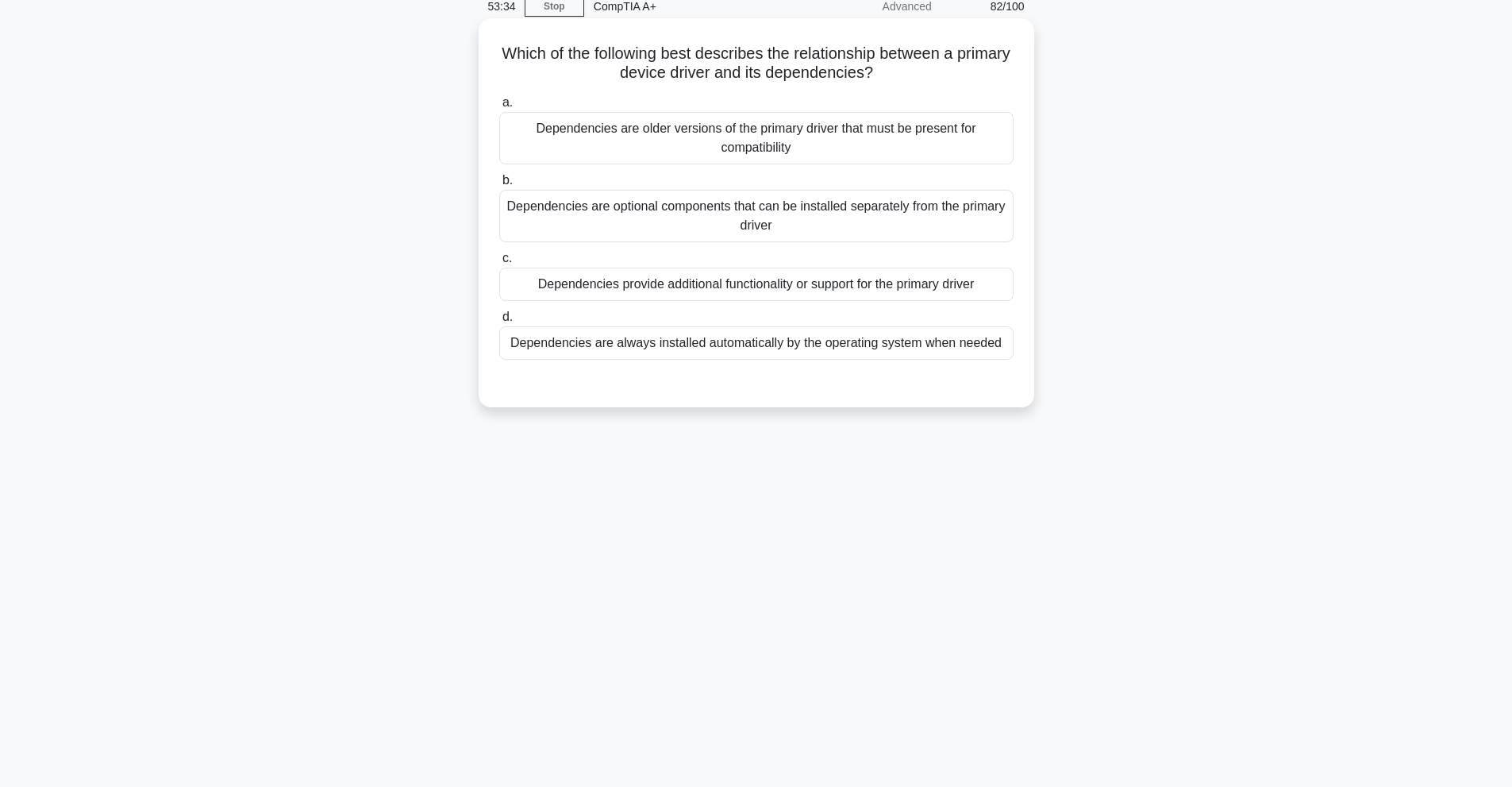
click at [773, 229] on div "Dependencies are optional components that can be installed separately from the …" at bounding box center [756, 216] width 515 height 52
click at [499, 186] on input "b. Dependencies are optional components that can be installed separately from t…" at bounding box center [499, 180] width 0 height 11
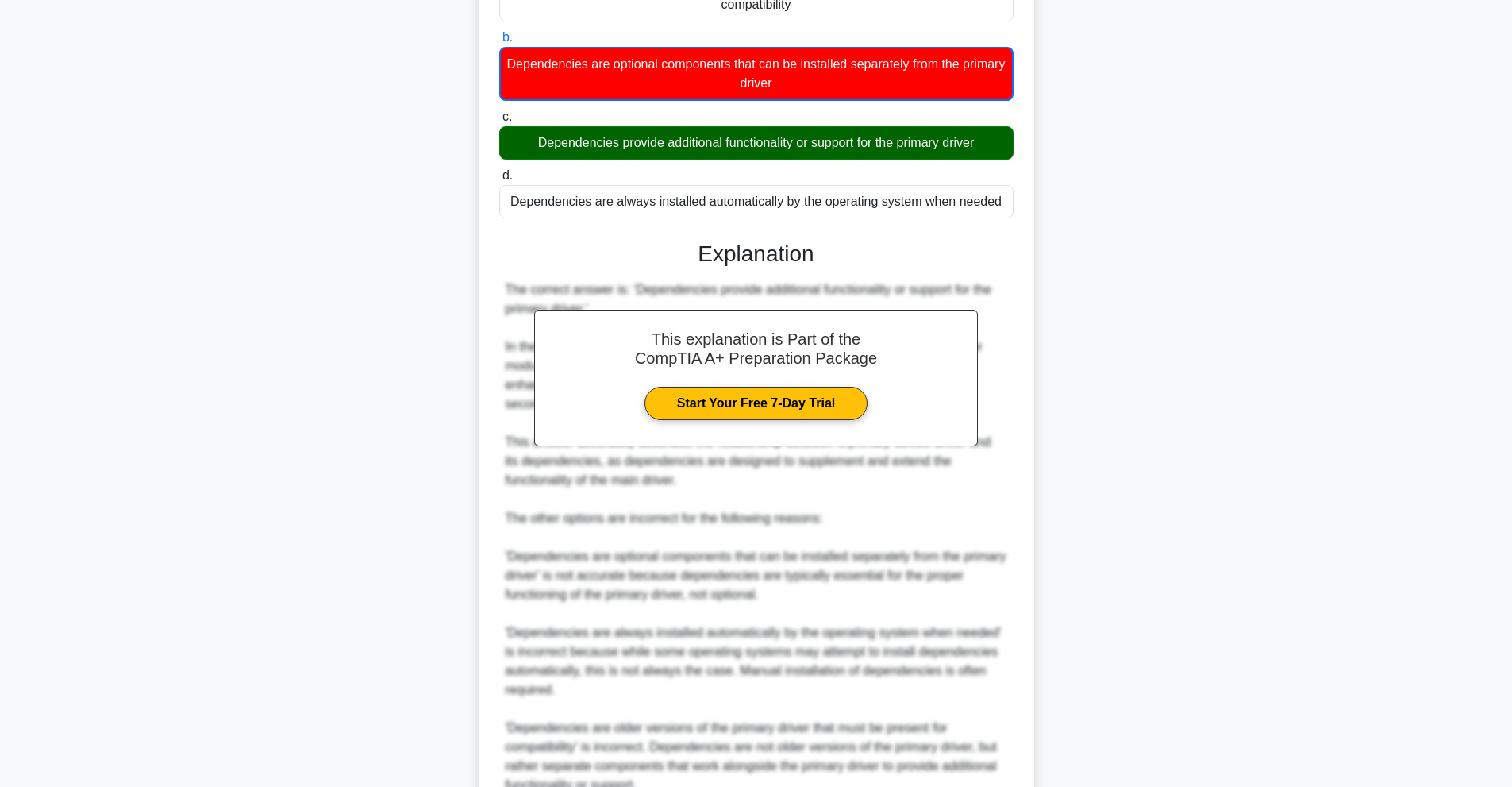
scroll to position [366, 0]
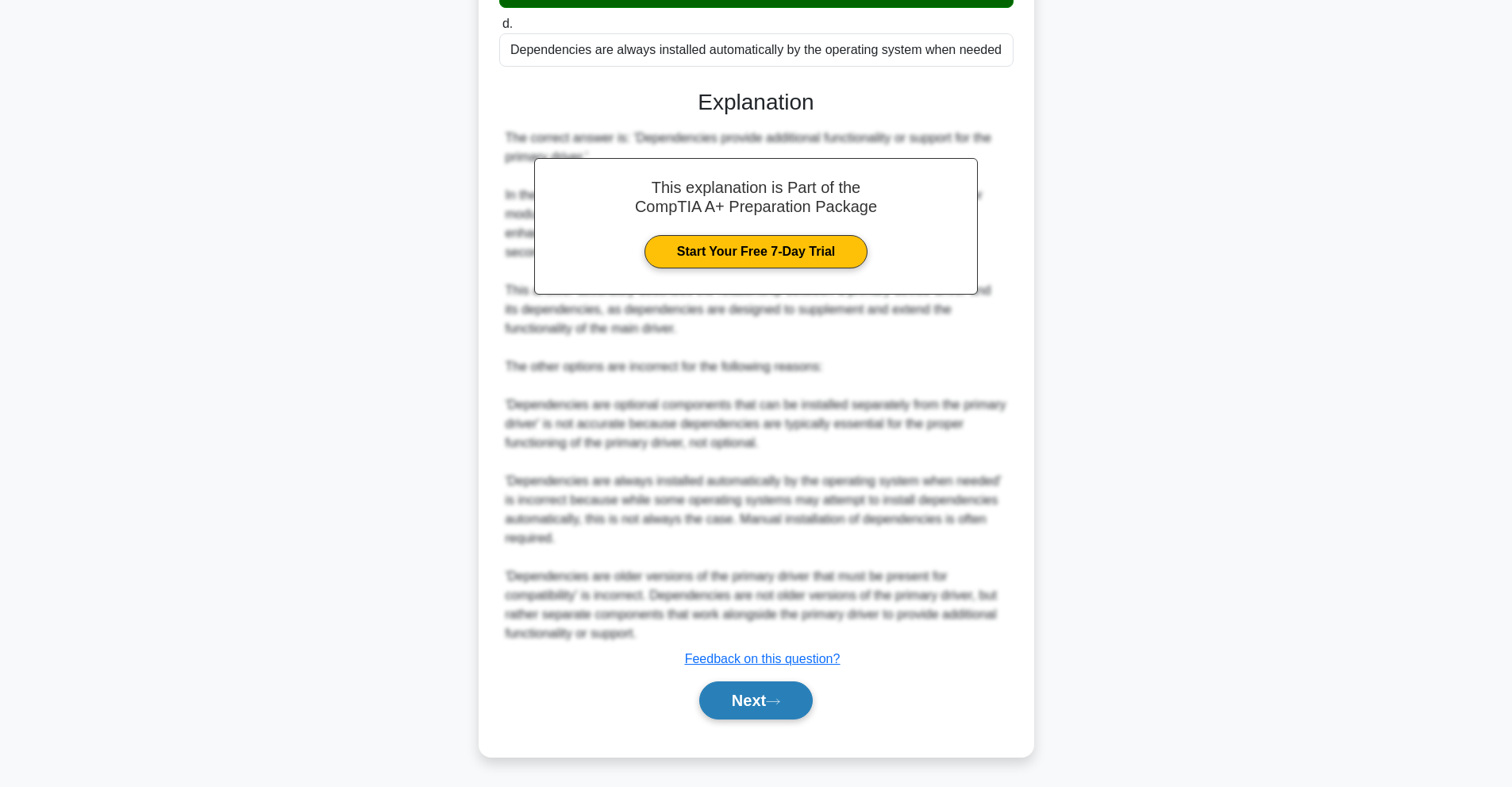
click at [803, 709] on button "Next" at bounding box center [756, 700] width 113 height 38
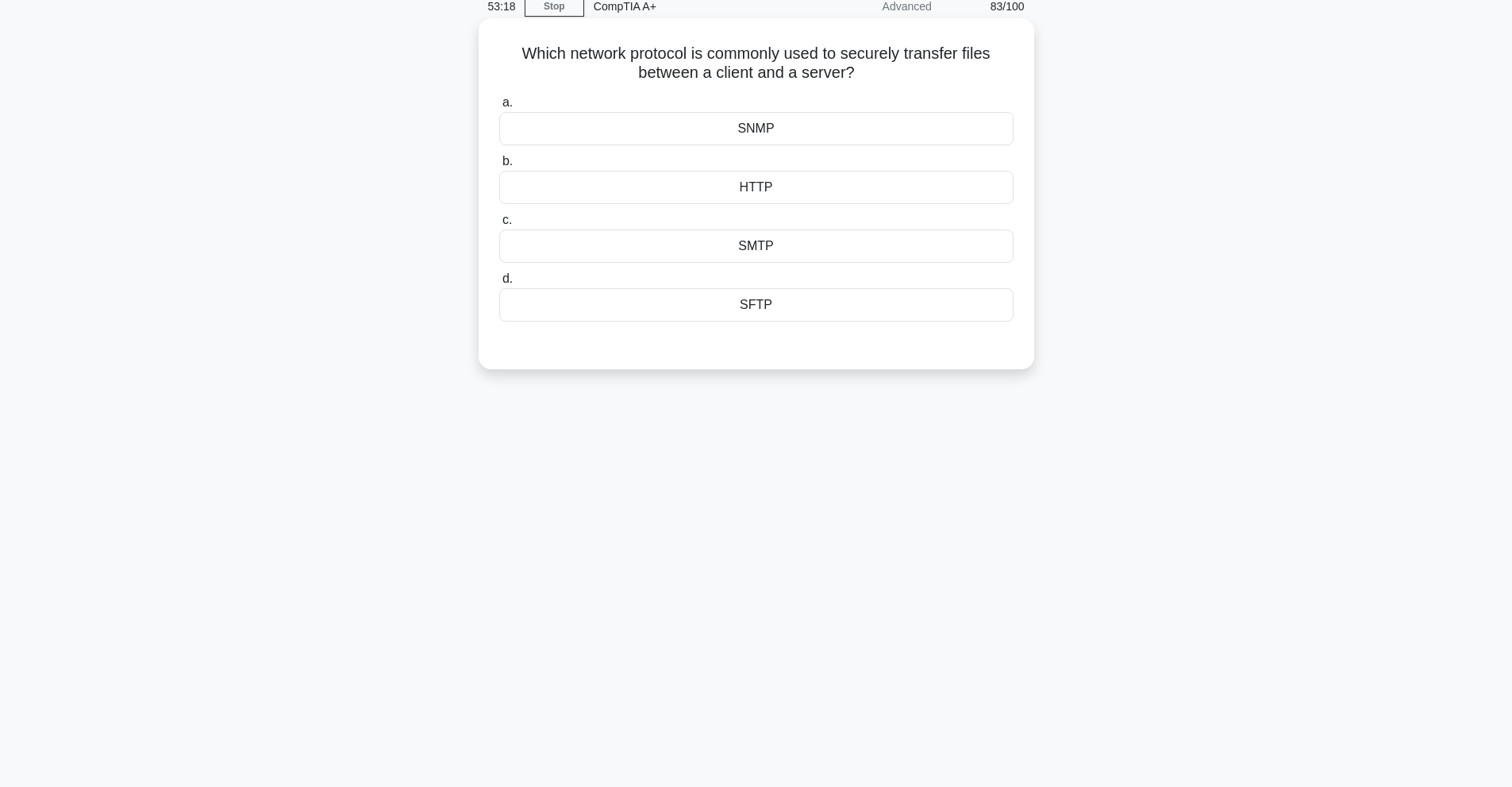
drag, startPoint x: 633, startPoint y: 57, endPoint x: 930, endPoint y: 67, distance: 297.2
click at [930, 67] on h5 "Which network protocol is commonly used to securely transfer files between a cl…" at bounding box center [756, 64] width 518 height 40
click at [863, 288] on label "d. SFTP" at bounding box center [756, 295] width 515 height 52
click at [499, 284] on input "d. SFTP" at bounding box center [499, 279] width 0 height 11
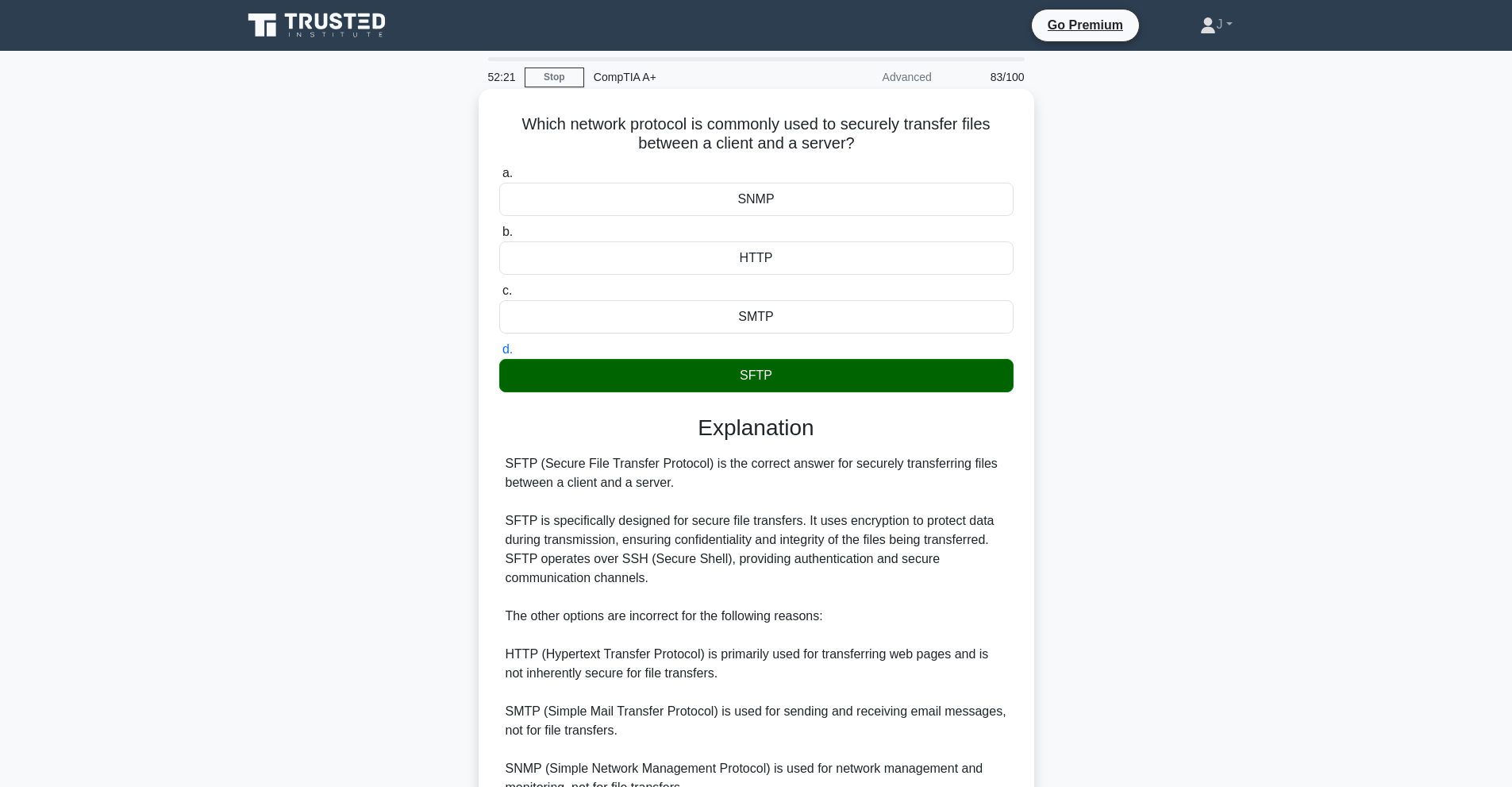
scroll to position [212, 0]
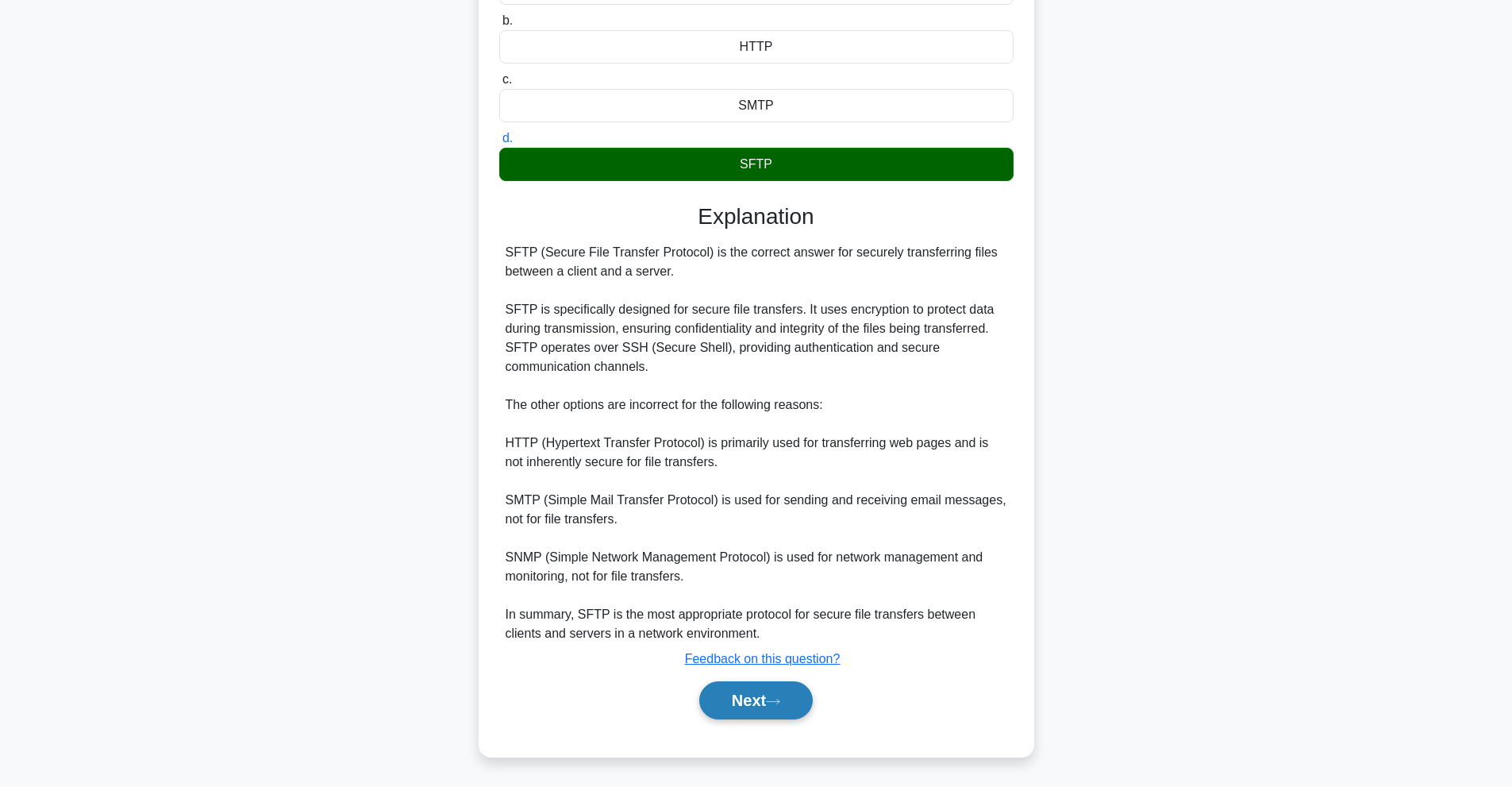
click at [813, 703] on button "Next" at bounding box center [756, 700] width 113 height 38
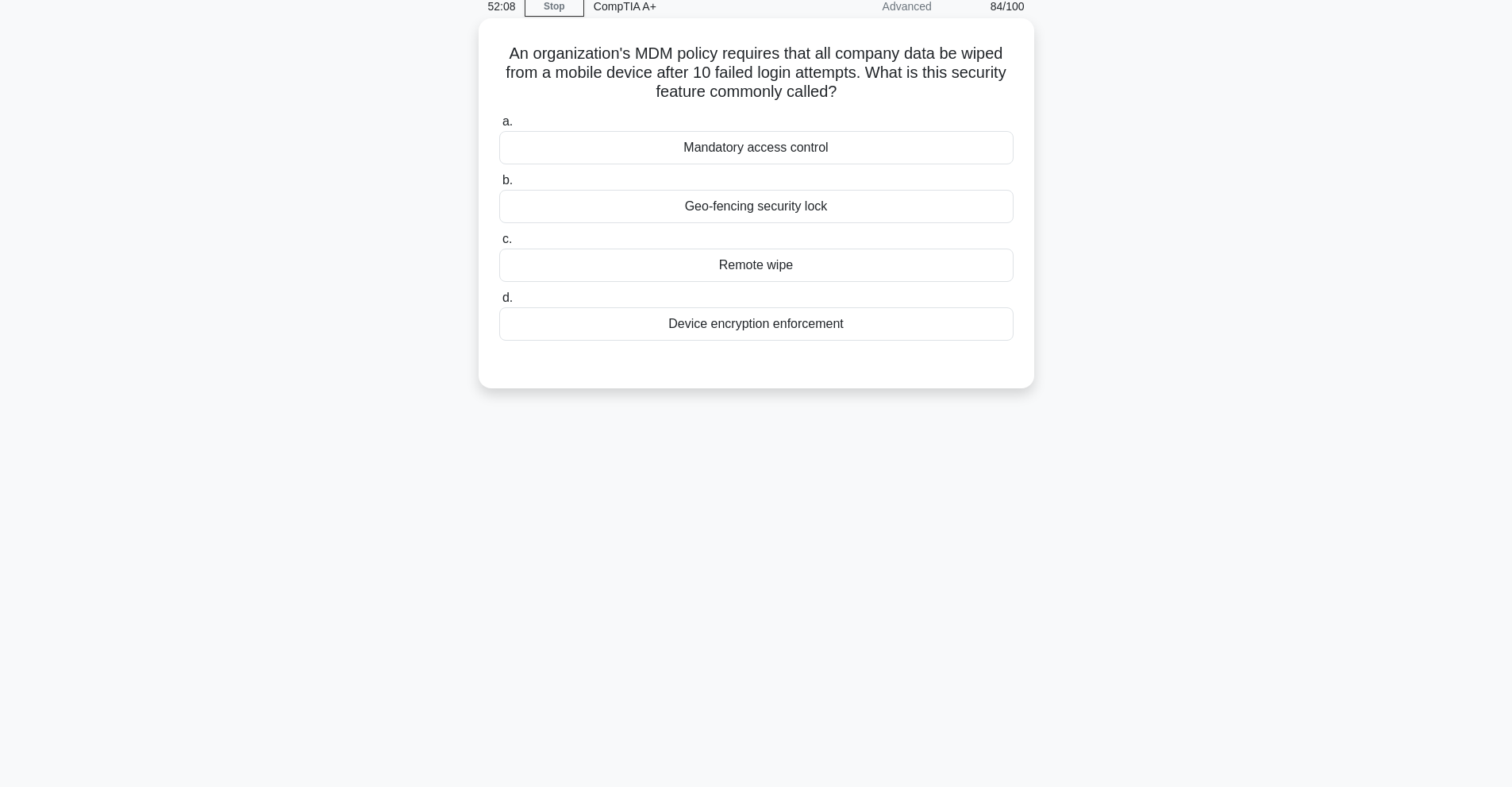
click at [756, 277] on div "Remote wipe" at bounding box center [756, 265] width 515 height 33
click at [499, 244] on input "c. Remote wipe" at bounding box center [499, 240] width 0 height 11
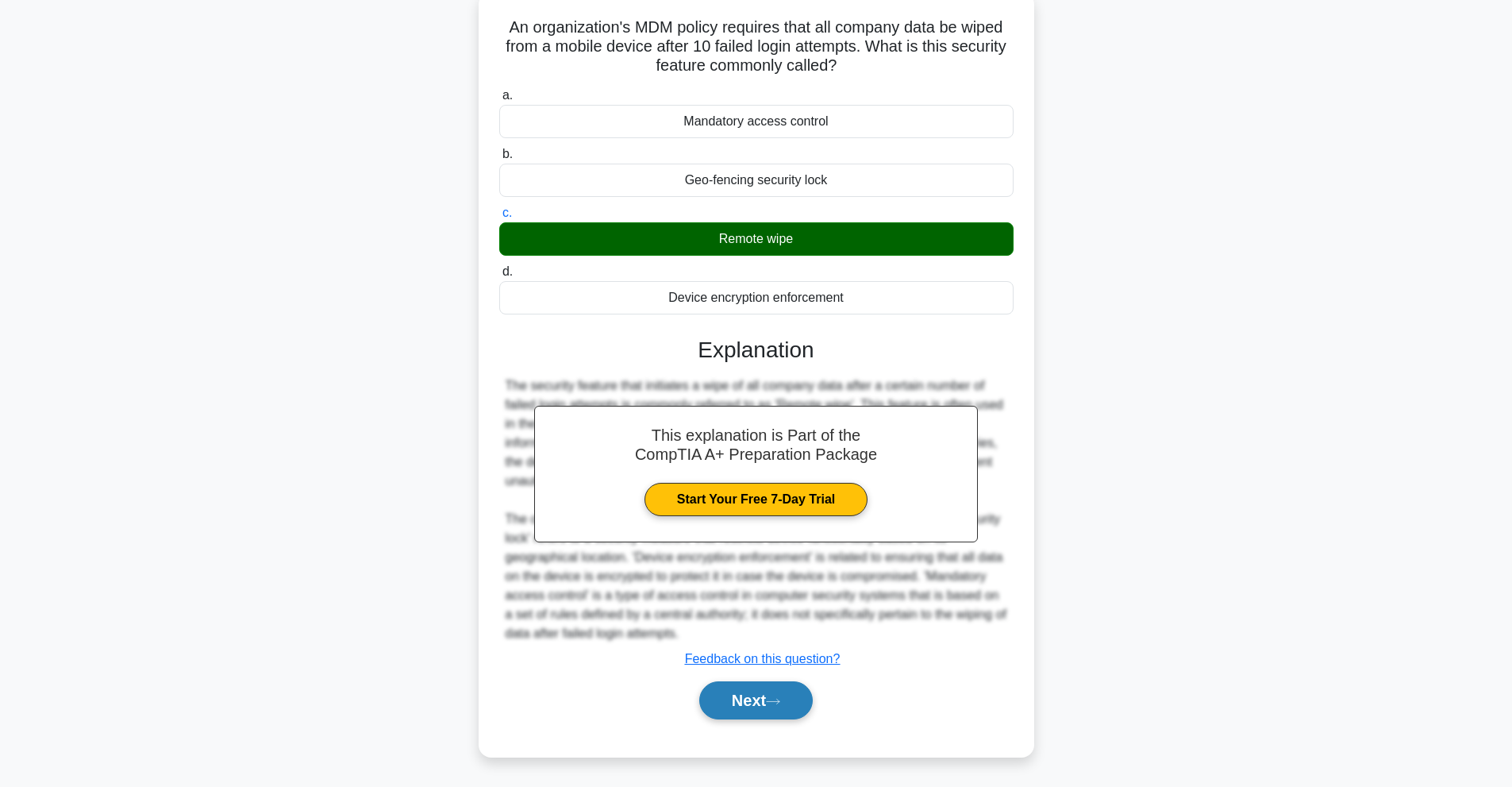
click at [769, 710] on button "Next" at bounding box center [756, 700] width 113 height 38
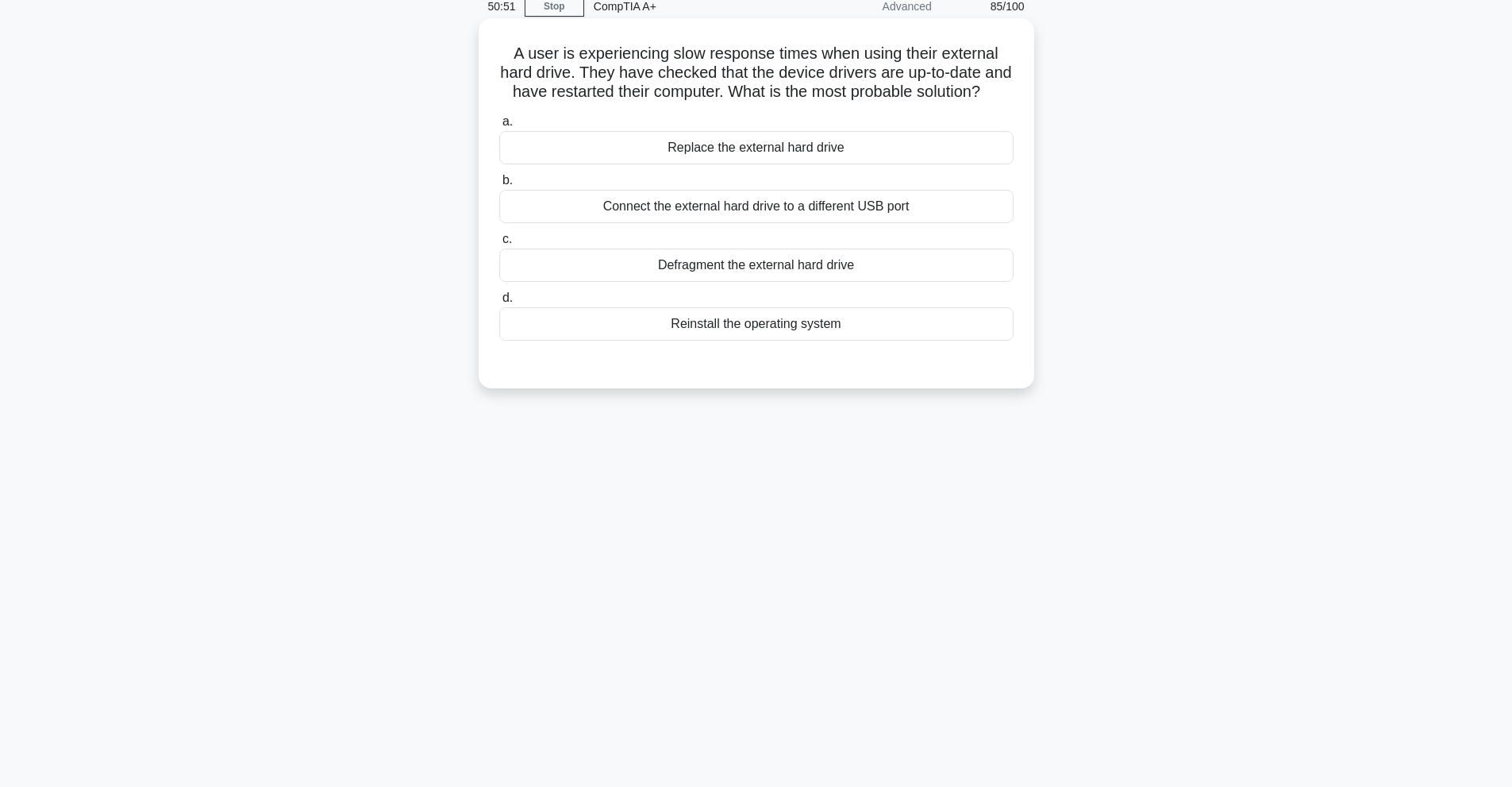
click at [758, 282] on div "Defragment the external hard drive" at bounding box center [756, 265] width 515 height 33
click at [739, 282] on div "Defragment the external hard drive" at bounding box center [756, 265] width 515 height 33
click at [499, 244] on input "c. Defragment the external hard drive" at bounding box center [499, 240] width 0 height 11
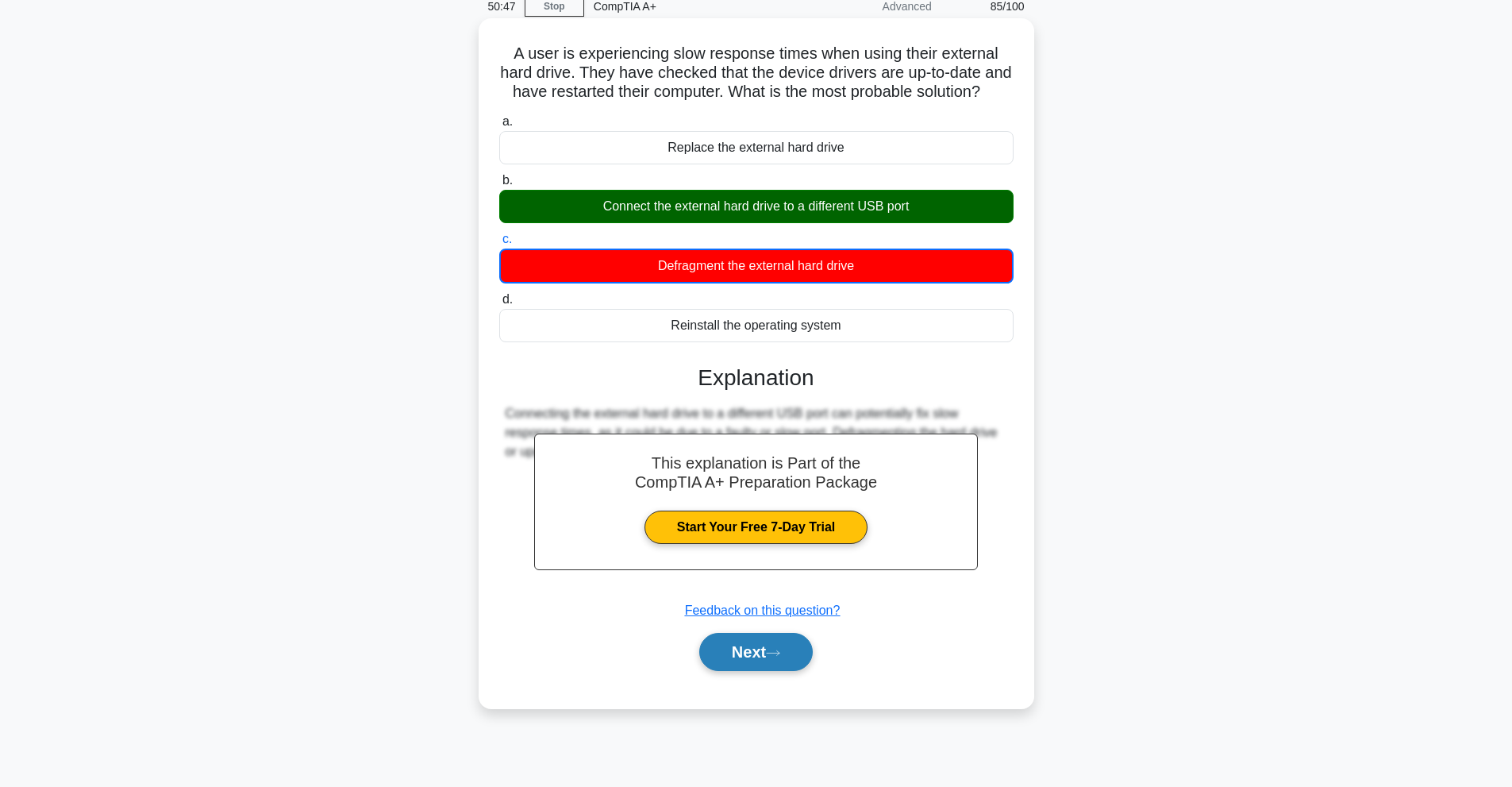
click at [756, 658] on button "Next" at bounding box center [756, 652] width 113 height 38
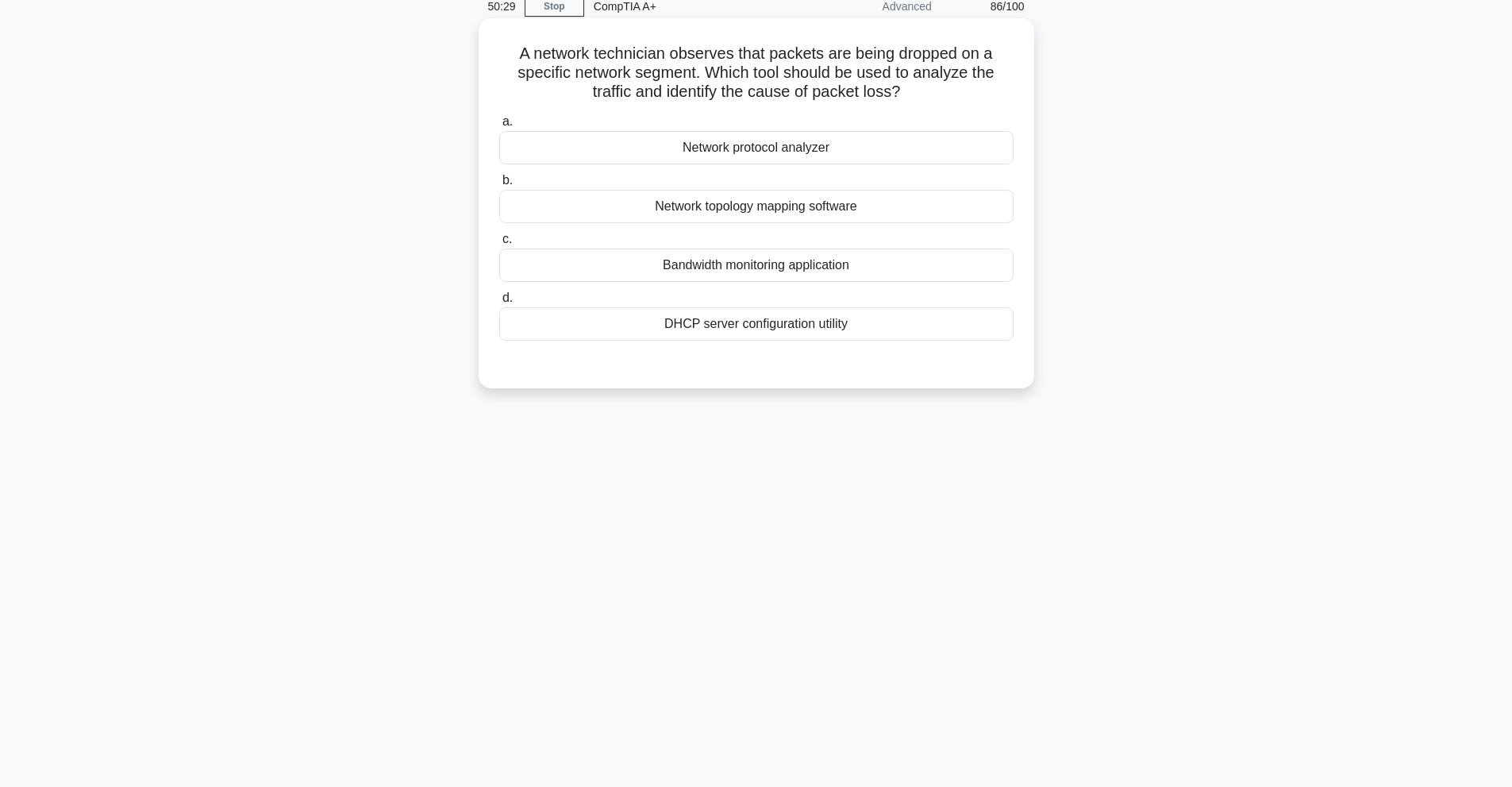
click at [812, 152] on div "Network protocol analyzer" at bounding box center [756, 147] width 515 height 33
click at [499, 127] on input "a. Network protocol analyzer" at bounding box center [499, 121] width 0 height 11
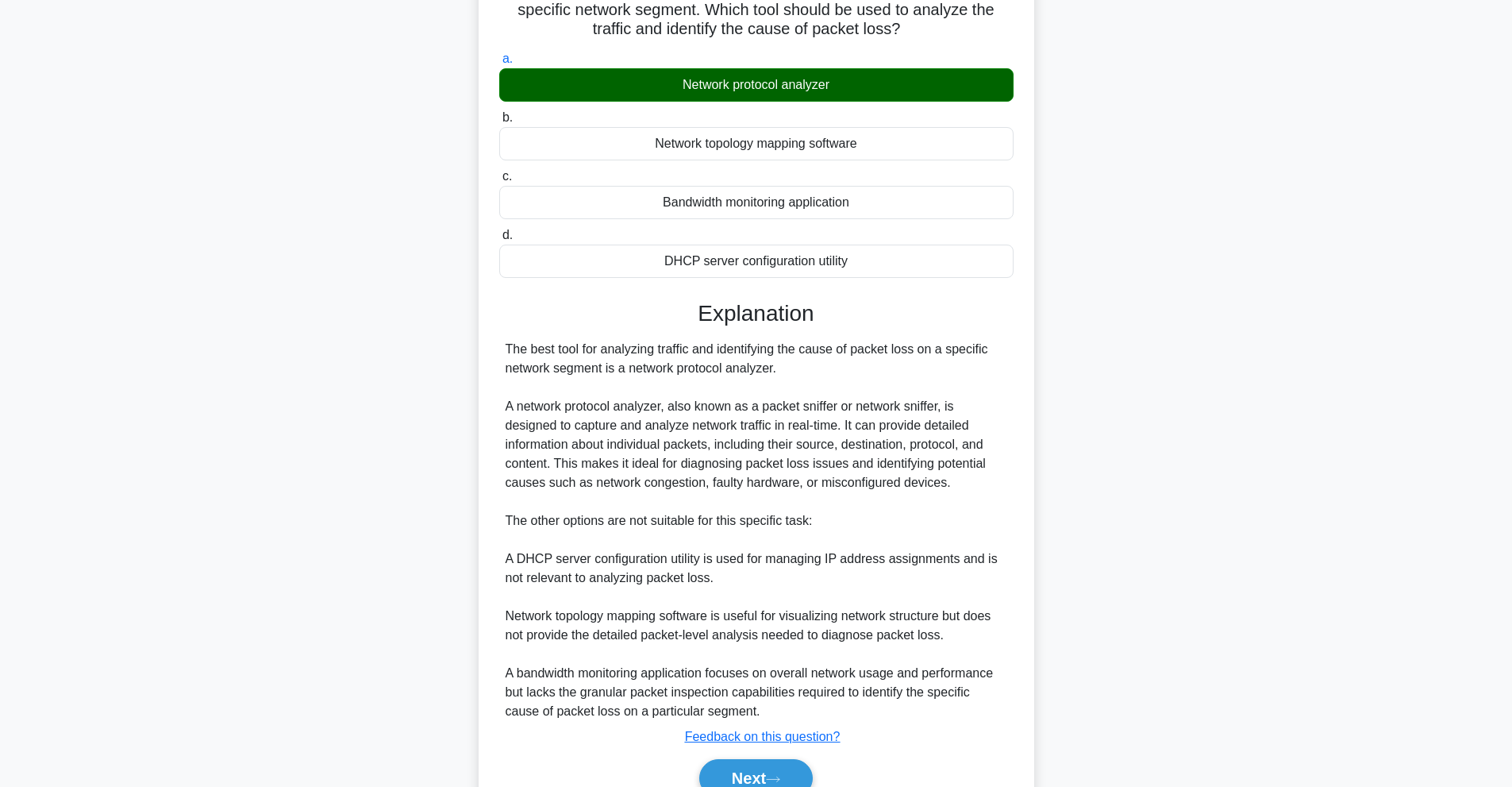
scroll to position [212, 0]
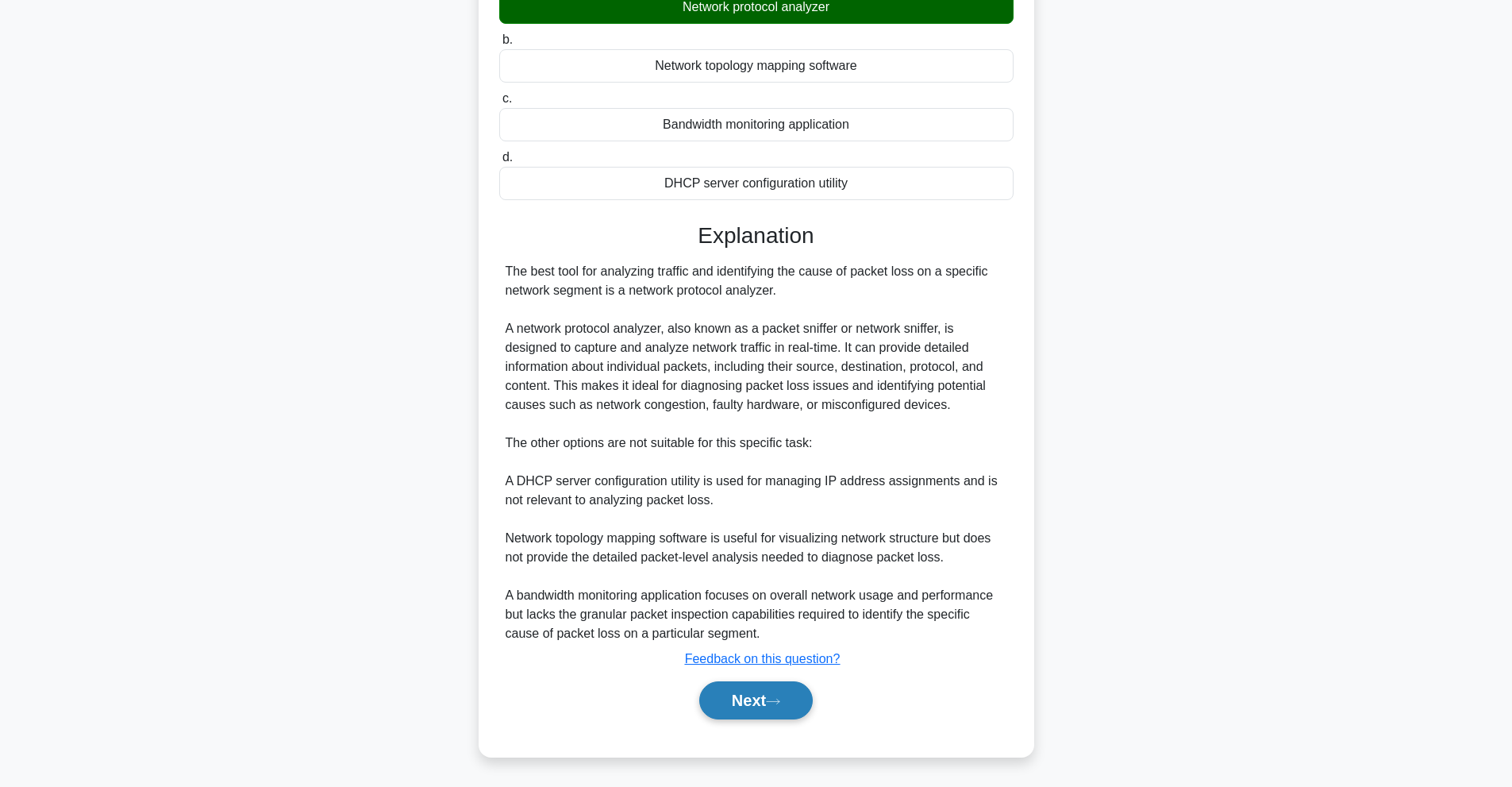
click at [779, 701] on icon at bounding box center [774, 701] width 15 height 9
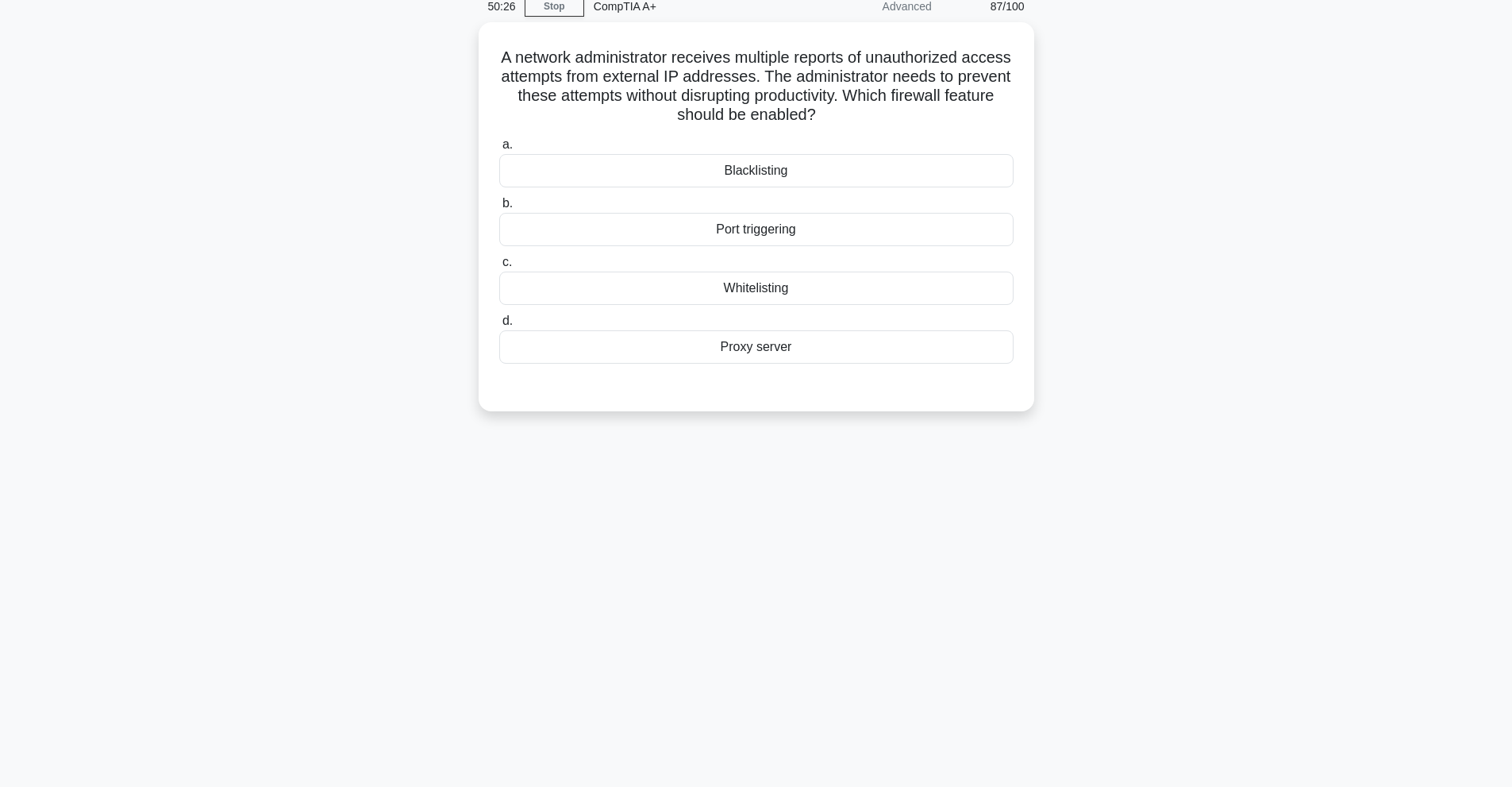
scroll to position [71, 0]
click at [712, 169] on div "Blacklisting" at bounding box center [756, 166] width 515 height 33
click at [499, 146] on input "a. Blacklisting" at bounding box center [499, 141] width 0 height 11
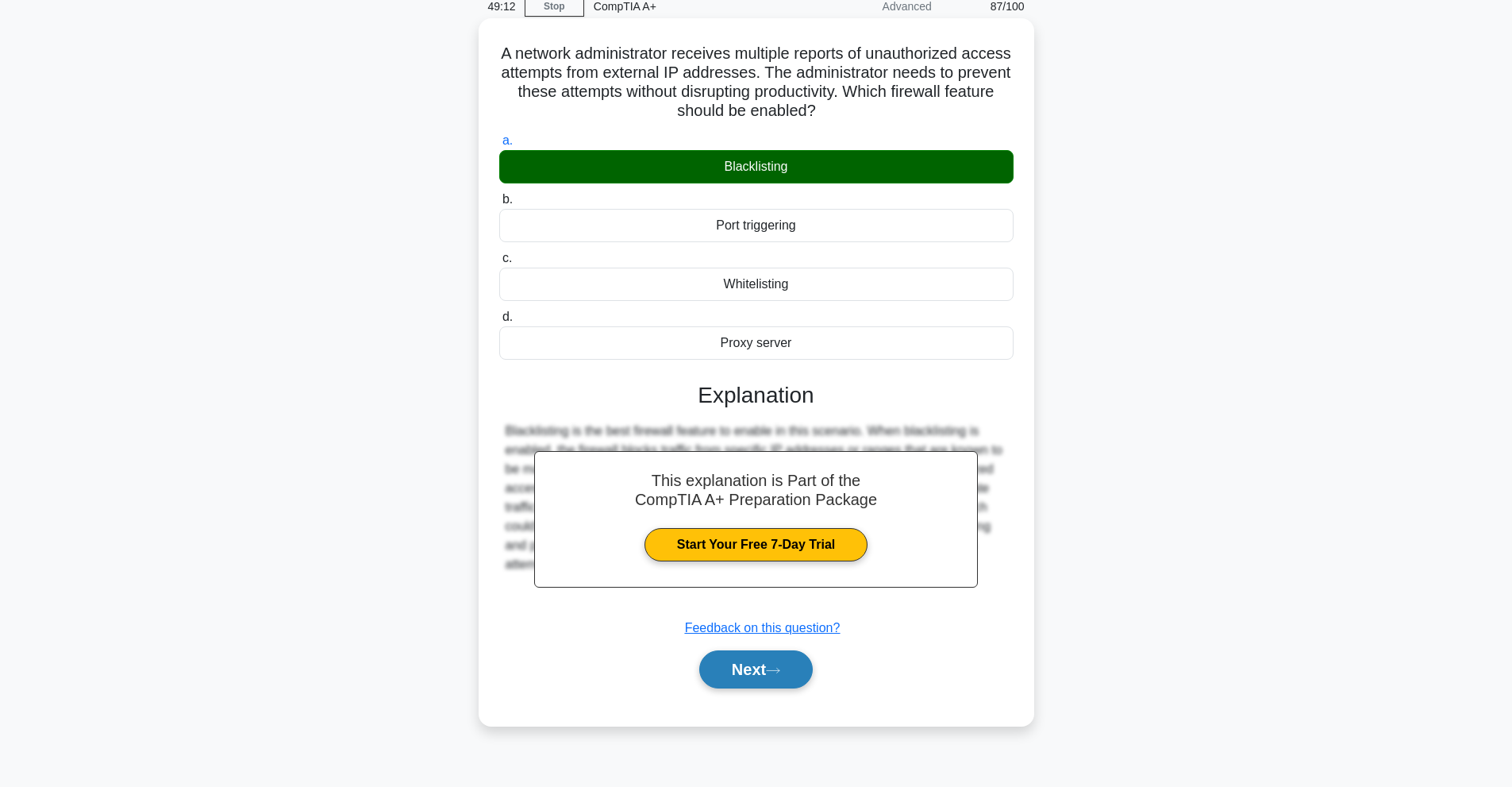
click at [743, 671] on button "Next" at bounding box center [756, 669] width 113 height 38
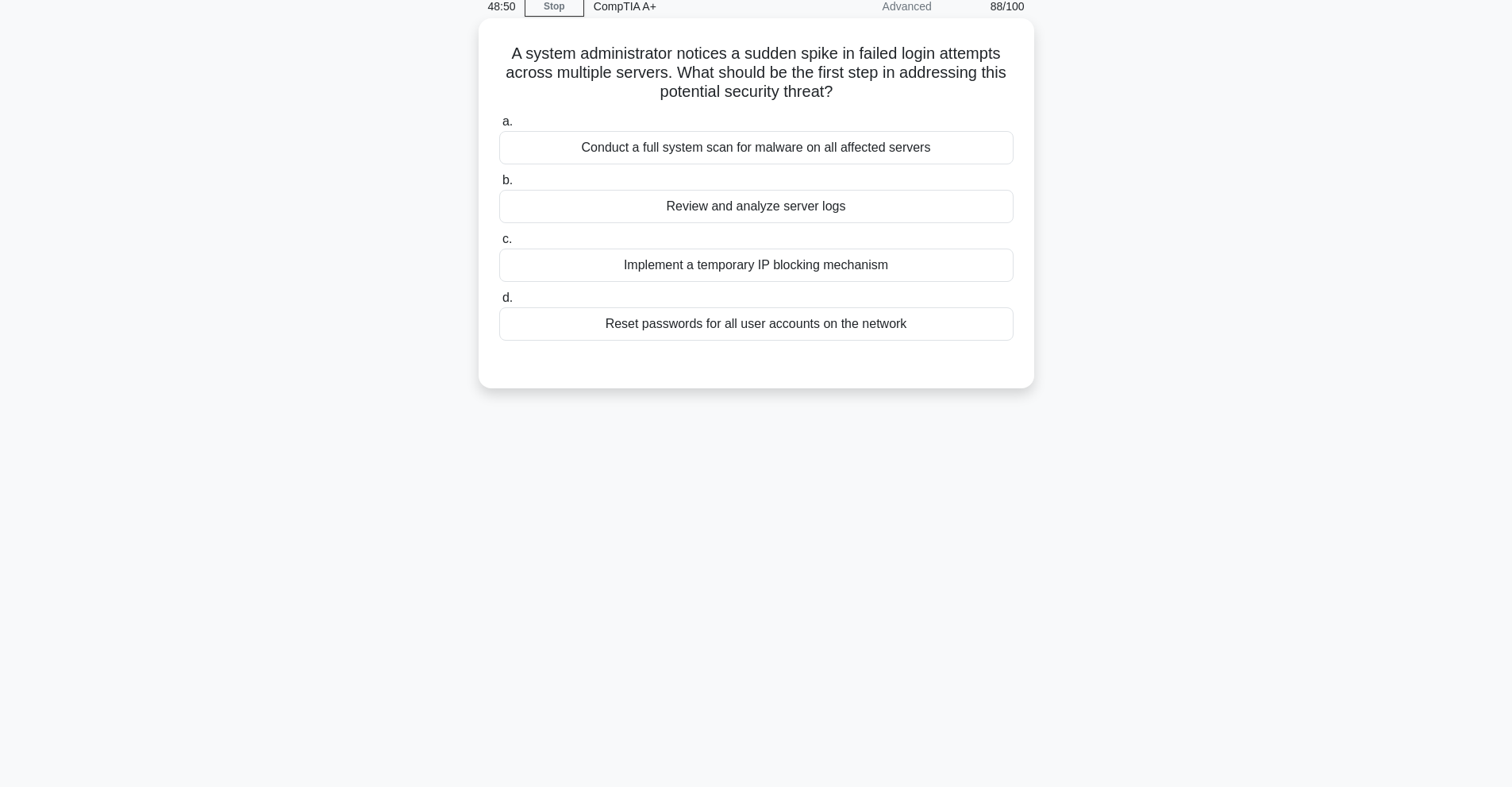
click at [883, 215] on div "Review and analyze server logs" at bounding box center [756, 206] width 515 height 33
click at [499, 186] on input "b. Review and analyze server logs" at bounding box center [499, 180] width 0 height 11
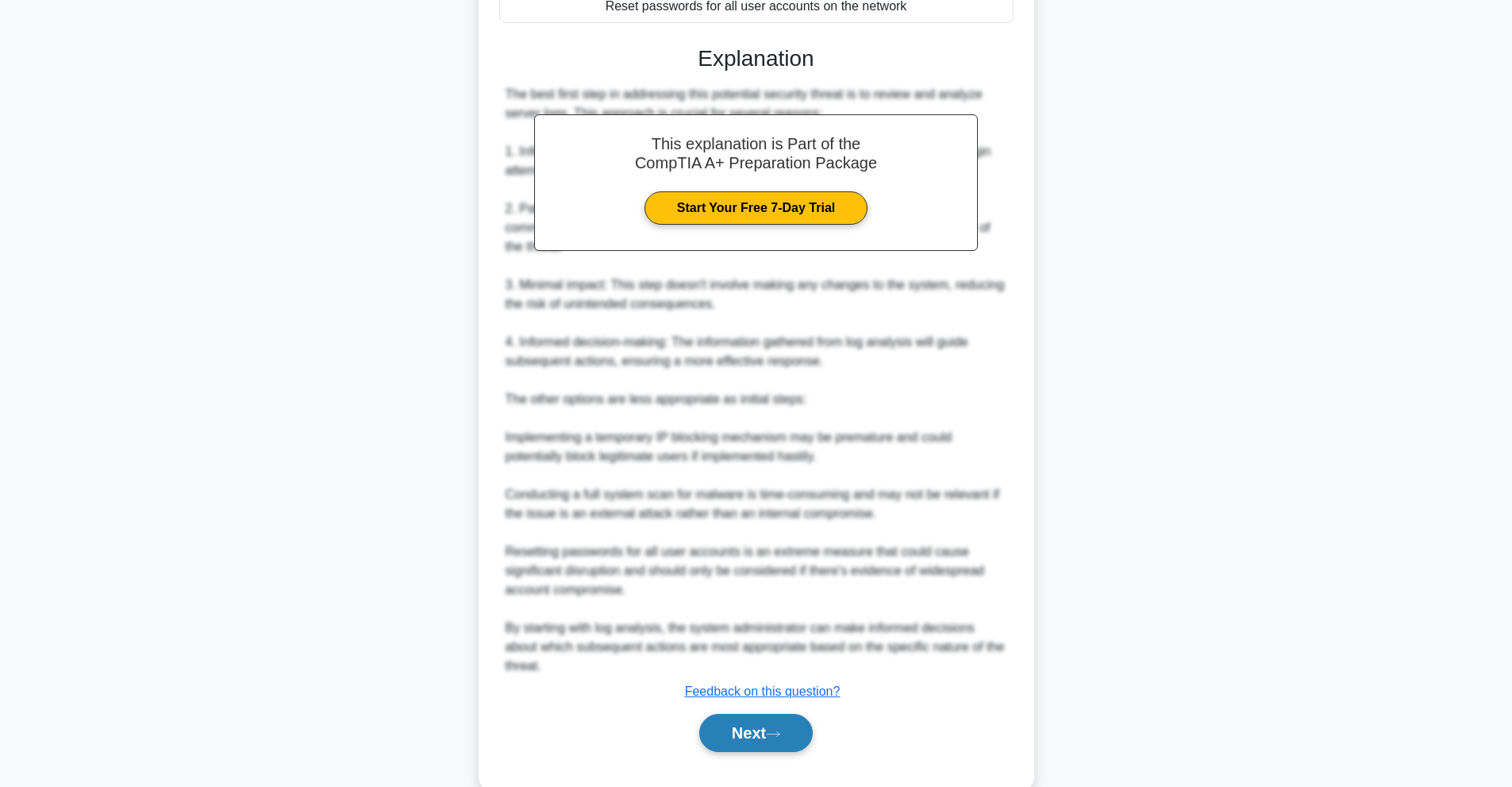
click at [800, 718] on button "Next" at bounding box center [756, 732] width 113 height 38
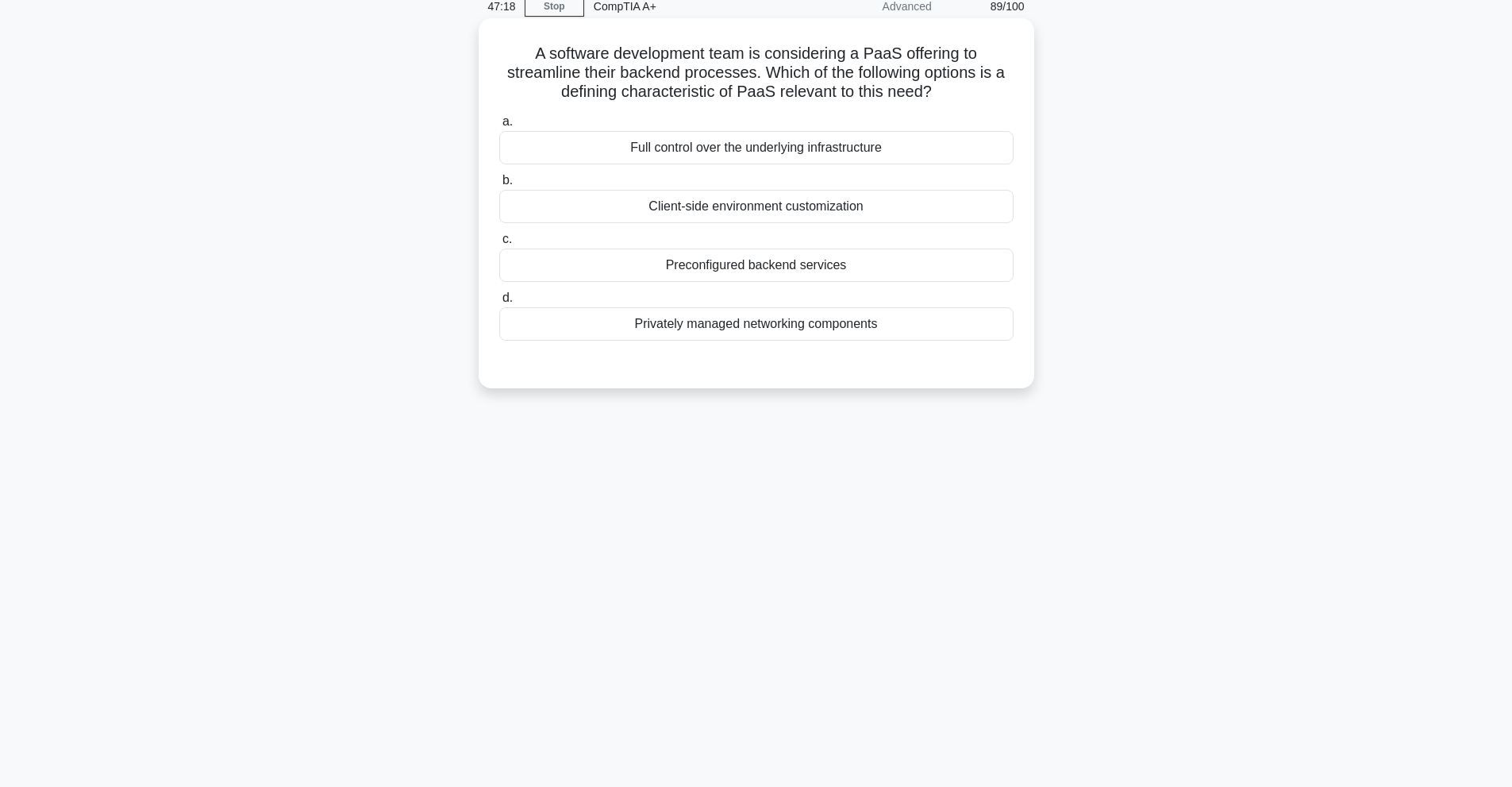
click at [712, 262] on div "Preconfigured backend services" at bounding box center [756, 265] width 515 height 33
click at [499, 244] on input "c. Preconfigured backend services" at bounding box center [499, 240] width 0 height 11
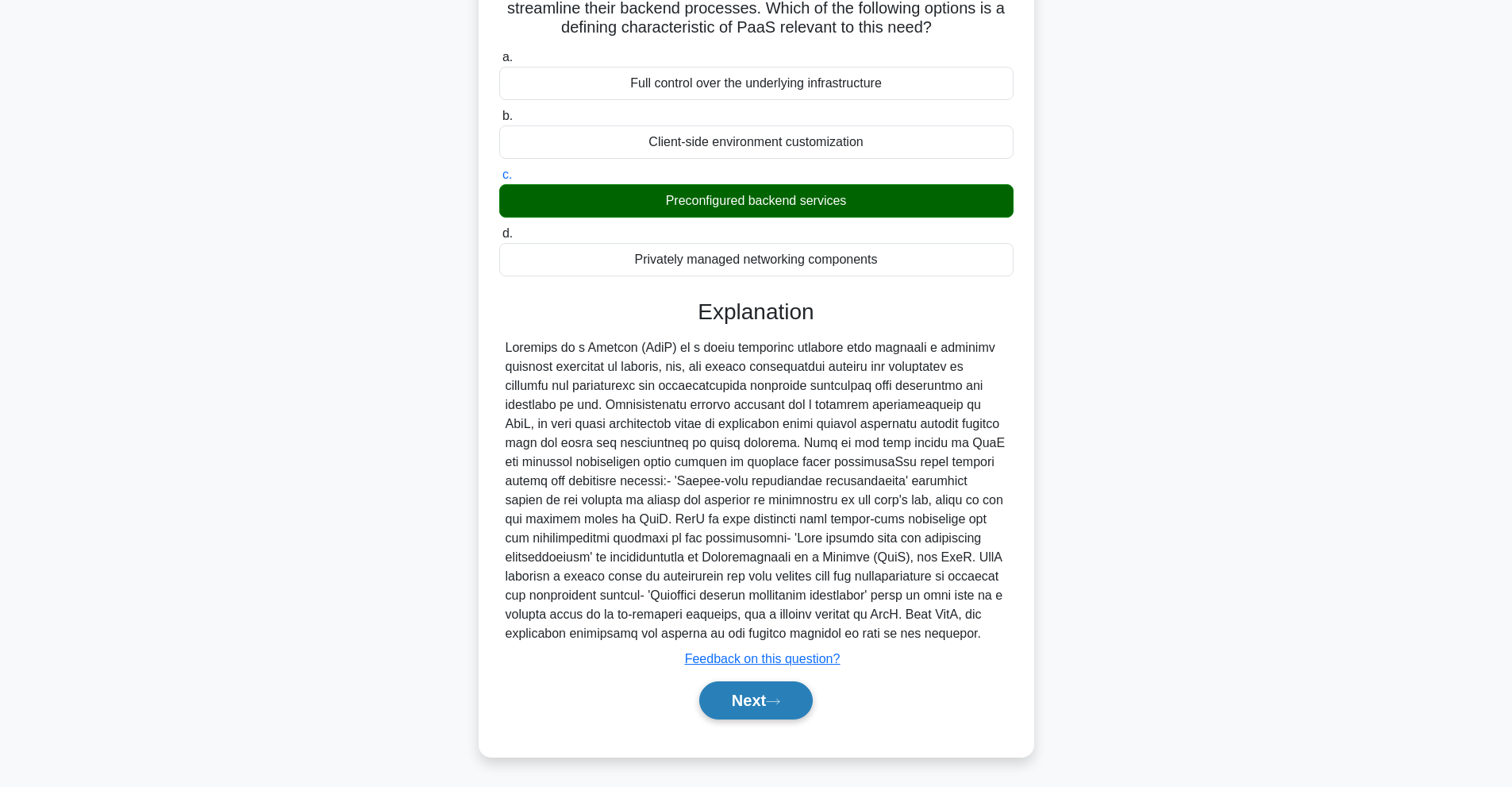
click at [740, 693] on button "Next" at bounding box center [756, 700] width 113 height 38
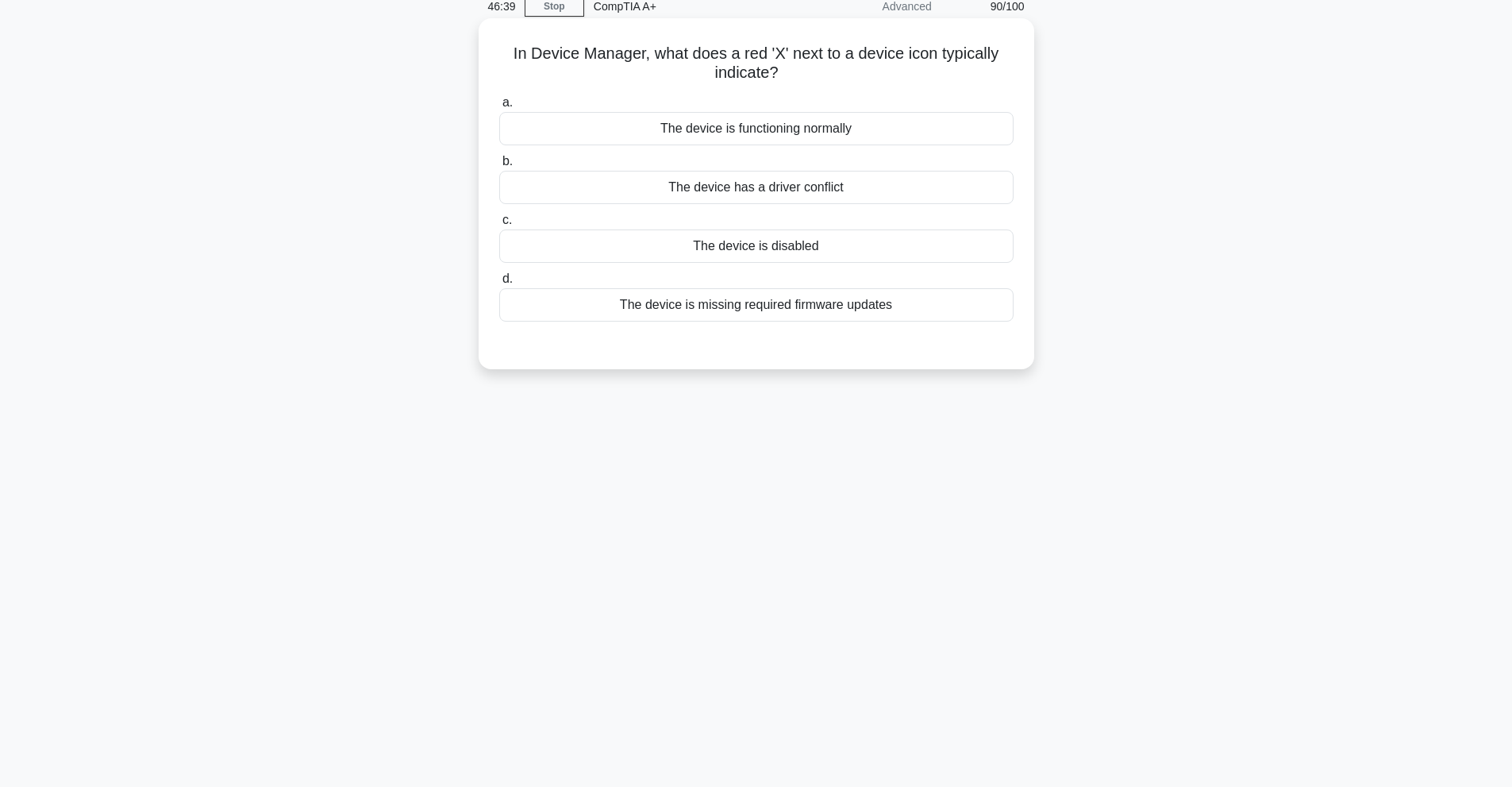
click at [865, 253] on div "The device is disabled" at bounding box center [756, 246] width 515 height 33
click at [499, 226] on input "c. The device is disabled" at bounding box center [499, 220] width 0 height 11
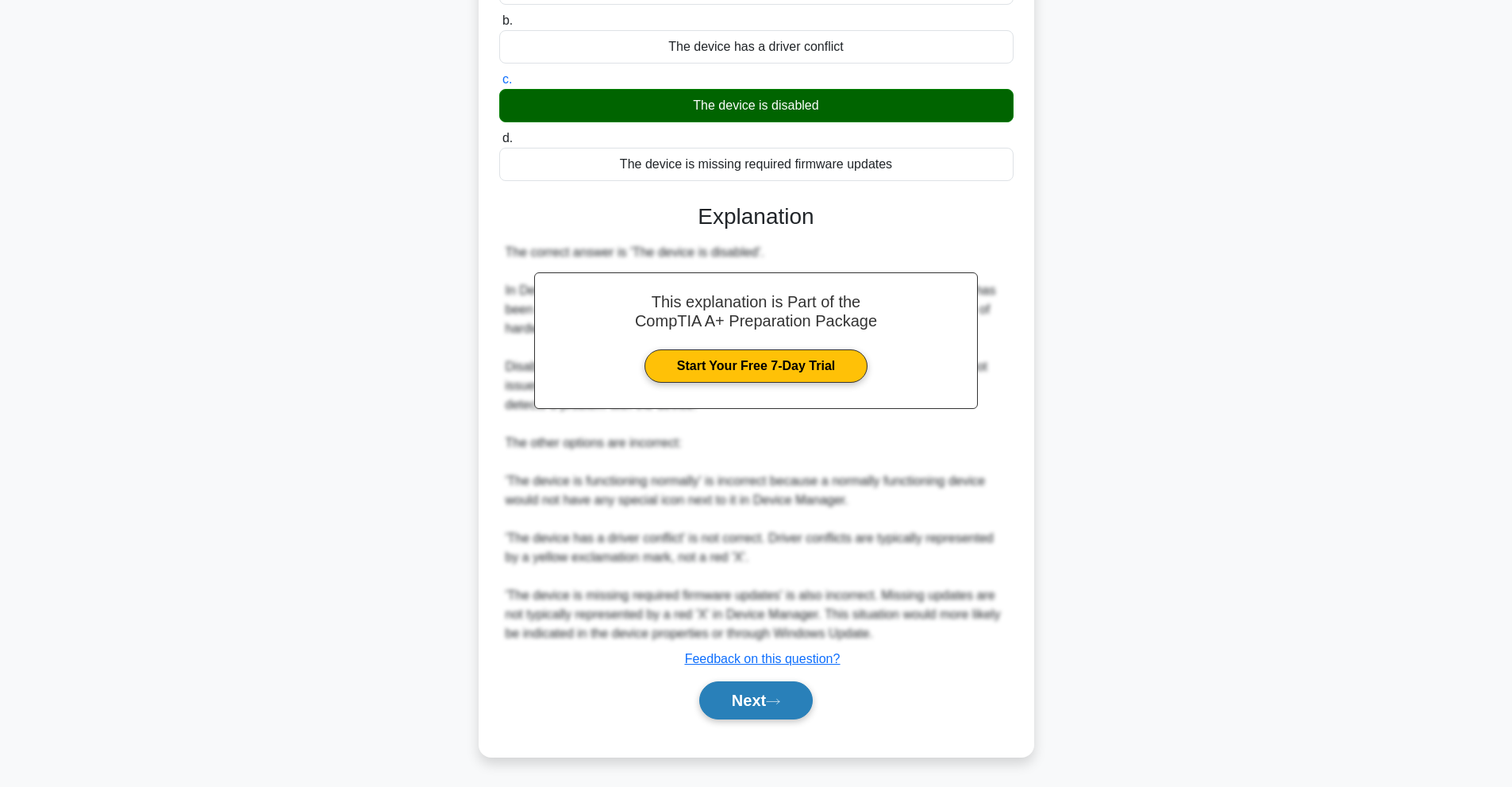
click at [791, 707] on button "Next" at bounding box center [756, 700] width 113 height 38
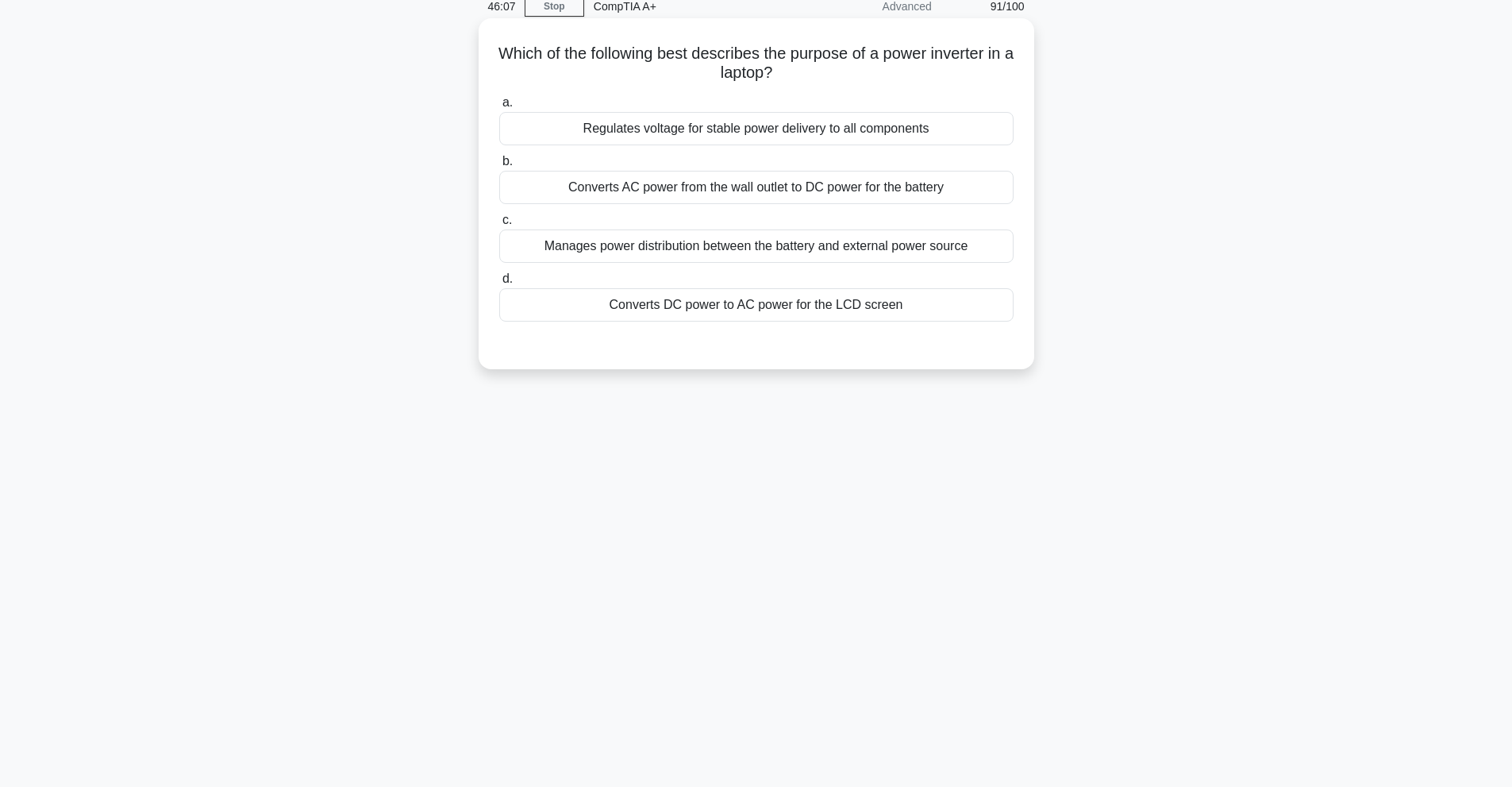
click at [805, 132] on div "Regulates voltage for stable power delivery to all components" at bounding box center [756, 128] width 515 height 33
click at [499, 108] on input "a. Regulates voltage for stable power delivery to all components" at bounding box center [499, 103] width 0 height 11
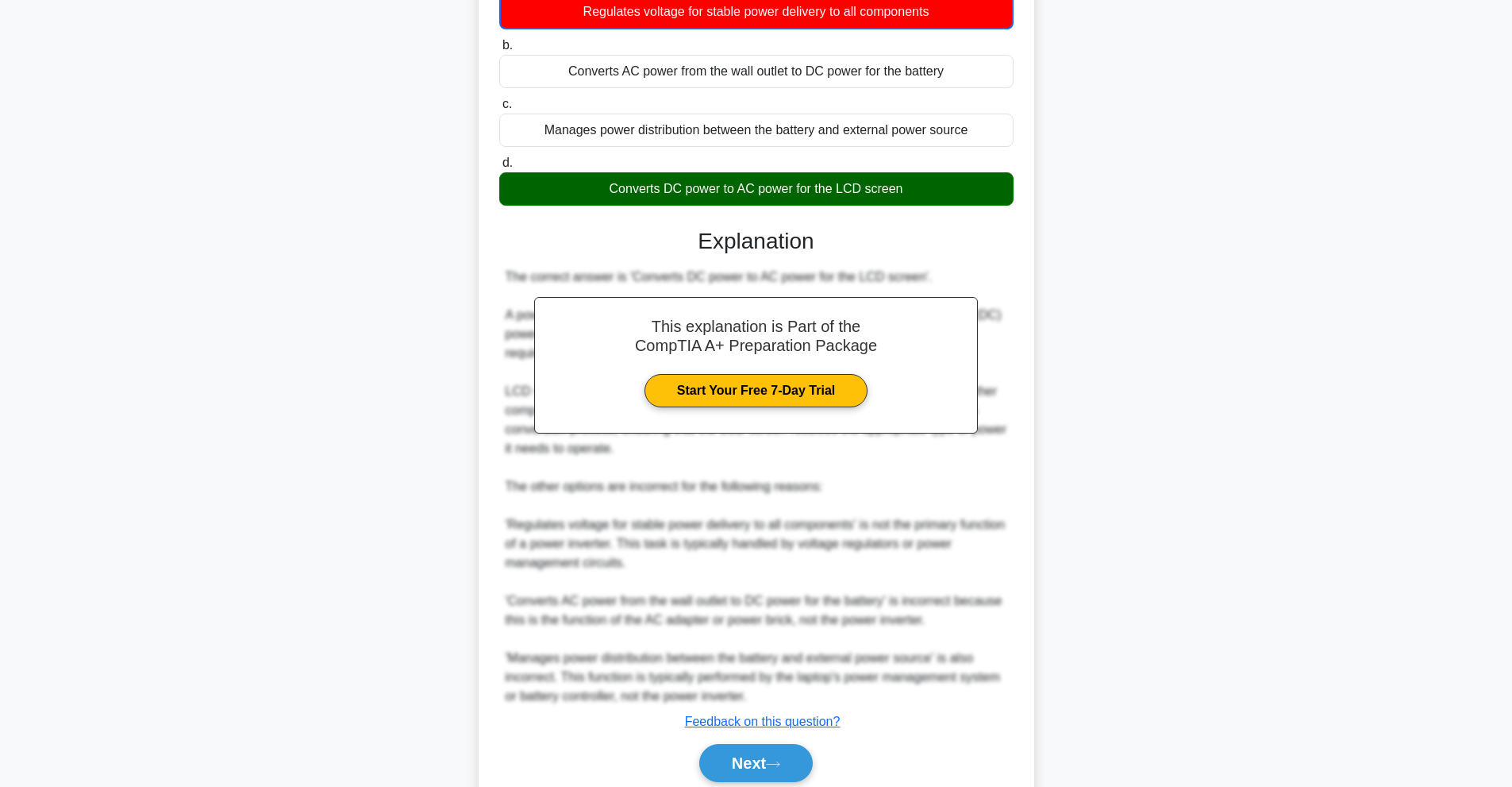
scroll to position [252, 0]
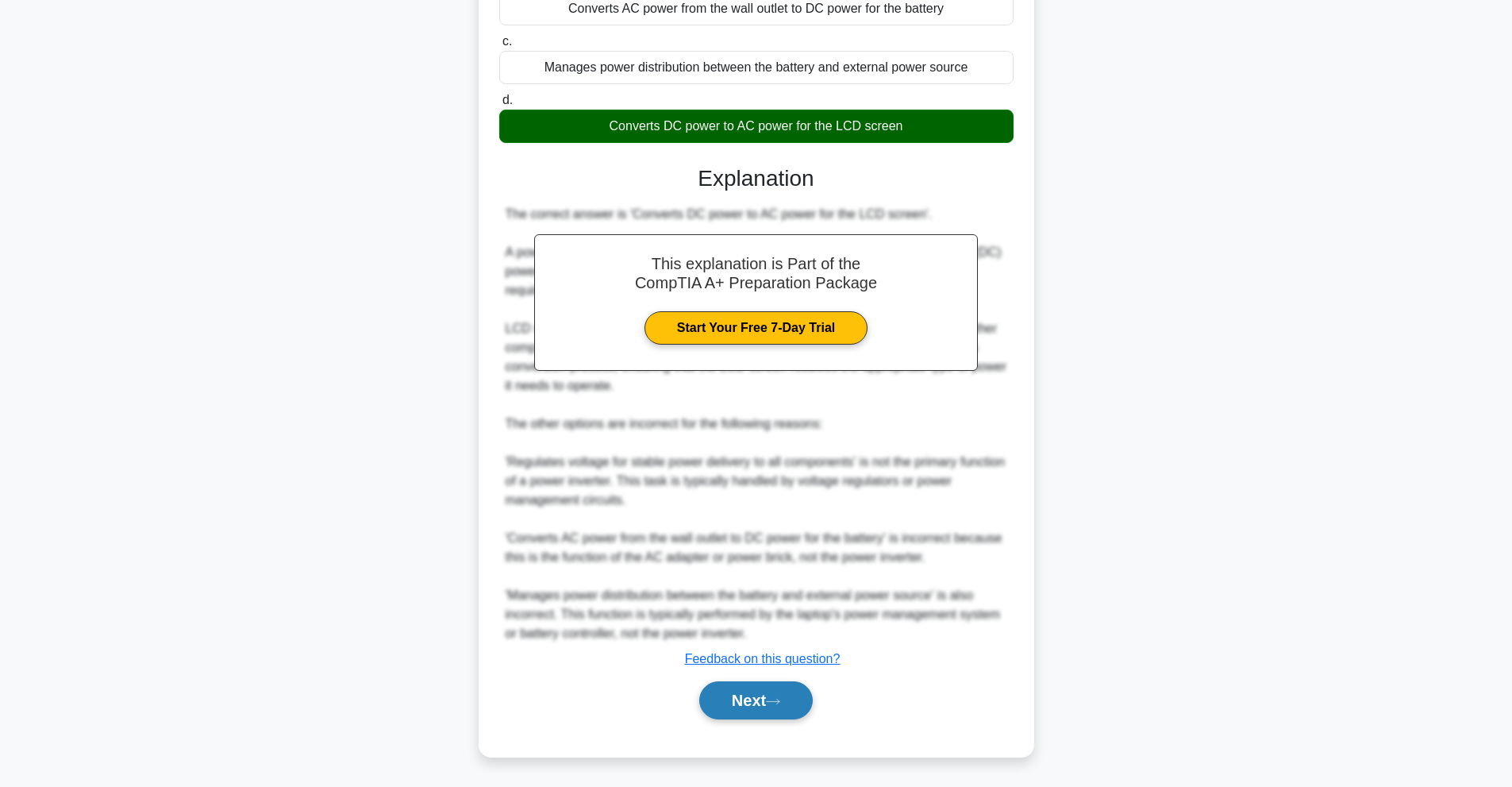
click at [796, 709] on button "Next" at bounding box center [756, 700] width 113 height 38
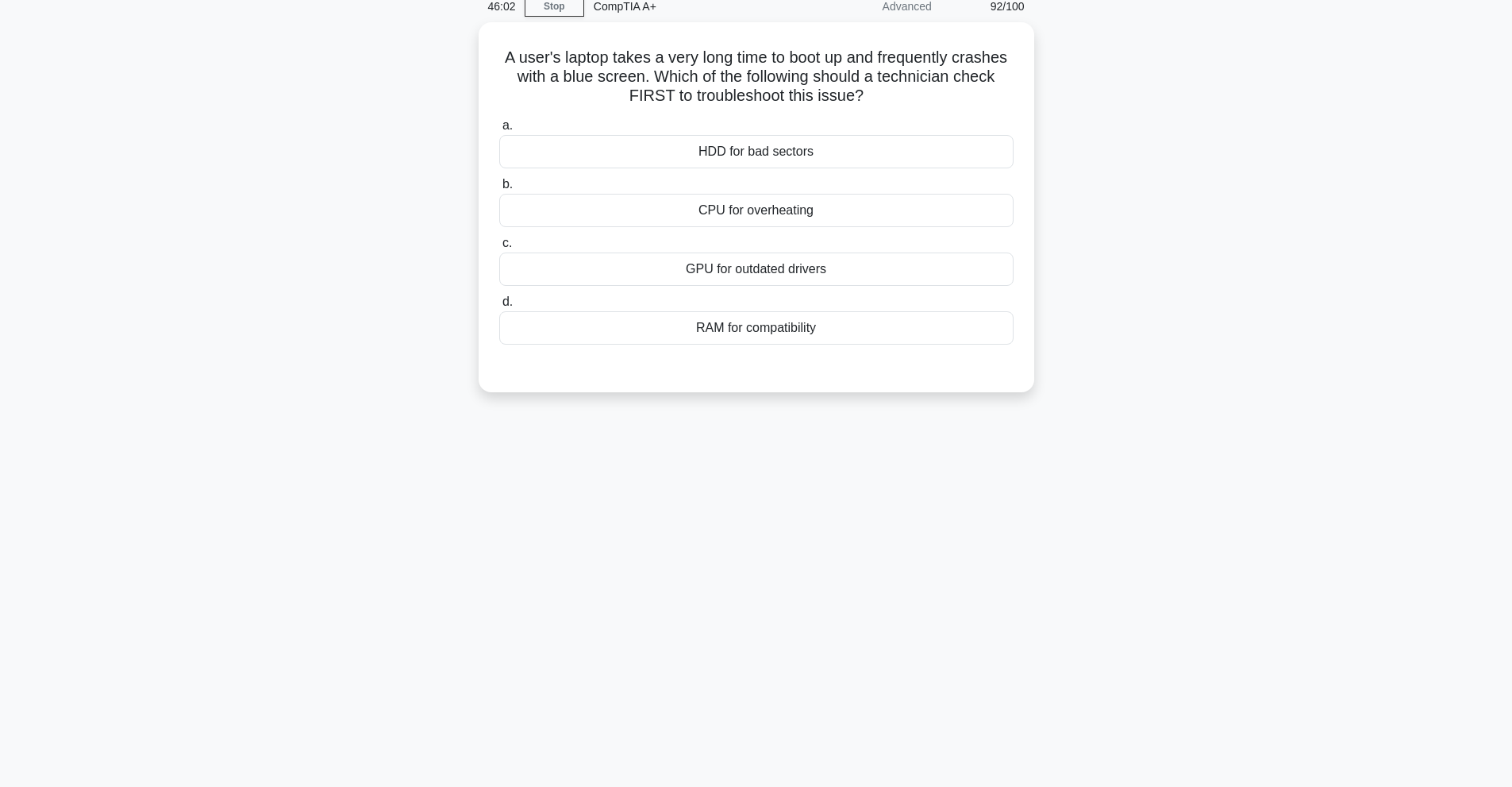
scroll to position [71, 0]
click at [776, 143] on div "HDD for bad sectors" at bounding box center [756, 147] width 515 height 33
click at [499, 127] on input "a. HDD for bad sectors" at bounding box center [499, 121] width 0 height 11
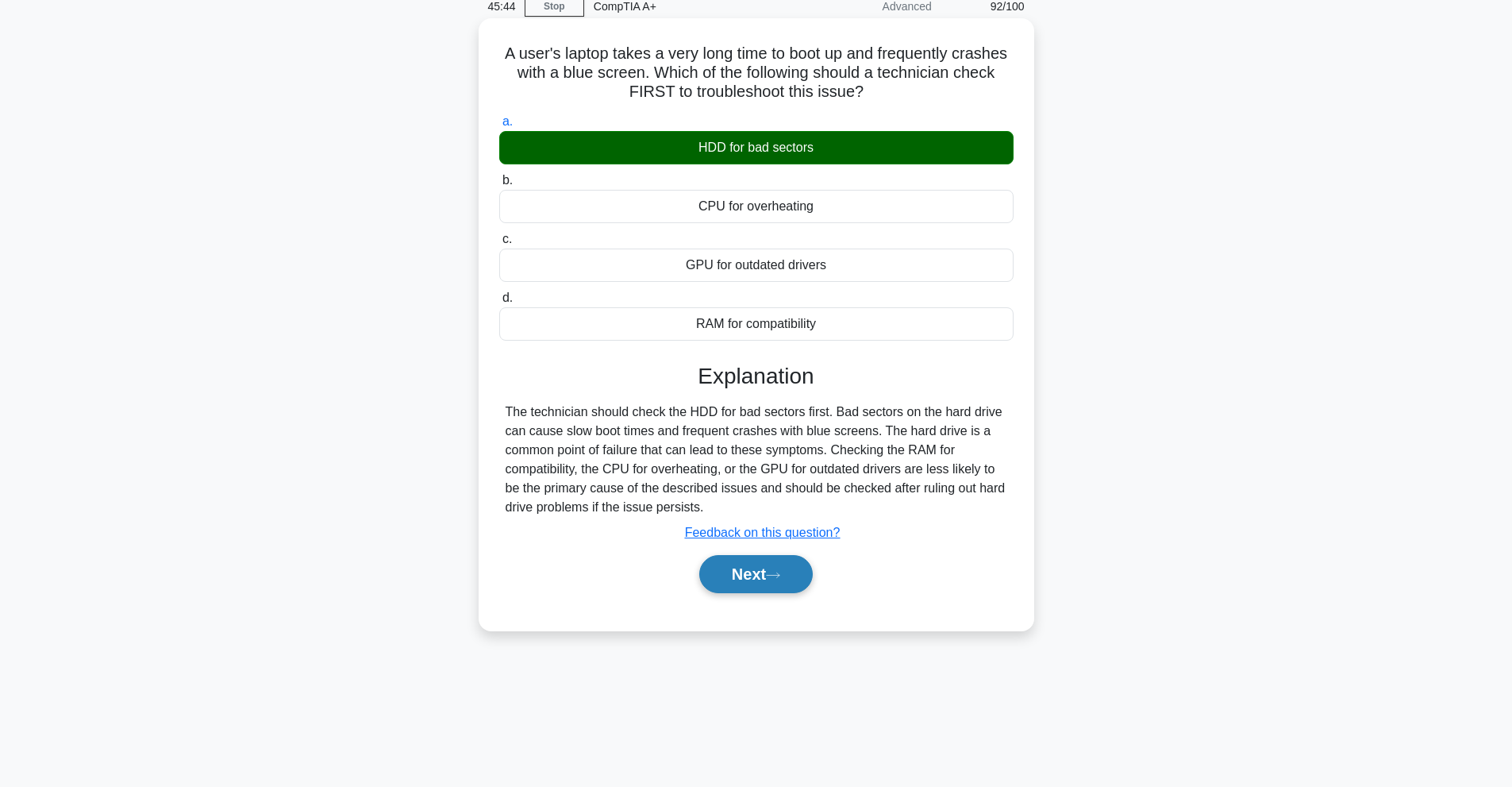
click at [791, 560] on button "Next" at bounding box center [756, 574] width 113 height 38
click at [756, 575] on button "Next" at bounding box center [756, 574] width 113 height 38
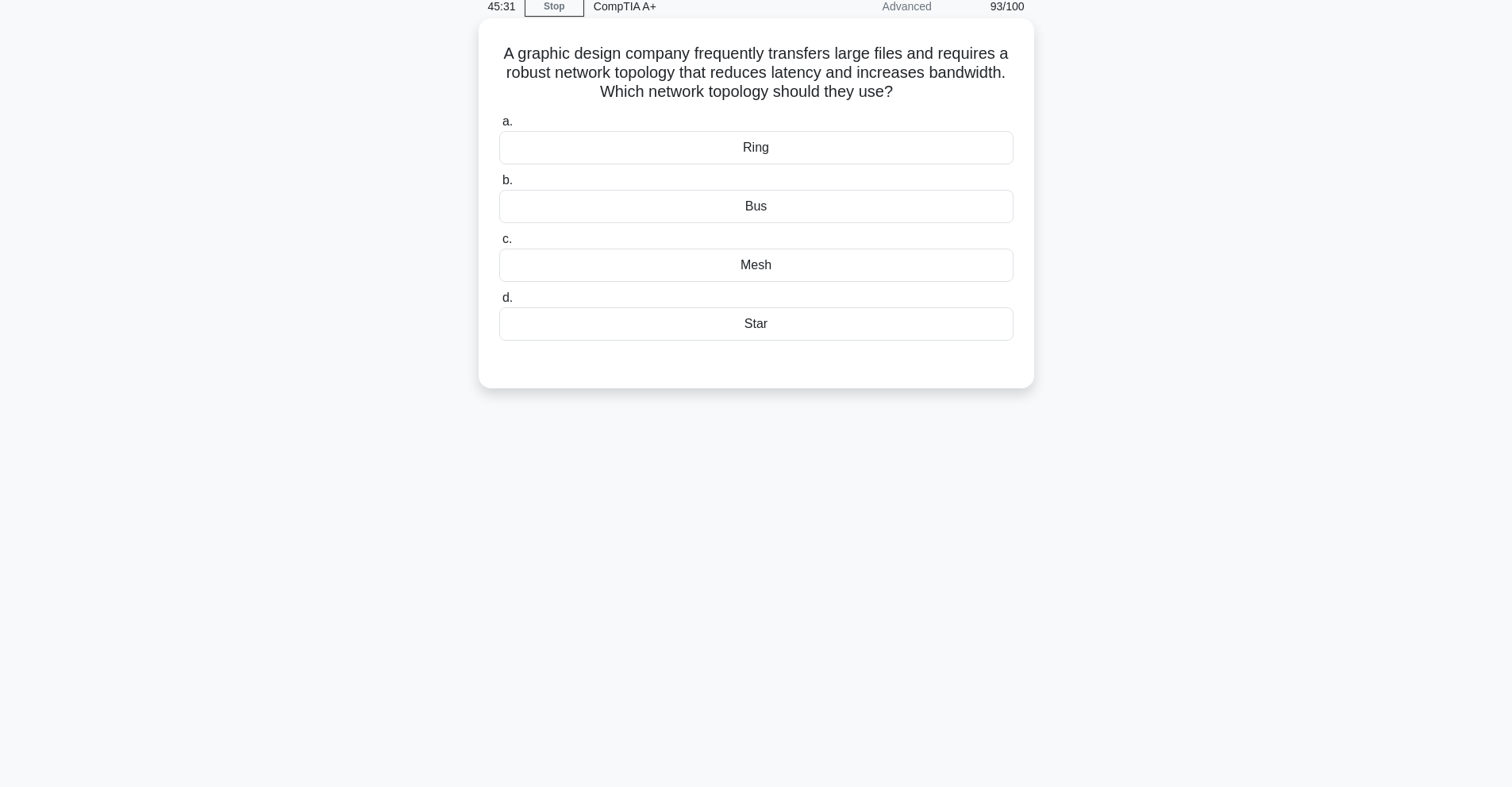
click at [747, 268] on div "Mesh" at bounding box center [756, 265] width 515 height 33
click at [499, 244] on input "c. Mesh" at bounding box center [499, 240] width 0 height 11
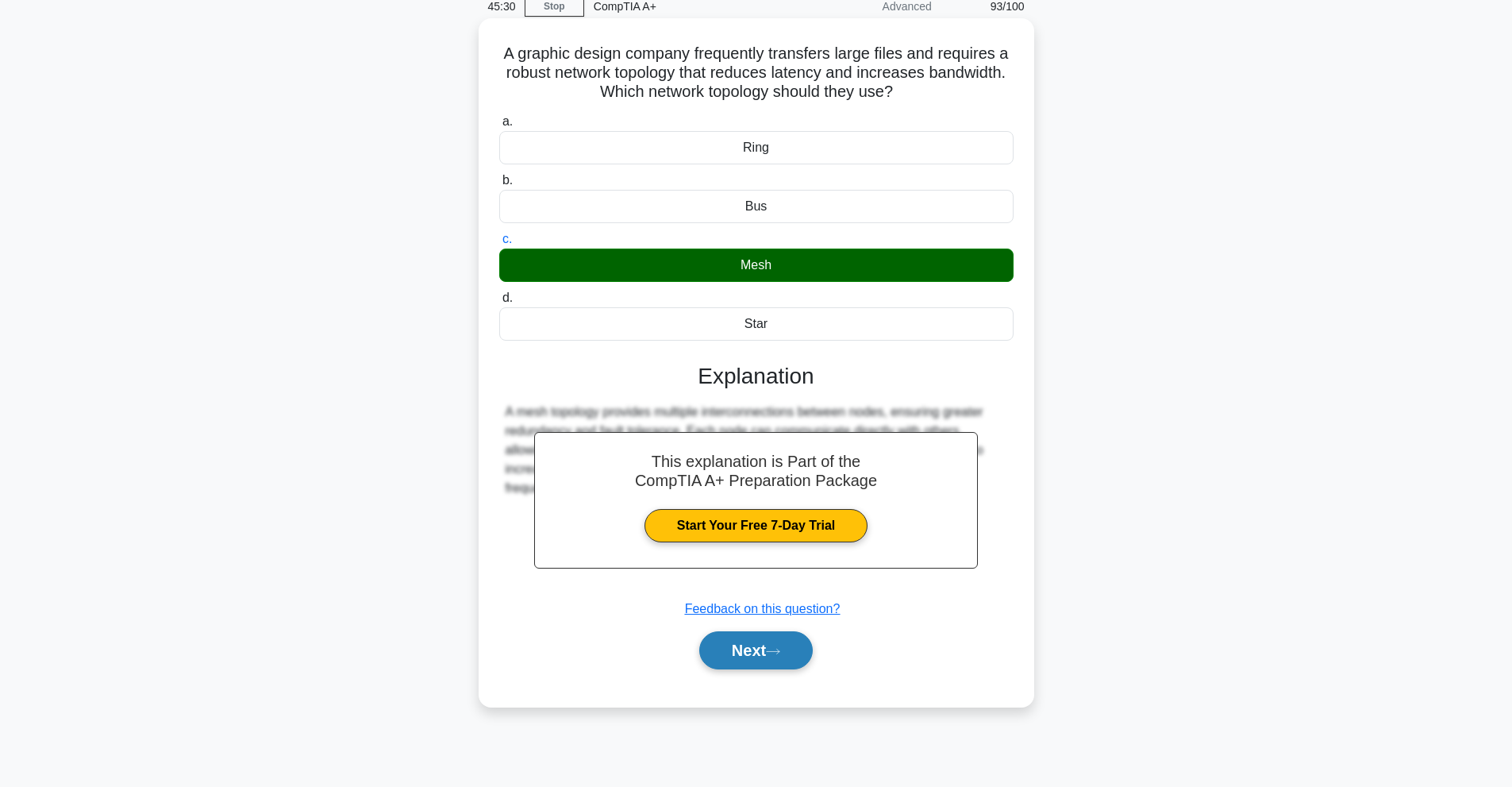
click at [777, 645] on button "Next" at bounding box center [756, 650] width 113 height 38
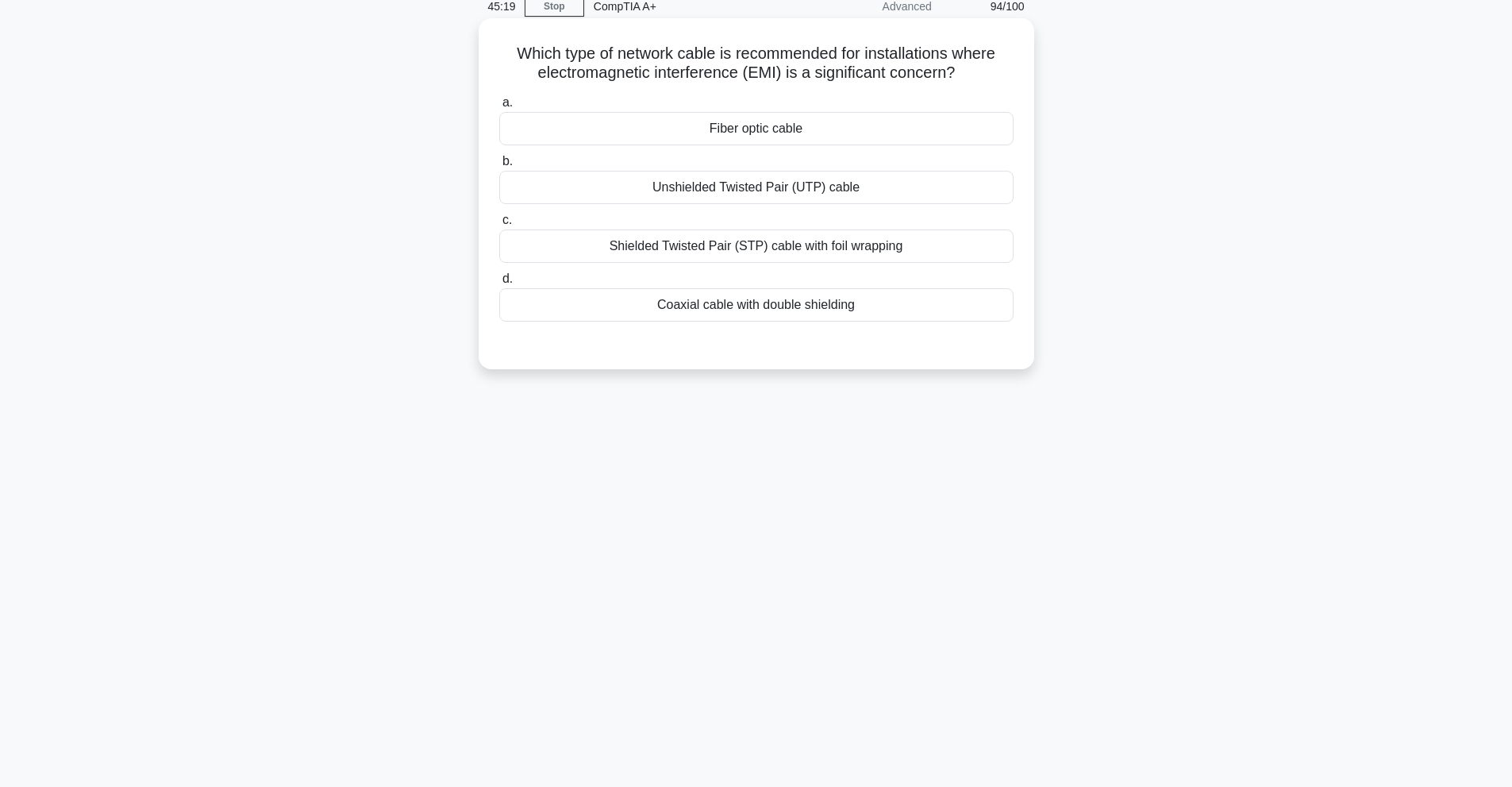
click at [896, 252] on div "Shielded Twisted Pair (STP) cable with foil wrapping" at bounding box center [756, 246] width 515 height 33
click at [499, 226] on input "c. Shielded Twisted Pair (STP) cable with foil wrapping" at bounding box center [499, 220] width 0 height 11
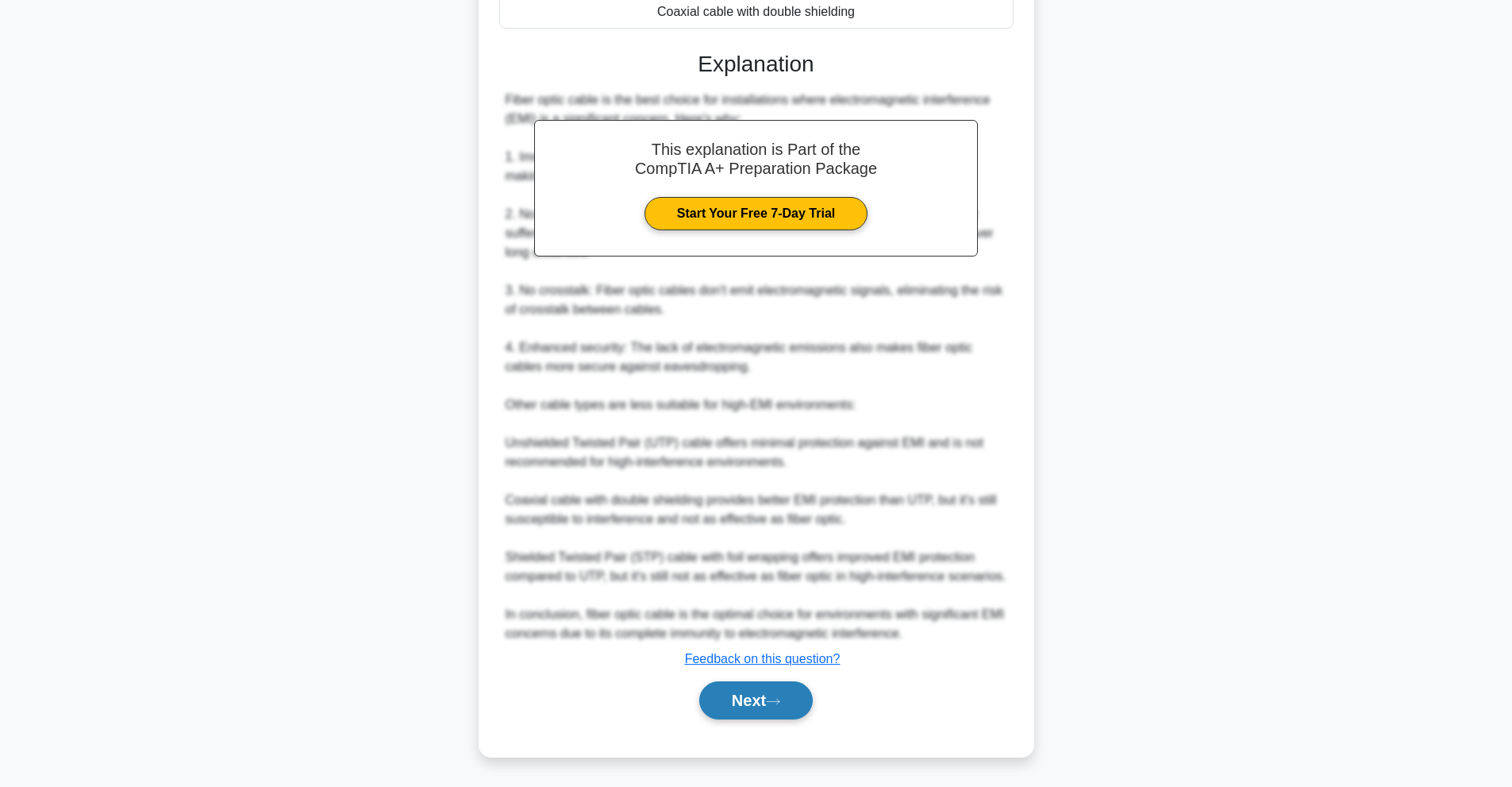
click at [725, 713] on button "Next" at bounding box center [756, 700] width 113 height 38
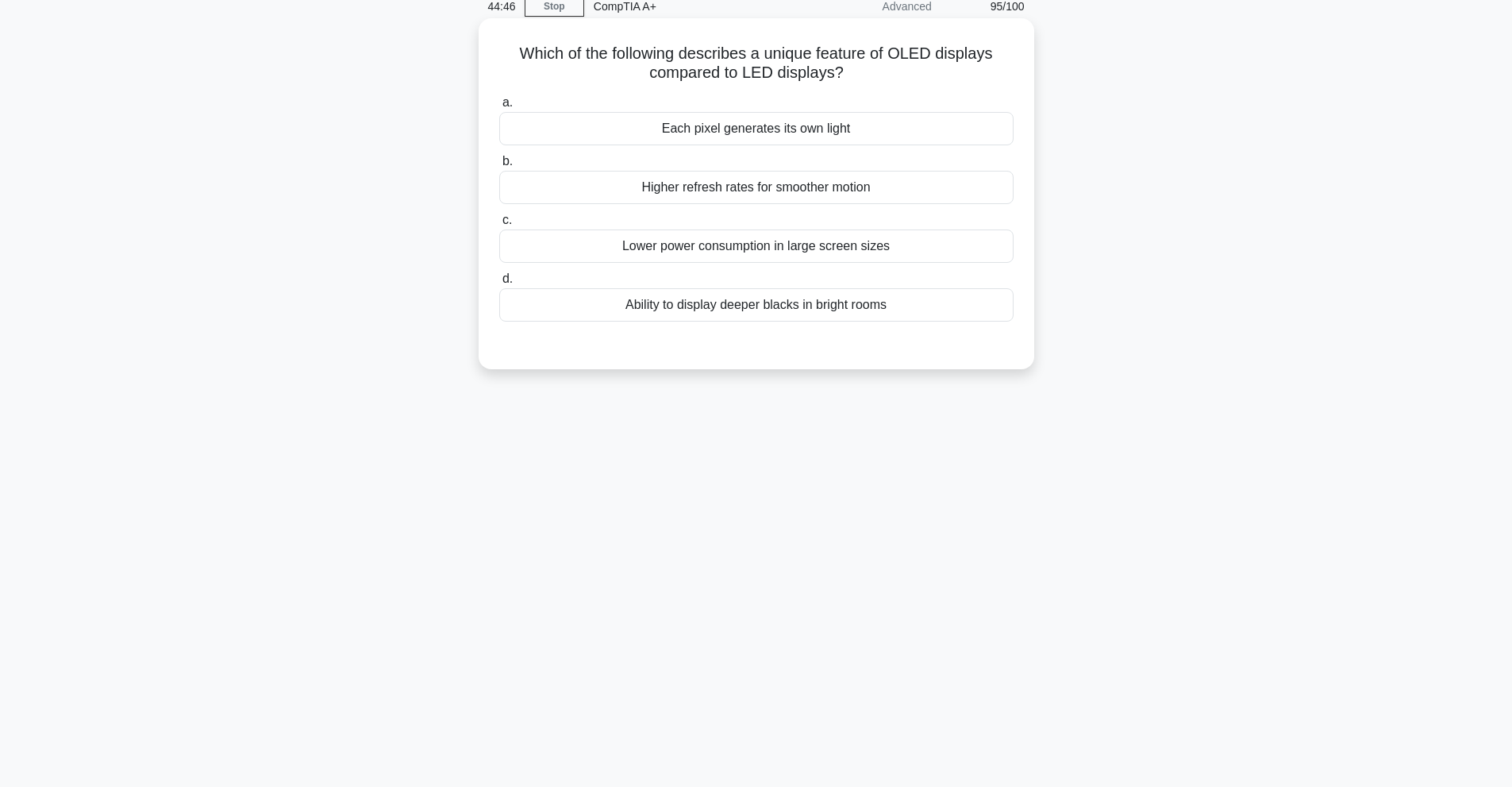
click at [813, 199] on div "Higher refresh rates for smoother motion" at bounding box center [756, 187] width 515 height 33
click at [499, 167] on input "b. Higher refresh rates for smoother motion" at bounding box center [499, 161] width 0 height 11
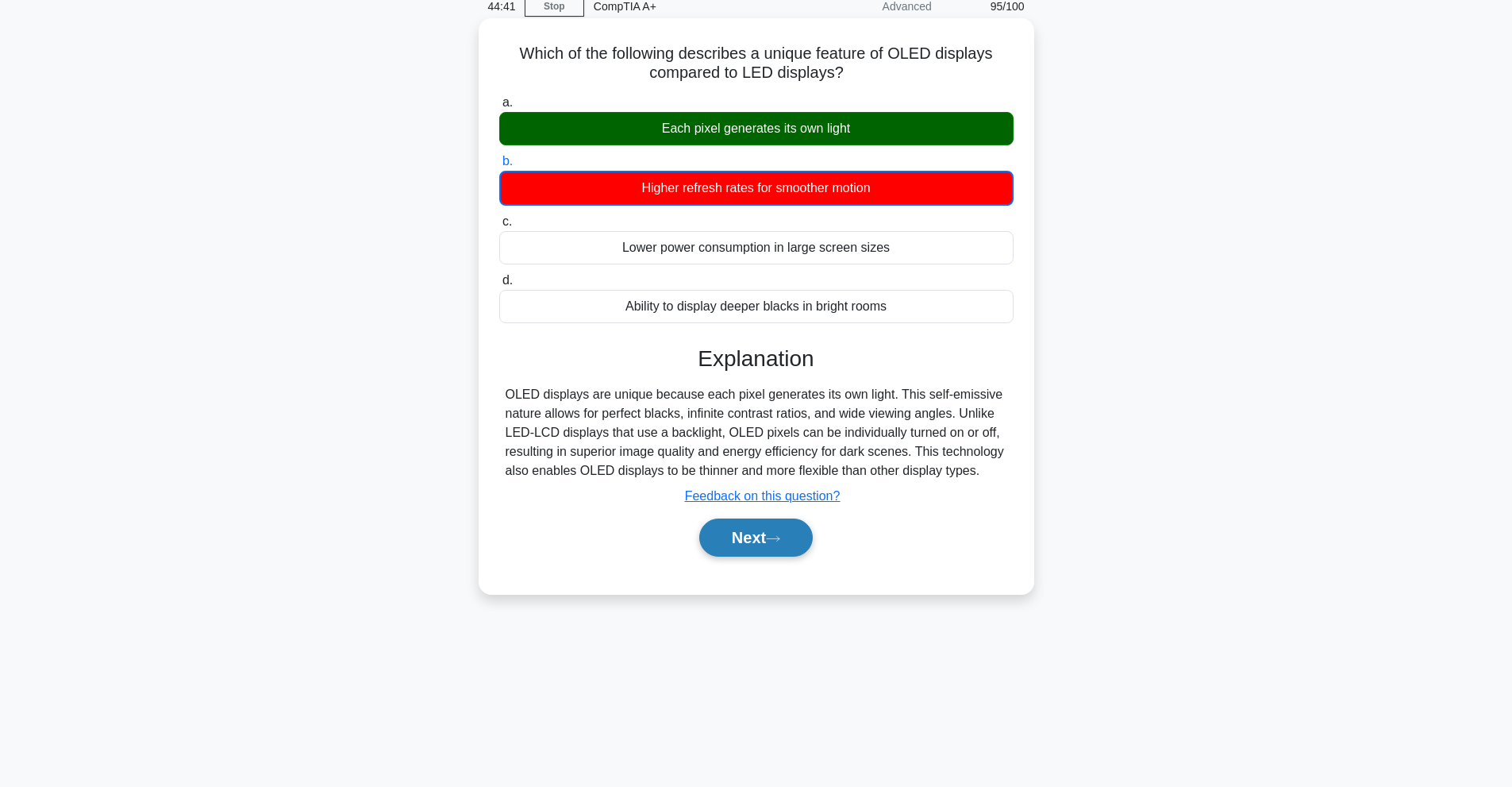
click at [747, 543] on button "Next" at bounding box center [756, 538] width 113 height 38
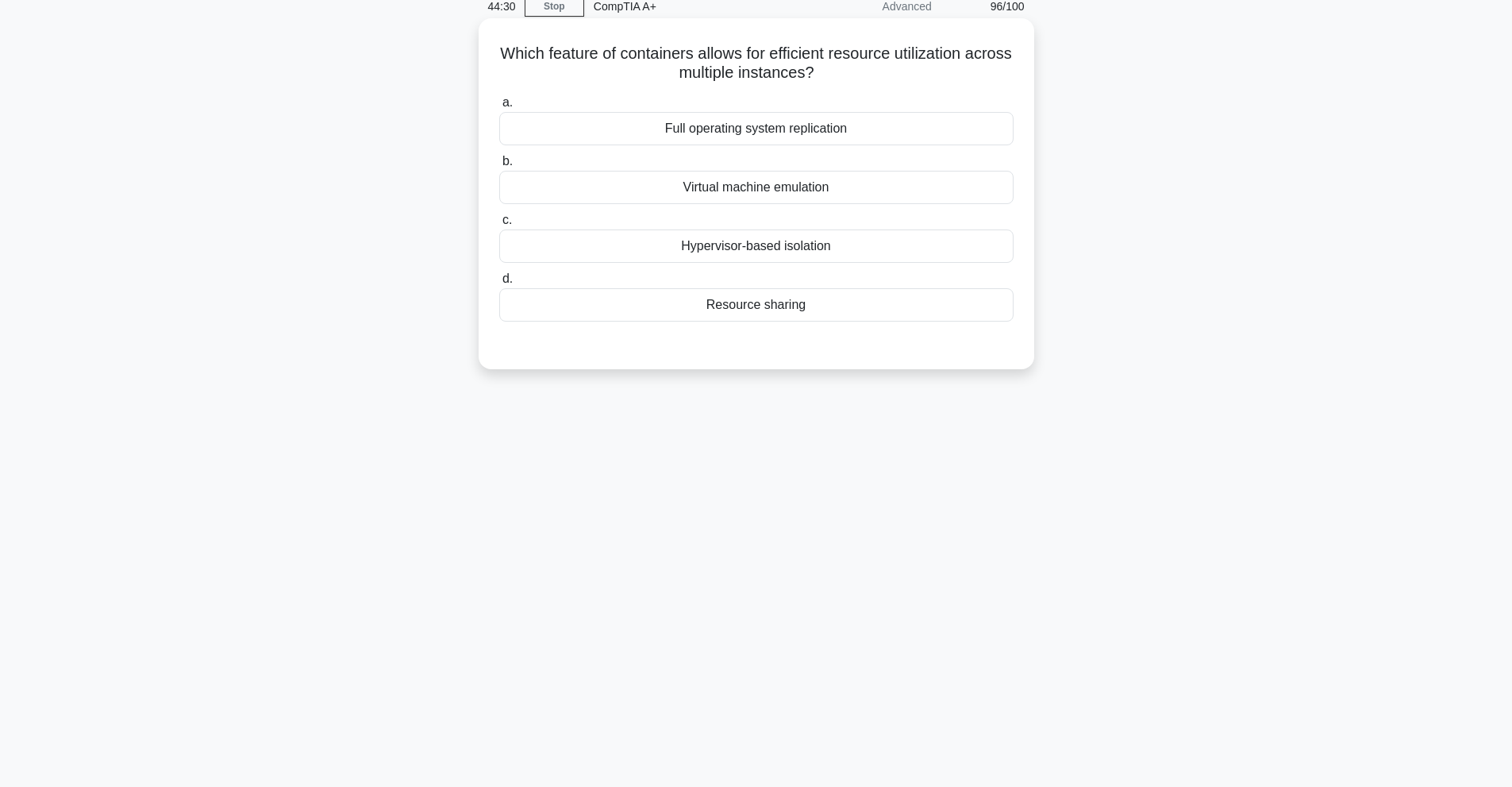
click at [744, 187] on div "Virtual machine emulation" at bounding box center [756, 187] width 515 height 33
click at [499, 167] on input "b. Virtual machine emulation" at bounding box center [499, 161] width 0 height 11
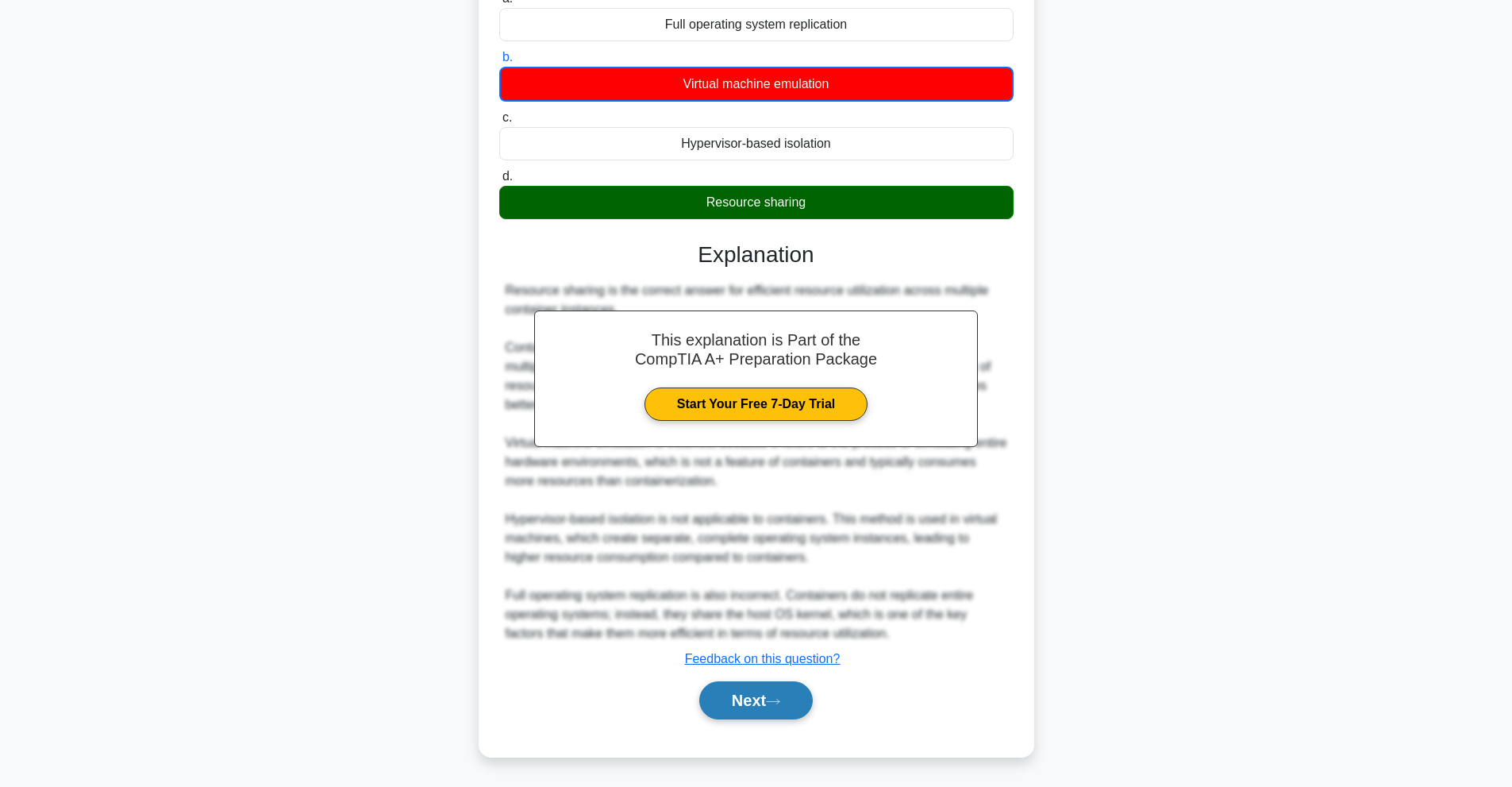
click at [766, 700] on button "Next" at bounding box center [756, 700] width 113 height 38
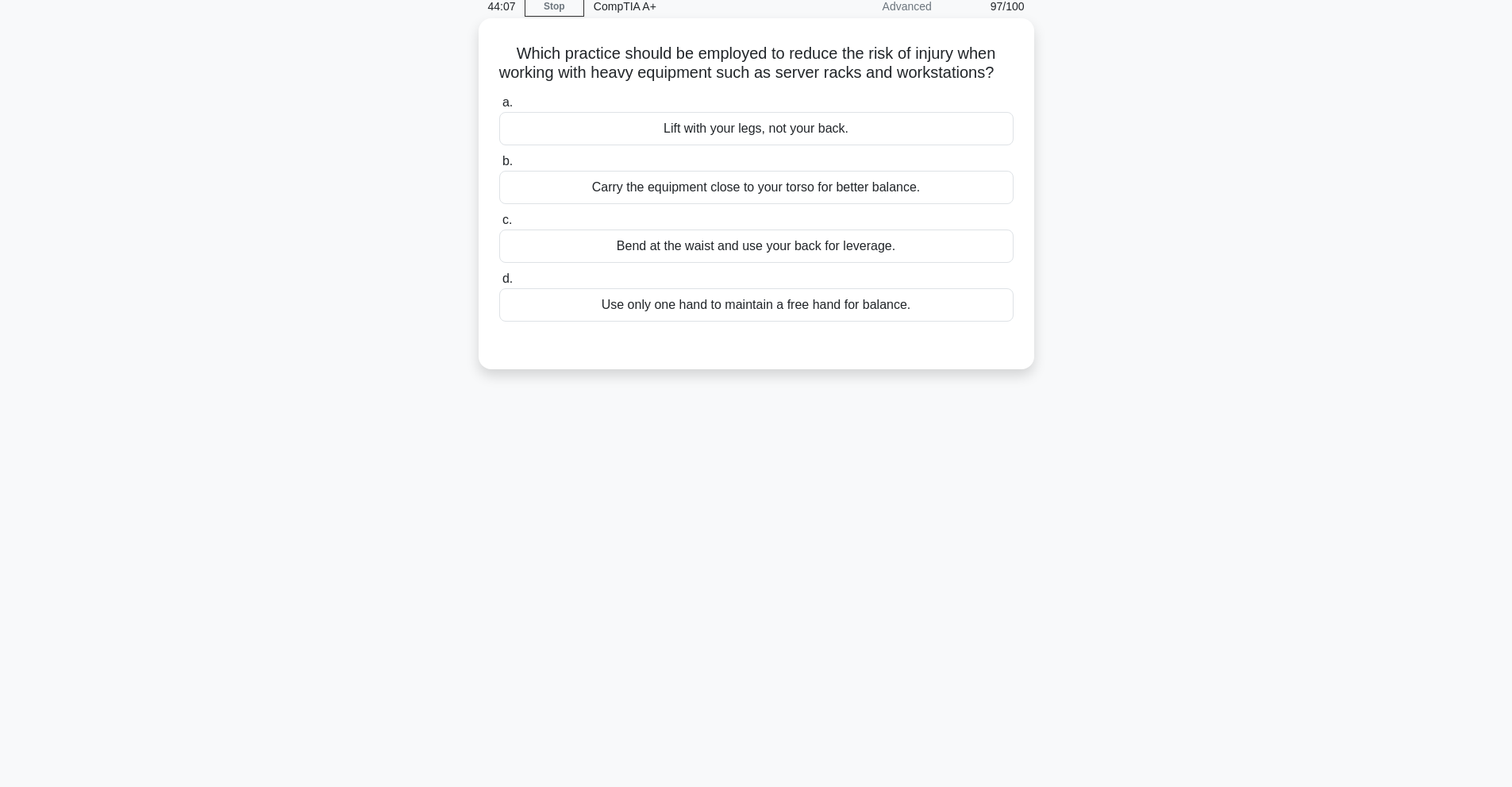
click at [753, 145] on div "Lift with your legs, not your back." at bounding box center [756, 128] width 515 height 33
click at [499, 108] on input "a. Lift with your legs, not your back." at bounding box center [499, 103] width 0 height 11
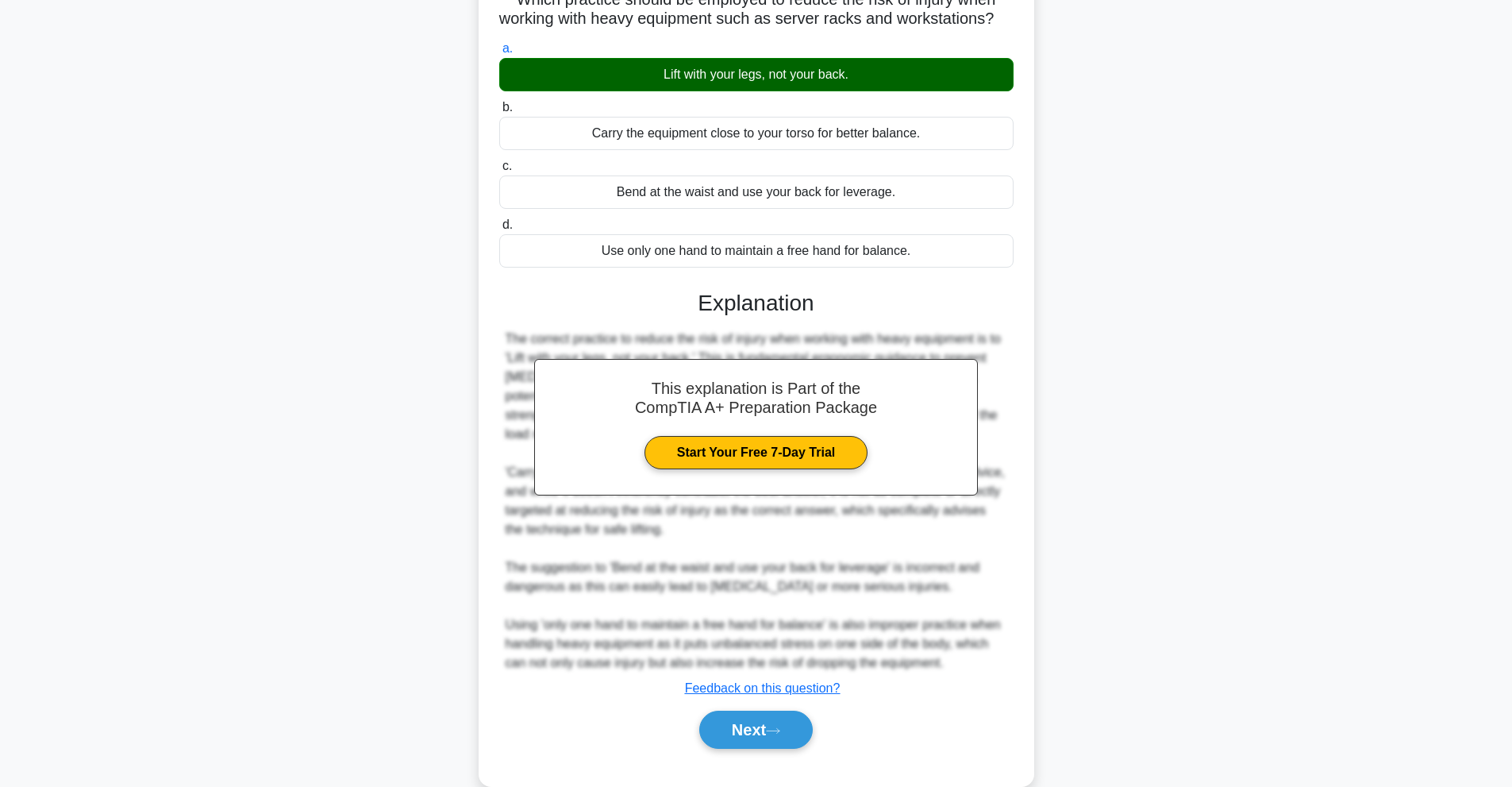
scroll to position [174, 0]
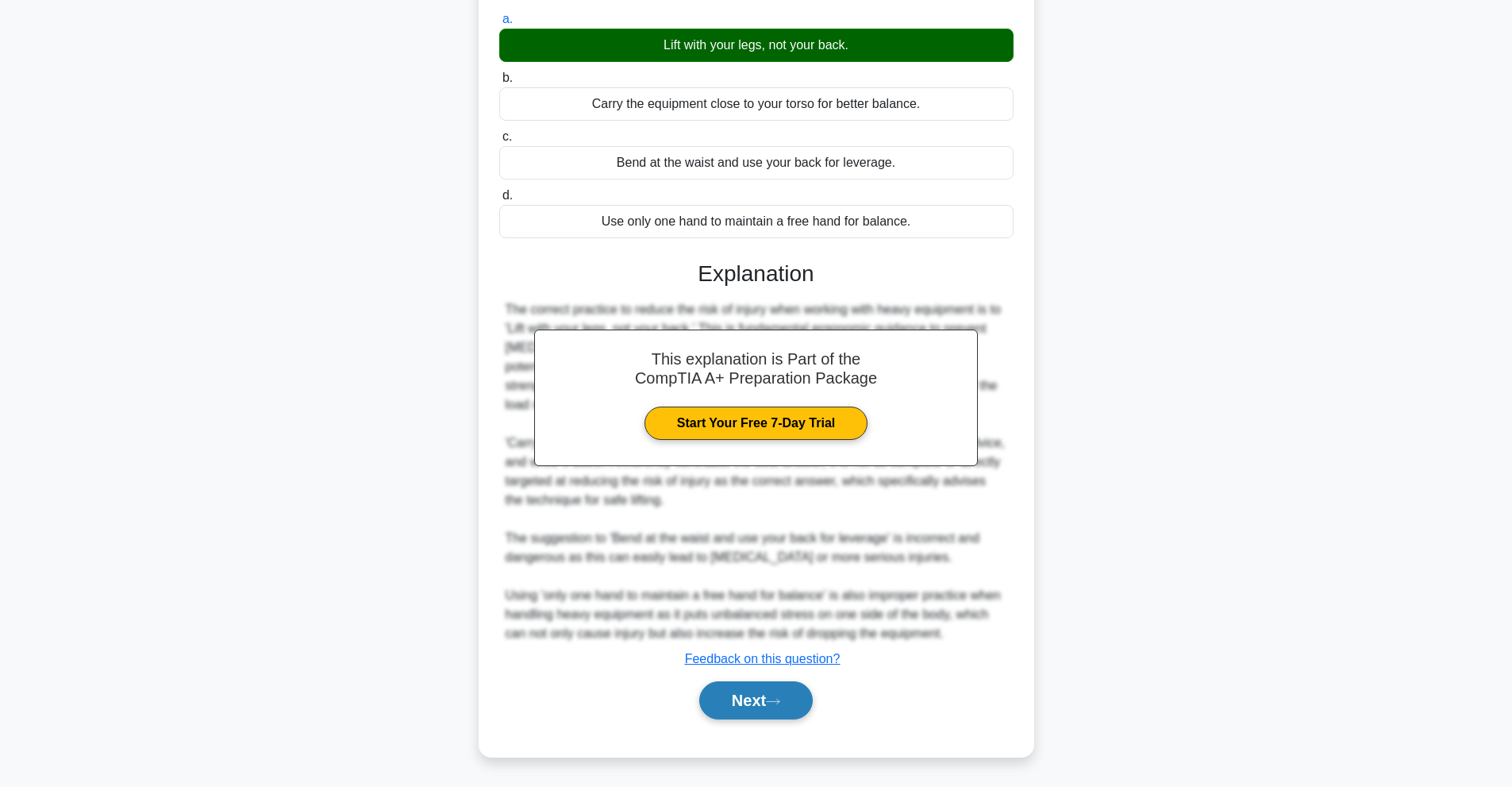
click at [802, 690] on button "Next" at bounding box center [756, 700] width 113 height 38
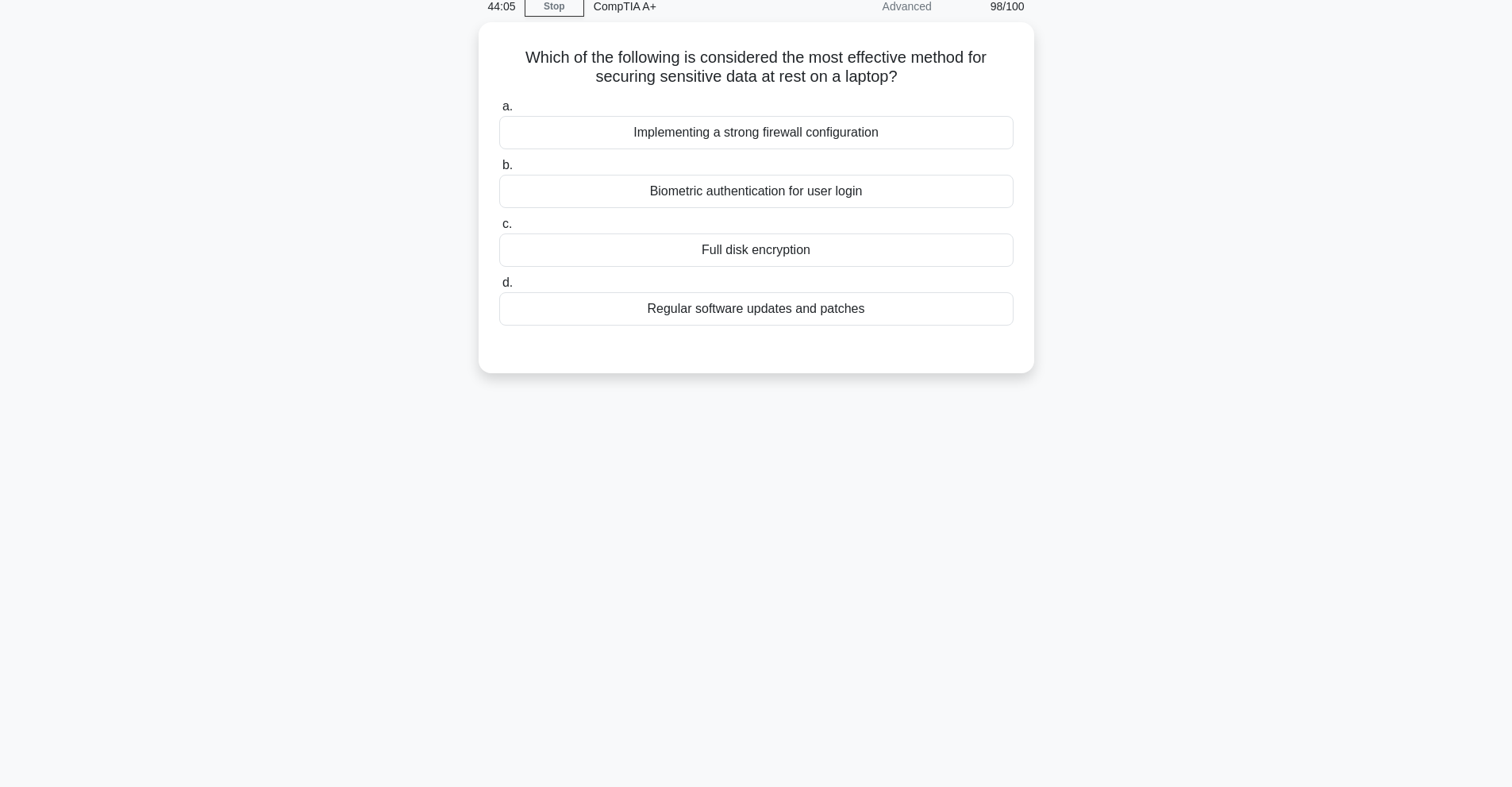
scroll to position [71, 0]
drag, startPoint x: 512, startPoint y: 48, endPoint x: 918, endPoint y: 75, distance: 406.9
click at [918, 75] on h5 "Which of the following is considered the most effective method for securing sen…" at bounding box center [756, 64] width 518 height 40
click at [917, 75] on icon ".spinner_0XTQ{transform-origin:center;animation:spinner_y6GP .75s linear infini…" at bounding box center [906, 73] width 19 height 19
click at [832, 236] on div "Full disk encryption" at bounding box center [756, 246] width 515 height 33
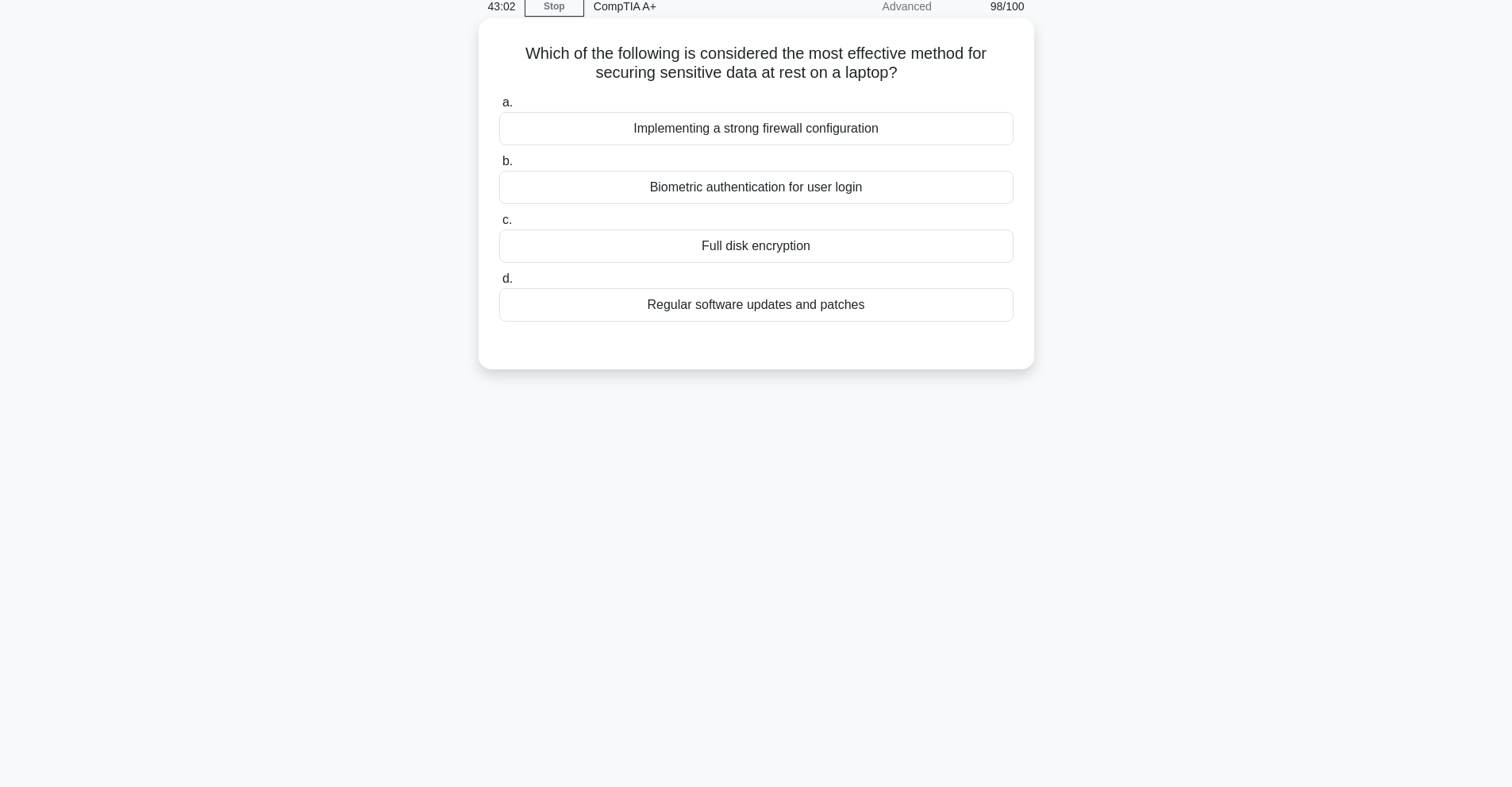
click at [499, 226] on input "c. Full disk encryption" at bounding box center [499, 220] width 0 height 11
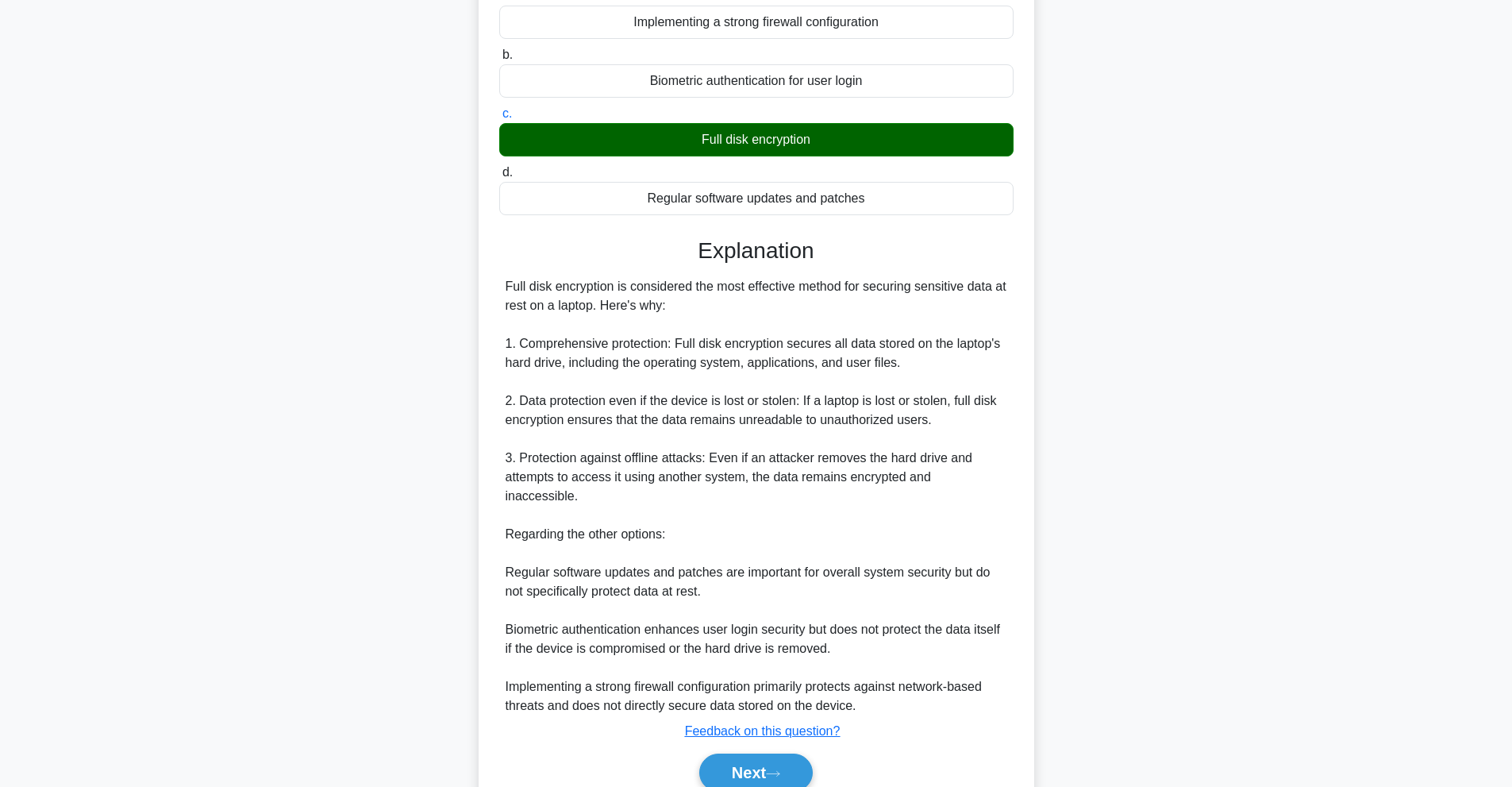
scroll to position [231, 0]
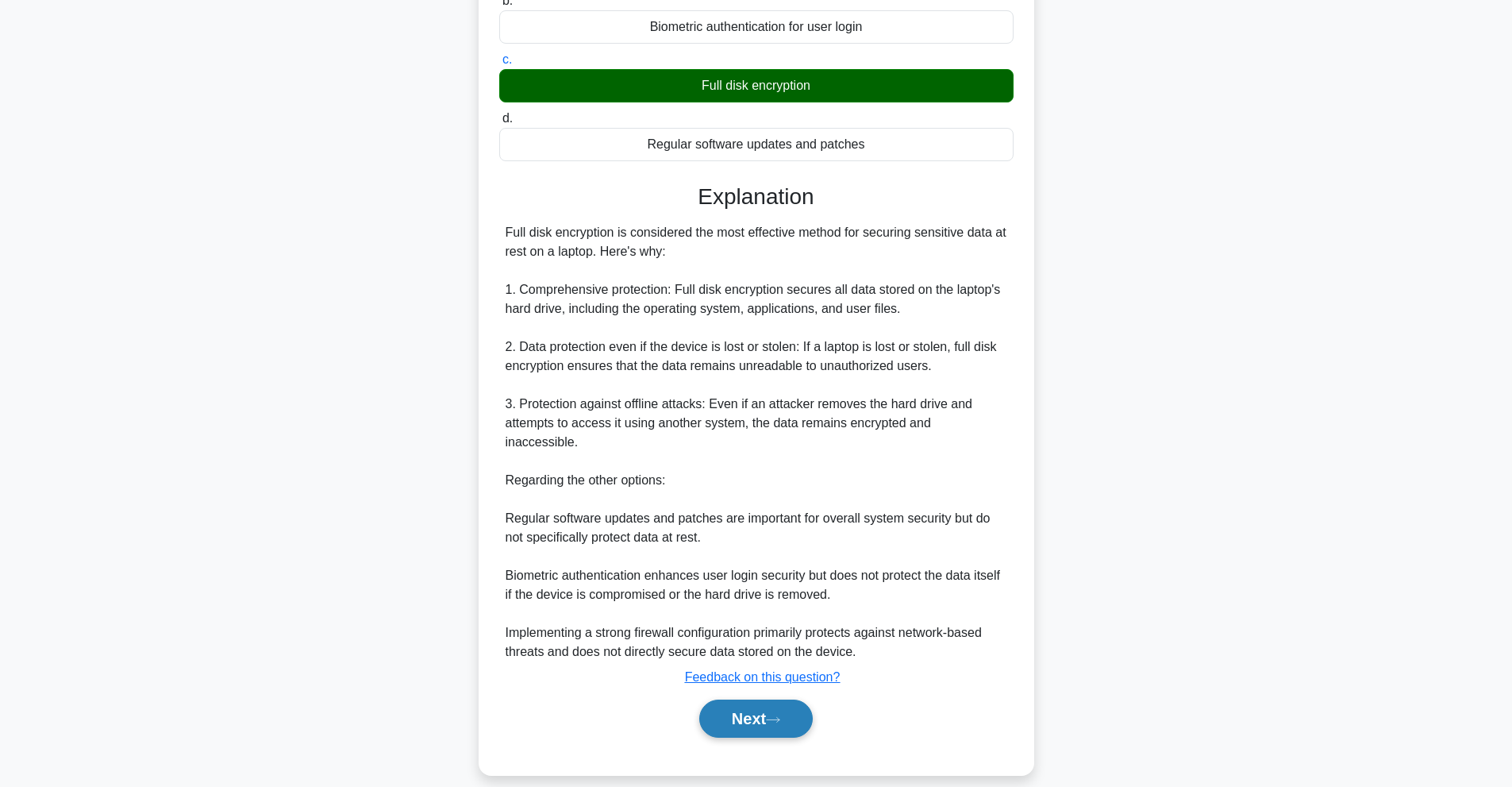
click at [734, 701] on button "Next" at bounding box center [756, 719] width 113 height 38
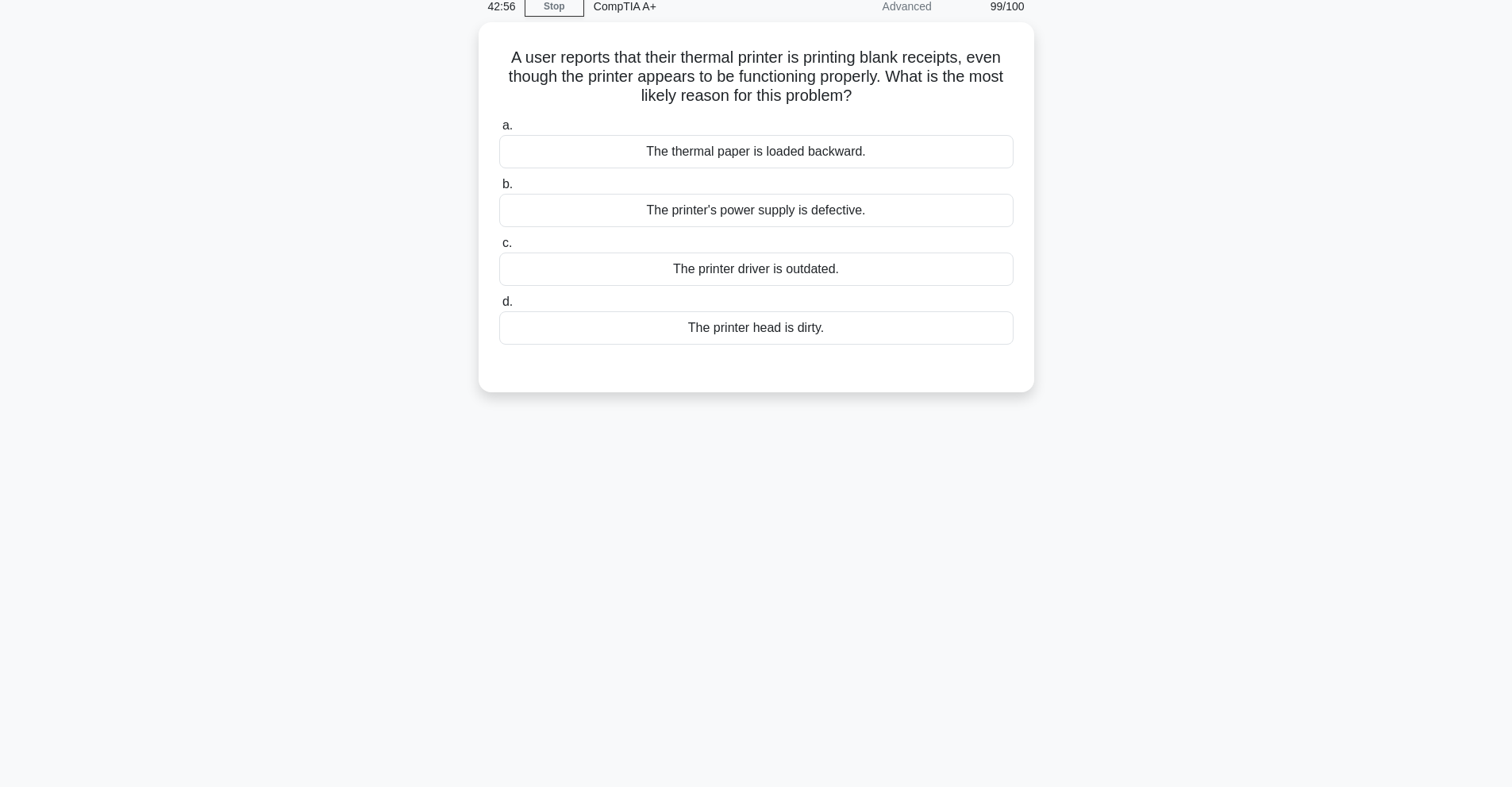
scroll to position [71, 0]
click at [805, 328] on div "The printer head is dirty." at bounding box center [756, 323] width 515 height 33
click at [499, 303] on input "d. The printer head is dirty." at bounding box center [499, 298] width 0 height 11
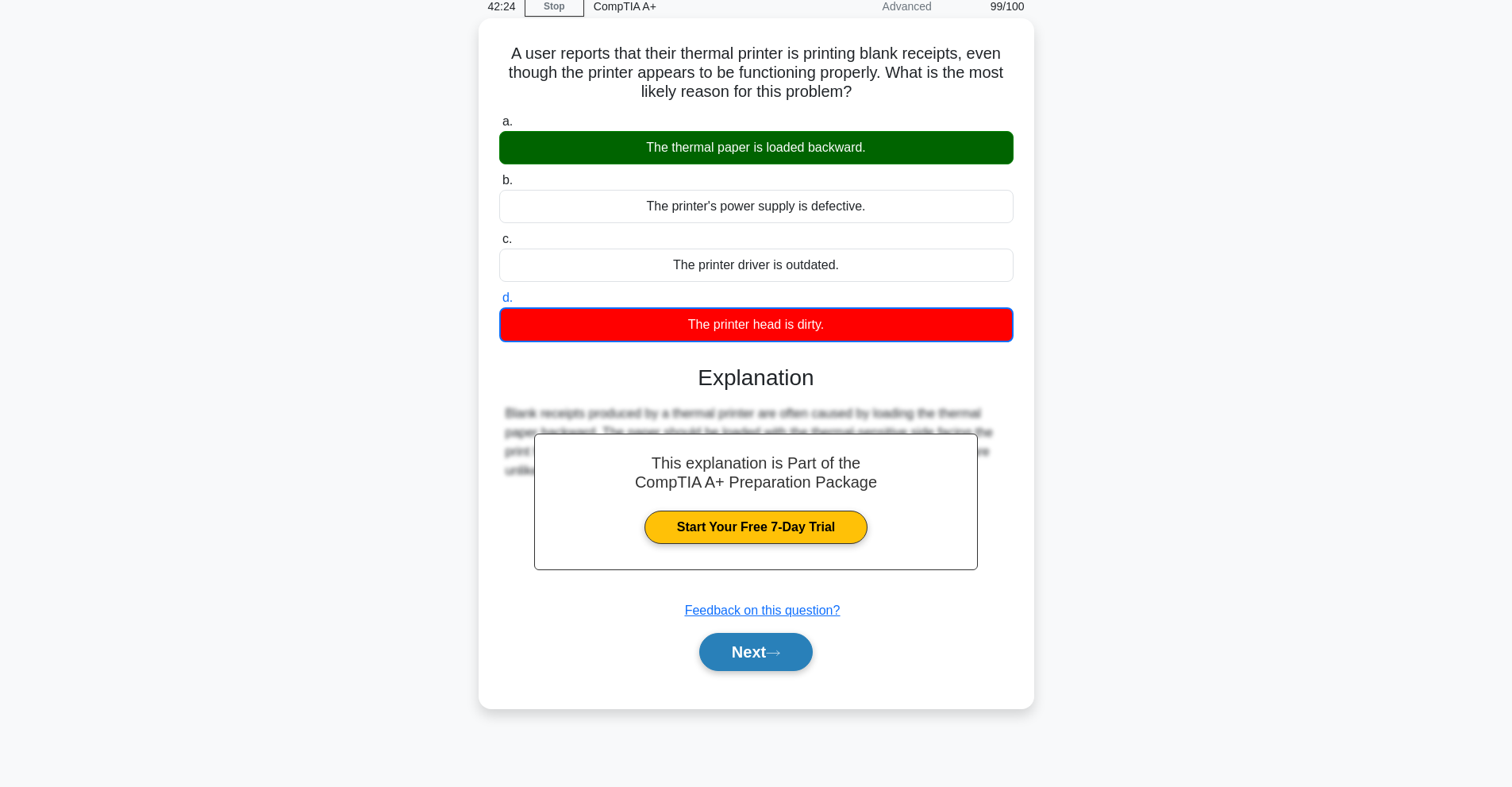
click at [773, 660] on button "Next" at bounding box center [756, 652] width 113 height 38
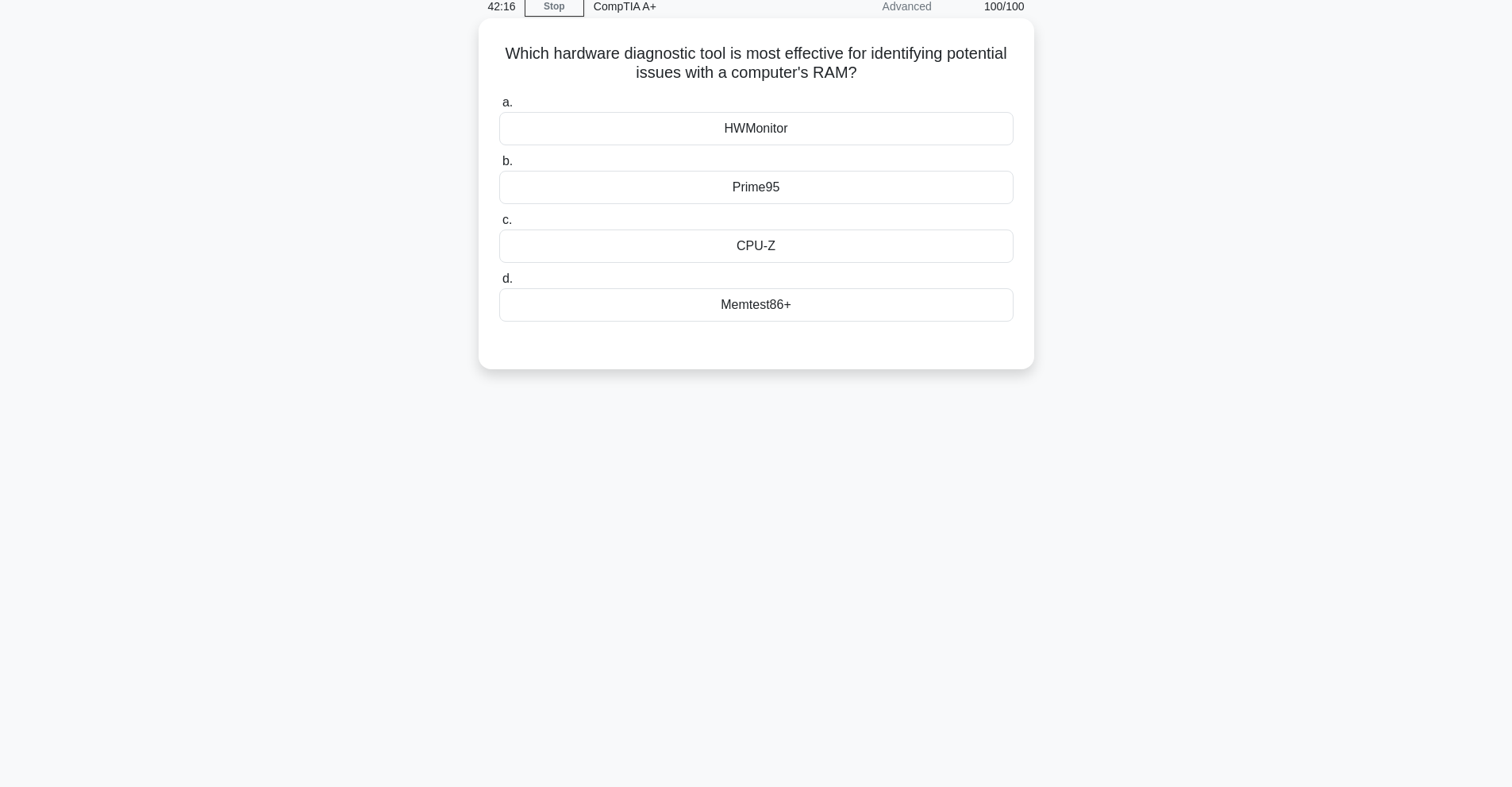
click at [852, 130] on div "HWMonitor" at bounding box center [756, 128] width 515 height 33
click at [499, 108] on input "a. HWMonitor" at bounding box center [499, 103] width 0 height 11
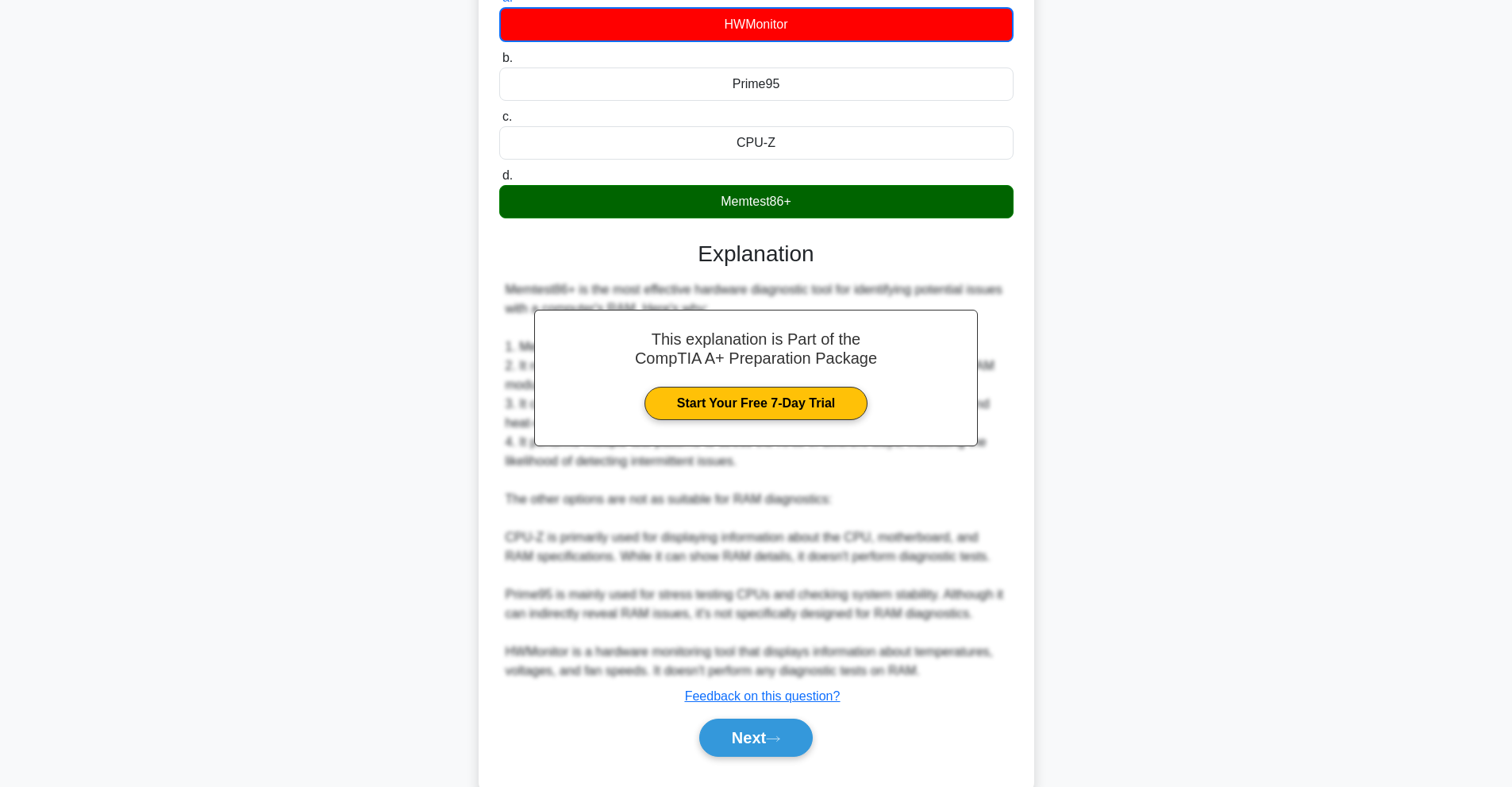
scroll to position [213, 0]
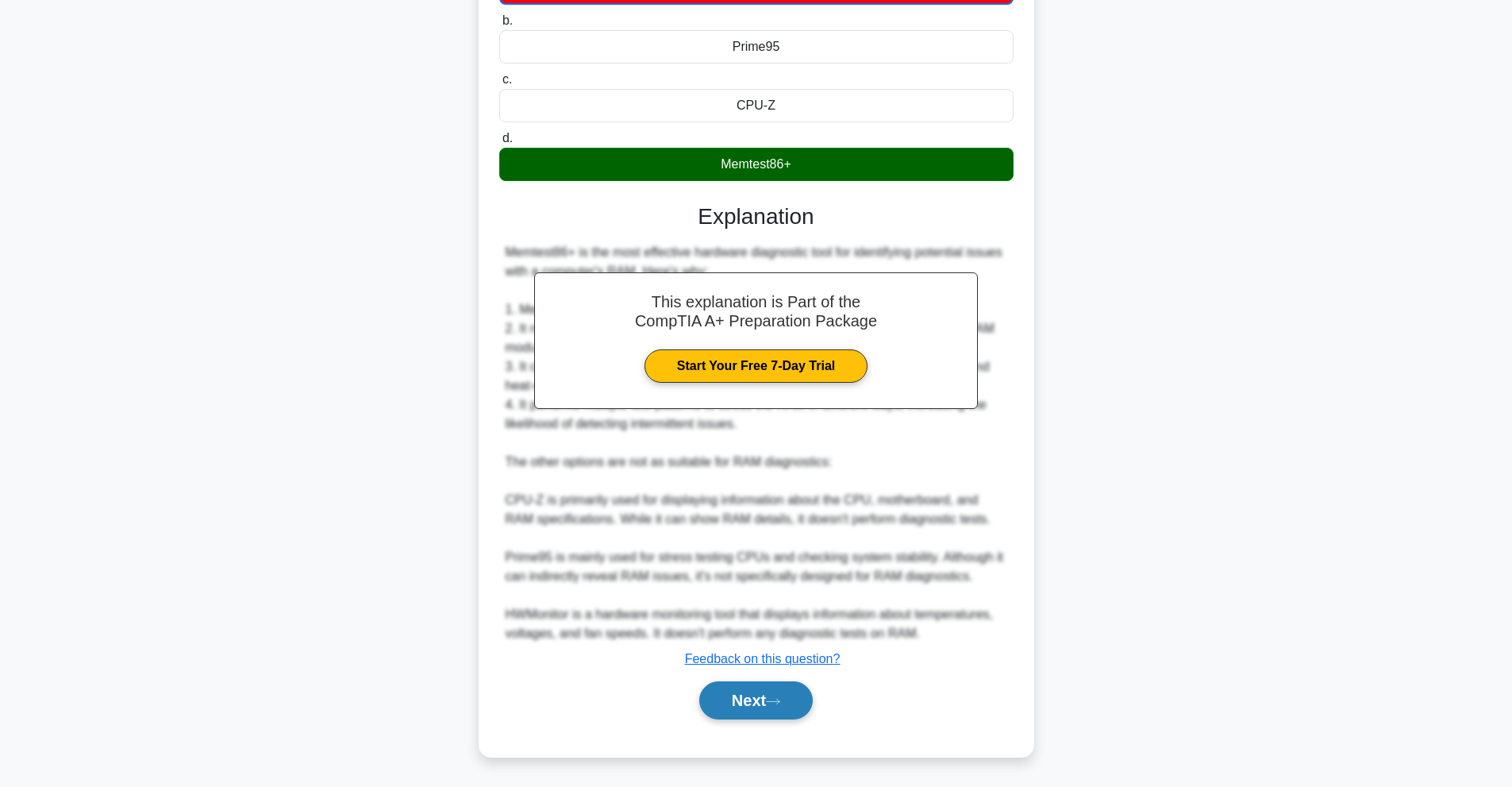
click at [809, 688] on button "Next" at bounding box center [756, 700] width 113 height 38
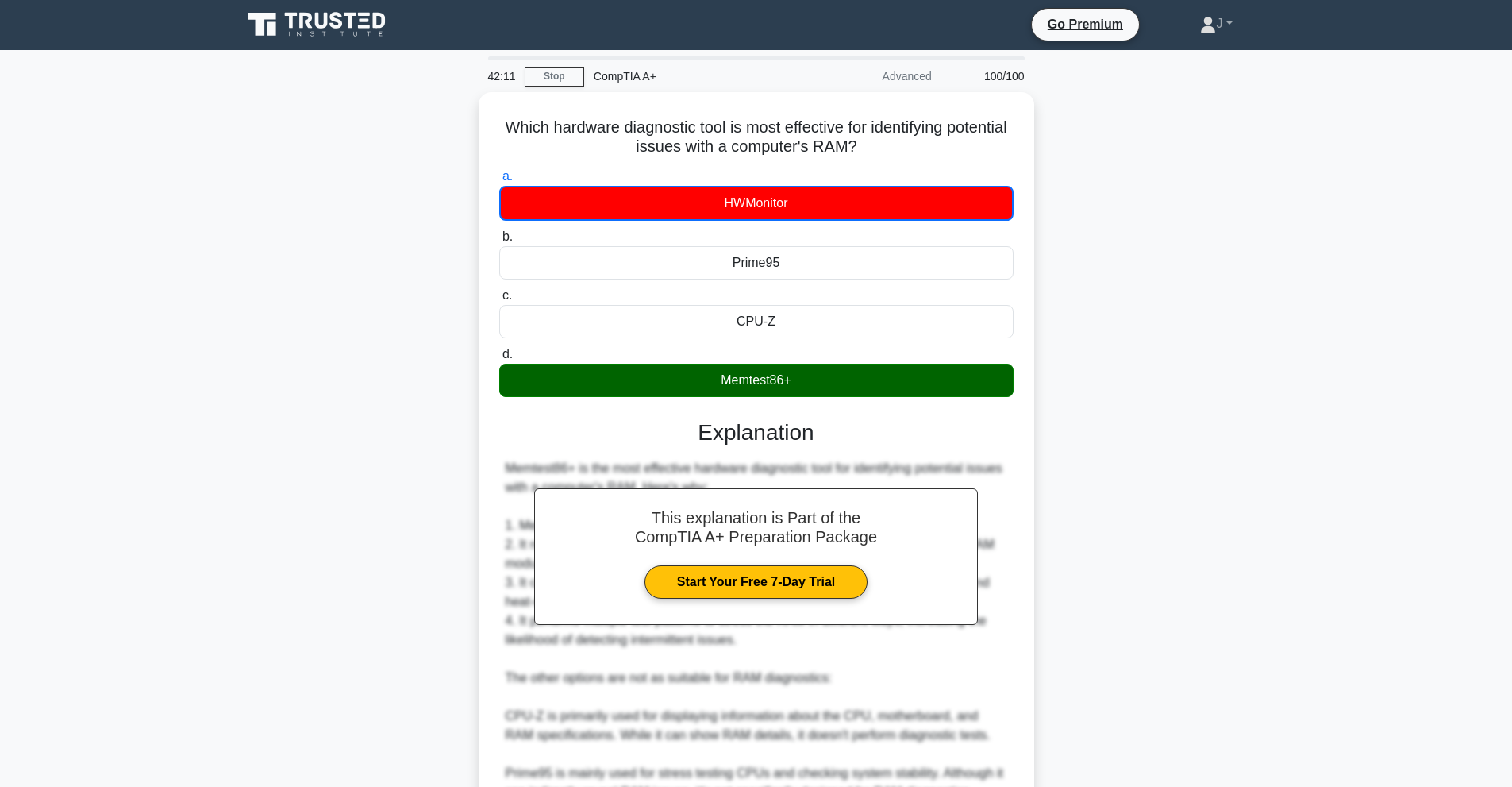
scroll to position [0, 0]
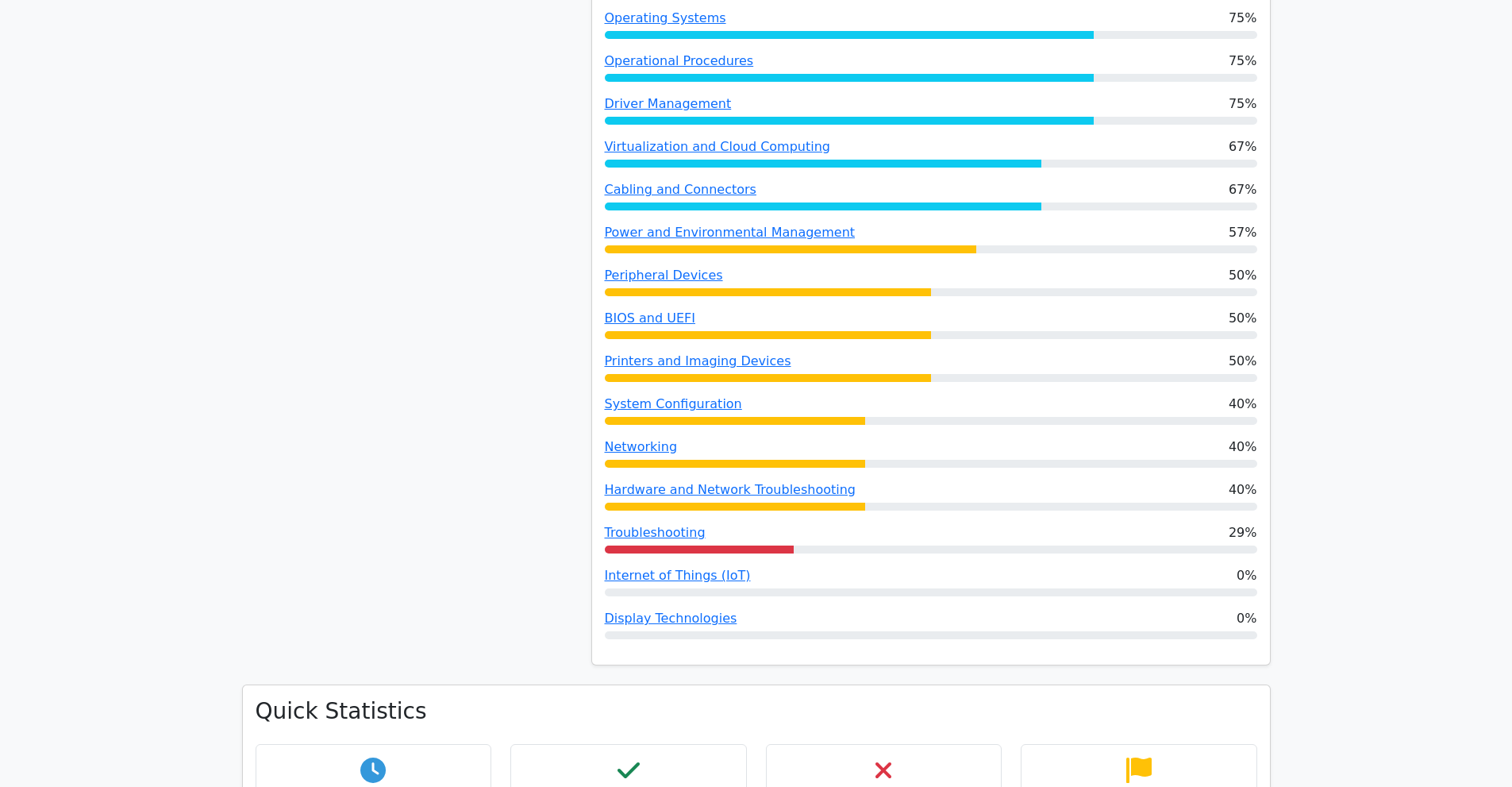
scroll to position [1350, 0]
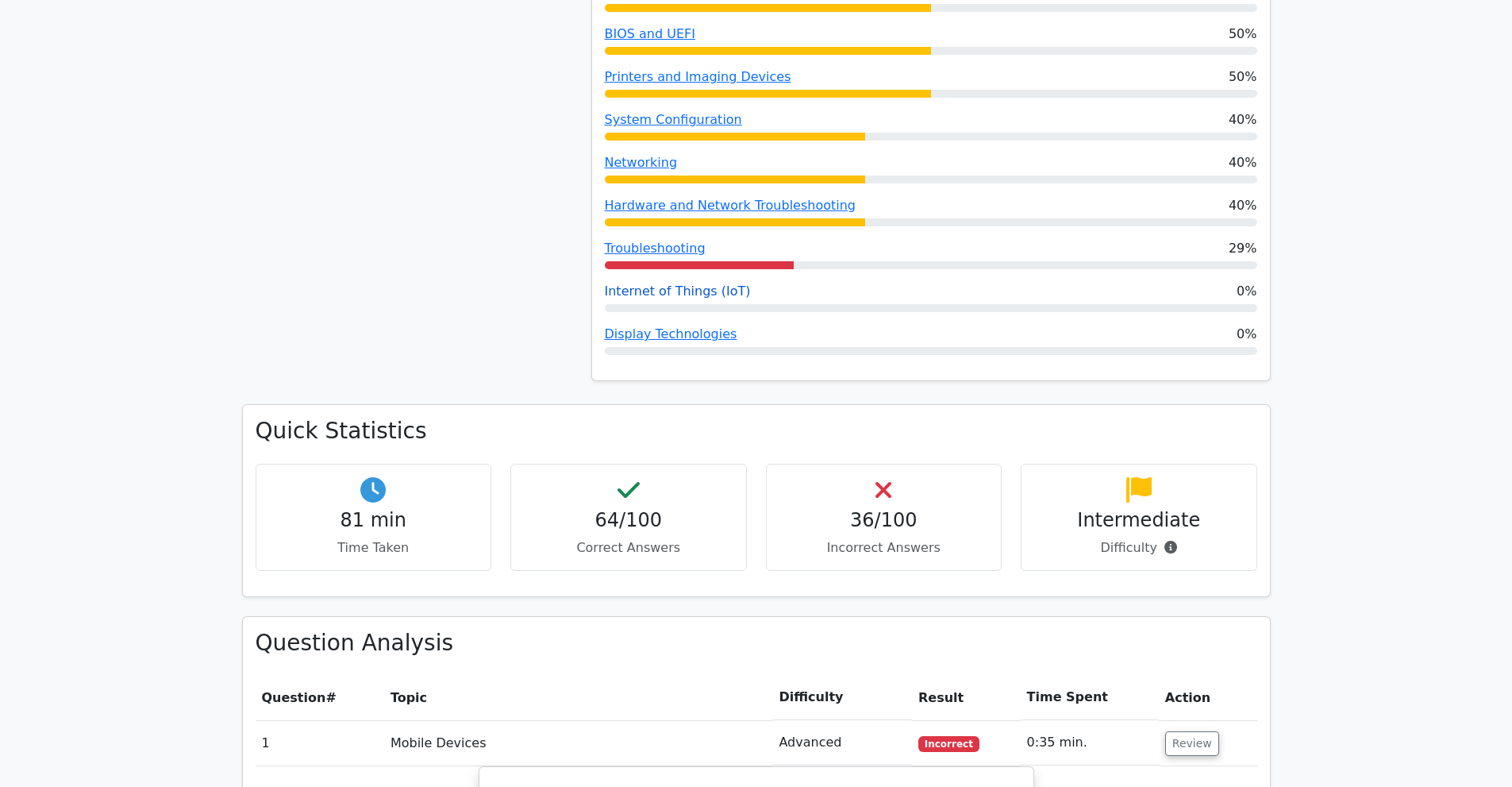
click at [708, 284] on link "Internet of Things (IoT)" at bounding box center [677, 291] width 146 height 15
